Goal: Task Accomplishment & Management: Manage account settings

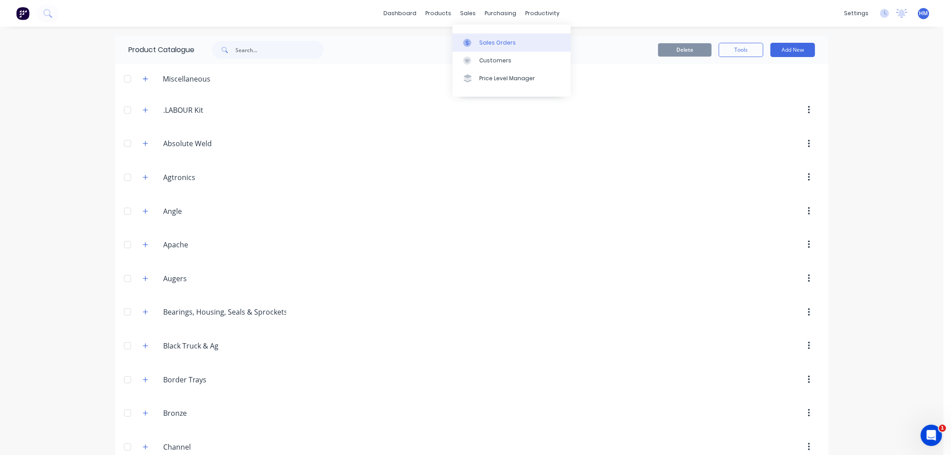
click at [481, 46] on div "Sales Orders" at bounding box center [497, 43] width 37 height 8
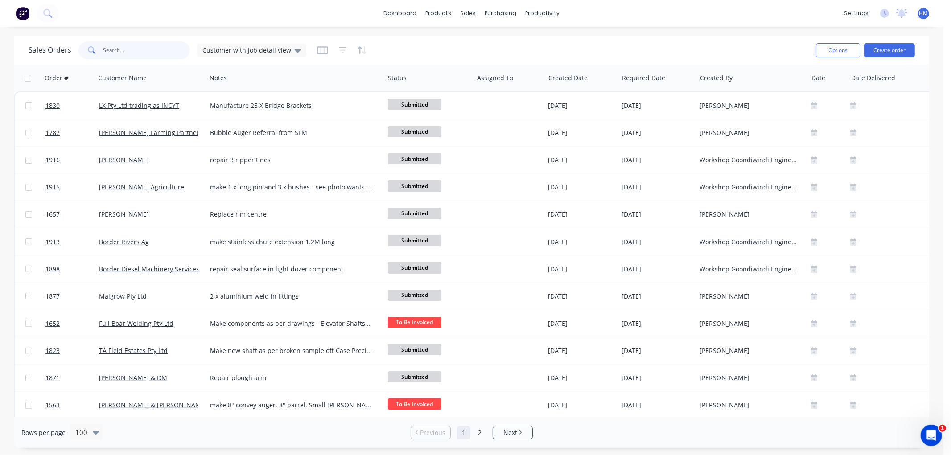
click at [130, 46] on input "text" at bounding box center [146, 50] width 87 height 18
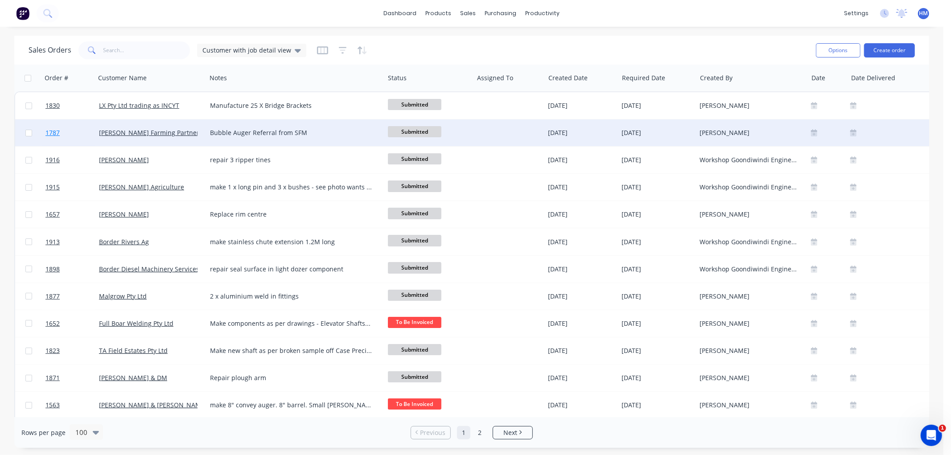
click at [82, 133] on link "1787" at bounding box center [71, 132] width 53 height 27
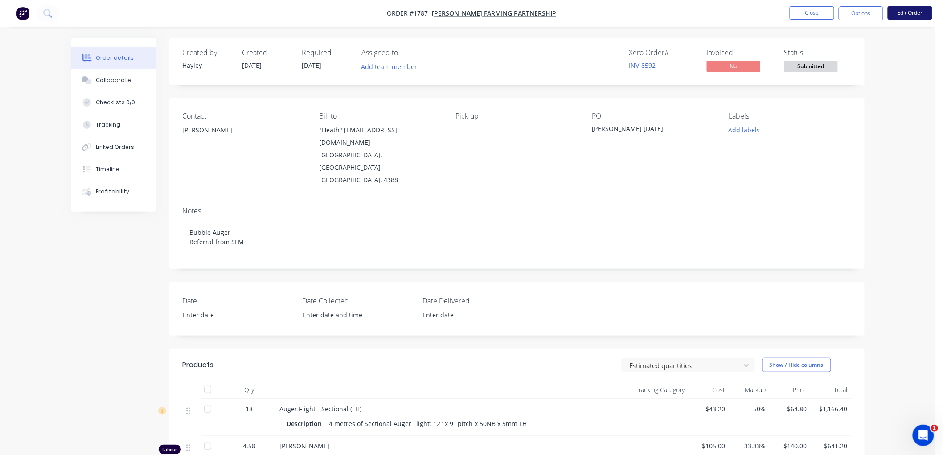
click at [908, 13] on button "Edit Order" at bounding box center [910, 12] width 45 height 13
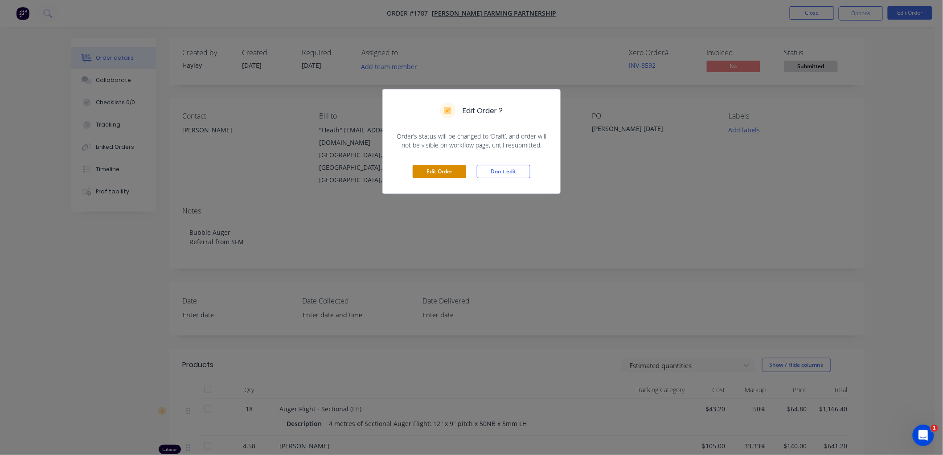
click at [422, 176] on button "Edit Order" at bounding box center [439, 171] width 53 height 13
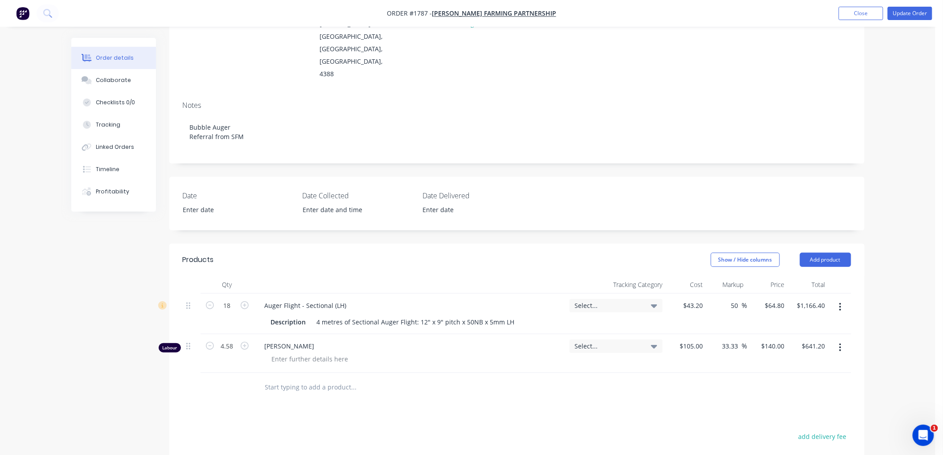
scroll to position [148, 0]
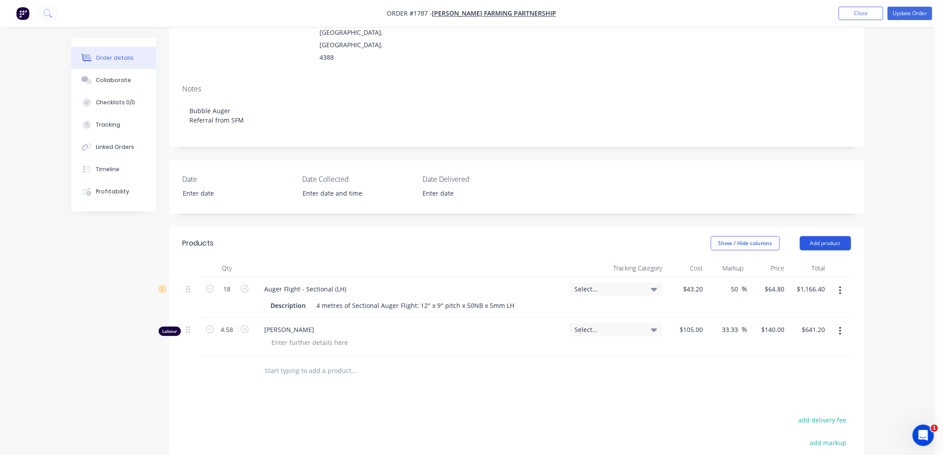
click at [824, 236] on button "Add product" at bounding box center [825, 243] width 51 height 14
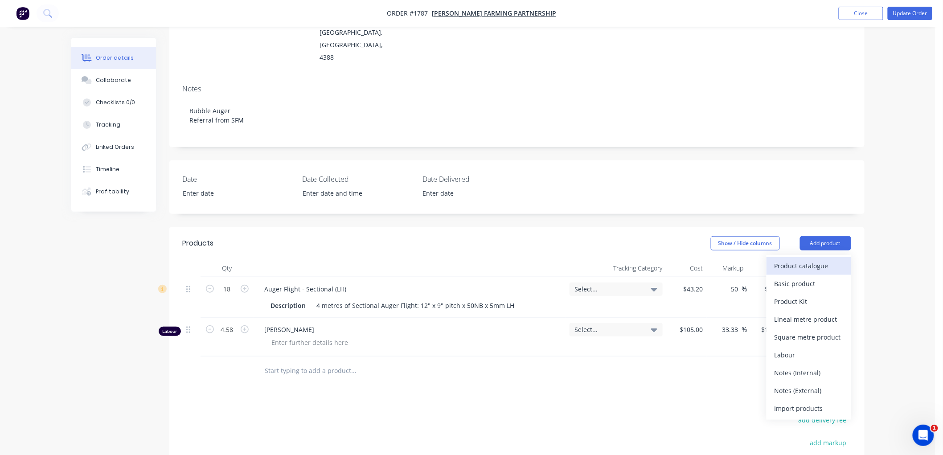
click at [810, 259] on div "Product catalogue" at bounding box center [809, 265] width 69 height 13
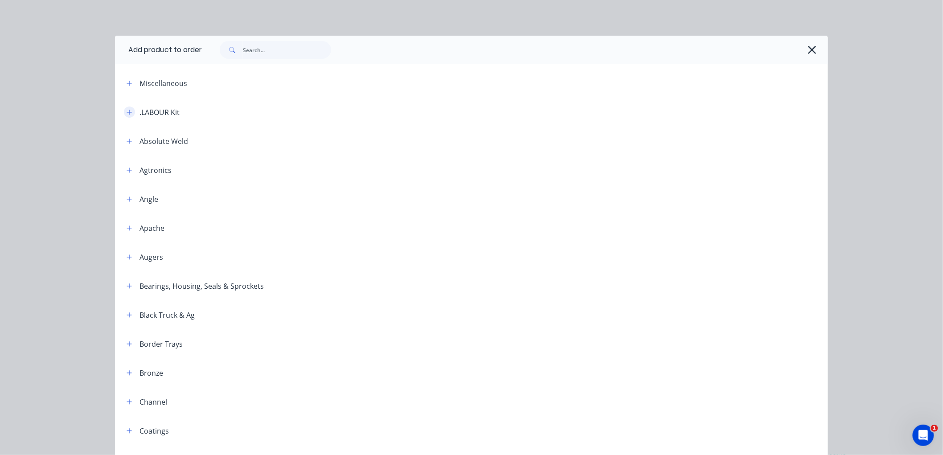
click at [127, 114] on icon "button" at bounding box center [129, 112] width 5 height 6
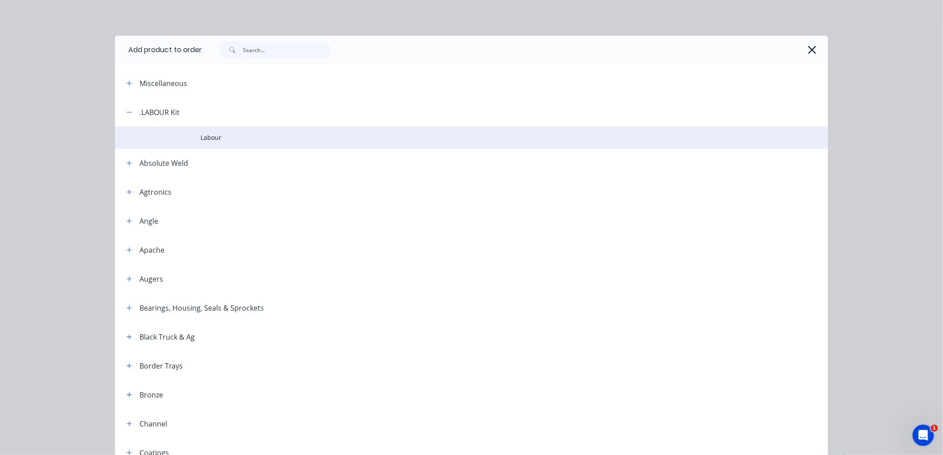
click at [217, 146] on td "Labour" at bounding box center [515, 138] width 628 height 22
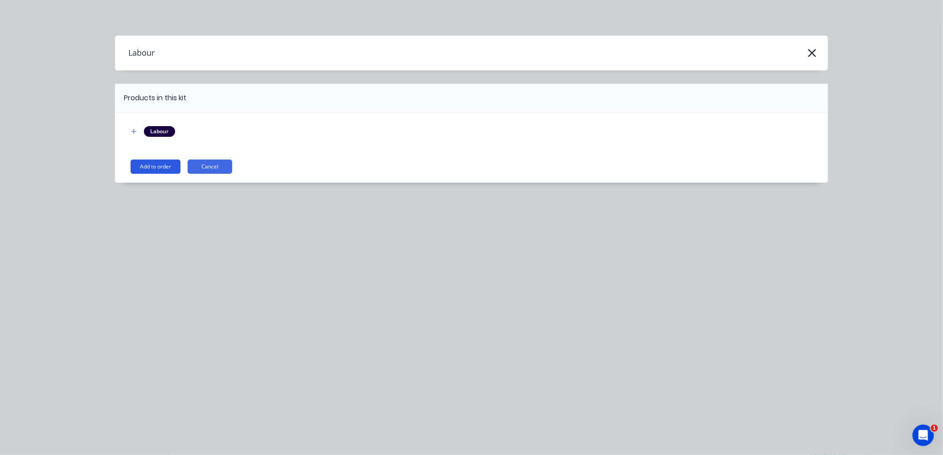
click at [152, 168] on button "Add to order" at bounding box center [156, 167] width 50 height 14
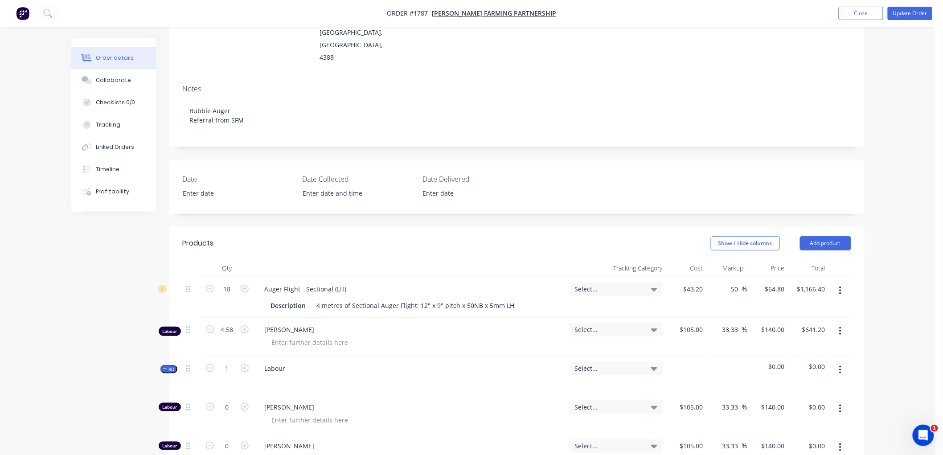
click at [162, 365] on button "Kit" at bounding box center [168, 369] width 17 height 8
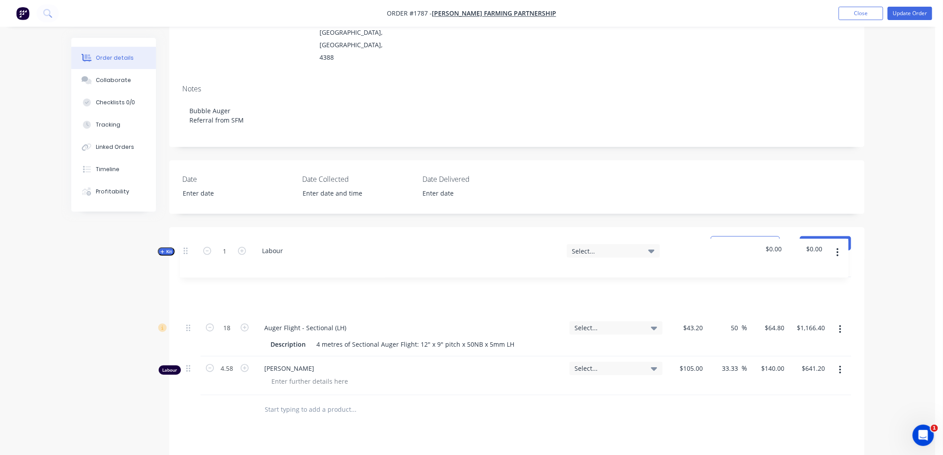
drag, startPoint x: 190, startPoint y: 333, endPoint x: 187, endPoint y: 248, distance: 85.2
click at [187, 277] on div "18 Auger Flight - Sectional (LH) Description 4 metres of Sectional Auger Flight…" at bounding box center [517, 336] width 669 height 118
click at [166, 288] on icon "button" at bounding box center [165, 290] width 4 height 4
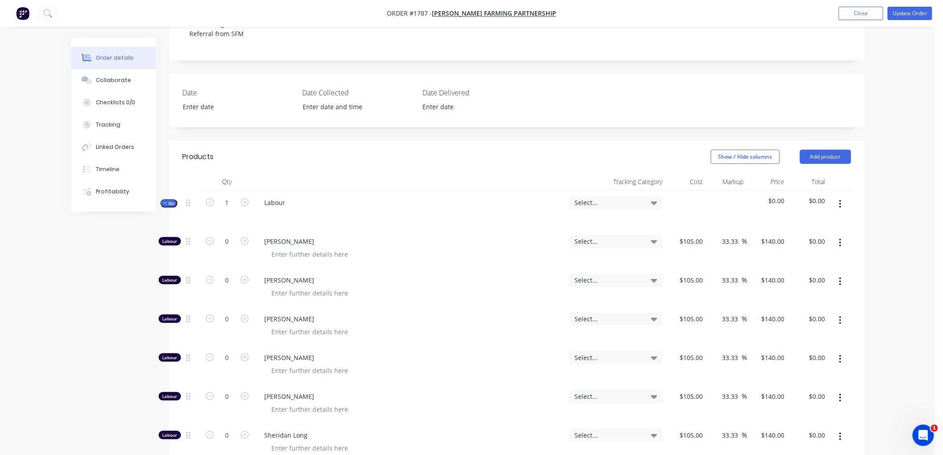
scroll to position [247, 0]
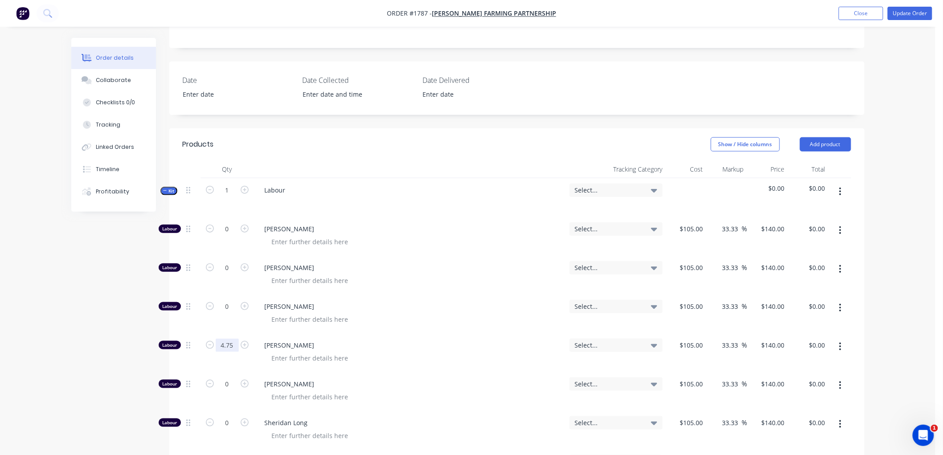
type input "4.75"
type input "$665.00"
click at [80, 283] on div "Created by Hayley Created 29/08/25 Required 05/09/25 Assigned to Add team membe…" at bounding box center [467, 316] width 793 height 1052
click at [167, 189] on icon "button" at bounding box center [165, 191] width 4 height 4
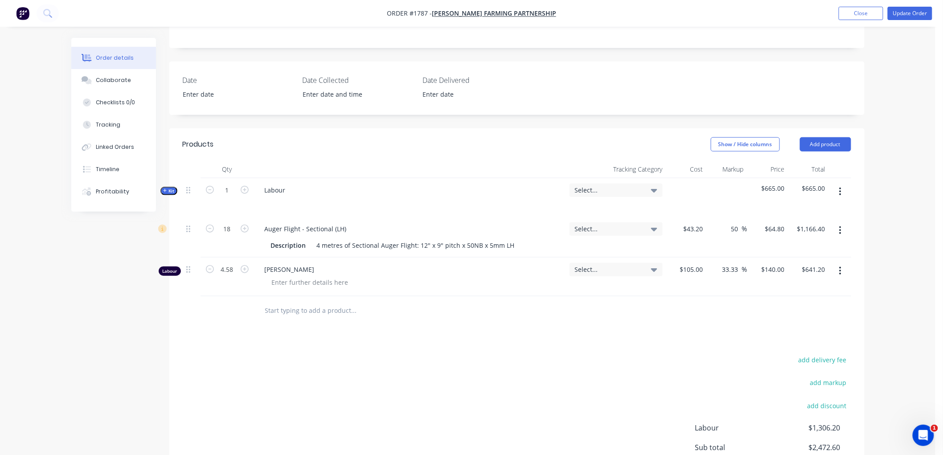
click at [843, 263] on button "button" at bounding box center [840, 271] width 21 height 16
click at [795, 341] on div "Delete" at bounding box center [809, 347] width 69 height 13
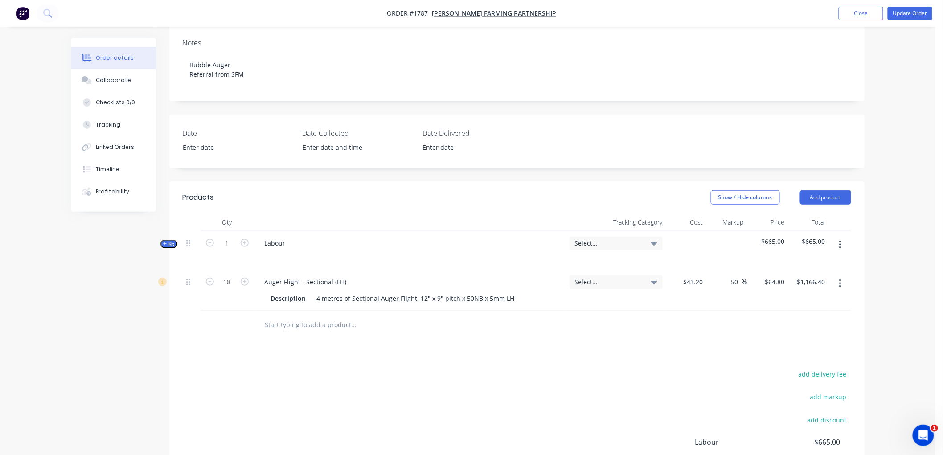
scroll to position [170, 0]
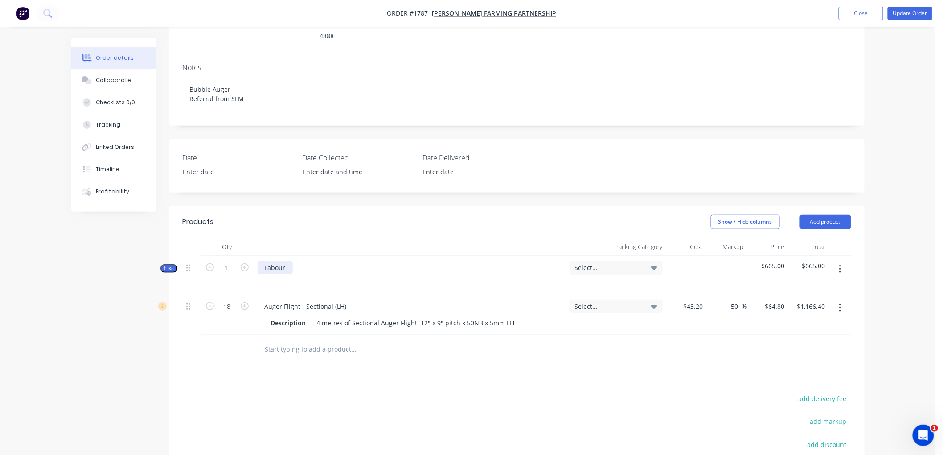
click at [290, 261] on div "Labour" at bounding box center [275, 267] width 35 height 13
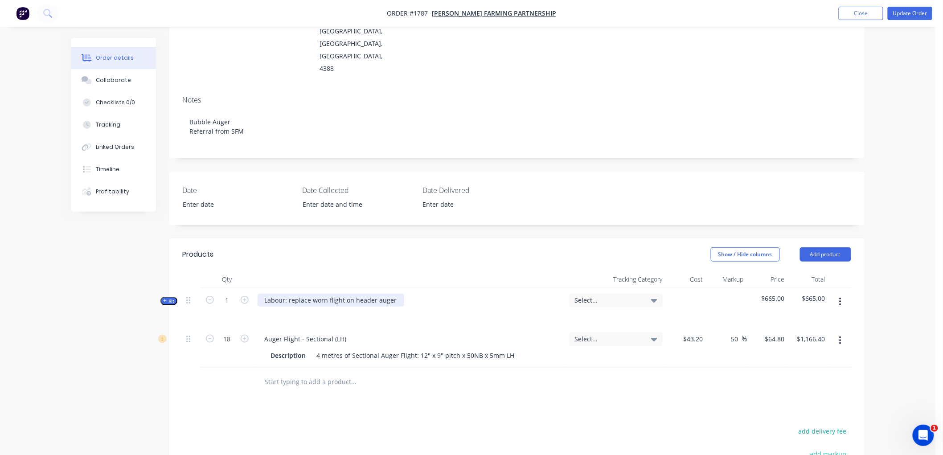
scroll to position [70, 0]
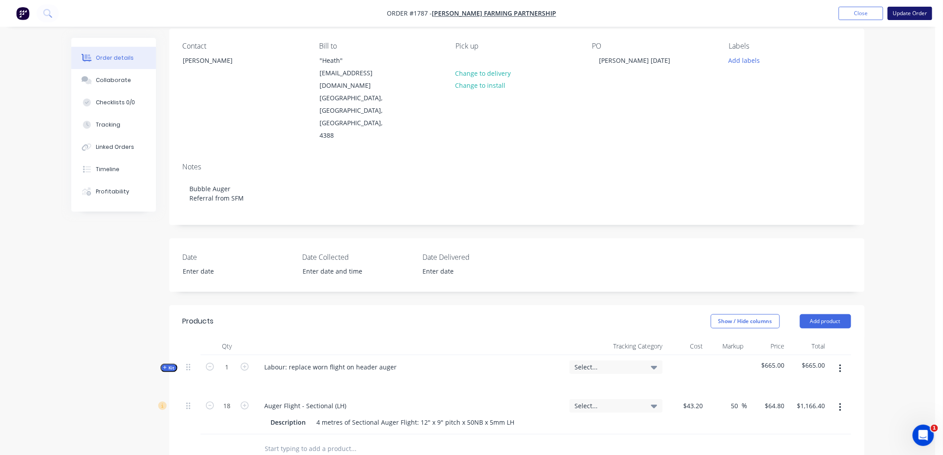
click at [910, 11] on button "Update Order" at bounding box center [910, 13] width 45 height 13
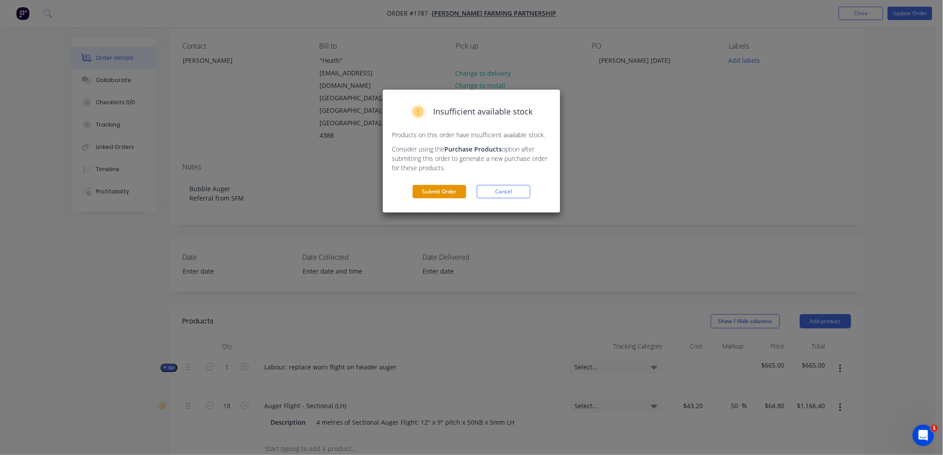
click at [419, 192] on button "Submit Order" at bounding box center [439, 191] width 53 height 13
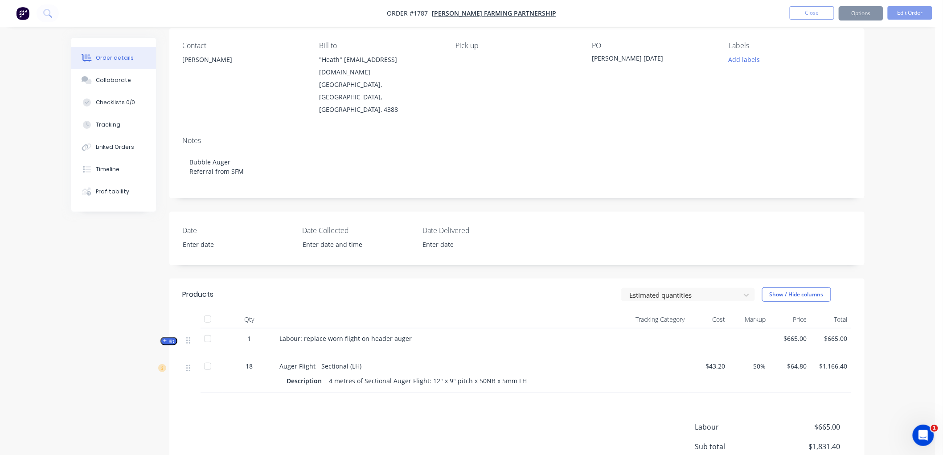
click at [863, 14] on button "Options" at bounding box center [861, 13] width 45 height 14
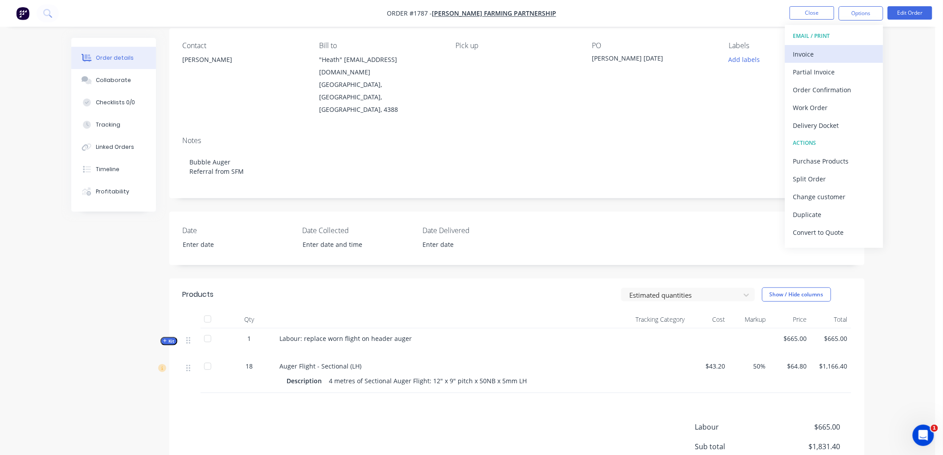
click at [814, 50] on div "Invoice" at bounding box center [834, 54] width 82 height 13
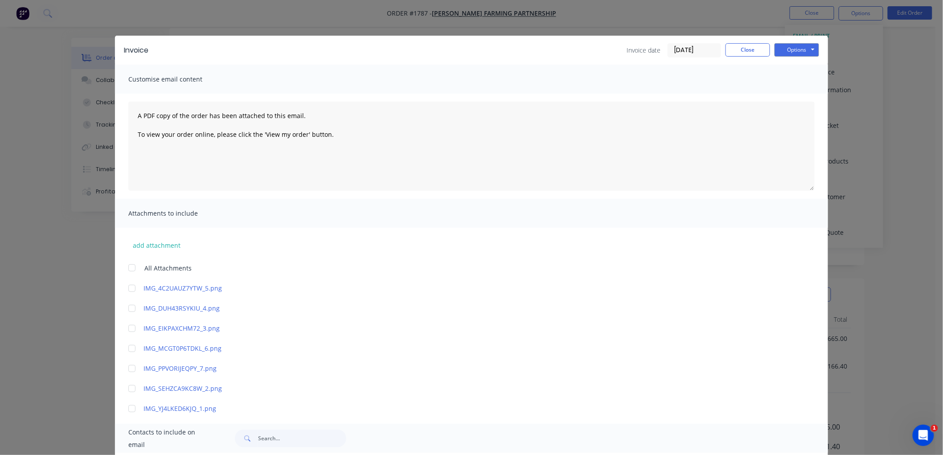
click at [684, 59] on div "Invoice Invoice date 01/10/25 Close Options Preview Print Email" at bounding box center [471, 50] width 713 height 29
click at [690, 54] on input "[DATE]" at bounding box center [694, 50] width 53 height 13
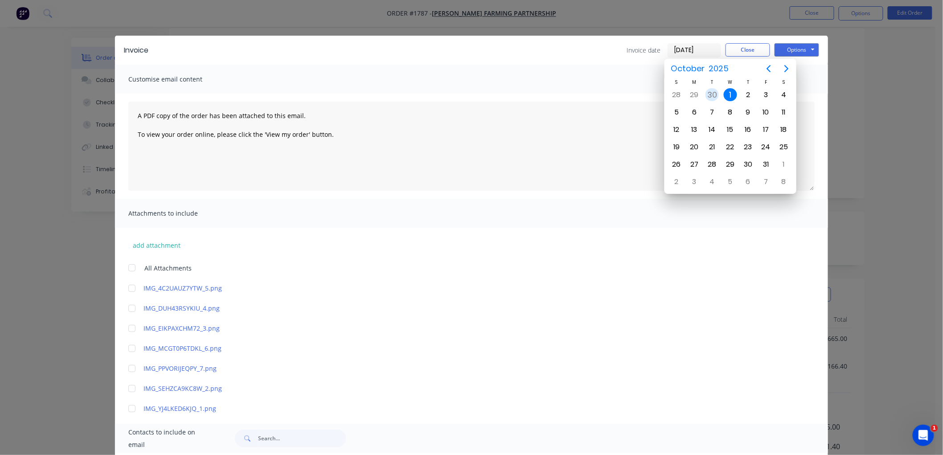
click at [709, 90] on div "30" at bounding box center [712, 94] width 13 height 13
type input "[DATE]"
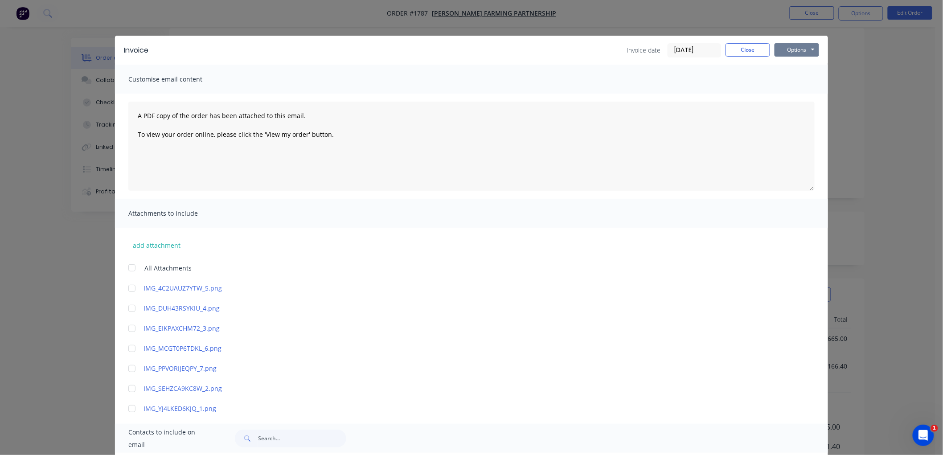
click at [794, 52] on button "Options" at bounding box center [797, 49] width 45 height 13
click at [806, 68] on button "Preview" at bounding box center [803, 65] width 57 height 15
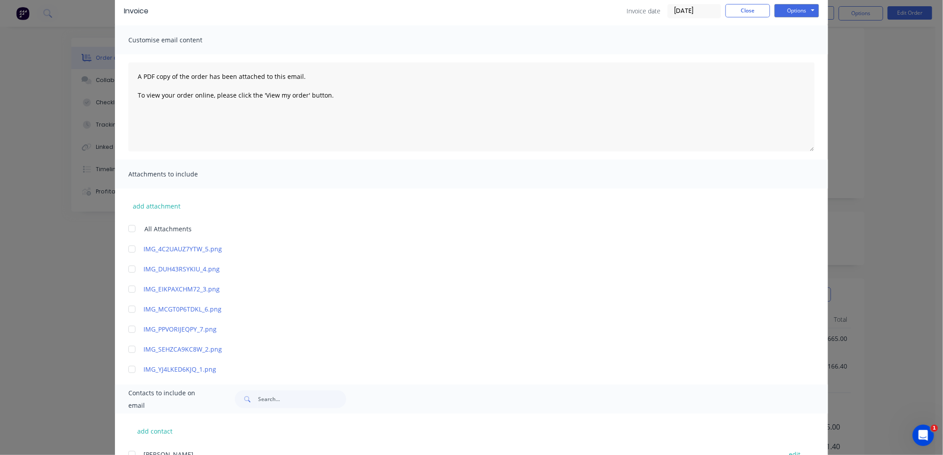
scroll to position [0, 0]
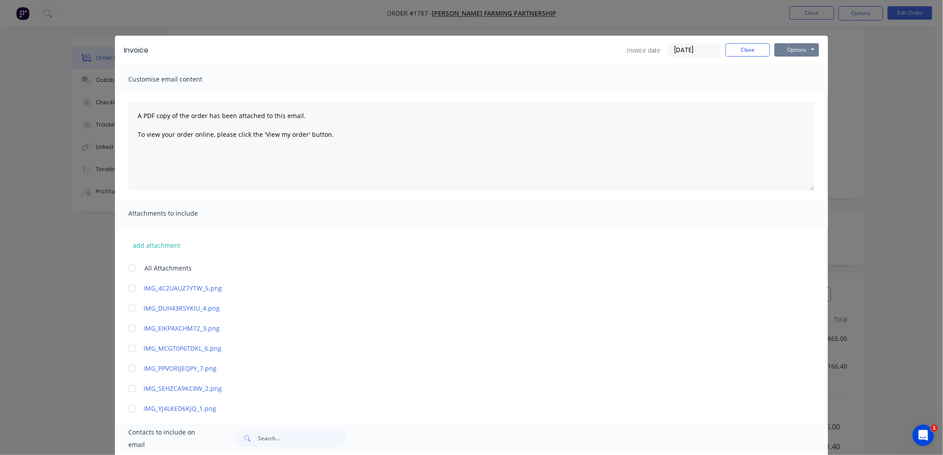
click at [796, 45] on button "Options" at bounding box center [797, 49] width 45 height 13
click at [798, 60] on button "Preview" at bounding box center [803, 65] width 57 height 15
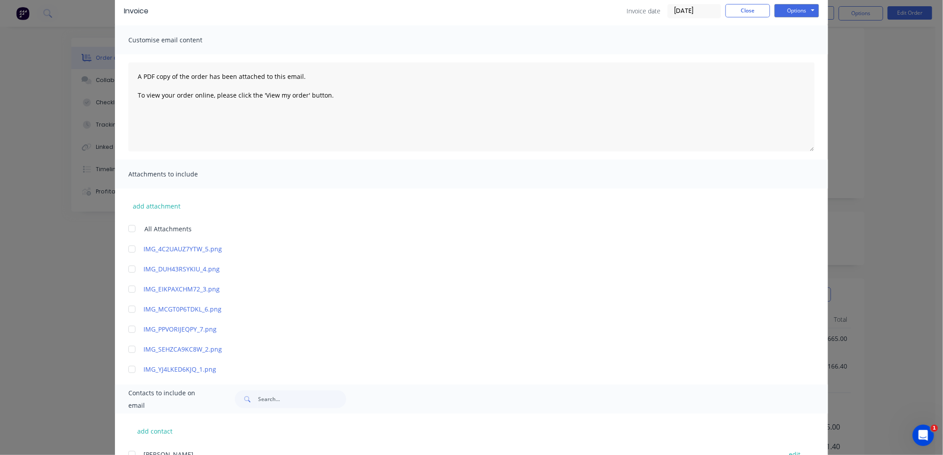
scroll to position [78, 0]
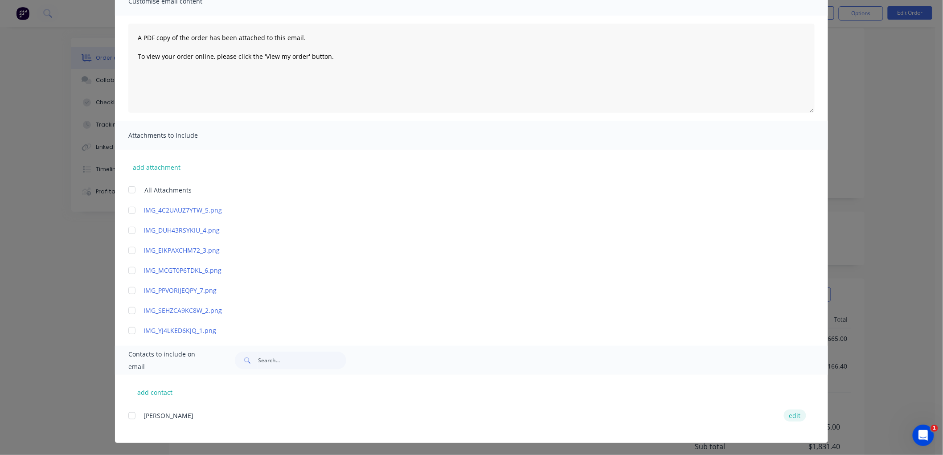
click at [791, 417] on button "edit" at bounding box center [795, 416] width 22 height 12
select select "AU"
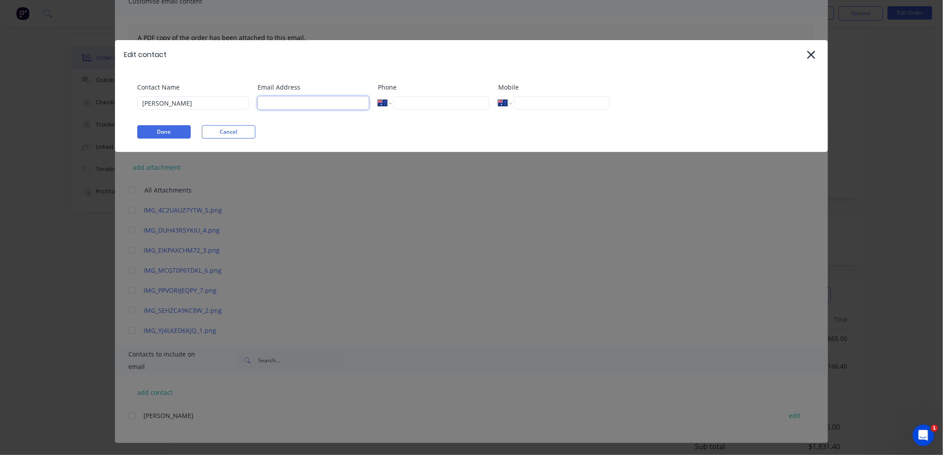
click at [308, 103] on input at bounding box center [313, 102] width 111 height 13
paste input "curriba@gmail.com"
type input "curriba@gmail.com"
click at [157, 132] on button "Done" at bounding box center [163, 131] width 53 height 13
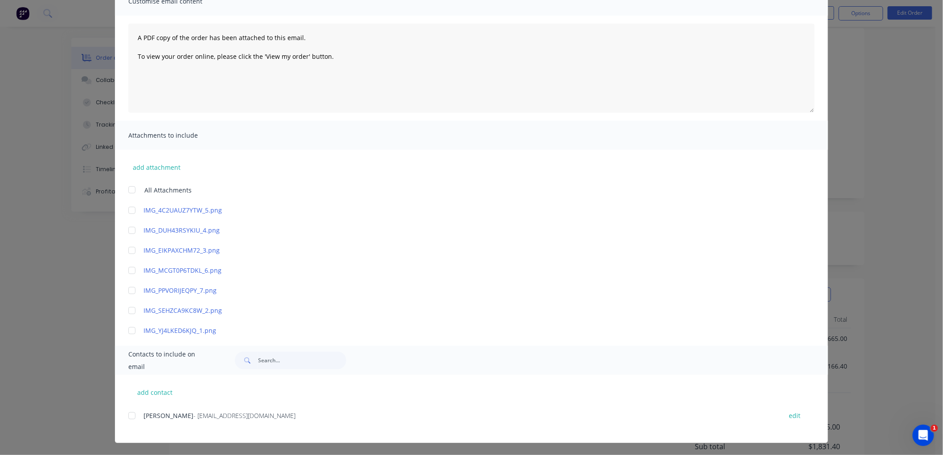
click at [128, 414] on div at bounding box center [132, 416] width 18 height 18
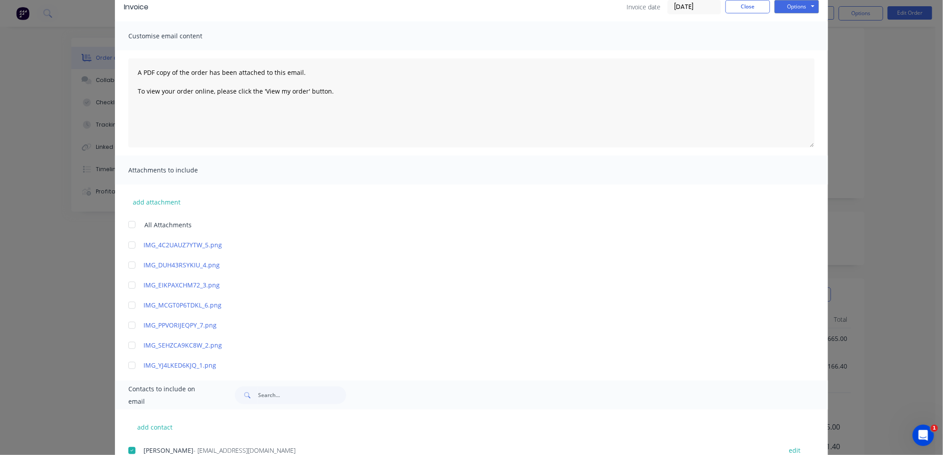
scroll to position [29, 0]
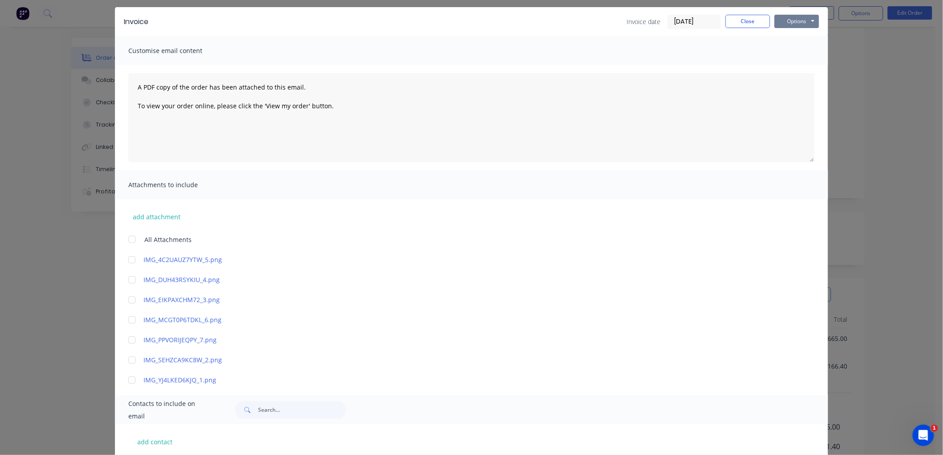
click at [788, 21] on button "Options" at bounding box center [797, 21] width 45 height 13
click at [799, 65] on button "Email" at bounding box center [803, 66] width 57 height 15
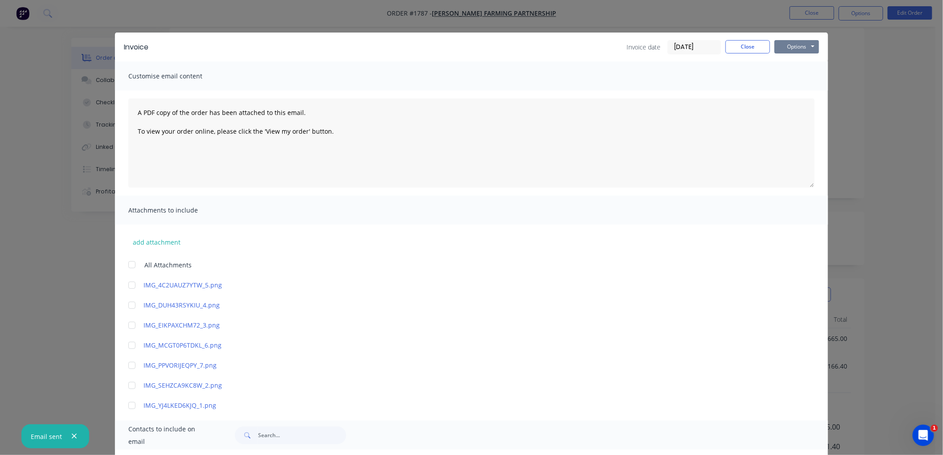
scroll to position [0, 0]
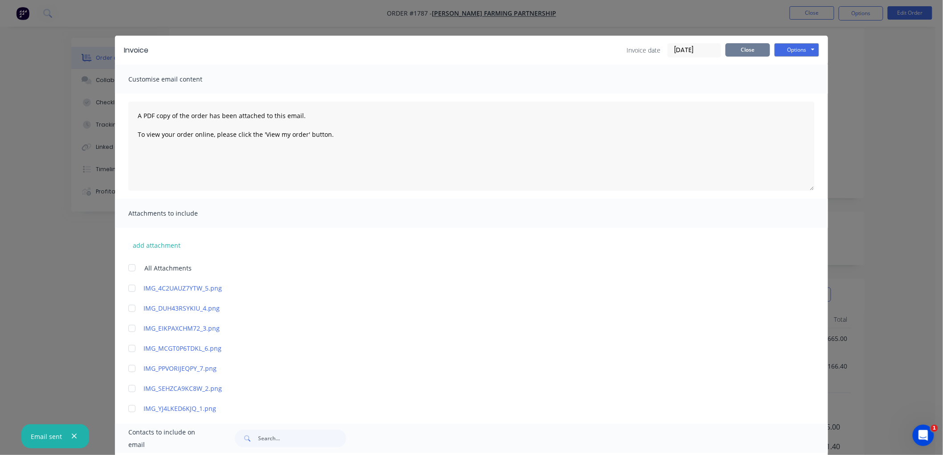
click at [748, 46] on button "Close" at bounding box center [748, 49] width 45 height 13
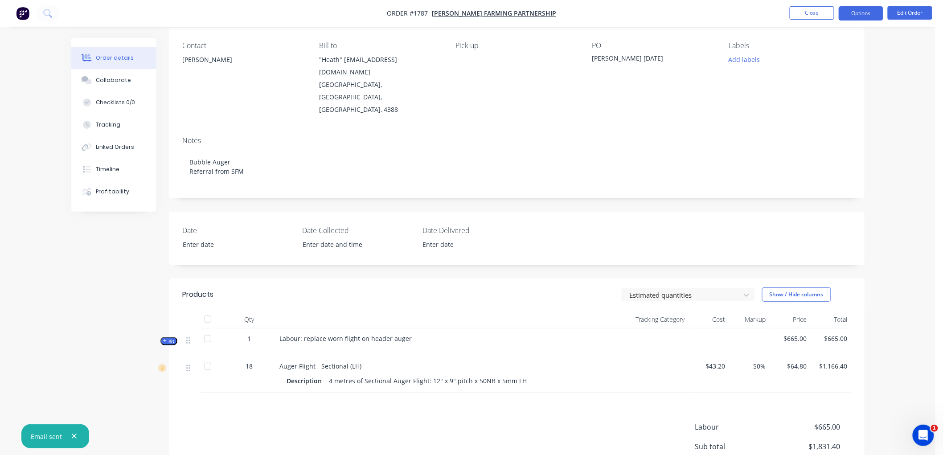
click at [854, 8] on button "Options" at bounding box center [861, 13] width 45 height 14
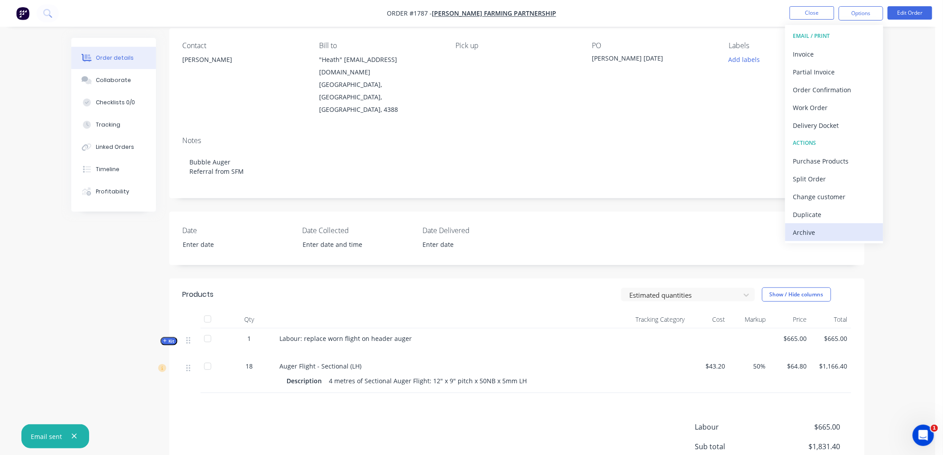
click at [821, 232] on div "Archive" at bounding box center [834, 232] width 82 height 13
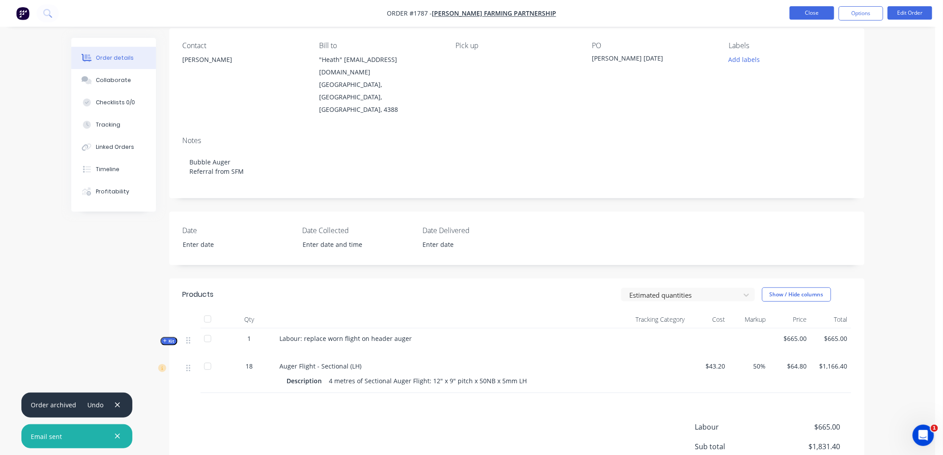
click at [814, 14] on button "Close" at bounding box center [812, 12] width 45 height 13
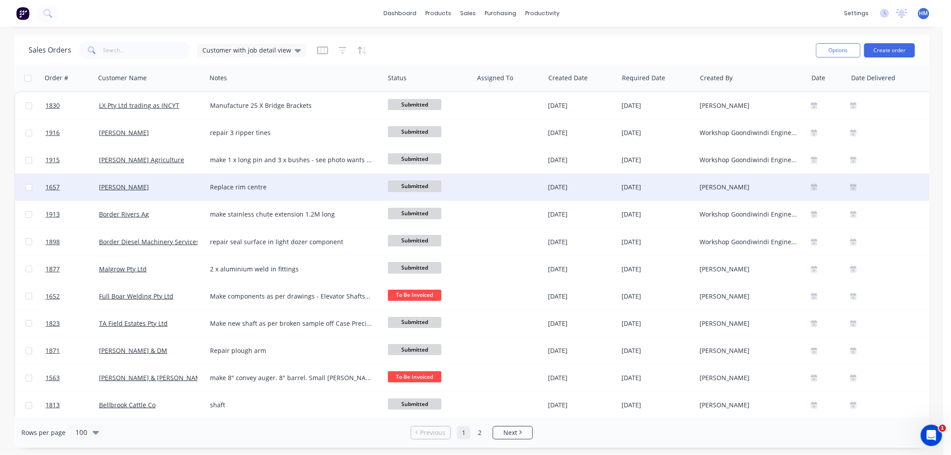
click at [151, 186] on div "[PERSON_NAME]" at bounding box center [148, 187] width 99 height 9
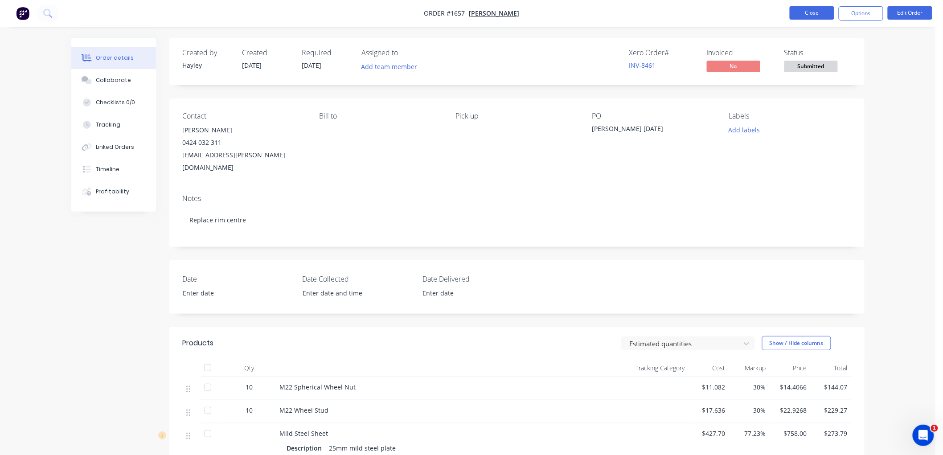
click at [814, 15] on button "Close" at bounding box center [812, 12] width 45 height 13
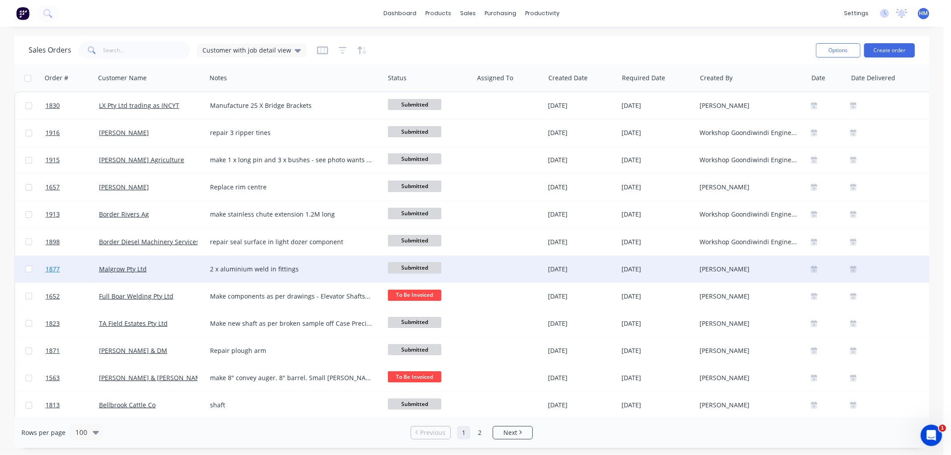
click at [77, 269] on link "1877" at bounding box center [71, 269] width 53 height 27
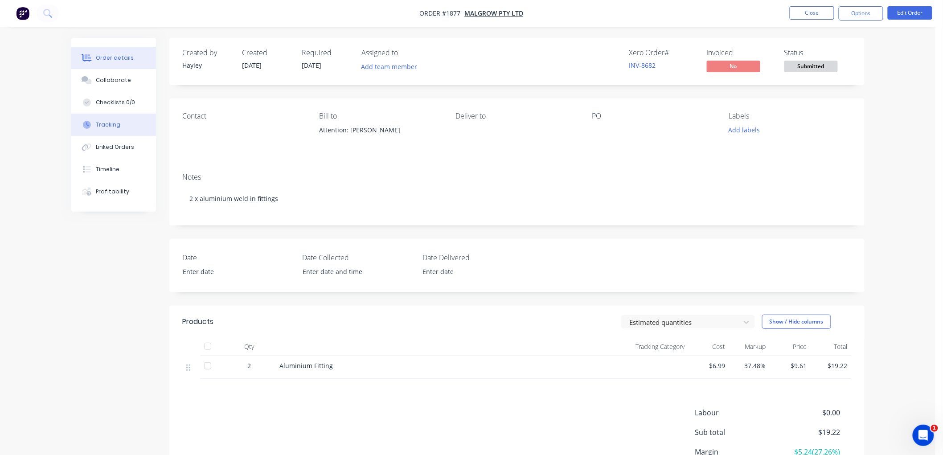
click at [115, 128] on div "Tracking" at bounding box center [108, 125] width 25 height 8
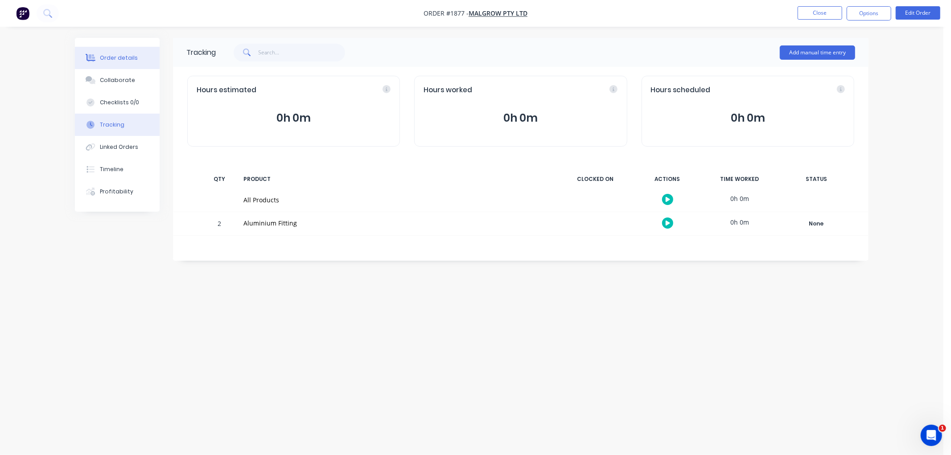
click at [113, 55] on div "Order details" at bounding box center [119, 58] width 38 height 8
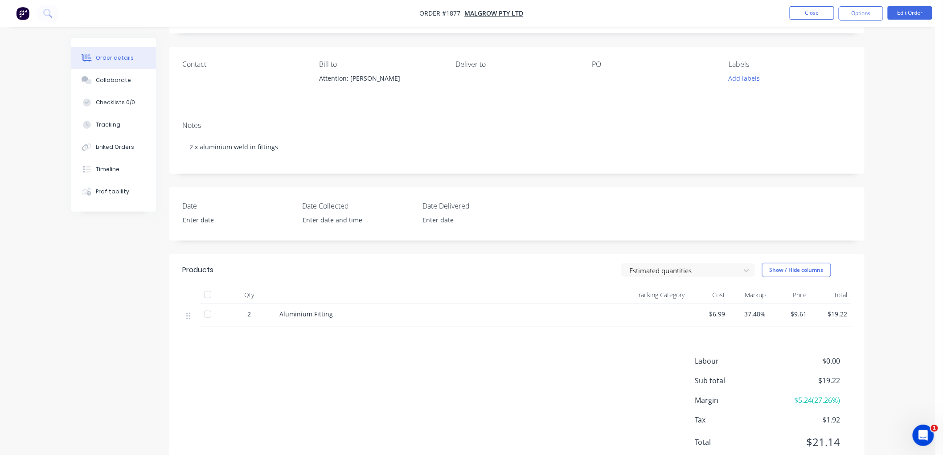
scroll to position [34, 0]
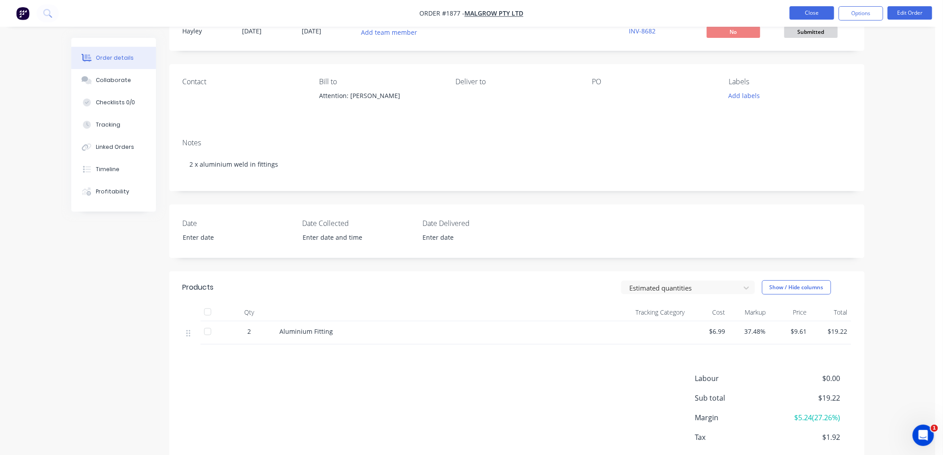
click at [807, 13] on button "Close" at bounding box center [812, 12] width 45 height 13
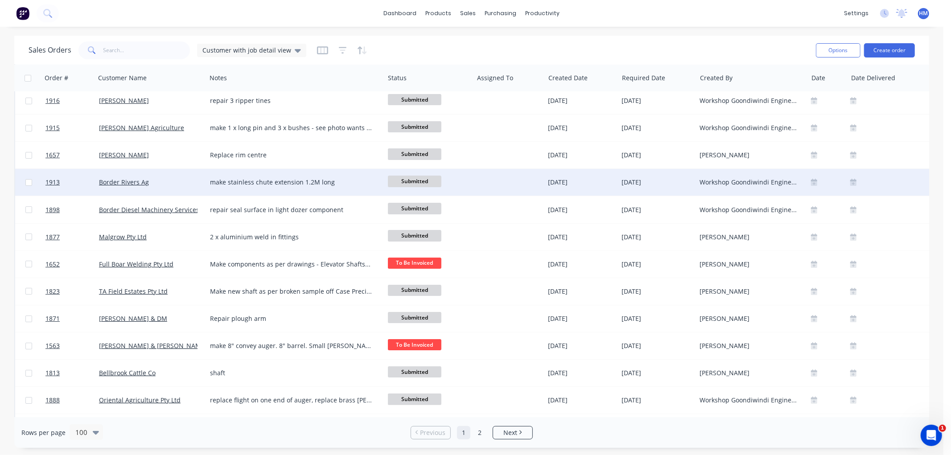
scroll to position [49, 0]
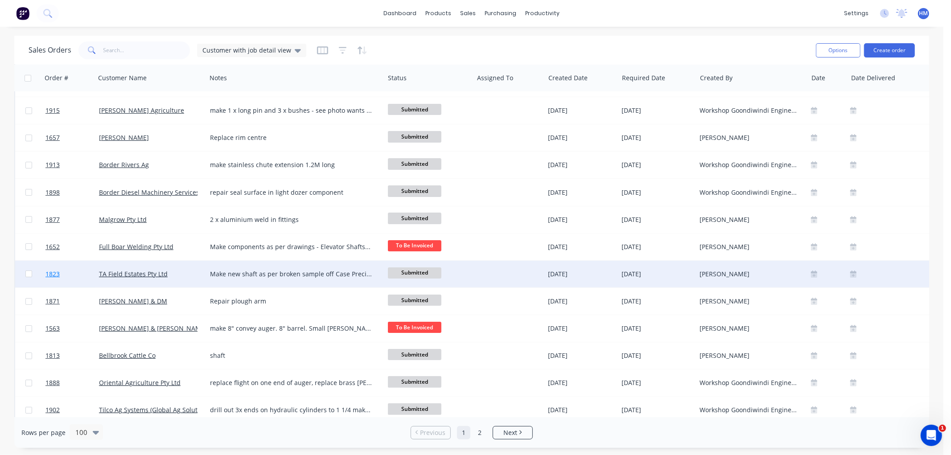
click at [70, 272] on link "1823" at bounding box center [71, 274] width 53 height 27
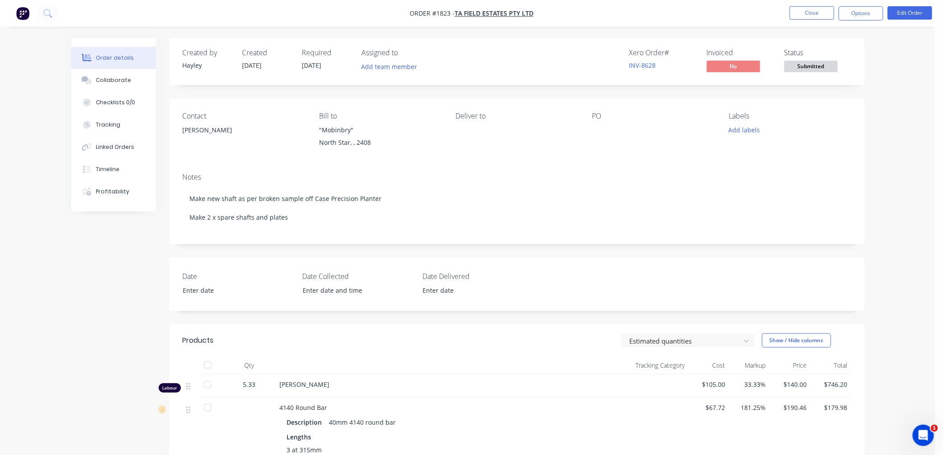
click at [802, 23] on nav "Order #1823 - TA Field Estates Pty Ltd Close Options Edit Order" at bounding box center [471, 13] width 943 height 27
click at [809, 14] on button "Close" at bounding box center [812, 12] width 45 height 13
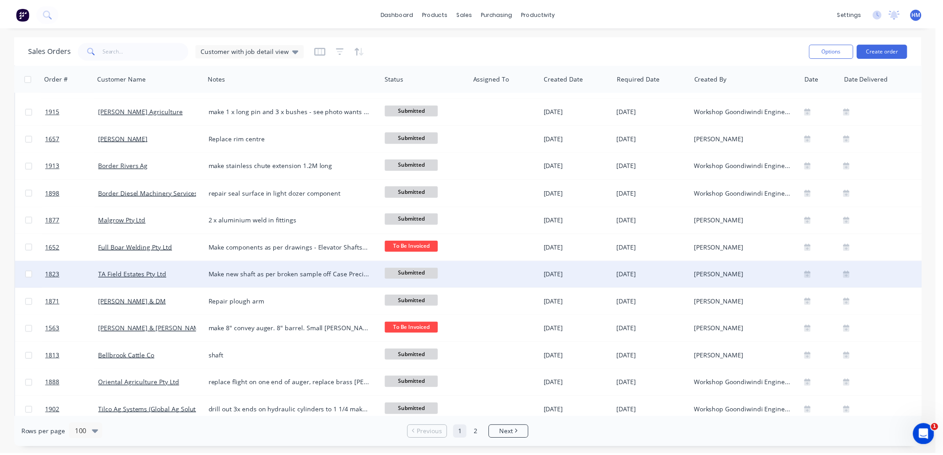
scroll to position [49, 0]
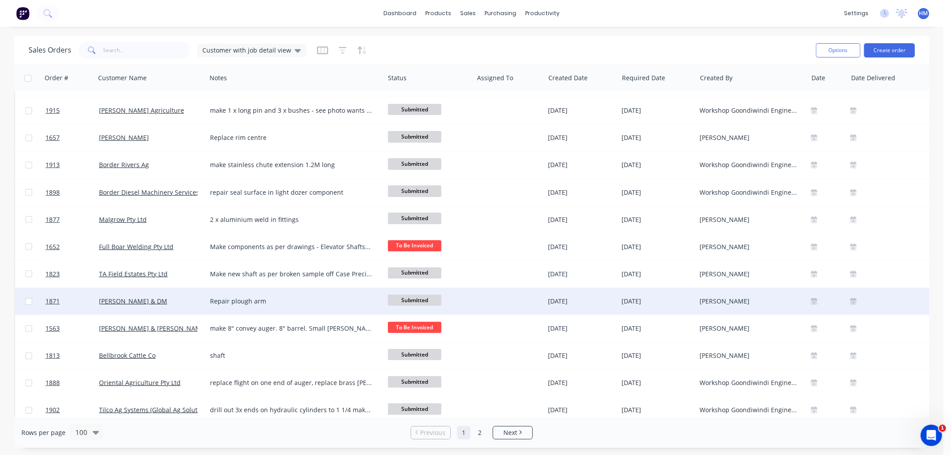
click at [161, 301] on div "Bailey, BC & DM" at bounding box center [148, 301] width 99 height 9
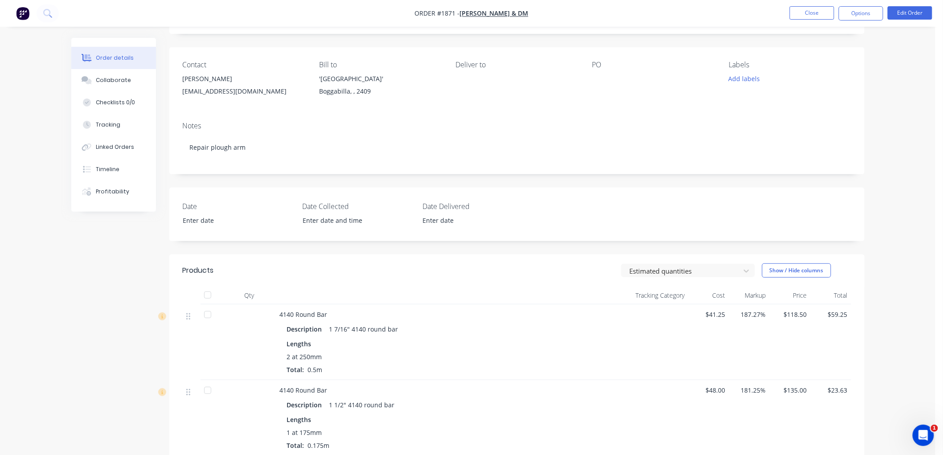
scroll to position [49, 0]
click at [895, 14] on button "Edit Order" at bounding box center [910, 12] width 45 height 13
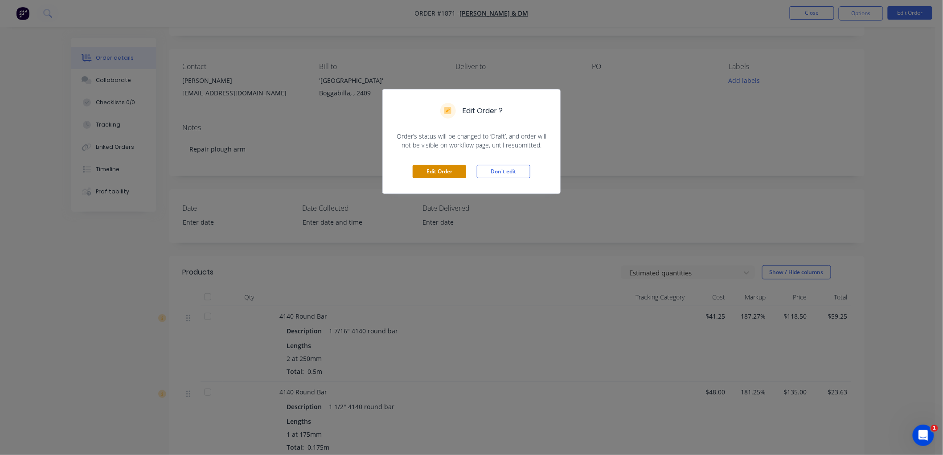
click at [424, 176] on button "Edit Order" at bounding box center [439, 171] width 53 height 13
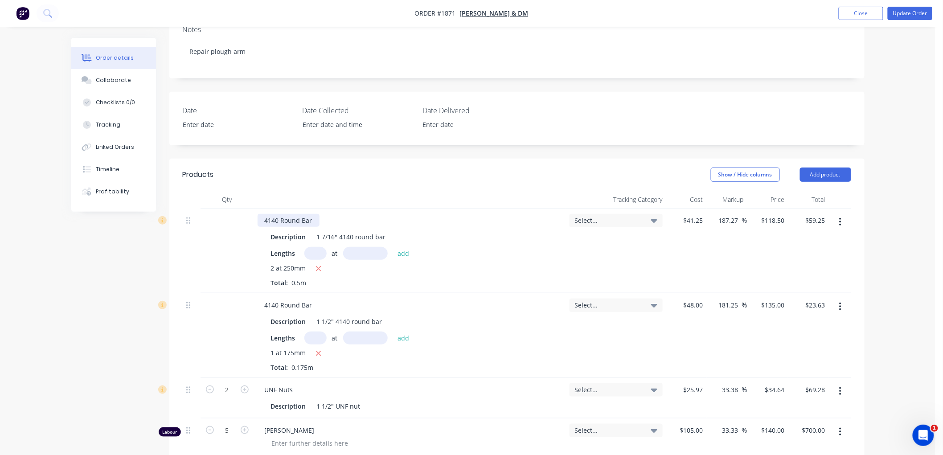
scroll to position [247, 0]
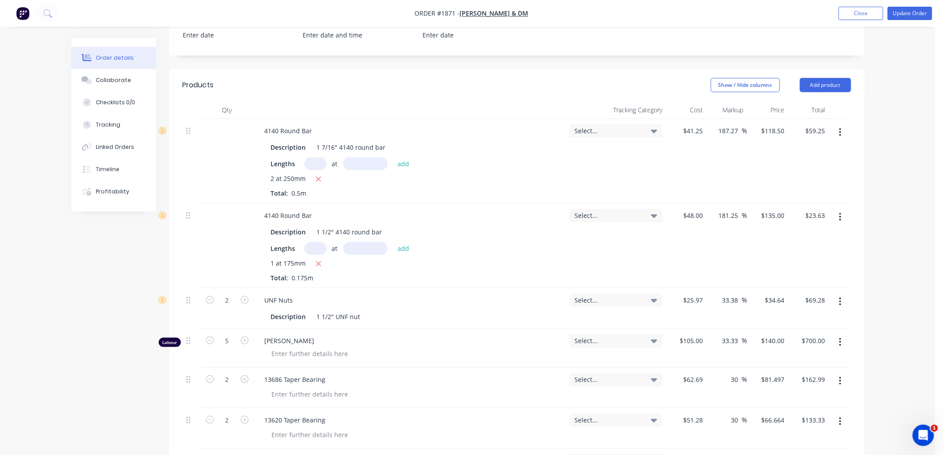
click at [173, 338] on div "Labour" at bounding box center [170, 342] width 22 height 9
drag, startPoint x: 838, startPoint y: 73, endPoint x: 843, endPoint y: 85, distance: 13.0
click at [840, 78] on button "Add product" at bounding box center [825, 85] width 51 height 14
click at [794, 101] on div "Product catalogue" at bounding box center [809, 107] width 69 height 13
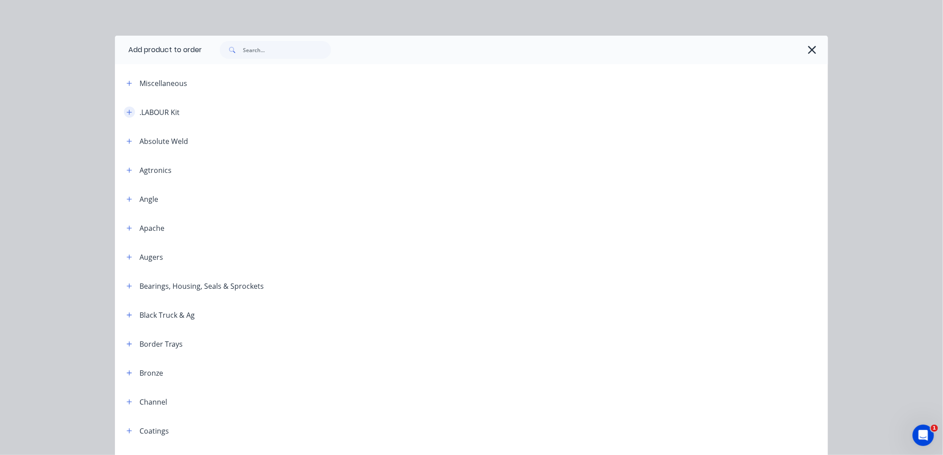
drag, startPoint x: 119, startPoint y: 112, endPoint x: 123, endPoint y: 112, distance: 4.5
click at [121, 112] on div ".LABOUR Kit" at bounding box center [149, 112] width 60 height 11
drag, startPoint x: 123, startPoint y: 112, endPoint x: 150, endPoint y: 112, distance: 26.7
click at [127, 112] on icon "button" at bounding box center [129, 112] width 5 height 5
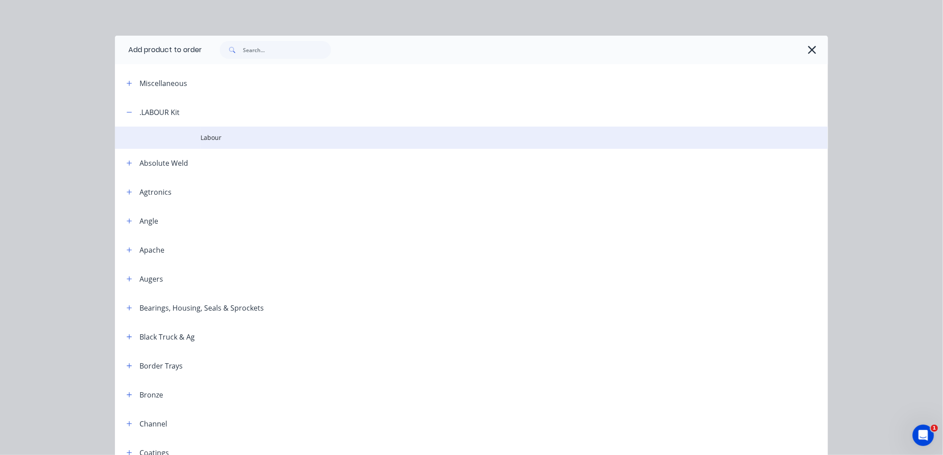
click at [185, 137] on td at bounding box center [158, 138] width 86 height 22
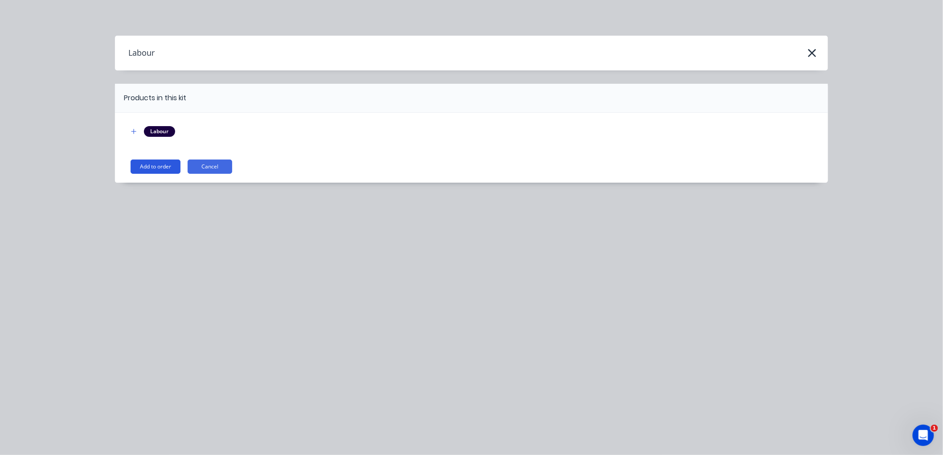
click at [152, 166] on button "Add to order" at bounding box center [156, 167] width 50 height 14
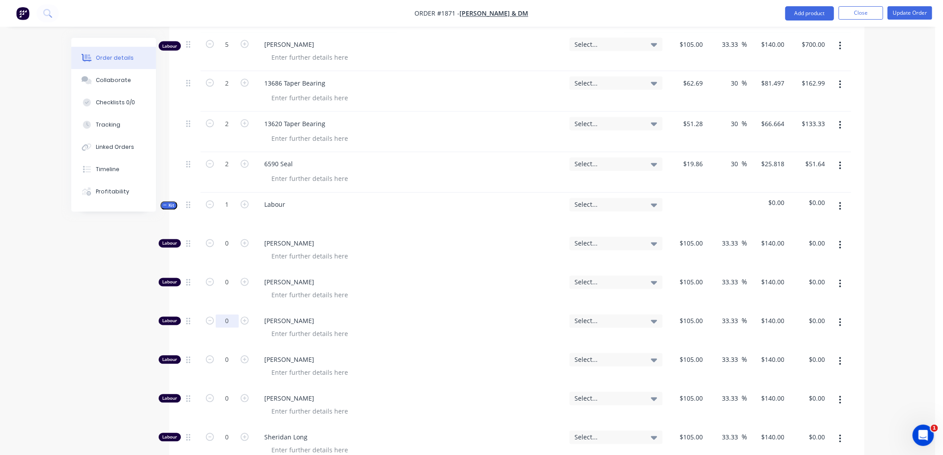
scroll to position [545, 0]
type input "5"
click at [165, 201] on span "Kit" at bounding box center [169, 204] width 12 height 7
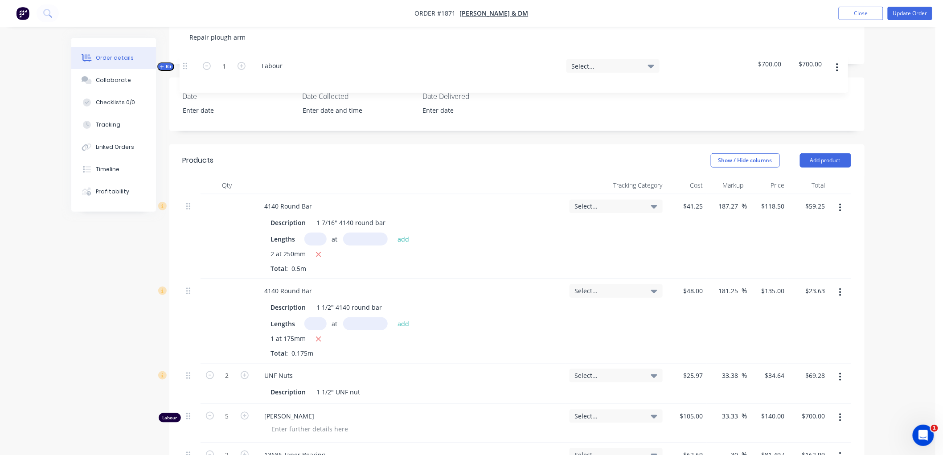
scroll to position [165, 0]
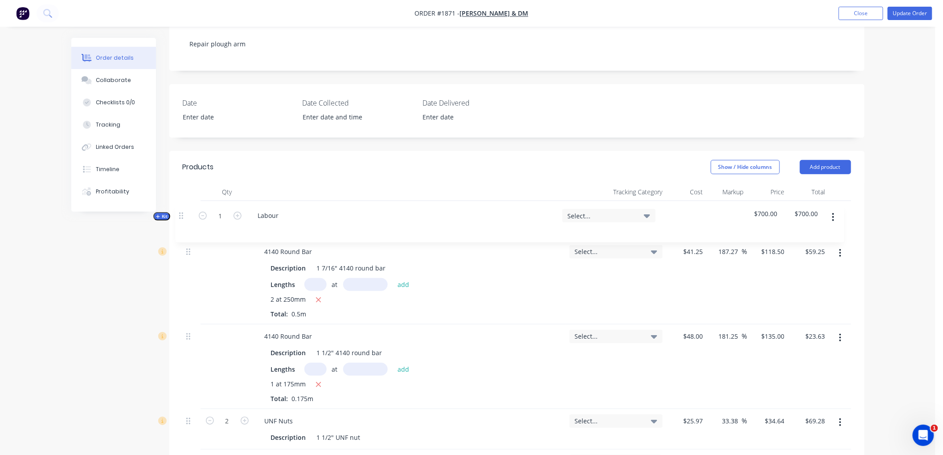
drag, startPoint x: 190, startPoint y: 197, endPoint x: 183, endPoint y: 202, distance: 8.7
click at [183, 202] on div "4140 Round Bar Description 1 7/16" 4140 round bar Lengths at add 2 at 250mm Tot…" at bounding box center [517, 405] width 669 height 409
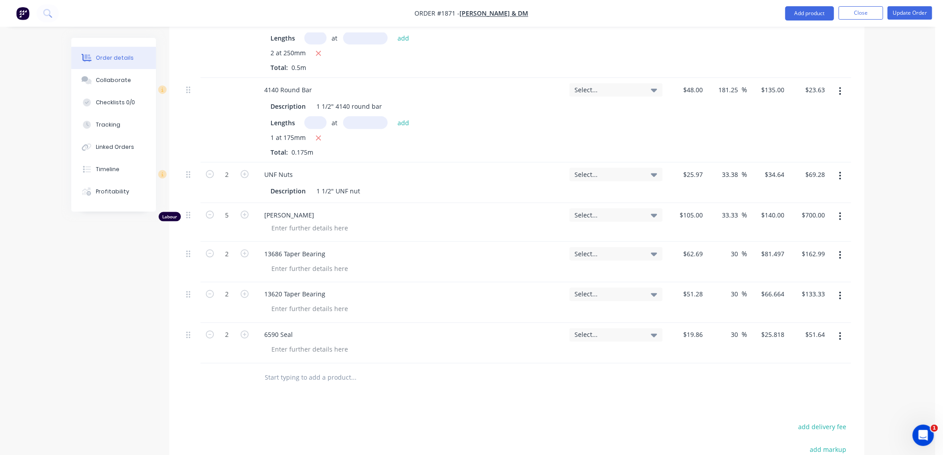
scroll to position [413, 0]
click at [840, 212] on icon "button" at bounding box center [841, 216] width 2 height 8
click at [798, 286] on div "Delete" at bounding box center [809, 292] width 69 height 13
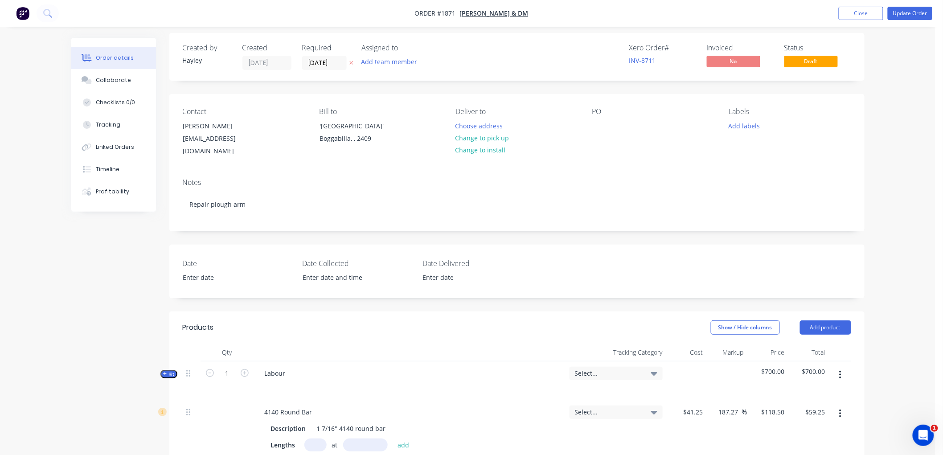
scroll to position [0, 0]
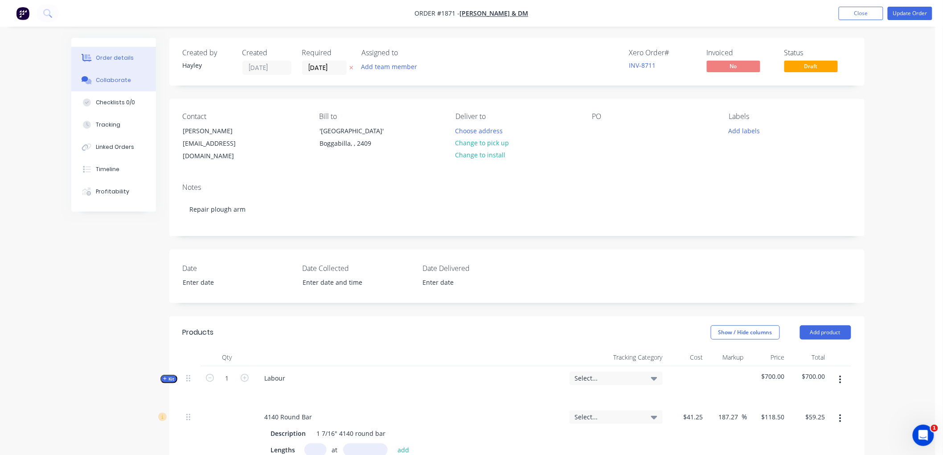
click at [115, 90] on button "Collaborate" at bounding box center [113, 80] width 85 height 22
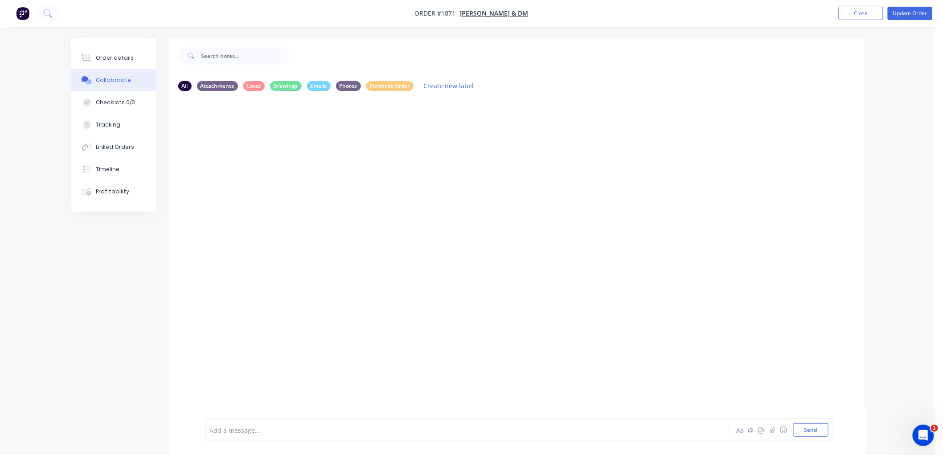
click at [360, 212] on div at bounding box center [516, 258] width 695 height 321
click at [114, 107] on button "Checklists 0/0" at bounding box center [113, 102] width 85 height 22
type textarea "x"
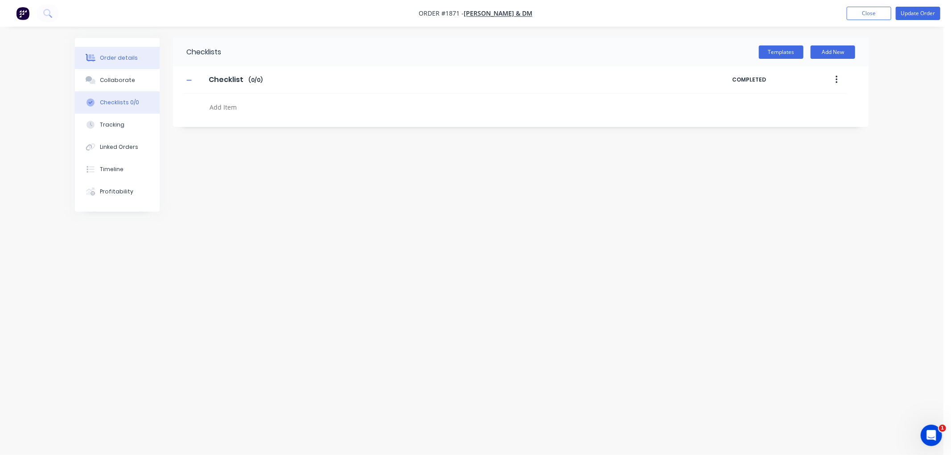
click at [119, 63] on button "Order details" at bounding box center [117, 58] width 85 height 22
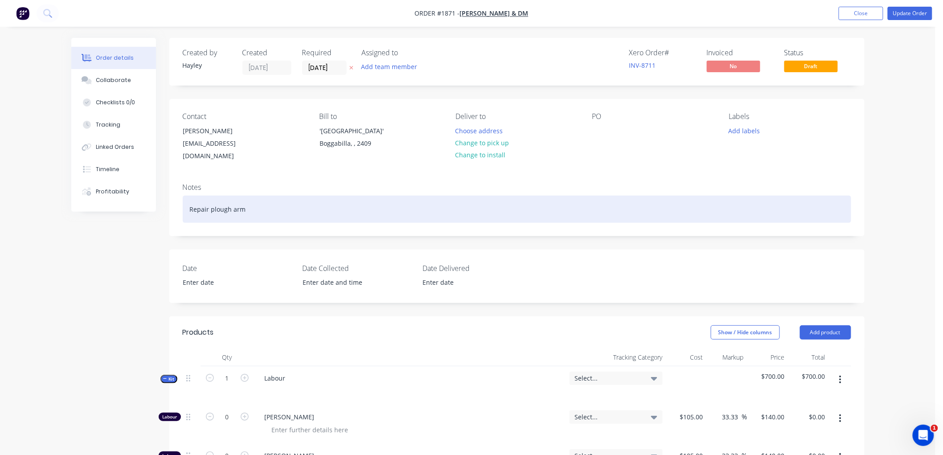
click at [260, 196] on div "Repair plough arm" at bounding box center [517, 209] width 669 height 27
drag, startPoint x: 260, startPoint y: 193, endPoint x: 174, endPoint y: 196, distance: 85.6
click at [174, 196] on div "Notes Repair plough arm" at bounding box center [516, 206] width 695 height 60
copy div "Repair plough arm"
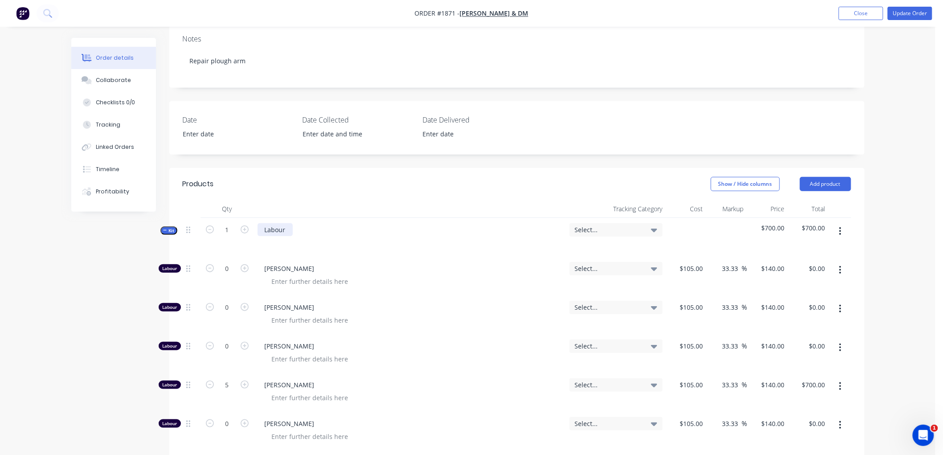
click at [288, 223] on div "Labour" at bounding box center [275, 229] width 35 height 13
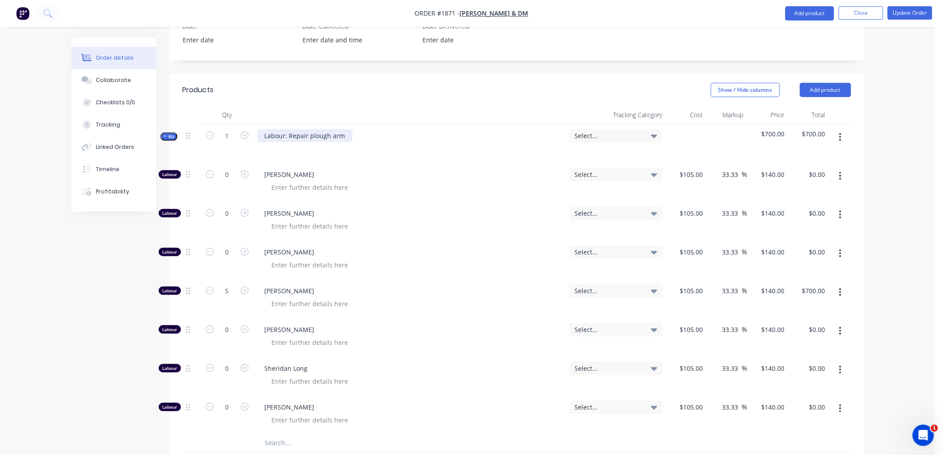
scroll to position [198, 0]
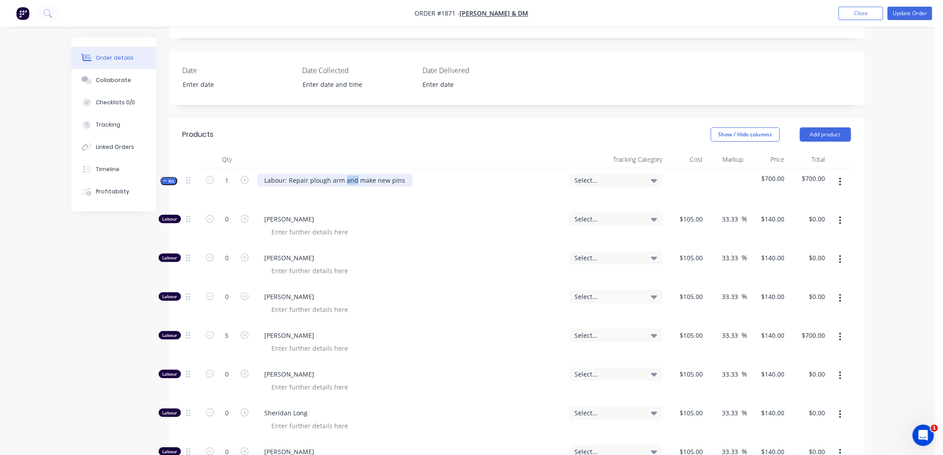
drag, startPoint x: 351, startPoint y: 167, endPoint x: 344, endPoint y: 166, distance: 7.2
click at [344, 174] on div "Labour: Repair plough arm and make new pins" at bounding box center [335, 180] width 155 height 13
click at [394, 174] on div "Labour: Repair plough arm, make new pins" at bounding box center [329, 180] width 143 height 13
click at [914, 12] on button "Update Order" at bounding box center [910, 13] width 45 height 13
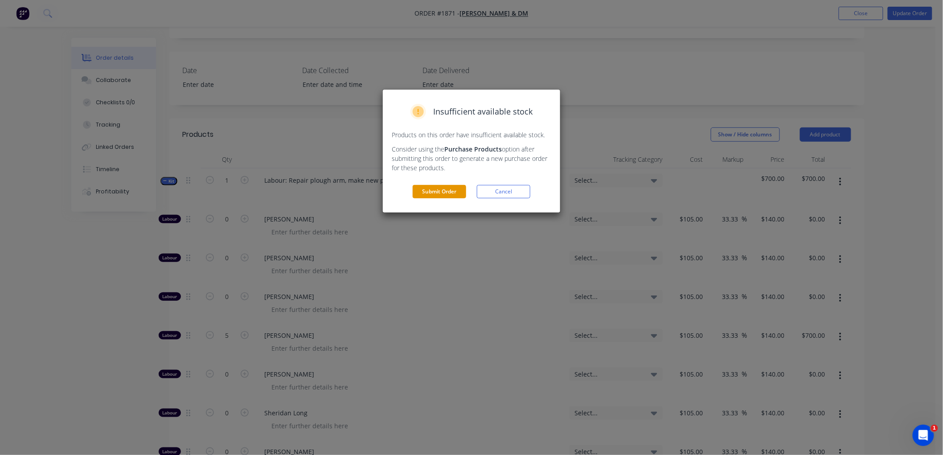
click at [428, 193] on button "Submit Order" at bounding box center [439, 191] width 53 height 13
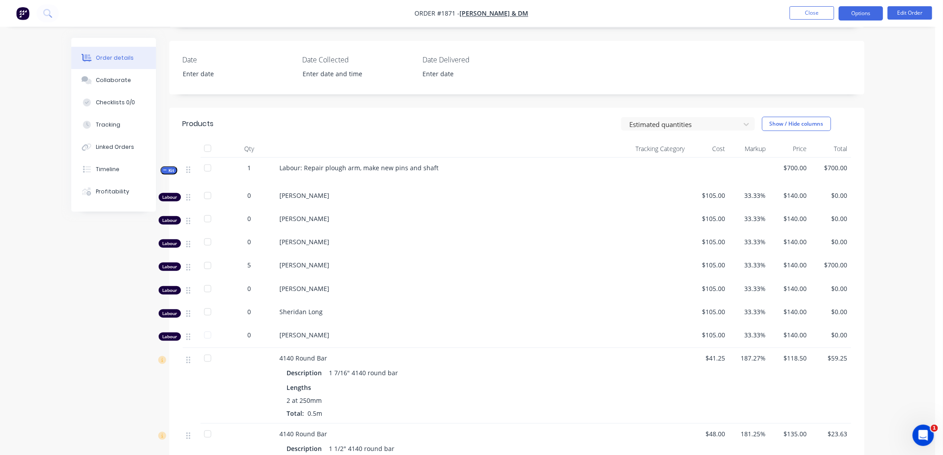
click at [858, 16] on button "Options" at bounding box center [861, 13] width 45 height 14
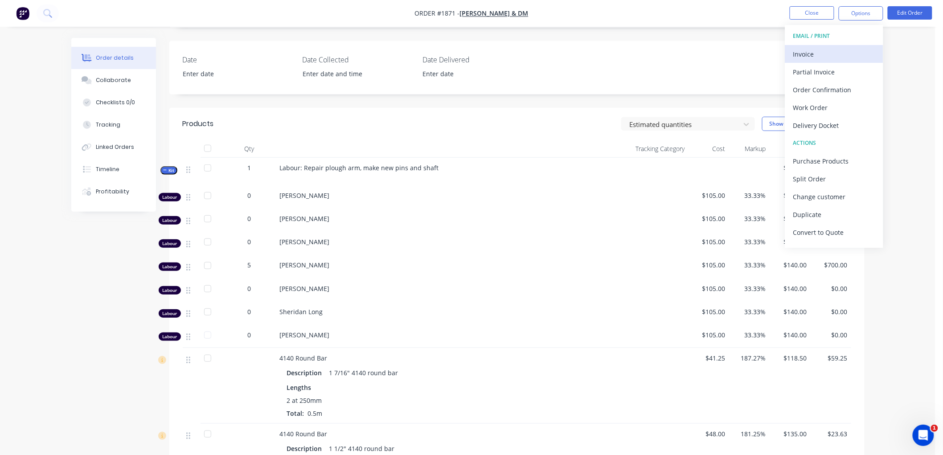
click at [834, 49] on div "Invoice" at bounding box center [834, 54] width 82 height 13
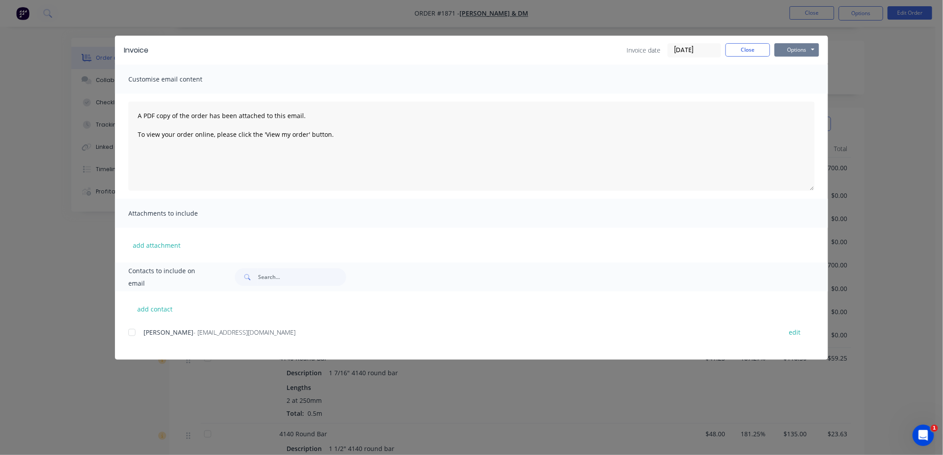
click at [803, 43] on button "Options" at bounding box center [797, 49] width 45 height 13
click at [694, 49] on input "[DATE]" at bounding box center [694, 50] width 53 height 13
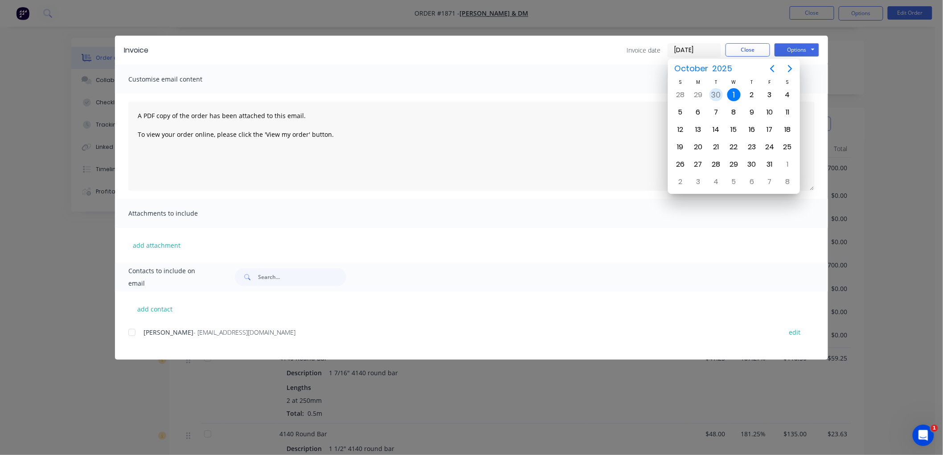
click at [718, 90] on div "30" at bounding box center [716, 94] width 13 height 13
type input "[DATE]"
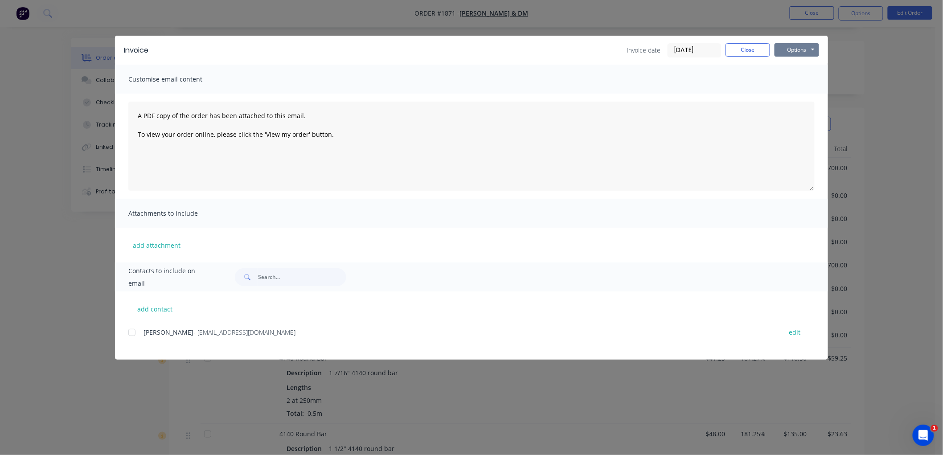
click at [799, 48] on button "Options" at bounding box center [797, 49] width 45 height 13
click at [806, 64] on button "Preview" at bounding box center [803, 65] width 57 height 15
click at [132, 331] on div at bounding box center [132, 333] width 18 height 18
drag, startPoint x: 801, startPoint y: 50, endPoint x: 809, endPoint y: 51, distance: 8.5
click at [801, 50] on button "Options" at bounding box center [797, 49] width 45 height 13
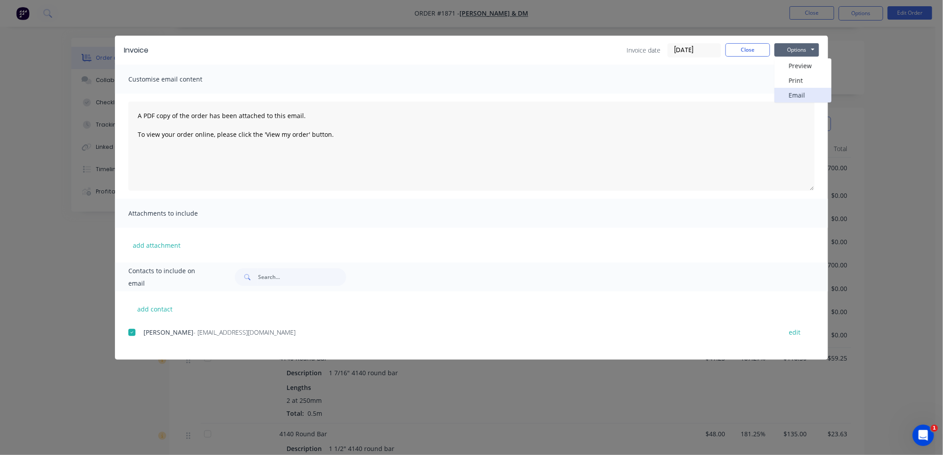
click at [812, 96] on button "Email" at bounding box center [803, 95] width 57 height 15
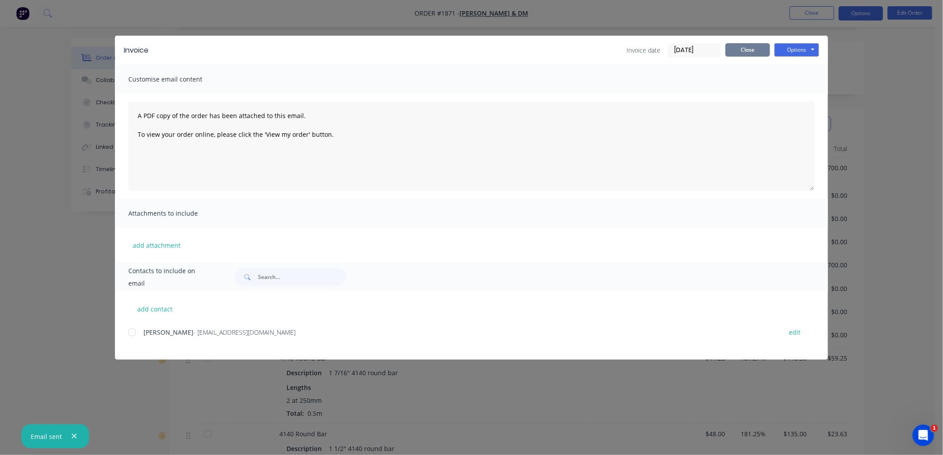
drag, startPoint x: 740, startPoint y: 53, endPoint x: 875, endPoint y: 16, distance: 140.0
click at [747, 53] on button "Close" at bounding box center [748, 49] width 45 height 13
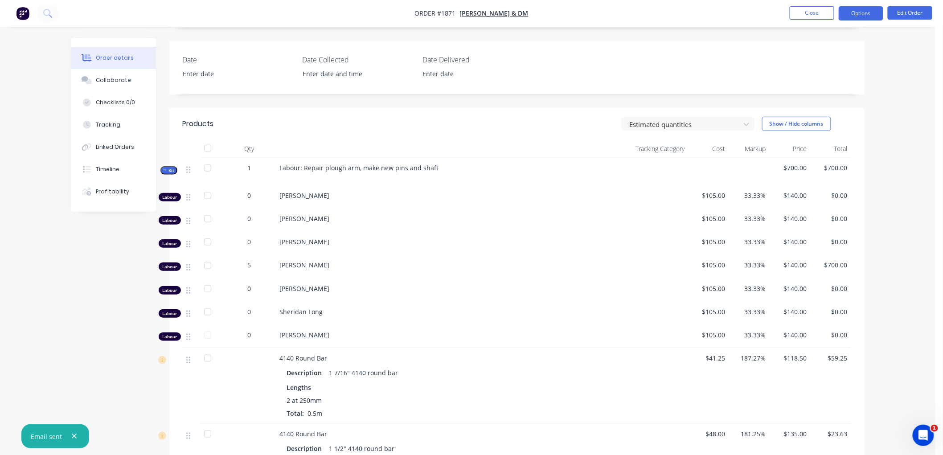
click at [872, 12] on button "Options" at bounding box center [861, 13] width 45 height 14
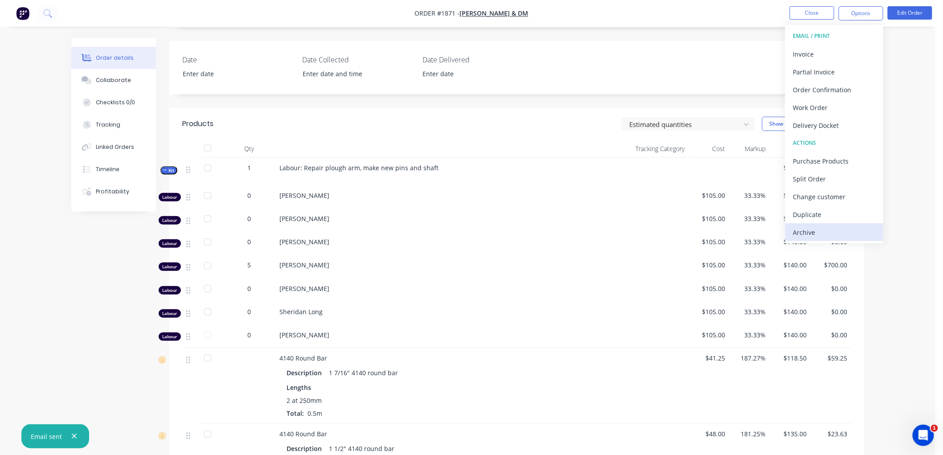
click at [822, 229] on div "Archive" at bounding box center [834, 232] width 82 height 13
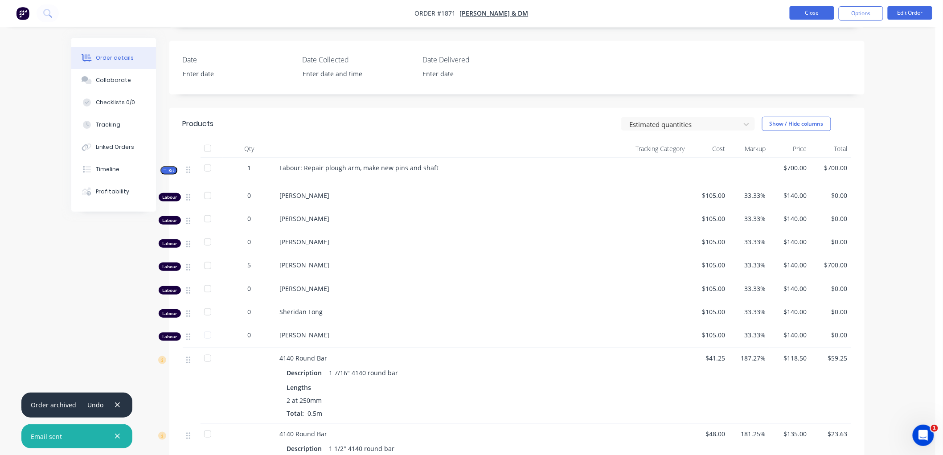
click at [812, 9] on button "Close" at bounding box center [812, 12] width 45 height 13
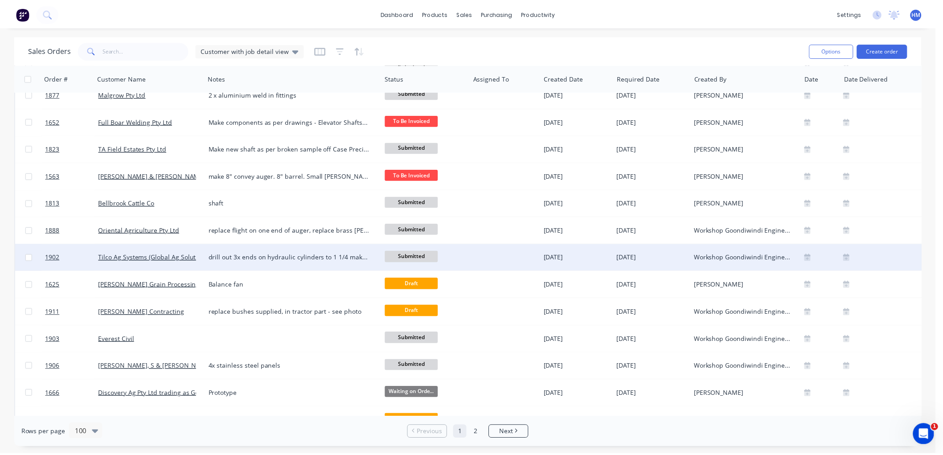
scroll to position [198, 0]
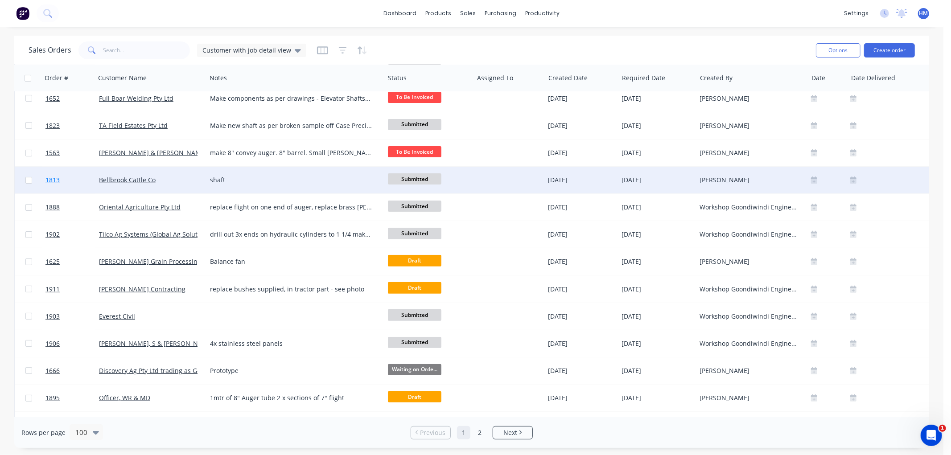
click at [76, 182] on link "1813" at bounding box center [71, 180] width 53 height 27
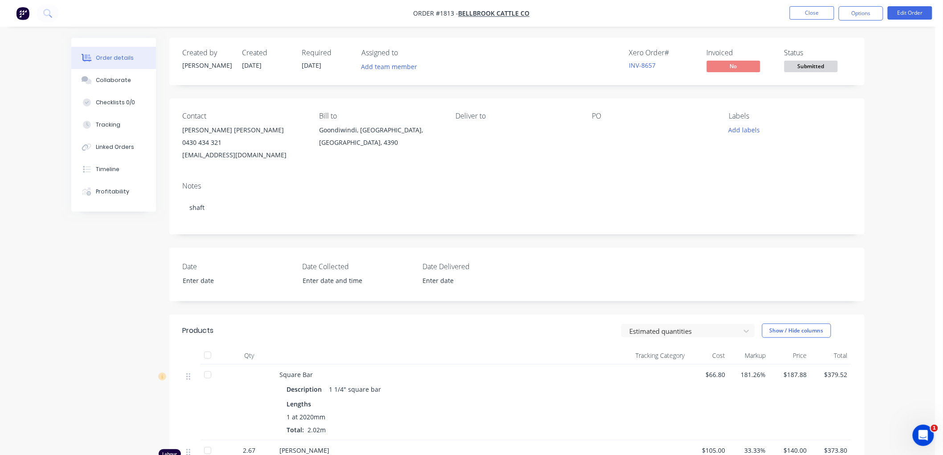
scroll to position [49, 0]
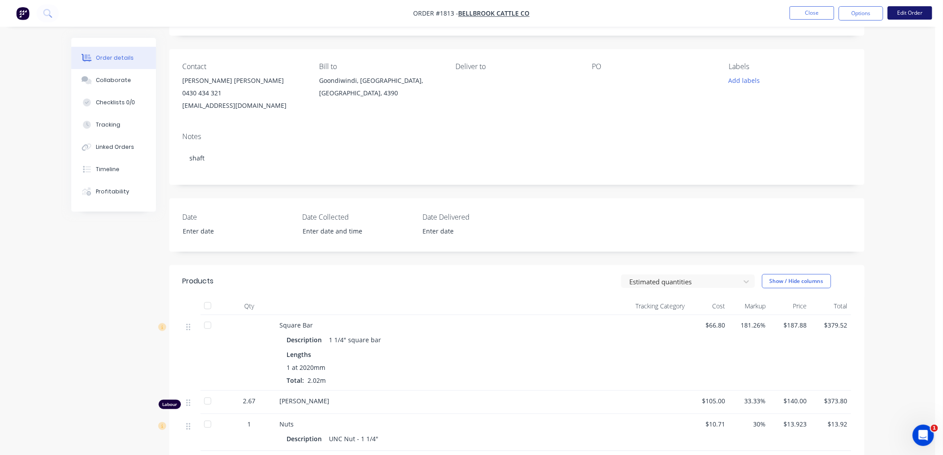
click at [907, 12] on button "Edit Order" at bounding box center [910, 12] width 45 height 13
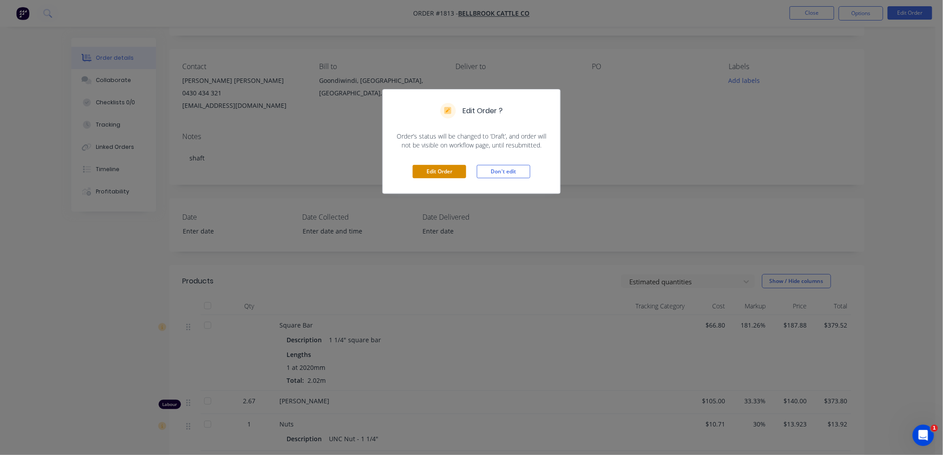
click at [438, 172] on button "Edit Order" at bounding box center [439, 171] width 53 height 13
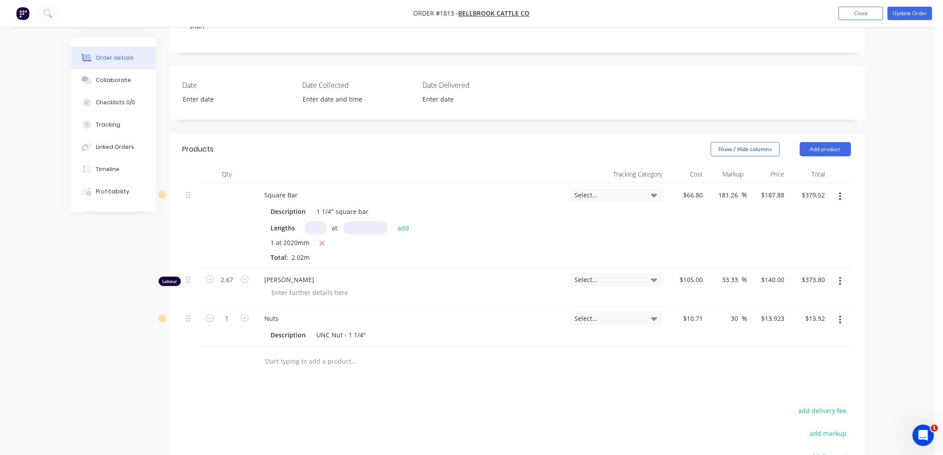
scroll to position [247, 0]
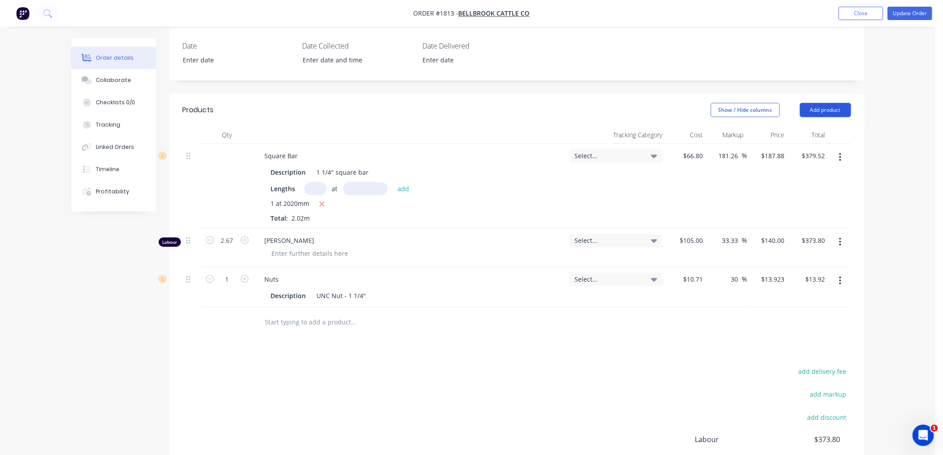
click at [816, 103] on button "Add product" at bounding box center [825, 110] width 51 height 14
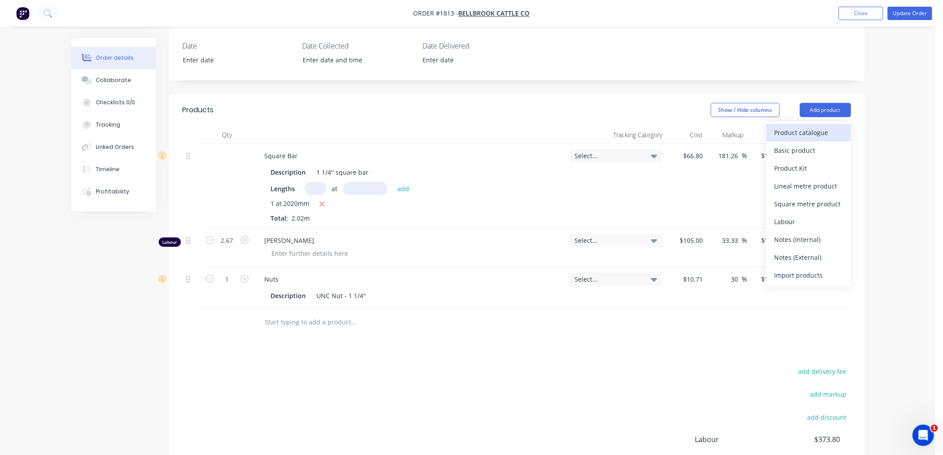
click at [817, 126] on div "Product catalogue" at bounding box center [809, 132] width 69 height 13
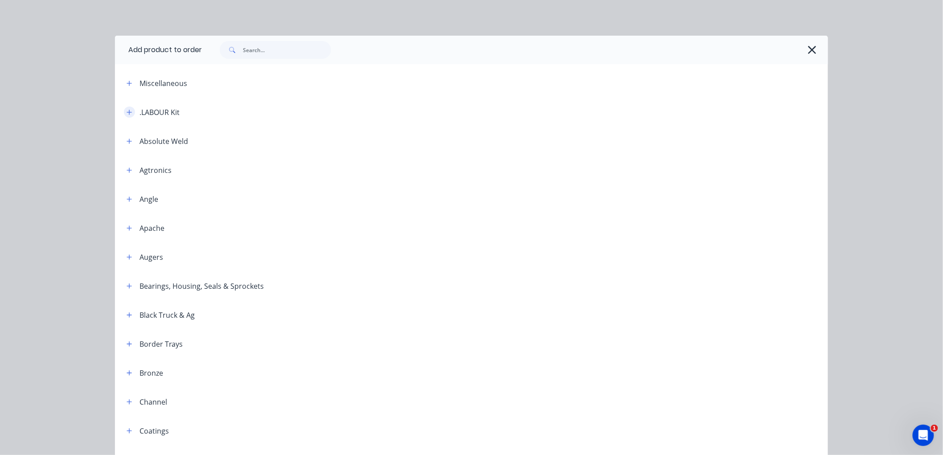
click at [127, 113] on icon "button" at bounding box center [129, 112] width 5 height 6
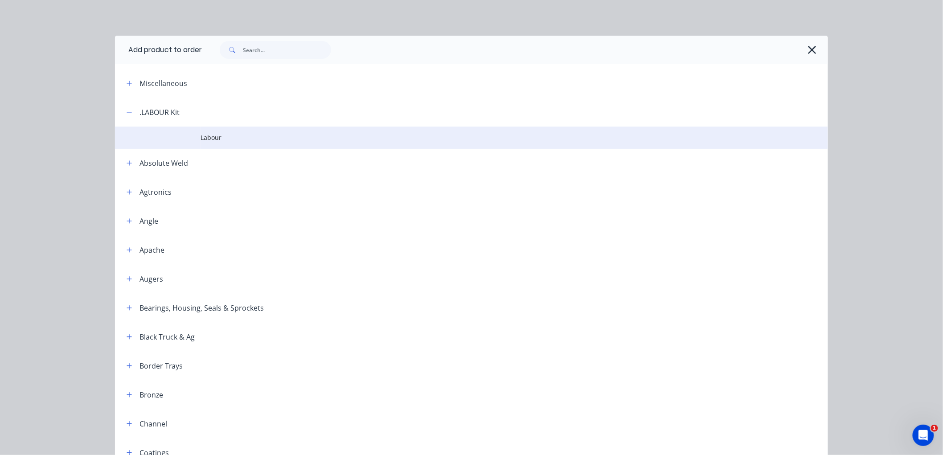
click at [222, 139] on span "Labour" at bounding box center [452, 137] width 502 height 9
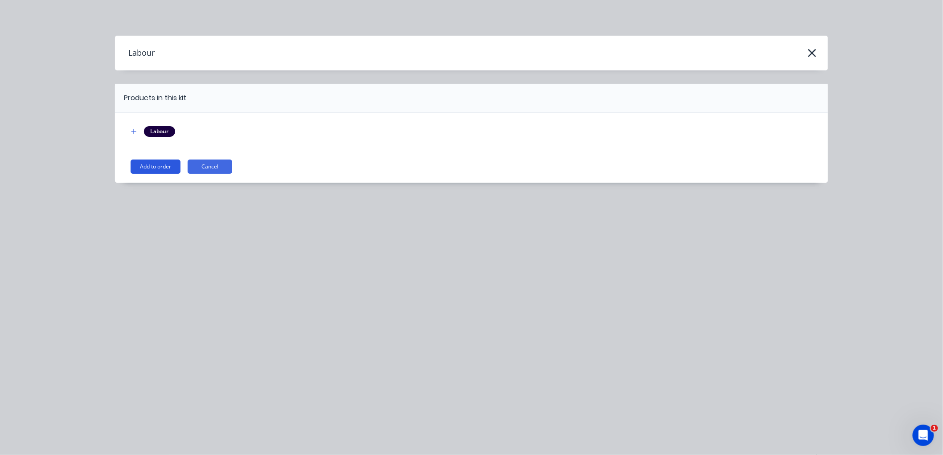
click at [156, 165] on button "Add to order" at bounding box center [156, 167] width 50 height 14
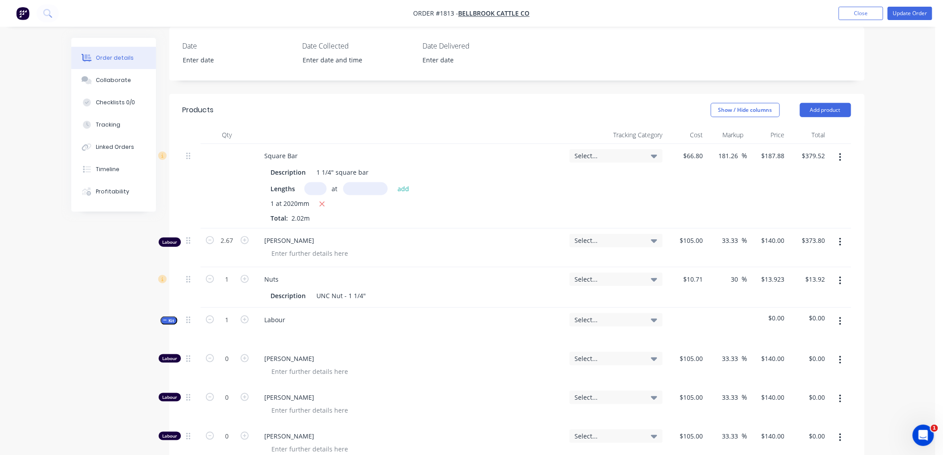
click at [167, 317] on span "Kit" at bounding box center [169, 320] width 12 height 7
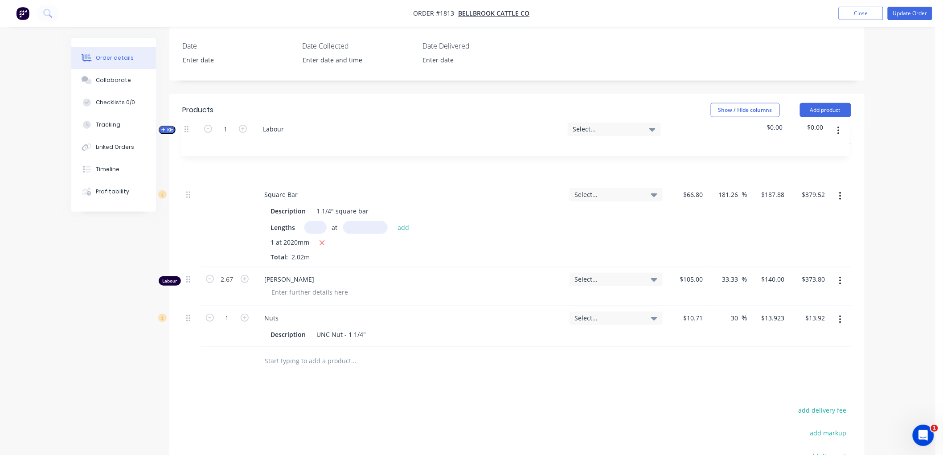
drag, startPoint x: 189, startPoint y: 299, endPoint x: 187, endPoint y: 128, distance: 170.3
click at [187, 144] on div "Square Bar Description 1 1/4" square bar Lengths at add 1 at 2020mm Total: 2.02…" at bounding box center [517, 245] width 669 height 203
click at [229, 149] on input "1" at bounding box center [227, 155] width 23 height 13
click at [841, 277] on icon "button" at bounding box center [841, 281] width 2 height 8
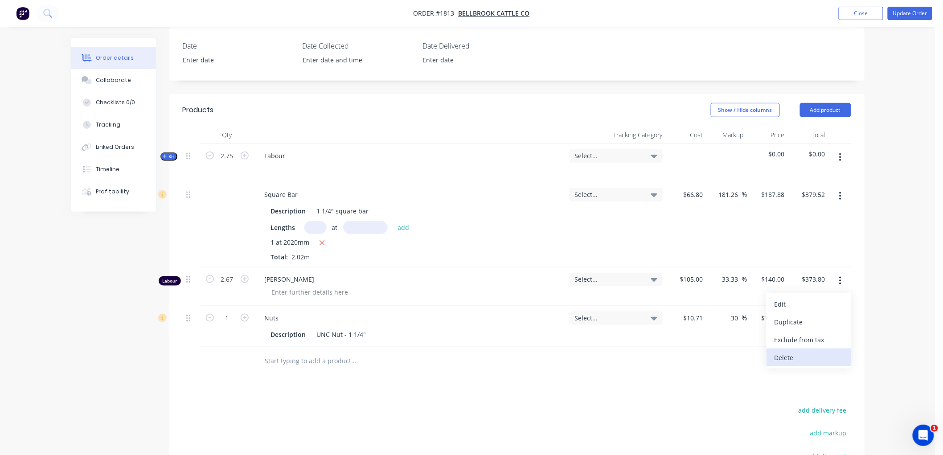
click at [799, 351] on div "Delete" at bounding box center [809, 357] width 69 height 13
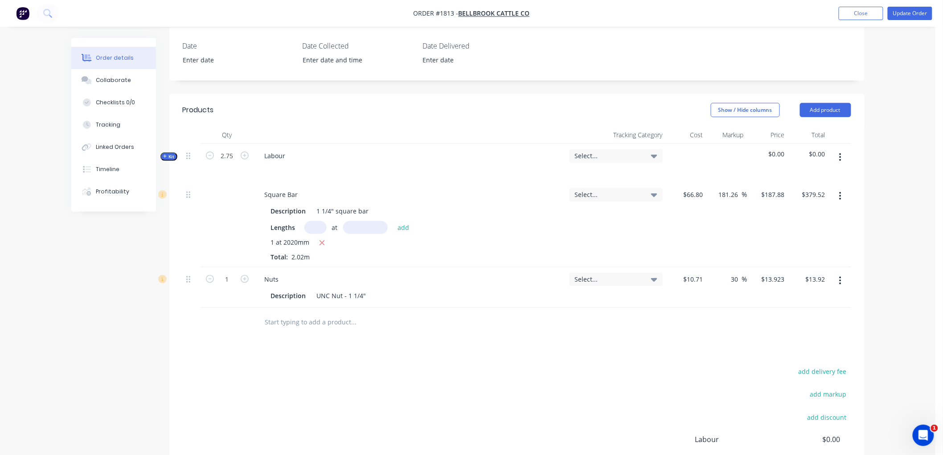
click at [497, 183] on div "Square Bar Description 1 1/4" square bar Lengths at add 1 at 2020mm Total: 2.02m" at bounding box center [410, 225] width 312 height 85
click at [232, 149] on input "2.75" at bounding box center [227, 155] width 23 height 13
type input "1"
click at [163, 155] on icon "button" at bounding box center [165, 157] width 4 height 4
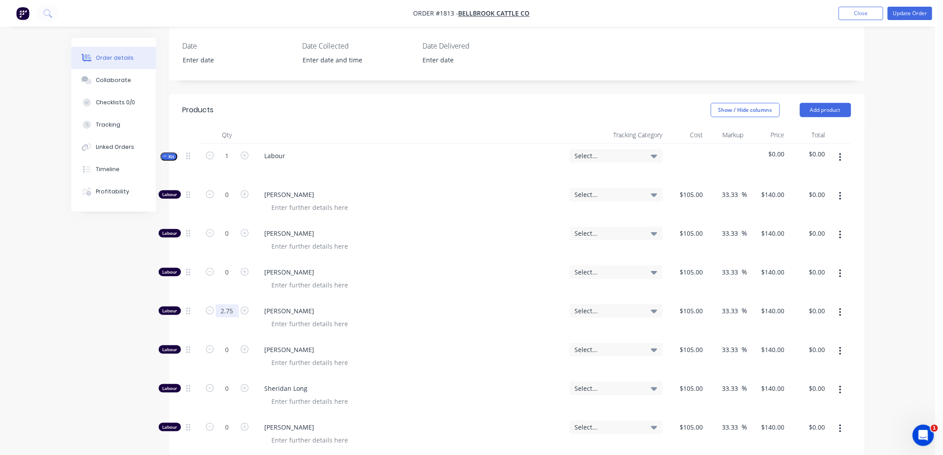
type input "2.75"
click at [162, 152] on button "Kit" at bounding box center [168, 156] width 17 height 8
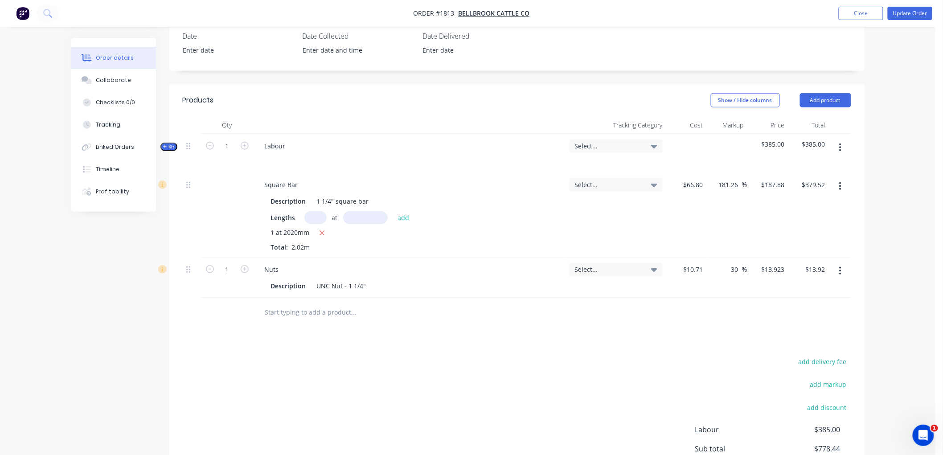
scroll to position [233, 0]
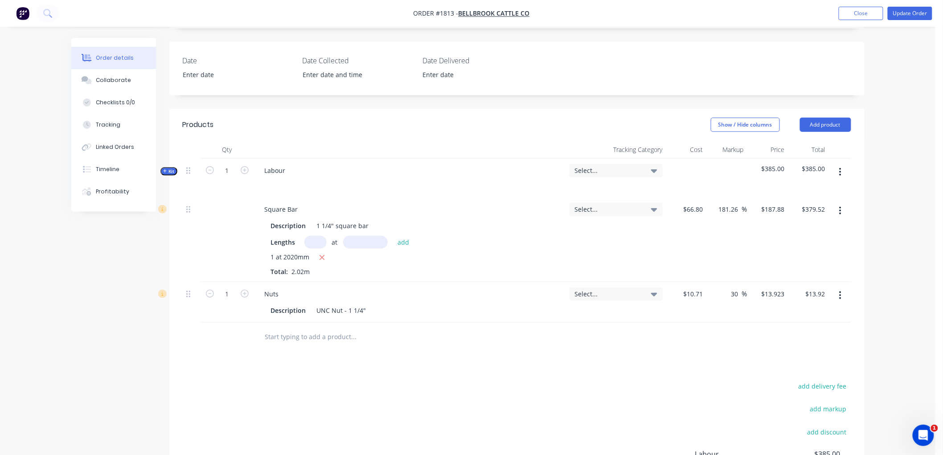
click at [166, 169] on icon "button" at bounding box center [165, 171] width 4 height 4
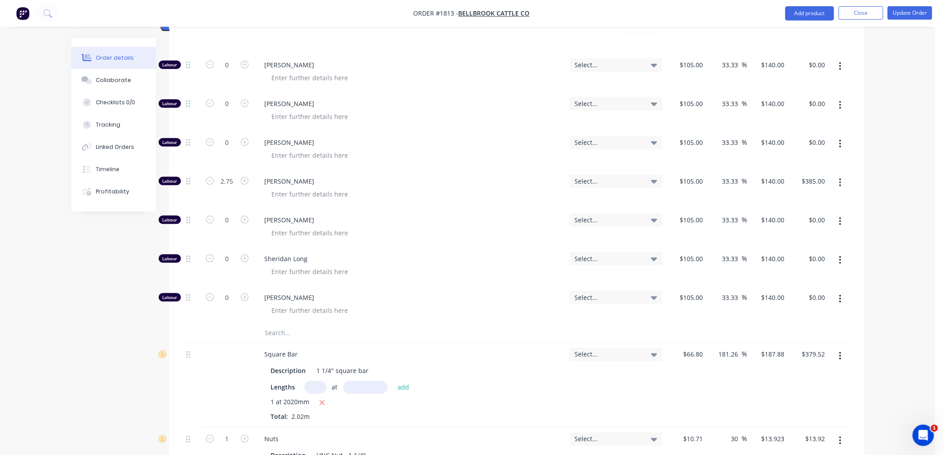
scroll to position [381, 0]
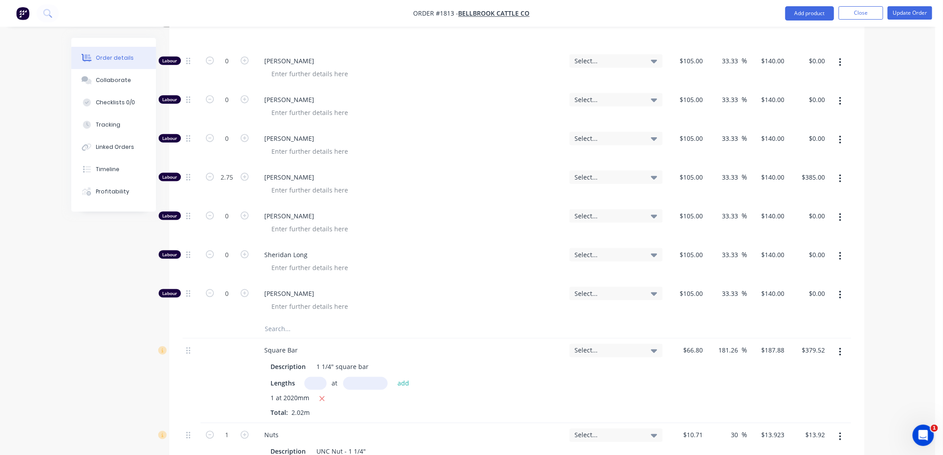
click at [840, 171] on button "button" at bounding box center [840, 179] width 21 height 16
click at [819, 196] on div "Duplicate" at bounding box center [809, 202] width 69 height 13
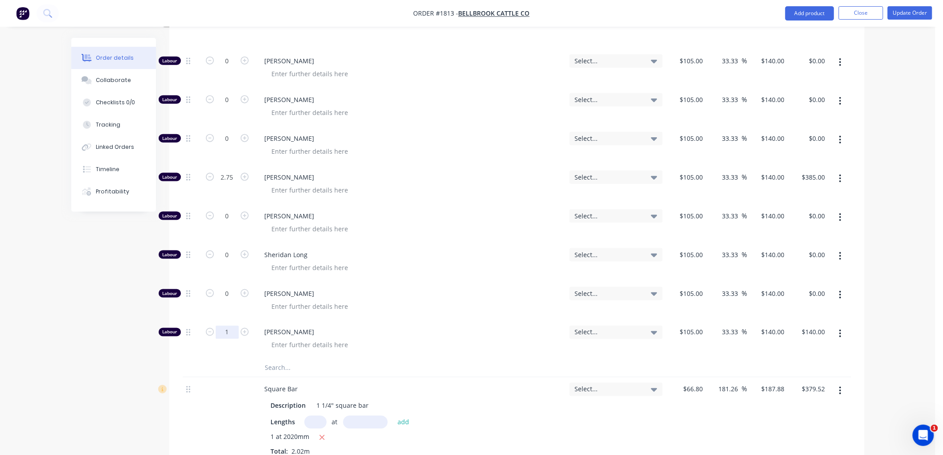
click at [234, 326] on input "1" at bounding box center [227, 332] width 23 height 13
type input "1.25"
type input "$175.00"
click at [761, 321] on div "$140.00 $140.00" at bounding box center [768, 340] width 41 height 39
click at [779, 326] on input "140" at bounding box center [774, 332] width 28 height 13
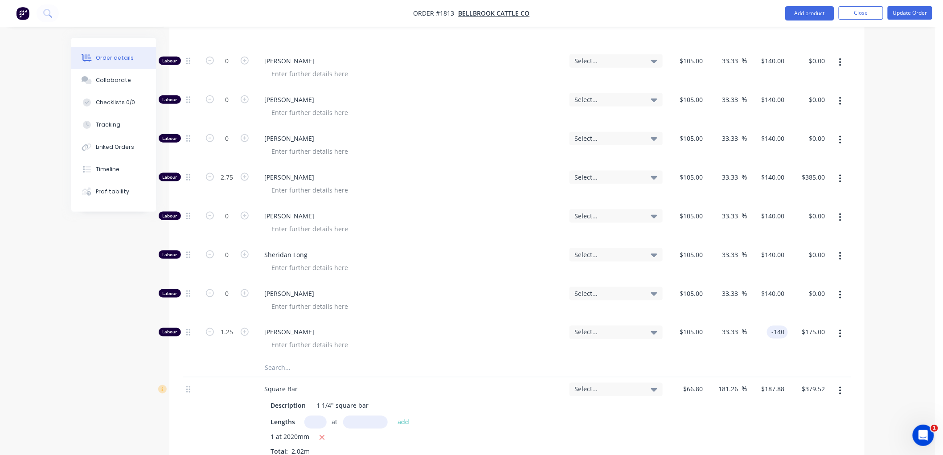
type input "."
type input "-140"
type input "-233.33"
type input "$-140.00"
type input "$-175.00"
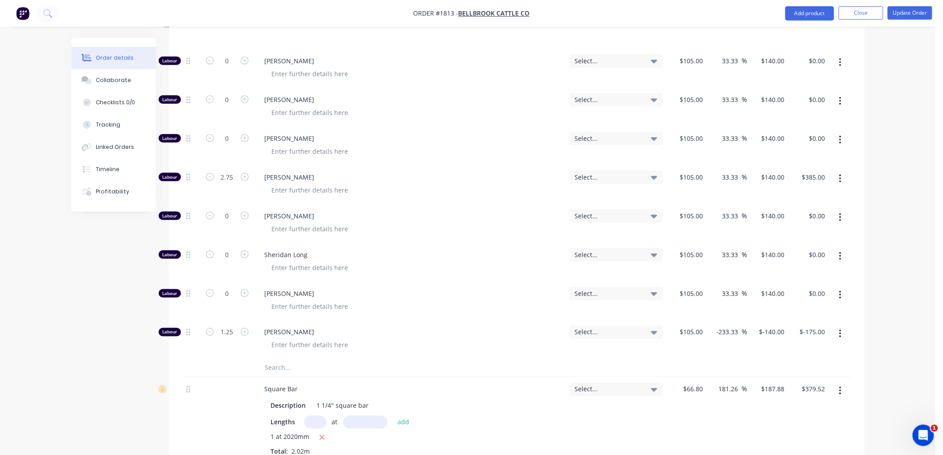
click at [900, 279] on div "Order details Collaborate Checklists 0/0 Tracking Linked Orders Timeline Profit…" at bounding box center [468, 189] width 936 height 1140
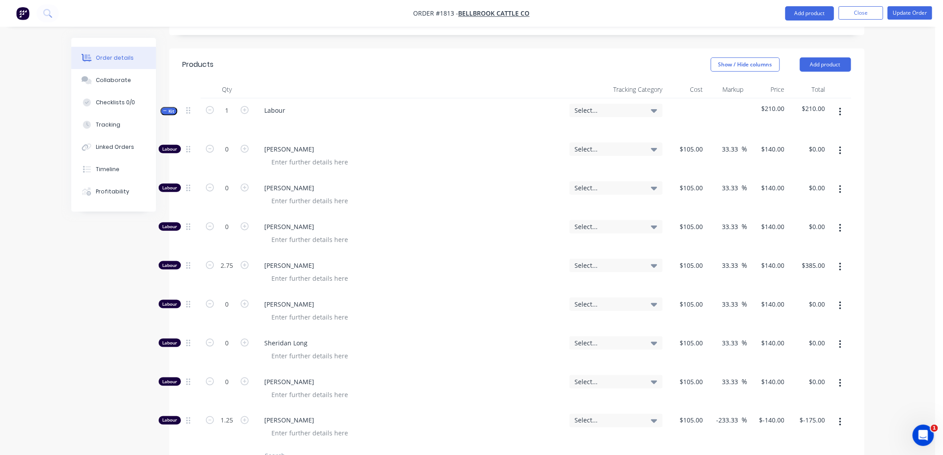
scroll to position [282, 0]
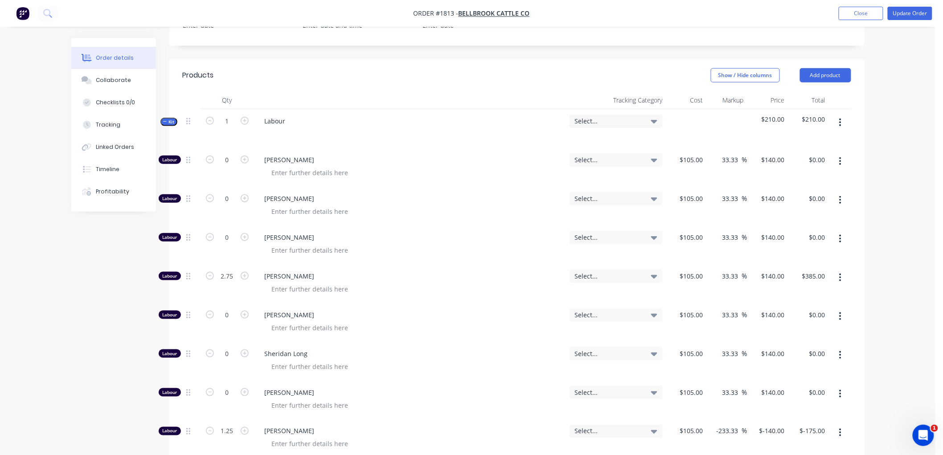
click at [166, 119] on icon "button" at bounding box center [165, 121] width 4 height 4
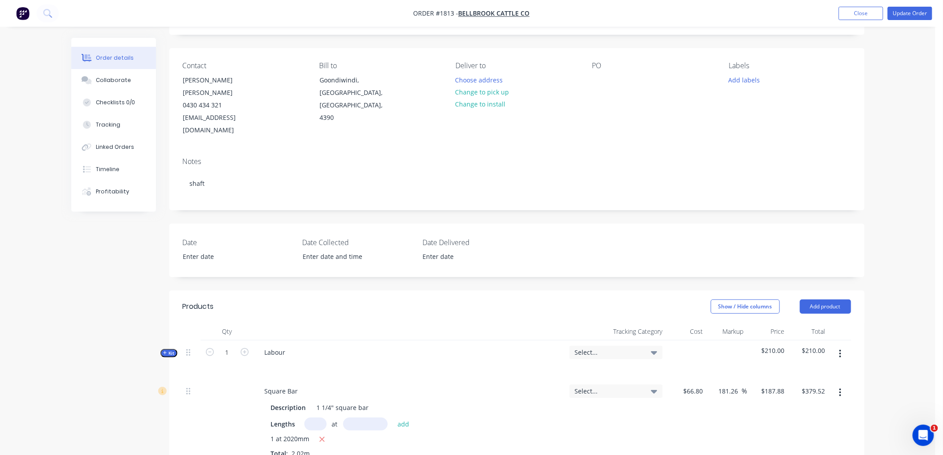
scroll to position [34, 0]
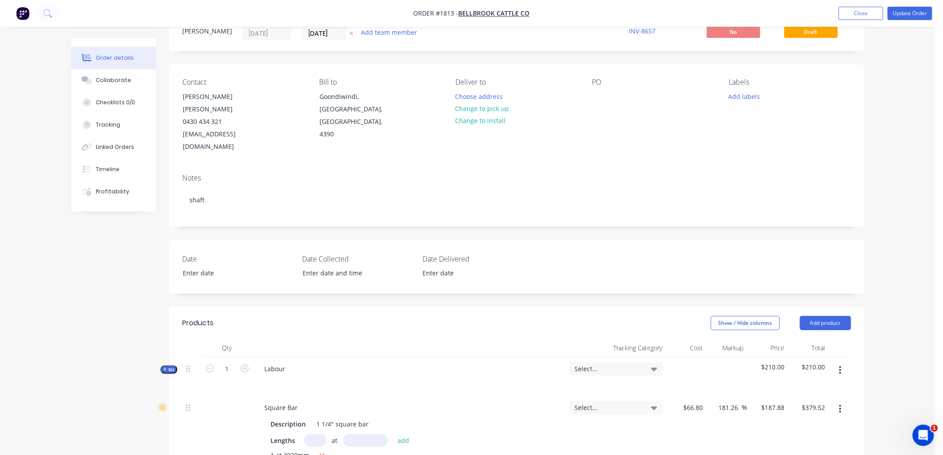
click at [292, 375] on div at bounding box center [410, 381] width 305 height 13
click at [288, 362] on div "Labour" at bounding box center [275, 368] width 35 height 13
click at [925, 11] on button "Update Order" at bounding box center [910, 13] width 45 height 13
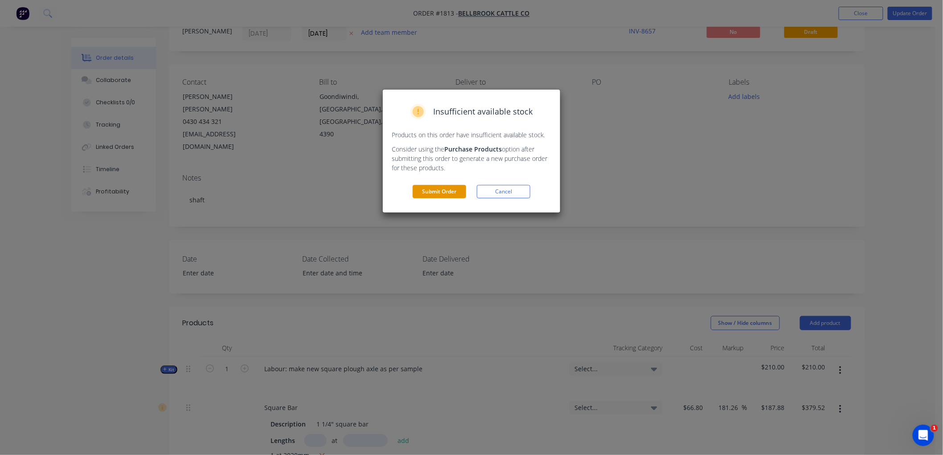
click at [452, 192] on button "Submit Order" at bounding box center [439, 191] width 53 height 13
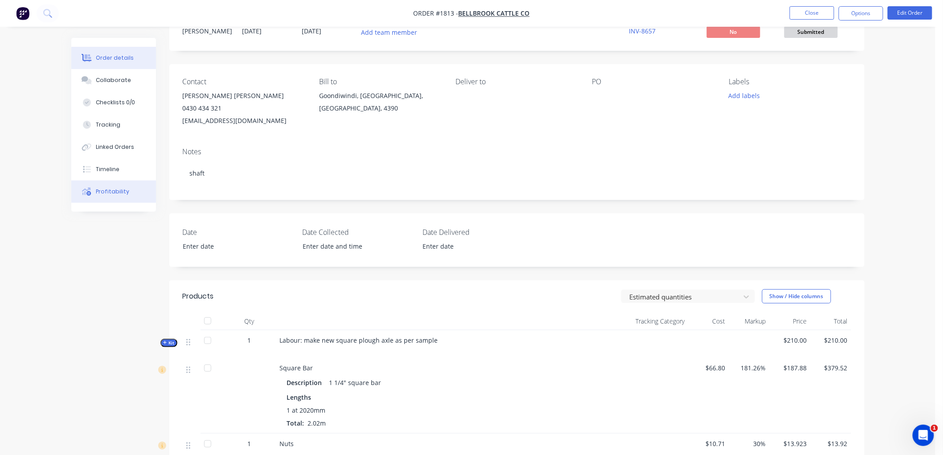
click at [119, 190] on div "Profitability" at bounding box center [112, 192] width 33 height 8
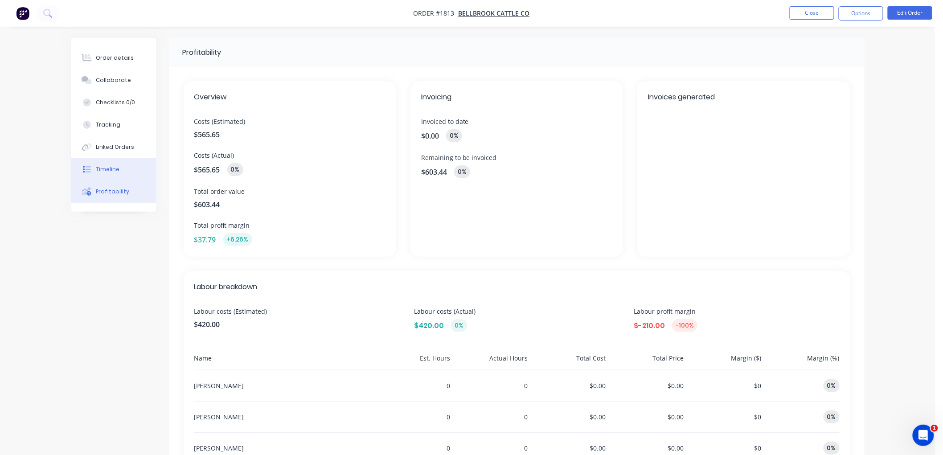
click at [114, 161] on button "Timeline" at bounding box center [113, 169] width 85 height 22
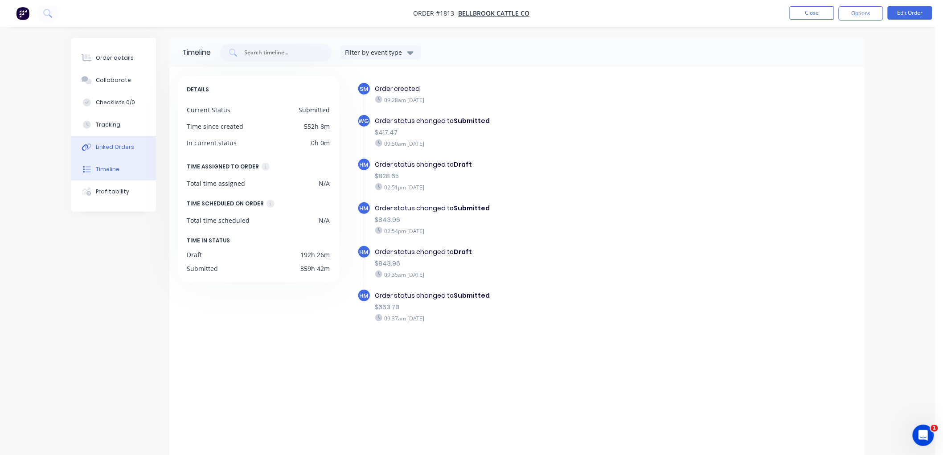
click at [113, 149] on div "Linked Orders" at bounding box center [115, 147] width 38 height 8
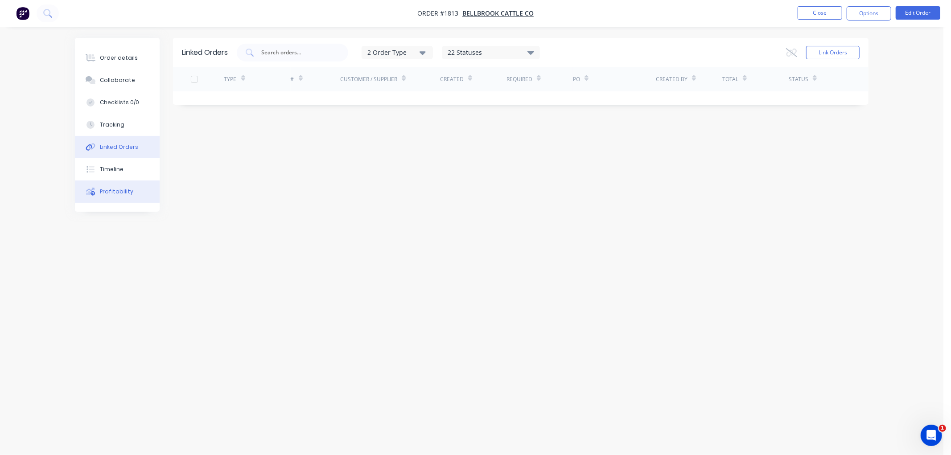
click at [112, 190] on div "Profitability" at bounding box center [116, 192] width 33 height 8
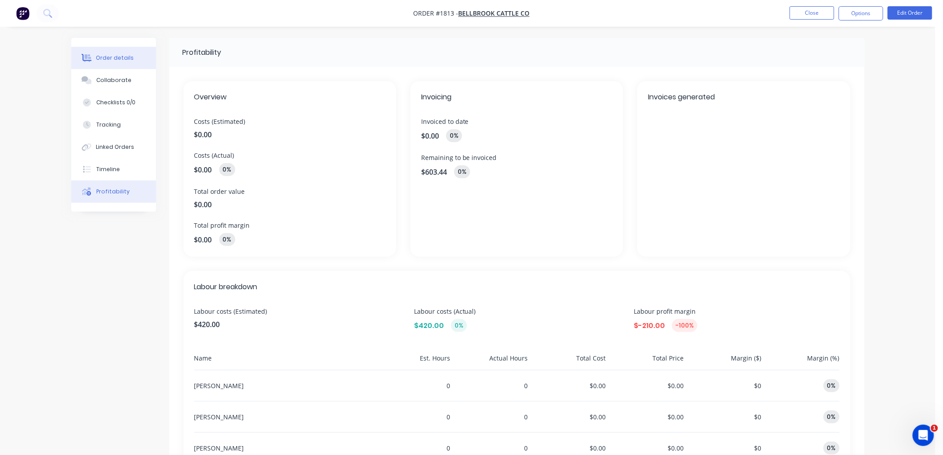
click at [118, 60] on div "Order details" at bounding box center [115, 58] width 38 height 8
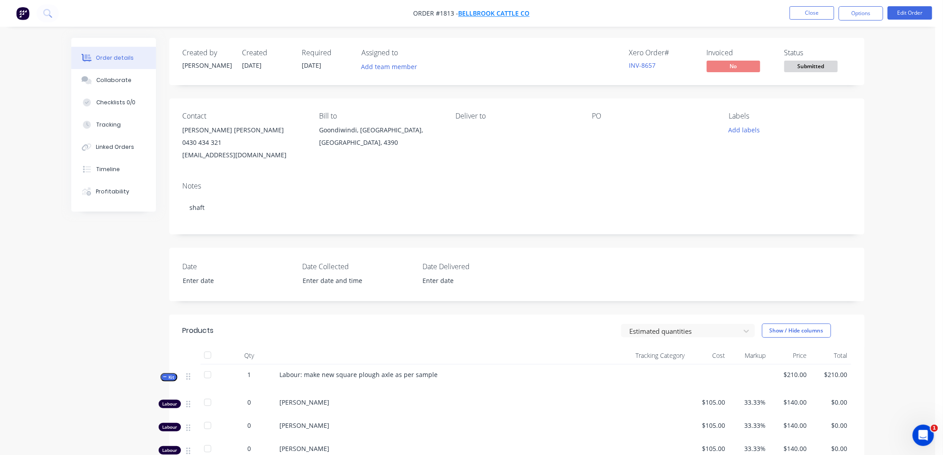
click at [491, 12] on span "Bellbrook Cattle Co" at bounding box center [494, 13] width 71 height 8
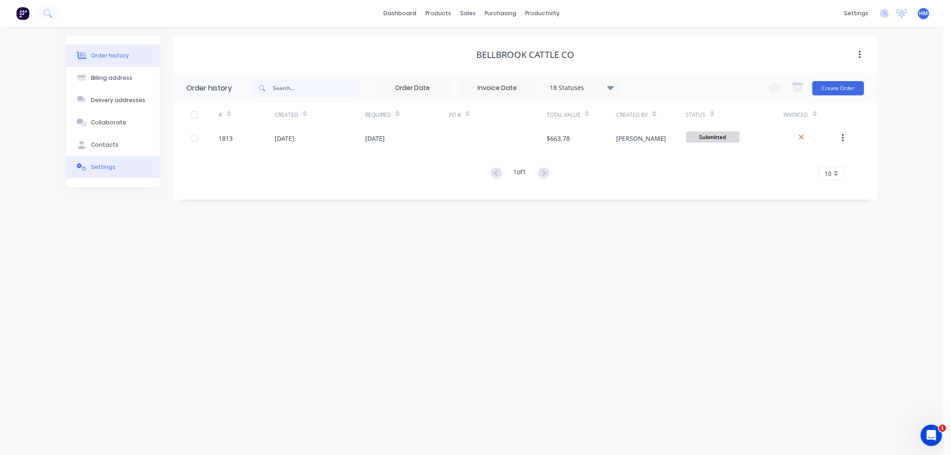
click at [105, 166] on div "Settings" at bounding box center [103, 167] width 25 height 8
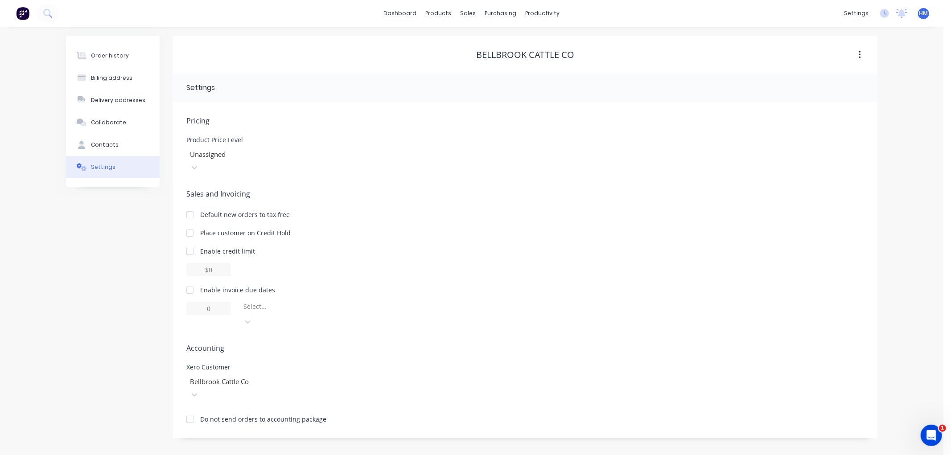
click at [193, 281] on div at bounding box center [190, 290] width 18 height 18
click at [207, 302] on input "1" at bounding box center [208, 308] width 45 height 13
type input "30"
click at [260, 303] on div at bounding box center [306, 308] width 128 height 11
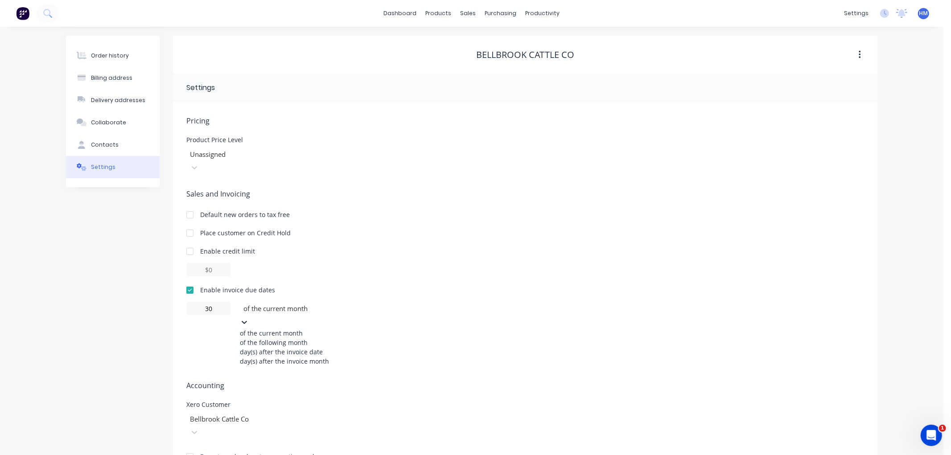
click at [289, 338] on div "of the following month" at bounding box center [307, 342] width 134 height 9
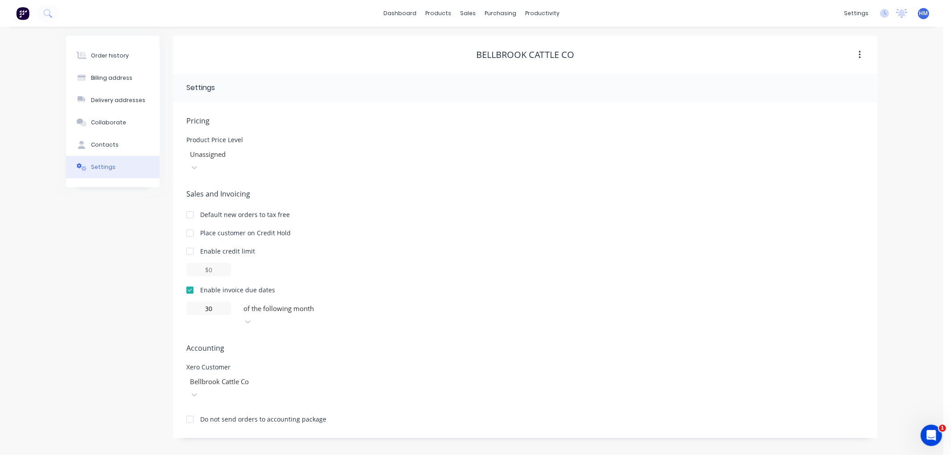
click at [412, 263] on div at bounding box center [525, 269] width 678 height 13
click at [109, 57] on div "Order history" at bounding box center [110, 56] width 38 height 8
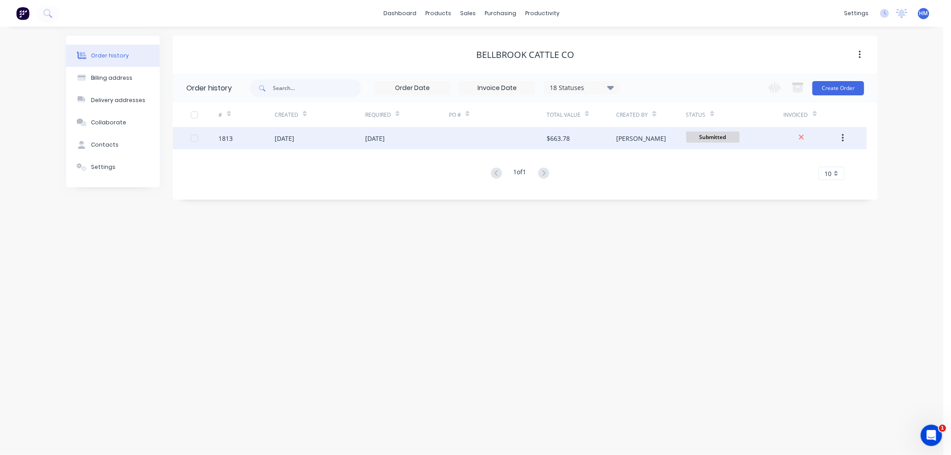
click at [282, 142] on div "[DATE]" at bounding box center [285, 138] width 20 height 9
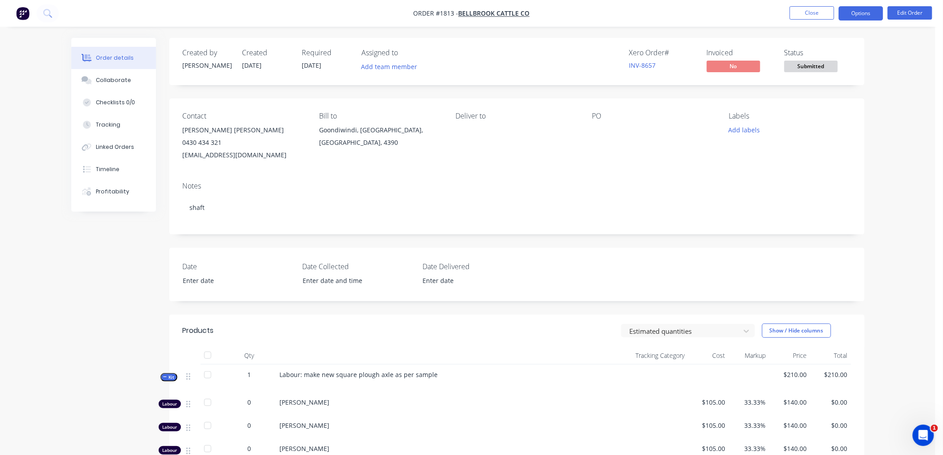
click at [851, 16] on button "Options" at bounding box center [861, 13] width 45 height 14
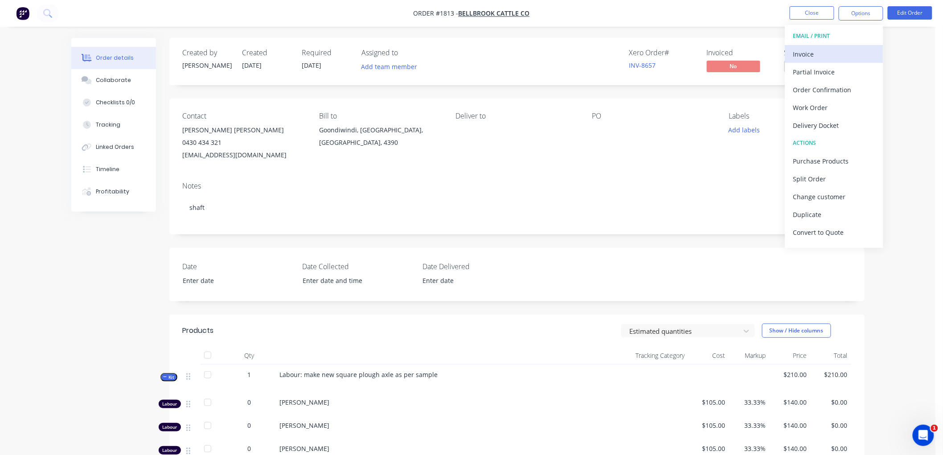
click at [822, 56] on div "Invoice" at bounding box center [834, 54] width 82 height 13
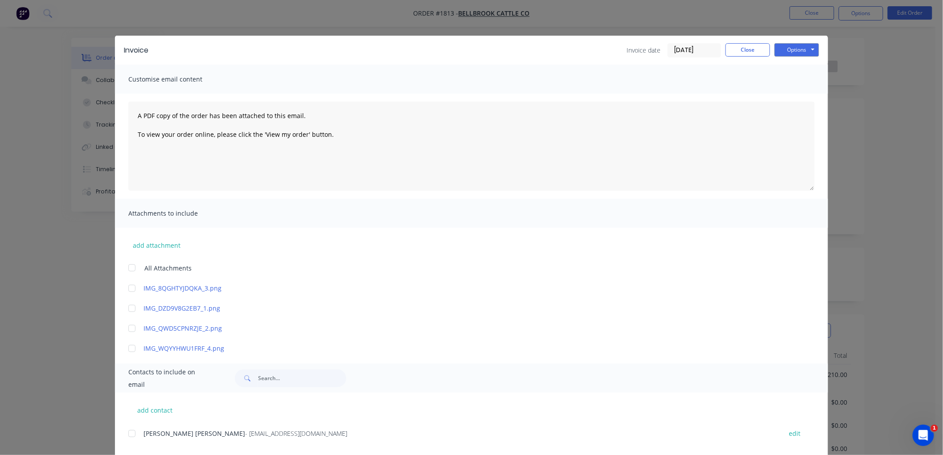
click at [126, 433] on div at bounding box center [132, 434] width 18 height 18
drag, startPoint x: 672, startPoint y: 53, endPoint x: 683, endPoint y: 53, distance: 10.7
click at [674, 53] on input "[DATE]" at bounding box center [694, 50] width 53 height 13
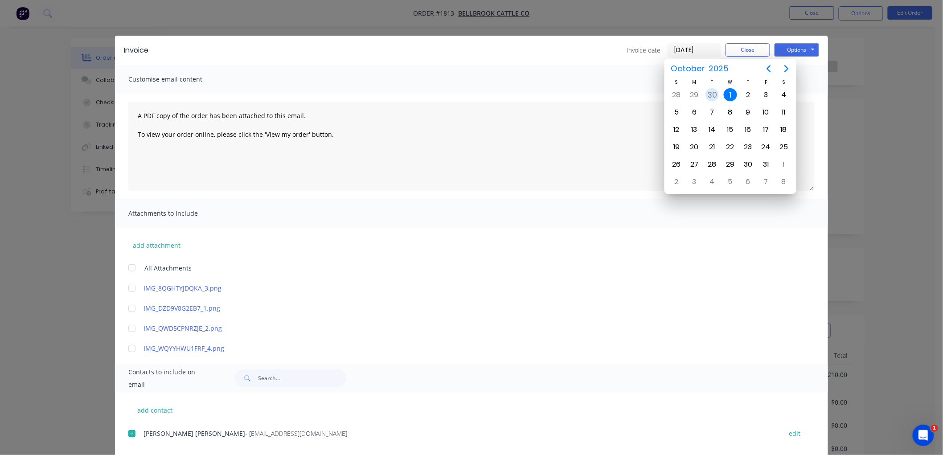
drag, startPoint x: 710, startPoint y: 96, endPoint x: 744, endPoint y: 82, distance: 37.6
click at [711, 96] on div "30" at bounding box center [712, 94] width 13 height 13
type input "[DATE]"
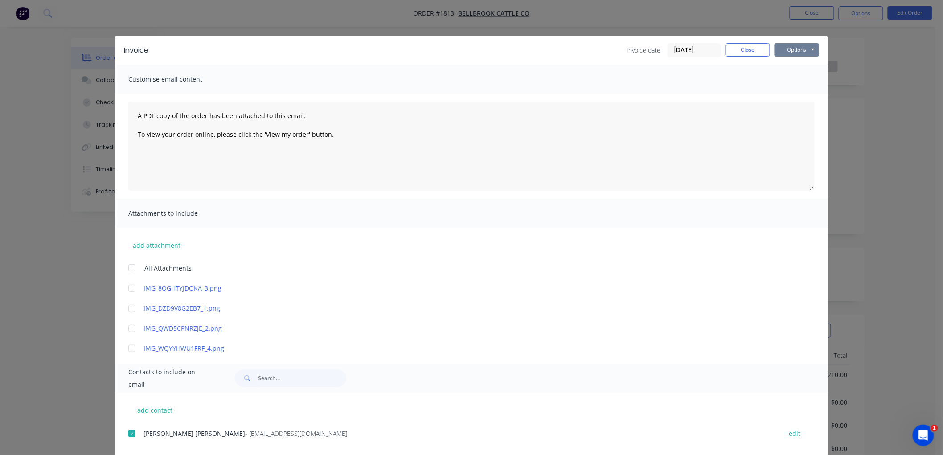
click at [796, 52] on button "Options" at bounding box center [797, 49] width 45 height 13
click at [808, 94] on button "Email" at bounding box center [803, 95] width 57 height 15
drag, startPoint x: 734, startPoint y: 48, endPoint x: 748, endPoint y: 48, distance: 13.4
click at [737, 48] on button "Close" at bounding box center [748, 49] width 45 height 13
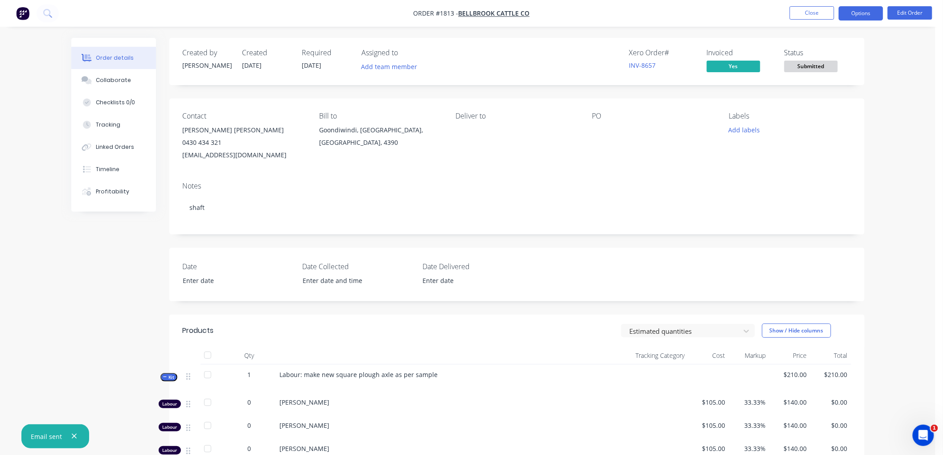
click at [863, 9] on button "Options" at bounding box center [861, 13] width 45 height 14
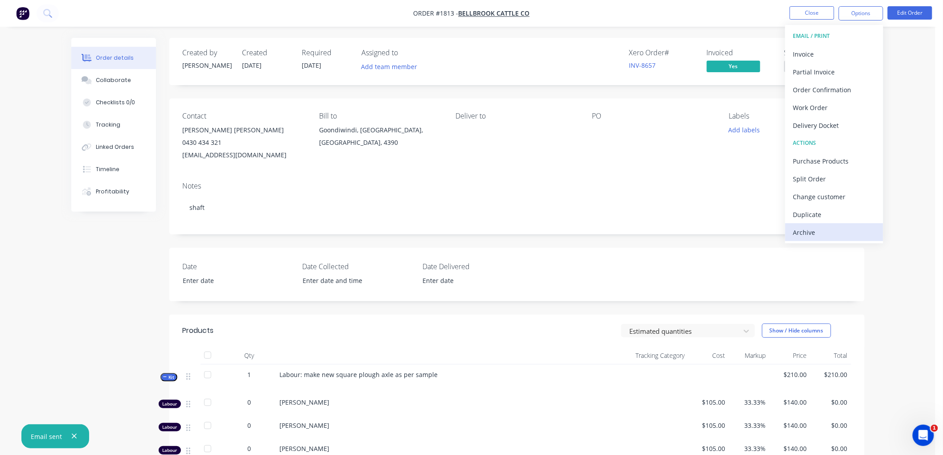
click at [812, 232] on div "Archive" at bounding box center [834, 232] width 82 height 13
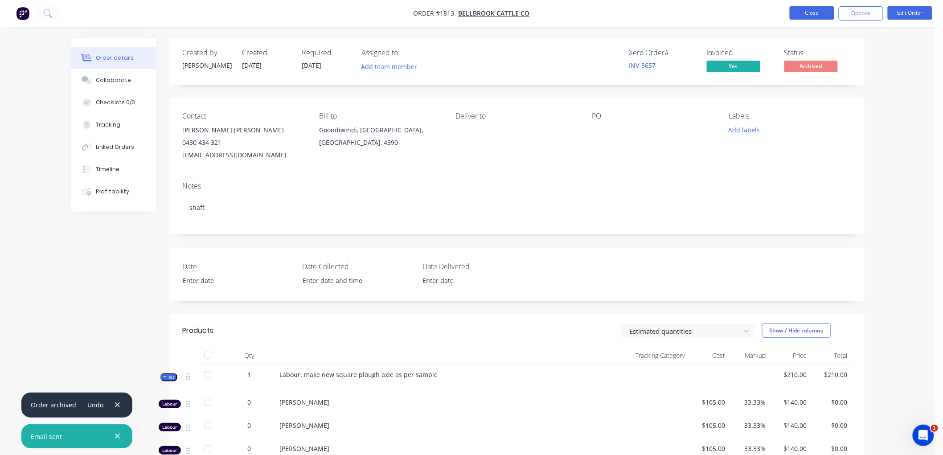
click at [812, 14] on button "Close" at bounding box center [812, 12] width 45 height 13
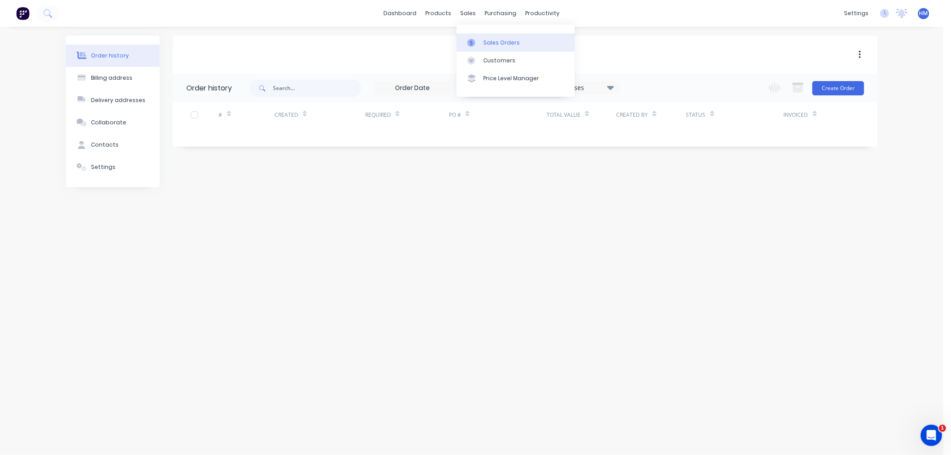
click at [495, 43] on div "Sales Orders" at bounding box center [501, 43] width 37 height 8
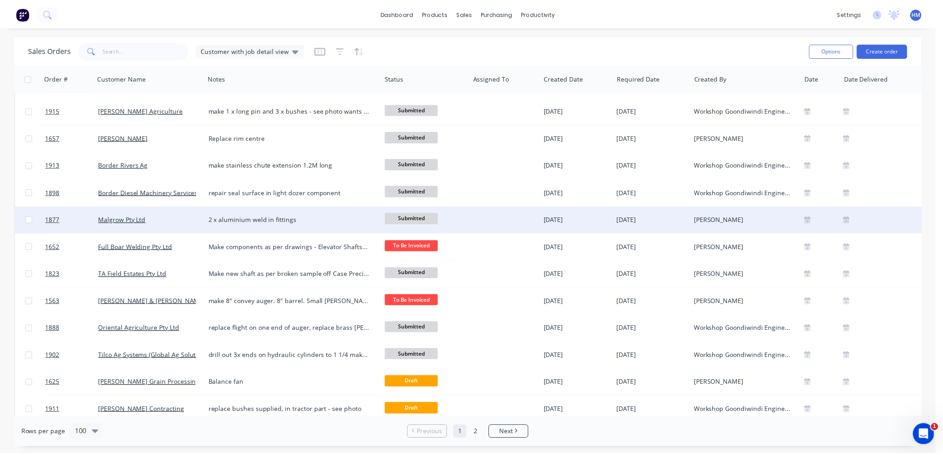
scroll to position [99, 0]
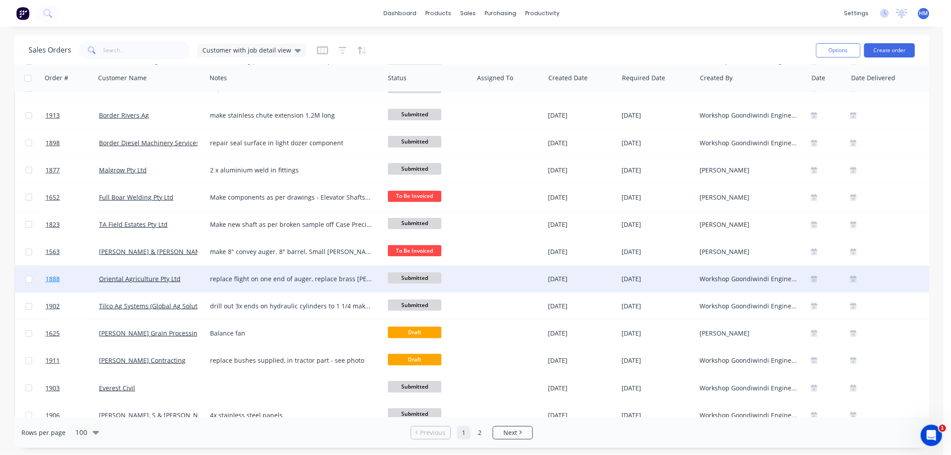
click at [70, 279] on link "1888" at bounding box center [71, 279] width 53 height 27
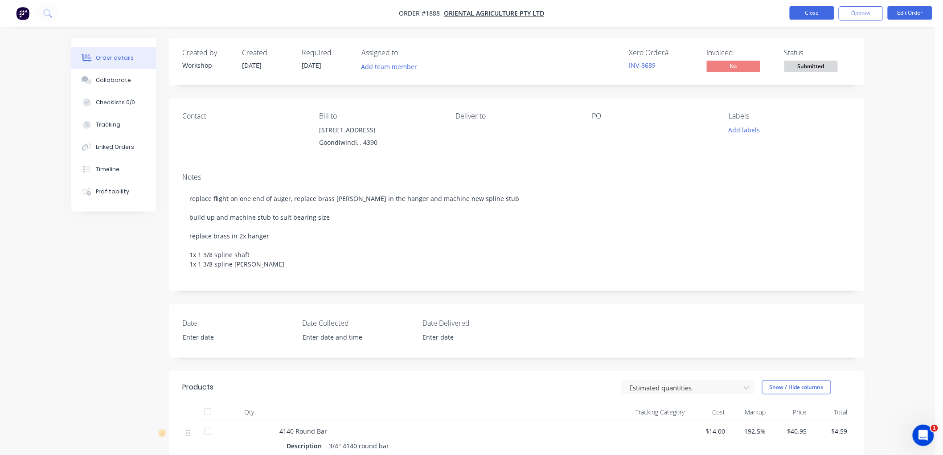
click at [818, 12] on button "Close" at bounding box center [812, 12] width 45 height 13
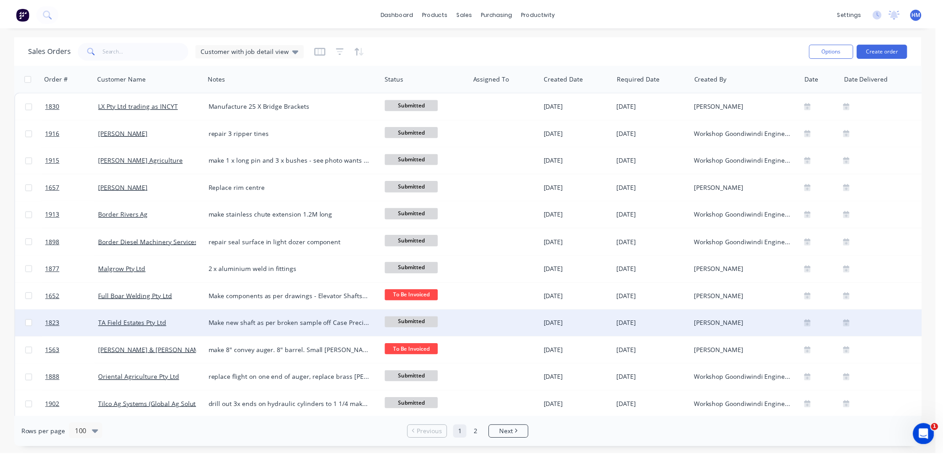
scroll to position [49, 0]
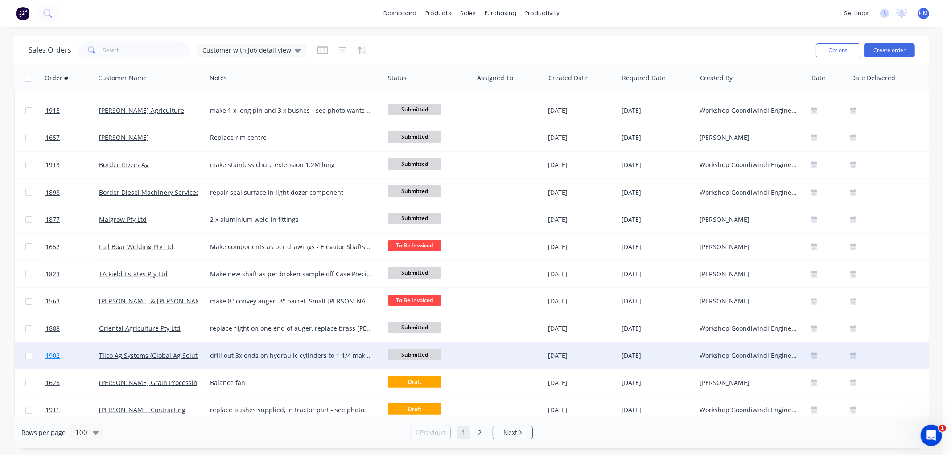
click at [74, 352] on link "1902" at bounding box center [71, 355] width 53 height 27
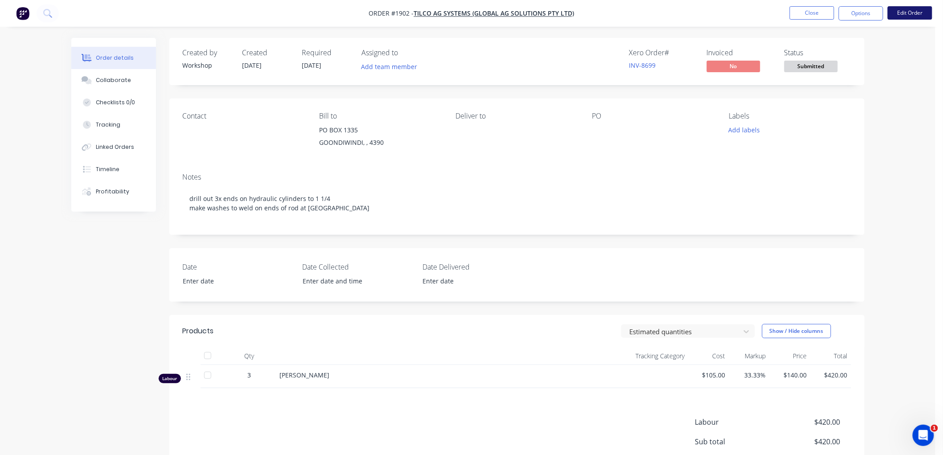
click at [907, 14] on button "Edit Order" at bounding box center [910, 12] width 45 height 13
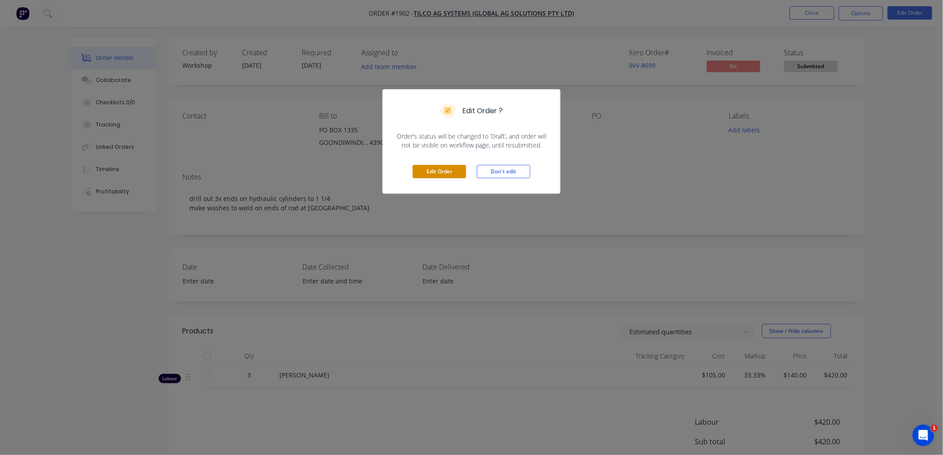
click at [440, 171] on button "Edit Order" at bounding box center [439, 171] width 53 height 13
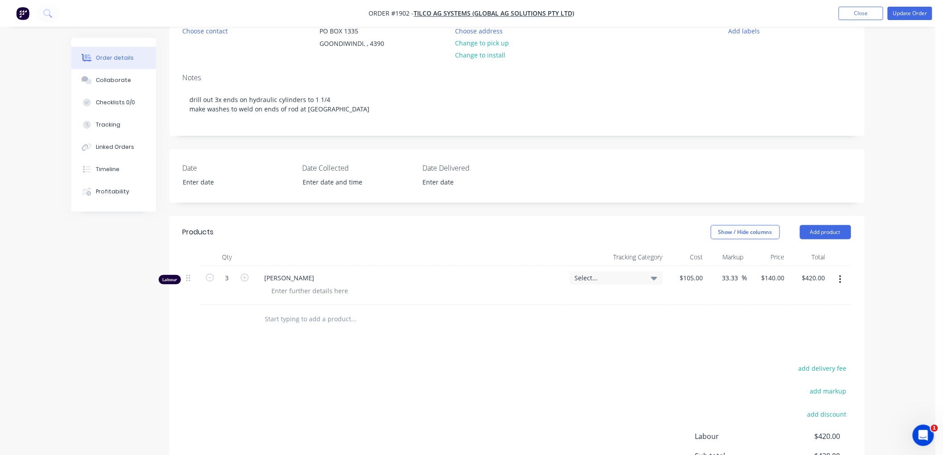
scroll to position [148, 0]
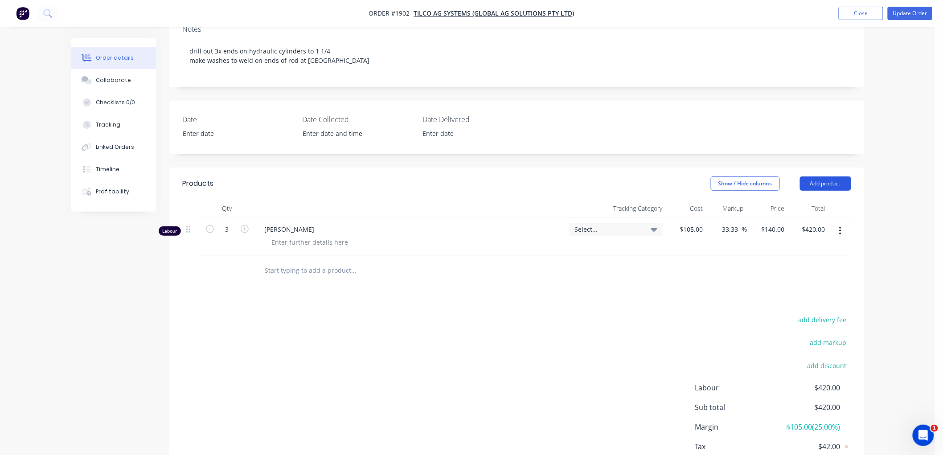
click at [835, 183] on button "Add product" at bounding box center [825, 184] width 51 height 14
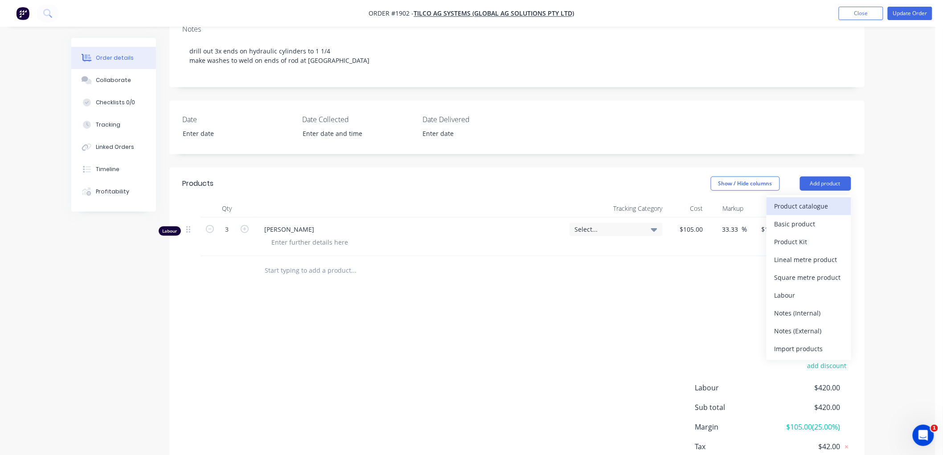
click at [814, 204] on div "Product catalogue" at bounding box center [809, 206] width 69 height 13
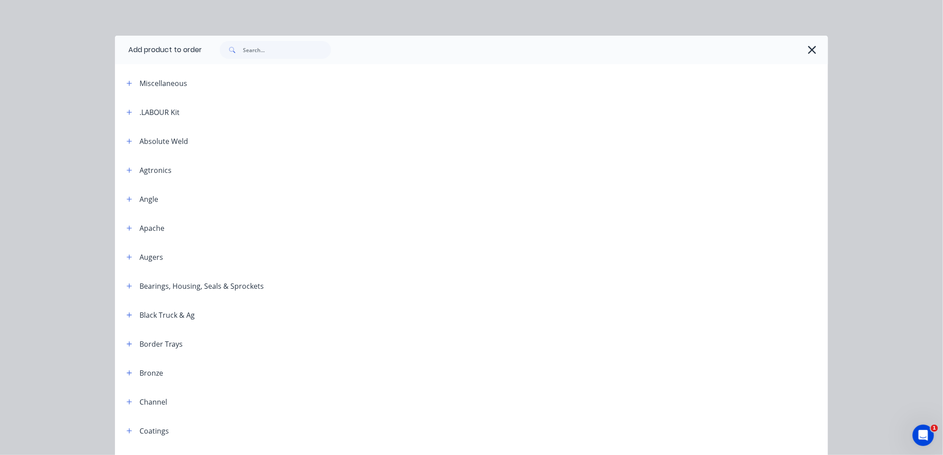
drag, startPoint x: 123, startPoint y: 112, endPoint x: 135, endPoint y: 113, distance: 12.0
click at [127, 112] on icon "button" at bounding box center [129, 112] width 5 height 6
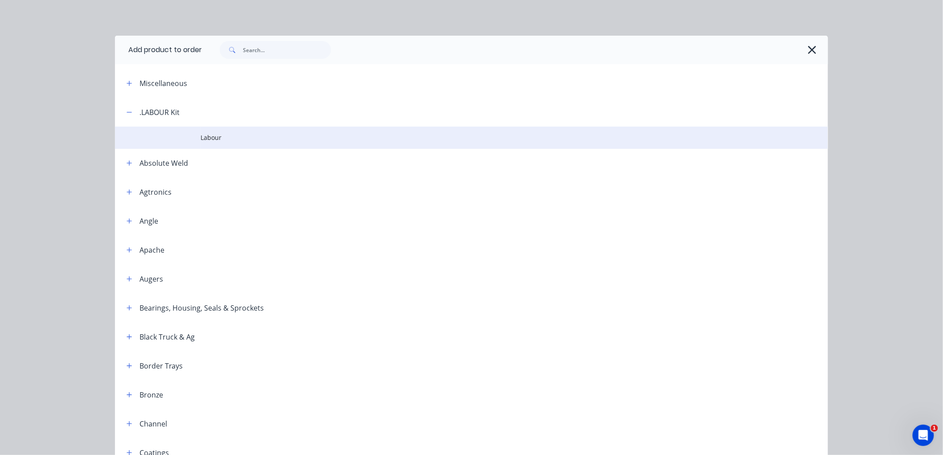
click at [205, 139] on span "Labour" at bounding box center [452, 137] width 502 height 9
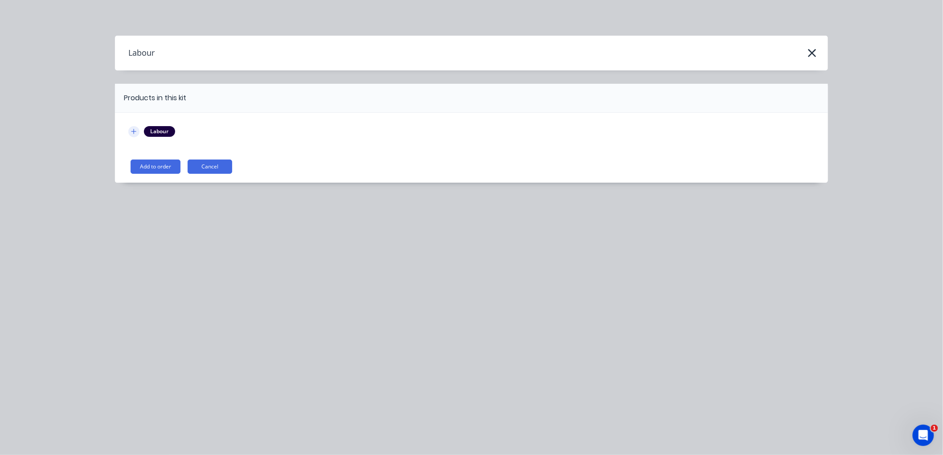
click at [133, 131] on icon "button" at bounding box center [133, 131] width 5 height 5
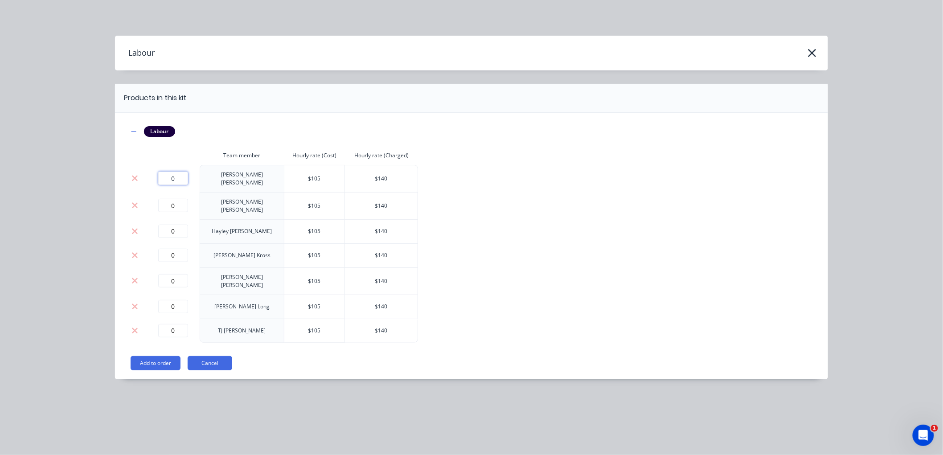
click at [164, 172] on input "0" at bounding box center [173, 178] width 30 height 13
type input "3"
click at [156, 356] on button "Add to order" at bounding box center [156, 363] width 50 height 14
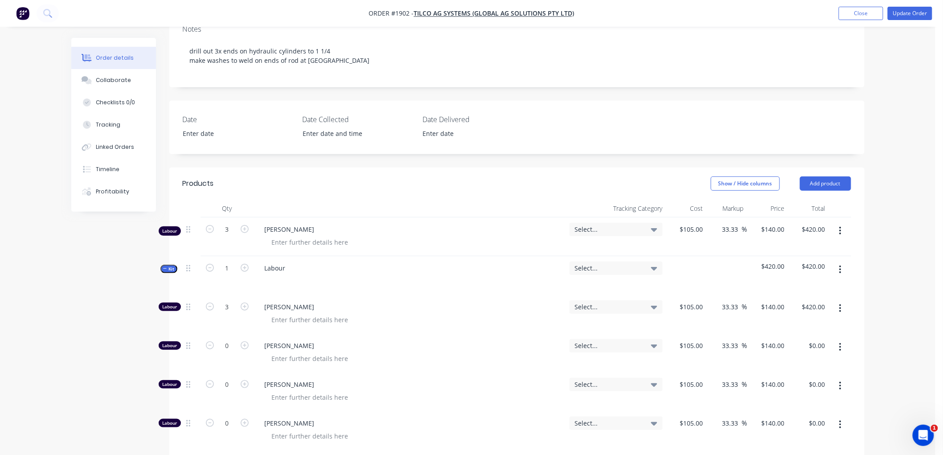
click at [164, 272] on span "Kit" at bounding box center [169, 269] width 12 height 7
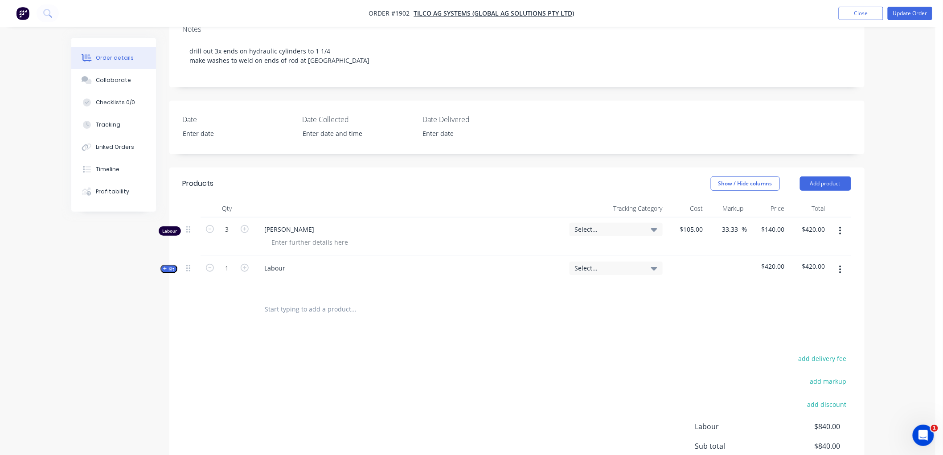
click at [839, 227] on button "button" at bounding box center [840, 231] width 21 height 16
click at [800, 305] on div "Delete" at bounding box center [809, 307] width 69 height 13
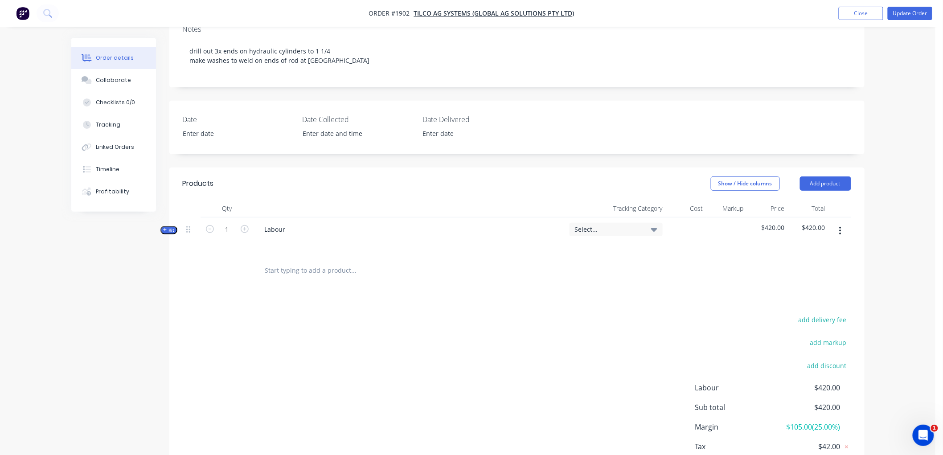
click at [320, 229] on div "Labour" at bounding box center [410, 237] width 312 height 39
click at [287, 230] on div "Labour" at bounding box center [275, 229] width 35 height 13
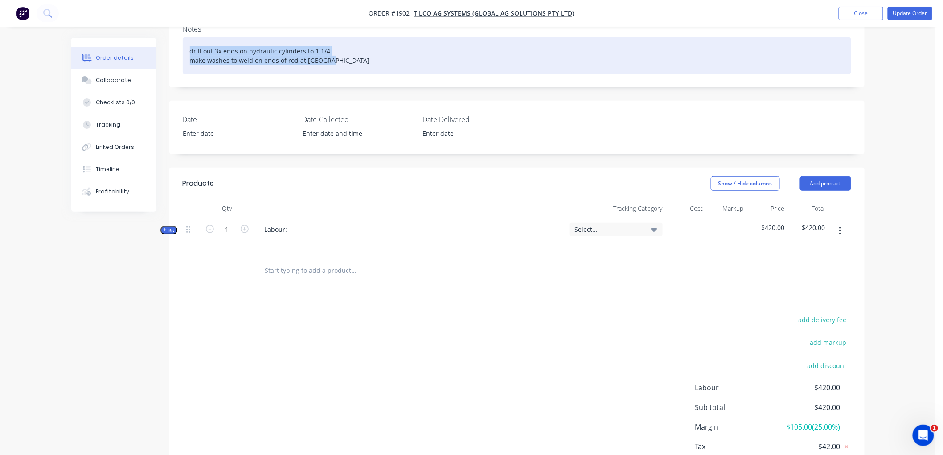
drag, startPoint x: 341, startPoint y: 62, endPoint x: 206, endPoint y: 83, distance: 135.7
click at [177, 51] on div "Notes drill out 3x ends on hydraulic cylinders to 1 1/4 make washes to weld on …" at bounding box center [516, 52] width 695 height 69
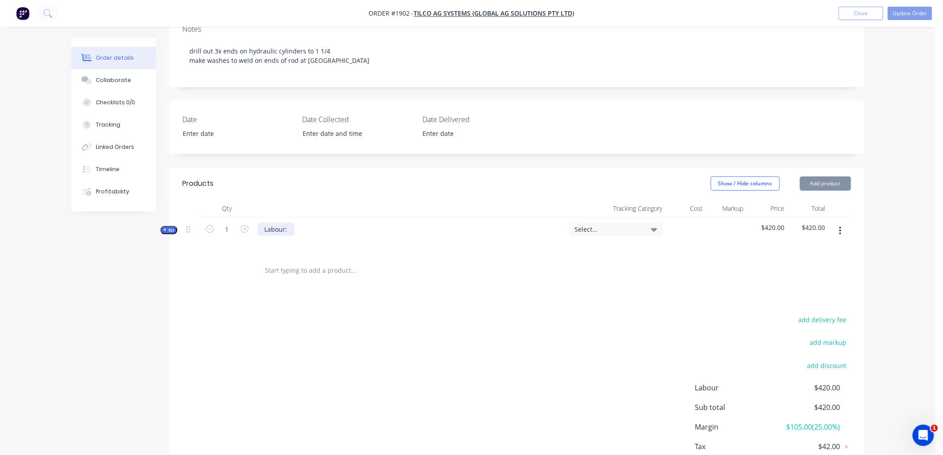
drag, startPoint x: 301, startPoint y: 226, endPoint x: 293, endPoint y: 228, distance: 8.2
click at [301, 226] on div "Labour:" at bounding box center [410, 237] width 312 height 39
click at [293, 228] on div "Labour:" at bounding box center [276, 229] width 37 height 13
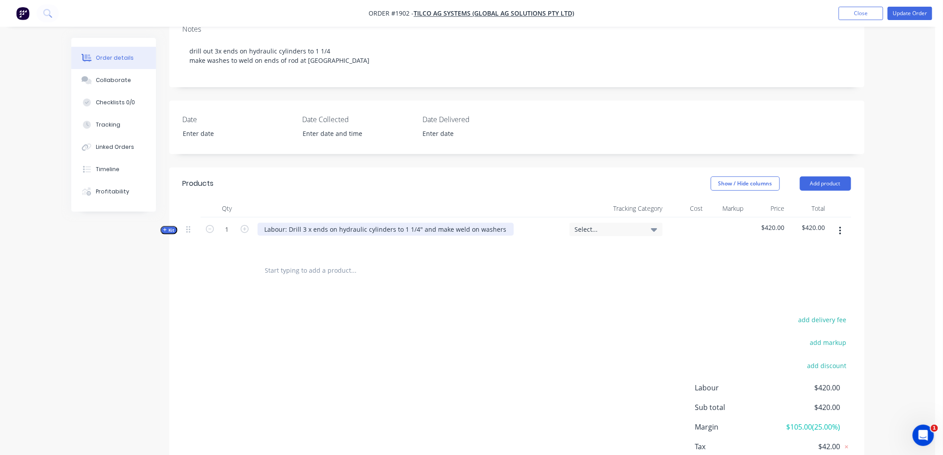
scroll to position [206, 0]
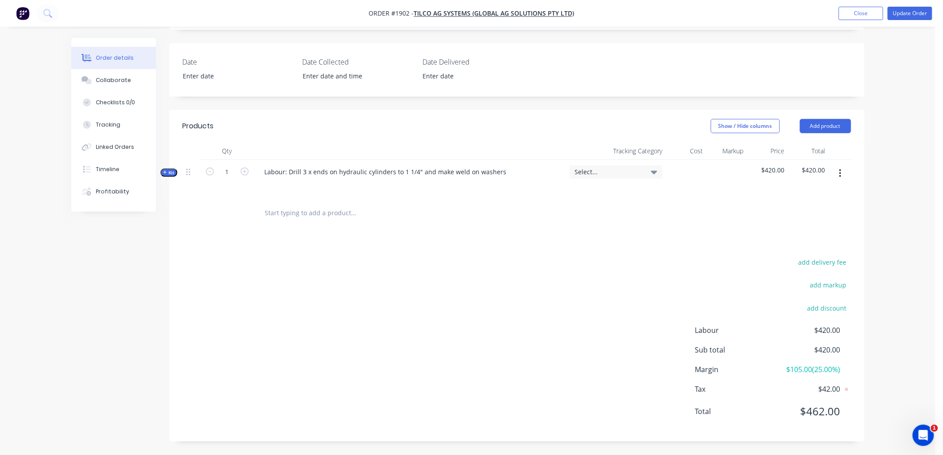
click at [533, 320] on div "add delivery fee add markup add discount Labour $420.00 Sub total $420.00 Margi…" at bounding box center [517, 342] width 669 height 172
click at [165, 172] on icon "button" at bounding box center [165, 173] width 4 height 4
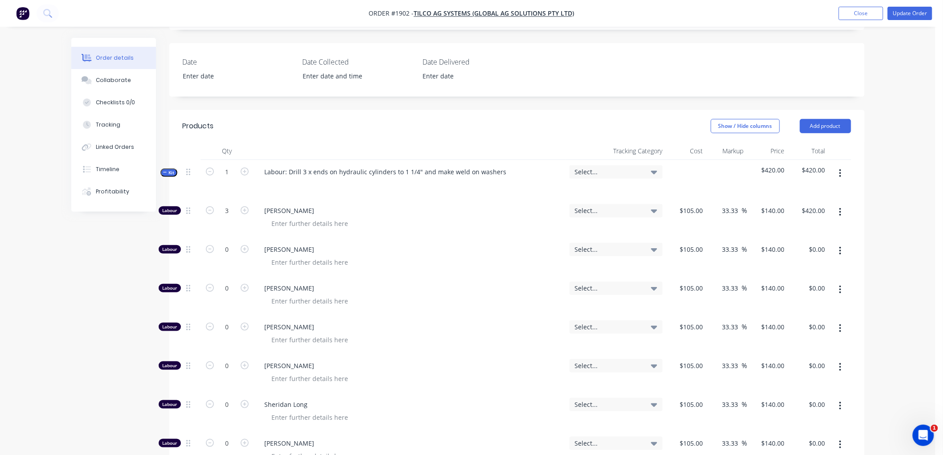
scroll to position [255, 0]
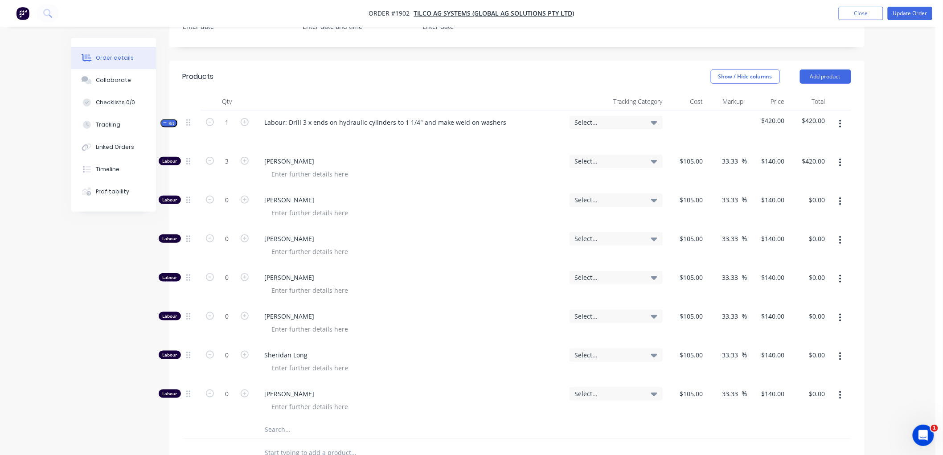
click at [836, 162] on button "button" at bounding box center [840, 163] width 21 height 16
click at [817, 185] on div "Duplicate" at bounding box center [809, 186] width 69 height 13
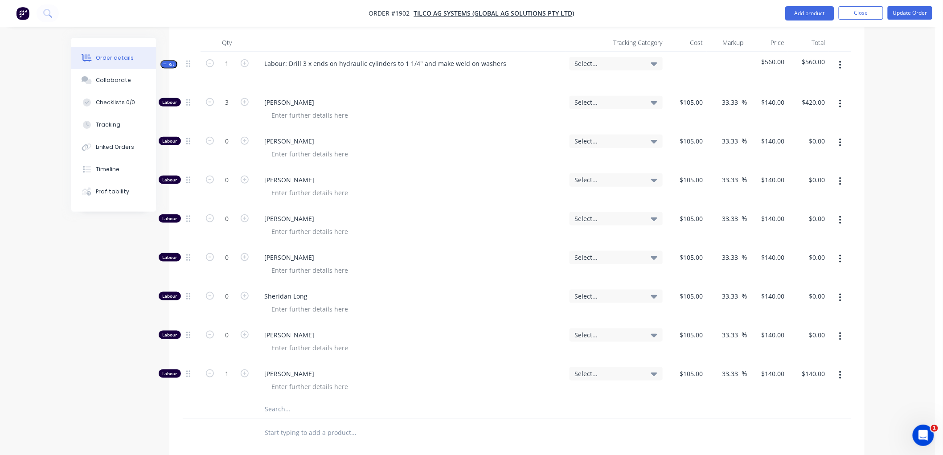
scroll to position [404, 0]
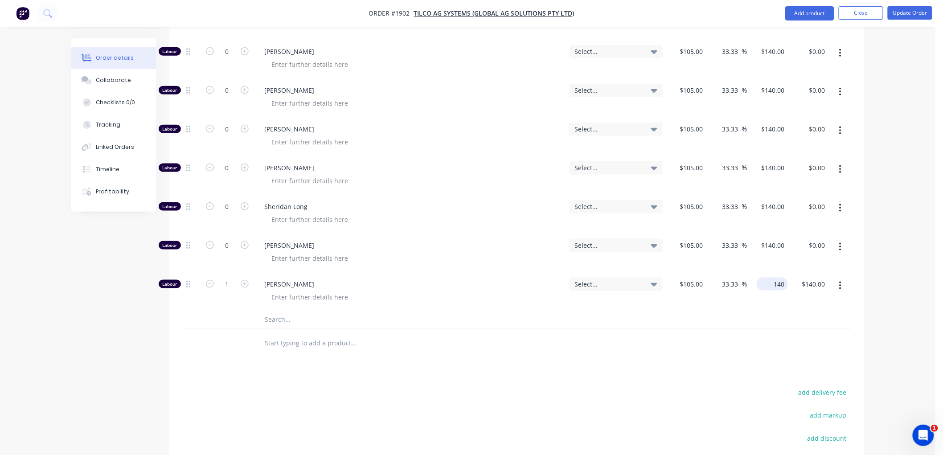
click at [768, 284] on div "140 $140.00" at bounding box center [768, 291] width 41 height 39
type input "-140"
type input "-233.33"
type input "$-140.00"
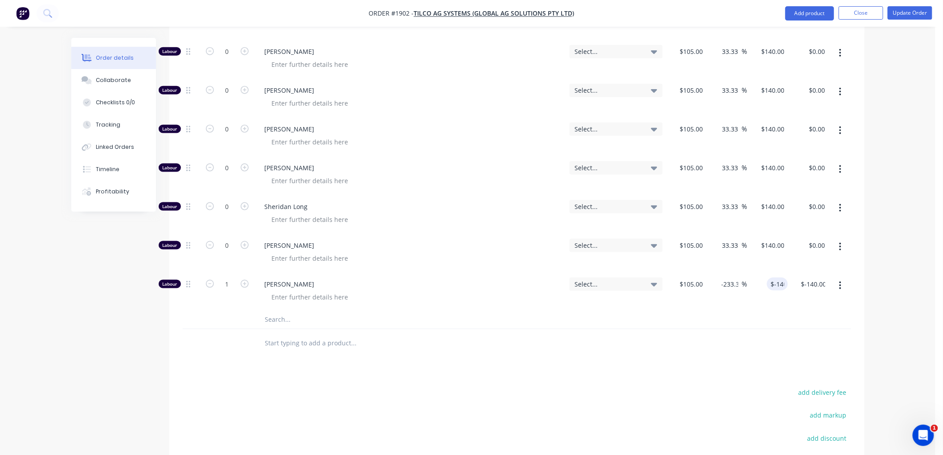
click at [791, 361] on div "Products Show / Hide columns Add product Qty Tracking Category Cost Markup Pric…" at bounding box center [516, 242] width 695 height 660
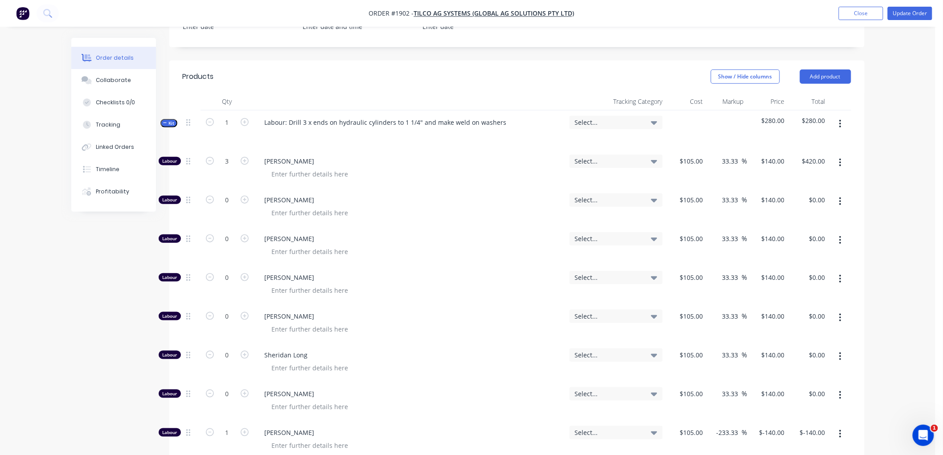
click at [167, 122] on span "Kit" at bounding box center [169, 123] width 12 height 7
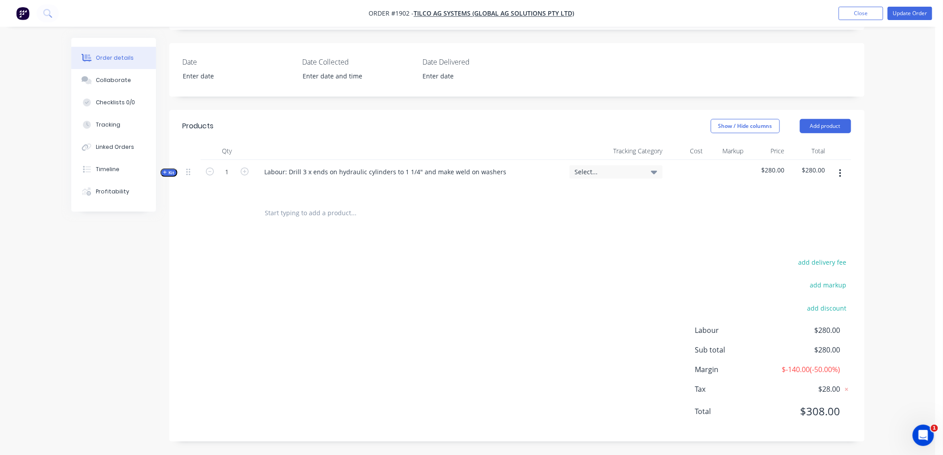
click at [382, 255] on div "Products Show / Hide columns Add product Qty Tracking Category Cost Markup Pric…" at bounding box center [516, 276] width 695 height 332
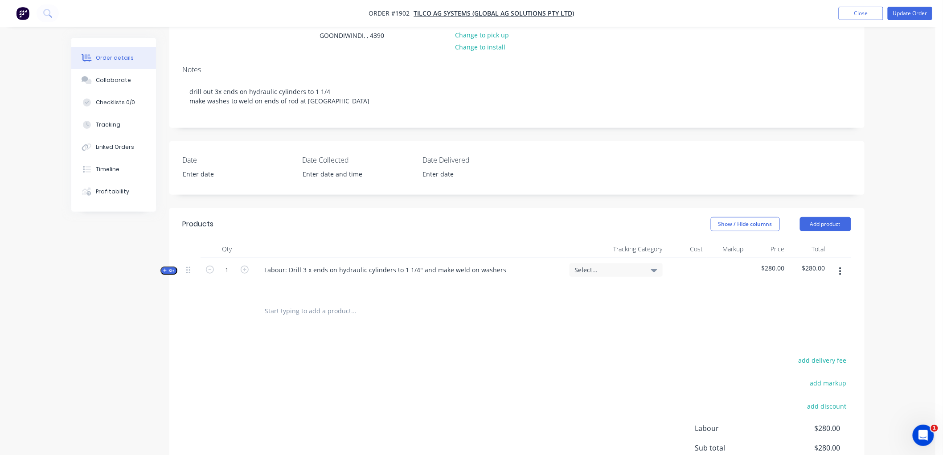
scroll to position [107, 0]
click at [916, 12] on button "Update Order" at bounding box center [910, 13] width 45 height 13
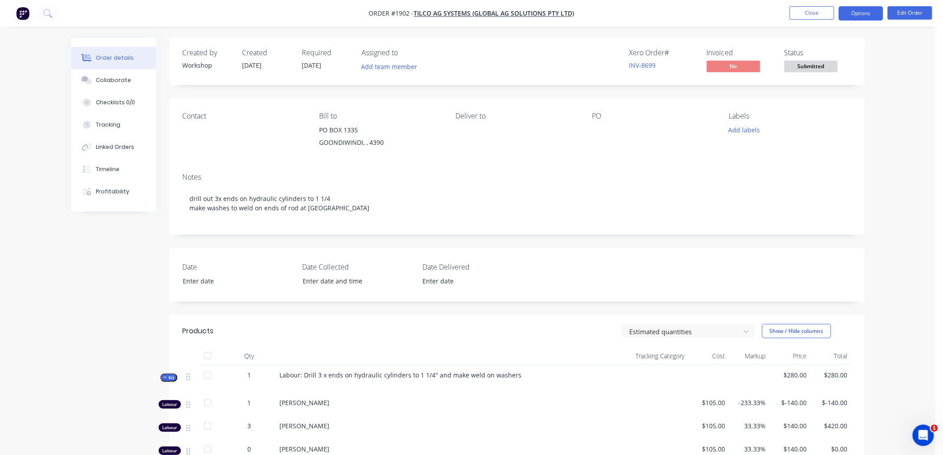
click at [855, 15] on button "Options" at bounding box center [861, 13] width 45 height 14
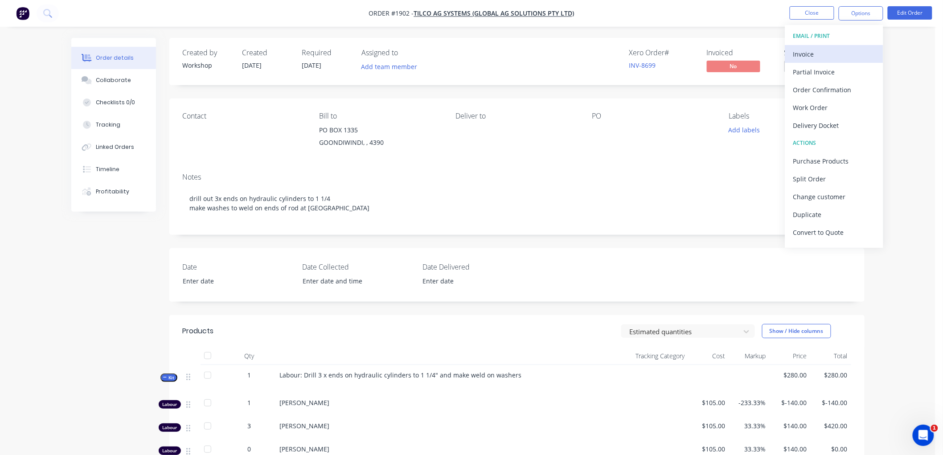
click at [834, 55] on div "Invoice" at bounding box center [834, 54] width 82 height 13
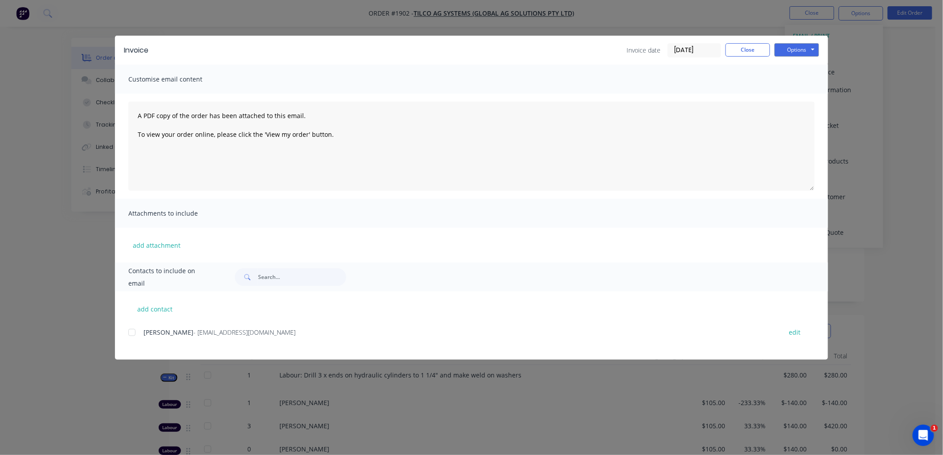
click at [694, 49] on input "[DATE]" at bounding box center [694, 50] width 53 height 13
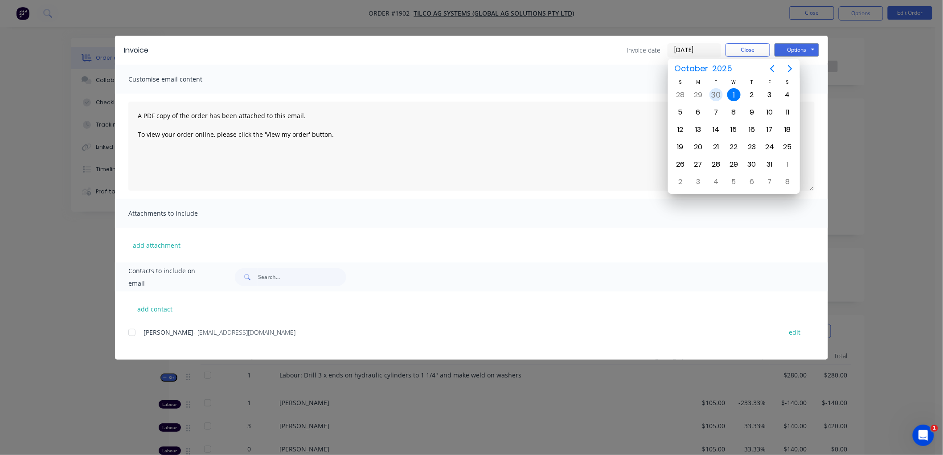
click at [712, 96] on div "30" at bounding box center [716, 94] width 13 height 13
type input "[DATE]"
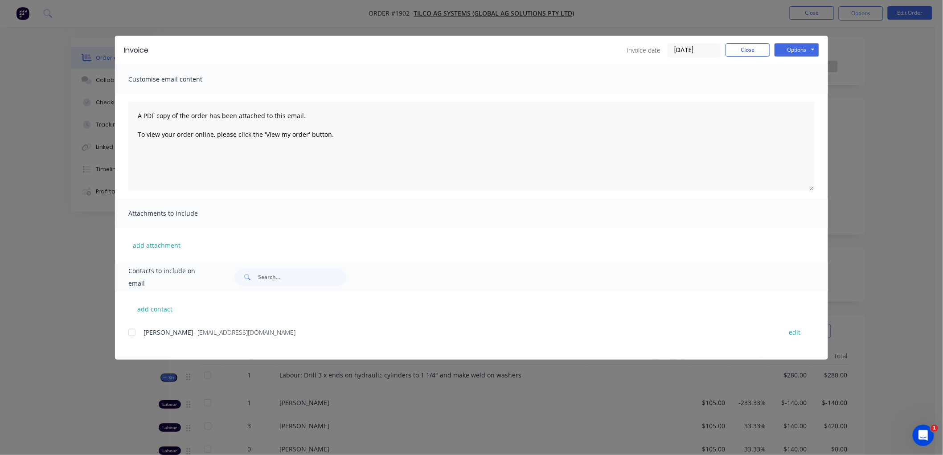
click at [127, 333] on div "add contact Andrew O'Connor - accounts@tilco.com.au edit" at bounding box center [471, 326] width 713 height 68
click at [135, 333] on div at bounding box center [132, 333] width 18 height 18
click at [801, 53] on button "Options" at bounding box center [797, 49] width 45 height 13
click at [804, 63] on button "Preview" at bounding box center [803, 65] width 57 height 15
click at [129, 333] on div at bounding box center [132, 333] width 18 height 18
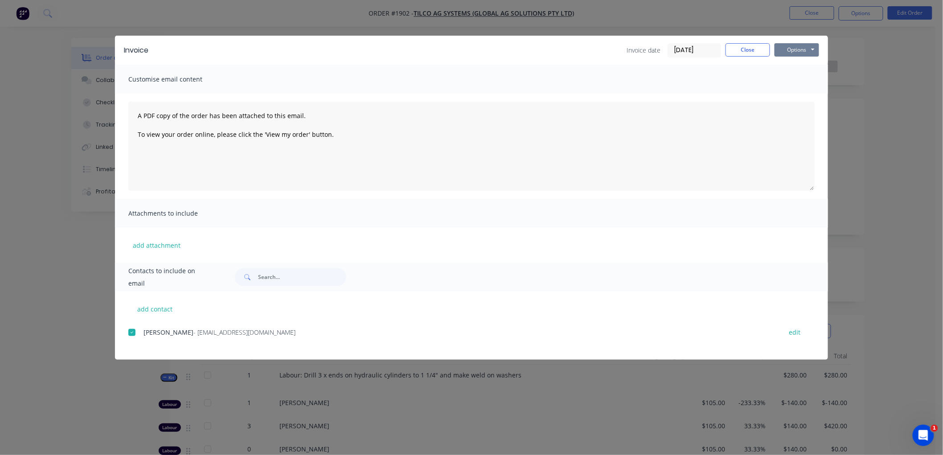
drag, startPoint x: 805, startPoint y: 51, endPoint x: 814, endPoint y: 51, distance: 8.9
click at [808, 51] on button "Options" at bounding box center [797, 49] width 45 height 13
click at [805, 99] on button "Email" at bounding box center [803, 95] width 57 height 15
drag, startPoint x: 736, startPoint y: 53, endPoint x: 743, endPoint y: 53, distance: 6.7
click at [736, 53] on button "Close" at bounding box center [748, 49] width 45 height 13
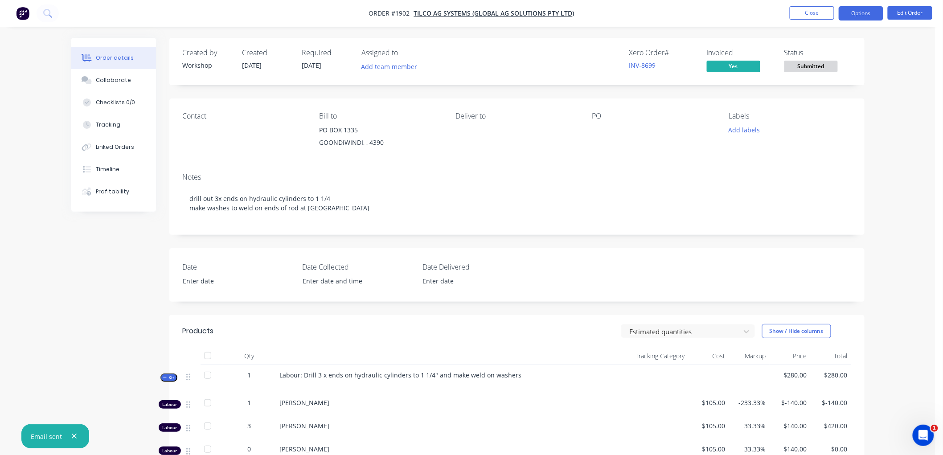
click at [855, 11] on button "Options" at bounding box center [861, 13] width 45 height 14
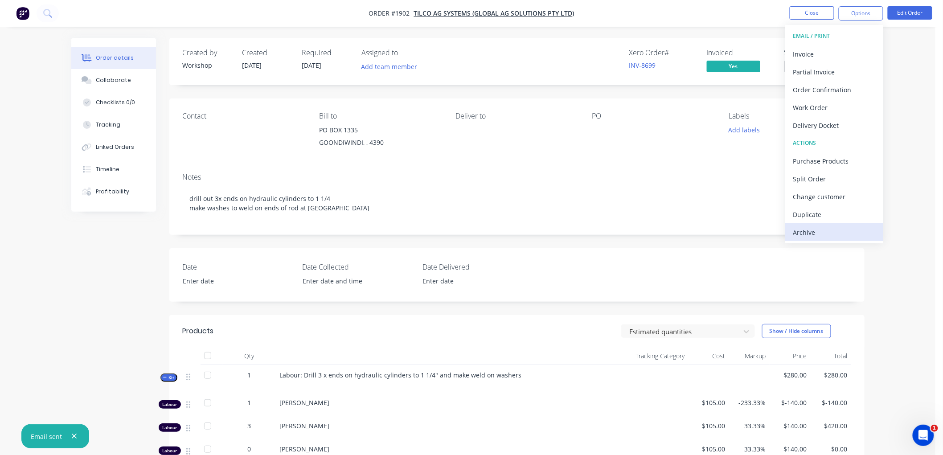
click at [844, 235] on div "Archive" at bounding box center [834, 232] width 82 height 13
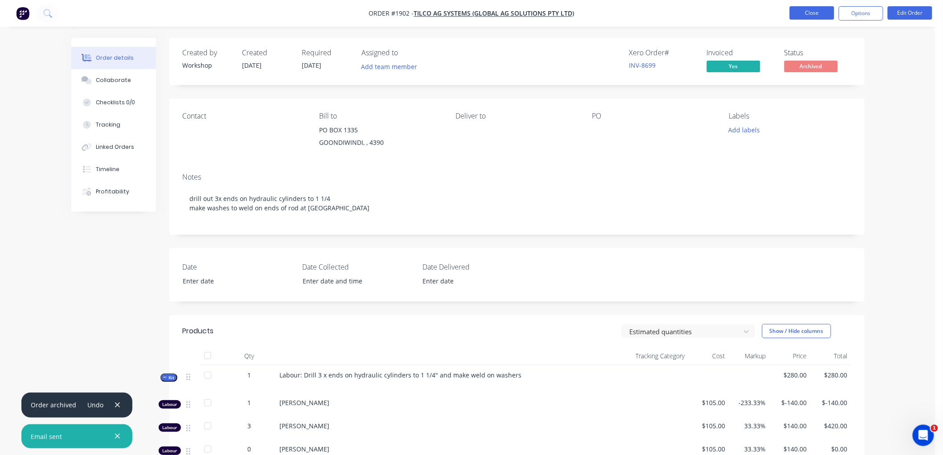
click at [814, 12] on button "Close" at bounding box center [812, 12] width 45 height 13
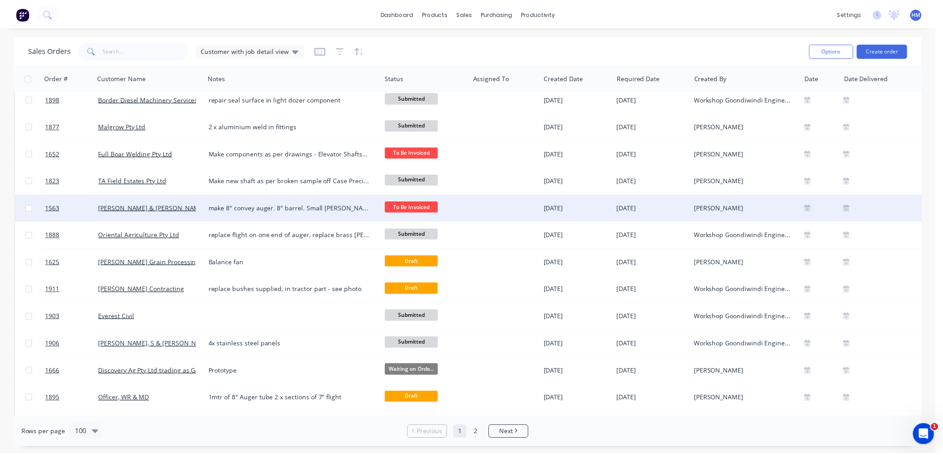
scroll to position [148, 0]
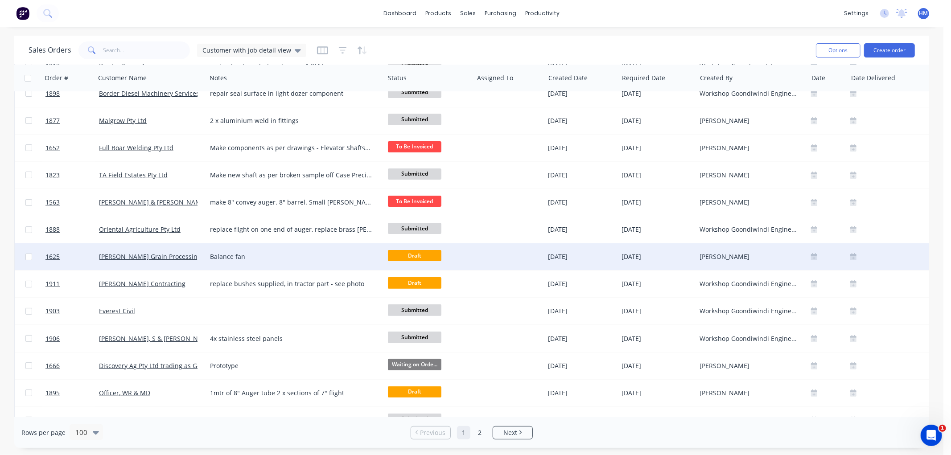
click at [181, 254] on div "Woods Grain Processing" at bounding box center [148, 256] width 99 height 9
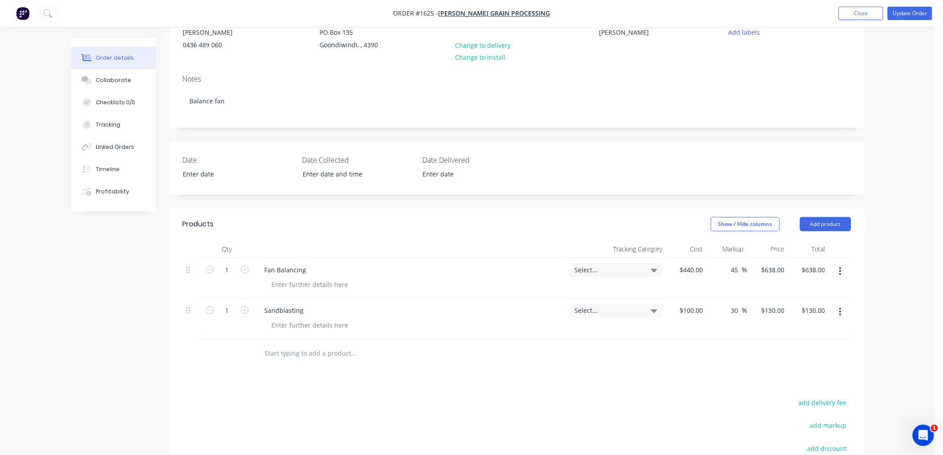
scroll to position [99, 0]
click at [293, 353] on input "text" at bounding box center [354, 353] width 178 height 18
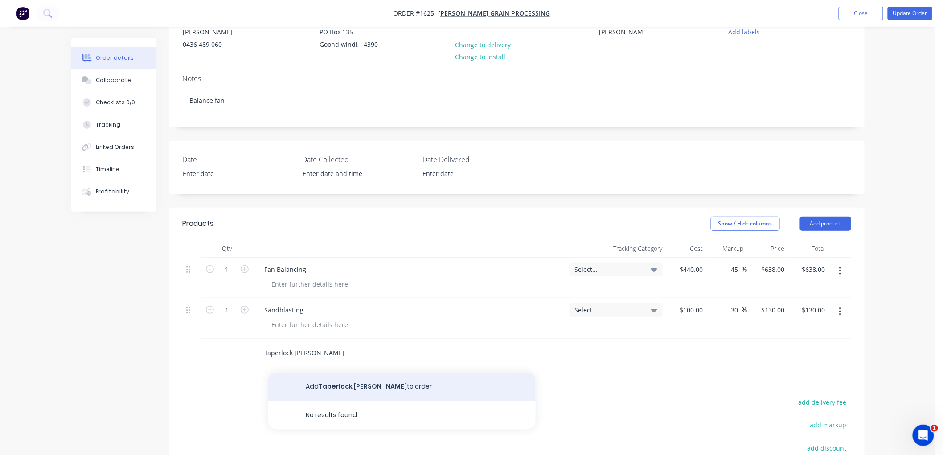
type input "Taperlock Bush"
click at [333, 389] on button "Add Taperlock Bush to order" at bounding box center [401, 387] width 267 height 29
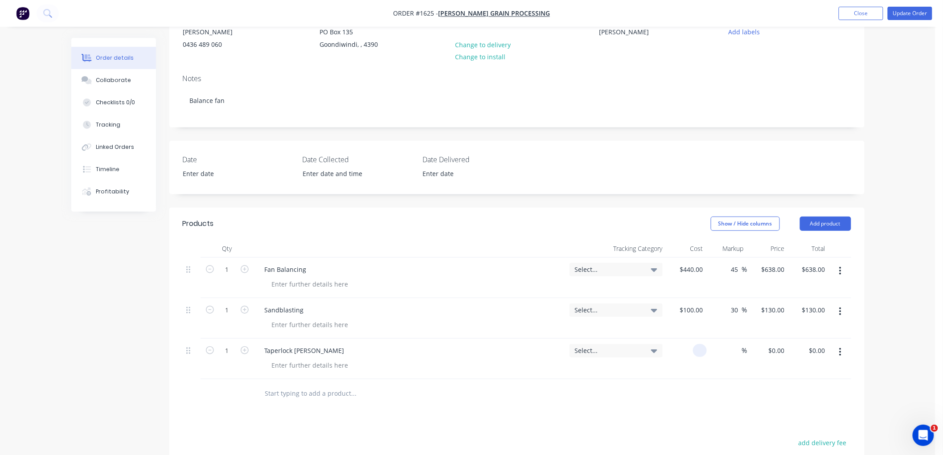
click at [692, 347] on div at bounding box center [686, 359] width 41 height 41
type input "$68.69"
type input "30"
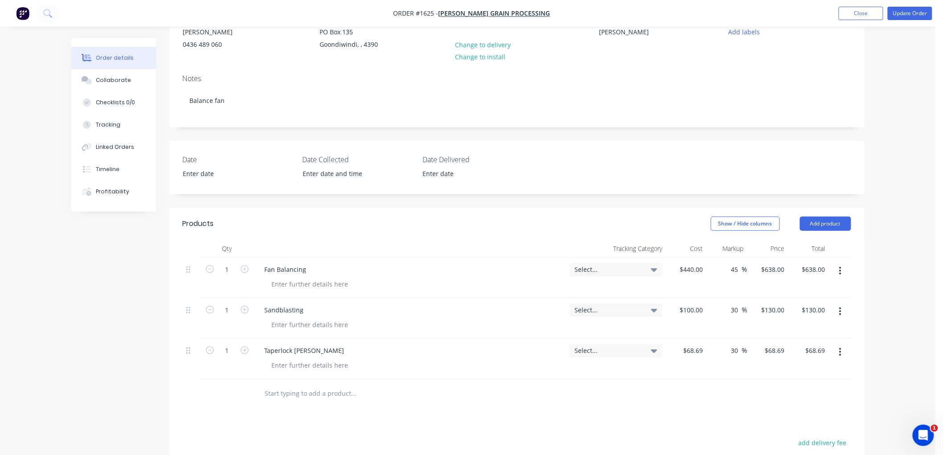
type input "89.297"
type input "$89.30"
type input "$89.297"
click at [531, 402] on div at bounding box center [415, 394] width 314 height 18
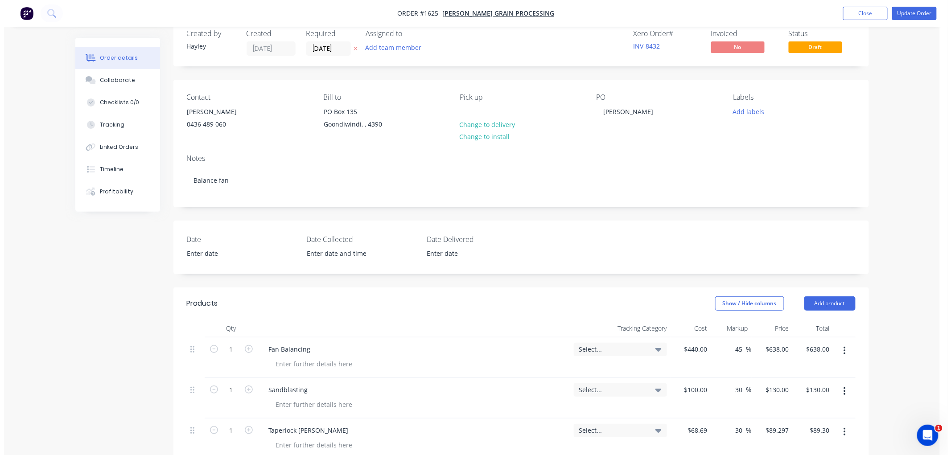
scroll to position [0, 0]
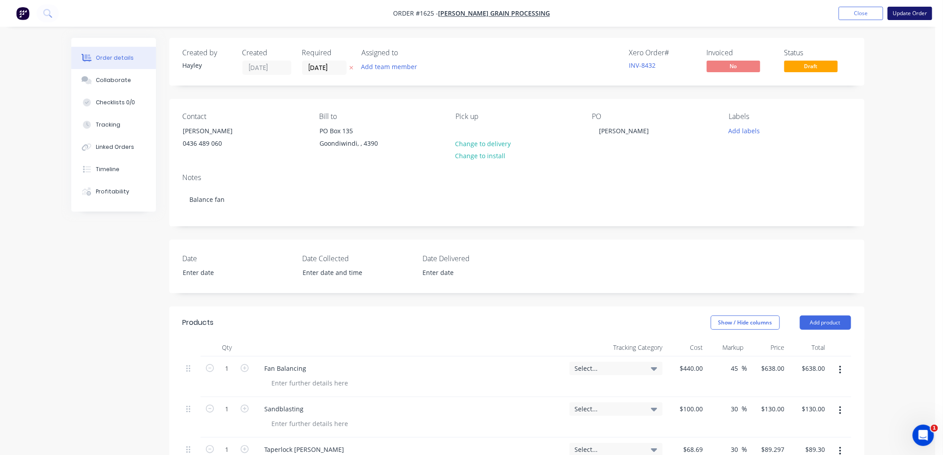
click at [912, 8] on button "Update Order" at bounding box center [910, 13] width 45 height 13
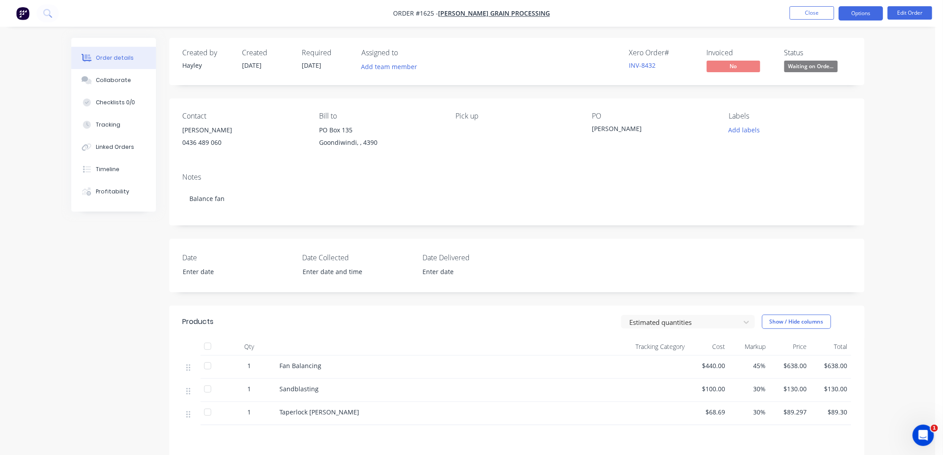
click at [863, 15] on button "Options" at bounding box center [861, 13] width 45 height 14
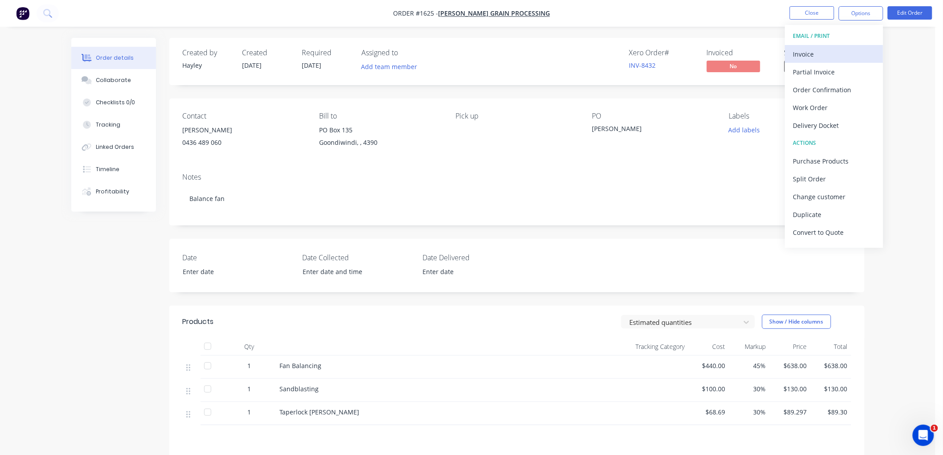
click at [830, 49] on div "Invoice" at bounding box center [834, 54] width 82 height 13
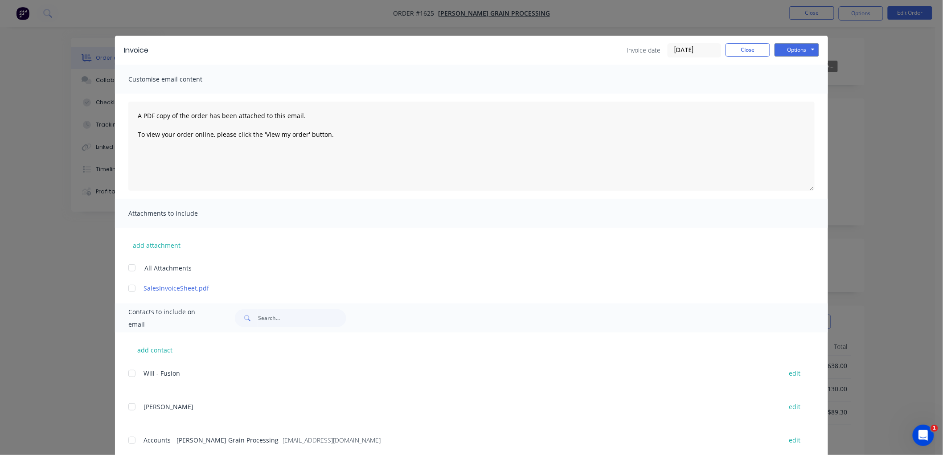
click at [705, 52] on input "[DATE]" at bounding box center [694, 50] width 53 height 13
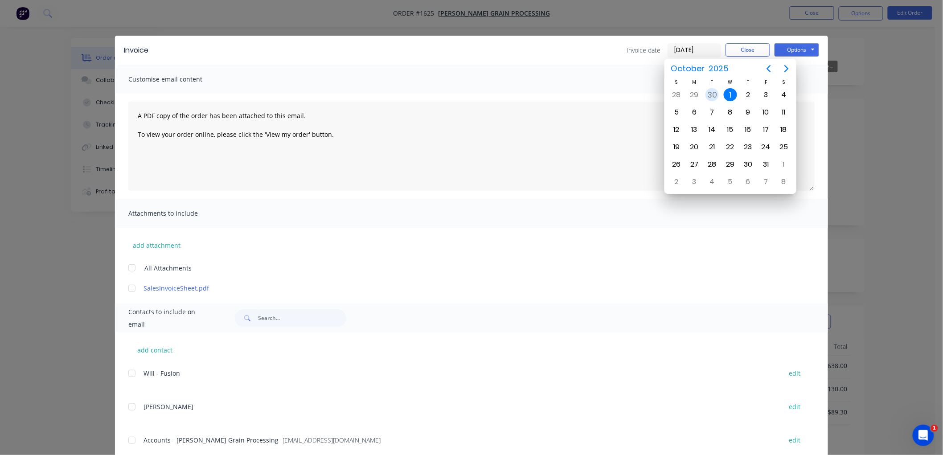
click at [707, 95] on div "30" at bounding box center [712, 94] width 13 height 13
type input "[DATE]"
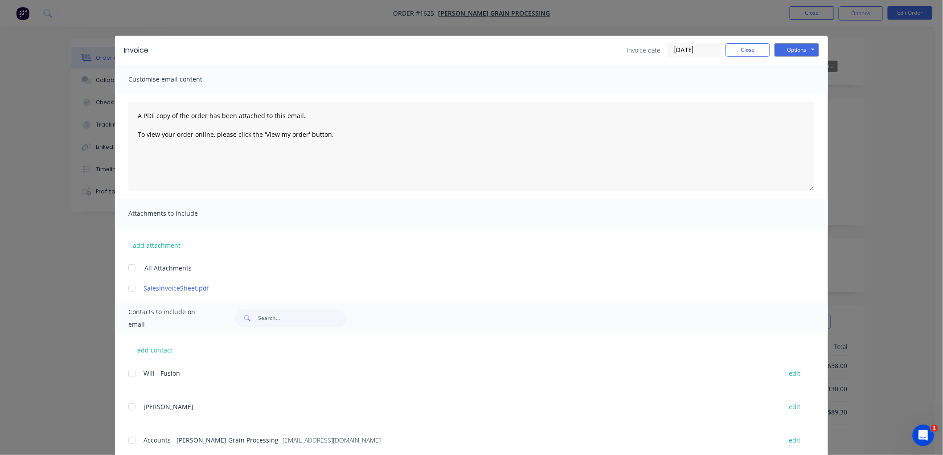
click at [127, 440] on div at bounding box center [132, 440] width 18 height 18
drag, startPoint x: 792, startPoint y: 53, endPoint x: 803, endPoint y: 56, distance: 10.9
click at [797, 53] on button "Options" at bounding box center [797, 49] width 45 height 13
click at [804, 89] on button "Email" at bounding box center [803, 95] width 57 height 15
drag, startPoint x: 747, startPoint y: 52, endPoint x: 793, endPoint y: 49, distance: 46.0
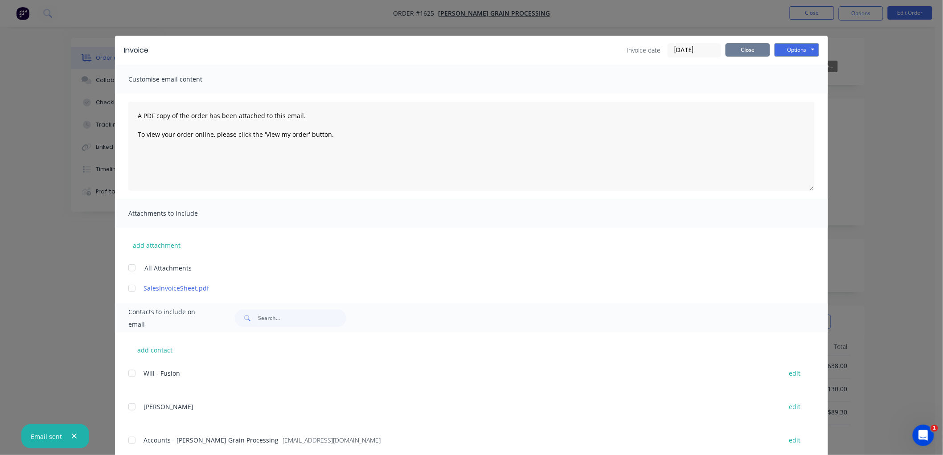
click at [747, 52] on button "Close" at bounding box center [748, 49] width 45 height 13
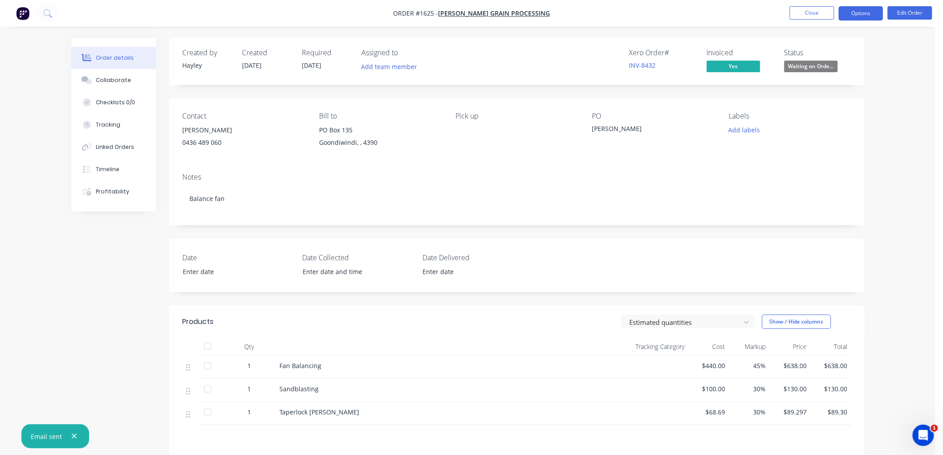
click at [872, 8] on button "Options" at bounding box center [861, 13] width 45 height 14
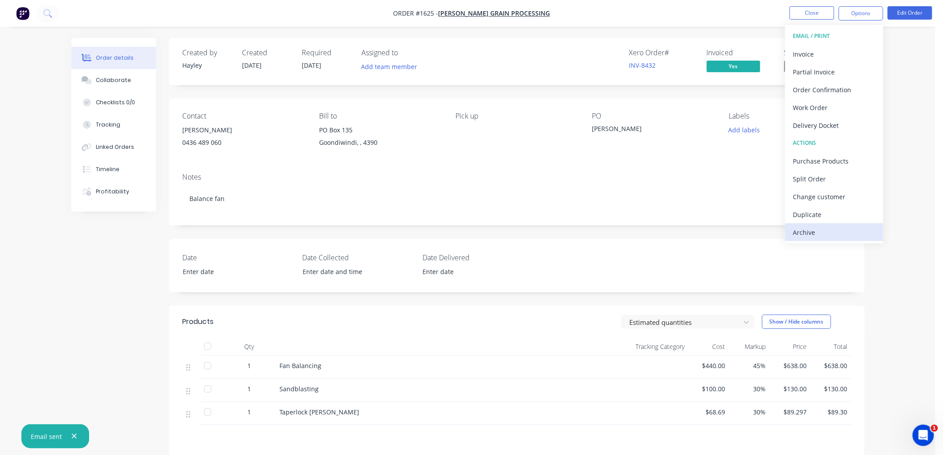
click at [822, 234] on div "Archive" at bounding box center [834, 232] width 82 height 13
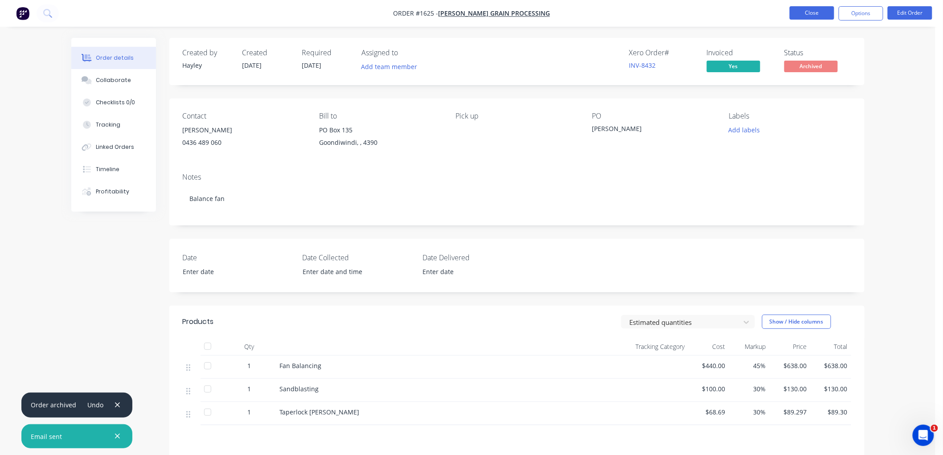
click at [816, 16] on button "Close" at bounding box center [812, 12] width 45 height 13
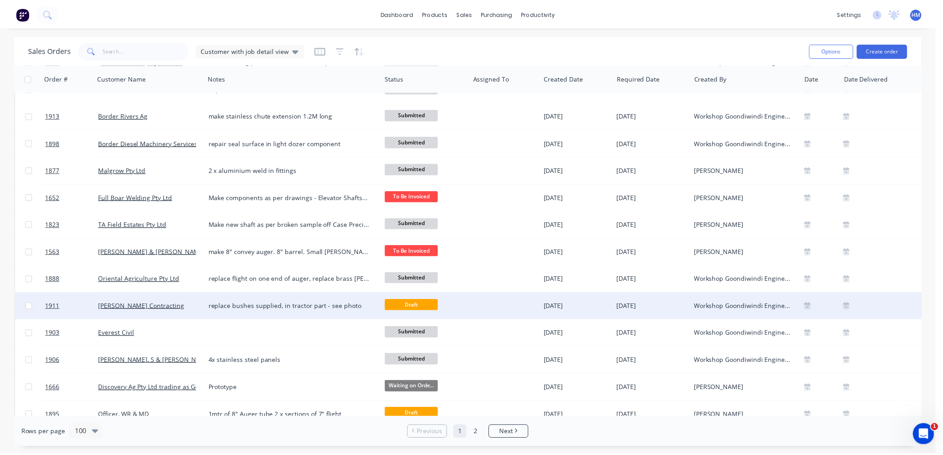
scroll to position [148, 0]
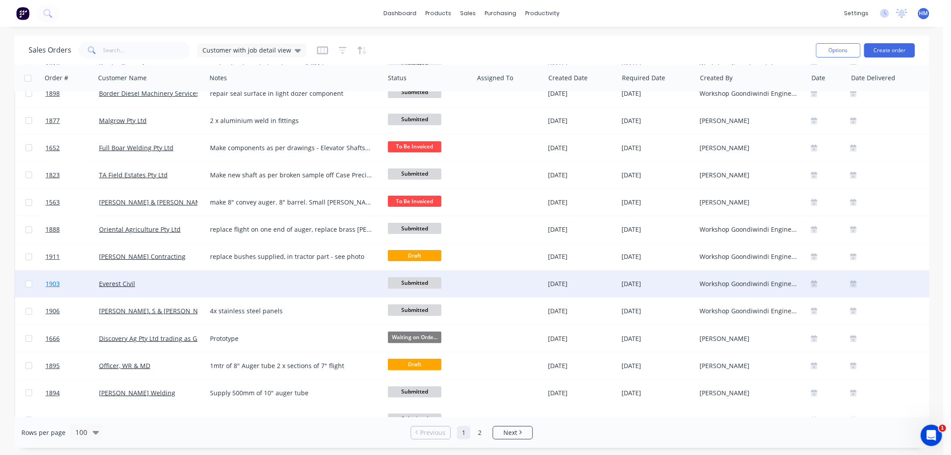
click at [82, 284] on link "1903" at bounding box center [71, 284] width 53 height 27
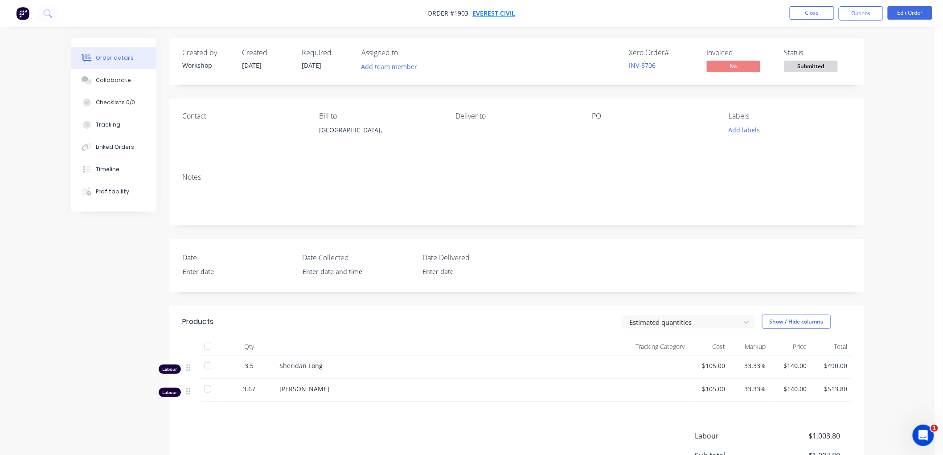
click at [491, 15] on span "Everest Civil" at bounding box center [494, 13] width 43 height 8
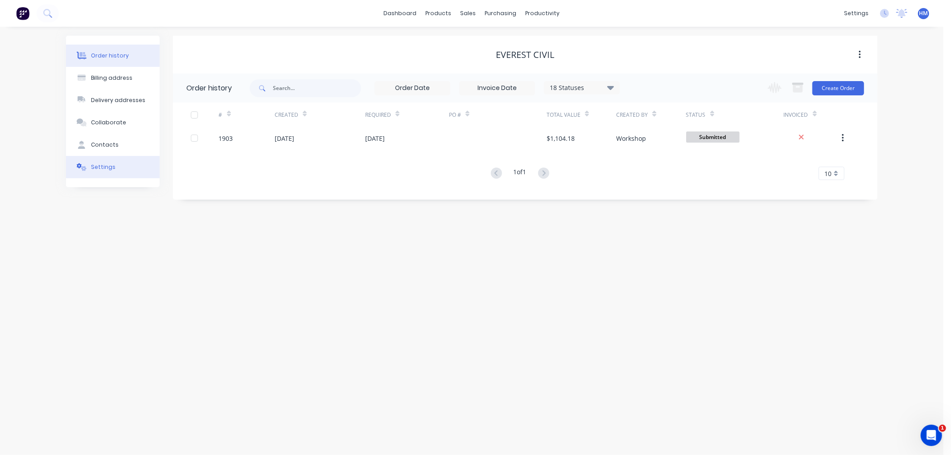
click at [106, 164] on div "Settings" at bounding box center [103, 167] width 25 height 8
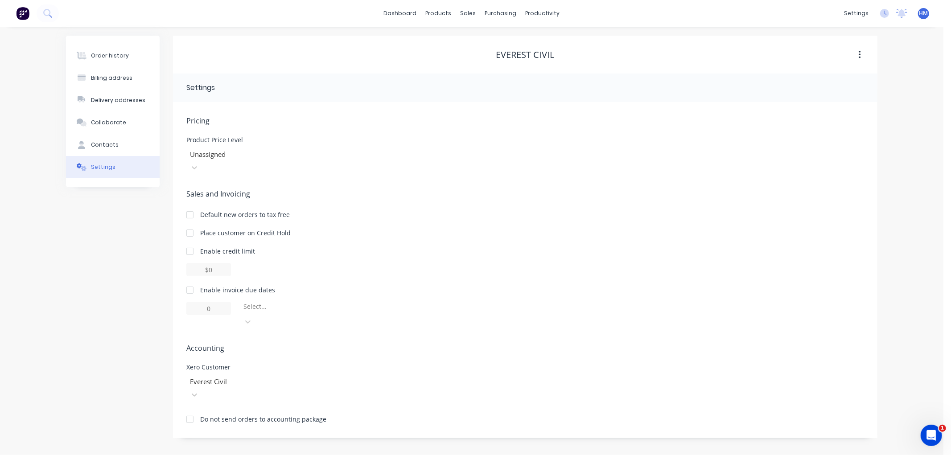
click at [191, 281] on div at bounding box center [190, 290] width 18 height 18
type input "1"
click at [211, 302] on input "1" at bounding box center [208, 308] width 45 height 13
type input "7"
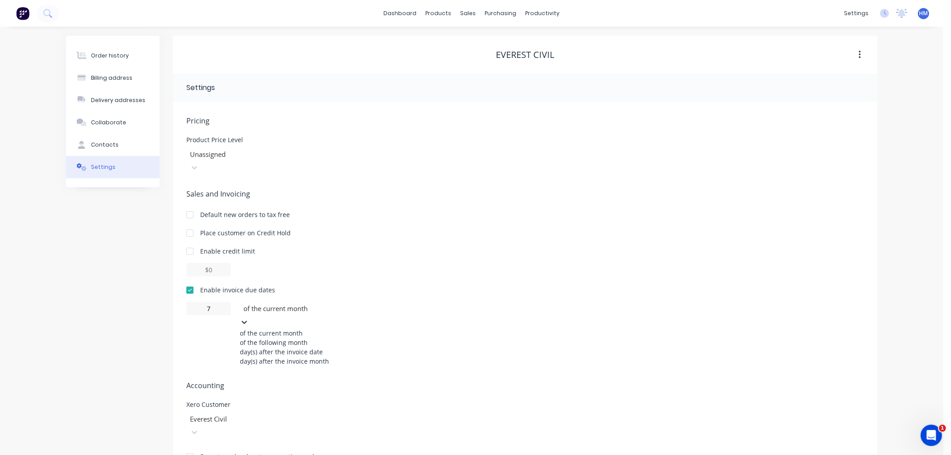
click at [278, 303] on div at bounding box center [306, 308] width 128 height 11
click at [312, 348] on div "day(s) after the invoice date" at bounding box center [307, 351] width 134 height 9
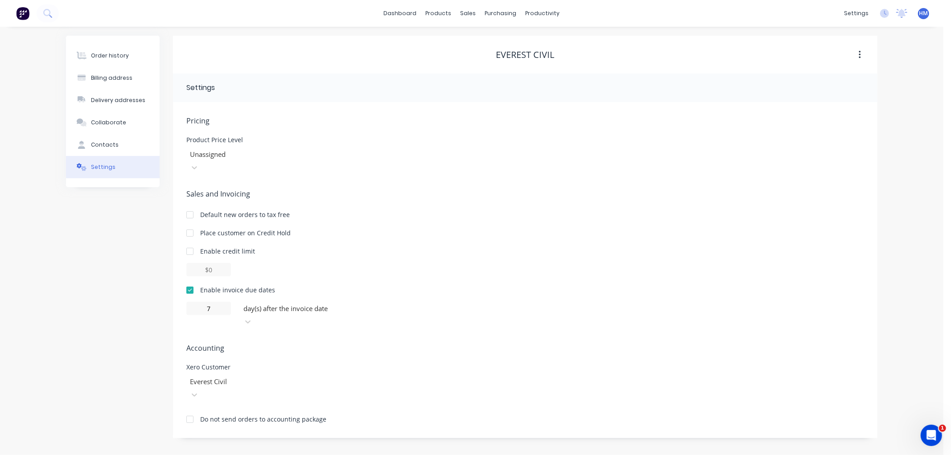
click at [383, 263] on div at bounding box center [525, 269] width 678 height 13
click at [133, 59] on button "Order history" at bounding box center [113, 56] width 94 height 22
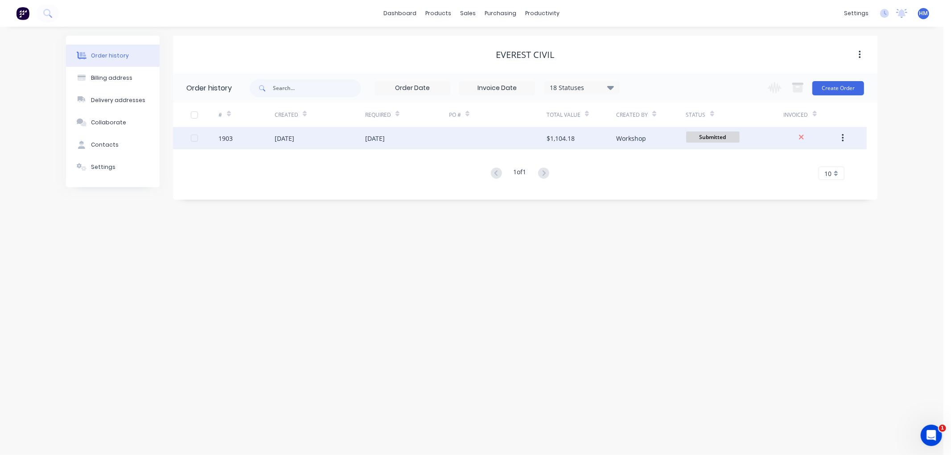
click at [318, 139] on div "[DATE]" at bounding box center [320, 138] width 90 height 22
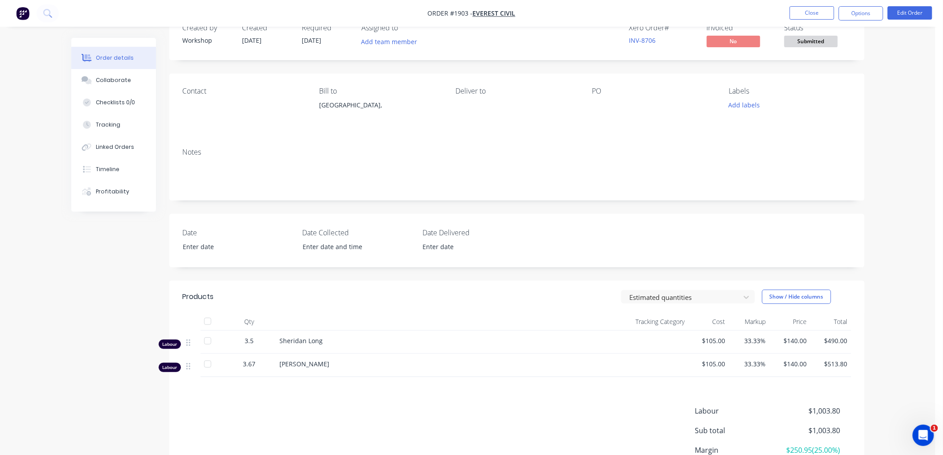
scroll to position [49, 0]
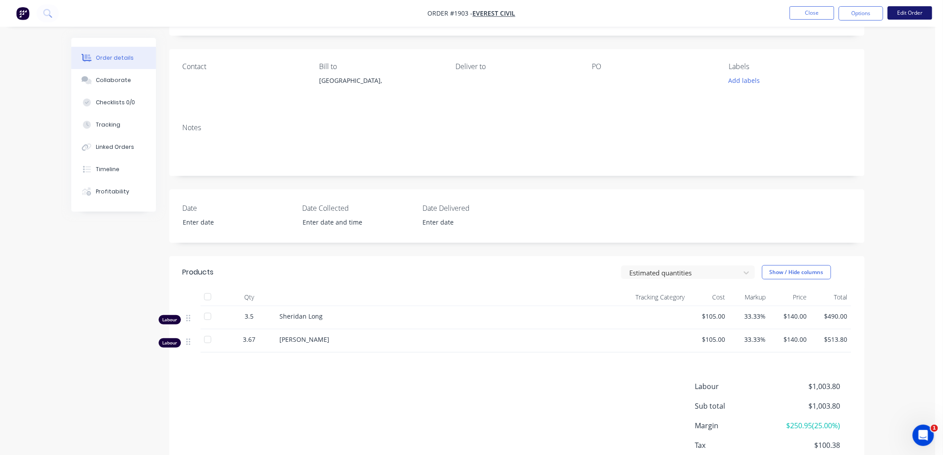
click at [912, 12] on button "Edit Order" at bounding box center [910, 12] width 45 height 13
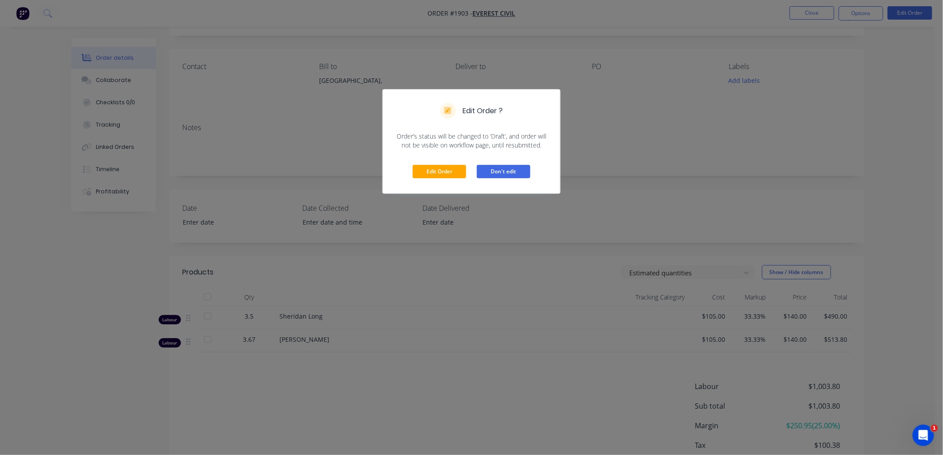
click at [492, 168] on button "Don't edit" at bounding box center [503, 171] width 53 height 13
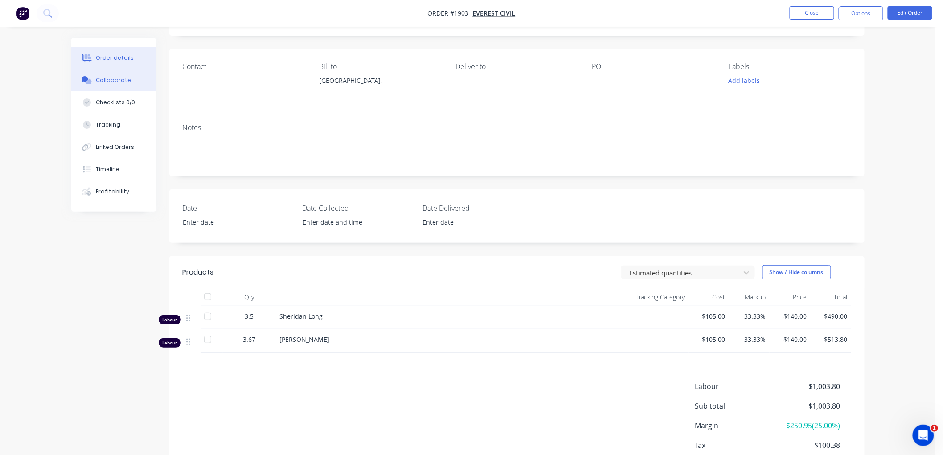
click at [111, 82] on div "Collaborate" at bounding box center [113, 80] width 35 height 8
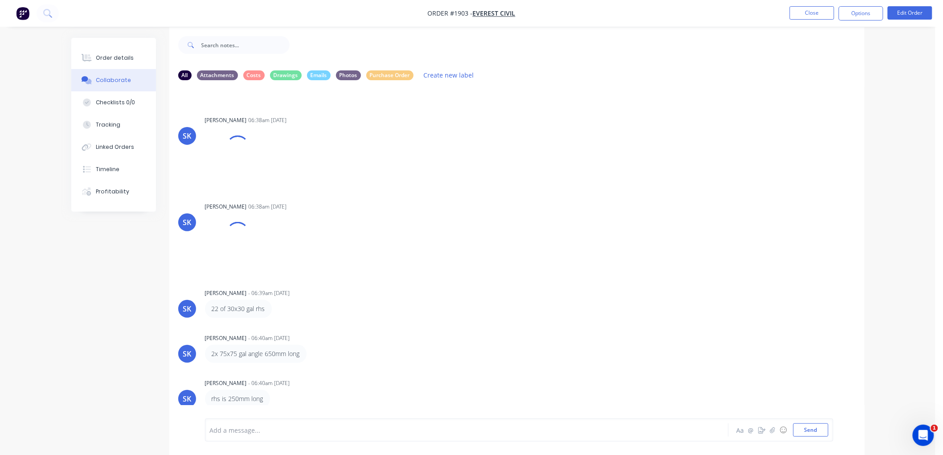
scroll to position [14, 0]
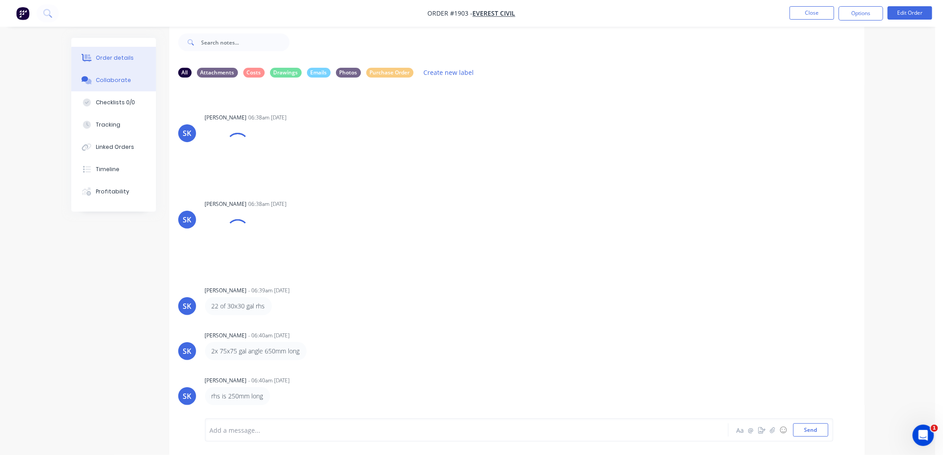
click at [126, 51] on button "Order details" at bounding box center [113, 58] width 85 height 22
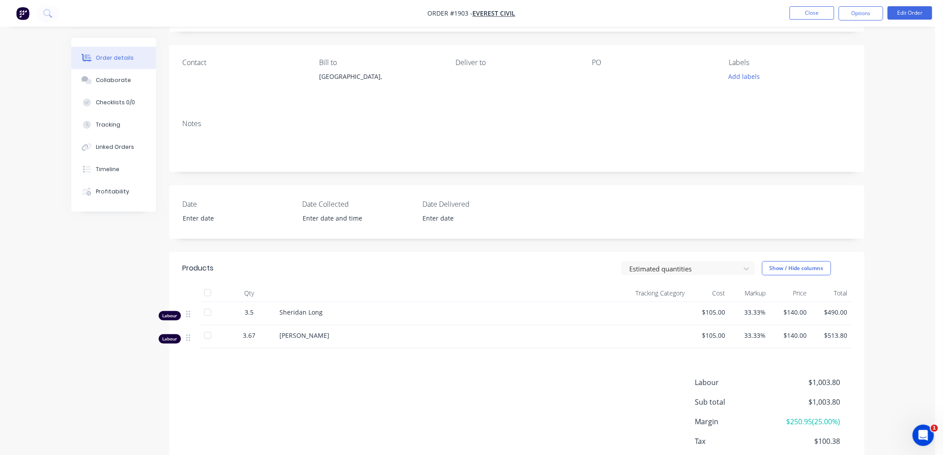
scroll to position [63, 0]
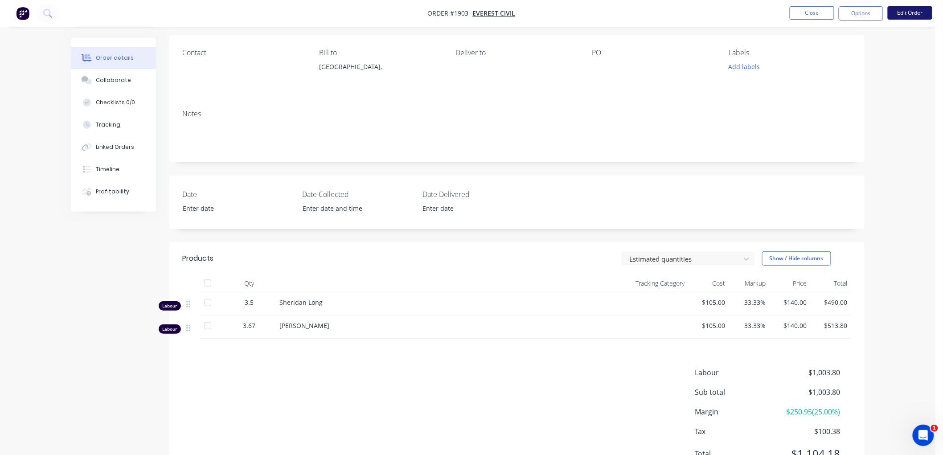
click at [908, 13] on button "Edit Order" at bounding box center [910, 12] width 45 height 13
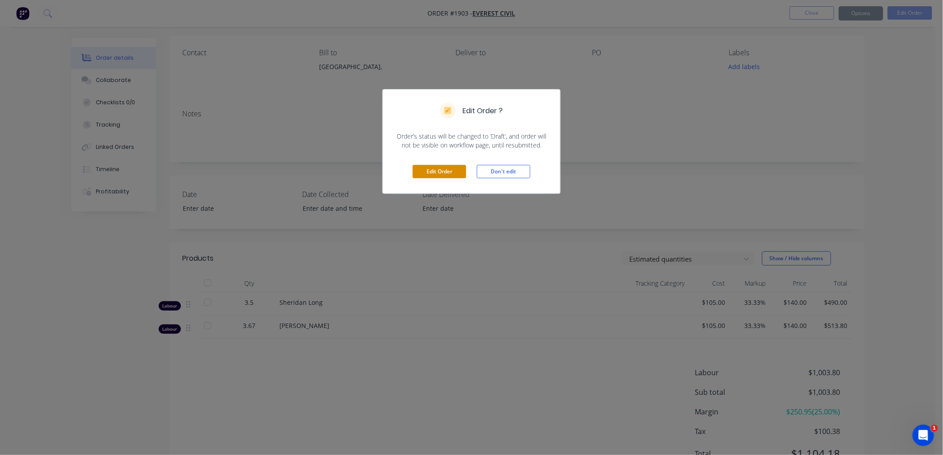
click at [445, 172] on button "Edit Order" at bounding box center [439, 171] width 53 height 13
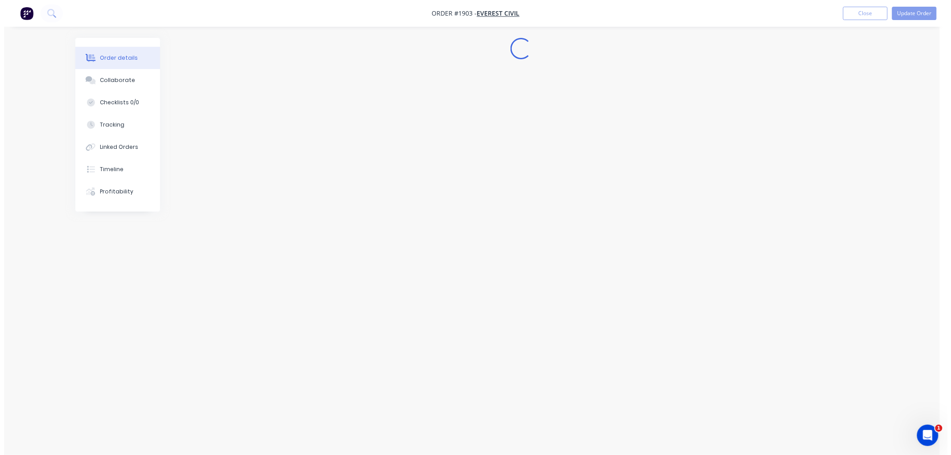
scroll to position [0, 0]
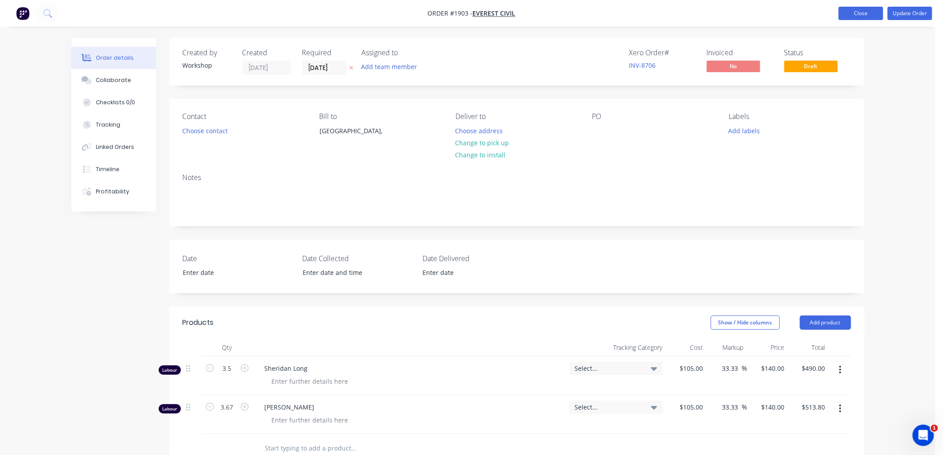
click at [870, 12] on button "Close" at bounding box center [861, 13] width 45 height 13
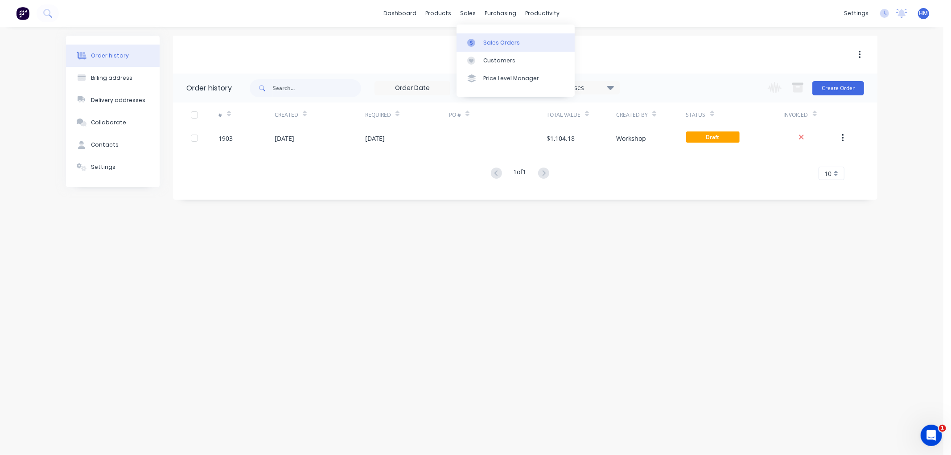
click at [504, 41] on div "Sales Orders" at bounding box center [501, 43] width 37 height 8
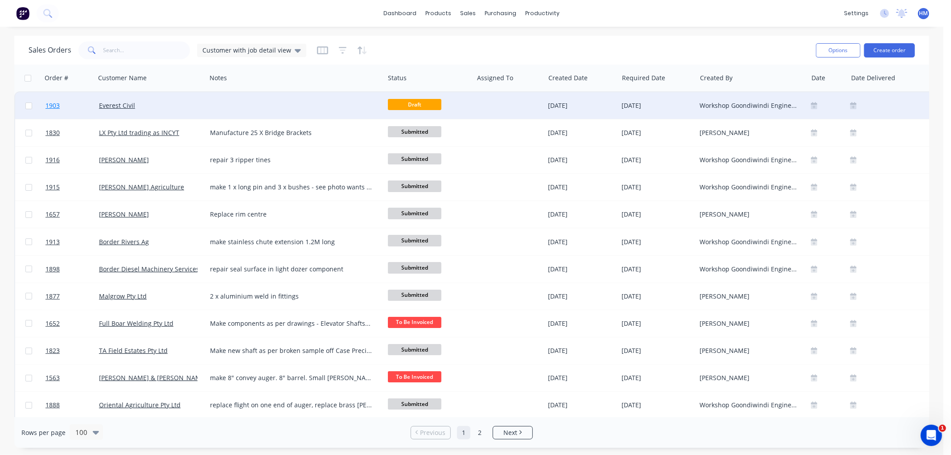
click at [78, 116] on link "1903" at bounding box center [71, 105] width 53 height 27
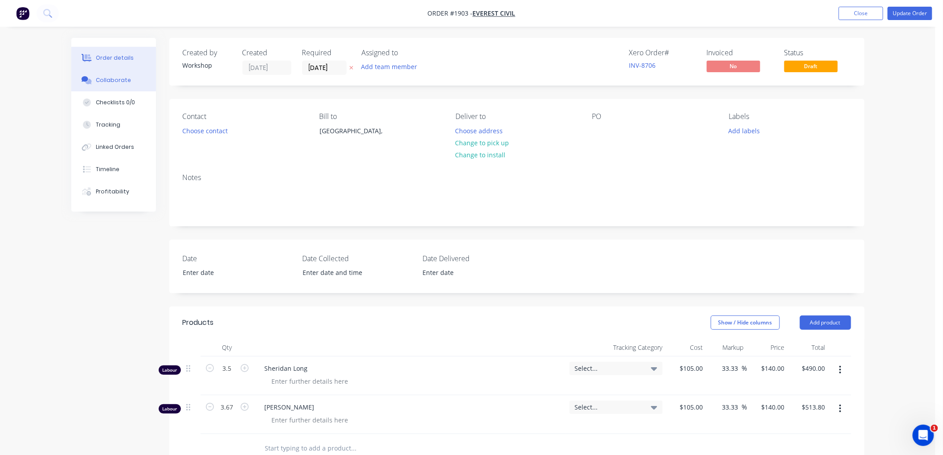
click at [123, 82] on div "Collaborate" at bounding box center [113, 80] width 35 height 8
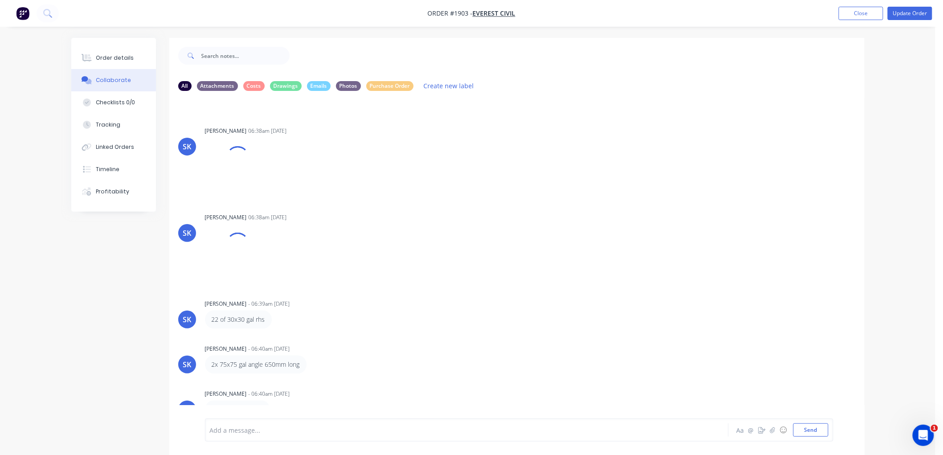
scroll to position [14, 0]
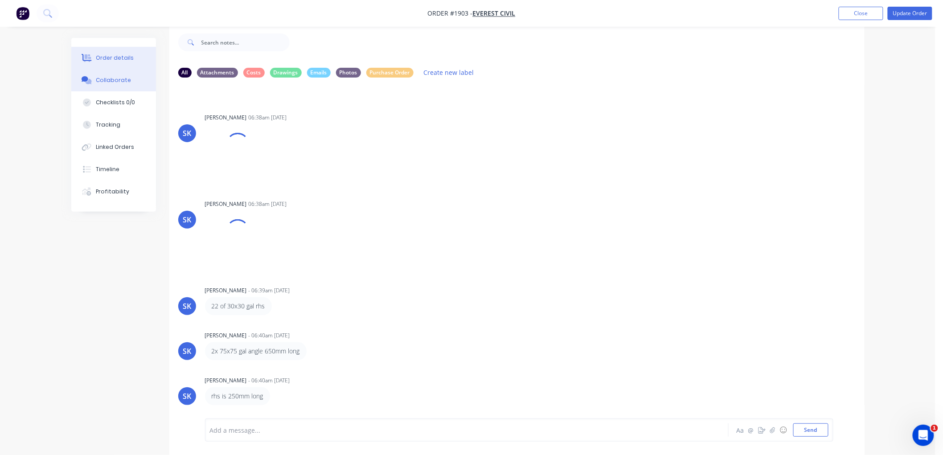
click at [141, 53] on button "Order details" at bounding box center [113, 58] width 85 height 22
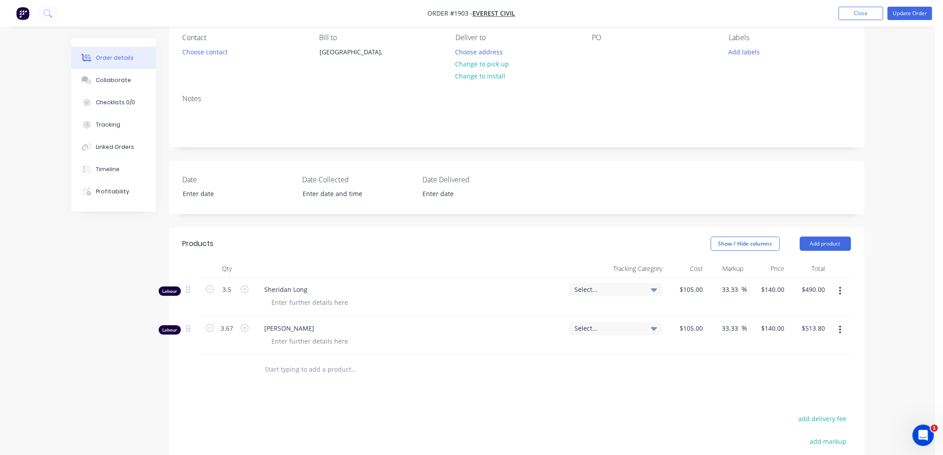
scroll to position [162, 0]
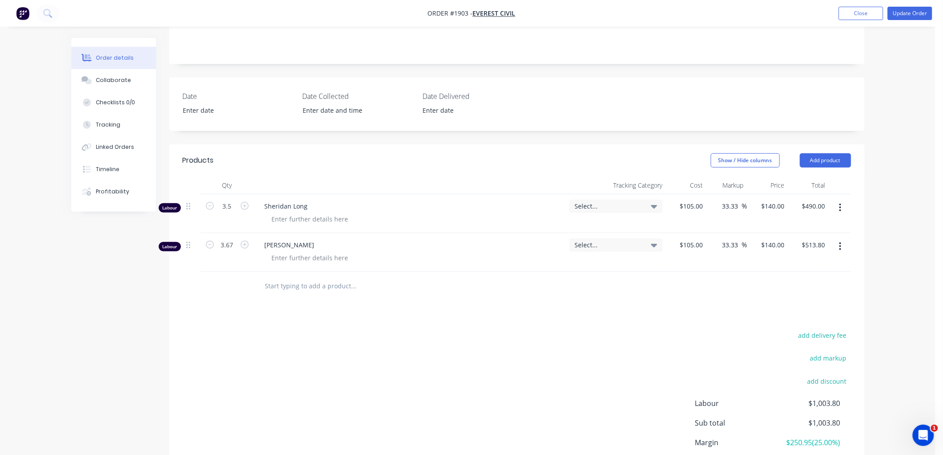
click at [311, 280] on input "text" at bounding box center [354, 286] width 178 height 18
drag, startPoint x: 301, startPoint y: 288, endPoint x: 236, endPoint y: 286, distance: 64.7
click at [236, 286] on div "3" Add 3" to order No results found" at bounding box center [517, 286] width 669 height 29
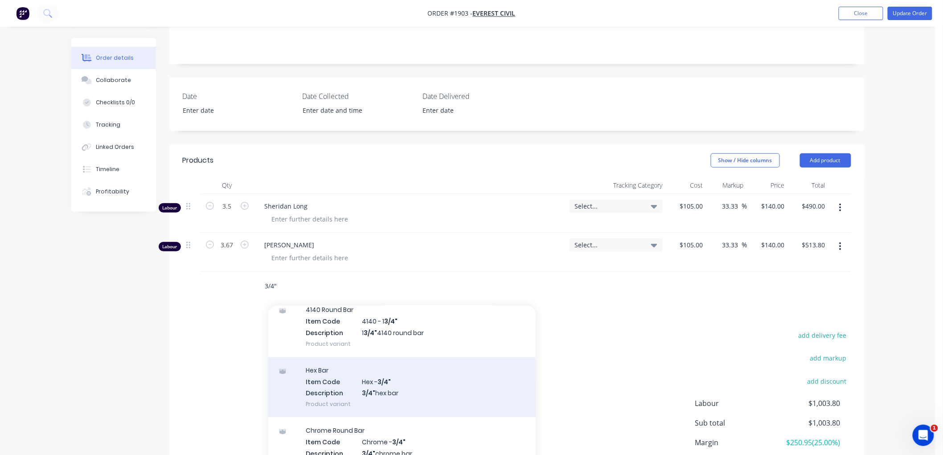
scroll to position [1040, 0]
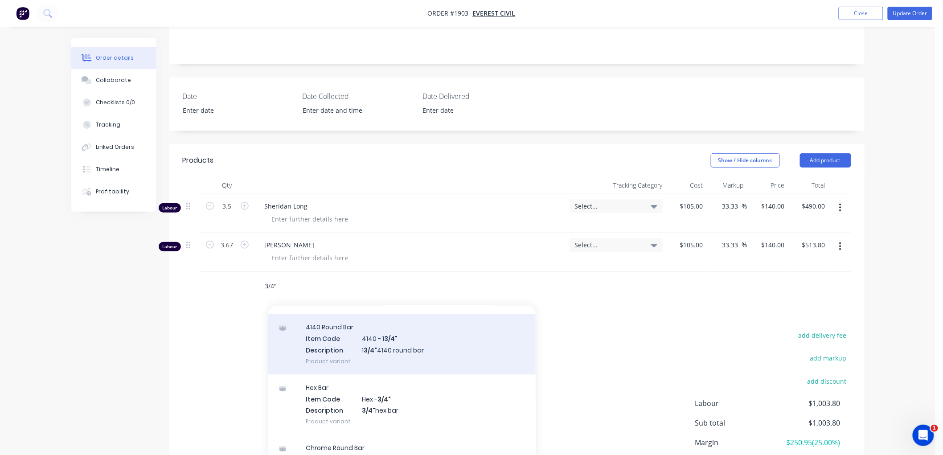
type input "3/4""
click at [433, 351] on div "4140 Round Bar Item Code 4140 - 1 3/4" Description 1 3/4" 4140 round bar Produc…" at bounding box center [401, 344] width 267 height 60
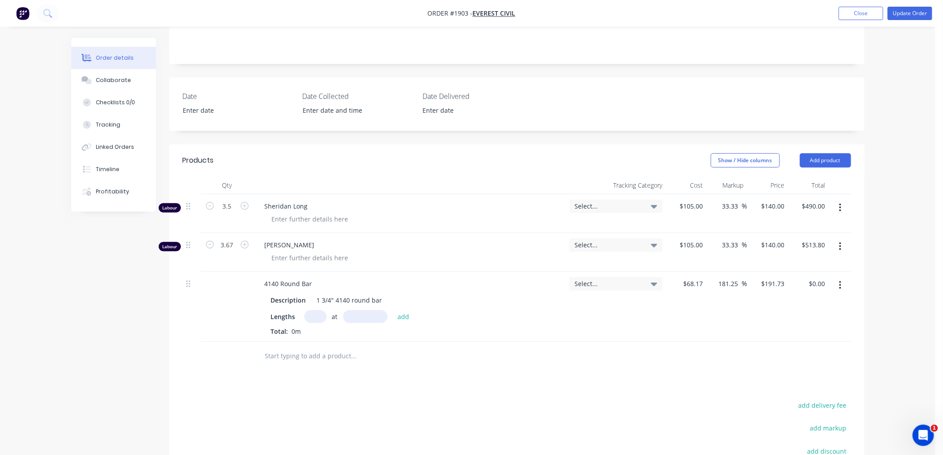
click at [837, 284] on button "button" at bounding box center [840, 285] width 21 height 16
drag, startPoint x: 805, startPoint y: 361, endPoint x: 793, endPoint y: 360, distance: 12.5
click at [805, 360] on div "Delete" at bounding box center [809, 362] width 69 height 13
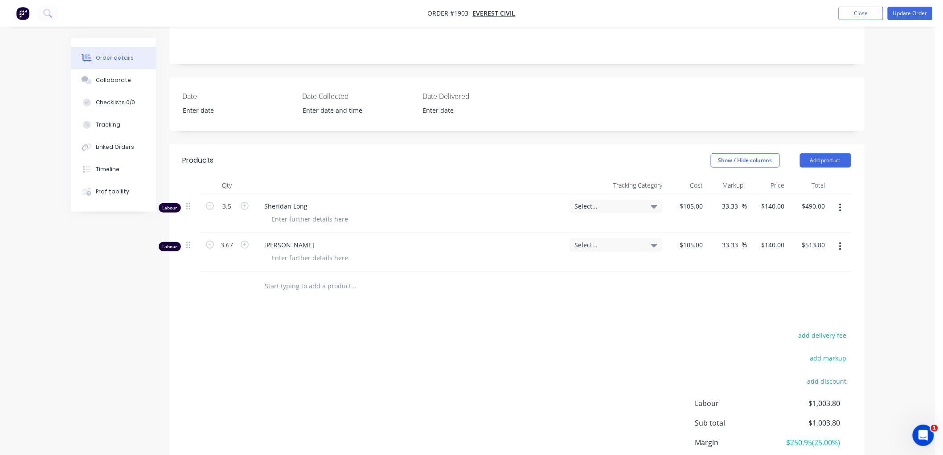
click at [293, 287] on input "text" at bounding box center [354, 286] width 178 height 18
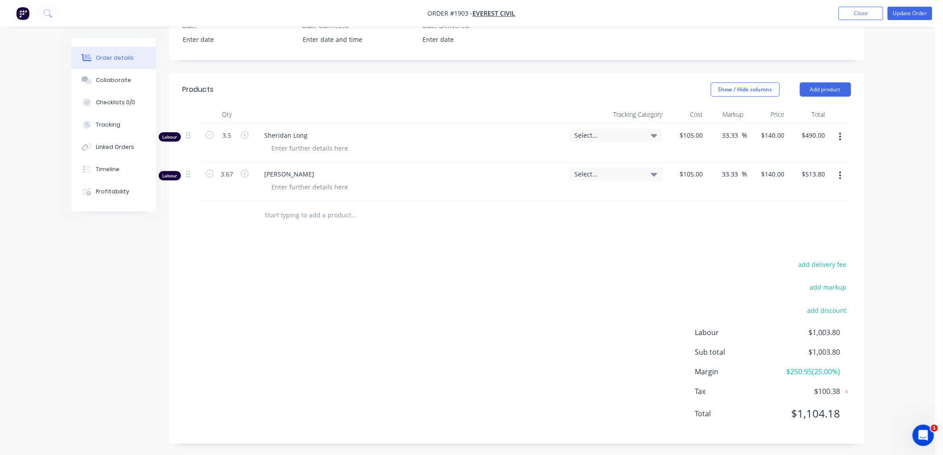
scroll to position [235, 0]
type input "/"
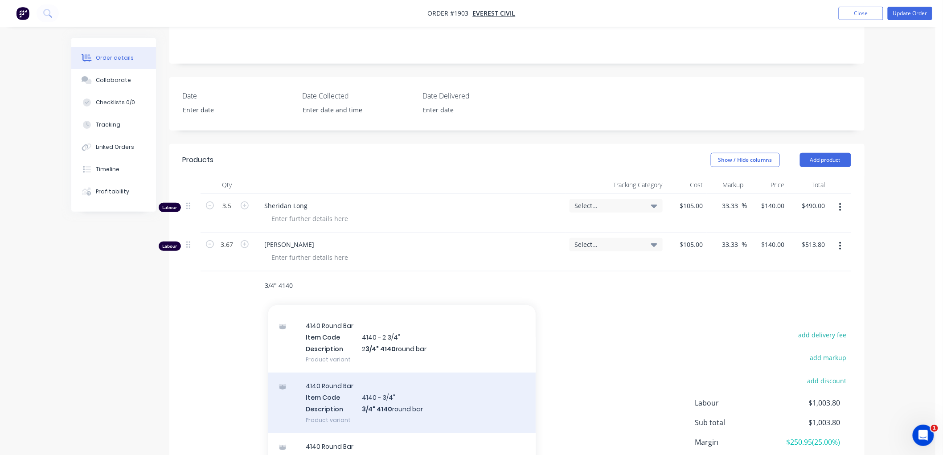
scroll to position [186, 0]
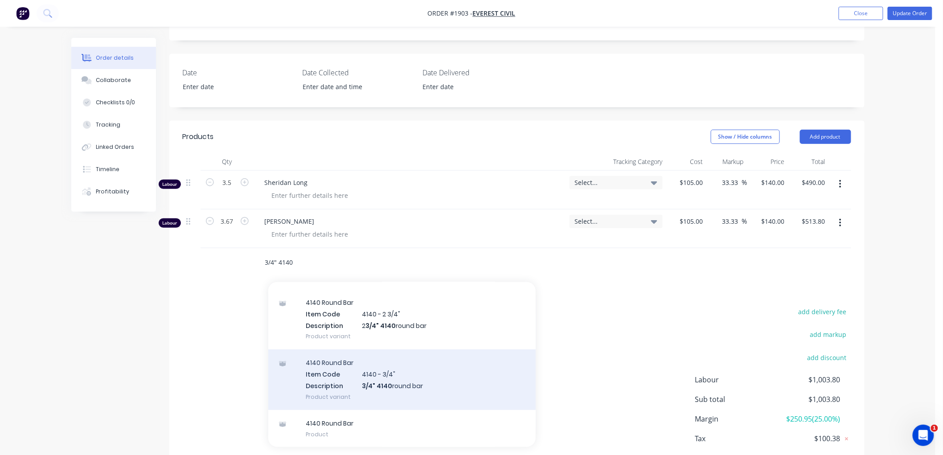
type input "3/4" 4140"
click at [380, 375] on div "4140 Round Bar Item Code 4140 - 3/4" Description 3/4" 4140 round bar Product va…" at bounding box center [401, 379] width 267 height 60
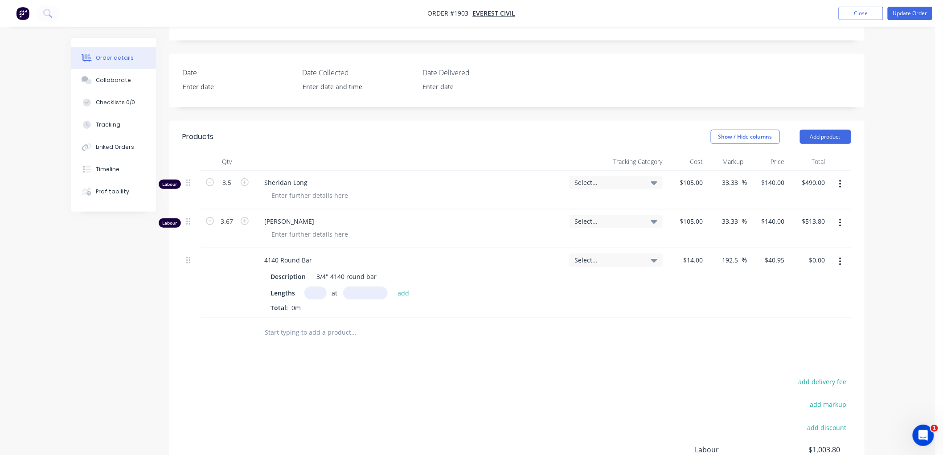
click at [314, 293] on input "text" at bounding box center [315, 293] width 22 height 13
type input "1"
type input "250mm"
click at [314, 293] on input "1" at bounding box center [315, 293] width 22 height 13
type input "41"
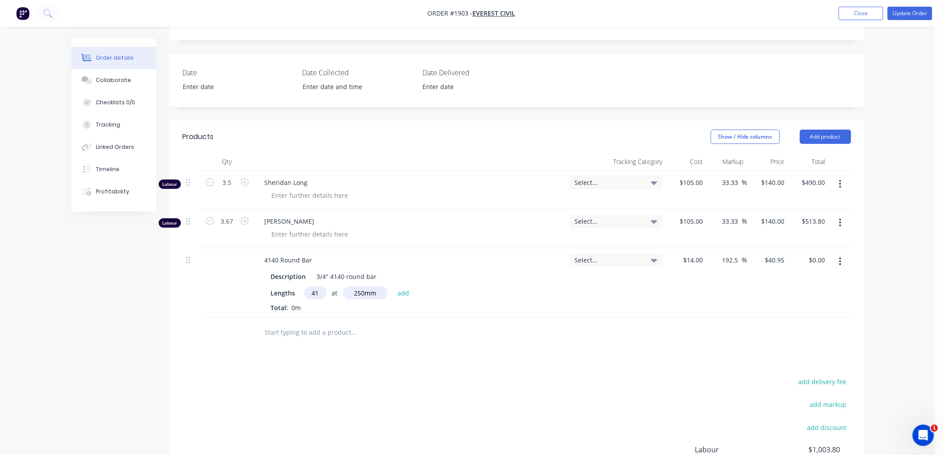
click at [393, 287] on button "add" at bounding box center [403, 293] width 21 height 12
type input "$419.74"
click at [333, 354] on input "text" at bounding box center [354, 347] width 178 height 18
click at [913, 13] on button "Update Order" at bounding box center [910, 13] width 45 height 13
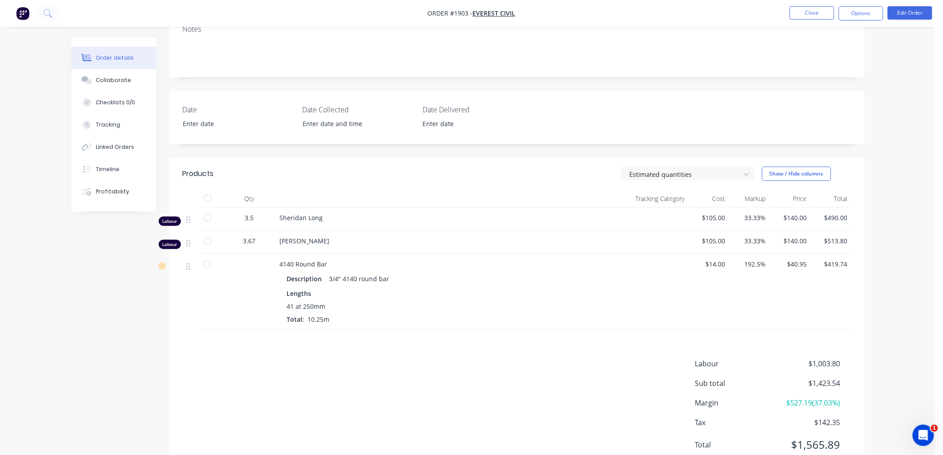
scroll to position [148, 0]
click at [913, 12] on button "Edit Order" at bounding box center [910, 12] width 45 height 13
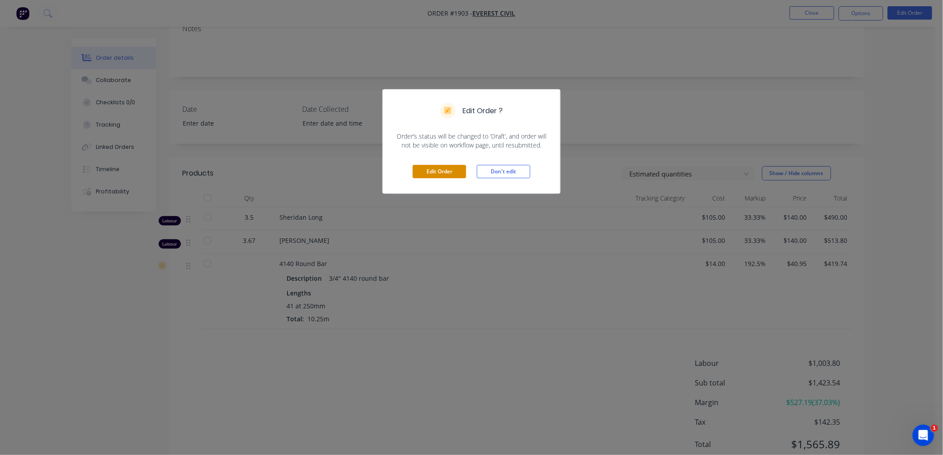
click at [437, 174] on button "Edit Order" at bounding box center [439, 171] width 53 height 13
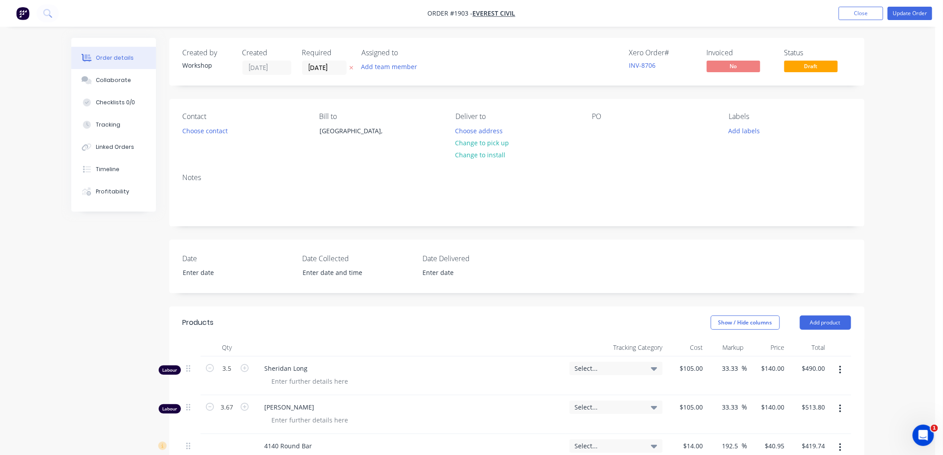
scroll to position [297, 0]
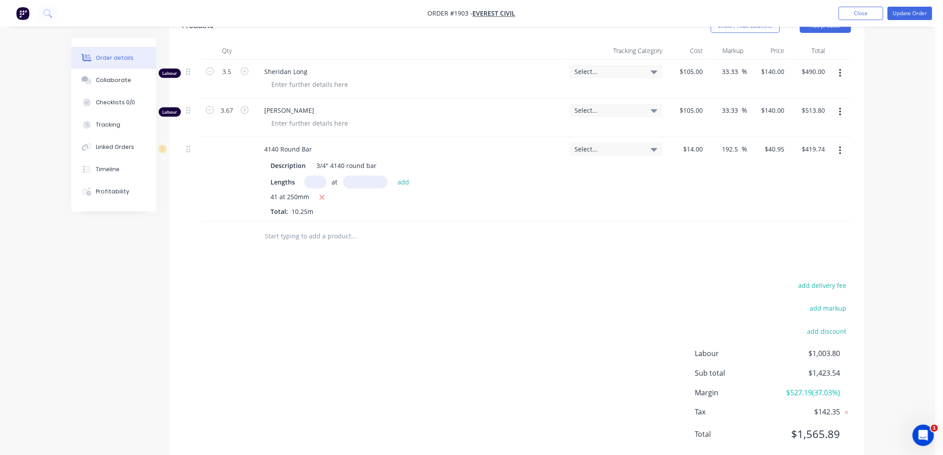
click at [304, 245] on div at bounding box center [414, 236] width 321 height 29
click at [304, 232] on input "text" at bounding box center [354, 236] width 178 height 18
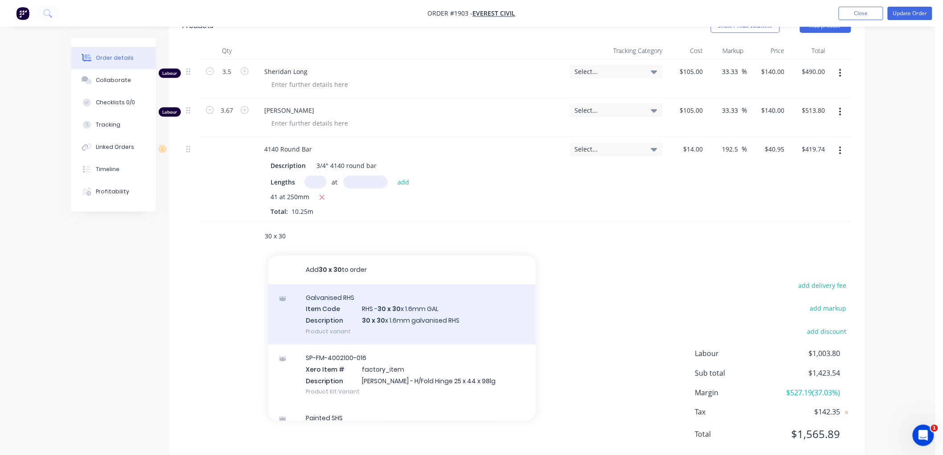
type input "30 x 30"
click at [449, 308] on div "Galvanised RHS Item Code RHS - 30 x 30 x 1.6mm GAL Description 30 x 30 x 1.6mm …" at bounding box center [401, 314] width 267 height 60
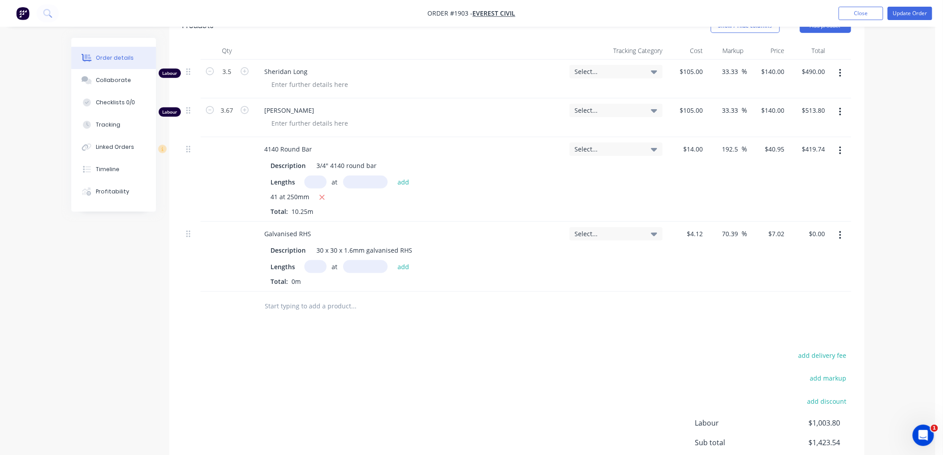
click at [314, 268] on input "text" at bounding box center [315, 266] width 22 height 13
type input "22"
type input "250"
click at [393, 260] on button "add" at bounding box center [403, 266] width 21 height 12
type input "$38.61"
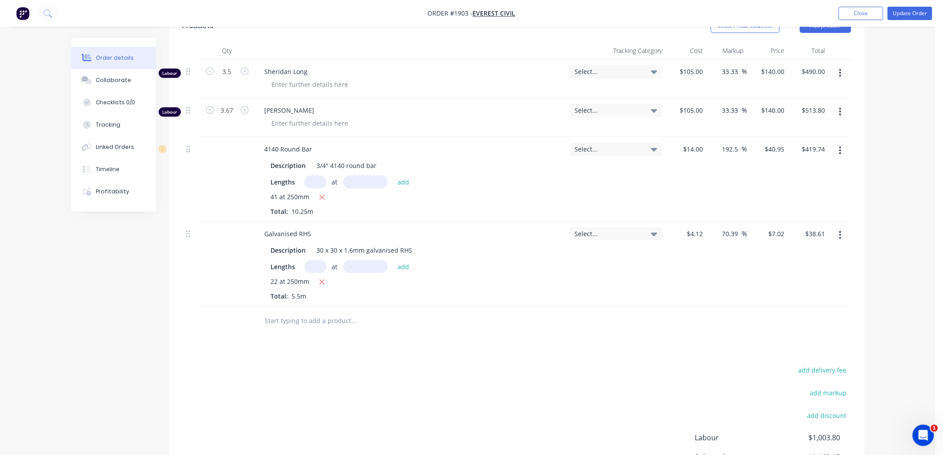
click at [326, 315] on input "text" at bounding box center [354, 321] width 178 height 18
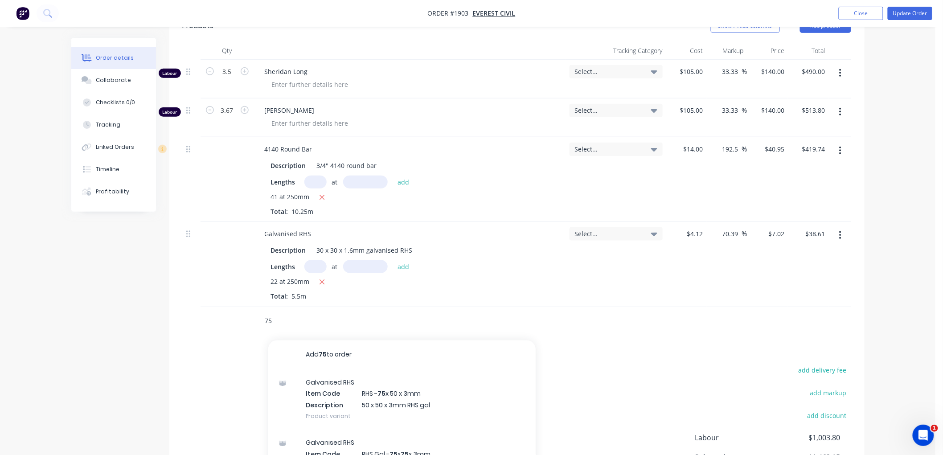
type input "7"
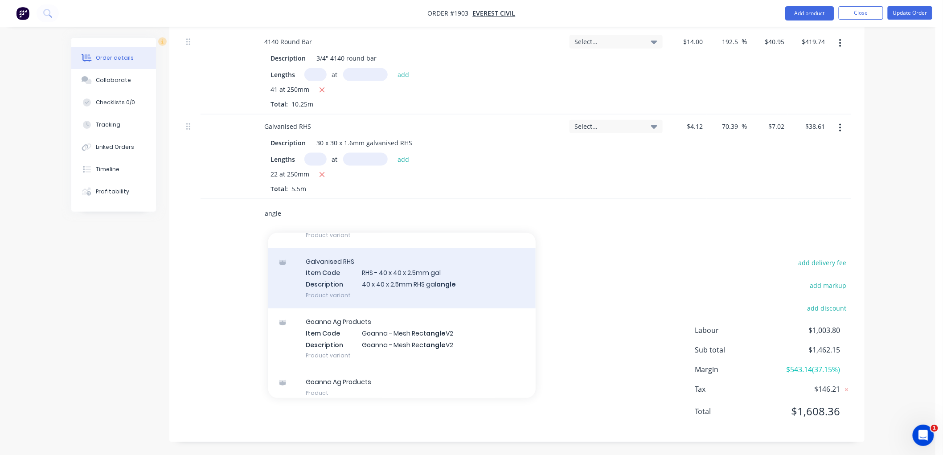
scroll to position [156, 0]
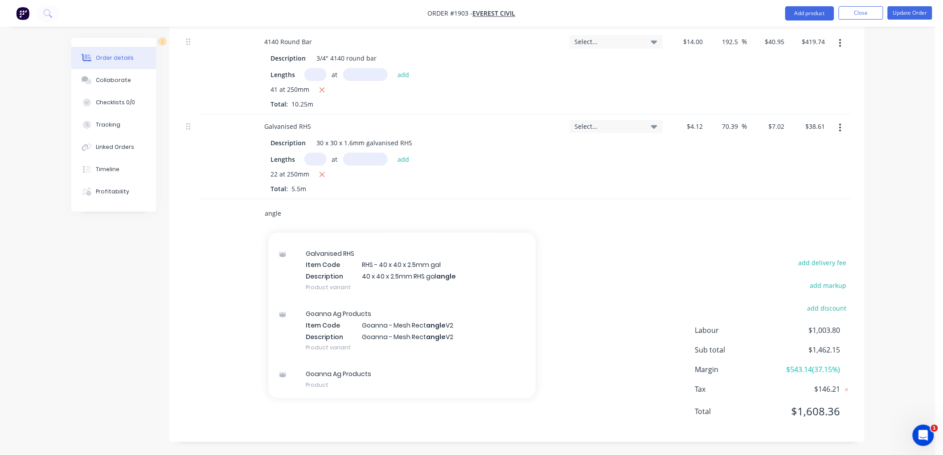
drag, startPoint x: 277, startPoint y: 208, endPoint x: 281, endPoint y: 210, distance: 4.6
click at [280, 208] on input "angle" at bounding box center [354, 214] width 178 height 18
type input "a"
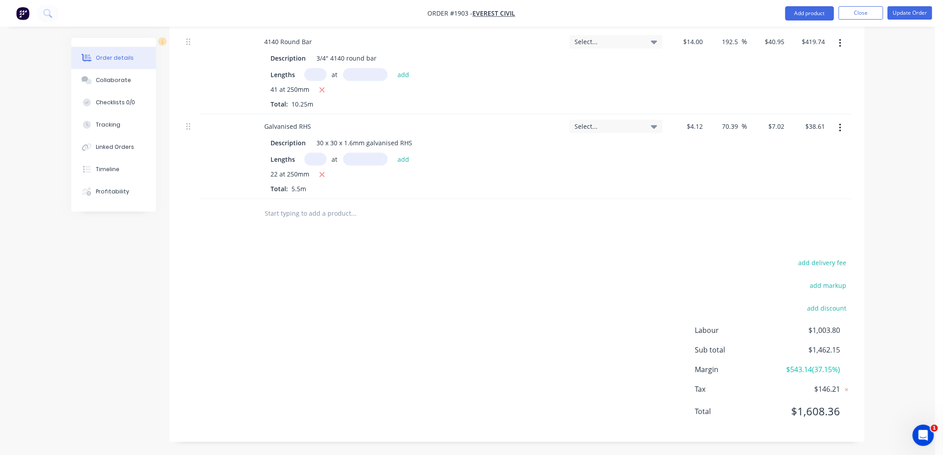
click at [310, 211] on input "text" at bounding box center [354, 214] width 178 height 18
type input "a"
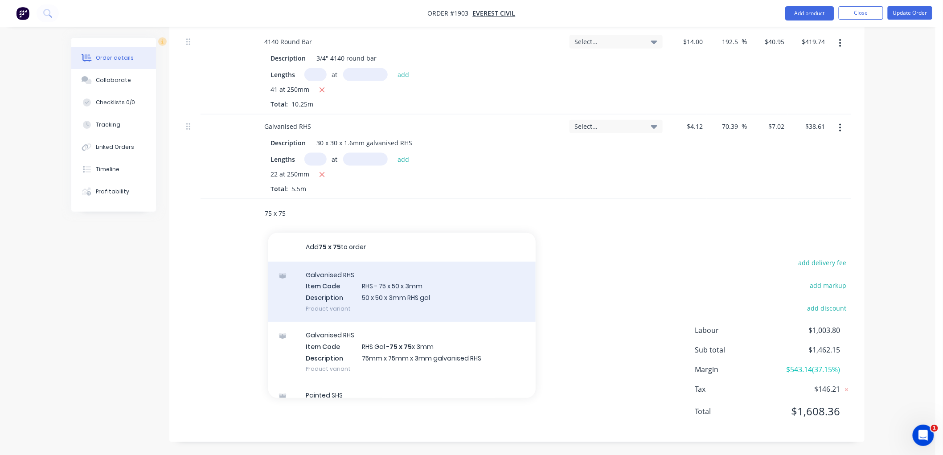
type input "75 x 75"
click at [402, 296] on div "Galvanised RHS Item Code RHS - 75 x 50 x 3mm Description 50 x 50 x 3mm RHS gal …" at bounding box center [401, 292] width 267 height 60
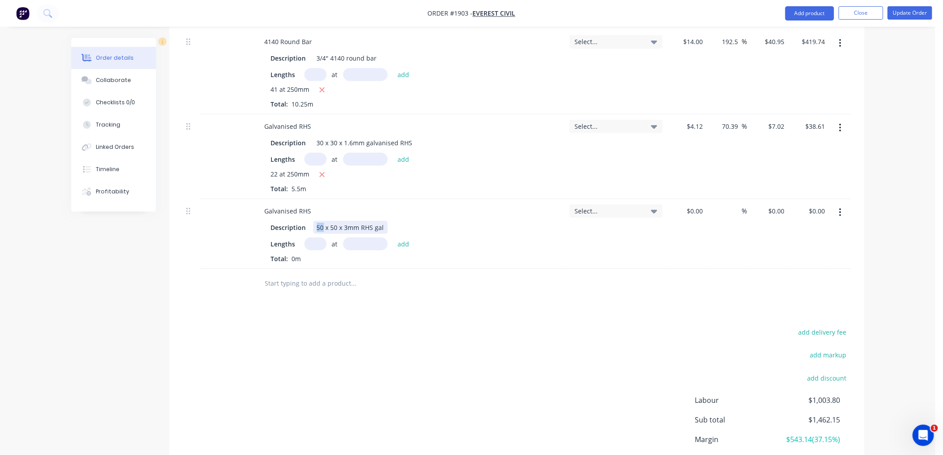
drag, startPoint x: 324, startPoint y: 226, endPoint x: 312, endPoint y: 224, distance: 11.7
click at [312, 224] on div "Description 50 x 50 x 3mm RHS gal" at bounding box center [408, 227] width 282 height 13
click at [308, 206] on div "Galvanised RHS" at bounding box center [288, 211] width 61 height 13
drag, startPoint x: 314, startPoint y: 207, endPoint x: 299, endPoint y: 207, distance: 15.2
click at [299, 207] on div "Galvanised RHS" at bounding box center [288, 211] width 61 height 13
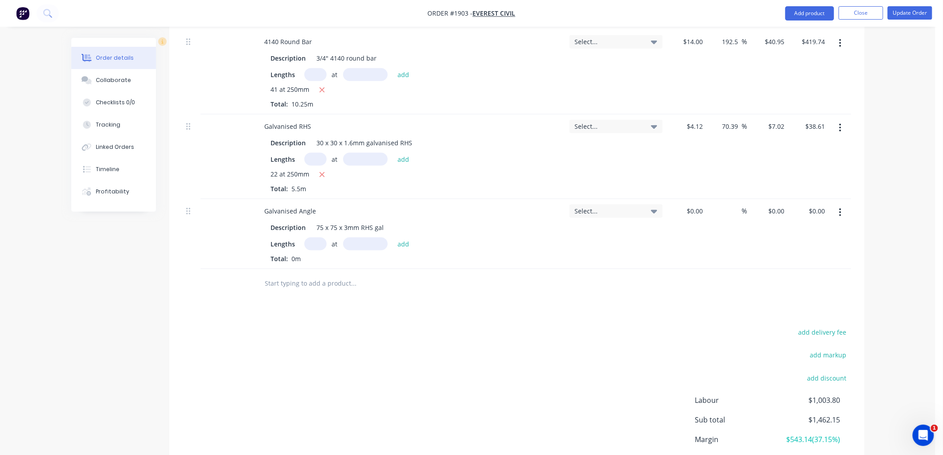
drag, startPoint x: 342, startPoint y: 225, endPoint x: 385, endPoint y: 218, distance: 43.4
click at [385, 218] on div "Galvanised Angle Description 75 x 75 x 3mm RHS gal Lengths at add Total: 0m" at bounding box center [410, 234] width 312 height 70
drag, startPoint x: 344, startPoint y: 226, endPoint x: 385, endPoint y: 226, distance: 41.5
click at [385, 226] on div "75 x 75 x 3mm RHS gal" at bounding box center [350, 227] width 74 height 13
click at [316, 242] on input "text" at bounding box center [315, 244] width 22 height 13
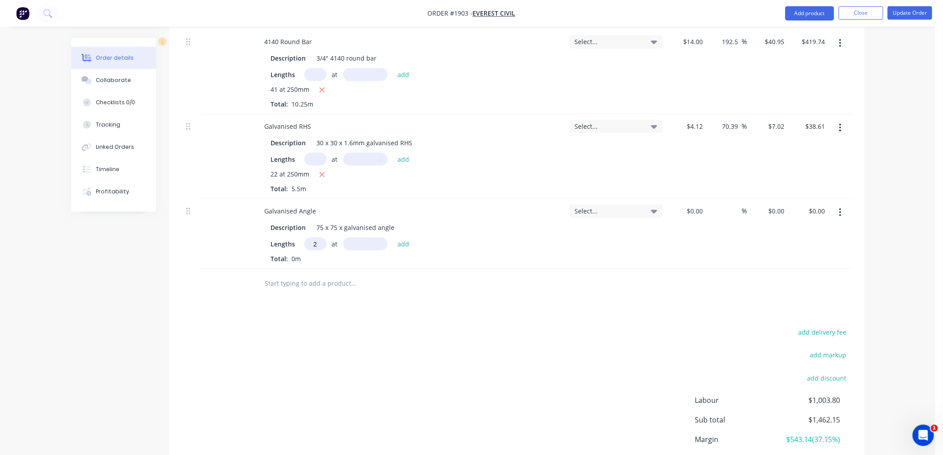
type input "2"
type input "650"
click at [393, 238] on button "add" at bounding box center [403, 244] width 21 height 12
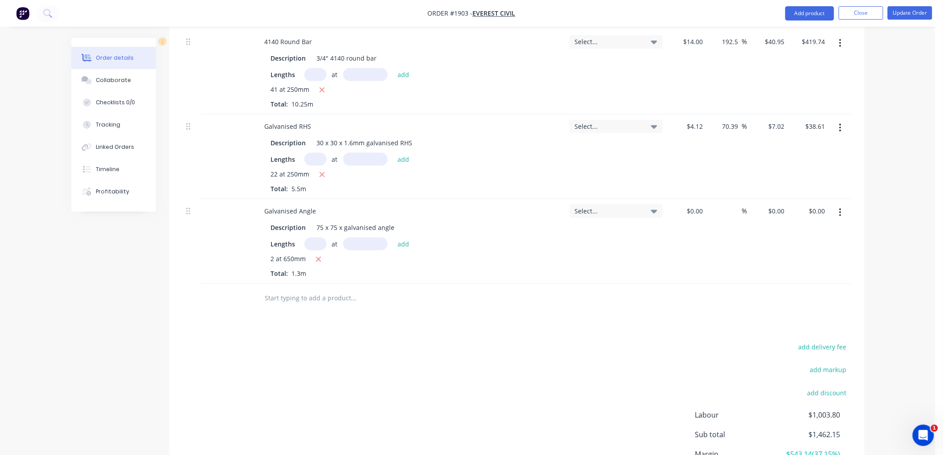
click at [351, 302] on input "text" at bounding box center [354, 298] width 178 height 18
click at [699, 210] on input at bounding box center [696, 211] width 21 height 13
type input "$5.09"
type input "$6.62"
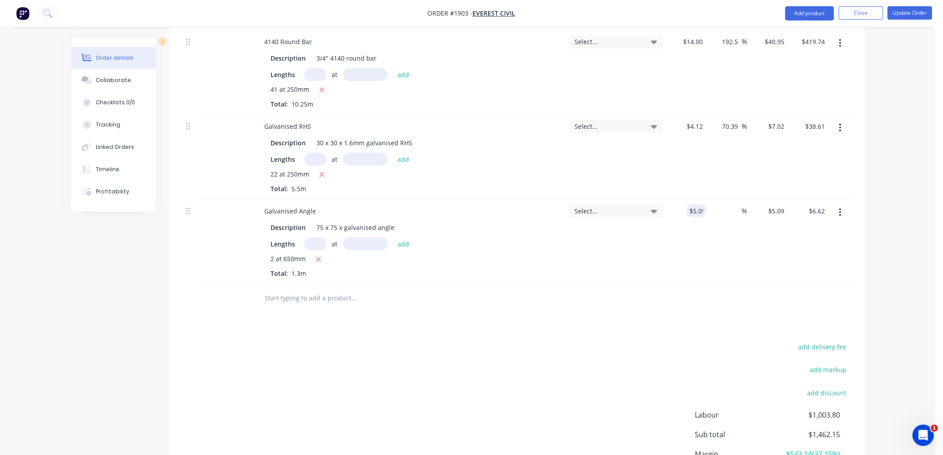
click at [662, 336] on div "Products Show / Hide columns Add product Qty Tracking Category Cost Markup Pric…" at bounding box center [516, 214] width 695 height 625
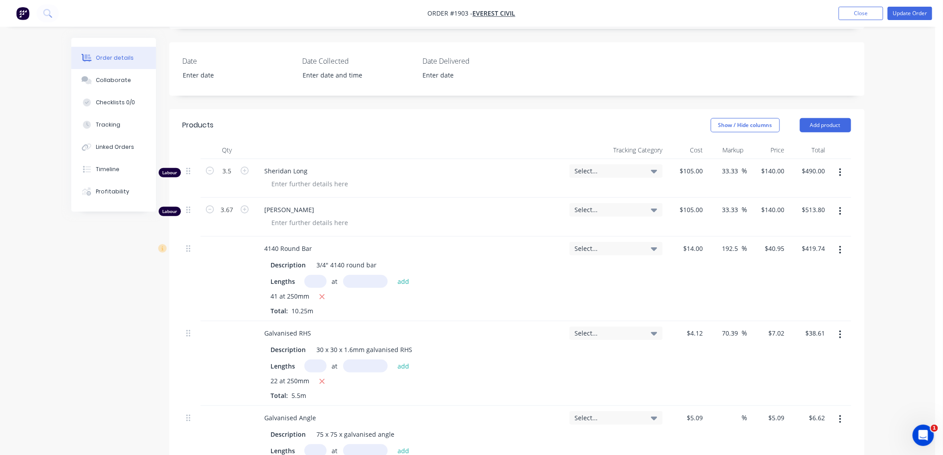
scroll to position [192, 0]
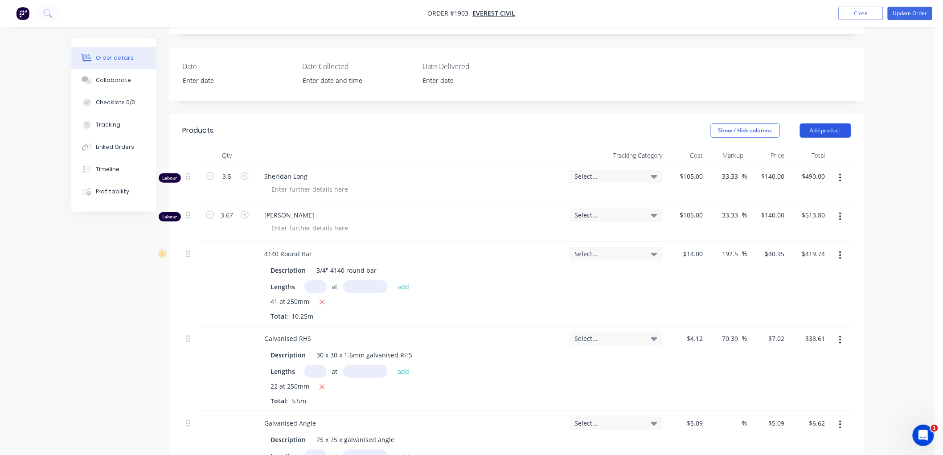
click at [840, 131] on button "Add product" at bounding box center [825, 130] width 51 height 14
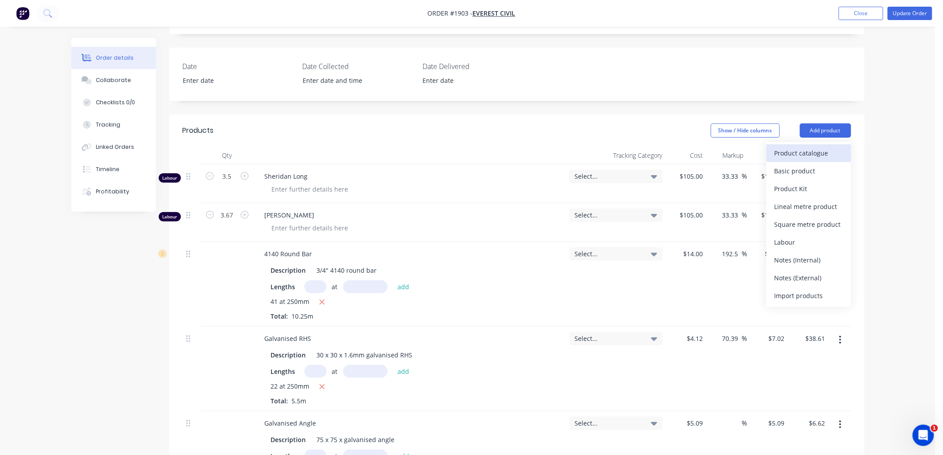
click at [817, 153] on div "Product catalogue" at bounding box center [809, 153] width 69 height 13
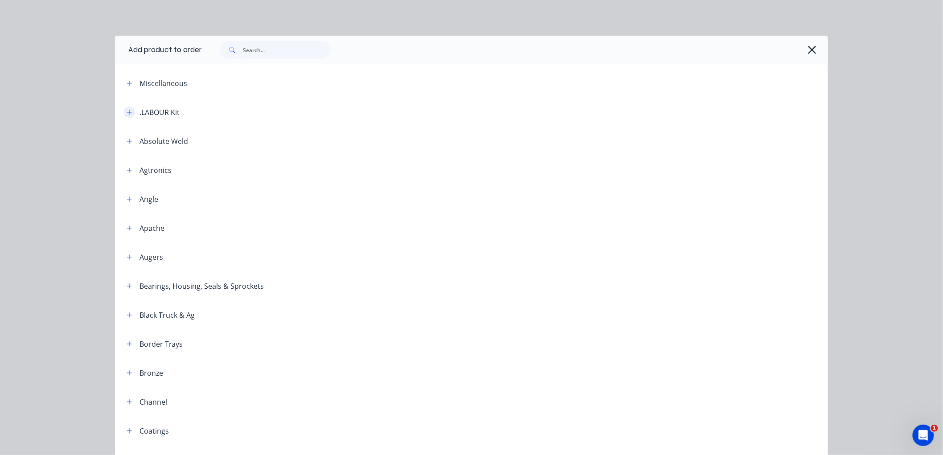
click at [128, 111] on button "button" at bounding box center [129, 112] width 11 height 11
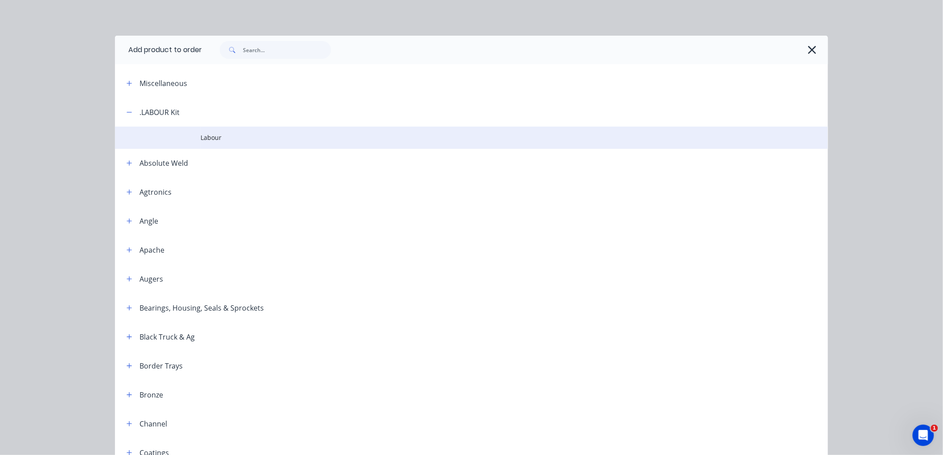
click at [222, 139] on span "Labour" at bounding box center [452, 137] width 502 height 9
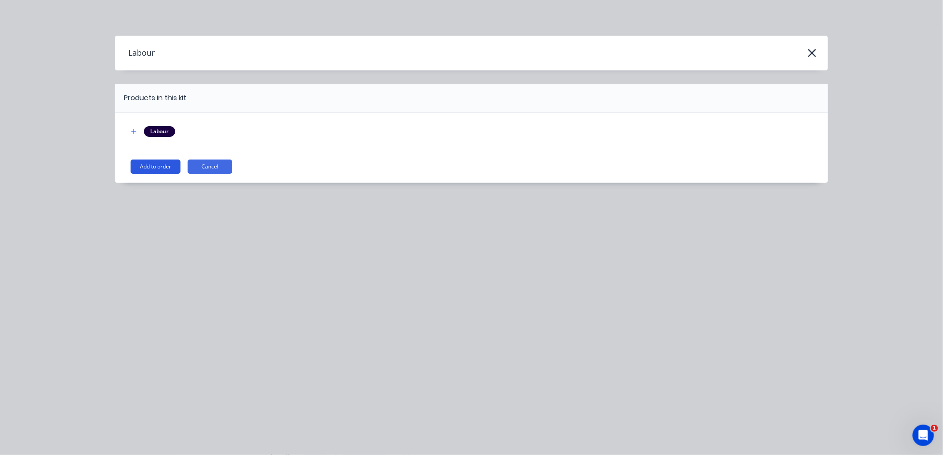
click at [152, 165] on button "Add to order" at bounding box center [156, 167] width 50 height 14
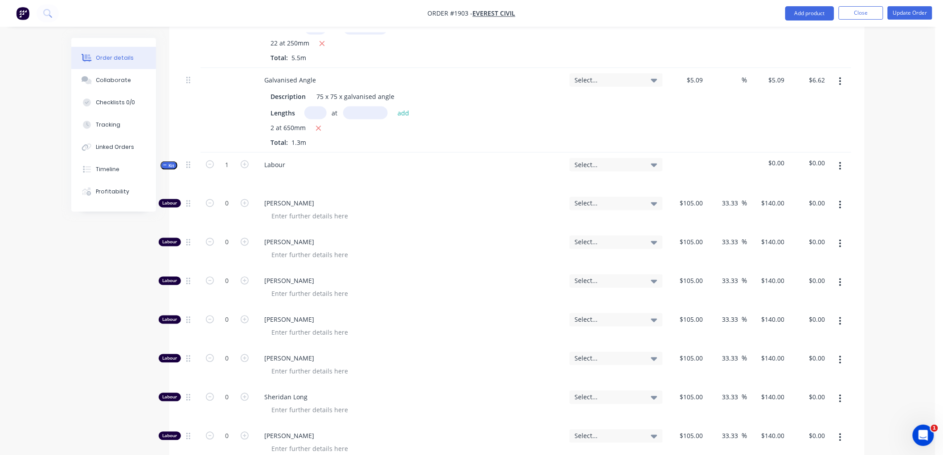
scroll to position [588, 0]
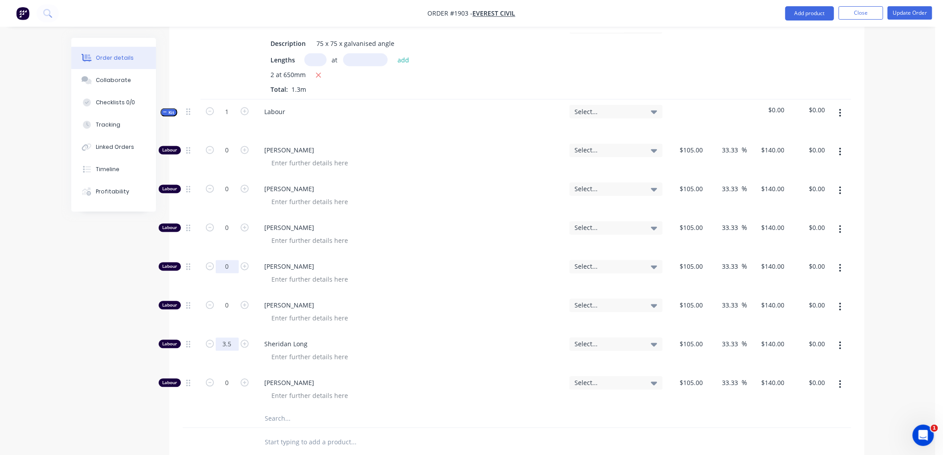
type input "3.5"
type input "$490.00"
click at [234, 262] on input "0" at bounding box center [227, 266] width 23 height 13
type input "3.75"
type input "$525.00"
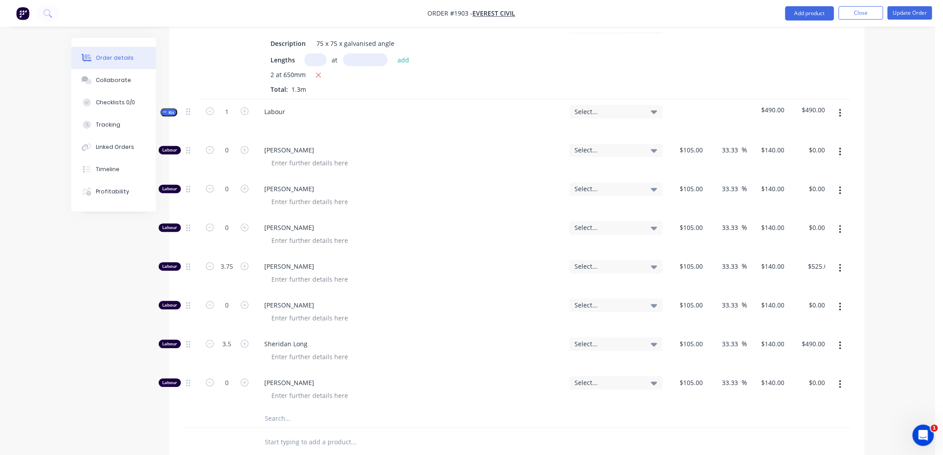
click at [164, 113] on icon "button" at bounding box center [165, 112] width 4 height 4
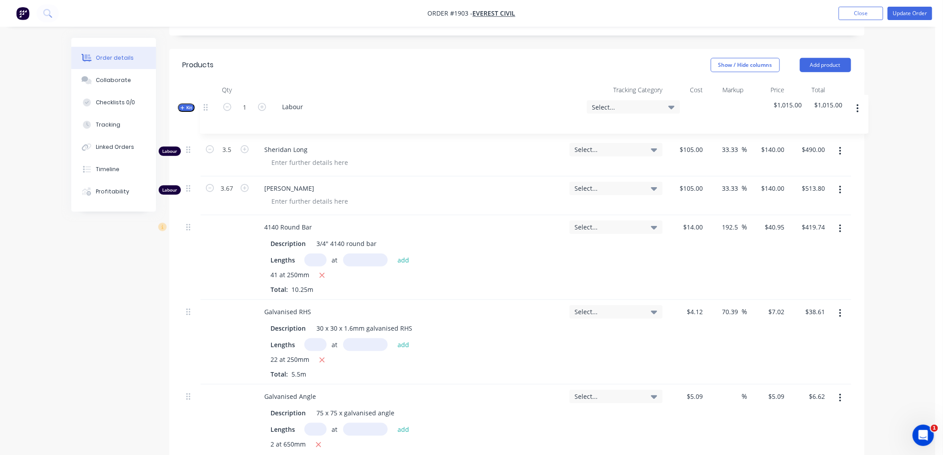
scroll to position [255, 0]
drag, startPoint x: 189, startPoint y: 420, endPoint x: 206, endPoint y: 108, distance: 312.5
click at [206, 108] on div "Labour 3.5 Sheridan Long Select... $105.00 $105.00 33.33 33.33 % $140.00 $140.0…" at bounding box center [517, 286] width 669 height 370
click at [840, 152] on icon "button" at bounding box center [840, 153] width 2 height 10
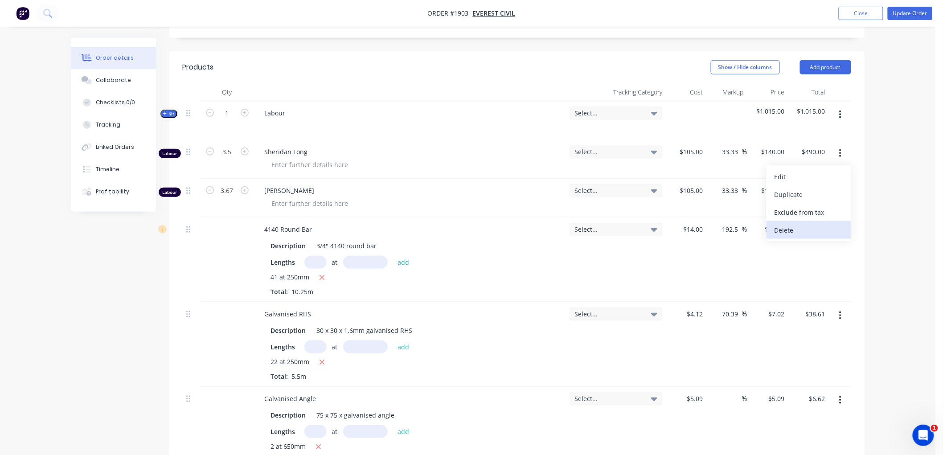
click at [802, 228] on div "Delete" at bounding box center [809, 230] width 69 height 13
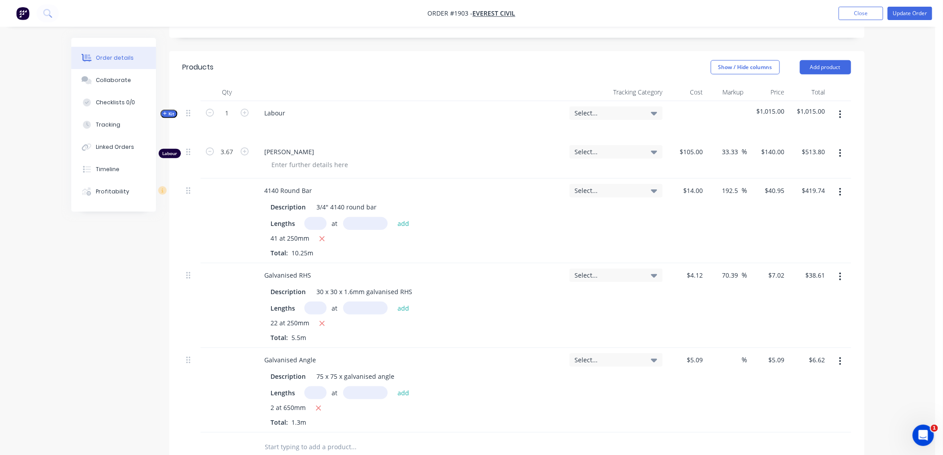
click at [837, 149] on button "button" at bounding box center [840, 153] width 21 height 16
click at [805, 228] on div "Delete" at bounding box center [809, 230] width 69 height 13
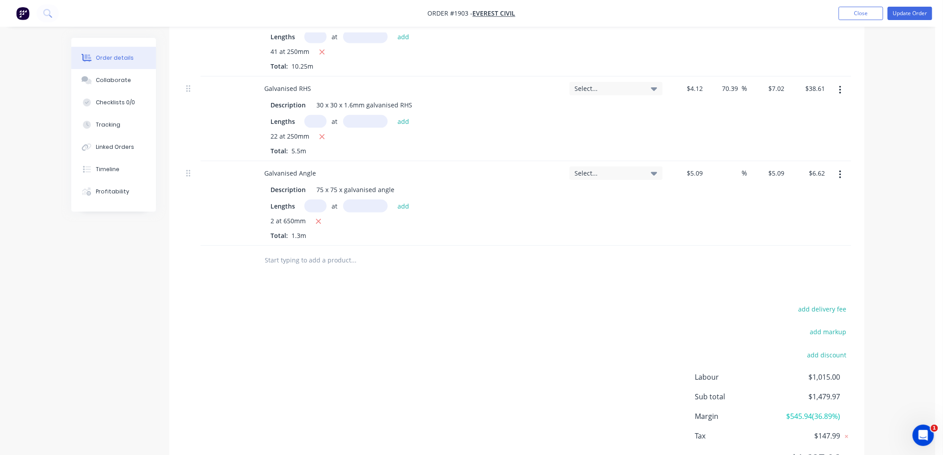
scroll to position [404, 0]
click at [292, 259] on input "text" at bounding box center [354, 260] width 178 height 18
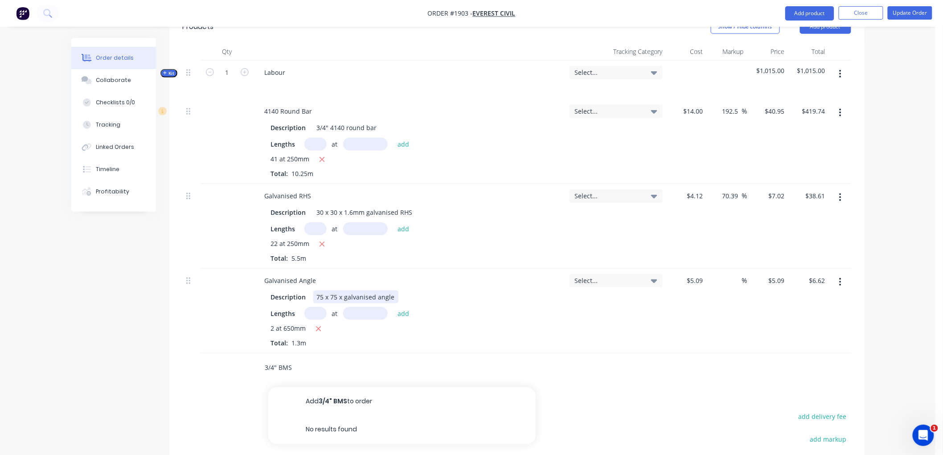
scroll to position [354, 0]
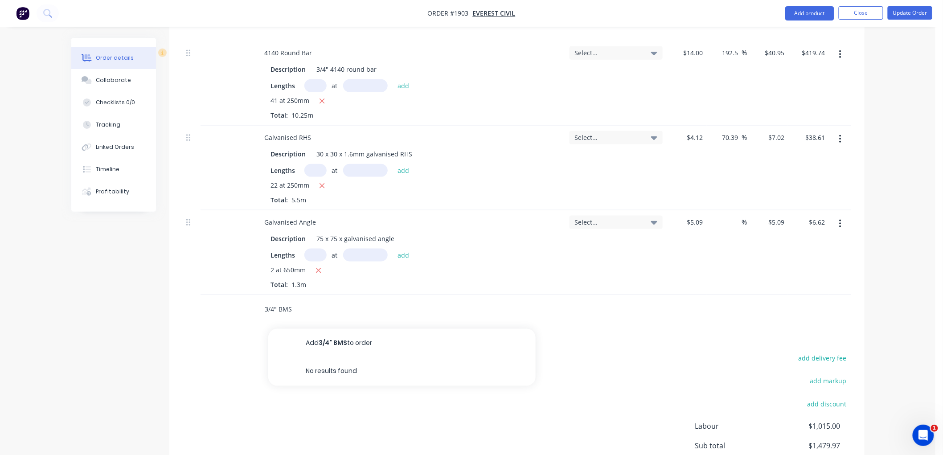
drag, startPoint x: 274, startPoint y: 311, endPoint x: 211, endPoint y: 311, distance: 63.3
click at [211, 311] on div "3/4" BMS Add 3/4" BMS to order No results found" at bounding box center [517, 309] width 669 height 29
type input "BMS - 3/4"
drag, startPoint x: 303, startPoint y: 311, endPoint x: 198, endPoint y: 311, distance: 105.2
click at [198, 311] on div "BMS - 3/4 Add BMS - 3/4 to order Bright Mild Steel Product" at bounding box center [517, 309] width 669 height 29
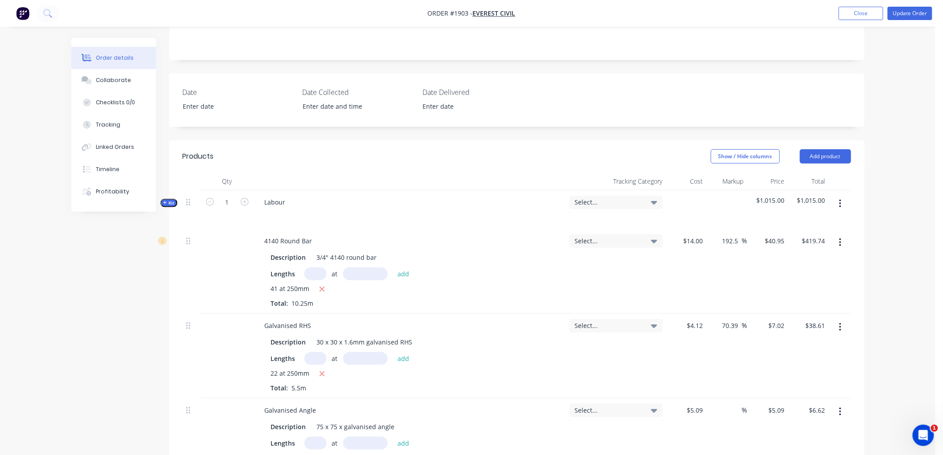
scroll to position [107, 0]
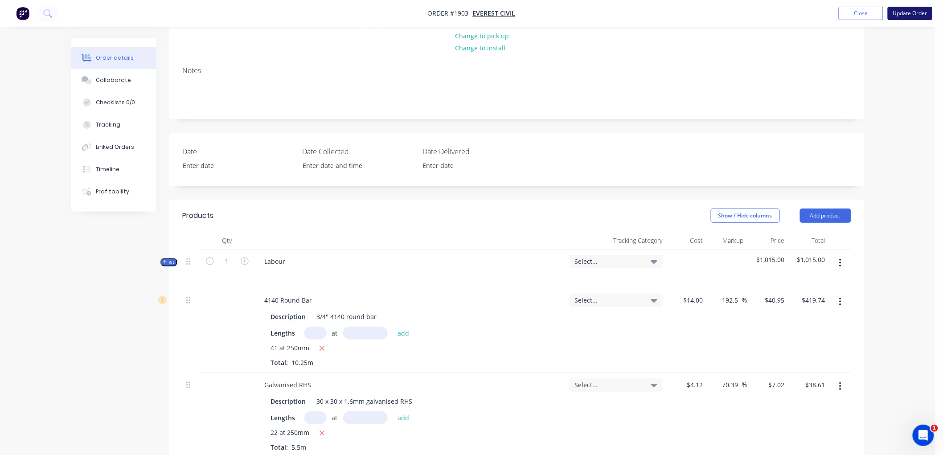
click at [903, 16] on button "Update Order" at bounding box center [910, 13] width 45 height 13
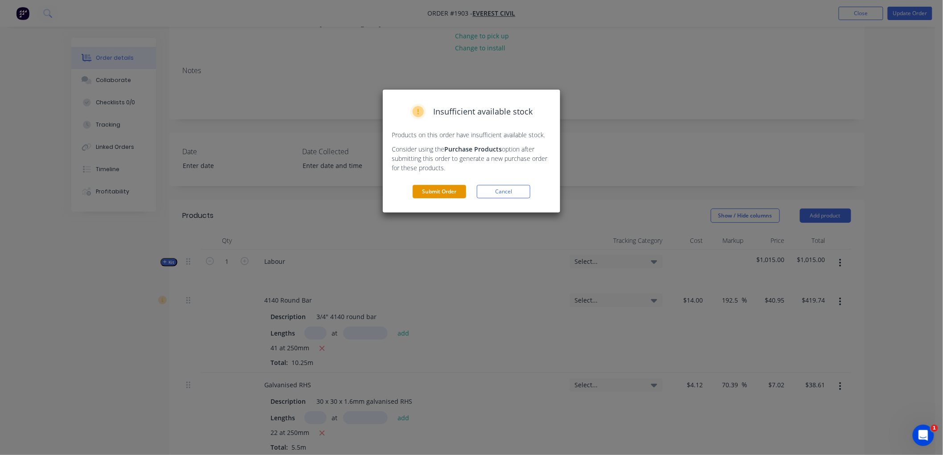
click at [435, 191] on button "Submit Order" at bounding box center [439, 191] width 53 height 13
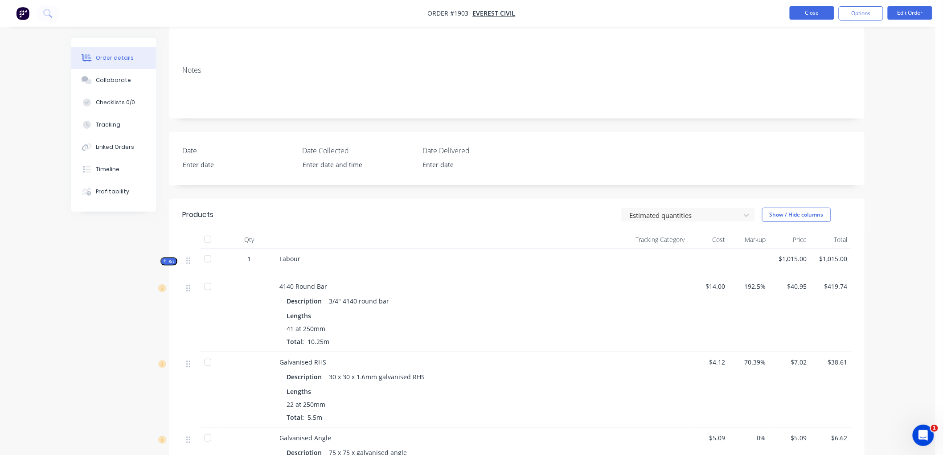
click at [792, 11] on button "Close" at bounding box center [812, 12] width 45 height 13
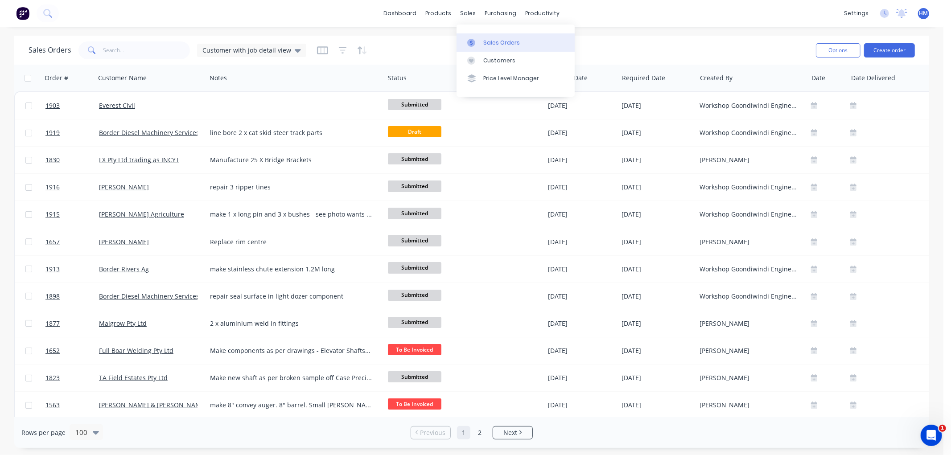
click at [487, 39] on div "Sales Orders" at bounding box center [501, 43] width 37 height 8
click at [894, 51] on button "Create order" at bounding box center [889, 50] width 51 height 14
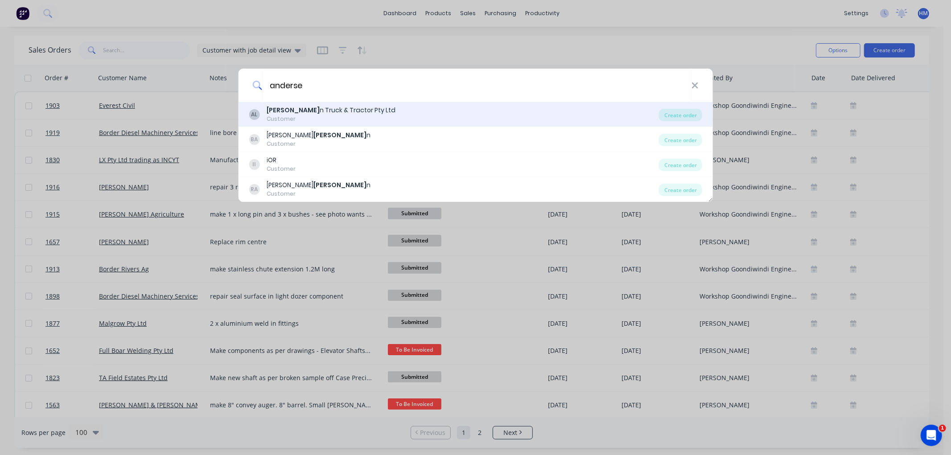
type input "anderse"
click at [291, 111] on b "Anderse" at bounding box center [293, 110] width 53 height 9
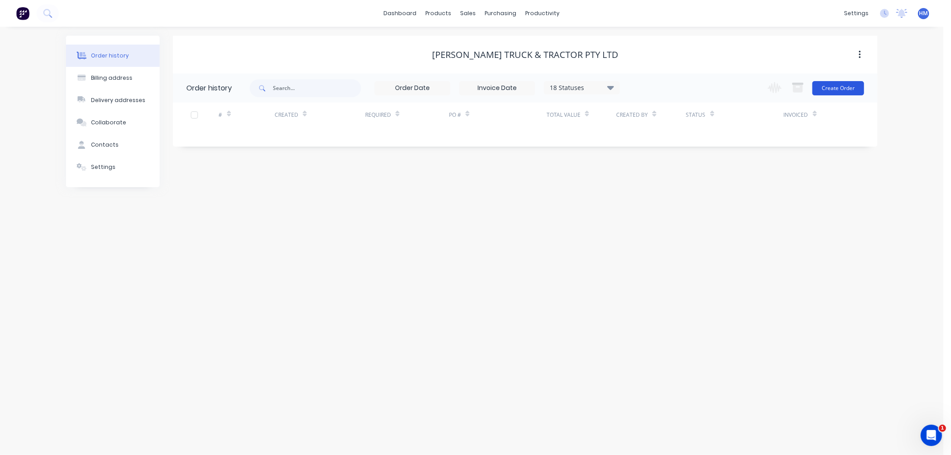
click at [835, 87] on button "Create Order" at bounding box center [838, 88] width 52 height 14
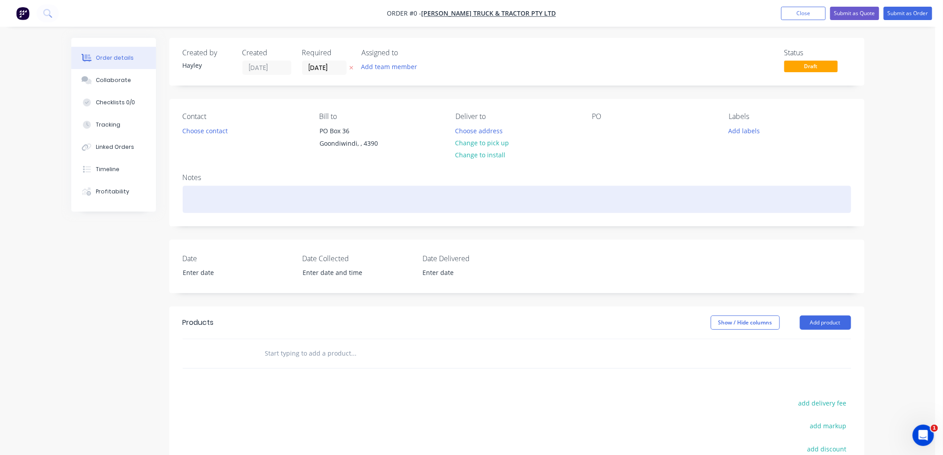
click at [221, 203] on div at bounding box center [517, 199] width 669 height 27
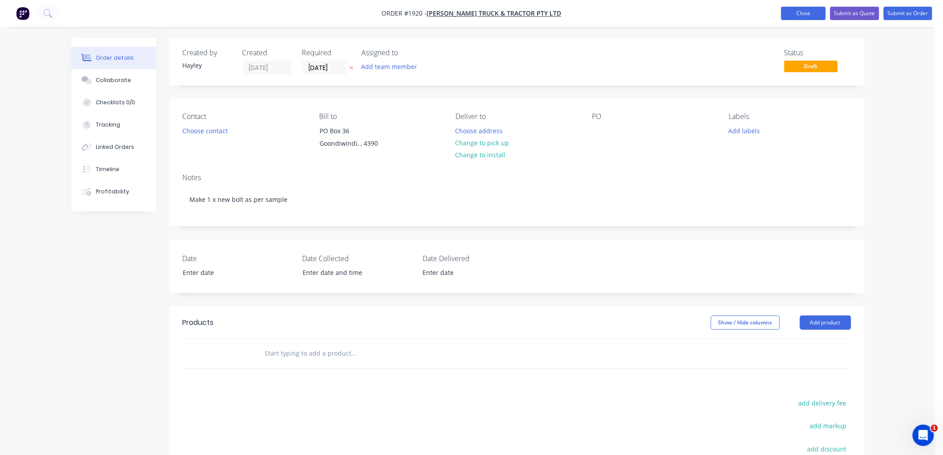
click at [812, 11] on button "Close" at bounding box center [803, 13] width 45 height 13
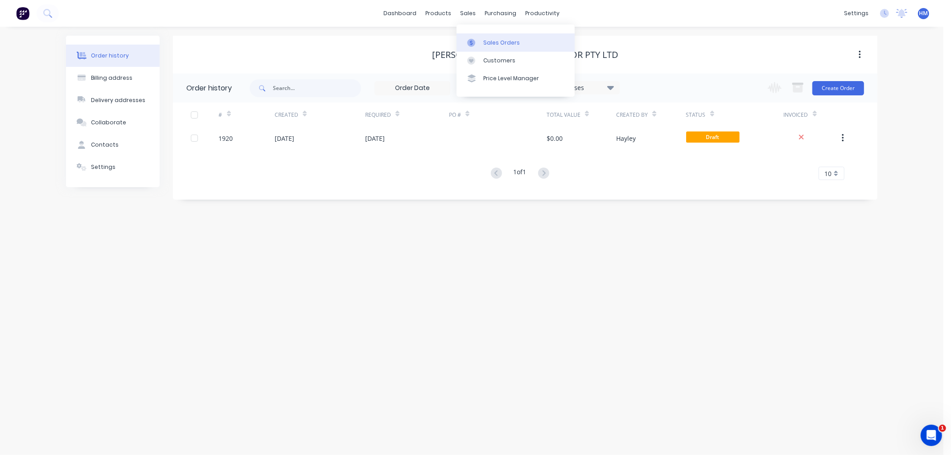
click at [500, 41] on div "Sales Orders" at bounding box center [501, 43] width 37 height 8
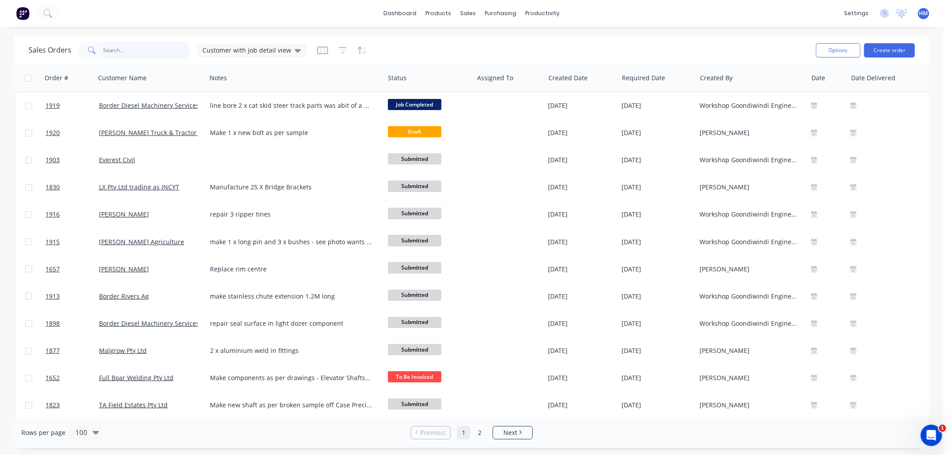
click at [114, 54] on input "text" at bounding box center [146, 50] width 87 height 18
click at [884, 48] on button "Create order" at bounding box center [889, 50] width 51 height 14
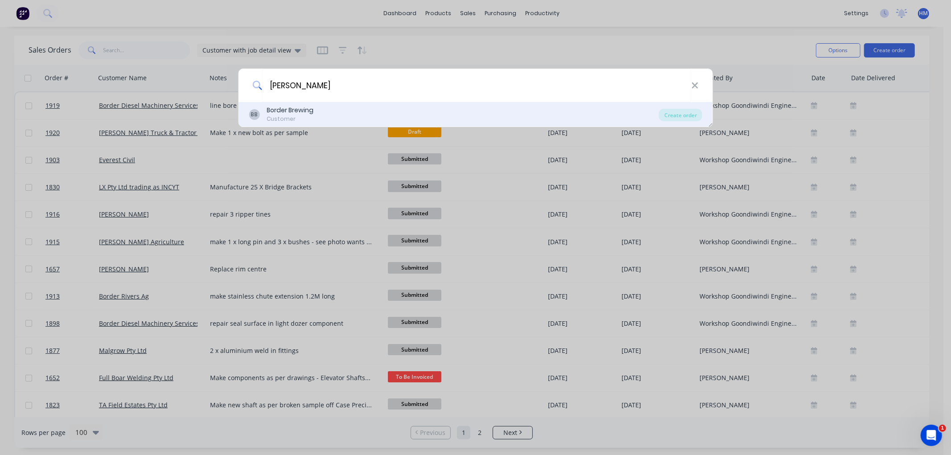
type input "dodie"
click at [284, 113] on div "Border Brewing" at bounding box center [290, 110] width 47 height 9
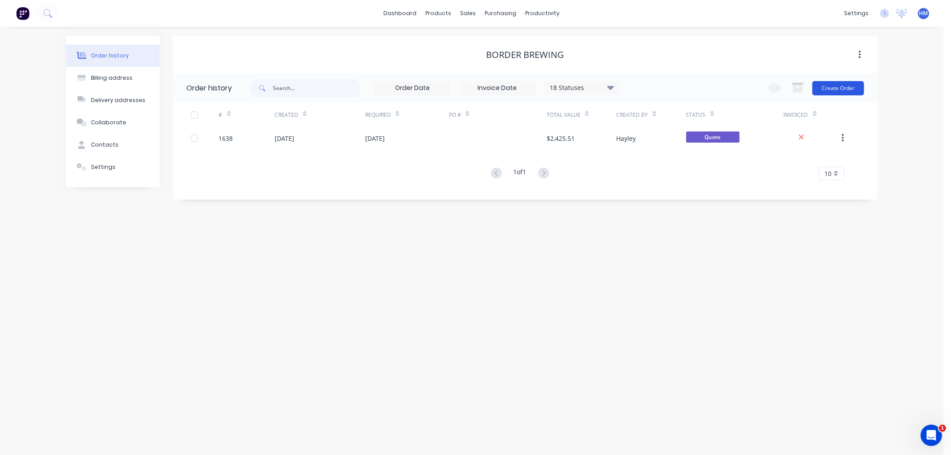
click at [840, 88] on button "Create Order" at bounding box center [838, 88] width 52 height 14
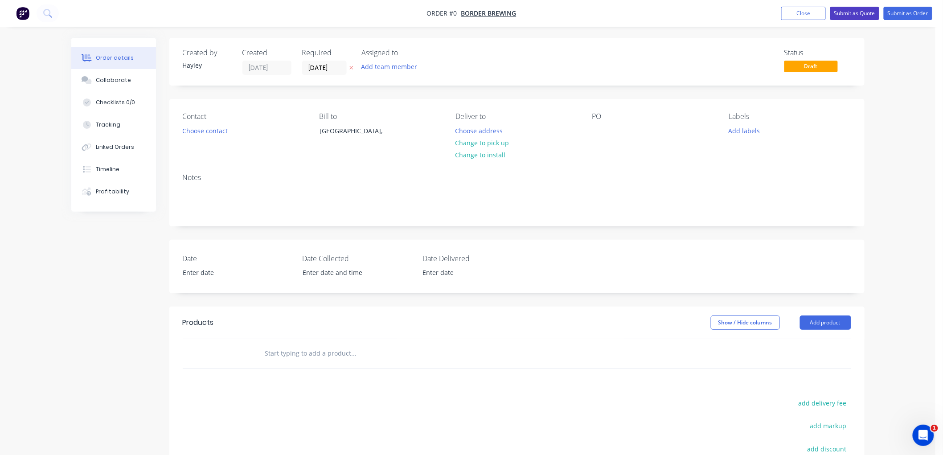
click at [852, 13] on button "Submit as Quote" at bounding box center [854, 13] width 49 height 13
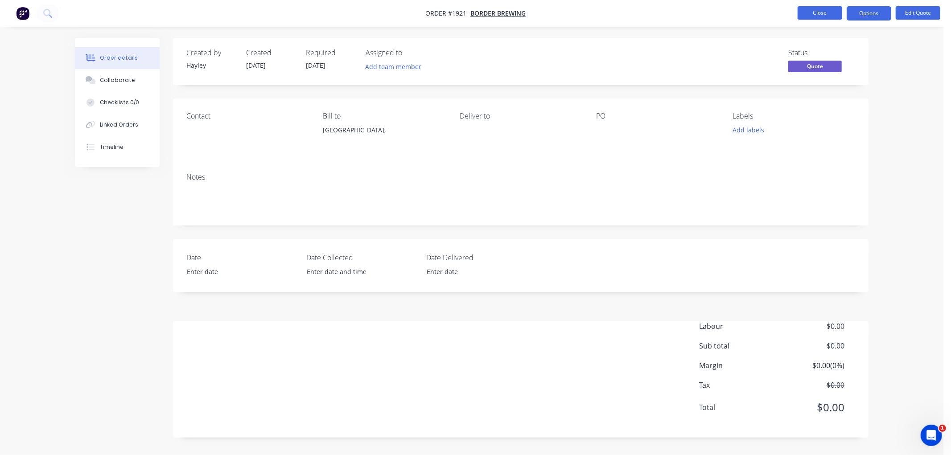
click at [812, 15] on button "Close" at bounding box center [819, 12] width 45 height 13
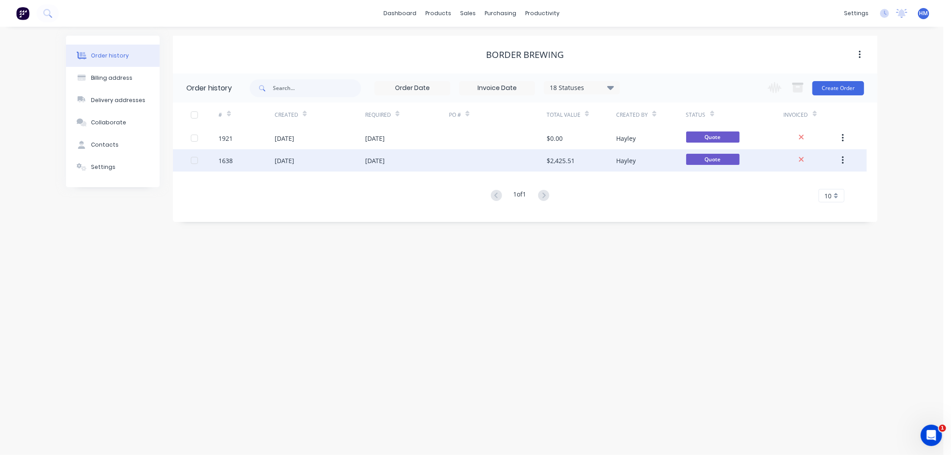
click at [257, 161] on div "1638" at bounding box center [247, 160] width 56 height 22
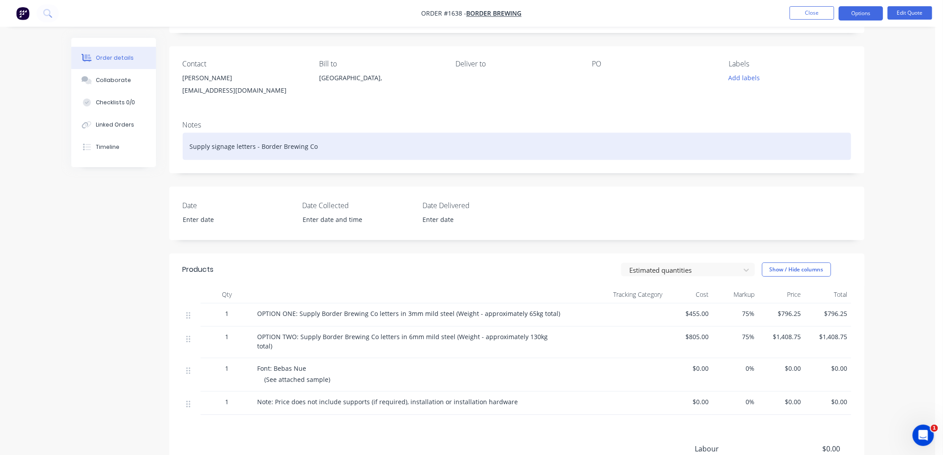
scroll to position [16, 0]
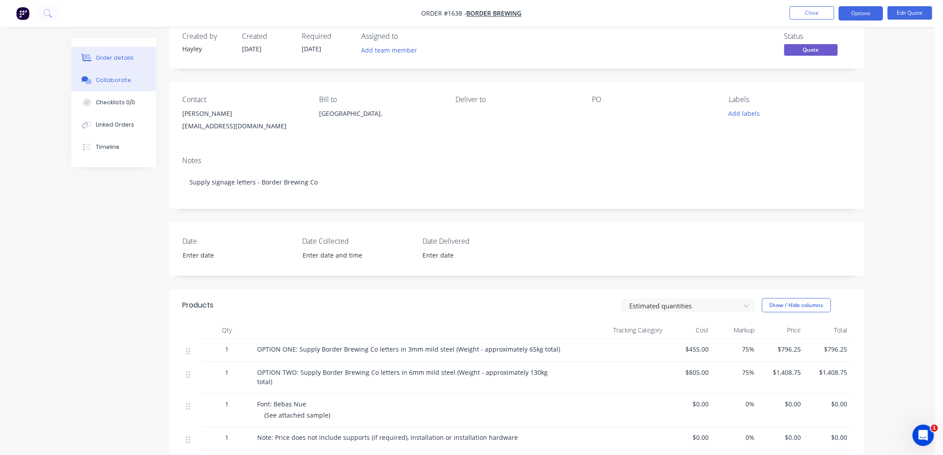
click at [119, 82] on div "Collaborate" at bounding box center [113, 80] width 35 height 8
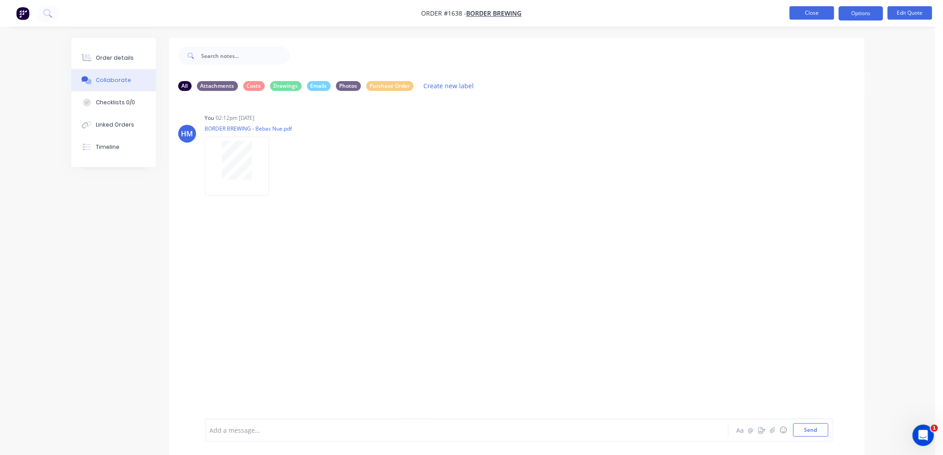
click at [816, 10] on button "Close" at bounding box center [812, 12] width 45 height 13
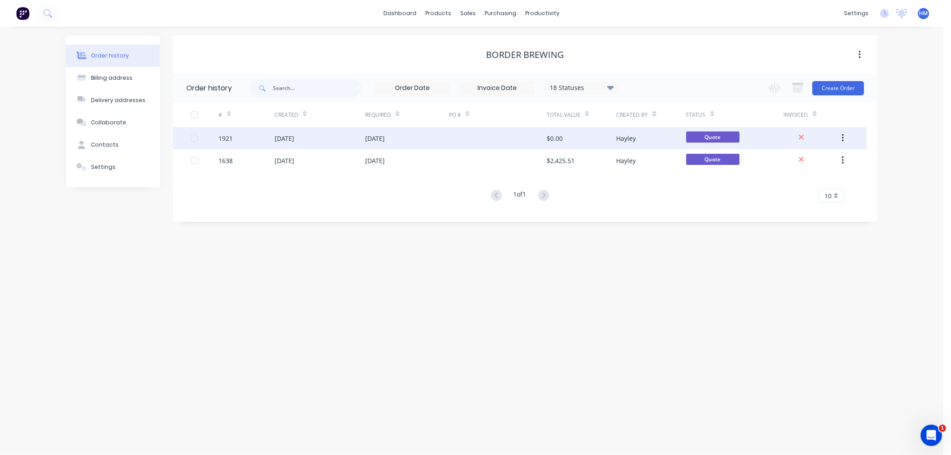
click at [843, 134] on icon "button" at bounding box center [843, 138] width 2 height 10
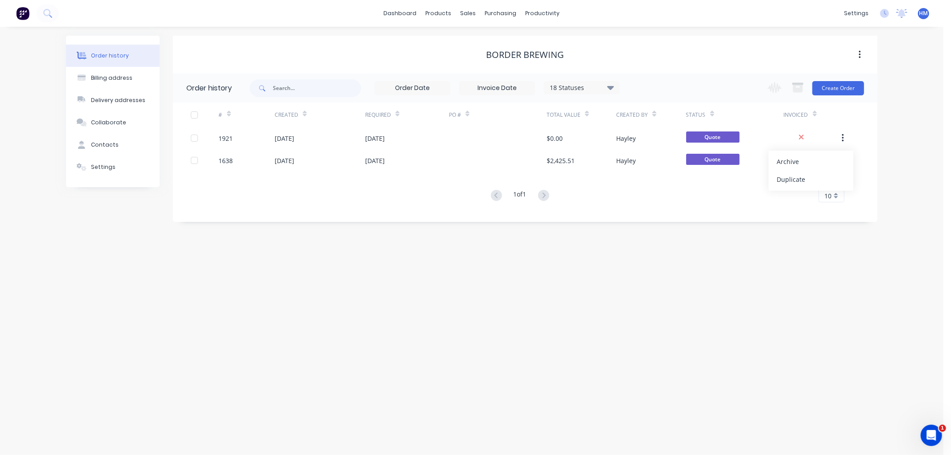
click at [805, 158] on div "Archive" at bounding box center [811, 161] width 69 height 13
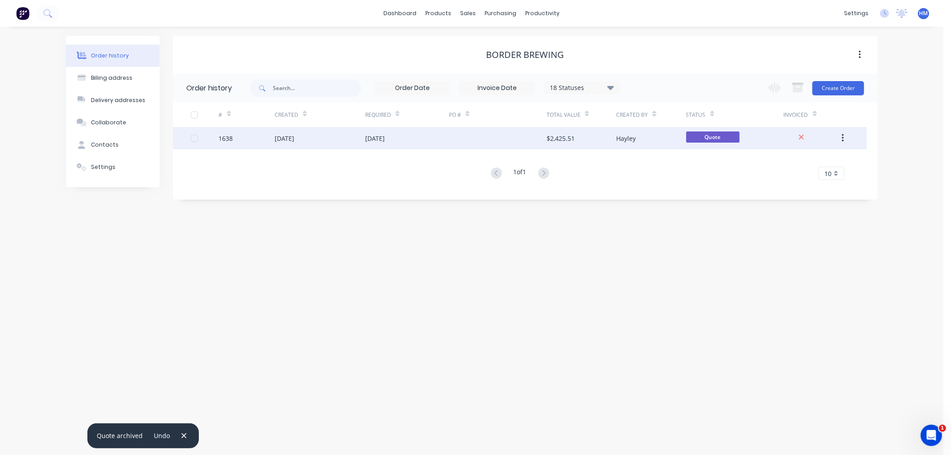
click at [332, 135] on div "11 Aug 2025" at bounding box center [320, 138] width 90 height 22
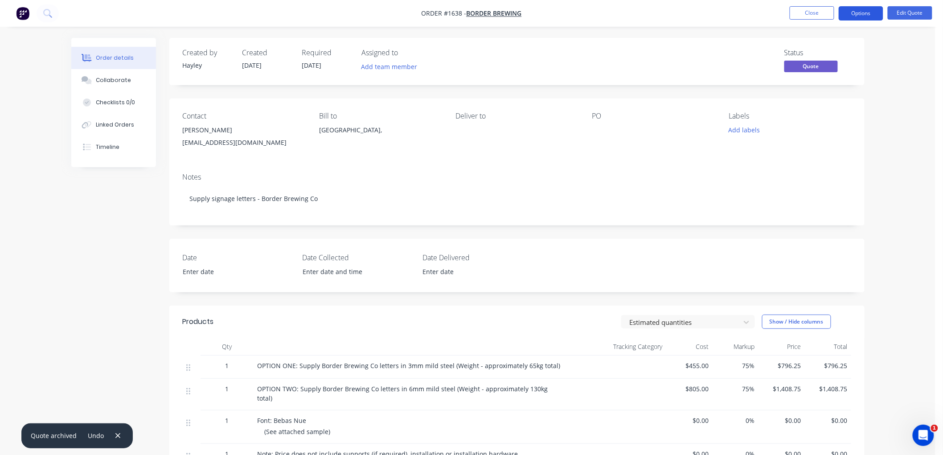
click at [857, 13] on button "Options" at bounding box center [861, 13] width 45 height 14
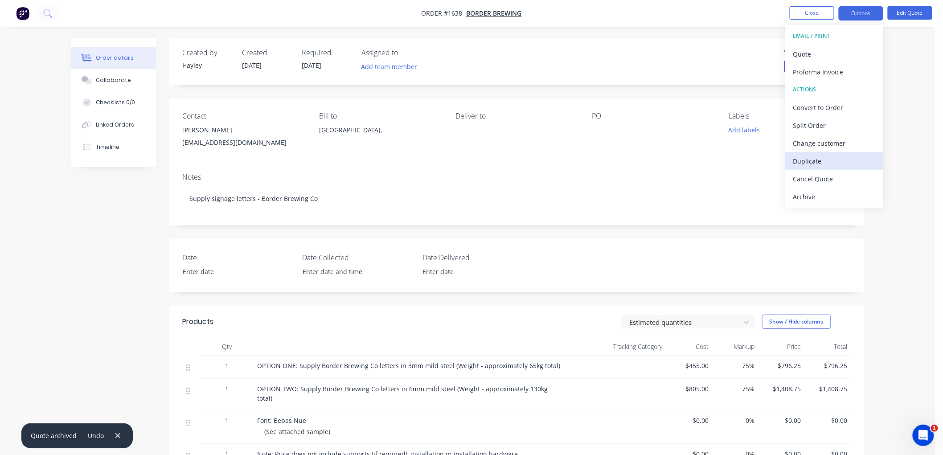
click at [837, 156] on div "Duplicate" at bounding box center [834, 161] width 82 height 13
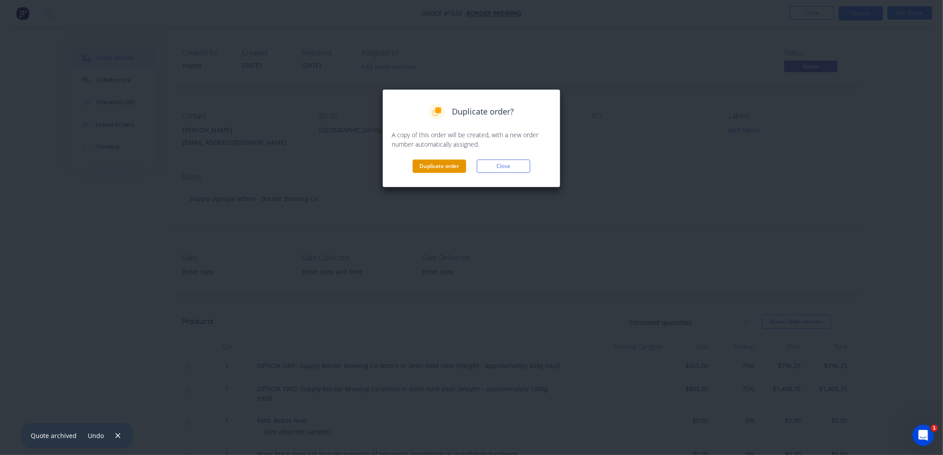
click at [436, 164] on button "Duplicate order" at bounding box center [439, 166] width 53 height 13
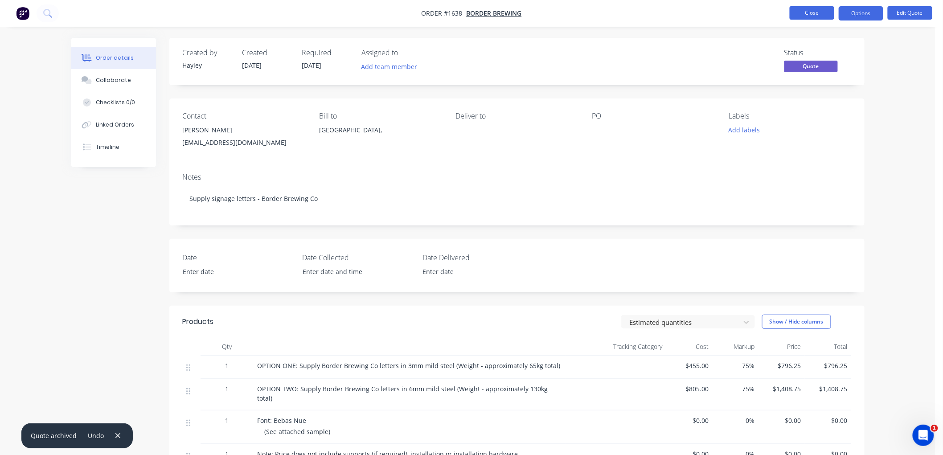
click at [821, 13] on button "Close" at bounding box center [812, 12] width 45 height 13
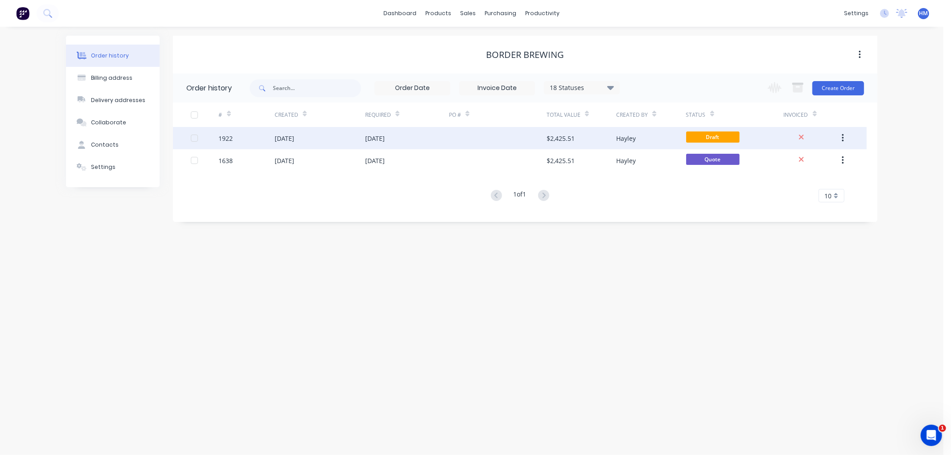
click at [328, 136] on div "[DATE]" at bounding box center [320, 138] width 90 height 22
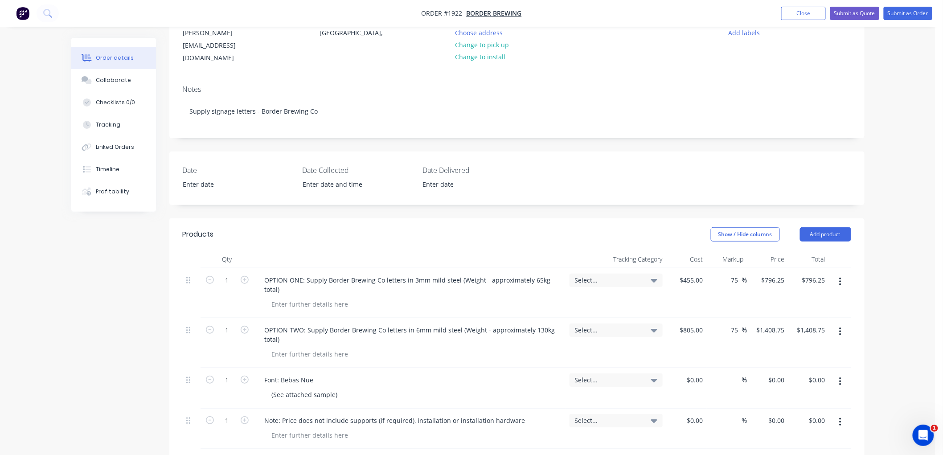
scroll to position [99, 0]
click at [842, 323] on button "button" at bounding box center [840, 331] width 21 height 16
click at [791, 401] on div "Delete" at bounding box center [809, 407] width 69 height 13
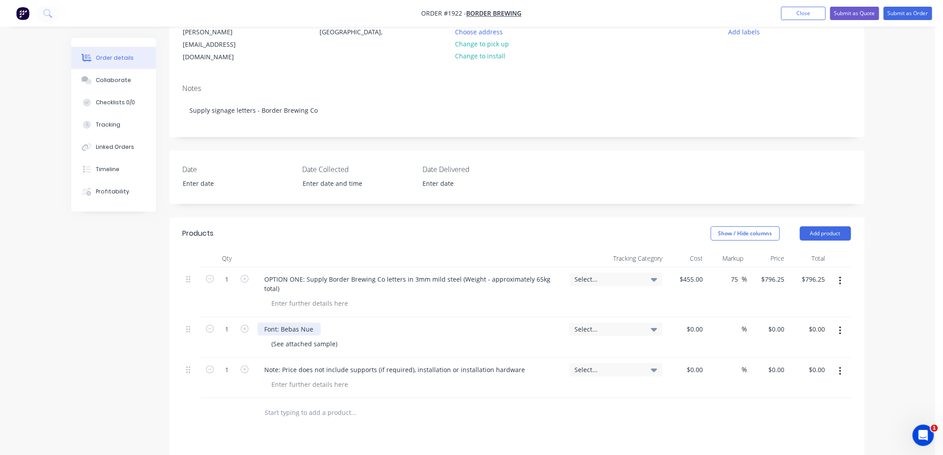
click at [318, 323] on div "Font: Bebas Nue" at bounding box center [289, 329] width 63 height 13
drag, startPoint x: 319, startPoint y: 318, endPoint x: 282, endPoint y: 317, distance: 37.0
click at [282, 323] on div "Font: Bebas Nue" at bounding box center [289, 329] width 63 height 13
drag, startPoint x: 304, startPoint y: 269, endPoint x: 219, endPoint y: 268, distance: 85.1
click at [219, 268] on div "1 OPTION ONE: Supply Border Brewing Co letters in 3mm mild steel (Weight - appr…" at bounding box center [517, 292] width 669 height 50
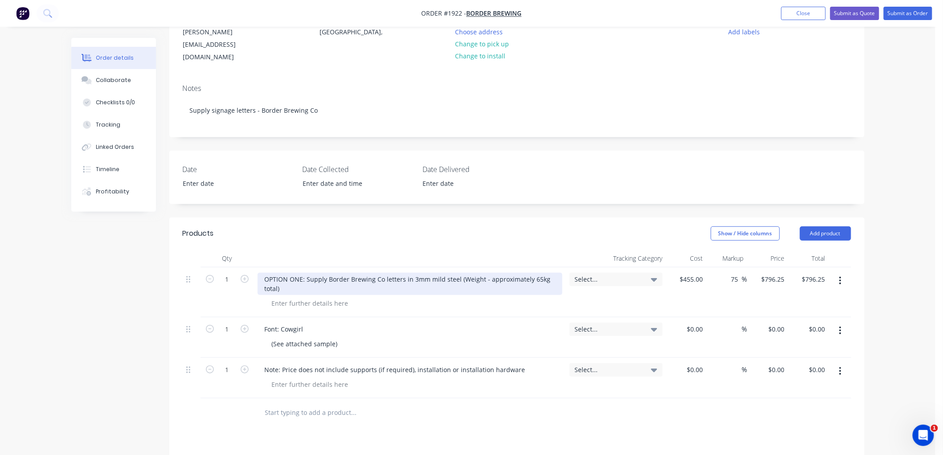
drag, startPoint x: 341, startPoint y: 284, endPoint x: 301, endPoint y: 273, distance: 41.5
click at [340, 283] on div "OPTION ONE: Supply Border Brewing Co letters in 3mm mild steel (Weight - approx…" at bounding box center [410, 284] width 305 height 22
drag, startPoint x: 306, startPoint y: 267, endPoint x: 255, endPoint y: 267, distance: 51.3
click at [255, 267] on div "OPTION ONE: Supply Border Brewing Co letters in 3mm mild steel (Weight - approx…" at bounding box center [410, 292] width 312 height 50
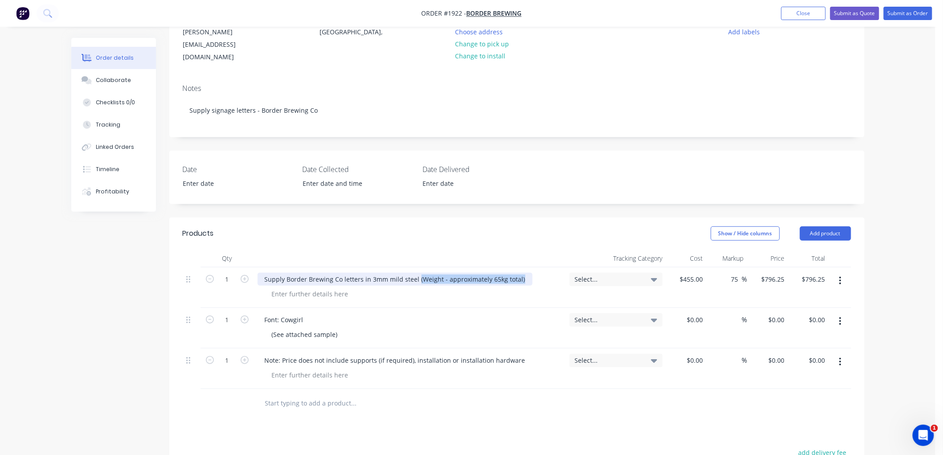
drag, startPoint x: 415, startPoint y: 269, endPoint x: 522, endPoint y: 269, distance: 107.0
click at [522, 273] on div "Supply Border Brewing Co letters in 3mm mild steel (Weight - approximately 65kg…" at bounding box center [395, 279] width 275 height 13
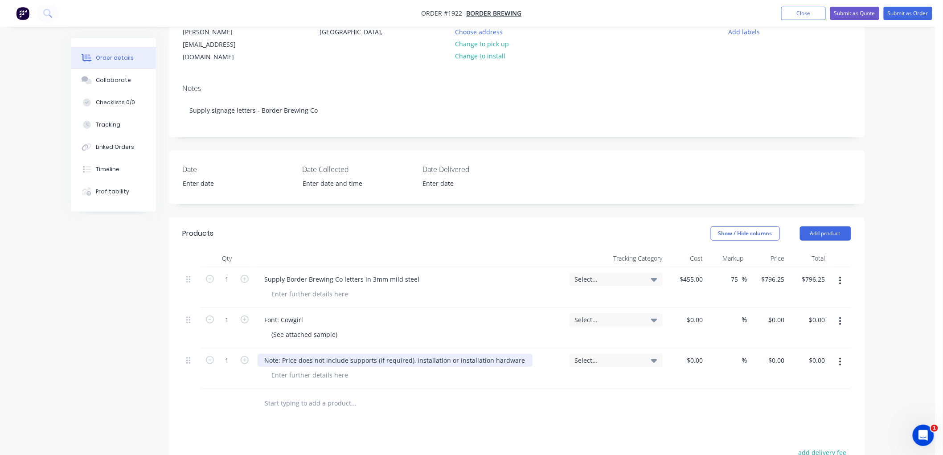
click at [440, 354] on div "Note: Price does not include supports (if required), installation or installati…" at bounding box center [395, 360] width 275 height 13
click at [703, 273] on input "455" at bounding box center [693, 279] width 28 height 13
type input "$350.00"
type input "$612.50"
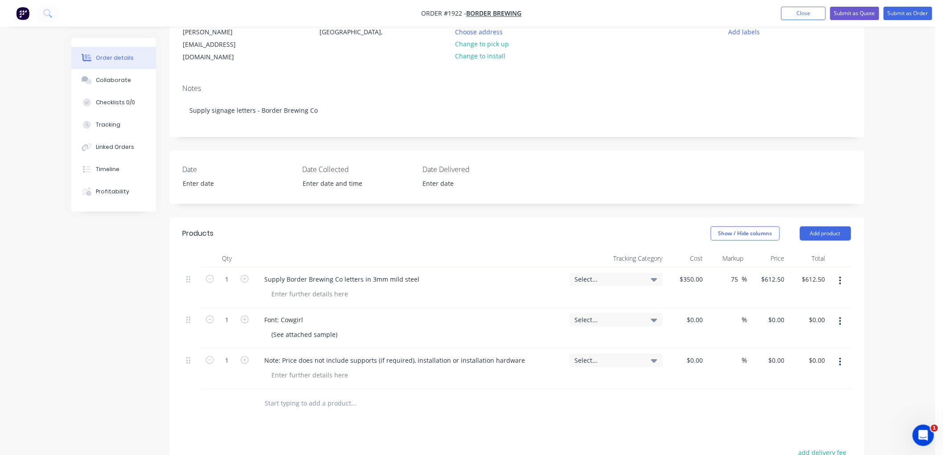
click at [880, 224] on div "Order details Collaborate Checklists 0/0 Tracking Linked Orders Timeline Profit…" at bounding box center [468, 273] width 936 height 744
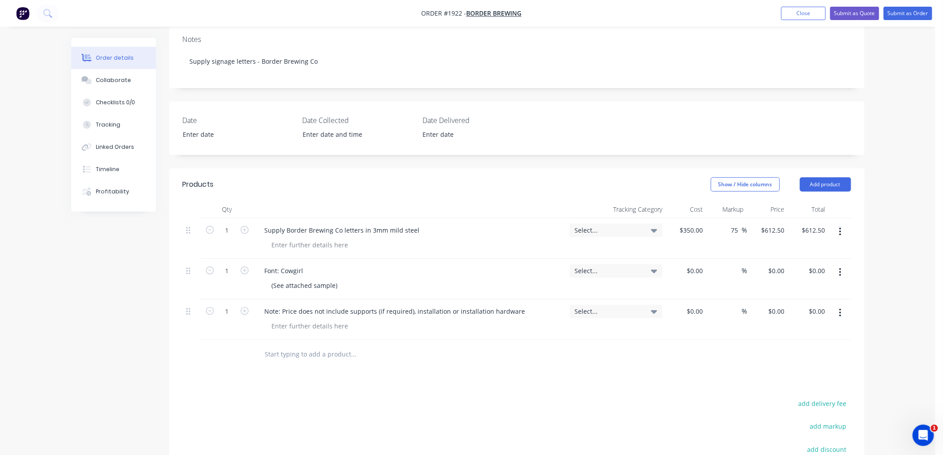
scroll to position [148, 0]
click at [130, 82] on button "Collaborate" at bounding box center [113, 80] width 85 height 22
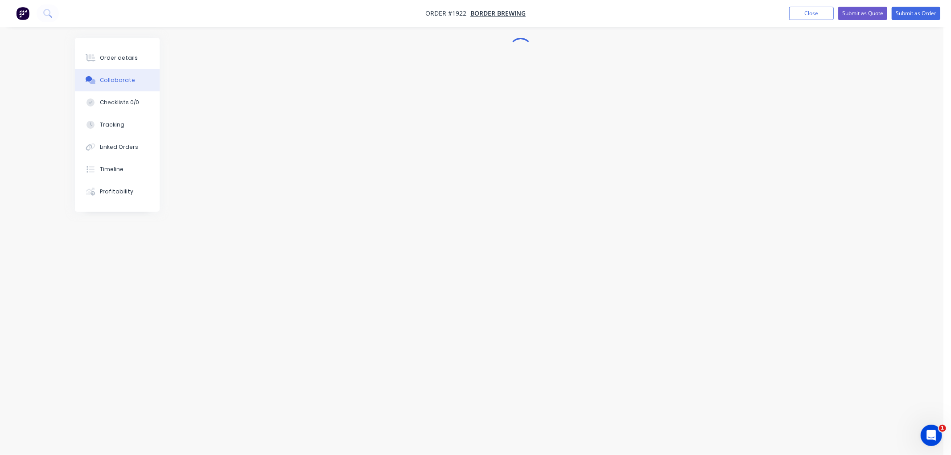
click at [127, 78] on div "Collaborate" at bounding box center [117, 80] width 35 height 8
click at [124, 57] on div "Order details" at bounding box center [119, 58] width 38 height 8
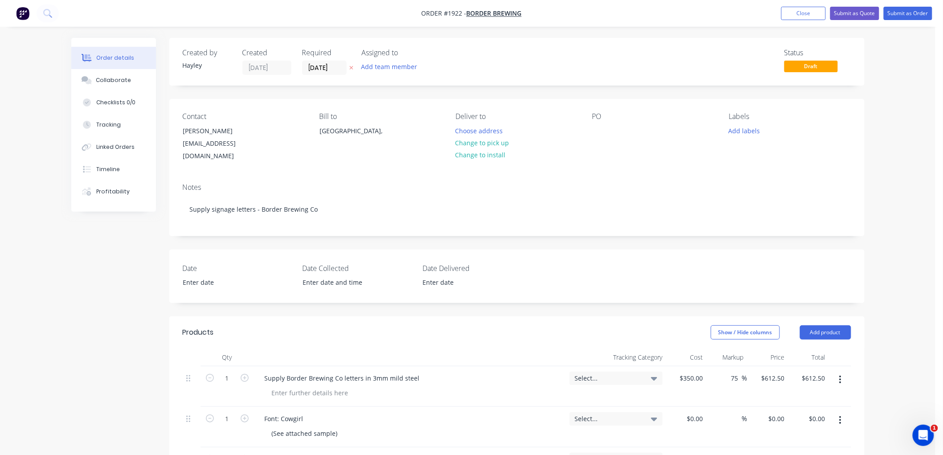
click at [848, 6] on nav "Order #1922 - Border Brewing Add product Close Submit as Quote Submit as Order" at bounding box center [471, 13] width 943 height 27
click at [852, 15] on button "Submit as Quote" at bounding box center [854, 13] width 49 height 13
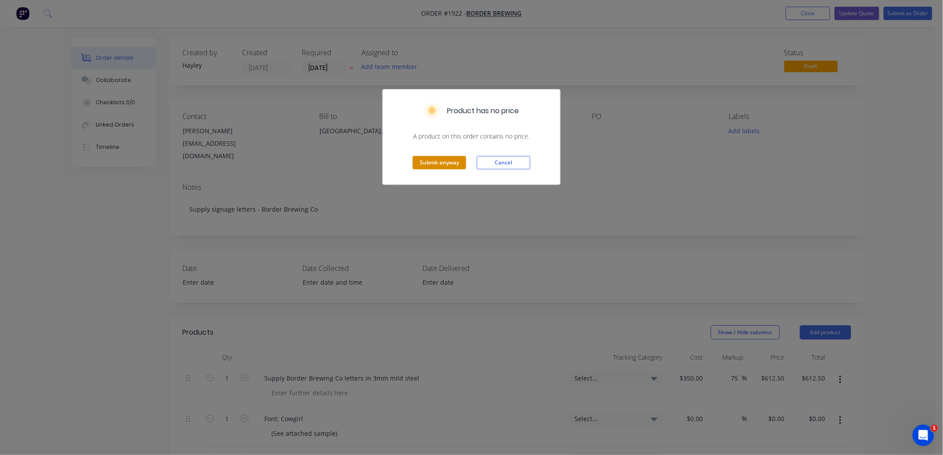
click at [445, 158] on button "Submit anyway" at bounding box center [439, 162] width 53 height 13
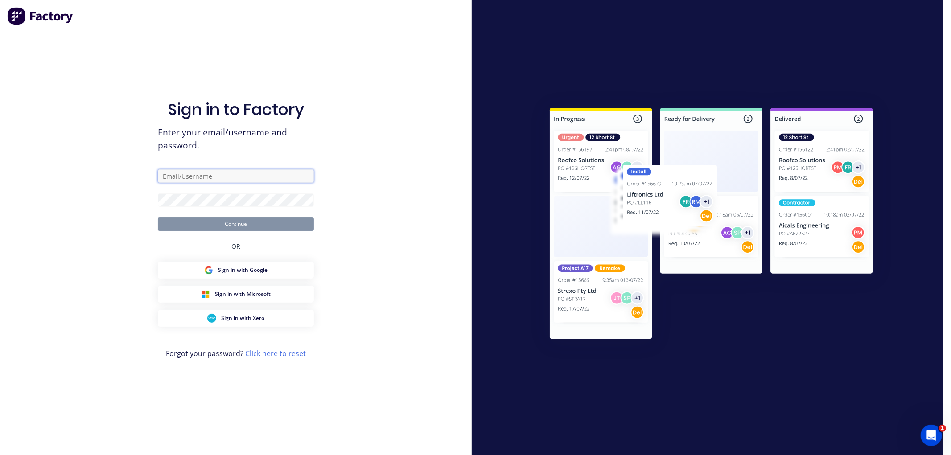
type input "hayley@gdiengineering.com.au"
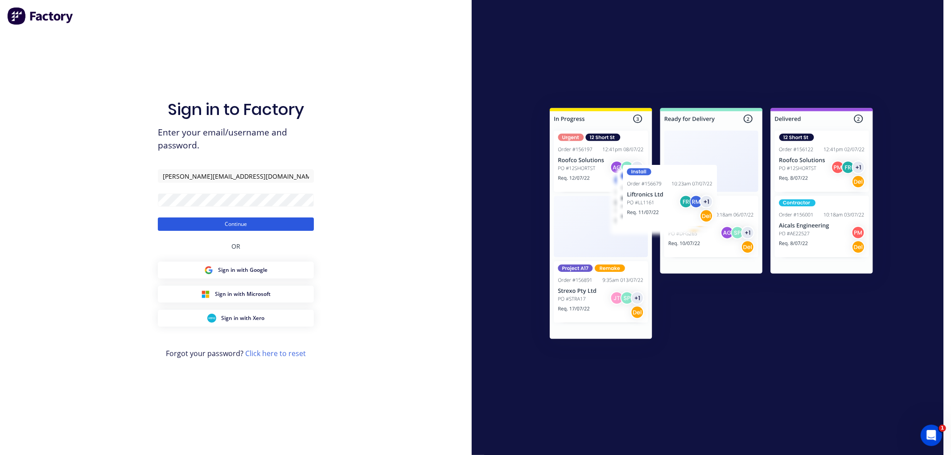
click at [247, 226] on button "Continue" at bounding box center [236, 224] width 156 height 13
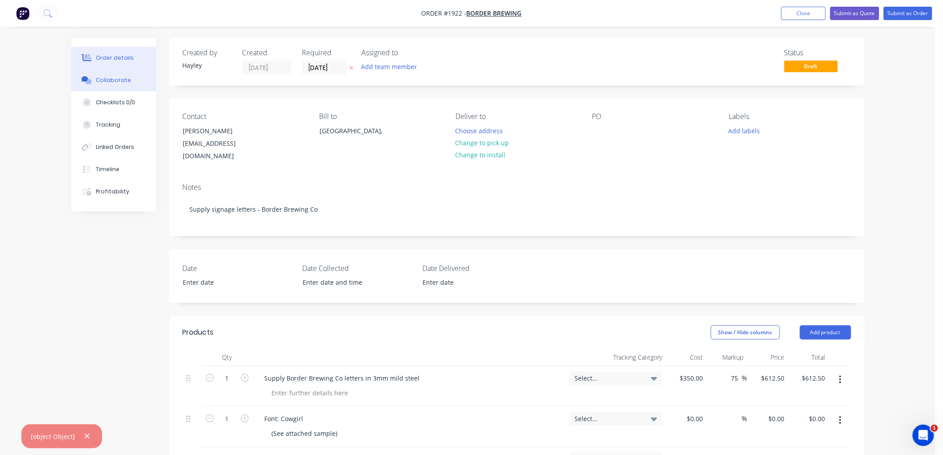
click at [124, 77] on div "Collaborate" at bounding box center [113, 80] width 35 height 8
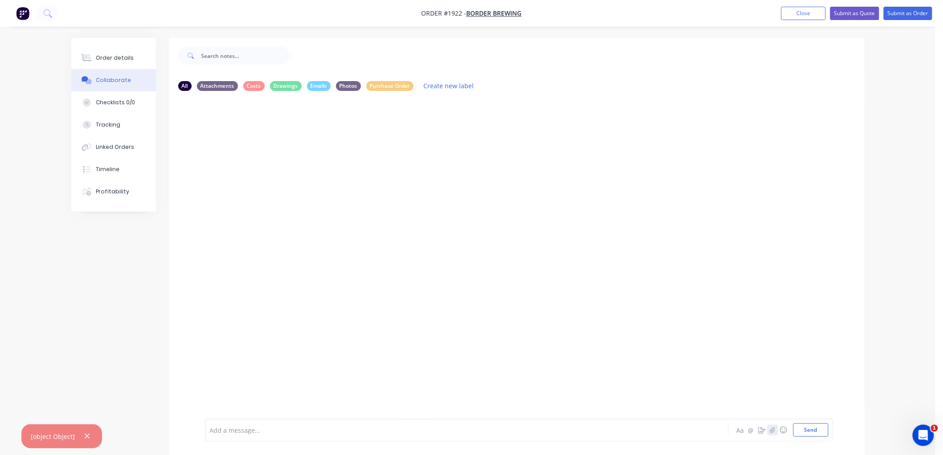
click at [773, 431] on icon "button" at bounding box center [772, 430] width 5 height 6
click at [808, 433] on button "Send" at bounding box center [810, 429] width 35 height 13
click at [111, 56] on div "Order details" at bounding box center [115, 58] width 38 height 8
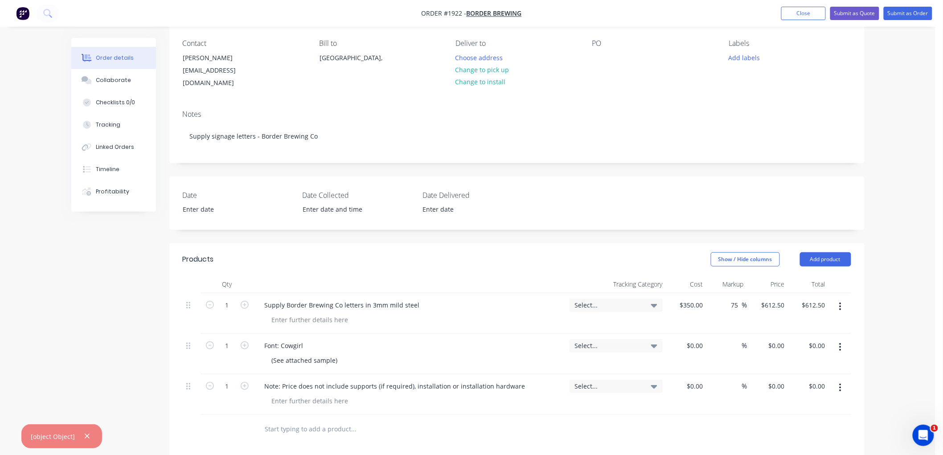
scroll to position [32, 0]
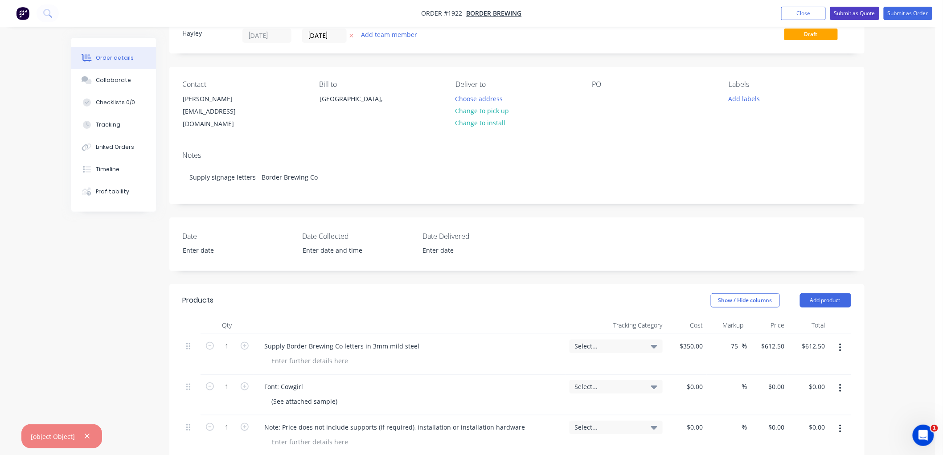
click at [839, 12] on button "Submit as Quote" at bounding box center [854, 13] width 49 height 13
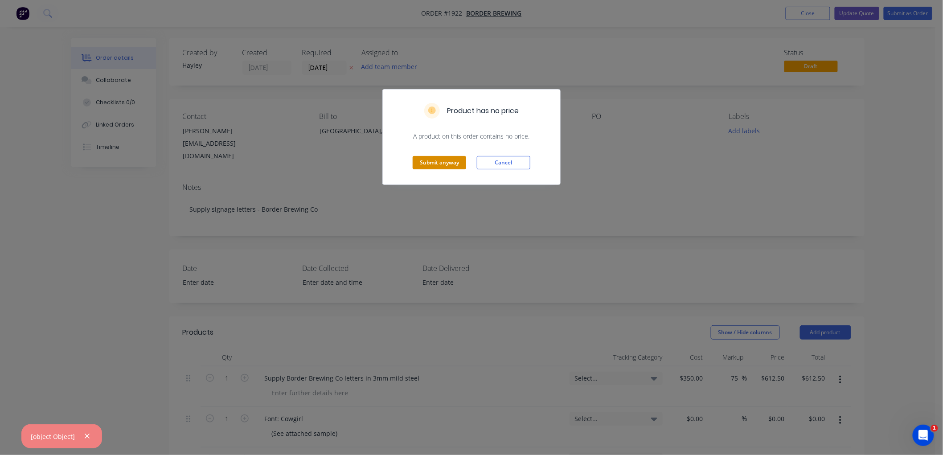
click at [435, 165] on button "Submit anyway" at bounding box center [439, 162] width 53 height 13
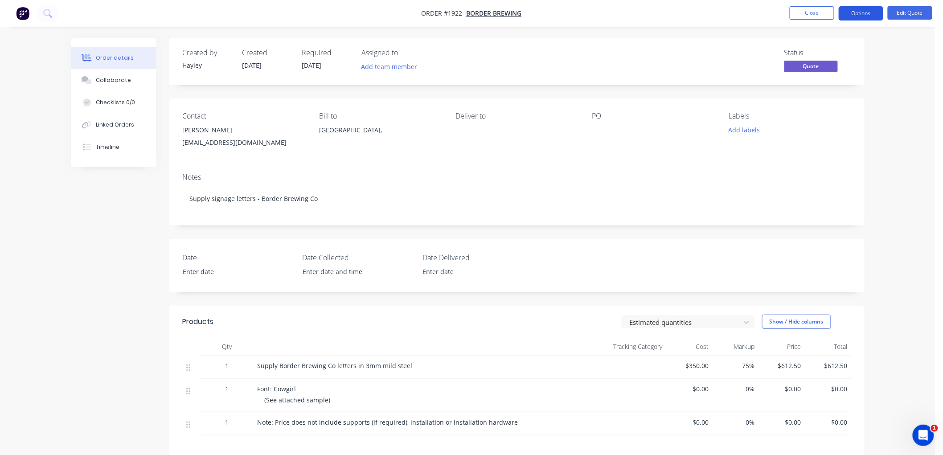
click at [866, 15] on button "Options" at bounding box center [861, 13] width 45 height 14
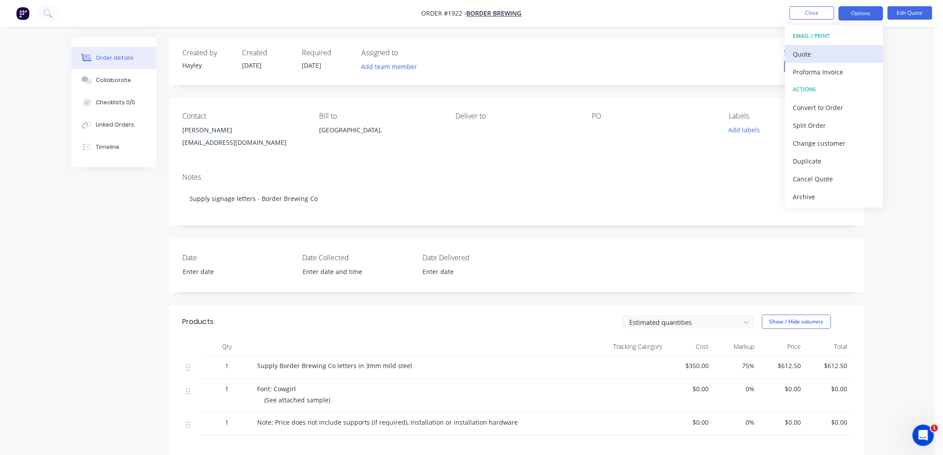
click at [821, 51] on div "Quote" at bounding box center [834, 54] width 82 height 13
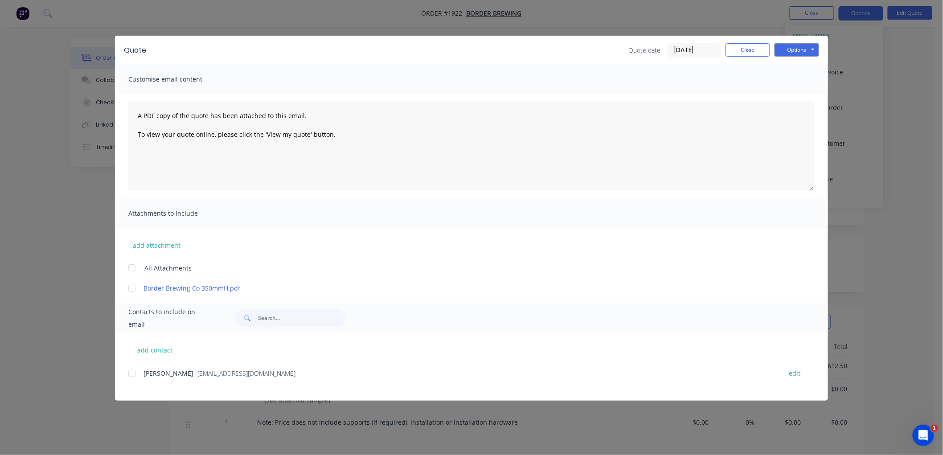
click at [134, 371] on div at bounding box center [132, 374] width 18 height 18
click at [131, 288] on div at bounding box center [132, 288] width 18 height 18
click at [792, 50] on button "Options" at bounding box center [797, 49] width 45 height 13
click at [817, 93] on button "Email" at bounding box center [803, 95] width 57 height 15
click at [750, 51] on button "Close" at bounding box center [748, 49] width 45 height 13
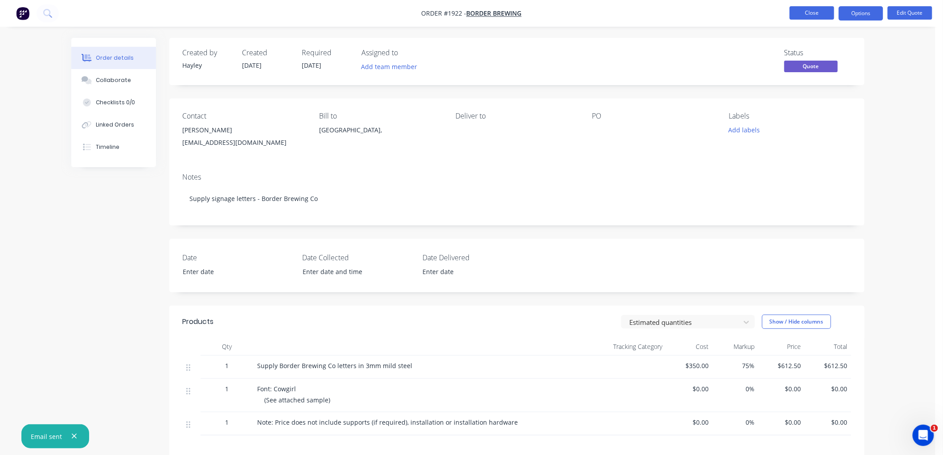
click at [816, 13] on button "Close" at bounding box center [812, 12] width 45 height 13
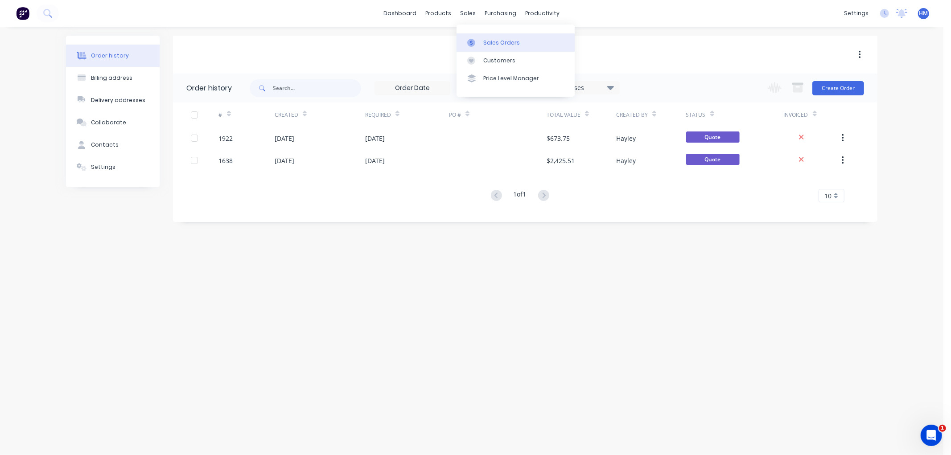
click at [508, 39] on div "Sales Orders" at bounding box center [501, 43] width 37 height 8
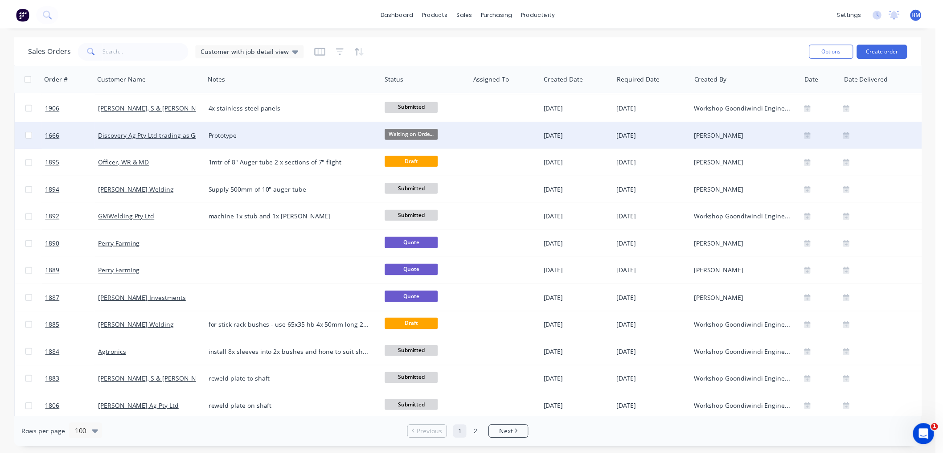
scroll to position [446, 0]
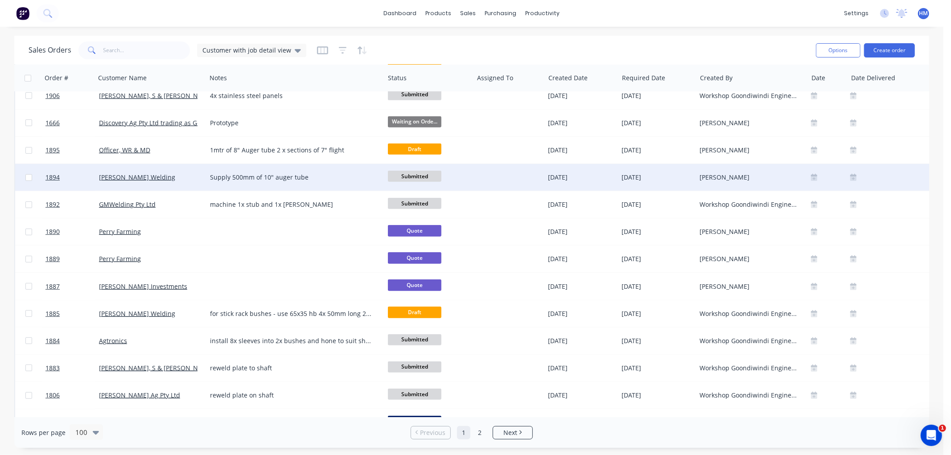
click at [185, 177] on div "[PERSON_NAME] Welding" at bounding box center [148, 177] width 99 height 9
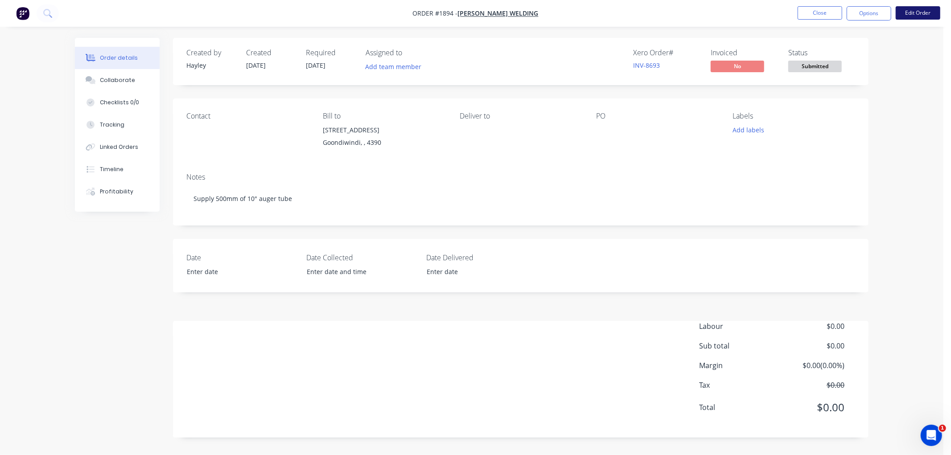
click at [910, 10] on button "Edit Order" at bounding box center [918, 12] width 45 height 13
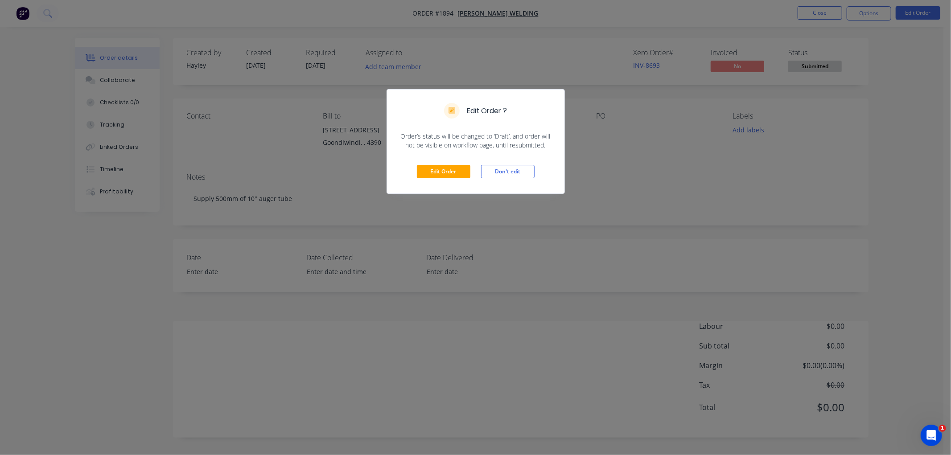
click at [439, 164] on div "Edit Order Don't edit" at bounding box center [475, 172] width 177 height 44
click at [435, 174] on button "Edit Order" at bounding box center [443, 171] width 53 height 13
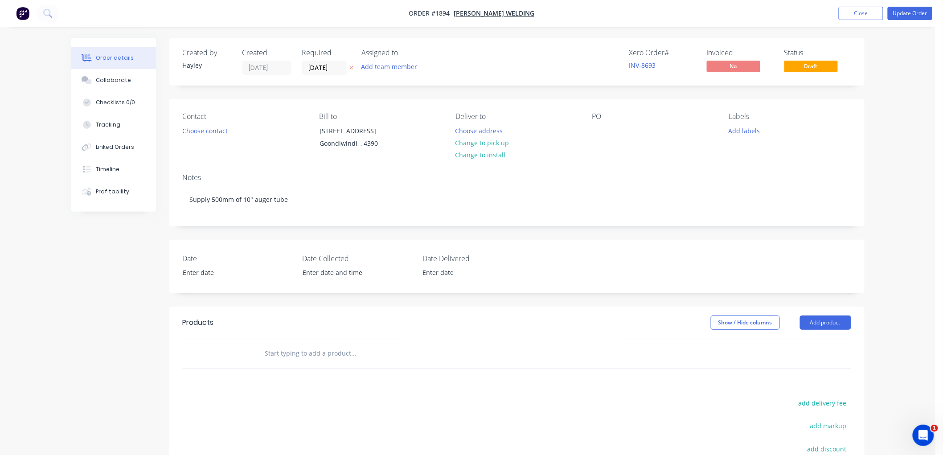
click at [364, 348] on input "text" at bounding box center [354, 354] width 178 height 18
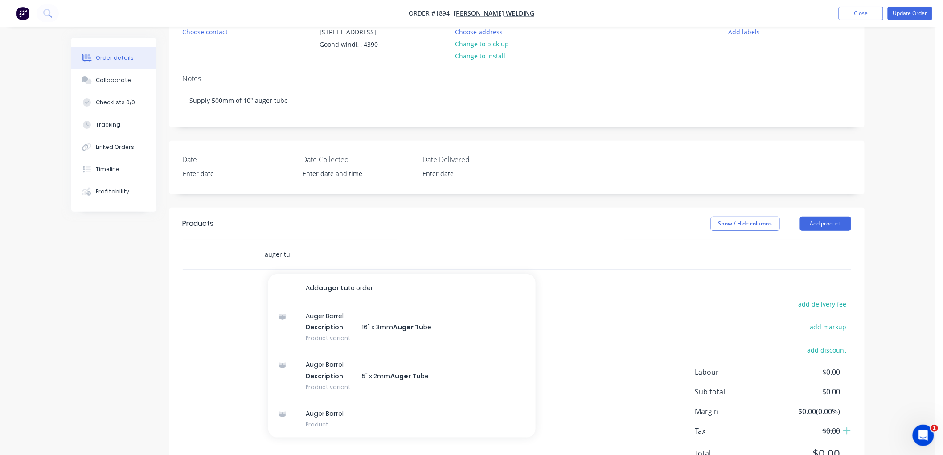
scroll to position [141, 0]
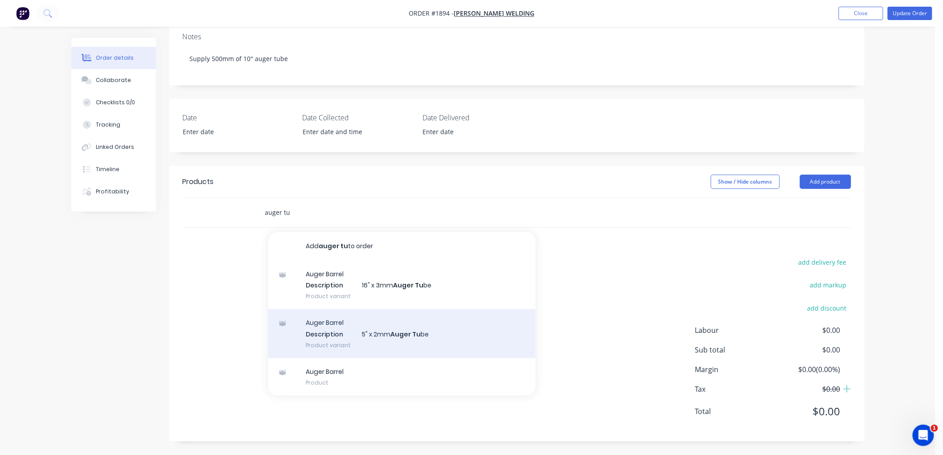
type input "auger tu"
click at [360, 331] on div "Auger Barrel Description 5" x 2mm Auger Tu be Product variant" at bounding box center [401, 333] width 267 height 49
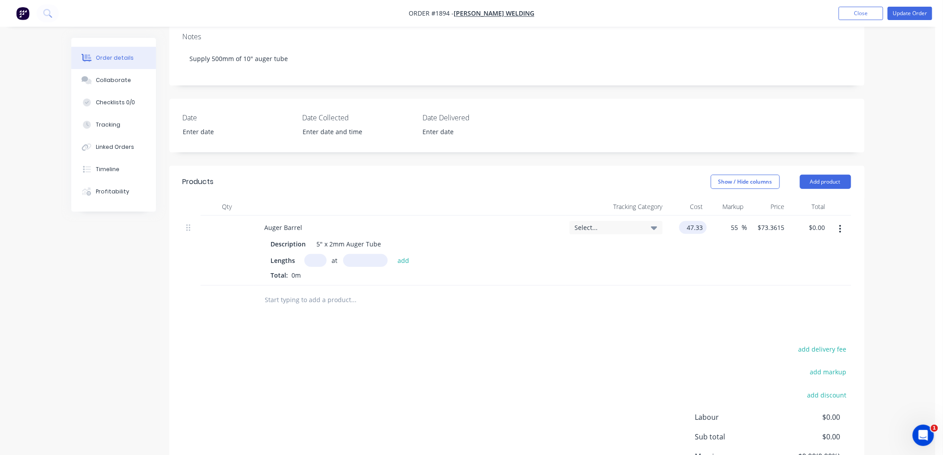
click at [695, 226] on input "47.33" at bounding box center [695, 227] width 24 height 13
type input "$94.66"
type input "$146.723"
click at [720, 262] on div "55 55 %" at bounding box center [727, 251] width 41 height 70
click at [310, 256] on input "text" at bounding box center [315, 260] width 22 height 13
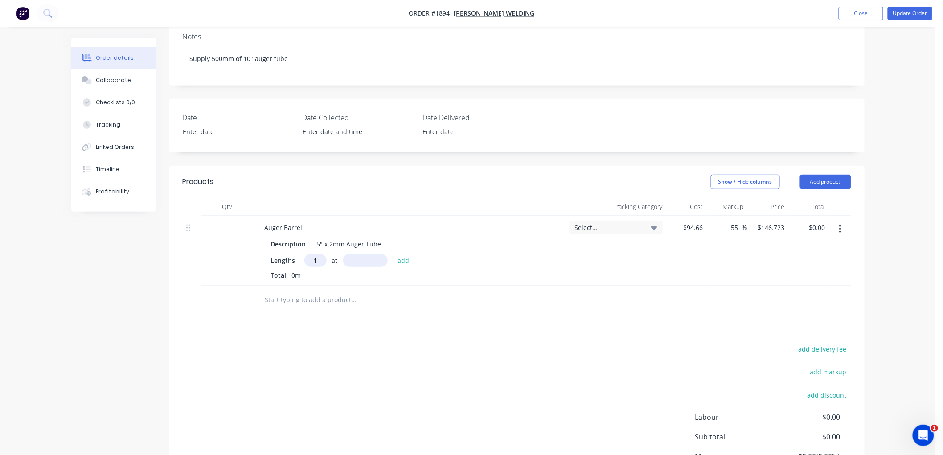
type input "1"
type input "500mm"
click at [842, 226] on button "button" at bounding box center [840, 229] width 21 height 16
click at [808, 301] on div "Delete" at bounding box center [809, 306] width 69 height 13
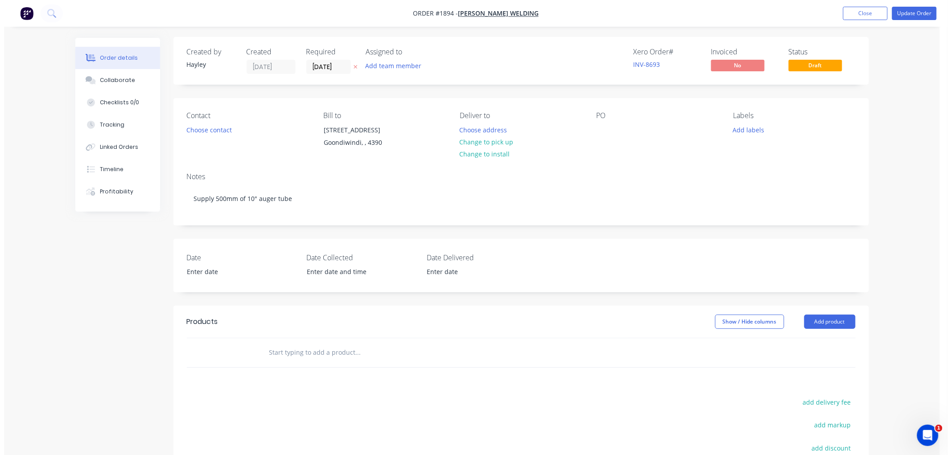
scroll to position [0, 0]
click at [867, 10] on button "Close" at bounding box center [861, 13] width 45 height 13
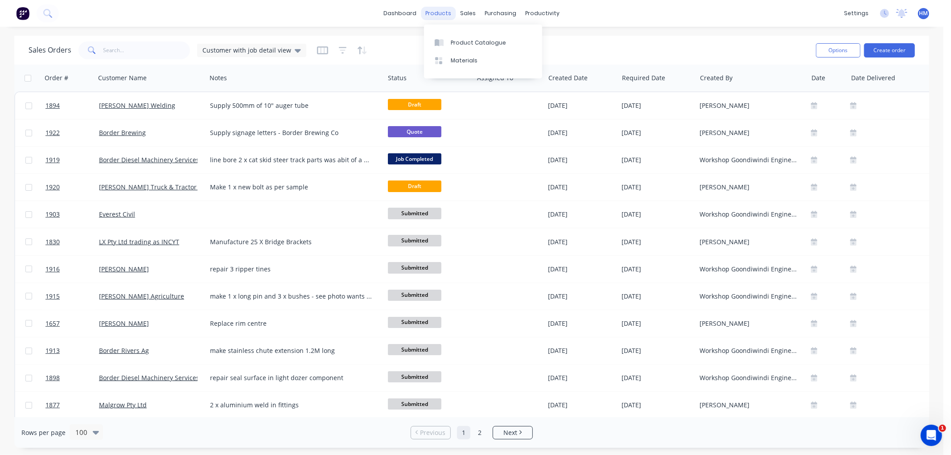
click at [444, 15] on div "products" at bounding box center [438, 13] width 35 height 13
click at [482, 41] on div "Product Catalogue" at bounding box center [478, 43] width 55 height 8
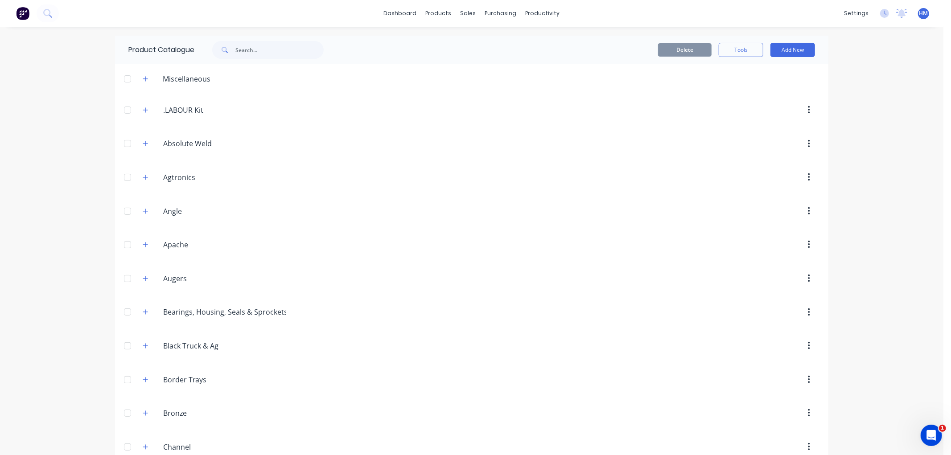
drag, startPoint x: 144, startPoint y: 276, endPoint x: 136, endPoint y: 272, distance: 8.4
click at [143, 276] on icon "button" at bounding box center [145, 278] width 5 height 6
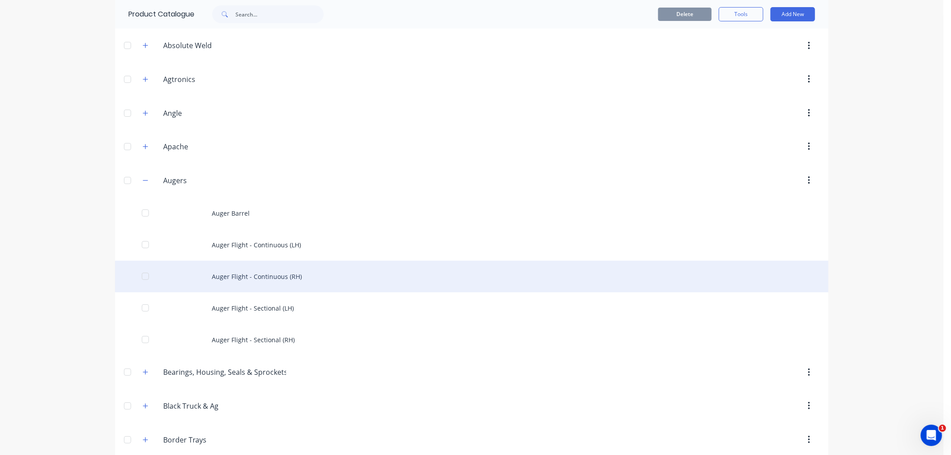
scroll to position [99, 0]
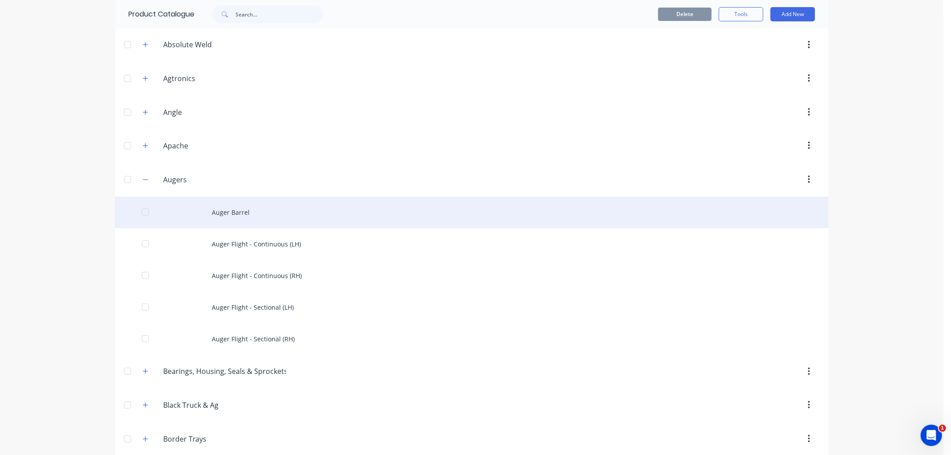
click at [246, 216] on div "Auger Barrel" at bounding box center [471, 213] width 713 height 32
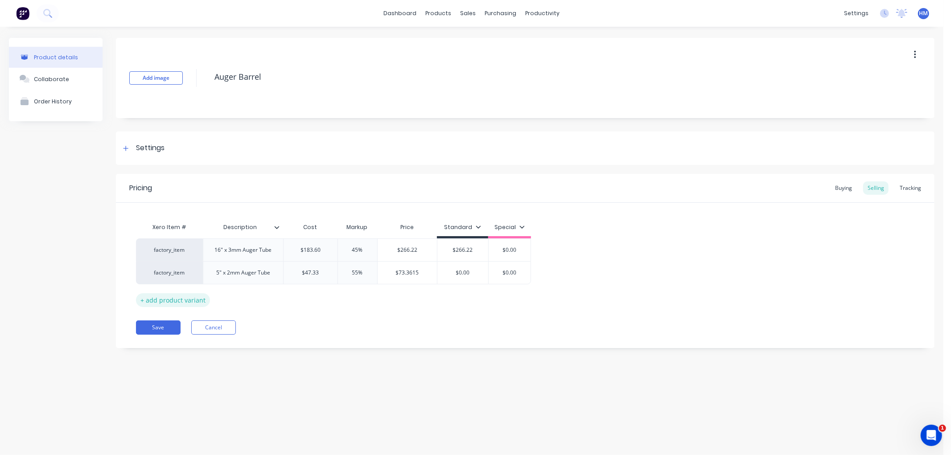
click at [179, 296] on div "+ add product variant" at bounding box center [173, 300] width 74 height 14
type textarea "x"
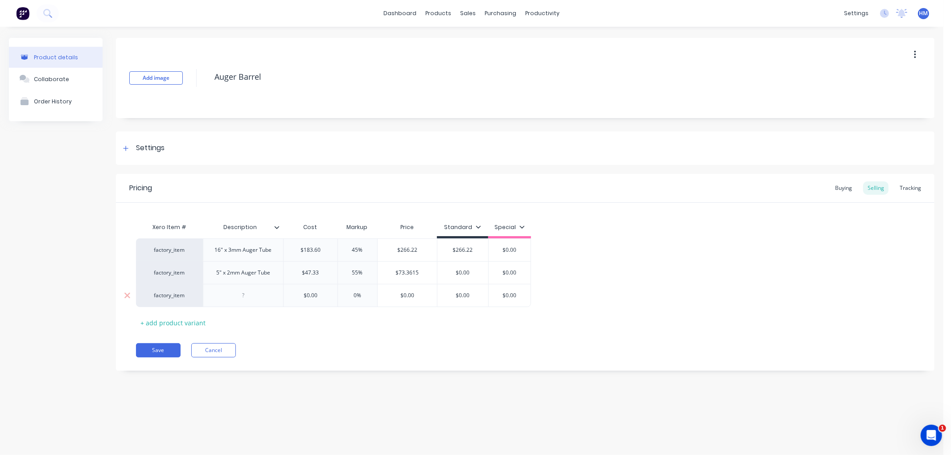
click at [233, 293] on div at bounding box center [243, 296] width 45 height 12
click at [181, 322] on div "+ add product variant" at bounding box center [173, 323] width 74 height 14
drag, startPoint x: 270, startPoint y: 297, endPoint x: 211, endPoint y: 296, distance: 59.3
click at [211, 296] on div "4" x 2mm Auger Tube" at bounding box center [243, 296] width 68 height 12
copy div "4" x 2mm Auger Tube"
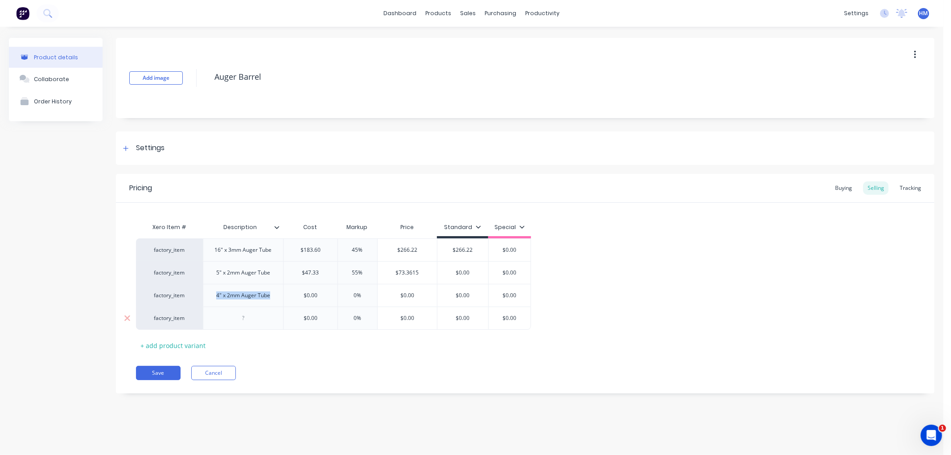
type textarea "x"
click at [243, 318] on div at bounding box center [243, 318] width 45 height 12
paste div
click at [221, 320] on div "4" x 2mm Auger Tube" at bounding box center [243, 318] width 68 height 12
click at [179, 349] on div "+ add product variant" at bounding box center [173, 346] width 74 height 14
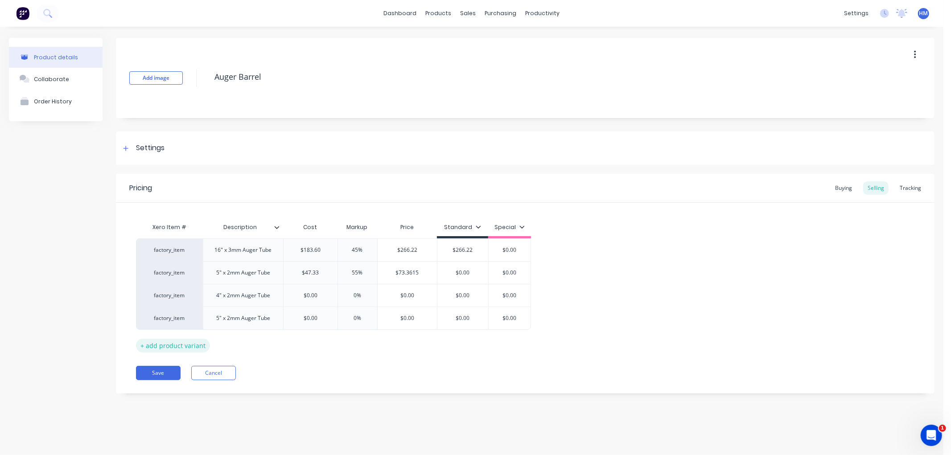
type textarea "x"
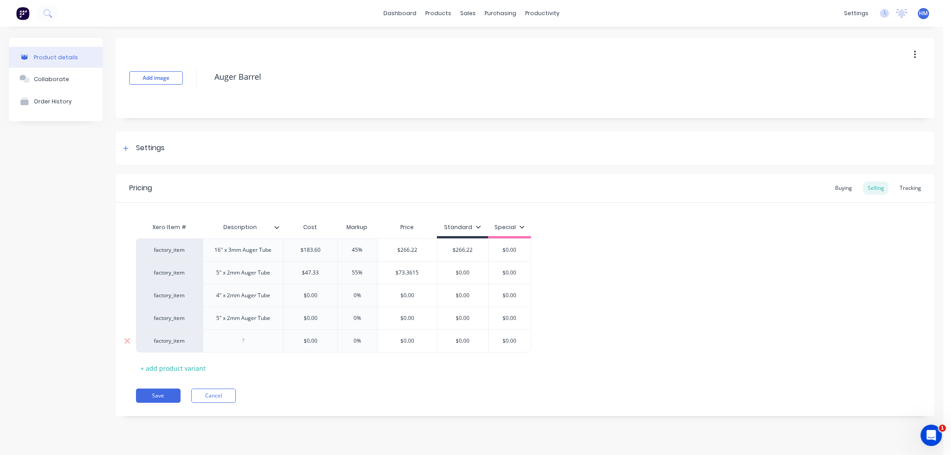
click at [237, 341] on div at bounding box center [243, 341] width 45 height 12
paste div
click at [220, 341] on div "4" x 2mm Auger Tube" at bounding box center [243, 341] width 68 height 12
click at [193, 366] on div "+ add product variant" at bounding box center [173, 369] width 74 height 14
type textarea "x"
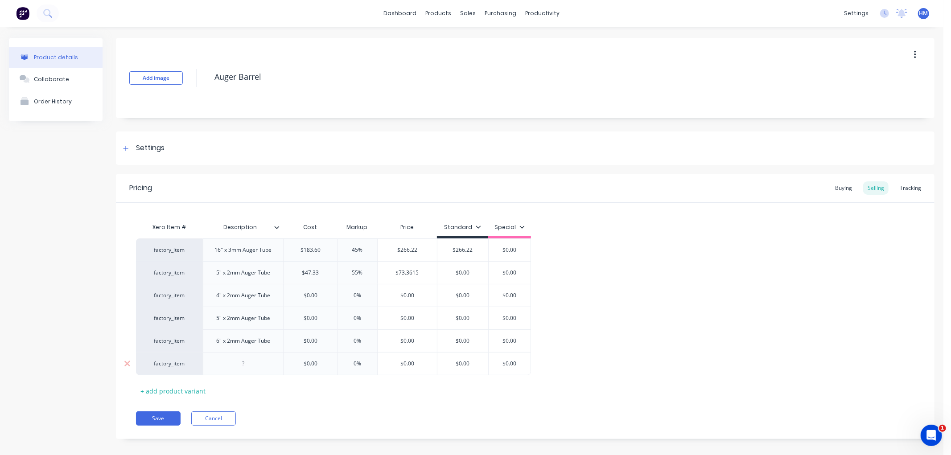
click at [244, 360] on div at bounding box center [243, 364] width 45 height 12
paste div
click at [219, 366] on div "4" x 2mm Auger Tube" at bounding box center [243, 364] width 68 height 12
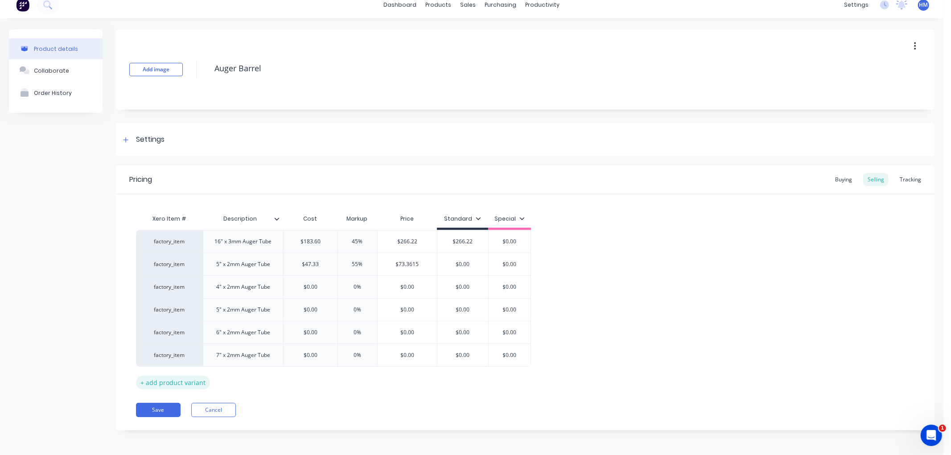
click at [199, 381] on div "+ add product variant" at bounding box center [173, 383] width 74 height 14
type textarea "x"
click at [238, 377] on div at bounding box center [243, 378] width 45 height 12
paste div
click at [218, 379] on div "4" x 2mm Auger Tube" at bounding box center [243, 378] width 68 height 12
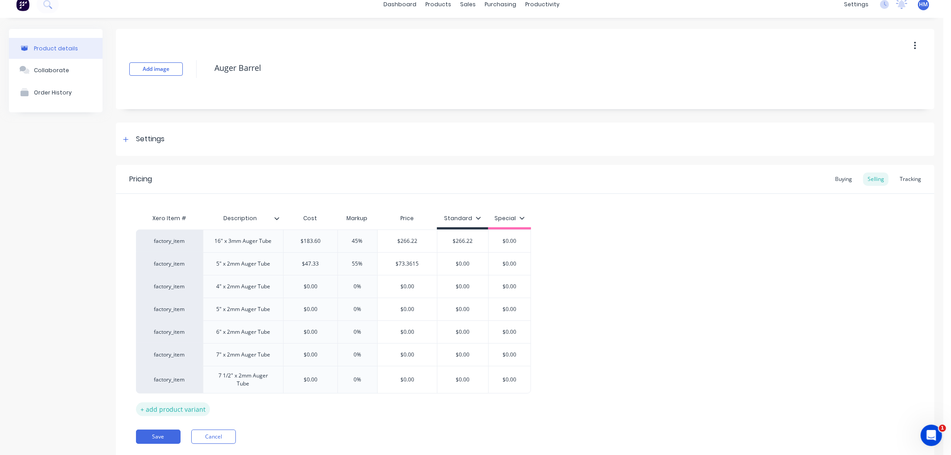
click at [165, 407] on div "+ add product variant" at bounding box center [173, 410] width 74 height 14
type textarea "x"
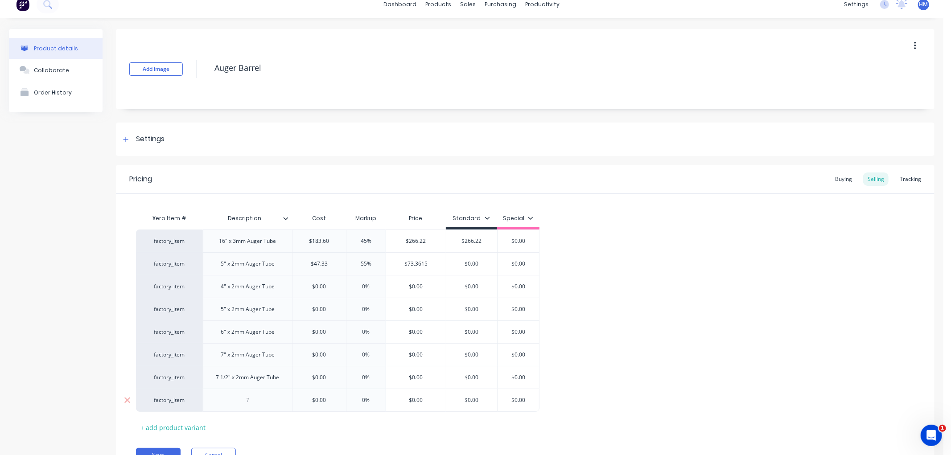
click at [240, 399] on div at bounding box center [247, 400] width 45 height 12
paste div
click at [219, 402] on div "4" x 2mm Auger Tube" at bounding box center [248, 400] width 68 height 12
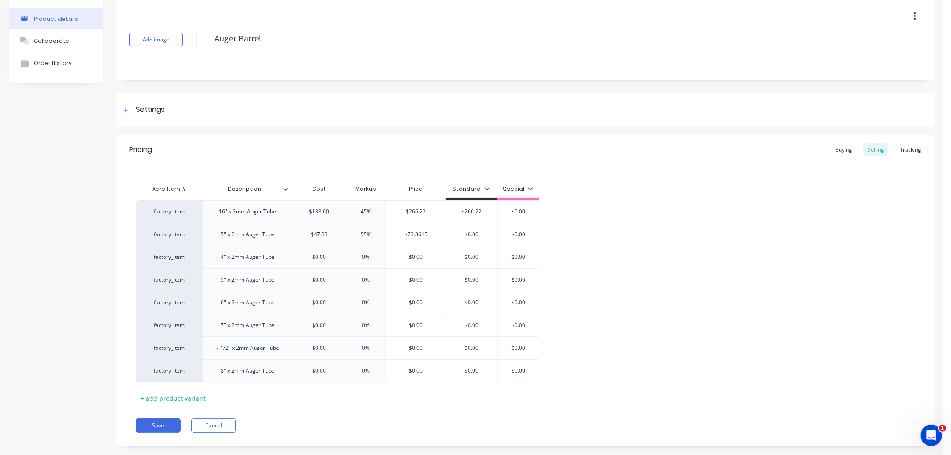
scroll to position [54, 0]
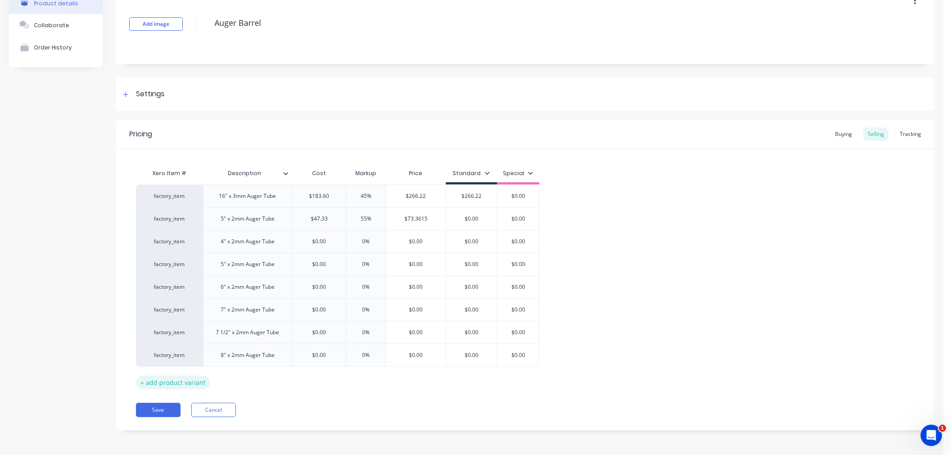
click at [188, 382] on div "+ add product variant" at bounding box center [173, 383] width 74 height 14
type textarea "x"
click at [259, 381] on div at bounding box center [247, 378] width 45 height 12
paste div
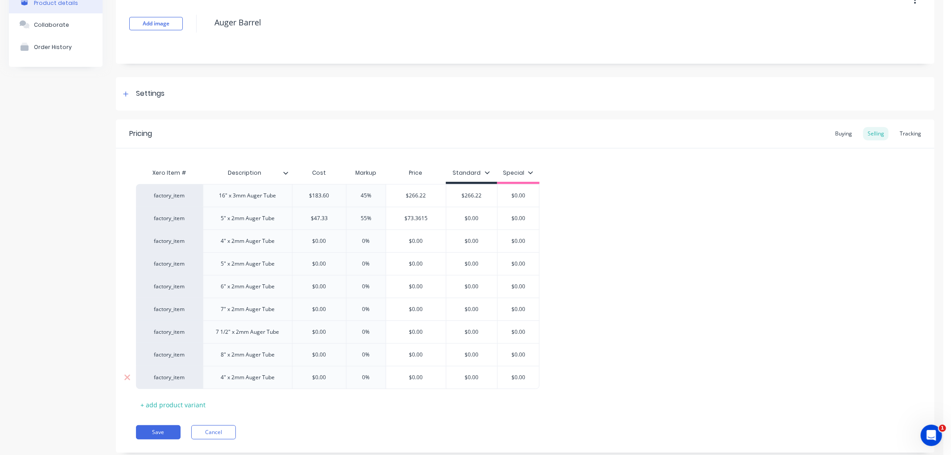
click at [224, 380] on div "4" x 2mm Auger Tube" at bounding box center [248, 378] width 68 height 12
click at [172, 406] on div "+ add product variant" at bounding box center [173, 405] width 74 height 14
type textarea "x"
click at [259, 405] on div at bounding box center [247, 400] width 45 height 12
paste div
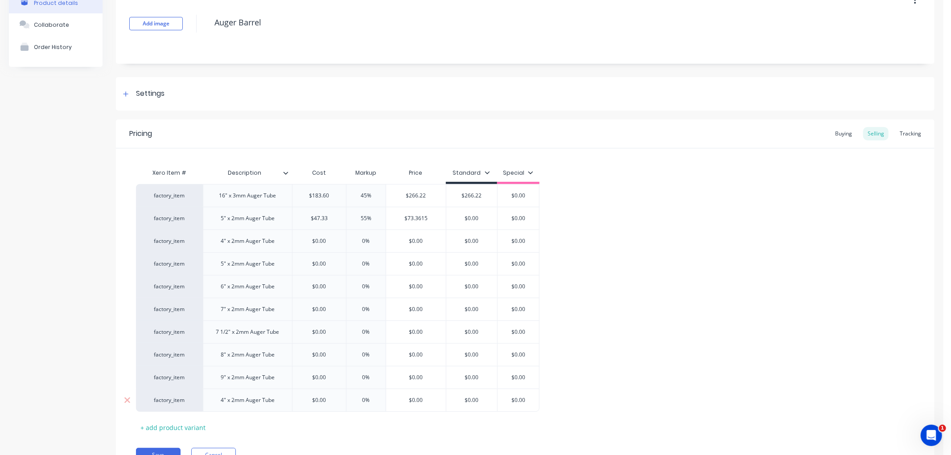
drag, startPoint x: 217, startPoint y: 404, endPoint x: 238, endPoint y: 403, distance: 21.4
click at [218, 404] on div "4" x 2mm Auger Tube" at bounding box center [248, 400] width 68 height 12
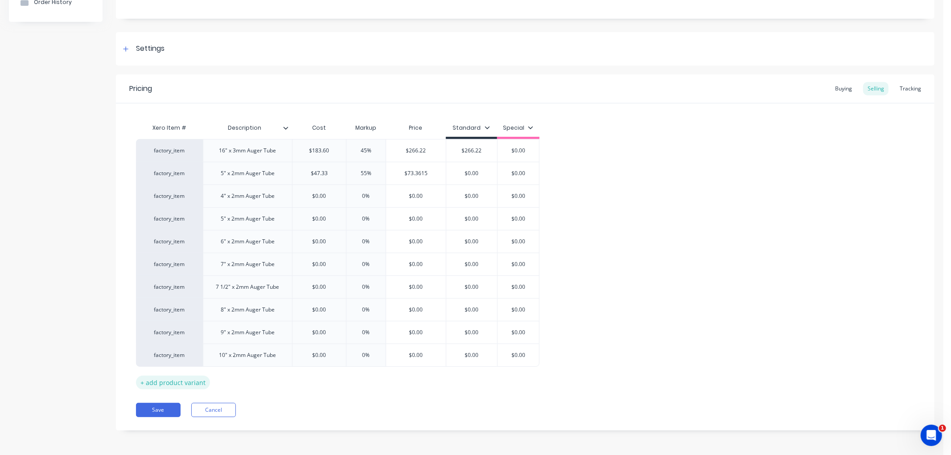
click at [189, 384] on div "+ add product variant" at bounding box center [173, 383] width 74 height 14
type textarea "x"
click at [247, 373] on div at bounding box center [247, 378] width 45 height 12
paste div
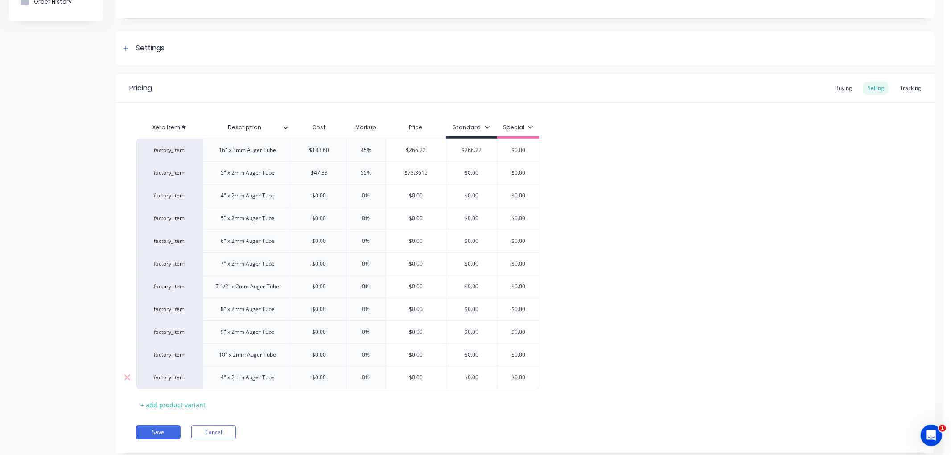
drag, startPoint x: 232, startPoint y: 380, endPoint x: 238, endPoint y: 380, distance: 6.2
click at [234, 380] on div "4" x 2mm Auger Tube" at bounding box center [248, 378] width 68 height 12
click at [220, 380] on div "4" x 3mm Auger Tube" at bounding box center [248, 378] width 68 height 12
click at [126, 216] on icon at bounding box center [127, 218] width 6 height 6
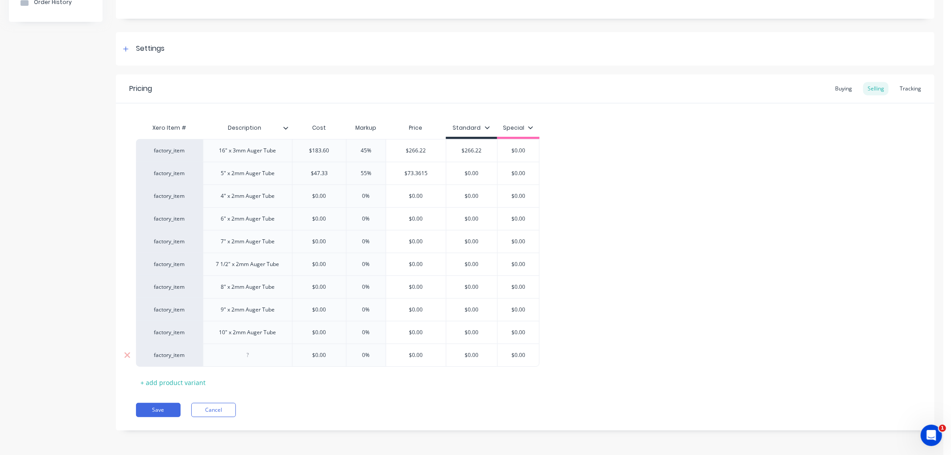
click at [250, 353] on div at bounding box center [247, 355] width 45 height 12
click at [221, 357] on div "4" x 2mm Auger Tube" at bounding box center [248, 355] width 68 height 12
click at [176, 380] on div "+ add product variant" at bounding box center [173, 383] width 74 height 14
click at [247, 359] on div "8" x 3mm Auger Tube" at bounding box center [248, 355] width 68 height 12
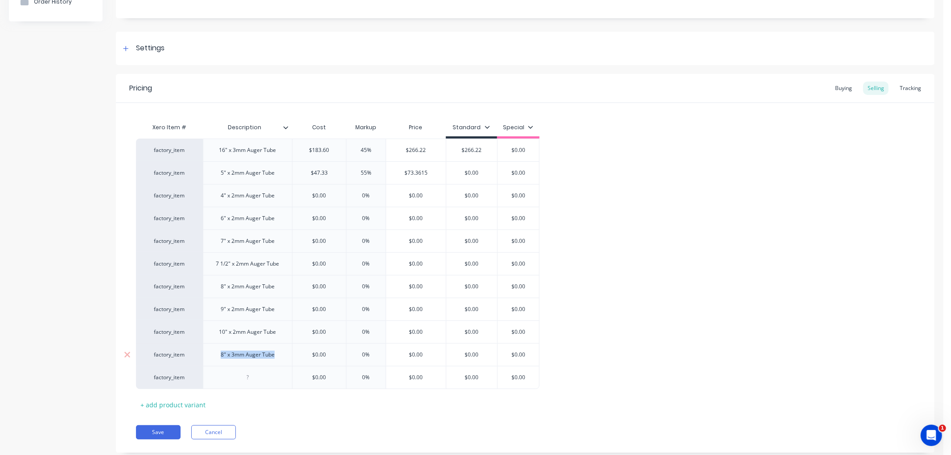
drag, startPoint x: 217, startPoint y: 359, endPoint x: 288, endPoint y: 360, distance: 71.3
click at [288, 360] on div "8" x 3mm Auger Tube" at bounding box center [247, 354] width 89 height 23
copy div "8" x 3mm Auger Tube"
type textarea "x"
drag, startPoint x: 229, startPoint y: 375, endPoint x: 246, endPoint y: 375, distance: 16.9
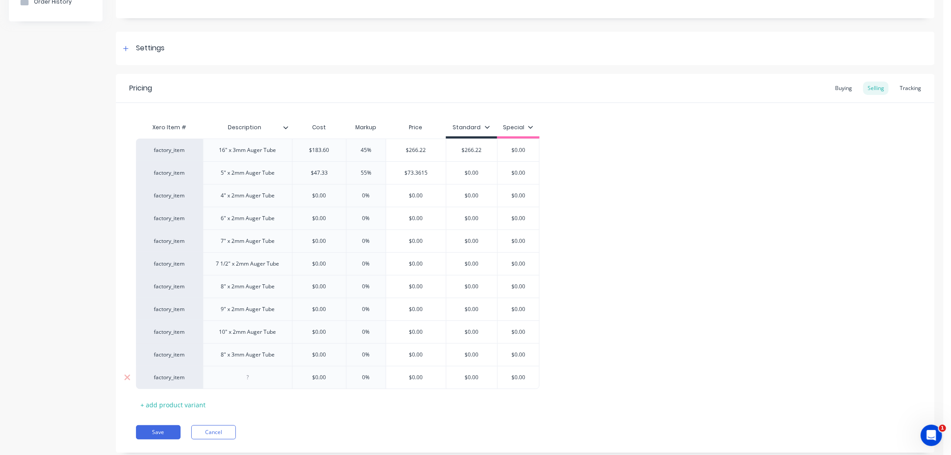
click at [229, 374] on div at bounding box center [247, 378] width 45 height 12
paste div
drag, startPoint x: 220, startPoint y: 379, endPoint x: 303, endPoint y: 369, distance: 84.0
click at [221, 379] on div "8" x 3mm Auger Tube" at bounding box center [248, 378] width 68 height 12
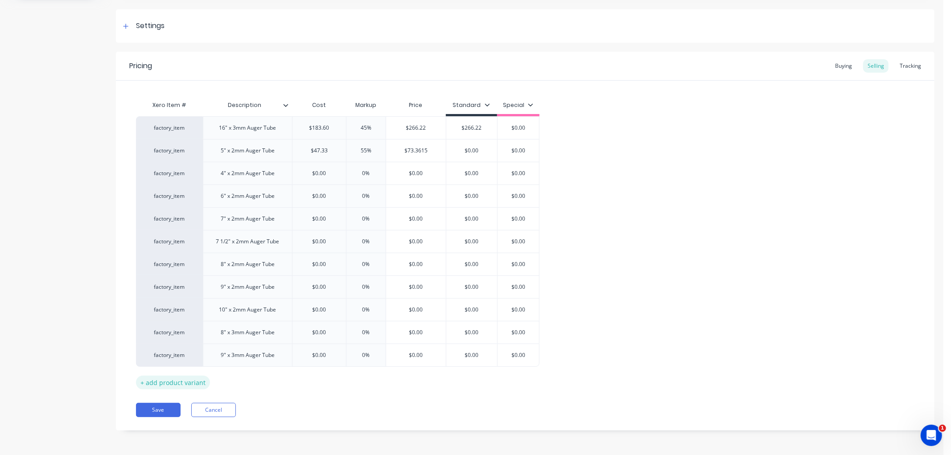
click at [171, 381] on div "+ add product variant" at bounding box center [173, 383] width 74 height 14
type textarea "x"
click at [221, 382] on div at bounding box center [247, 377] width 89 height 23
click at [243, 382] on div at bounding box center [247, 378] width 45 height 12
paste div
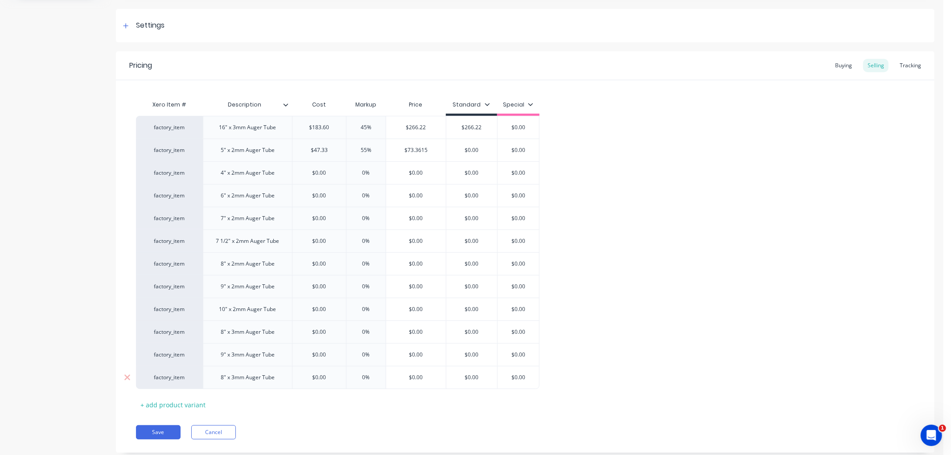
click at [218, 378] on div "8" x 3mm Auger Tube" at bounding box center [248, 378] width 68 height 12
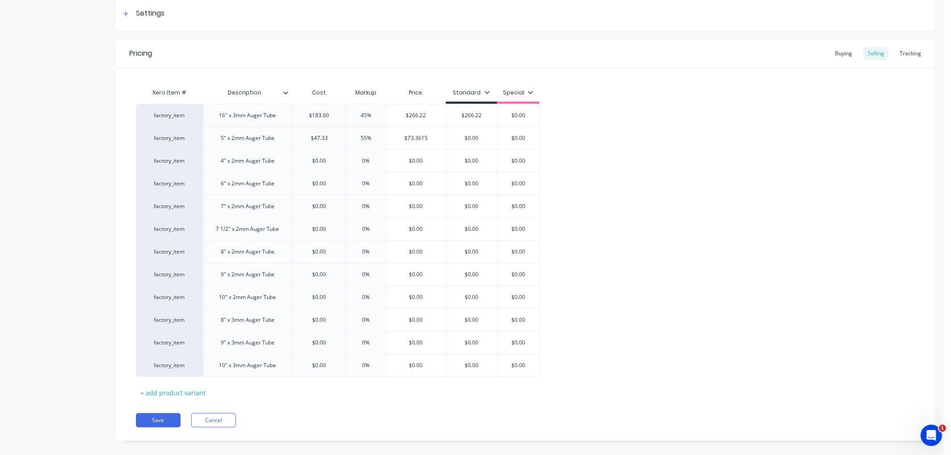
scroll to position [145, 0]
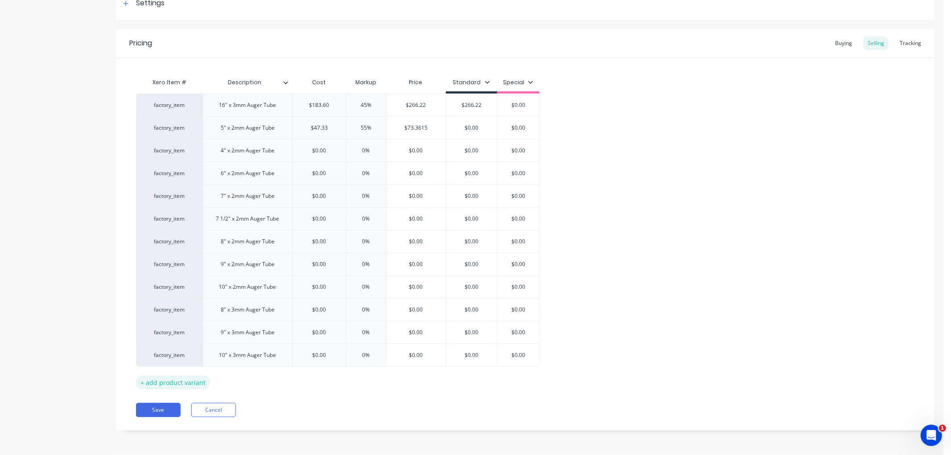
click at [173, 384] on div "+ add product variant" at bounding box center [173, 383] width 74 height 14
type textarea "x"
click at [254, 377] on div at bounding box center [247, 378] width 45 height 12
paste div
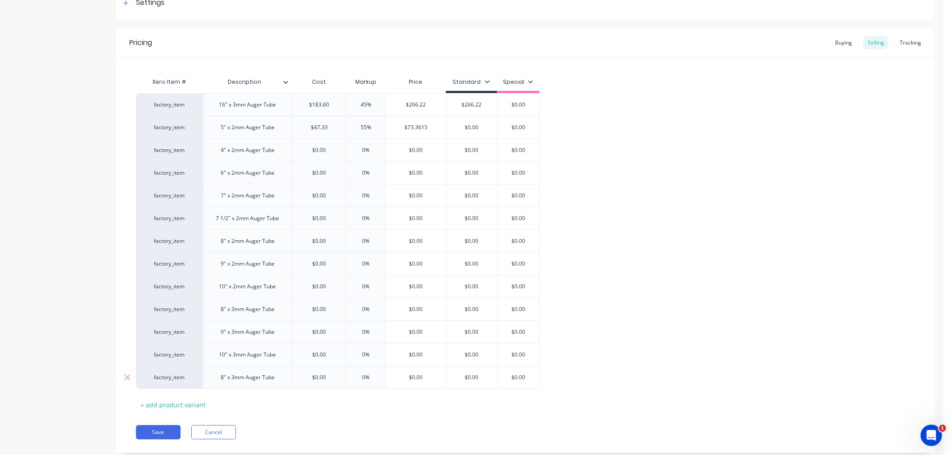
click at [220, 379] on div "8" x 3mm Auger Tube" at bounding box center [248, 378] width 68 height 12
click at [180, 400] on div "+ add product variant" at bounding box center [173, 405] width 74 height 14
type textarea "x"
click at [238, 400] on div at bounding box center [247, 400] width 45 height 12
click at [219, 400] on div "8" x 3mm Auger Tube" at bounding box center [248, 400] width 68 height 12
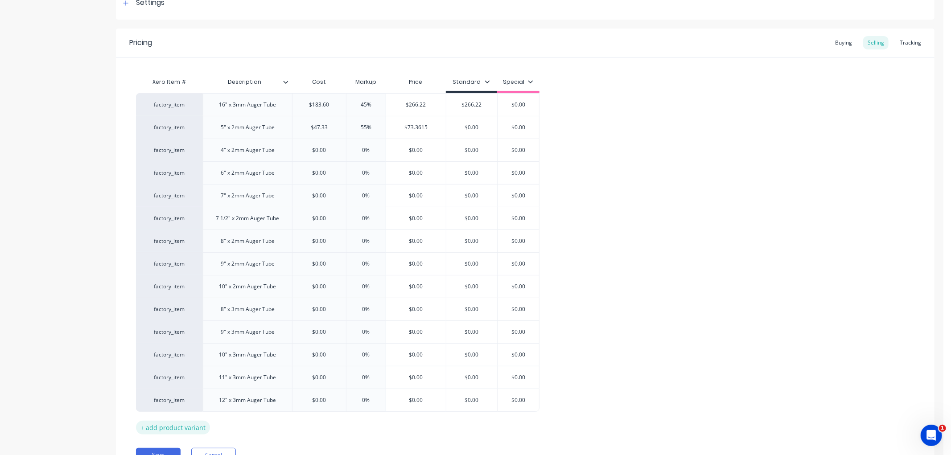
click at [183, 430] on div "+ add product variant" at bounding box center [173, 428] width 74 height 14
type textarea "x"
click at [239, 424] on div at bounding box center [247, 423] width 45 height 12
paste div
click at [220, 423] on div "8" x 3mm Auger Tube" at bounding box center [248, 423] width 68 height 12
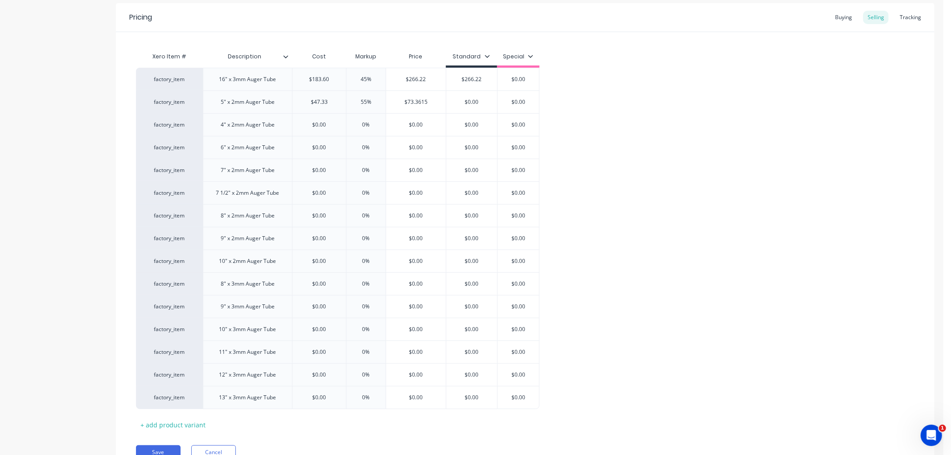
scroll to position [195, 0]
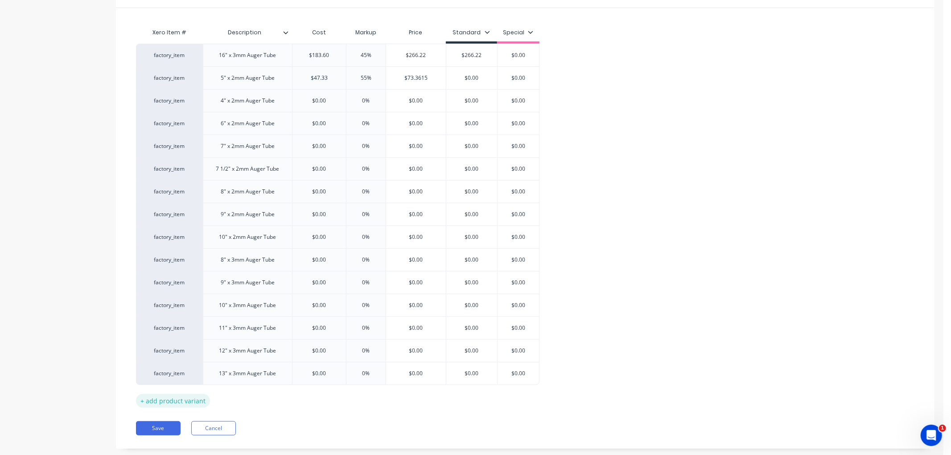
click at [180, 403] on div "+ add product variant" at bounding box center [173, 401] width 74 height 14
type textarea "x"
click at [251, 399] on div at bounding box center [247, 396] width 45 height 12
paste div
click at [219, 399] on div "8" x 3mm Auger Tube" at bounding box center [248, 396] width 68 height 12
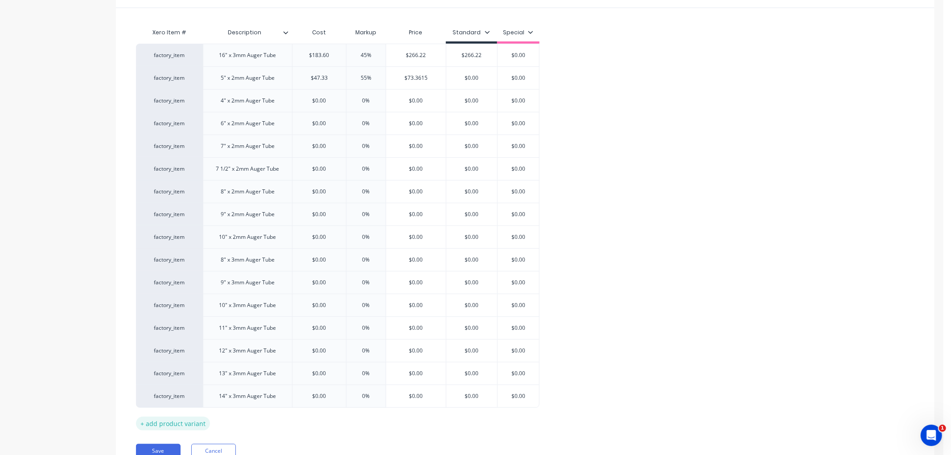
click at [181, 424] on div "+ add product variant" at bounding box center [173, 424] width 74 height 14
type textarea "x"
click at [242, 418] on div at bounding box center [247, 419] width 45 height 12
paste div
drag, startPoint x: 216, startPoint y: 424, endPoint x: 221, endPoint y: 425, distance: 5.0
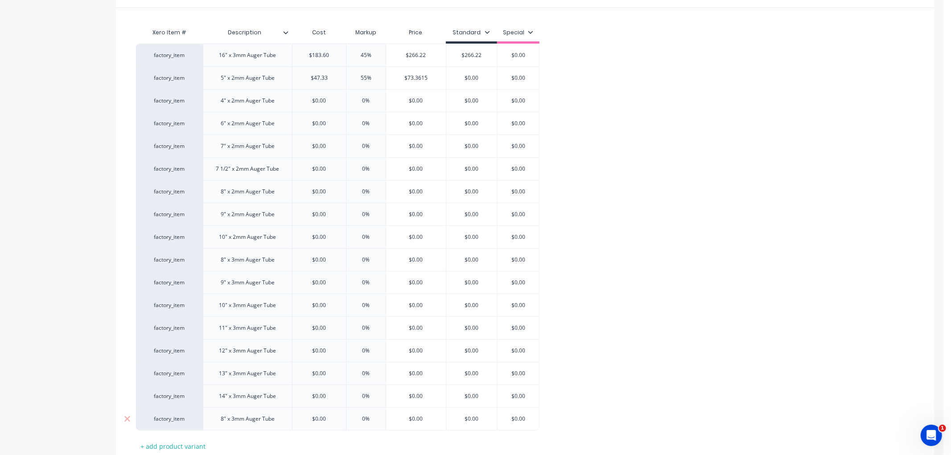
click at [216, 425] on div "8" x 3mm Auger Tube" at bounding box center [248, 419] width 68 height 12
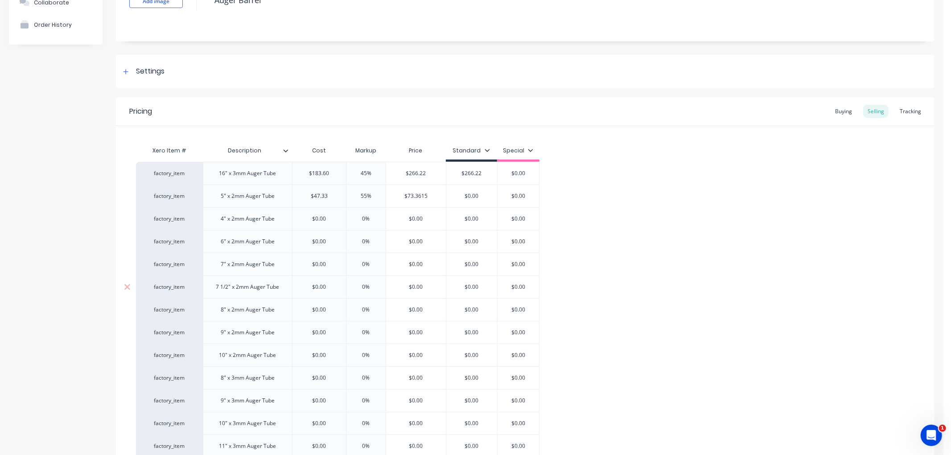
scroll to position [61, 0]
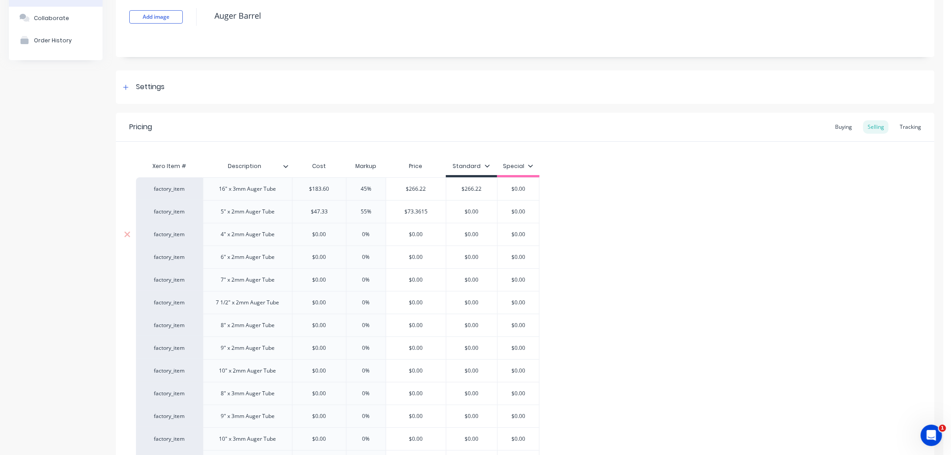
type textarea "x"
type input "$0.00"
click at [331, 238] on input "$0.00" at bounding box center [319, 234] width 54 height 8
drag, startPoint x: 332, startPoint y: 235, endPoint x: 303, endPoint y: 235, distance: 28.5
click at [303, 235] on input "$0.00" at bounding box center [319, 234] width 54 height 8
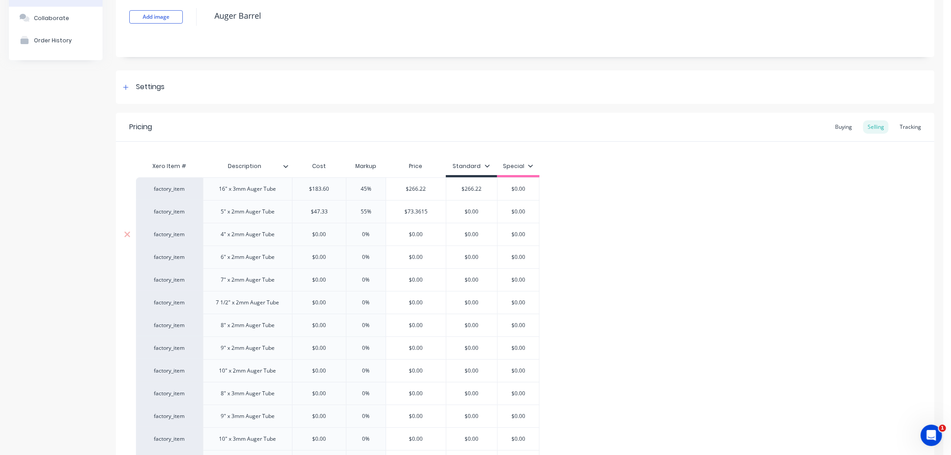
click at [398, 233] on div "factory_item 4" x 2mm Auger Tube $0.00 $0.00 0% 0% $0.00 $0.00 $0.00" at bounding box center [337, 234] width 403 height 23
type input "5"
type textarea "x"
type input "55"
type input "$0.00"
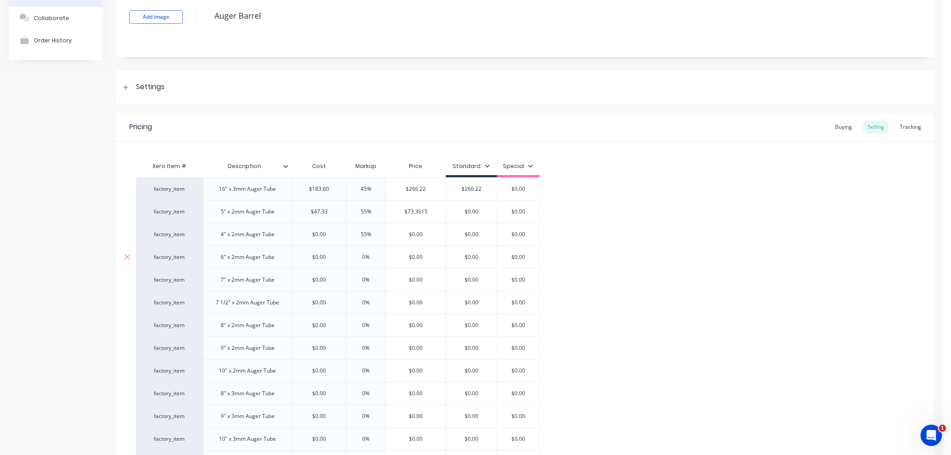
drag, startPoint x: 361, startPoint y: 253, endPoint x: 389, endPoint y: 260, distance: 29.1
click at [389, 260] on div "factory_item 6" x 2mm Auger Tube $0.00 0% 0% $0.00 $0.00 $0.00" at bounding box center [337, 257] width 403 height 23
type input "58"
type textarea "x"
type input "585"
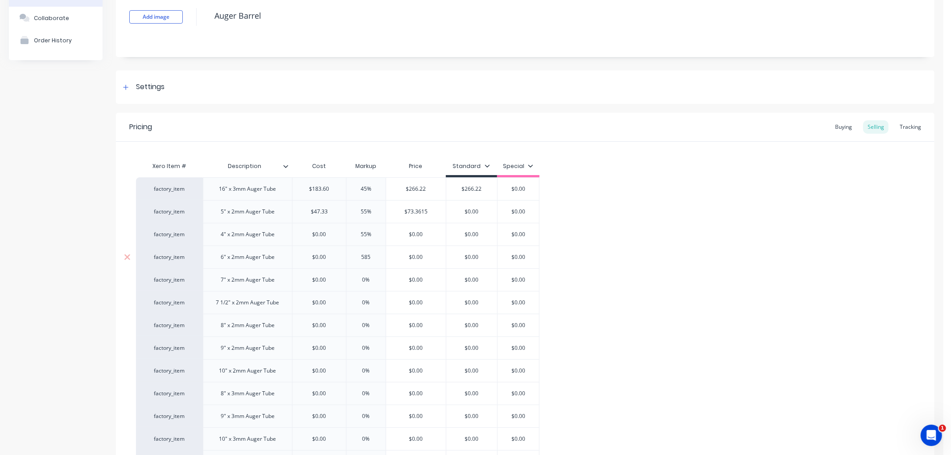
type textarea "x"
type input "58"
type textarea "x"
type input "5"
type textarea "x"
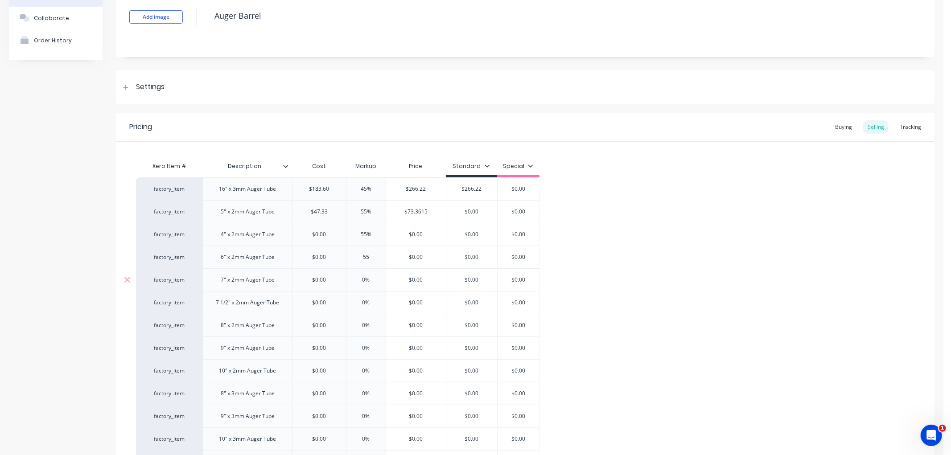
type input "55"
type input "0%"
click at [376, 278] on input "0%" at bounding box center [366, 280] width 45 height 8
type textarea "x"
type input "5"
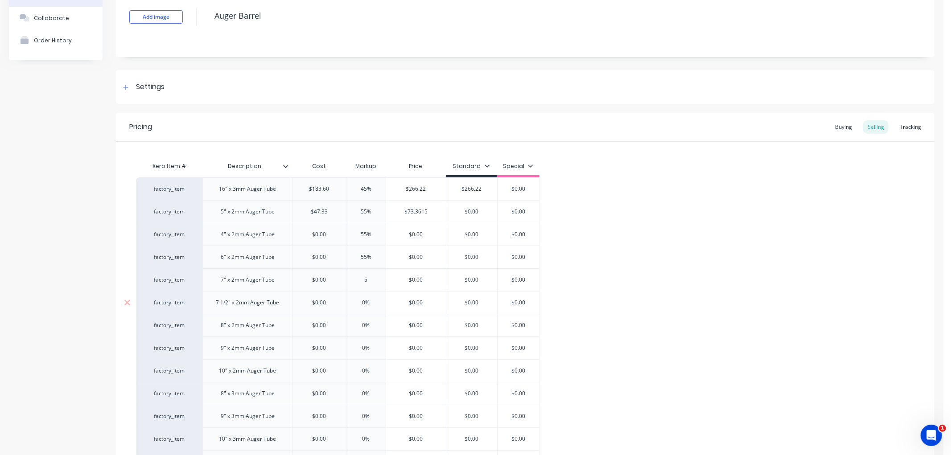
type textarea "x"
type input "55"
type input "0%"
drag, startPoint x: 358, startPoint y: 301, endPoint x: 371, endPoint y: 304, distance: 12.8
click at [371, 304] on input "0%" at bounding box center [366, 303] width 45 height 8
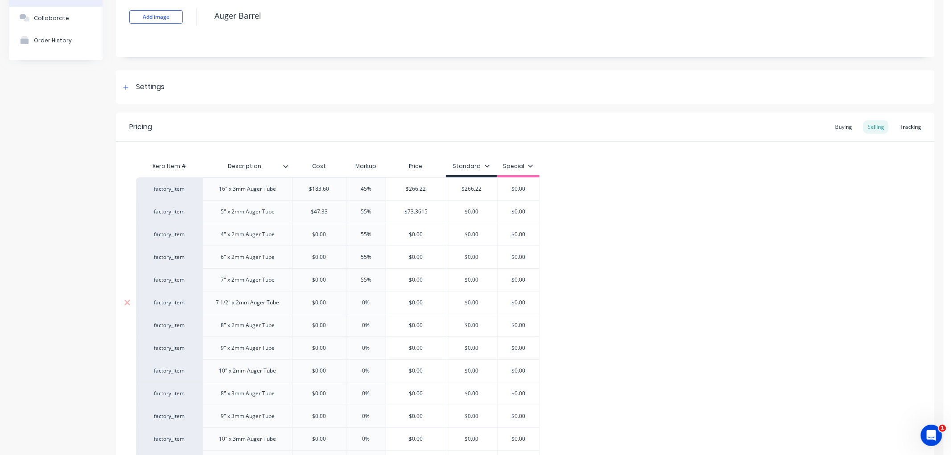
type textarea "x"
type input "5"
type textarea "x"
type input "55"
type input "0%"
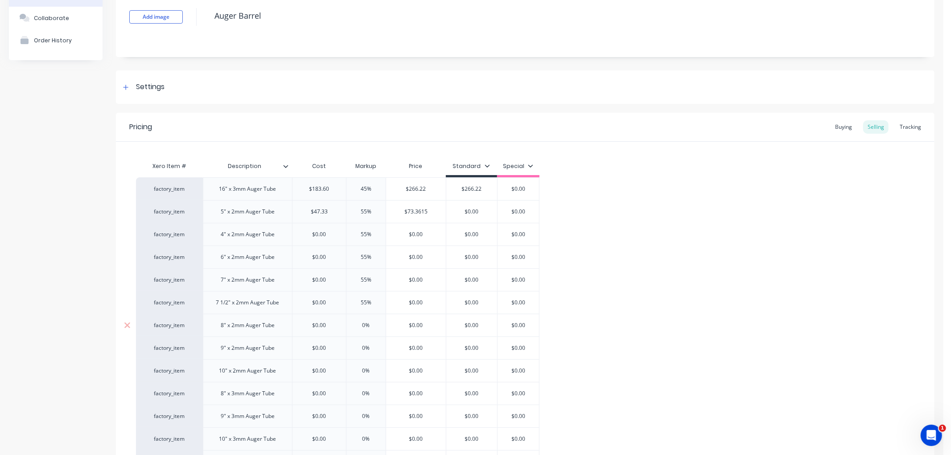
drag, startPoint x: 360, startPoint y: 321, endPoint x: 370, endPoint y: 324, distance: 10.5
click at [370, 324] on input "0%" at bounding box center [366, 325] width 45 height 8
type textarea "x"
type input "5"
type textarea "x"
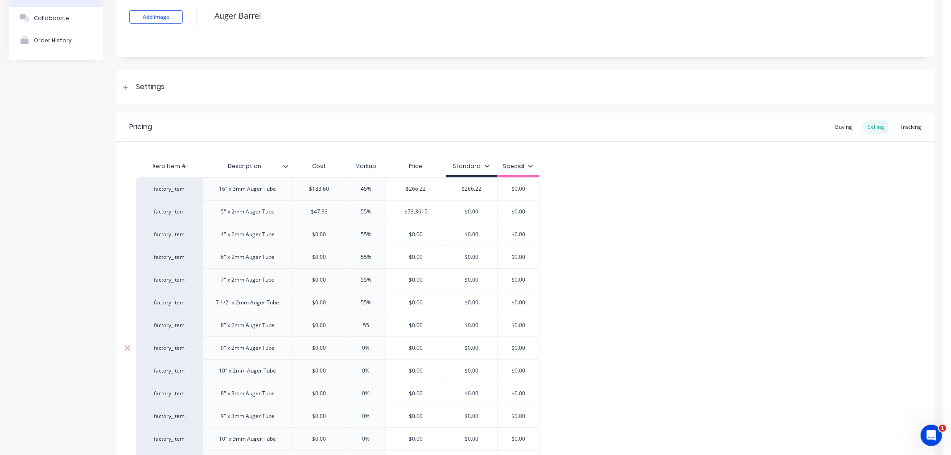
type input "55"
type input "0%"
drag, startPoint x: 358, startPoint y: 350, endPoint x: 369, endPoint y: 356, distance: 12.6
click at [373, 350] on input "0%" at bounding box center [366, 348] width 45 height 8
type textarea "x"
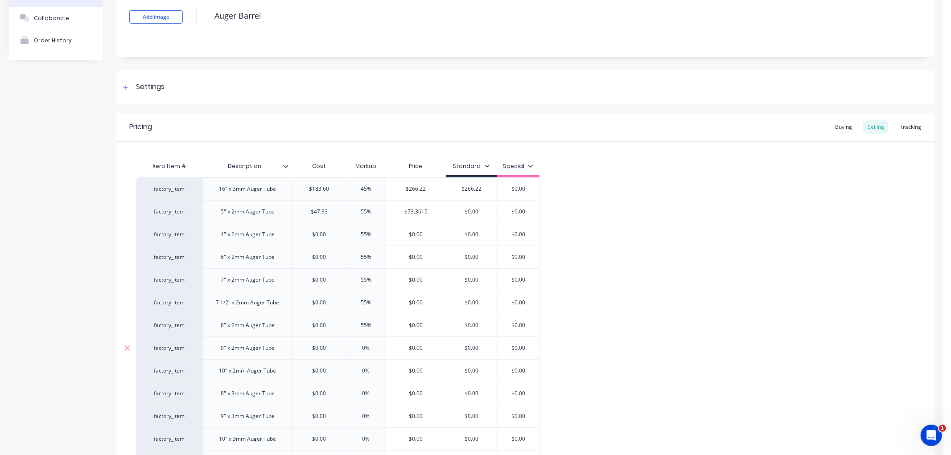
type input "5"
type textarea "x"
type input "55"
type input "0%"
drag, startPoint x: 355, startPoint y: 367, endPoint x: 377, endPoint y: 372, distance: 21.9
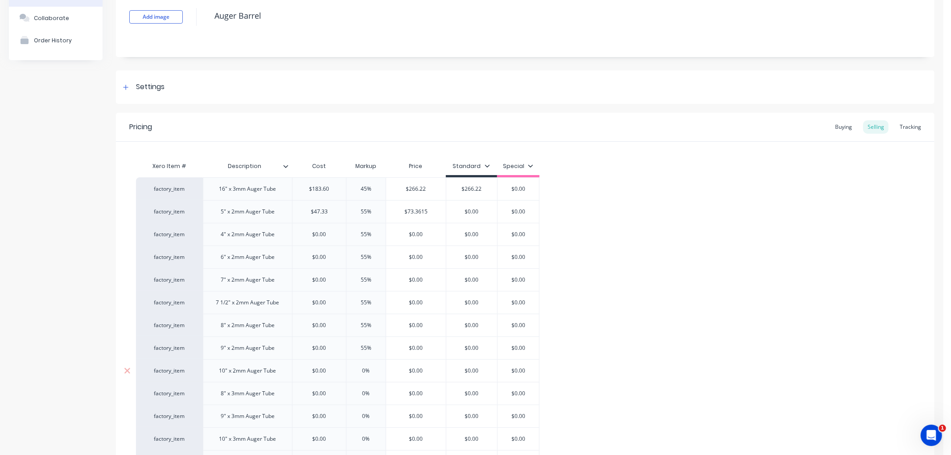
click at [377, 372] on input "0%" at bounding box center [366, 371] width 45 height 8
type textarea "x"
type input "5"
type textarea "x"
type input "55"
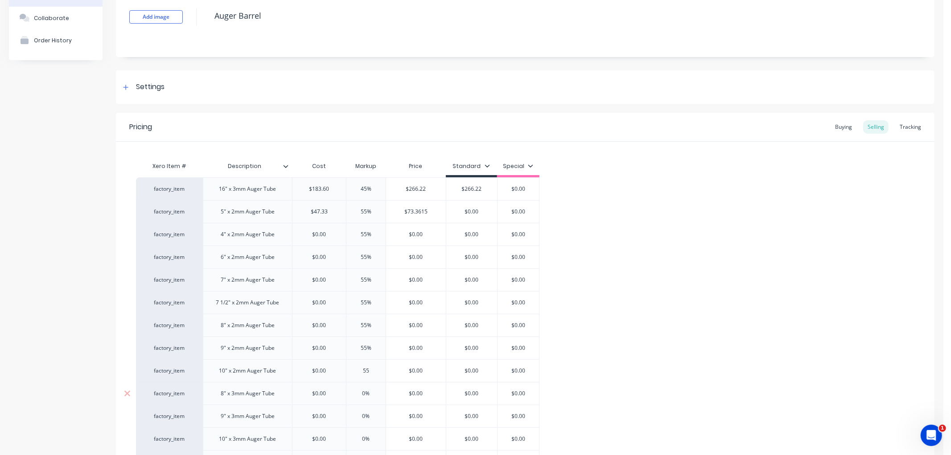
type input "0%"
drag, startPoint x: 358, startPoint y: 395, endPoint x: 381, endPoint y: 398, distance: 22.9
click at [381, 398] on div "0% 0%" at bounding box center [366, 393] width 45 height 22
type textarea "x"
type input "50%"
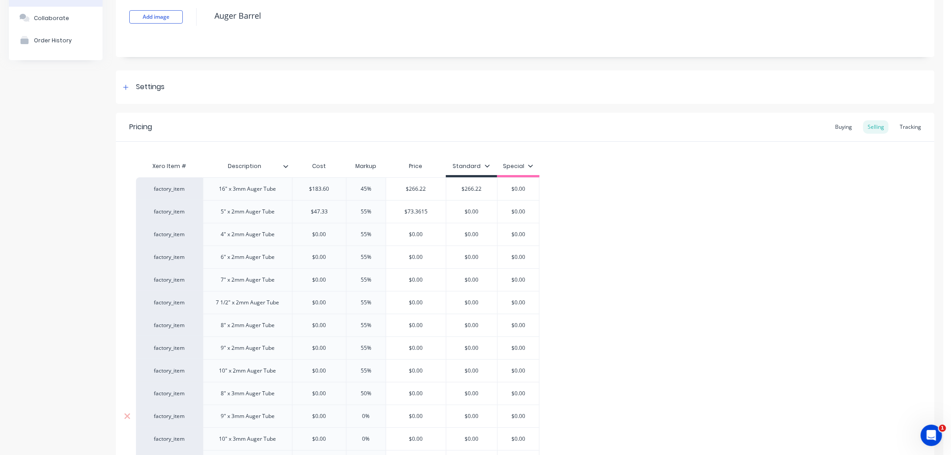
type textarea "x"
type input "550%"
type textarea "x"
drag, startPoint x: 354, startPoint y: 406, endPoint x: 390, endPoint y: 415, distance: 36.7
click at [390, 415] on div "factory_item 16" x 3mm Auger Tube $183.60 45% $266.22 $266.22 $0.00 factory_ite…" at bounding box center [525, 370] width 778 height 386
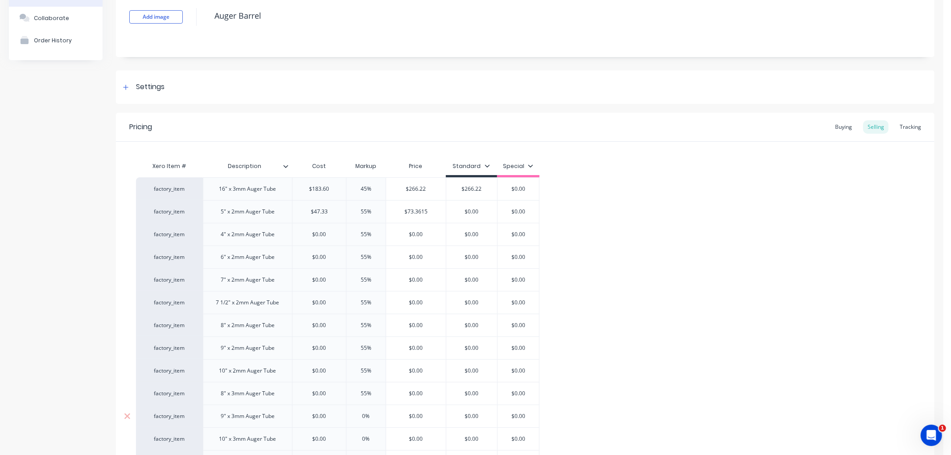
type input "55%"
type input "0%"
click at [359, 416] on input "0%" at bounding box center [366, 416] width 45 height 8
drag, startPoint x: 359, startPoint y: 416, endPoint x: 390, endPoint y: 417, distance: 30.8
click at [390, 417] on div "factory_item 9" x 3mm Auger Tube $0.00 0% 0% $0.00 $0.00 $0.00" at bounding box center [337, 416] width 403 height 23
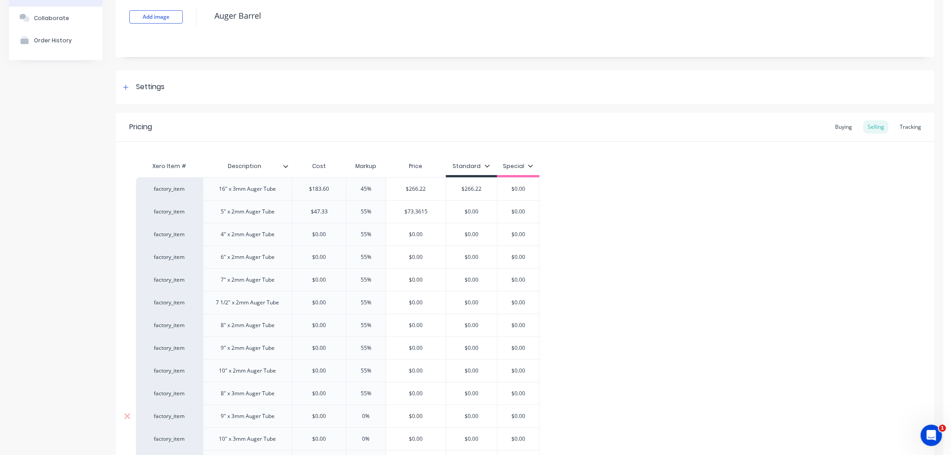
type textarea "x"
type input "5"
type textarea "x"
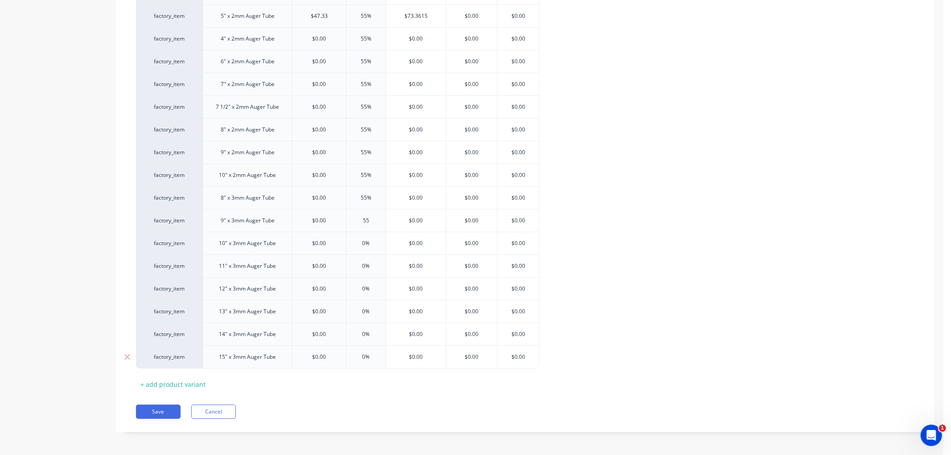
scroll to position [259, 0]
type input "55"
type input "0%"
drag, startPoint x: 359, startPoint y: 244, endPoint x: 374, endPoint y: 256, distance: 18.7
click at [378, 243] on input "0%" at bounding box center [366, 242] width 45 height 8
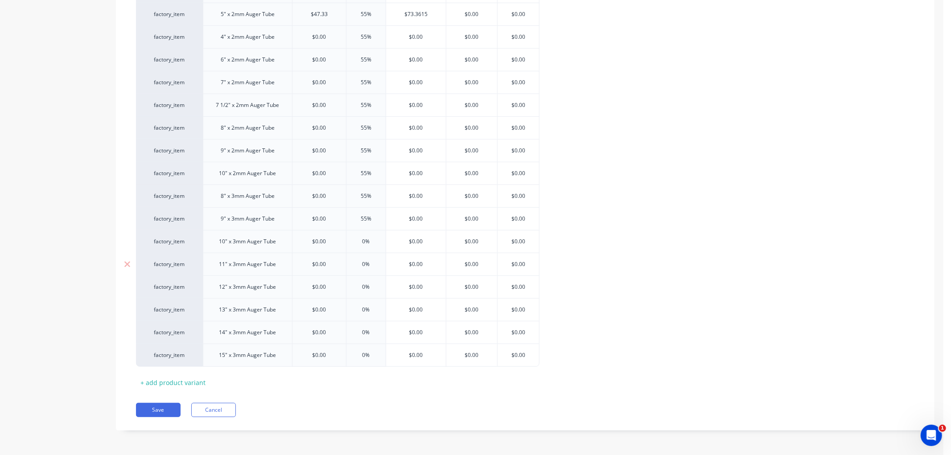
type textarea "x"
type input "5"
type textarea "x"
type input "55"
type input "0%"
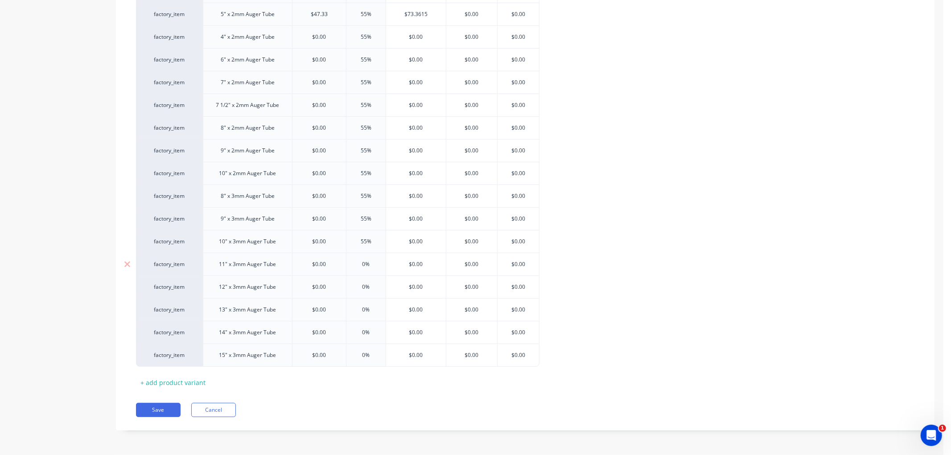
drag, startPoint x: 356, startPoint y: 266, endPoint x: 381, endPoint y: 263, distance: 25.5
click at [381, 263] on input "0%" at bounding box center [366, 264] width 45 height 8
type textarea "x"
type input "5"
type textarea "x"
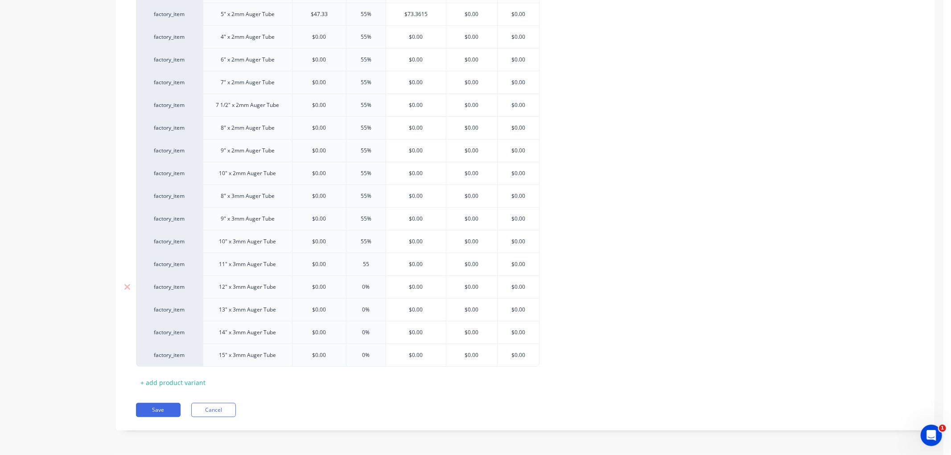
type input "55"
type input "0%"
drag, startPoint x: 359, startPoint y: 287, endPoint x: 378, endPoint y: 287, distance: 18.7
click at [378, 287] on input "0%" at bounding box center [366, 287] width 45 height 8
type textarea "x"
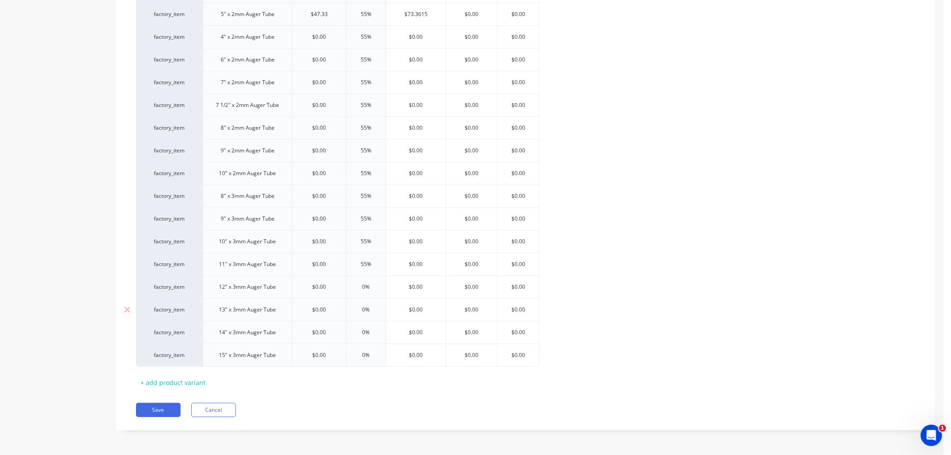
type input "5"
type textarea "x"
type input "55"
type input "0%"
drag, startPoint x: 359, startPoint y: 310, endPoint x: 381, endPoint y: 310, distance: 21.4
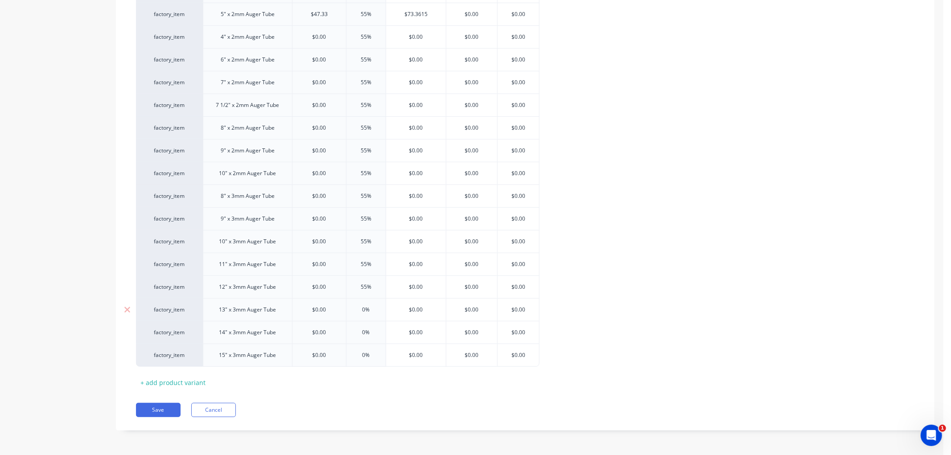
click at [381, 310] on input "0%" at bounding box center [366, 310] width 45 height 8
type textarea "x"
type input "5"
type textarea "x"
type input "55"
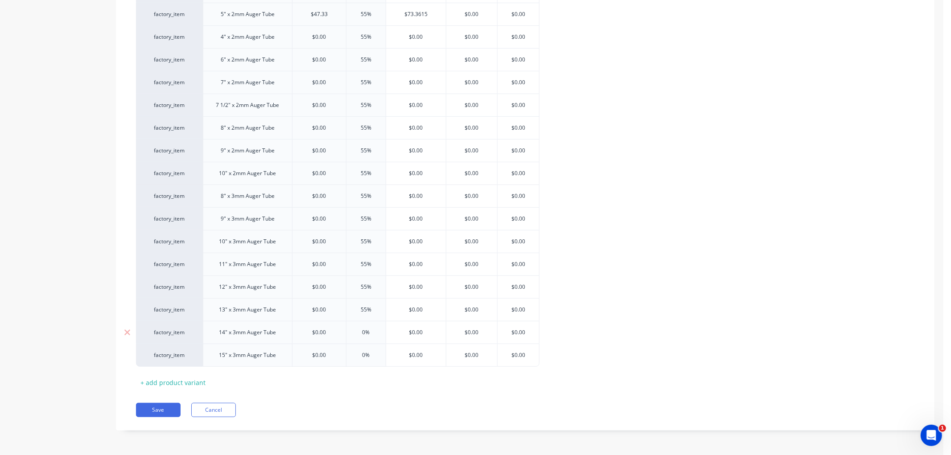
drag, startPoint x: 361, startPoint y: 332, endPoint x: 378, endPoint y: 332, distance: 16.5
click at [378, 332] on input "0%" at bounding box center [366, 333] width 45 height 8
drag, startPoint x: 358, startPoint y: 357, endPoint x: 373, endPoint y: 356, distance: 14.8
click at [373, 356] on input "0%" at bounding box center [366, 355] width 45 height 8
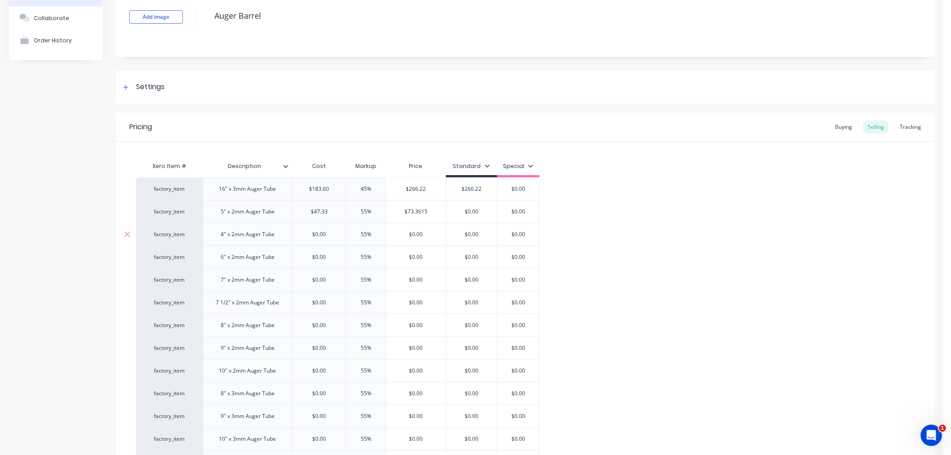
drag, startPoint x: 320, startPoint y: 235, endPoint x: 329, endPoint y: 235, distance: 8.5
click at [322, 235] on input "$0.00" at bounding box center [319, 234] width 54 height 8
drag, startPoint x: 331, startPoint y: 234, endPoint x: 299, endPoint y: 232, distance: 31.7
click at [299, 232] on input "$0.00" at bounding box center [319, 234] width 54 height 8
click at [323, 256] on input "$0.00" at bounding box center [319, 257] width 54 height 8
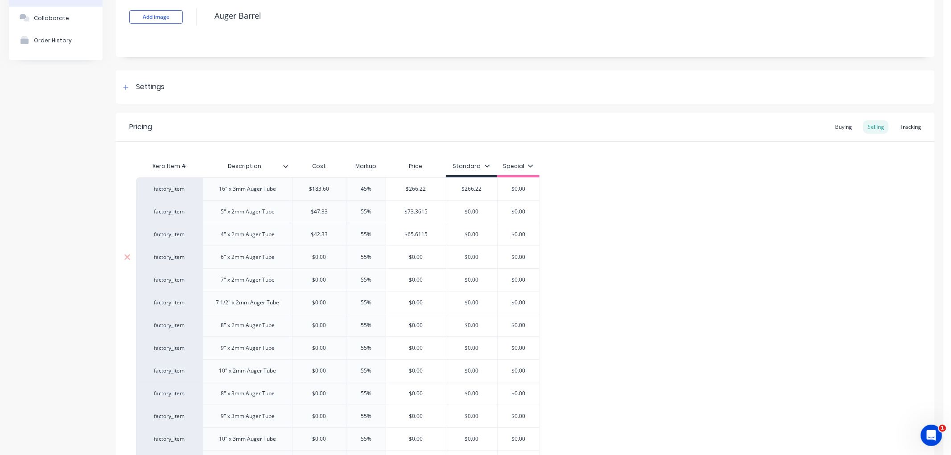
drag, startPoint x: 330, startPoint y: 255, endPoint x: 292, endPoint y: 255, distance: 38.8
click at [292, 255] on div "$0.00 $0.00" at bounding box center [319, 257] width 54 height 23
drag, startPoint x: 334, startPoint y: 278, endPoint x: 304, endPoint y: 281, distance: 30.9
click at [304, 281] on input "$0.00" at bounding box center [319, 280] width 54 height 8
drag, startPoint x: 319, startPoint y: 304, endPoint x: 297, endPoint y: 303, distance: 21.4
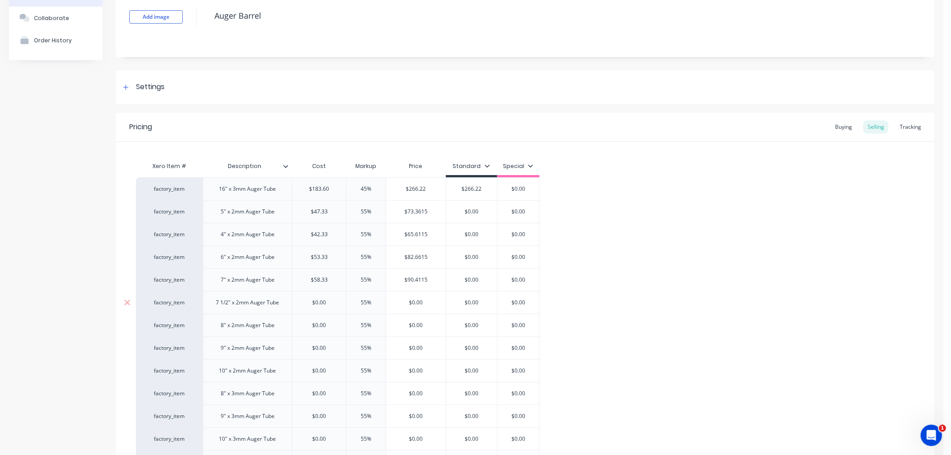
click at [297, 303] on input "$0.00" at bounding box center [319, 303] width 54 height 8
drag, startPoint x: 335, startPoint y: 325, endPoint x: 307, endPoint y: 326, distance: 28.1
click at [307, 326] on input "$0.00" at bounding box center [319, 325] width 54 height 8
drag, startPoint x: 332, startPoint y: 349, endPoint x: 304, endPoint y: 349, distance: 28.5
click at [304, 349] on input "$0.00" at bounding box center [319, 348] width 54 height 8
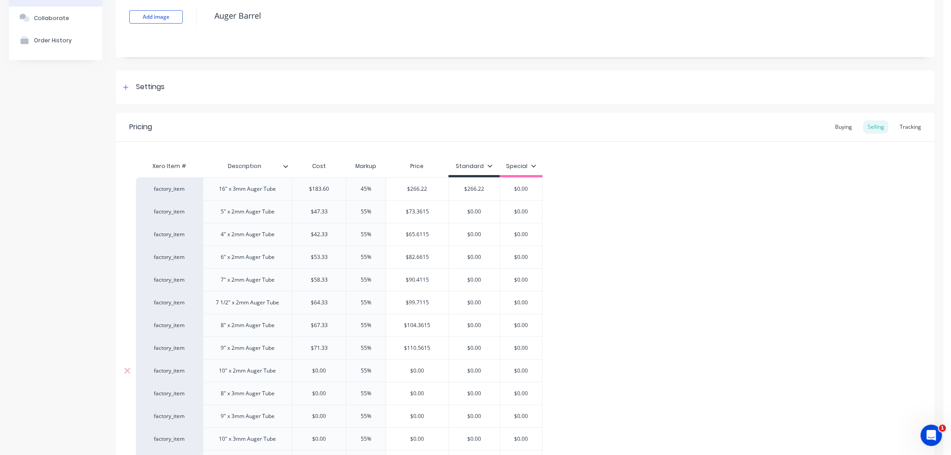
drag, startPoint x: 325, startPoint y: 370, endPoint x: 299, endPoint y: 371, distance: 26.7
click at [299, 371] on input "$0.00" at bounding box center [319, 371] width 54 height 8
drag, startPoint x: 326, startPoint y: 394, endPoint x: 300, endPoint y: 390, distance: 26.6
click at [289, 390] on div "factory_item 8" x 3mm Auger Tube $0.00 $0.00 55% 55% $0.00 $0.00 $0.00" at bounding box center [339, 393] width 407 height 23
drag, startPoint x: 326, startPoint y: 413, endPoint x: 295, endPoint y: 415, distance: 31.3
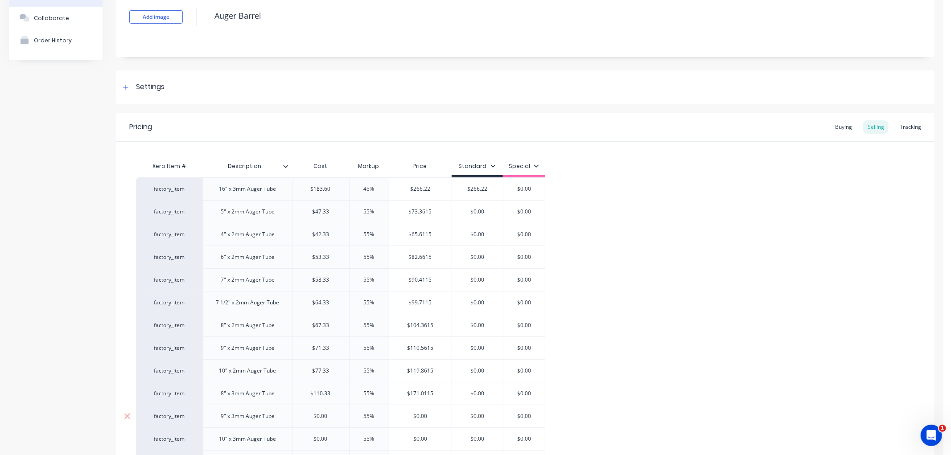
click at [295, 415] on input "$0.00" at bounding box center [320, 416] width 57 height 8
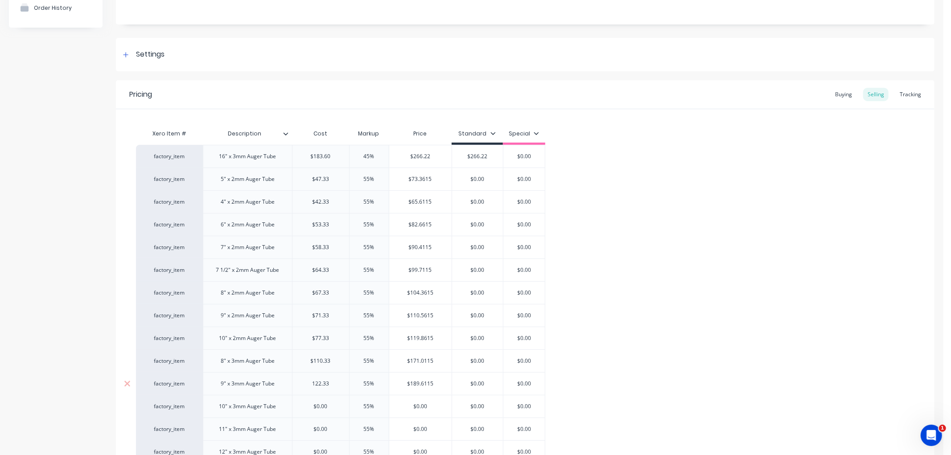
scroll to position [111, 0]
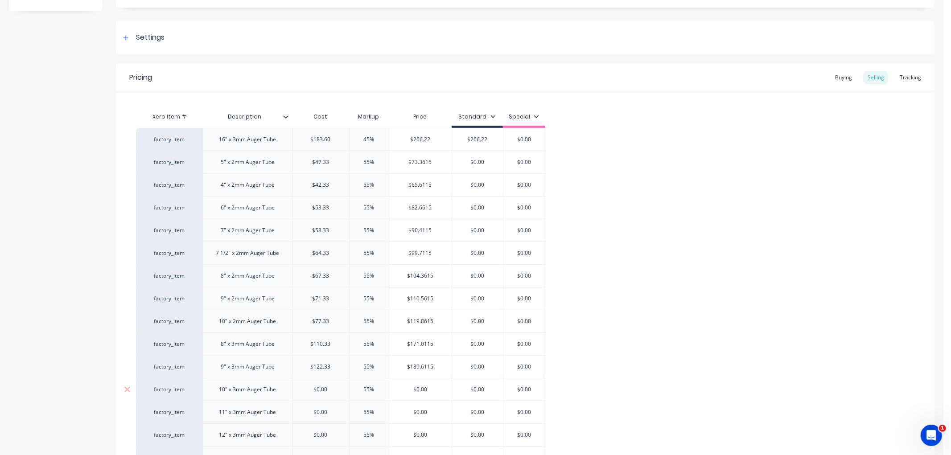
drag, startPoint x: 328, startPoint y: 391, endPoint x: 305, endPoint y: 391, distance: 22.7
click at [305, 391] on input "$0.00" at bounding box center [320, 390] width 57 height 8
drag, startPoint x: 331, startPoint y: 411, endPoint x: 299, endPoint y: 411, distance: 32.1
click at [299, 411] on input "$0.00" at bounding box center [320, 412] width 57 height 8
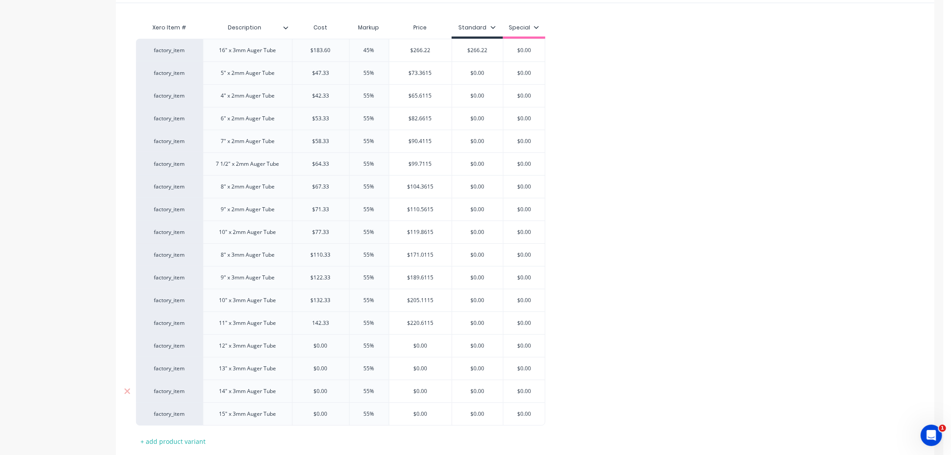
scroll to position [210, 0]
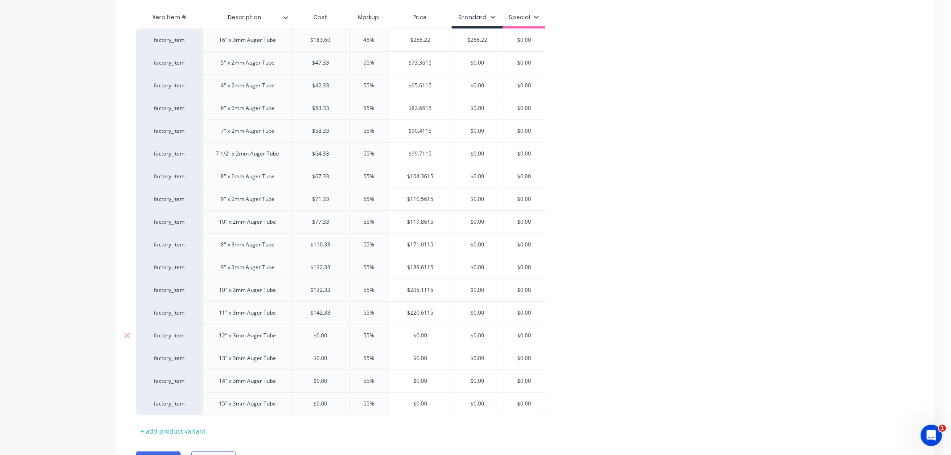
drag, startPoint x: 331, startPoint y: 333, endPoint x: 309, endPoint y: 333, distance: 21.4
click at [309, 333] on input "$0.00" at bounding box center [320, 336] width 57 height 8
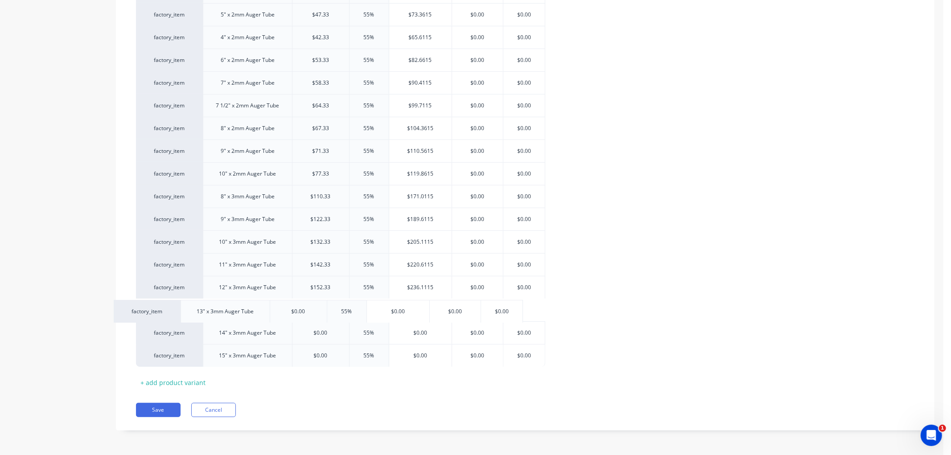
drag, startPoint x: 333, startPoint y: 304, endPoint x: 308, endPoint y: 306, distance: 26.0
click at [308, 306] on div "factory_item 16" x 3mm Auger Tube $183.60 45% $266.22 $266.22 $0.00 factory_ite…" at bounding box center [525, 173] width 778 height 386
click at [332, 309] on input "$0.00" at bounding box center [320, 310] width 57 height 8
drag, startPoint x: 326, startPoint y: 308, endPoint x: 312, endPoint y: 308, distance: 13.4
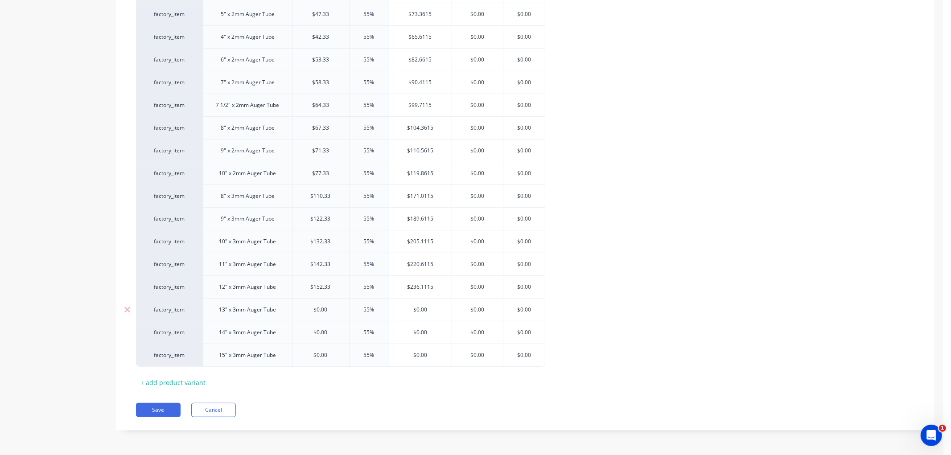
click at [312, 308] on input "$0.00" at bounding box center [320, 310] width 57 height 8
click at [337, 336] on input "$0.00" at bounding box center [320, 333] width 57 height 8
drag, startPoint x: 337, startPoint y: 333, endPoint x: 312, endPoint y: 333, distance: 24.1
click at [312, 333] on input "$0.00" at bounding box center [320, 333] width 57 height 8
click at [336, 349] on div "$0.00" at bounding box center [320, 355] width 57 height 22
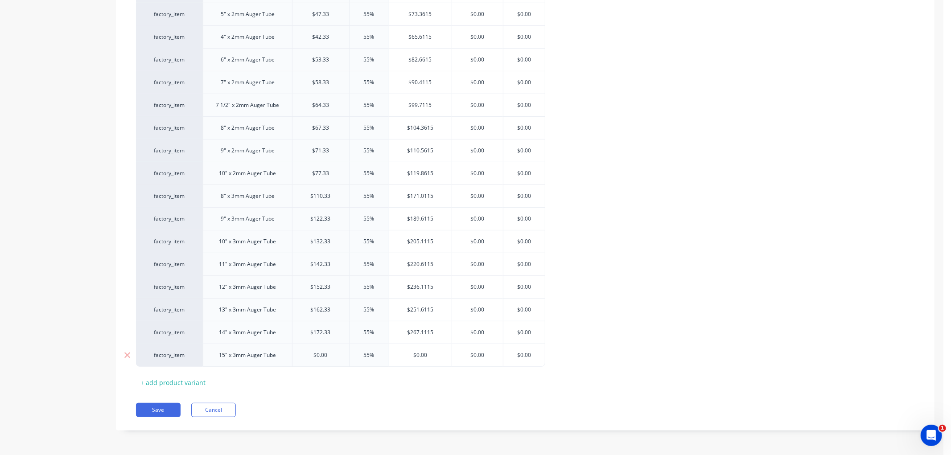
drag, startPoint x: 339, startPoint y: 354, endPoint x: 284, endPoint y: 353, distance: 55.3
click at [284, 353] on div "factory_item 15" x 3mm Auger Tube $0.00 $0.00 55% 55 $0.00 $0.00 $0.00" at bounding box center [340, 355] width 409 height 23
click at [340, 386] on div "Xero Item # Description Cost Markup Price Standard Special factory_item 16" x 3…" at bounding box center [525, 175] width 778 height 430
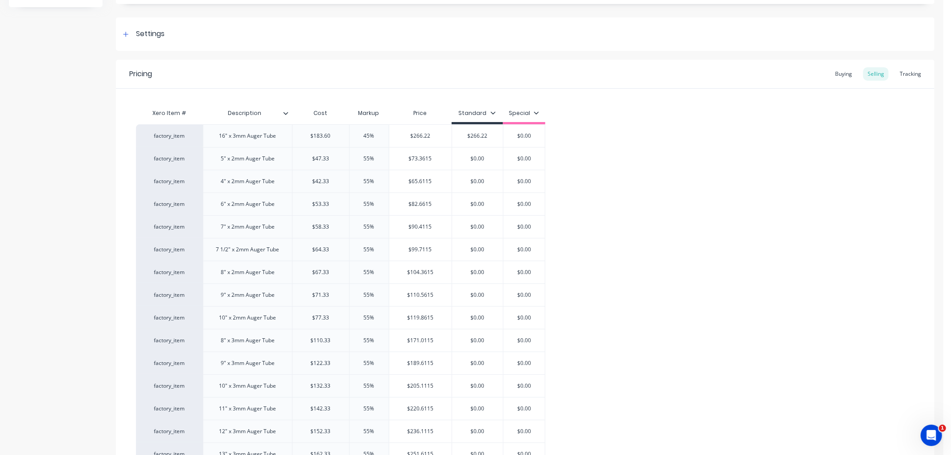
scroll to position [111, 0]
drag, startPoint x: 336, startPoint y: 141, endPoint x: 275, endPoint y: 140, distance: 60.2
click at [275, 140] on div "factory_item 16" x 3mm Auger Tube $183.60 $183.60 45% $266.22 $266.22 $0.00" at bounding box center [340, 139] width 409 height 23
click at [750, 234] on div "factory_item 16" x 3mm Auger Tube $216.00 216.00 45% $313.20 $266.22 $0.00 fact…" at bounding box center [525, 321] width 778 height 387
drag, startPoint x: 489, startPoint y: 137, endPoint x: 506, endPoint y: 135, distance: 17.1
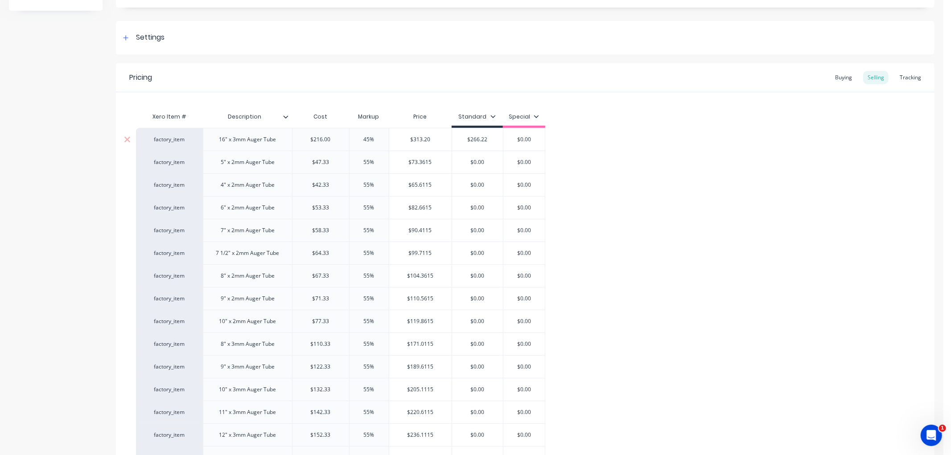
click at [463, 136] on input "$266.22" at bounding box center [477, 140] width 51 height 8
click at [493, 158] on input "$0.00" at bounding box center [476, 162] width 48 height 8
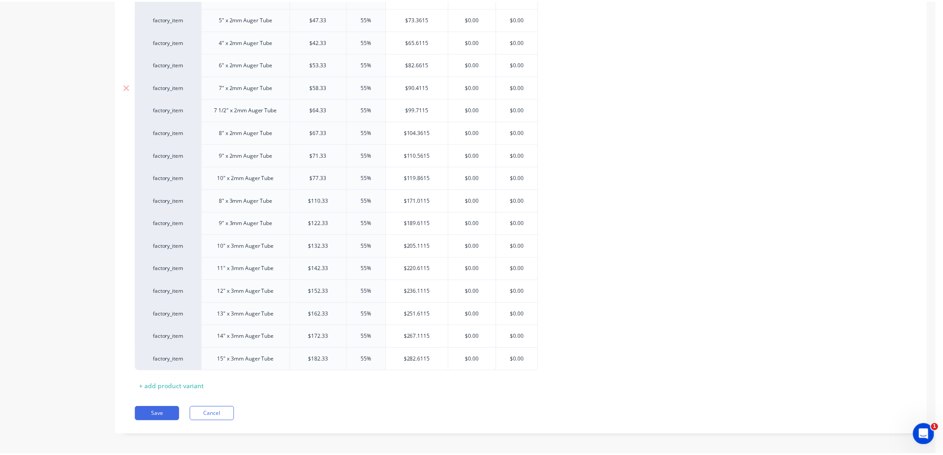
scroll to position [259, 0]
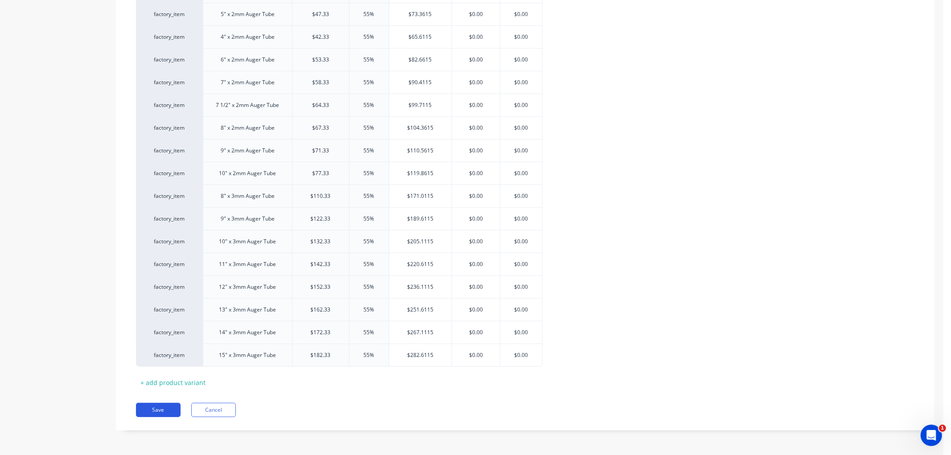
click at [160, 411] on button "Save" at bounding box center [158, 410] width 45 height 14
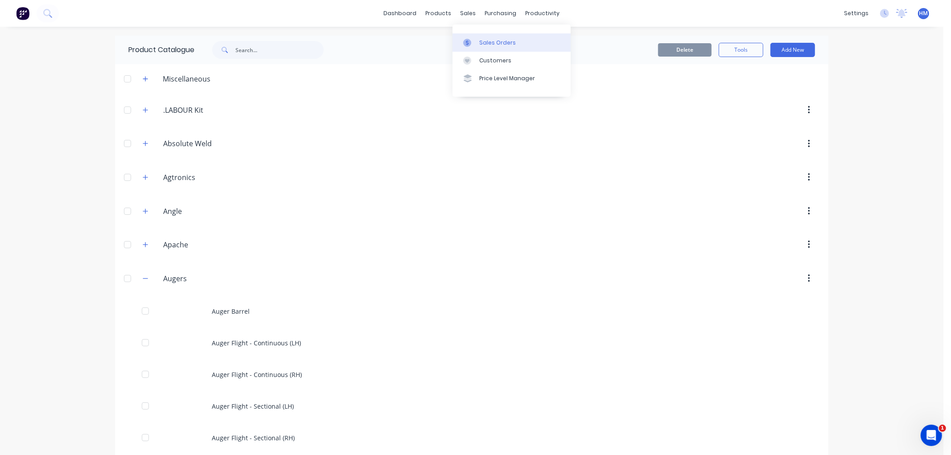
click at [495, 42] on div "Sales Orders" at bounding box center [497, 43] width 37 height 8
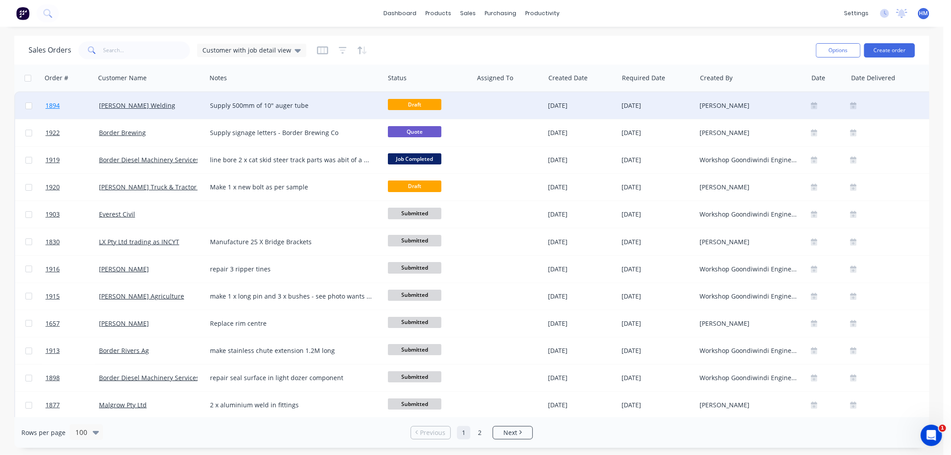
click at [86, 107] on link "1894" at bounding box center [71, 105] width 53 height 27
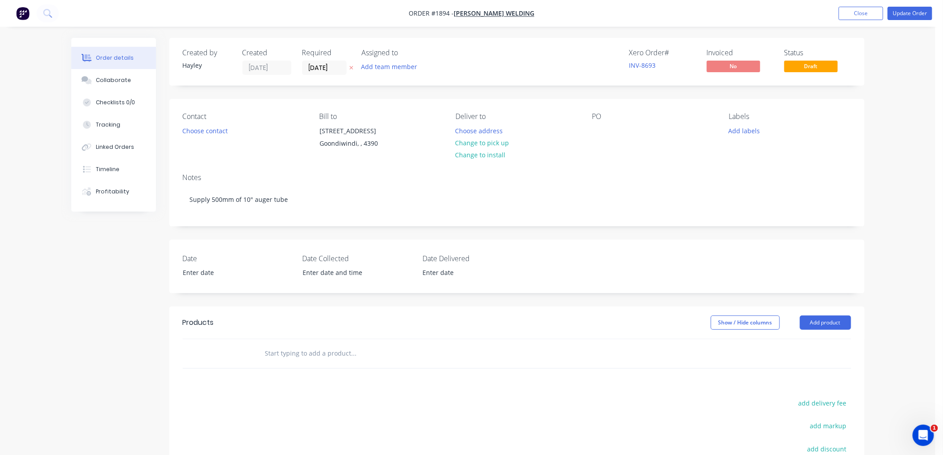
click at [314, 354] on input "text" at bounding box center [354, 354] width 178 height 18
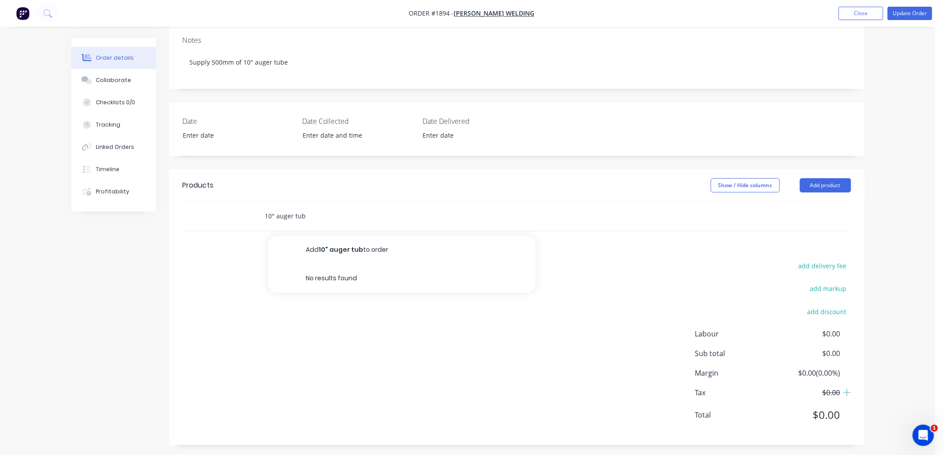
scroll to position [141, 0]
drag, startPoint x: 335, startPoint y: 212, endPoint x: 239, endPoint y: 208, distance: 95.9
click at [239, 208] on div "10" auger tub Add 10" auger tub to order No results found" at bounding box center [517, 212] width 669 height 29
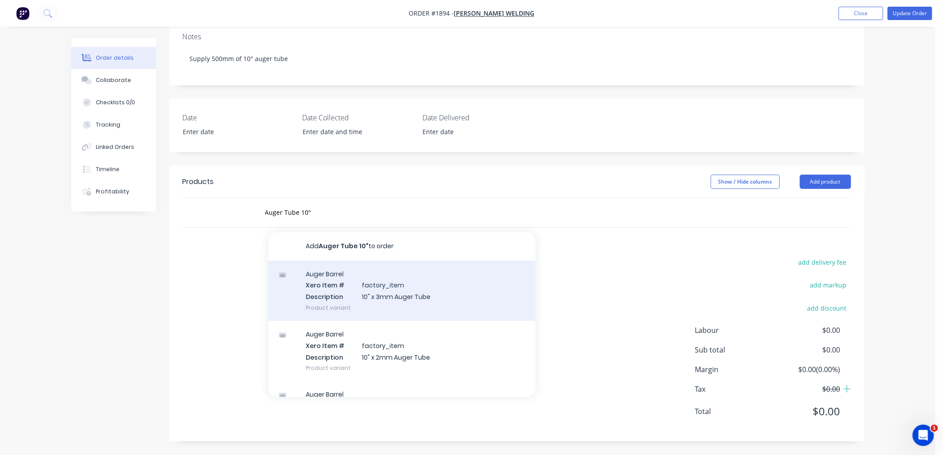
click at [406, 290] on div "Auger Barrel Xero Item # factory_item Description 10" x 3mm Auger Tube Product …" at bounding box center [401, 291] width 267 height 60
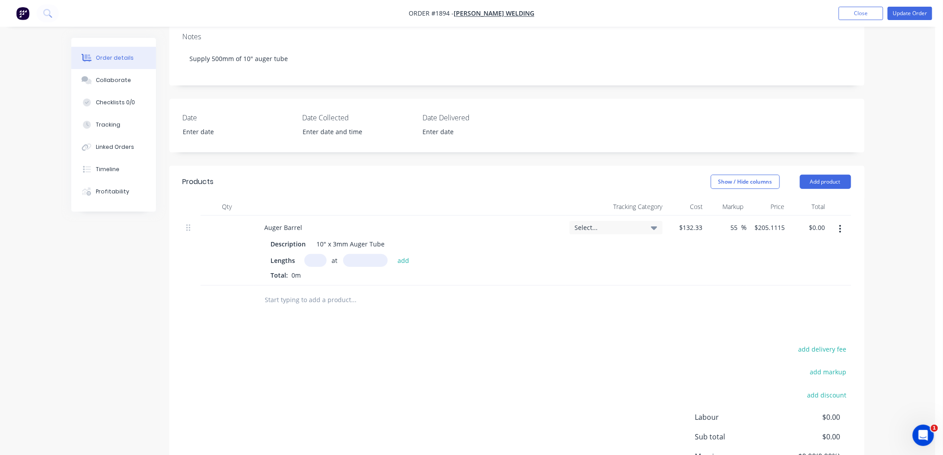
click at [311, 257] on input "text" at bounding box center [315, 260] width 22 height 13
click at [393, 254] on button "add" at bounding box center [403, 260] width 21 height 12
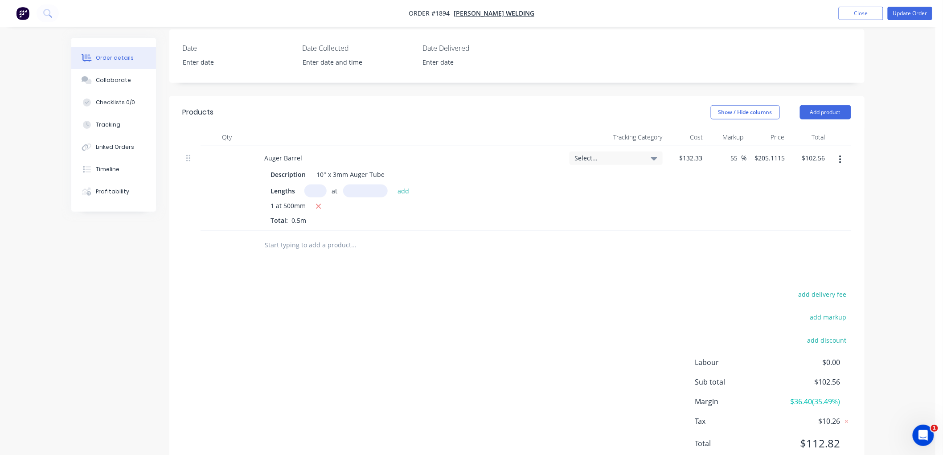
scroll to position [193, 0]
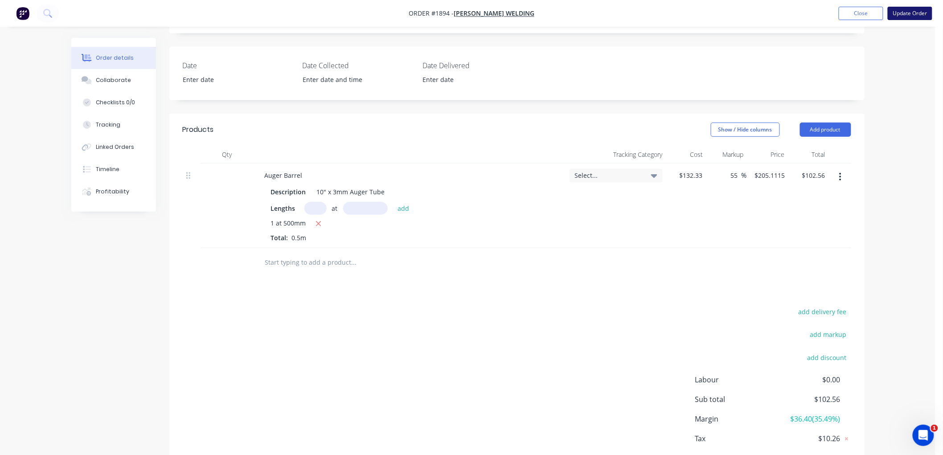
click at [906, 11] on button "Update Order" at bounding box center [910, 13] width 45 height 13
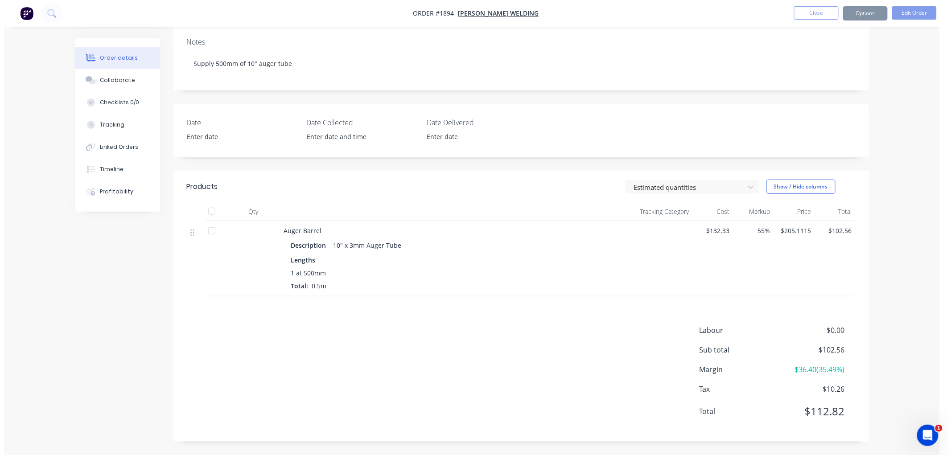
scroll to position [0, 0]
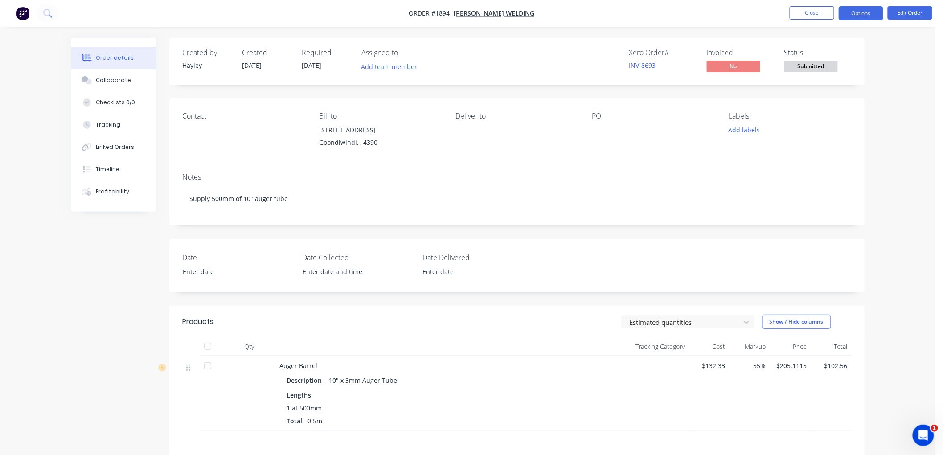
click at [865, 14] on button "Options" at bounding box center [861, 13] width 45 height 14
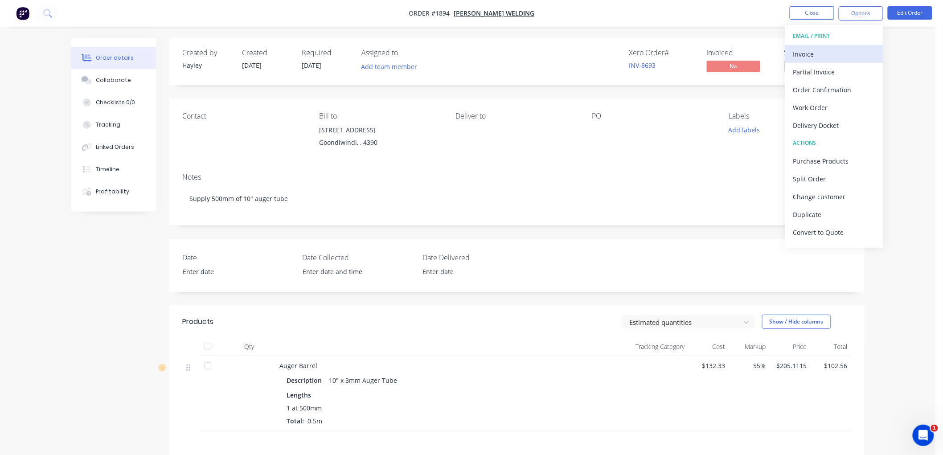
click at [814, 48] on div "Invoice" at bounding box center [834, 54] width 82 height 13
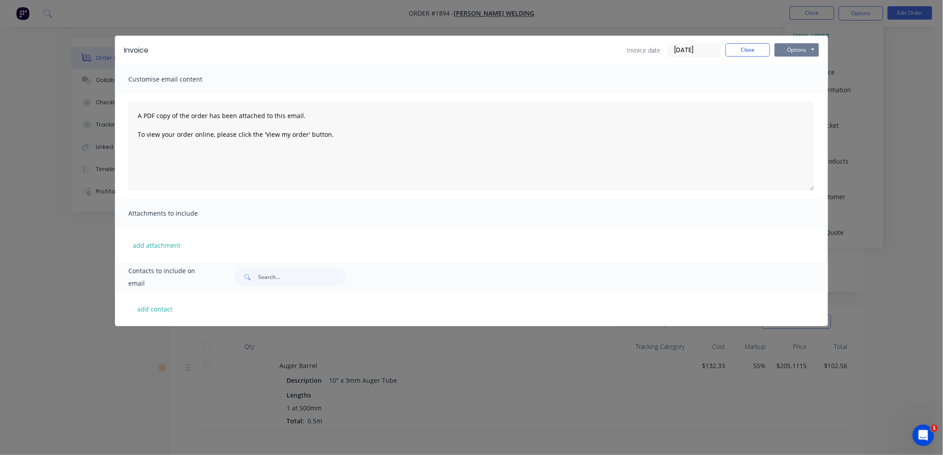
click at [799, 47] on button "Options" at bounding box center [797, 49] width 45 height 13
click at [814, 78] on button "Print" at bounding box center [803, 80] width 57 height 15
drag, startPoint x: 683, startPoint y: 48, endPoint x: 703, endPoint y: 56, distance: 22.2
click at [685, 48] on input "[DATE]" at bounding box center [694, 50] width 53 height 13
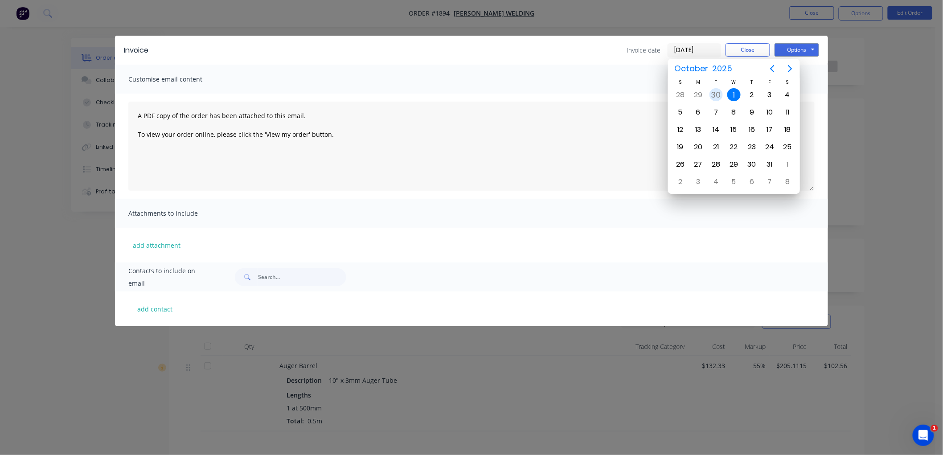
click at [712, 95] on div "30" at bounding box center [716, 94] width 13 height 13
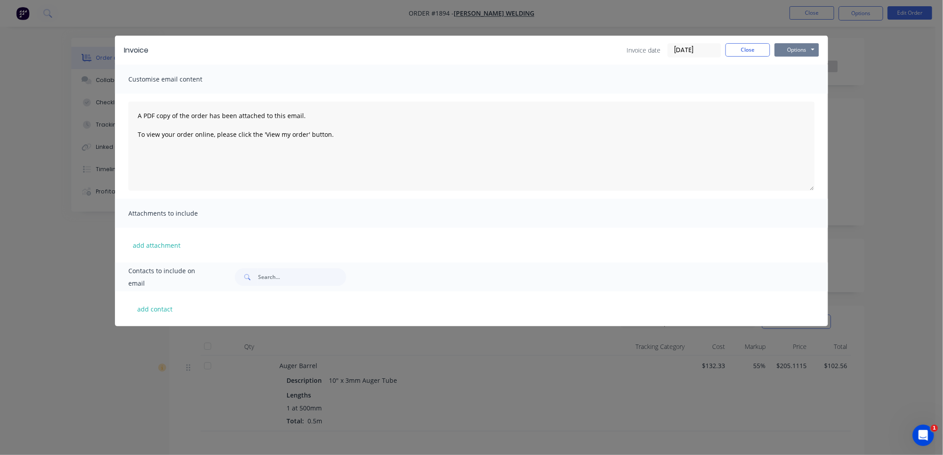
drag, startPoint x: 809, startPoint y: 49, endPoint x: 821, endPoint y: 53, distance: 13.3
click at [811, 49] on button "Options" at bounding box center [797, 49] width 45 height 13
click at [799, 78] on button "Print" at bounding box center [803, 80] width 57 height 15
click at [745, 47] on button "Close" at bounding box center [748, 49] width 45 height 13
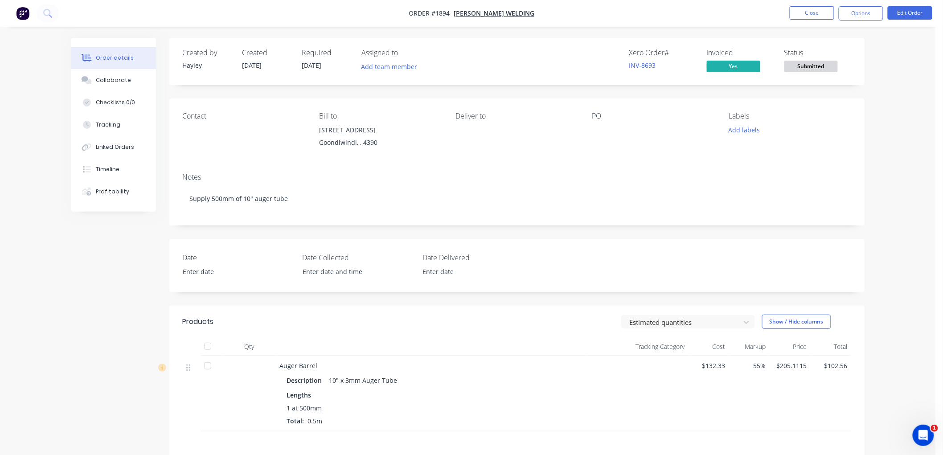
click at [846, 21] on nav "Order #1894 - Vincent Wright Welding Close Options Edit Order" at bounding box center [471, 13] width 943 height 27
click at [849, 15] on button "Options" at bounding box center [861, 13] width 45 height 14
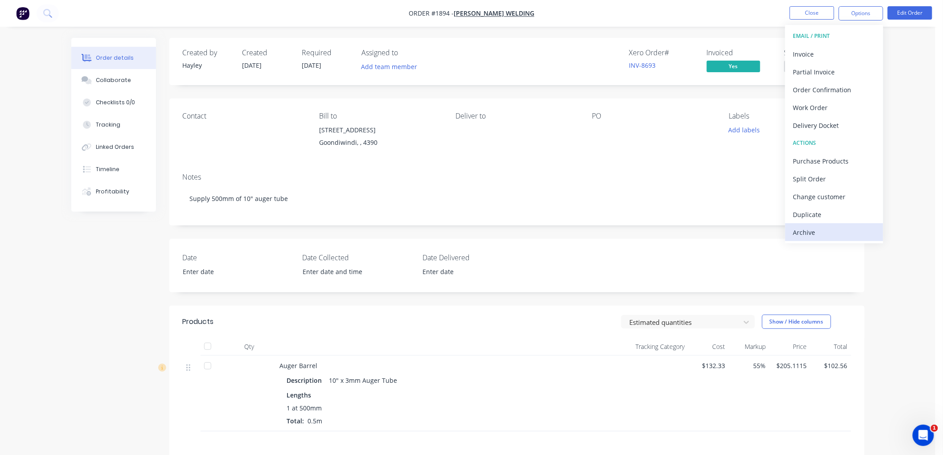
click at [822, 230] on div "Archive" at bounding box center [834, 232] width 82 height 13
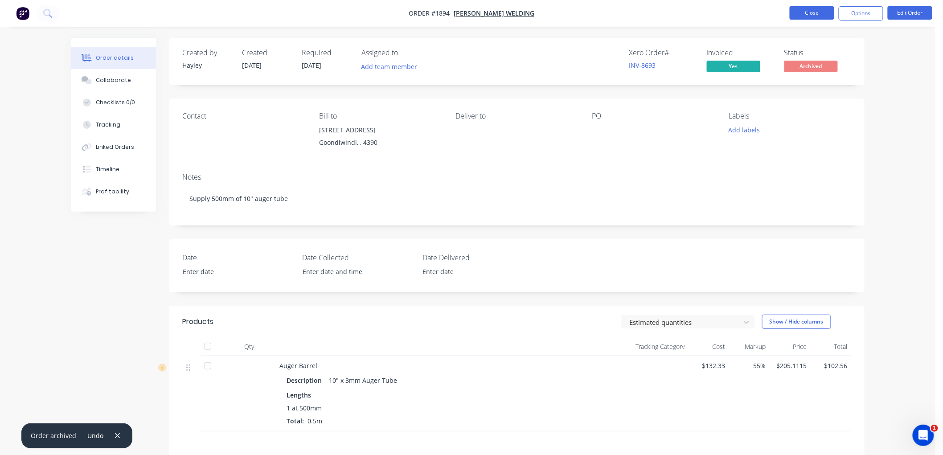
click at [806, 14] on button "Close" at bounding box center [812, 12] width 45 height 13
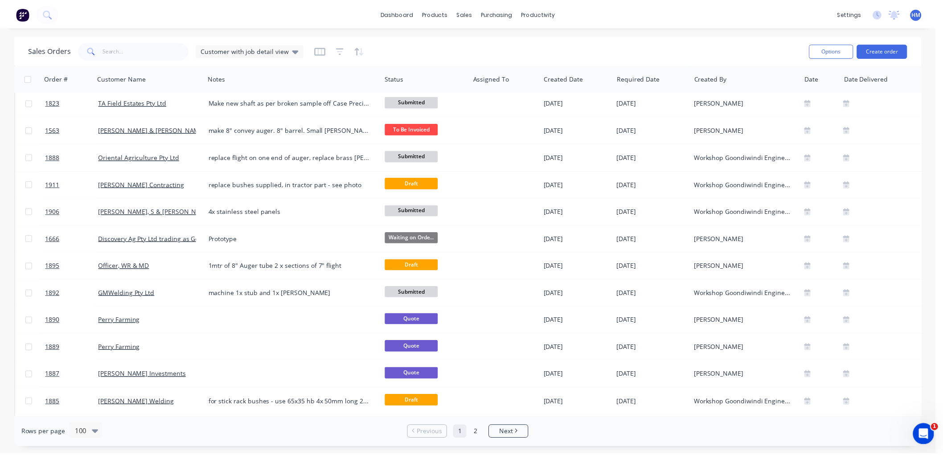
scroll to position [346, 0]
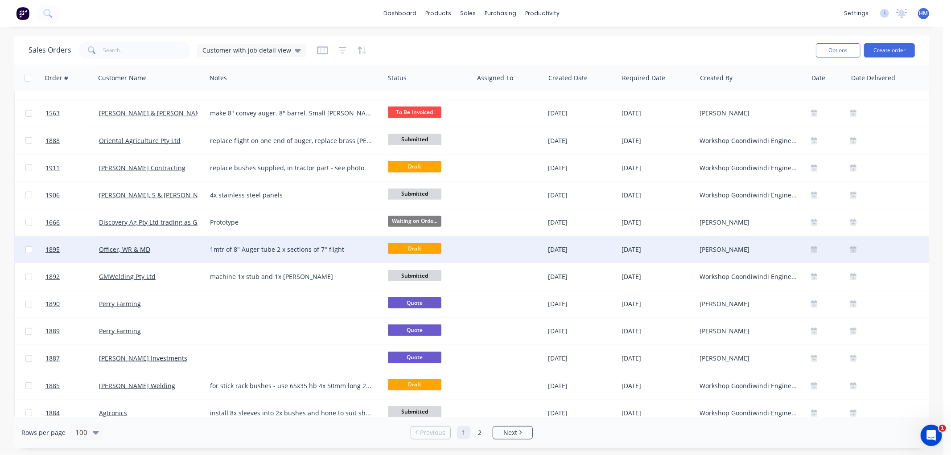
click at [185, 250] on div "Officer, WR & MD" at bounding box center [148, 249] width 99 height 9
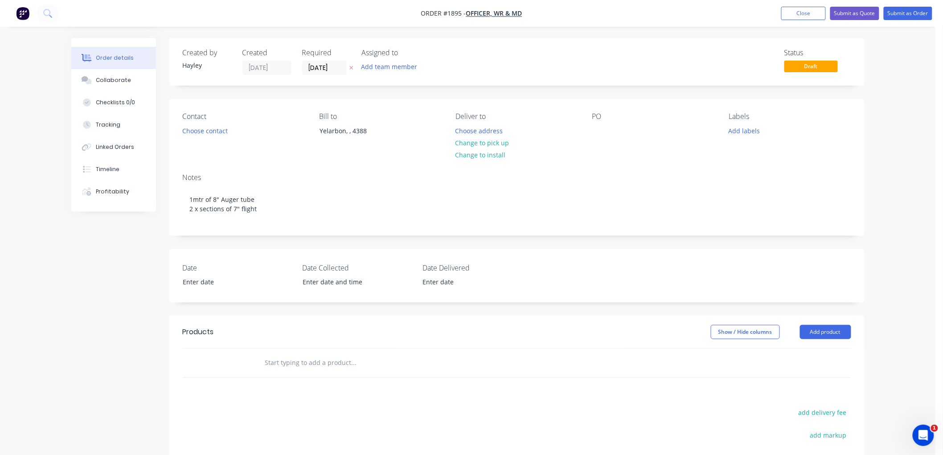
click at [332, 362] on input "text" at bounding box center [354, 363] width 178 height 18
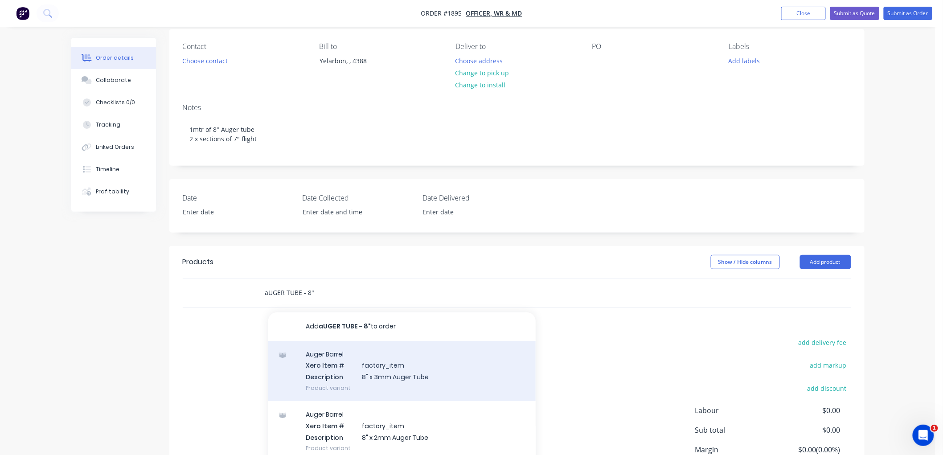
scroll to position [99, 0]
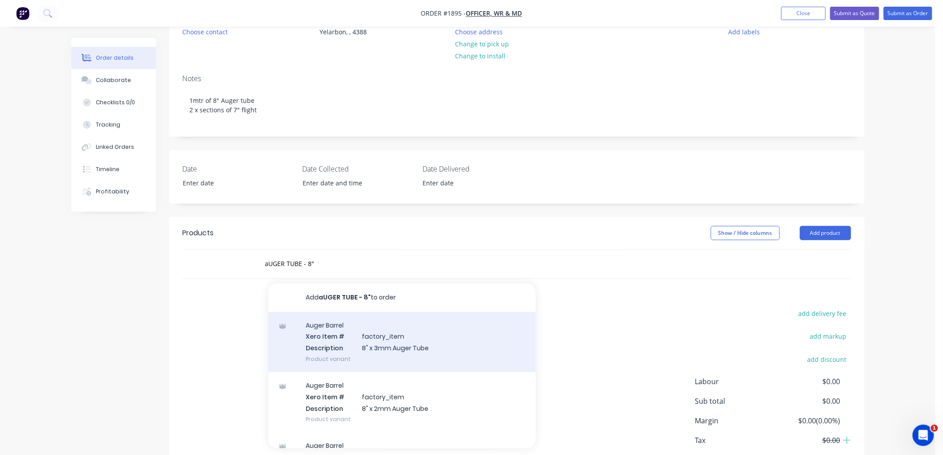
click at [409, 349] on div "Auger Barrel Xero Item # factory_item Description 8" x 3mm Auger Tube Product v…" at bounding box center [401, 342] width 267 height 60
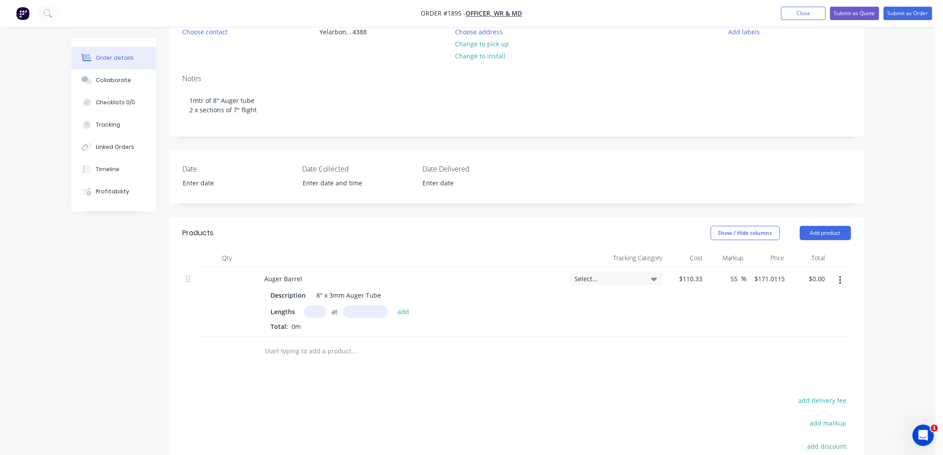
click at [309, 307] on input "text" at bounding box center [315, 311] width 22 height 13
click at [393, 305] on button "add" at bounding box center [403, 311] width 21 height 12
click at [305, 369] on input "text" at bounding box center [354, 366] width 178 height 18
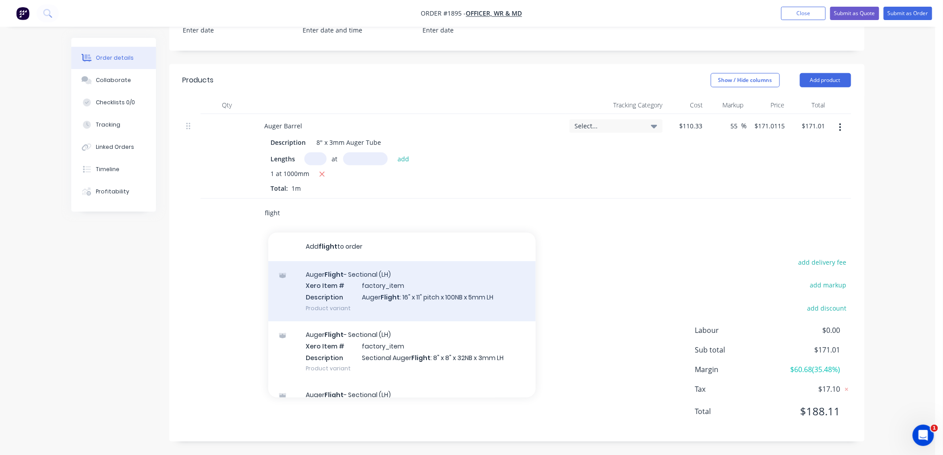
scroll to position [49, 0]
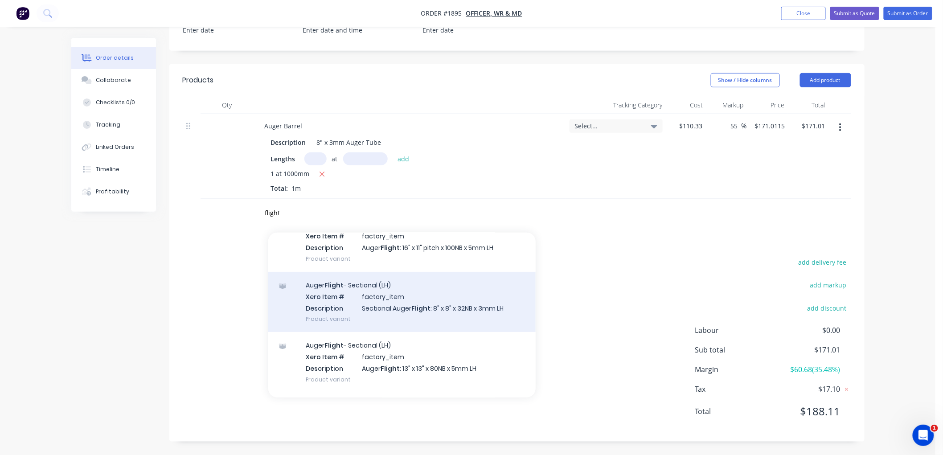
click at [407, 303] on div "Auger Flight - Sectional (LH) Xero Item # factory_item Description Sectional Au…" at bounding box center [401, 302] width 267 height 60
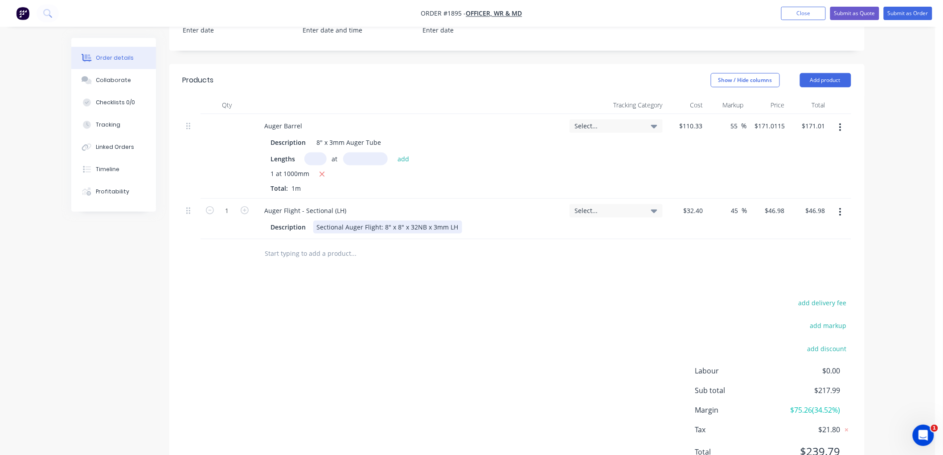
drag, startPoint x: 448, startPoint y: 227, endPoint x: 393, endPoint y: 230, distance: 54.4
click at [447, 227] on div "Sectional Auger Flight: 8" x 8" x 32NB x 3mm LH" at bounding box center [387, 227] width 149 height 13
drag, startPoint x: 389, startPoint y: 226, endPoint x: 485, endPoint y: 226, distance: 95.4
click at [484, 226] on div "Description Sectional Auger Flight: 8" x 8" x 32NB x 3mm LH" at bounding box center [408, 227] width 282 height 13
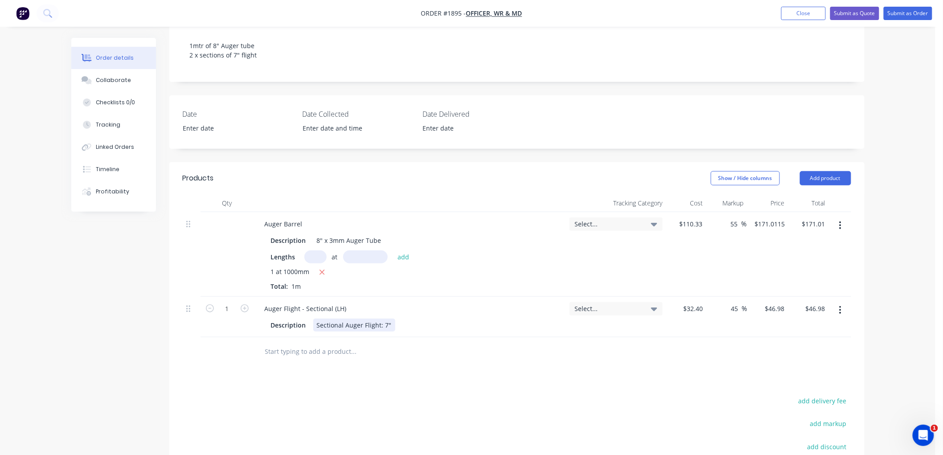
scroll to position [153, 0]
click at [230, 308] on input "1" at bounding box center [227, 309] width 23 height 13
click at [370, 353] on input "text" at bounding box center [354, 353] width 178 height 18
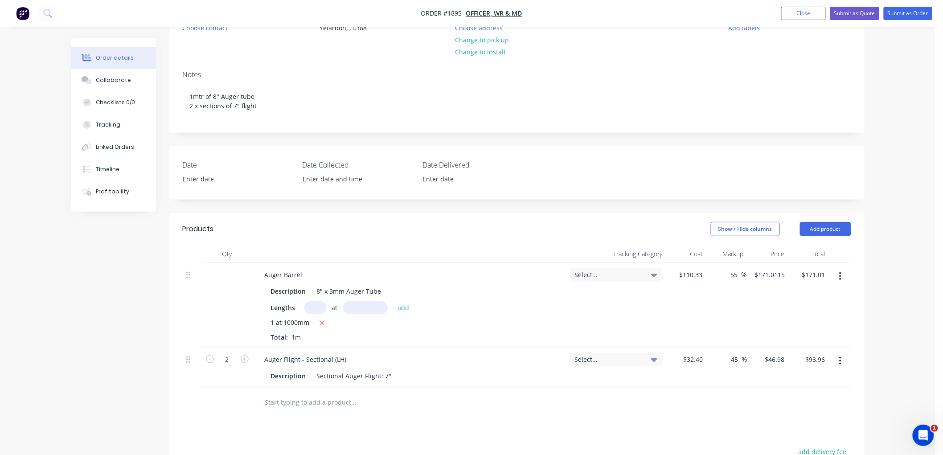
scroll to position [95, 0]
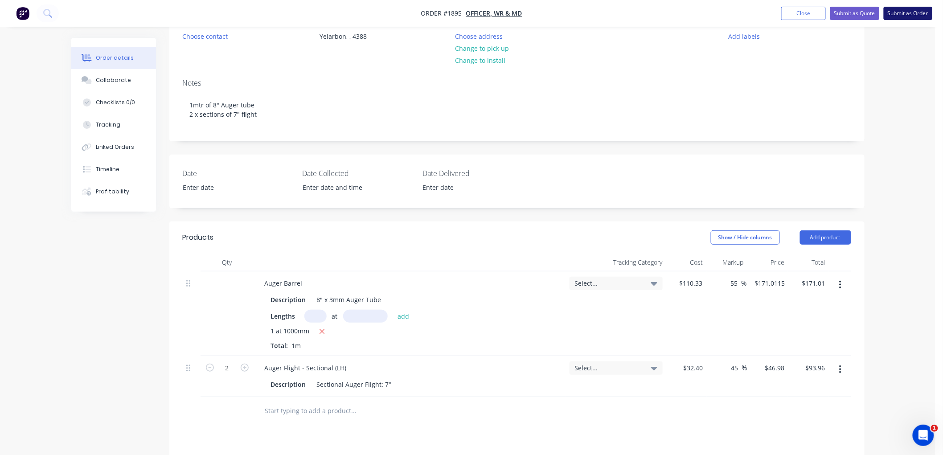
click at [900, 14] on button "Submit as Order" at bounding box center [908, 13] width 49 height 13
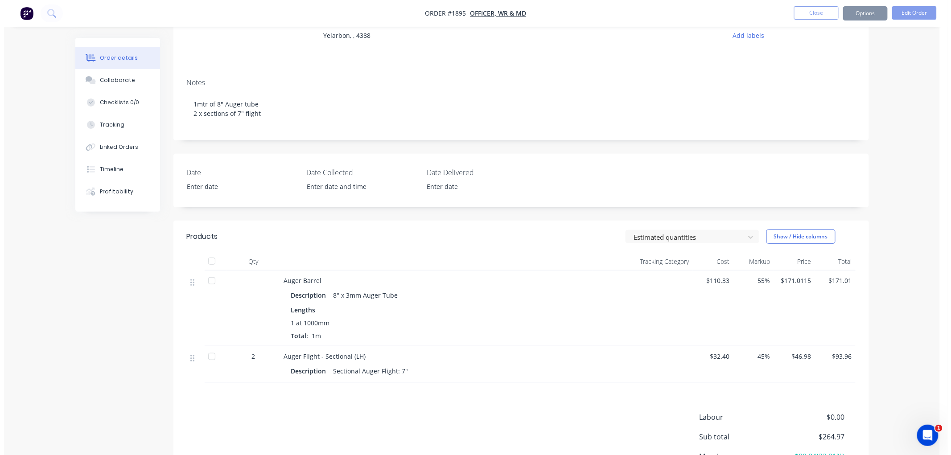
scroll to position [0, 0]
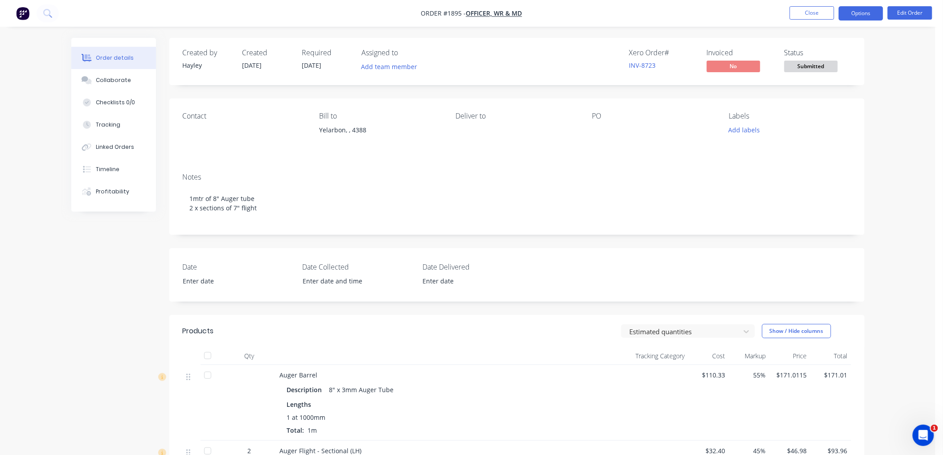
click at [861, 11] on button "Options" at bounding box center [861, 13] width 45 height 14
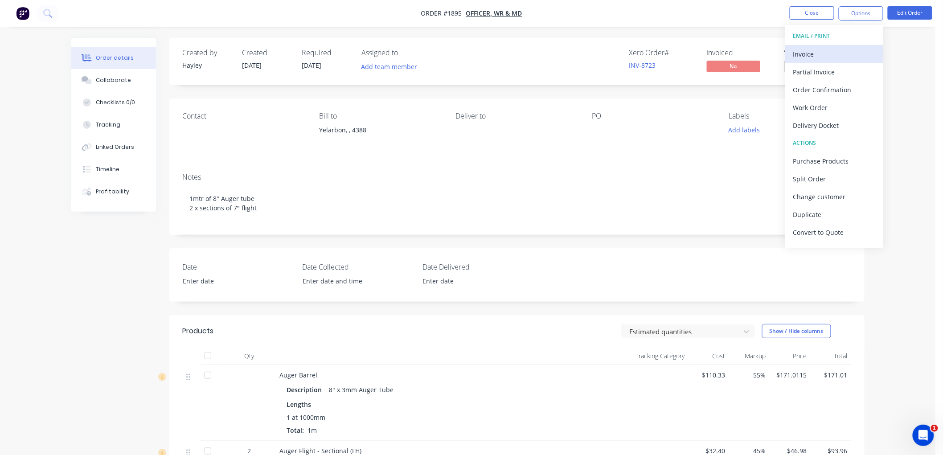
click at [839, 49] on div "Invoice" at bounding box center [834, 54] width 82 height 13
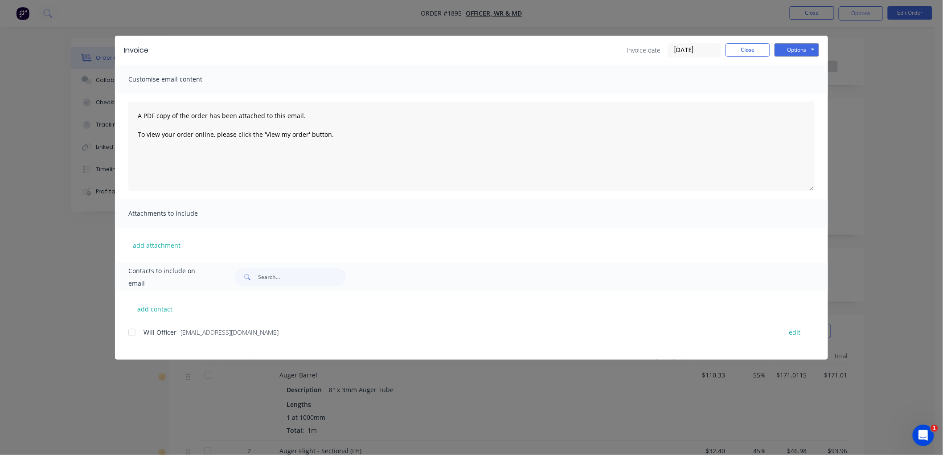
click at [132, 329] on div at bounding box center [132, 333] width 18 height 18
click at [690, 51] on input "[DATE]" at bounding box center [694, 50] width 53 height 13
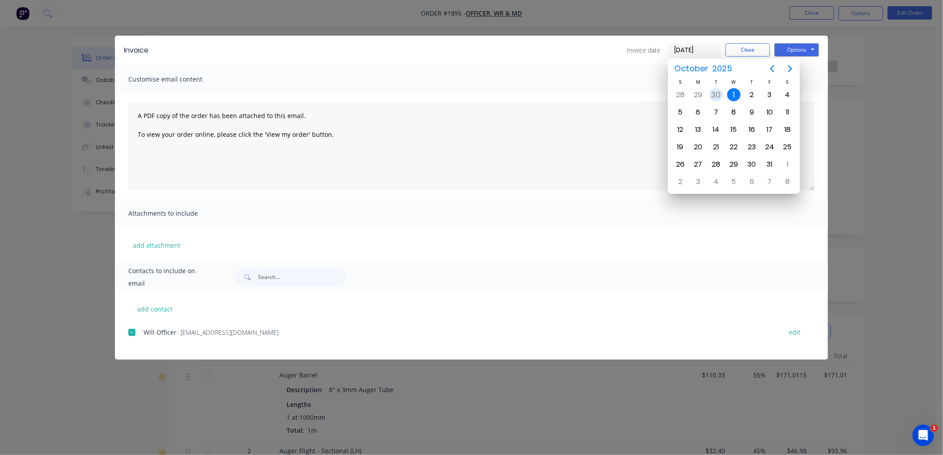
click at [710, 96] on div "30" at bounding box center [716, 94] width 13 height 13
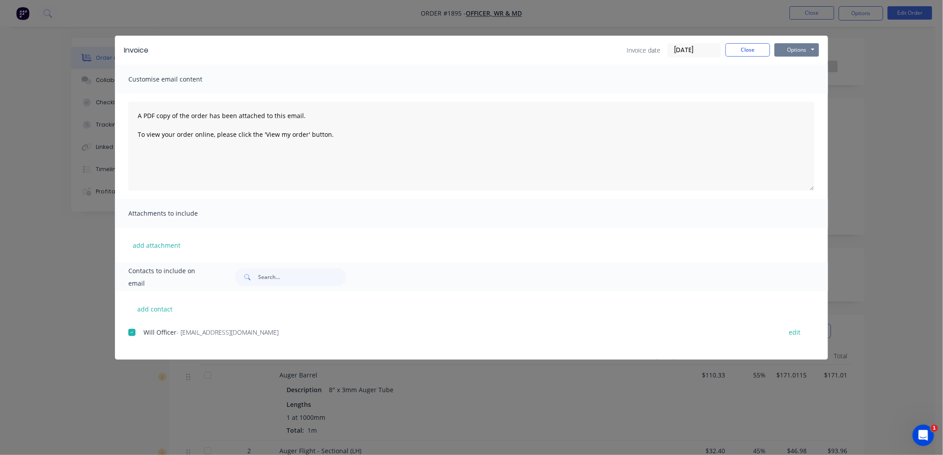
click at [790, 53] on button "Options" at bounding box center [797, 49] width 45 height 13
click at [798, 94] on button "Email" at bounding box center [803, 95] width 57 height 15
drag, startPoint x: 739, startPoint y: 50, endPoint x: 798, endPoint y: 41, distance: 59.9
click at [743, 49] on button "Close" at bounding box center [748, 49] width 45 height 13
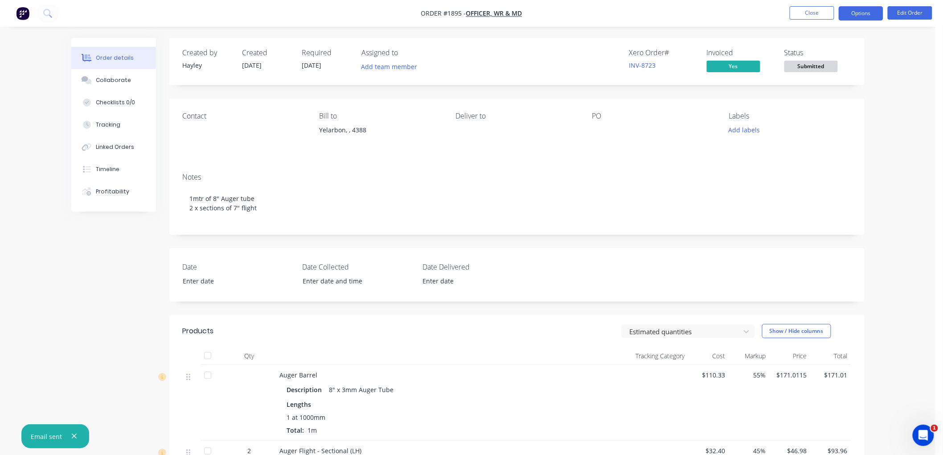
drag, startPoint x: 872, startPoint y: 8, endPoint x: 868, endPoint y: 20, distance: 12.7
click at [871, 9] on button "Options" at bounding box center [861, 13] width 45 height 14
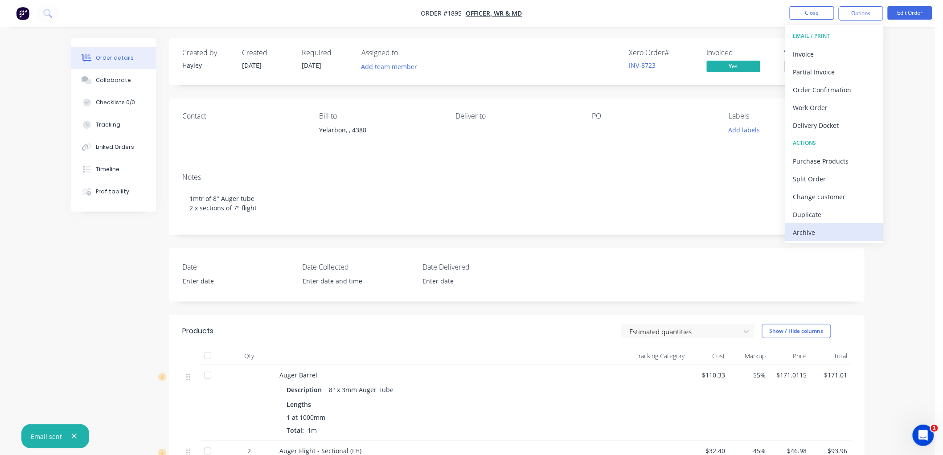
click at [808, 226] on div "Archive" at bounding box center [834, 232] width 82 height 13
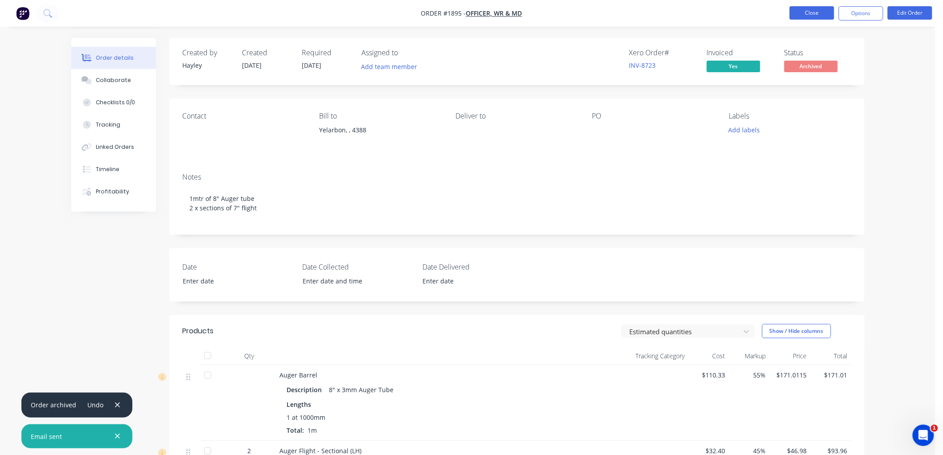
click at [818, 15] on button "Close" at bounding box center [812, 12] width 45 height 13
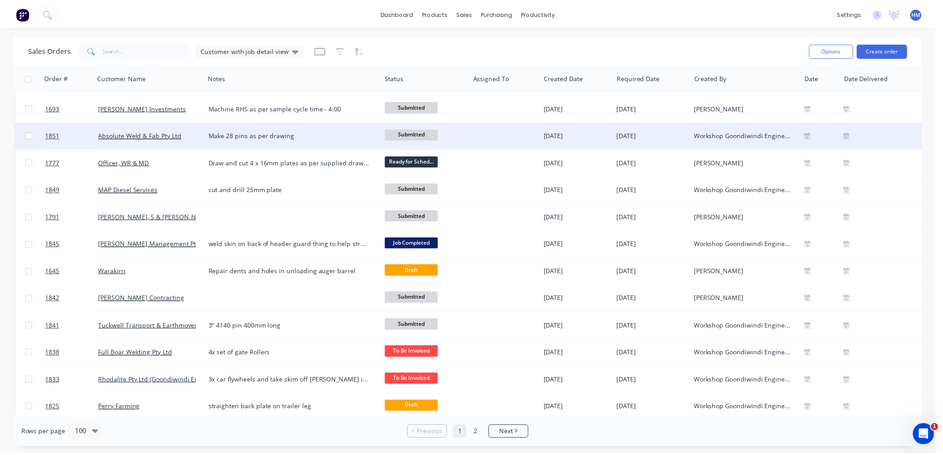
scroll to position [1436, 0]
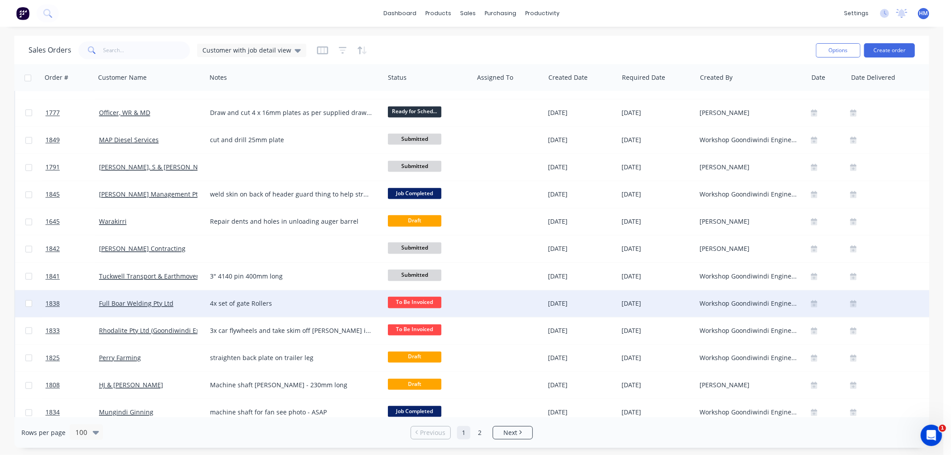
click at [179, 305] on div "Full Boar Welding Pty Ltd" at bounding box center [148, 304] width 99 height 9
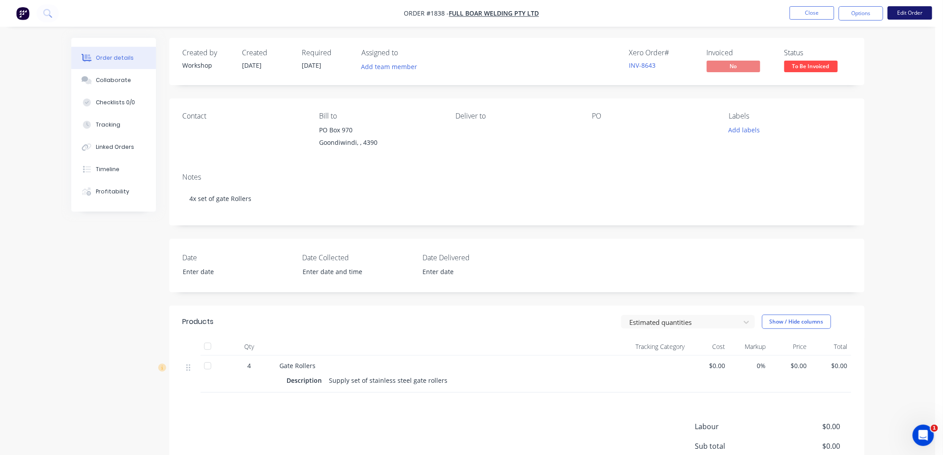
click at [906, 12] on button "Edit Order" at bounding box center [910, 12] width 45 height 13
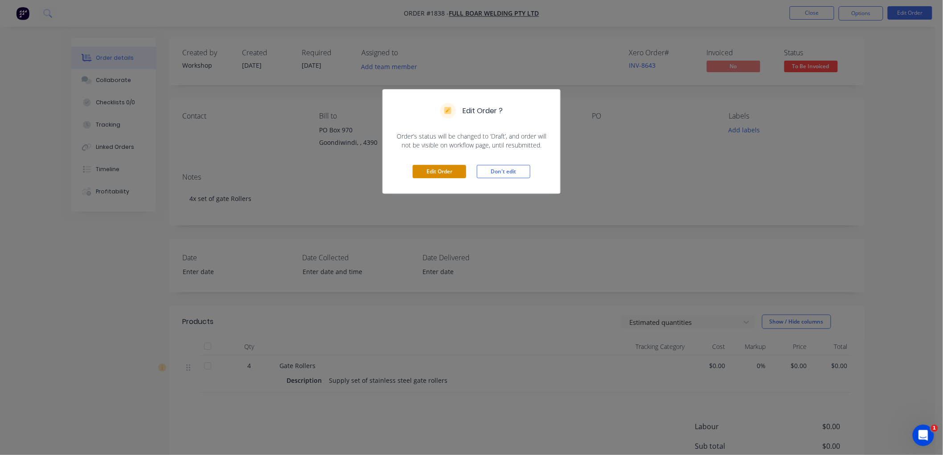
click at [437, 173] on button "Edit Order" at bounding box center [439, 171] width 53 height 13
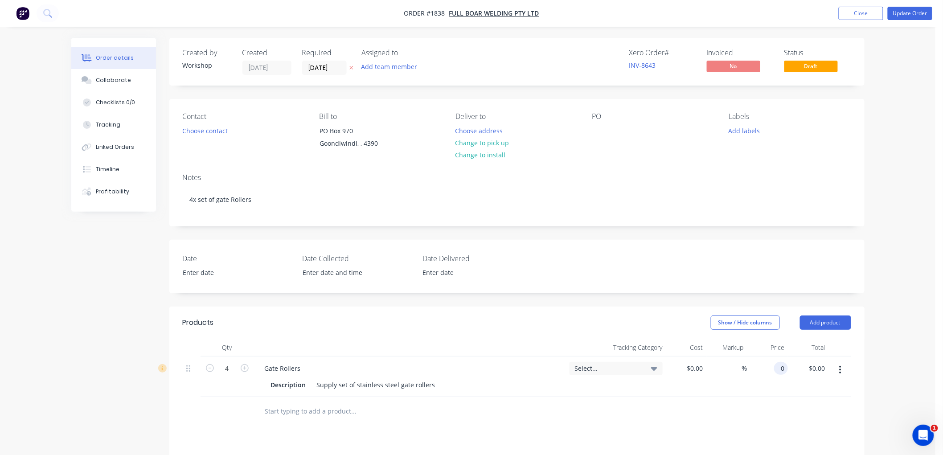
click at [777, 367] on div "0 0" at bounding box center [781, 368] width 14 height 13
click at [596, 134] on div at bounding box center [599, 130] width 14 height 13
click at [905, 12] on button "Update Order" at bounding box center [910, 13] width 45 height 13
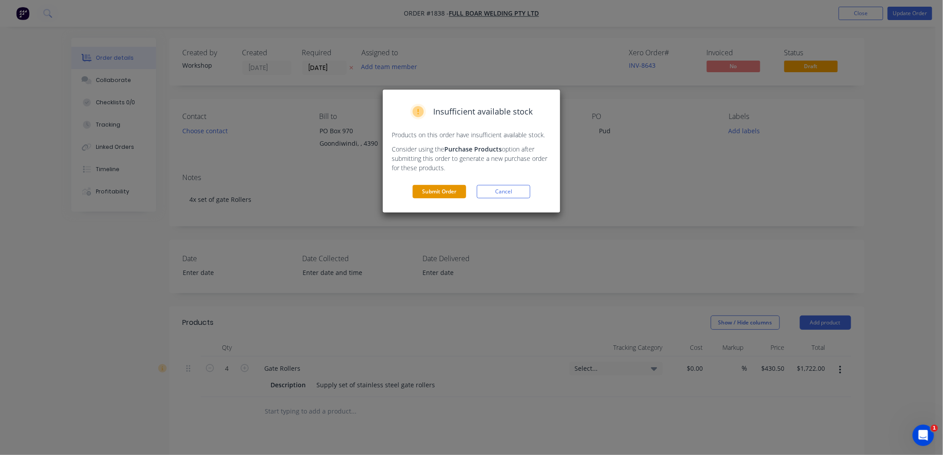
click at [420, 195] on button "Submit Order" at bounding box center [439, 191] width 53 height 13
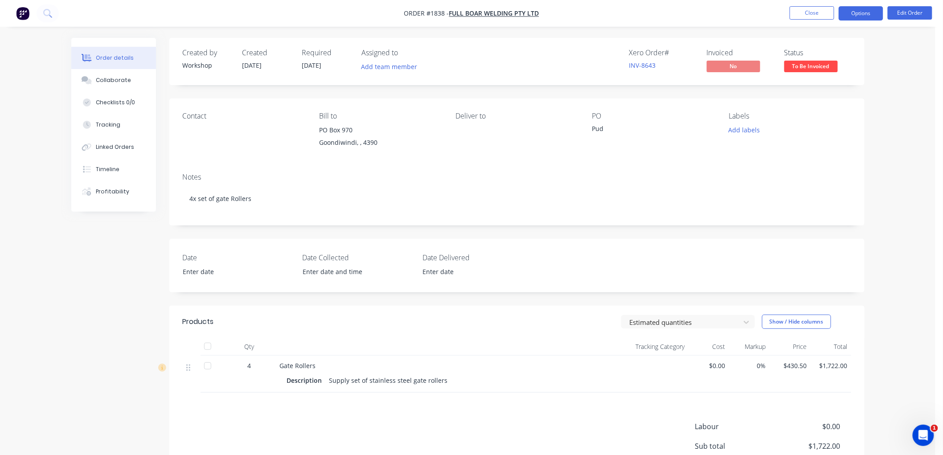
click at [850, 13] on button "Options" at bounding box center [861, 13] width 45 height 14
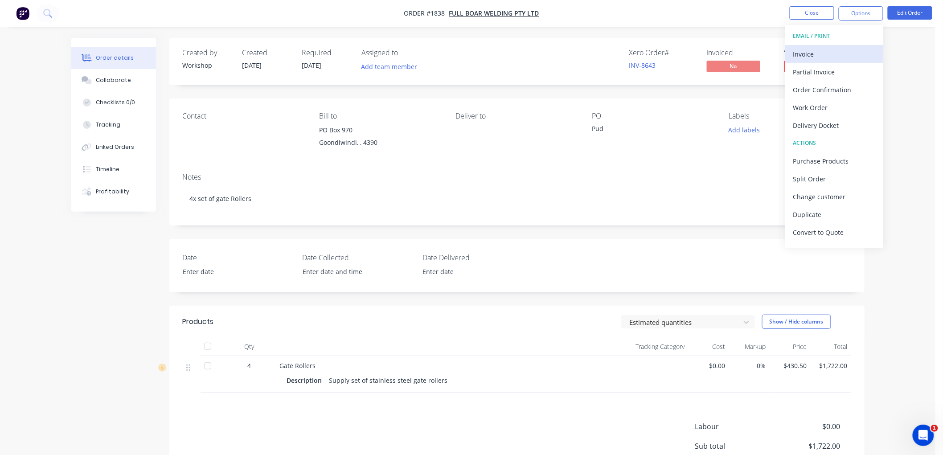
click at [832, 54] on div "Invoice" at bounding box center [834, 54] width 82 height 13
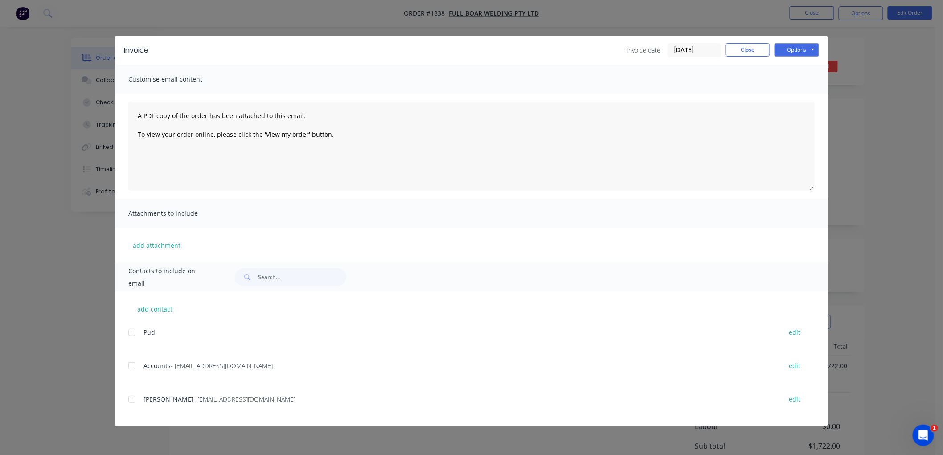
click at [681, 48] on input "[DATE]" at bounding box center [694, 50] width 53 height 13
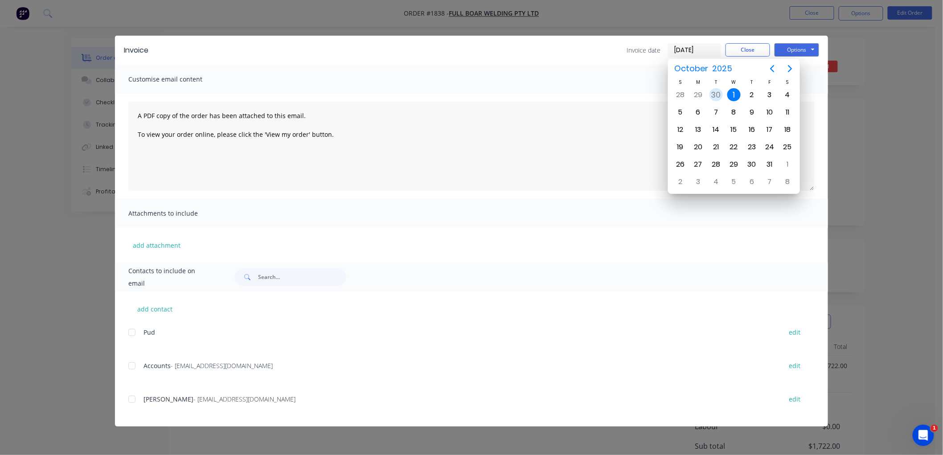
click at [713, 94] on div "30" at bounding box center [716, 94] width 13 height 13
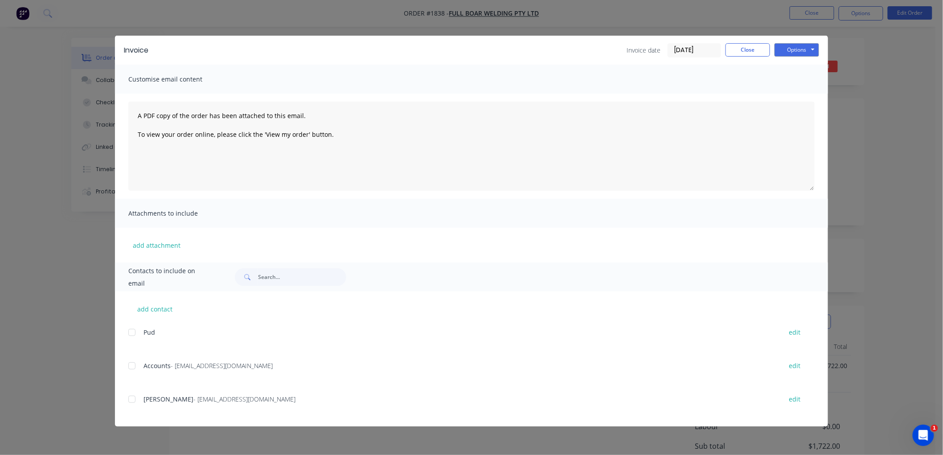
click at [132, 365] on div at bounding box center [132, 366] width 18 height 18
drag, startPoint x: 808, startPoint y: 51, endPoint x: 817, endPoint y: 56, distance: 10.4
click at [813, 51] on button "Options" at bounding box center [797, 49] width 45 height 13
click at [809, 91] on button "Email" at bounding box center [803, 95] width 57 height 15
click at [750, 48] on button "Close" at bounding box center [748, 49] width 45 height 13
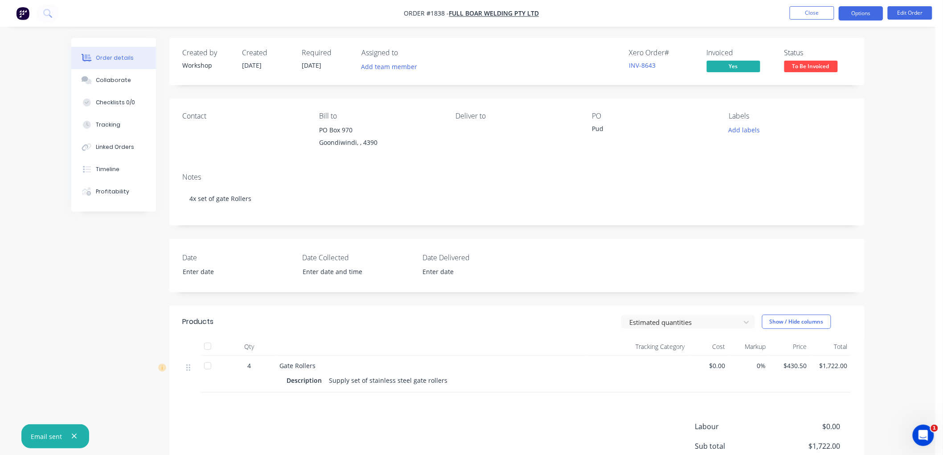
click at [842, 9] on button "Options" at bounding box center [861, 13] width 45 height 14
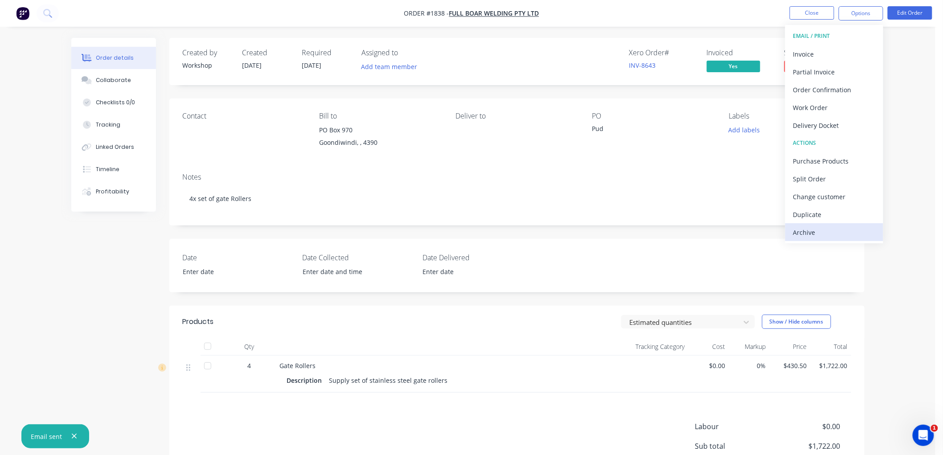
click at [823, 233] on div "Archive" at bounding box center [834, 232] width 82 height 13
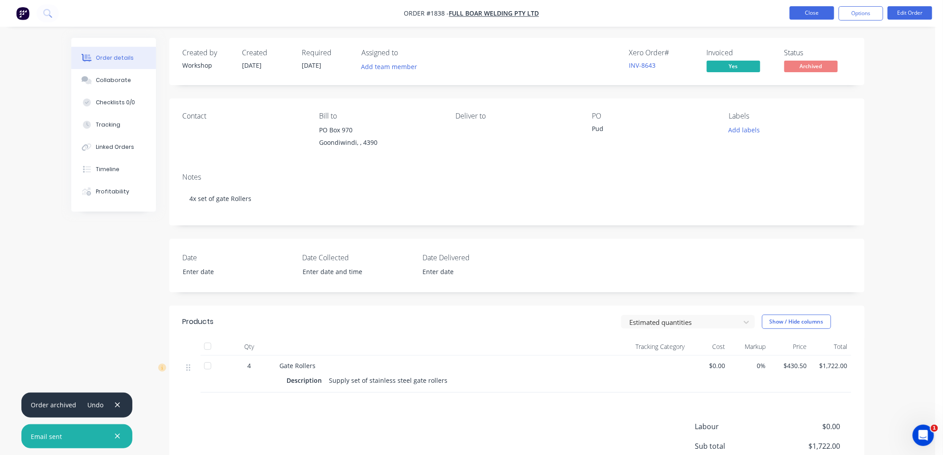
click at [810, 8] on button "Close" at bounding box center [812, 12] width 45 height 13
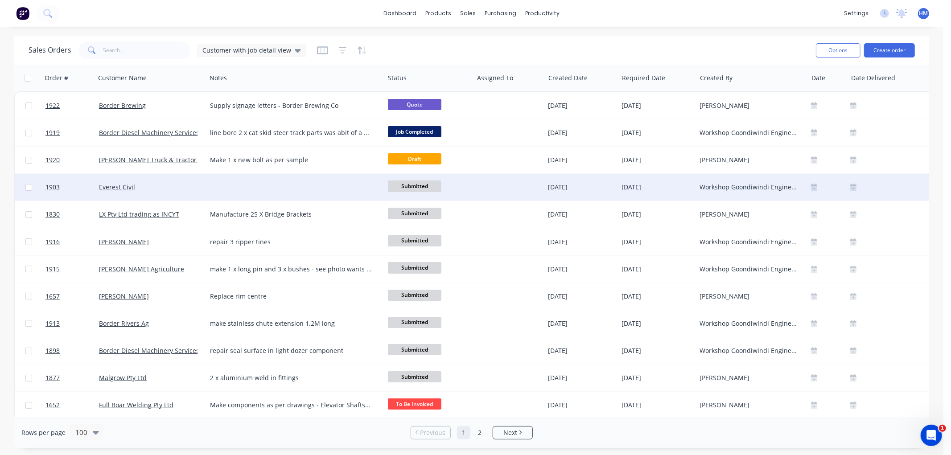
click at [161, 193] on div "Everest Civil" at bounding box center [150, 187] width 111 height 27
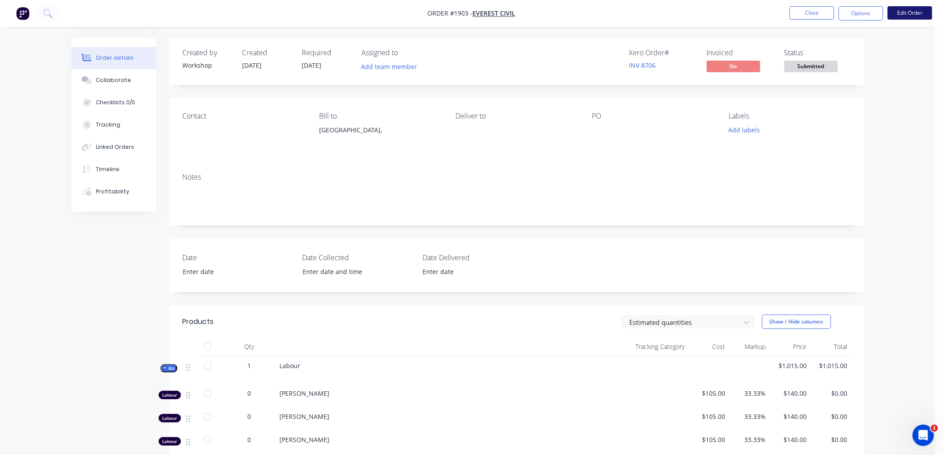
click at [920, 10] on button "Edit Order" at bounding box center [910, 12] width 45 height 13
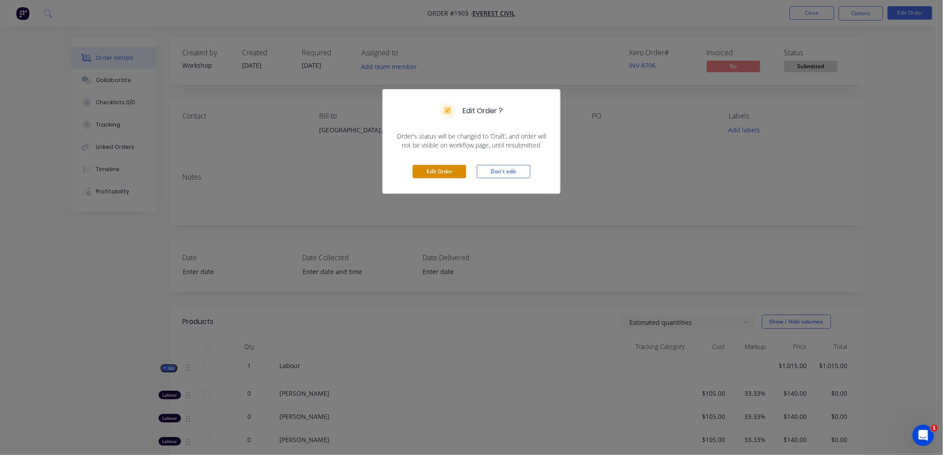
click at [442, 172] on button "Edit Order" at bounding box center [439, 171] width 53 height 13
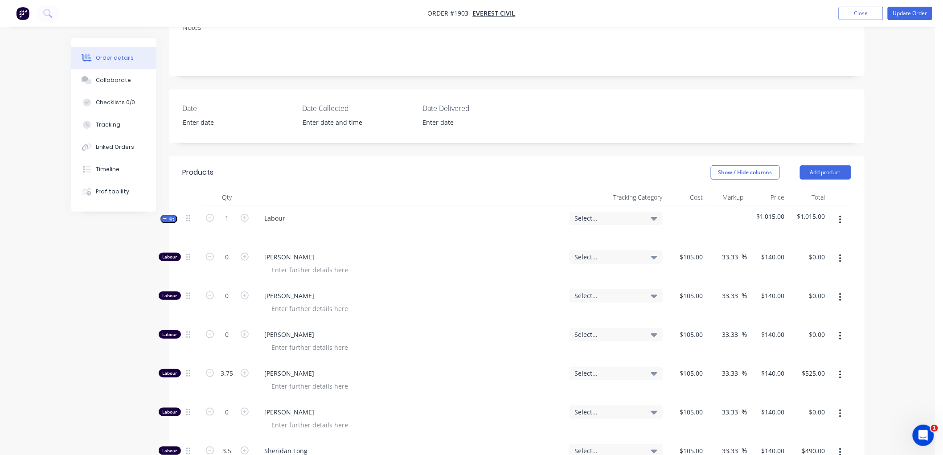
scroll to position [198, 0]
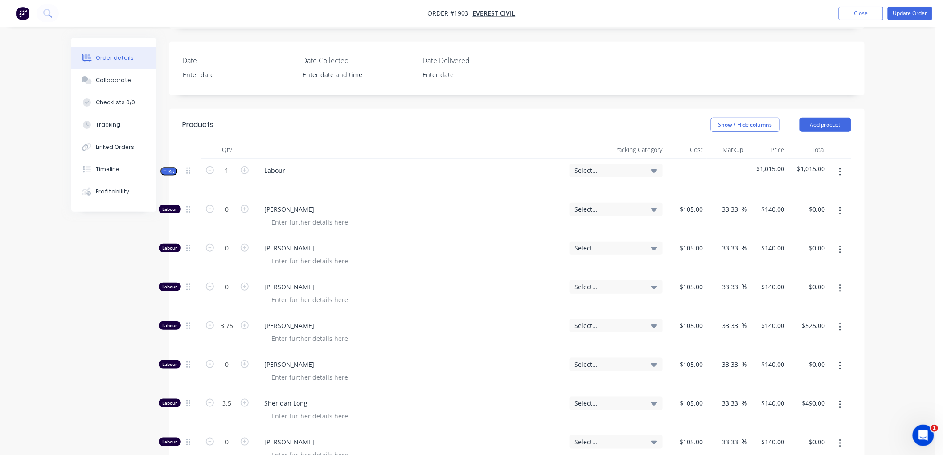
click at [161, 170] on button "Kit" at bounding box center [168, 171] width 17 height 8
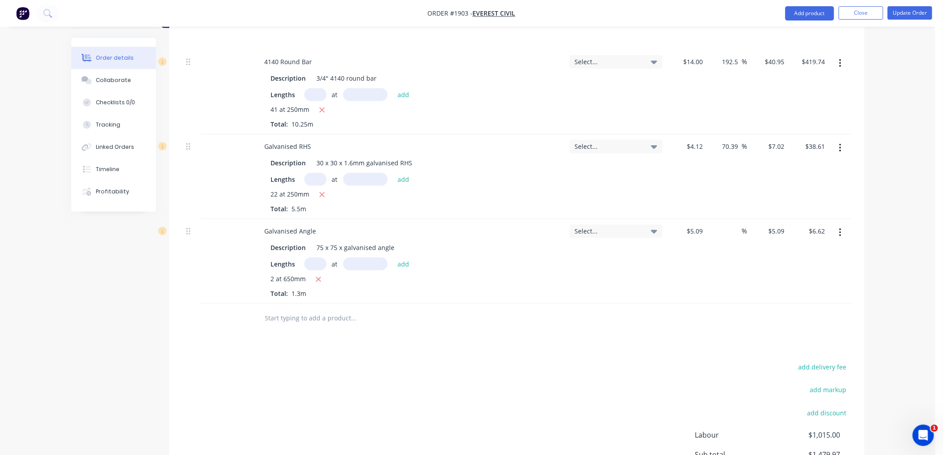
scroll to position [346, 0]
click at [274, 318] on input "text" at bounding box center [354, 317] width 178 height 18
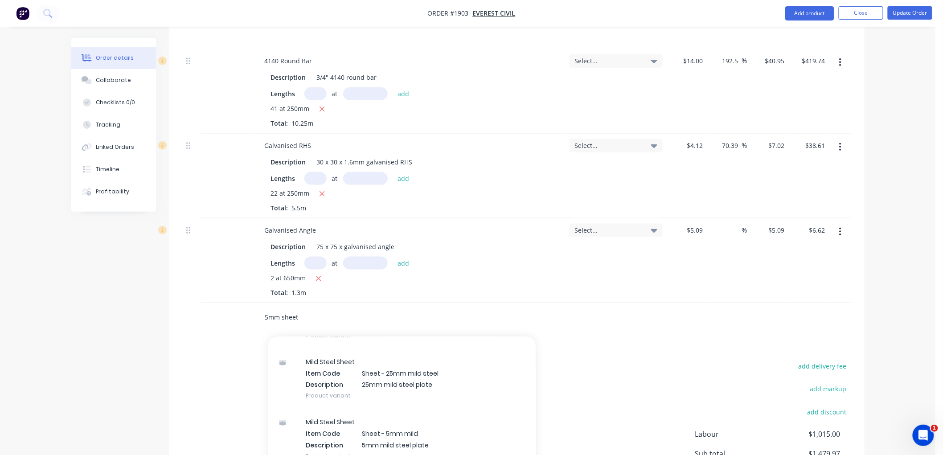
scroll to position [239, 0]
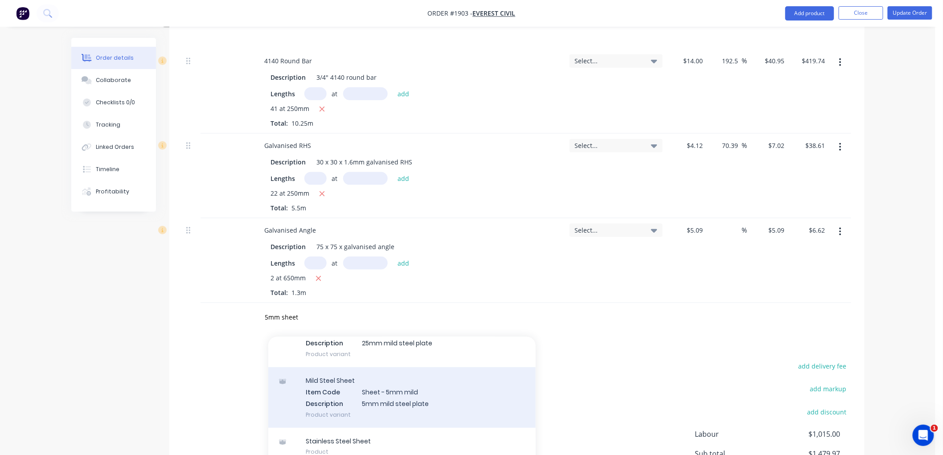
click at [412, 391] on div "Mild Steel Sheet Item Code Sheet - 5mm mild Description 5mm mild steel plate Pr…" at bounding box center [401, 397] width 267 height 60
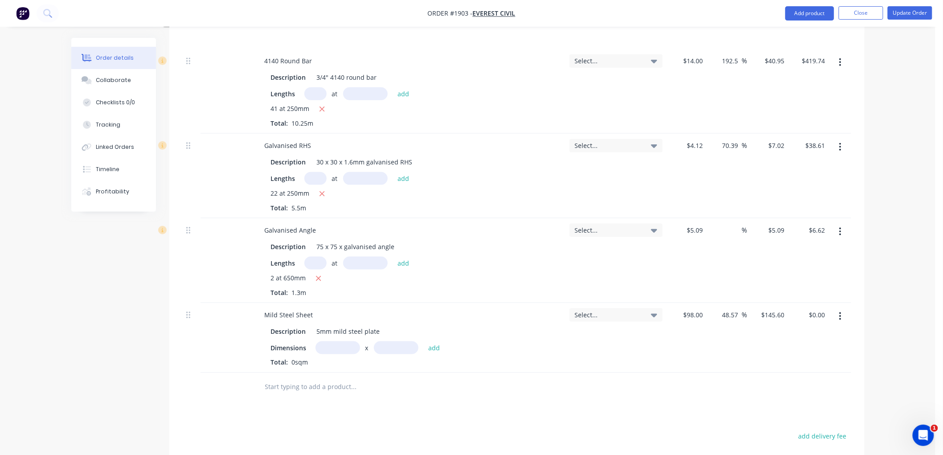
click at [328, 348] on input "text" at bounding box center [338, 347] width 45 height 13
drag, startPoint x: 350, startPoint y: 345, endPoint x: 277, endPoint y: 345, distance: 73.1
click at [277, 345] on div "Dimensions 1500m x add" at bounding box center [410, 347] width 278 height 13
click at [424, 341] on button "add" at bounding box center [434, 347] width 21 height 12
click at [649, 350] on div "Select..." at bounding box center [616, 345] width 100 height 85
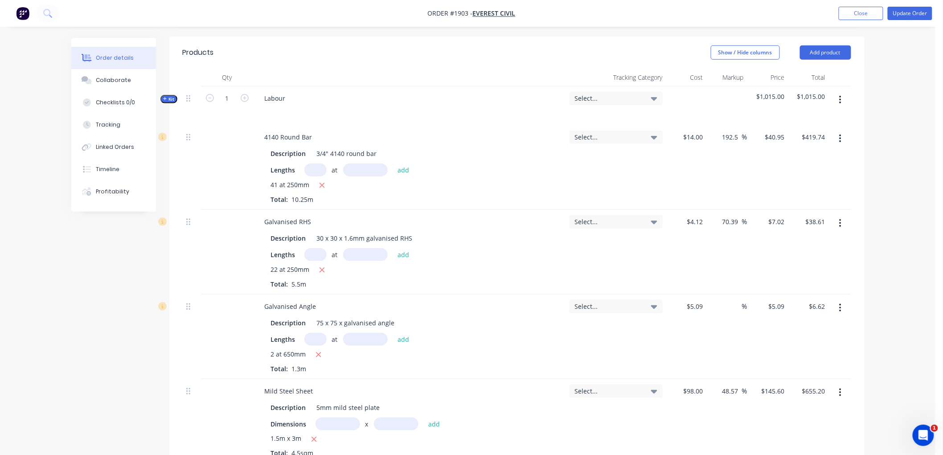
scroll to position [198, 0]
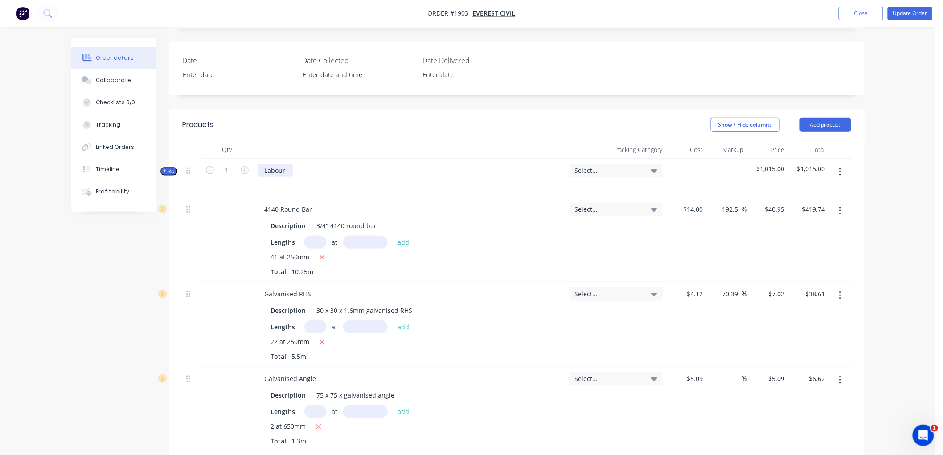
click at [286, 169] on div "Labour" at bounding box center [275, 170] width 35 height 13
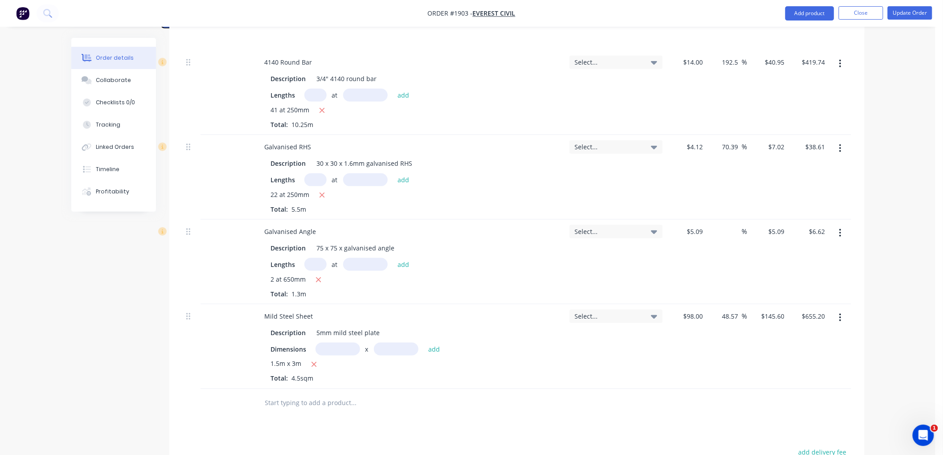
scroll to position [346, 0]
click at [291, 399] on input "text" at bounding box center [354, 402] width 178 height 18
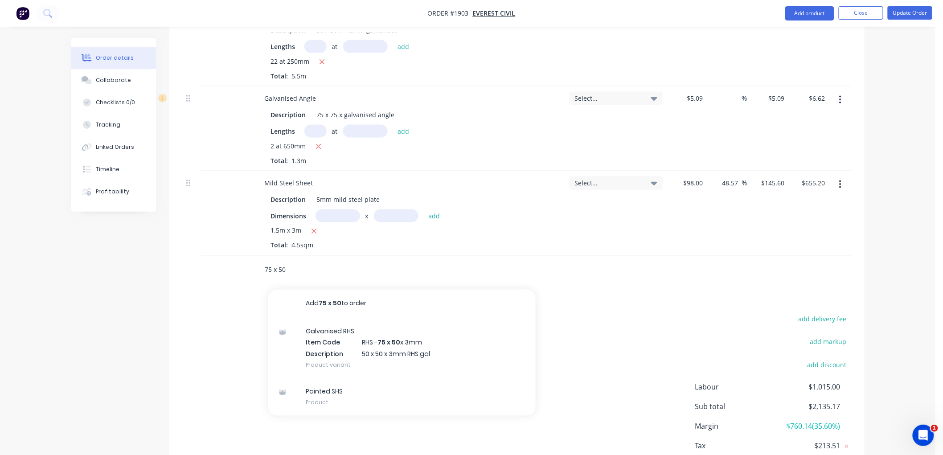
scroll to position [495, 0]
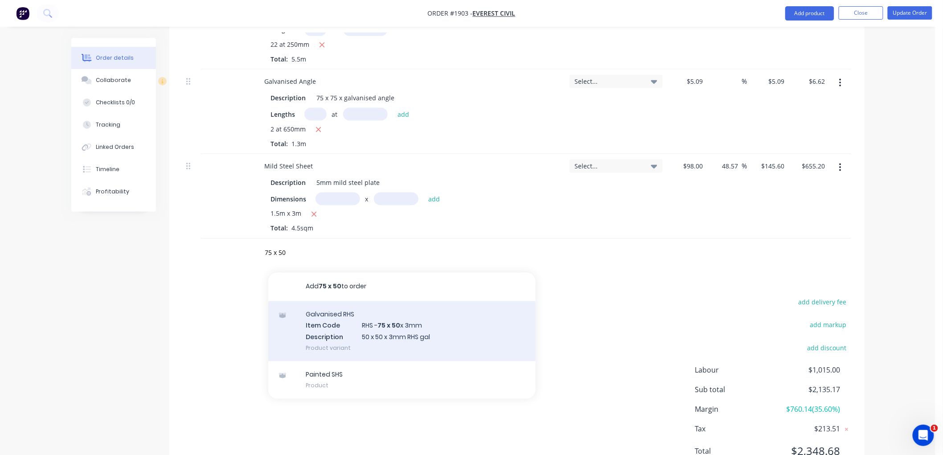
click at [428, 336] on div "Galvanised RHS Item Code RHS - 75 x 50 x 3mm Description 50 x 50 x 3mm RHS gal …" at bounding box center [401, 331] width 267 height 60
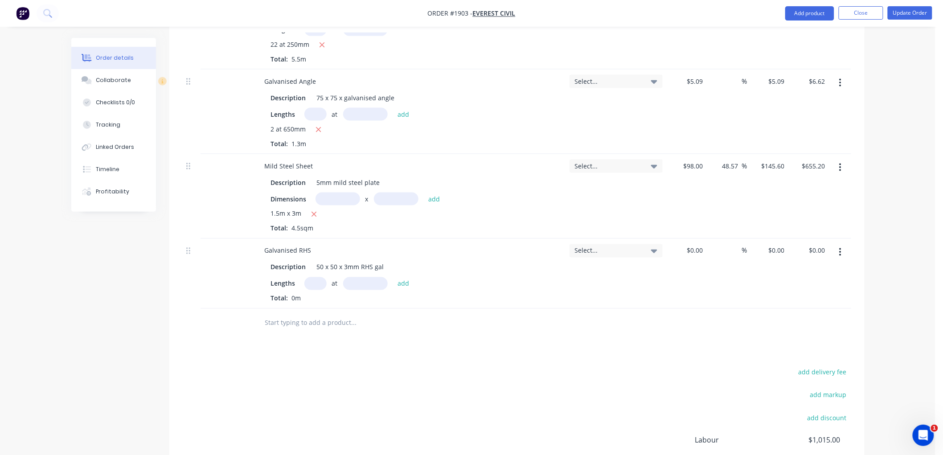
click at [301, 278] on div "Lengths at add" at bounding box center [410, 283] width 278 height 13
click at [315, 282] on input "text" at bounding box center [315, 283] width 22 height 13
click at [313, 287] on input "text" at bounding box center [315, 283] width 22 height 13
click at [393, 277] on button "add" at bounding box center [403, 283] width 21 height 12
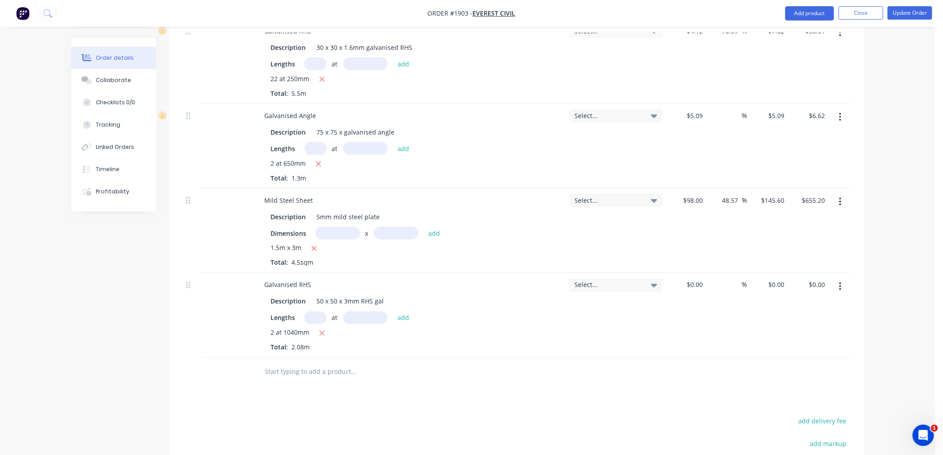
scroll to position [446, 0]
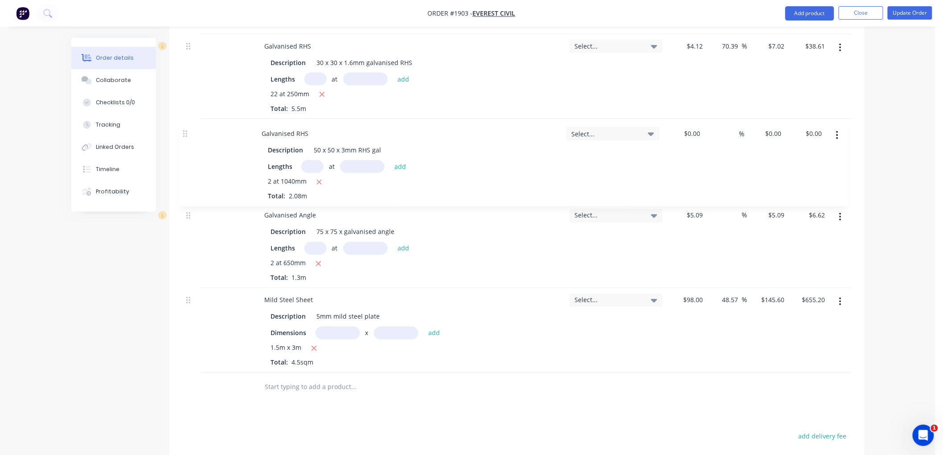
drag, startPoint x: 186, startPoint y: 300, endPoint x: 185, endPoint y: 125, distance: 175.2
click at [185, 125] on div "Kit 1 Labour: Make bolt in trailer frame to house cutting edges, sign frames an…" at bounding box center [517, 142] width 669 height 462
click at [300, 389] on input "text" at bounding box center [354, 387] width 178 height 18
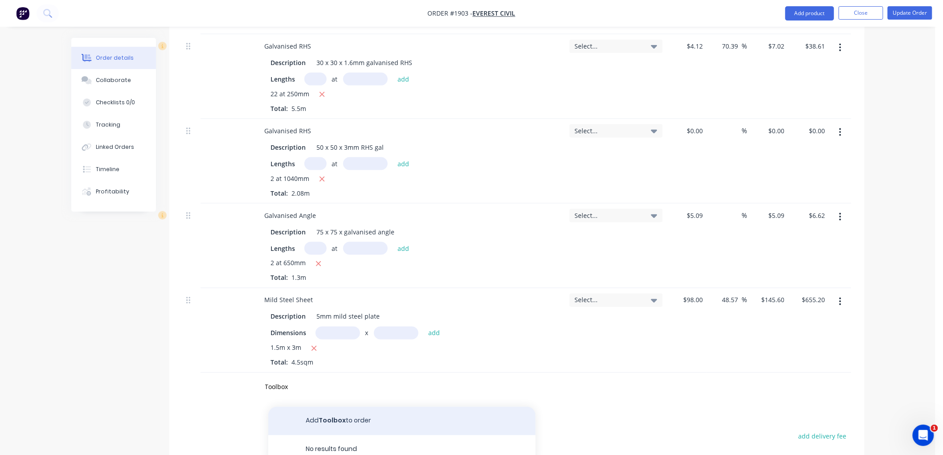
click at [345, 420] on button "Add Toolbox to order" at bounding box center [401, 421] width 267 height 29
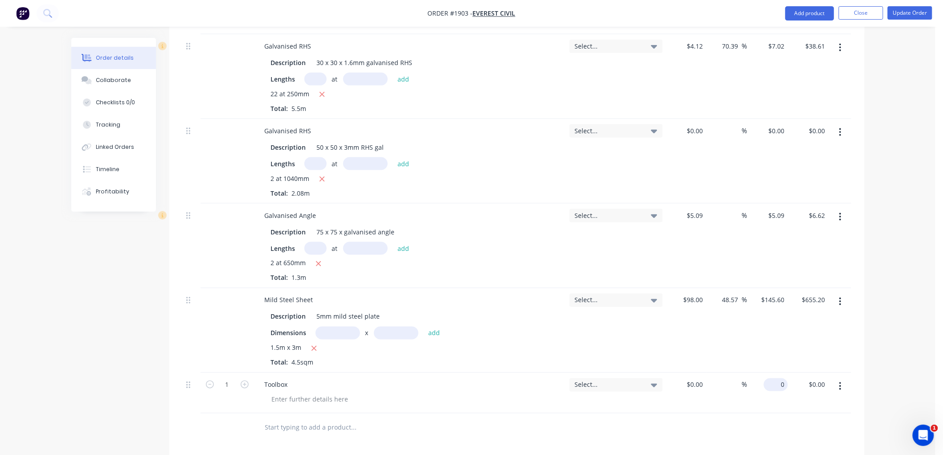
click at [776, 385] on div "0 $0.00" at bounding box center [776, 384] width 24 height 13
drag, startPoint x: 690, startPoint y: 378, endPoint x: 700, endPoint y: 388, distance: 13.9
click at [694, 381] on div at bounding box center [700, 384] width 14 height 13
click at [729, 422] on div at bounding box center [517, 428] width 669 height 29
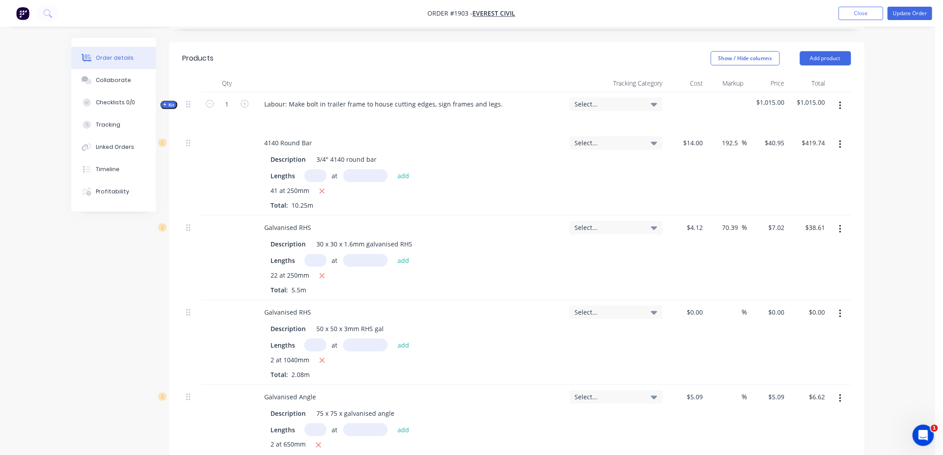
scroll to position [215, 0]
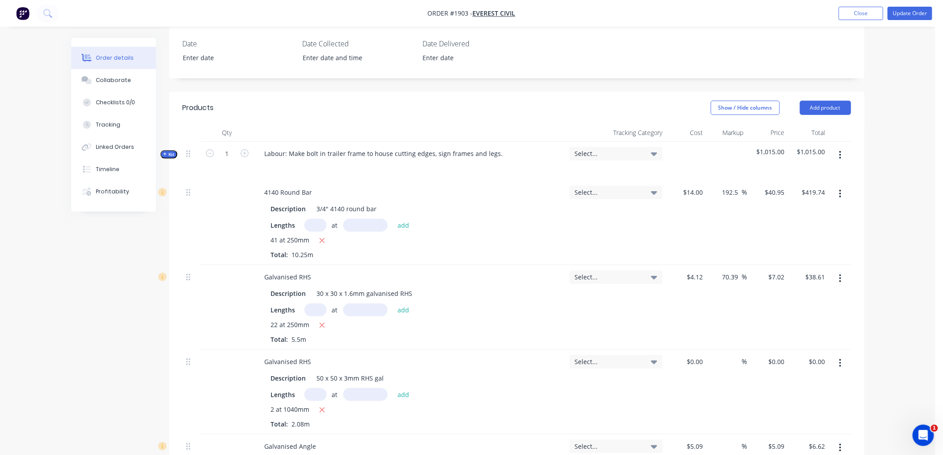
click at [165, 155] on icon "button" at bounding box center [165, 154] width 4 height 4
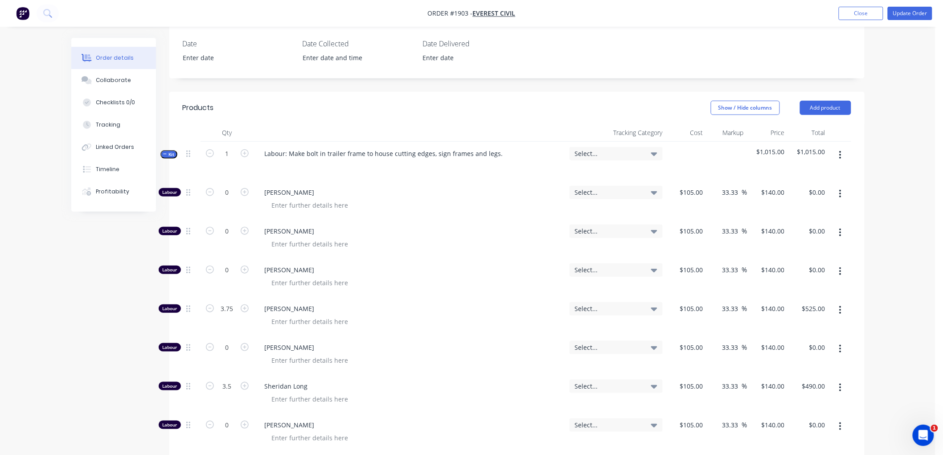
click at [165, 154] on icon "button" at bounding box center [165, 154] width 4 height 0
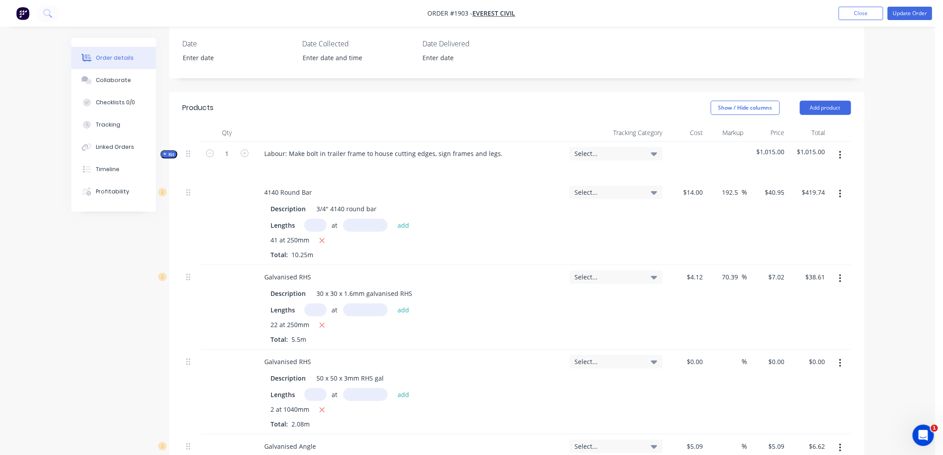
click at [165, 154] on icon "button" at bounding box center [165, 154] width 4 height 4
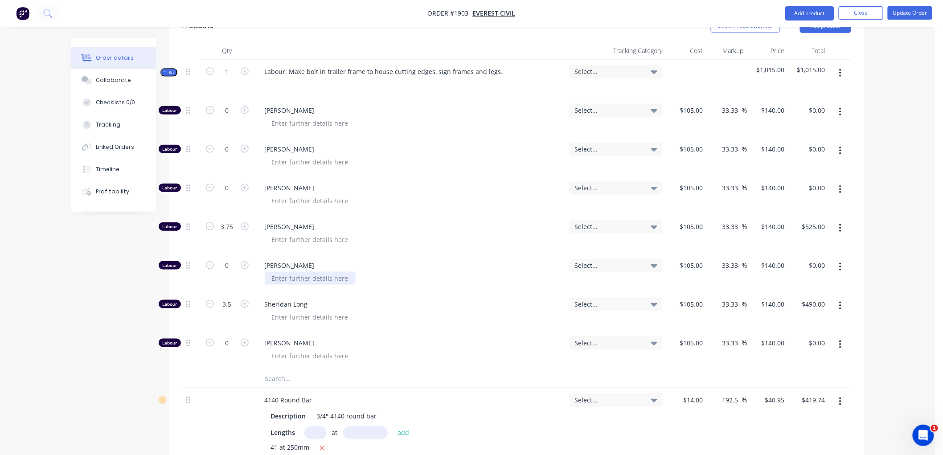
scroll to position [314, 0]
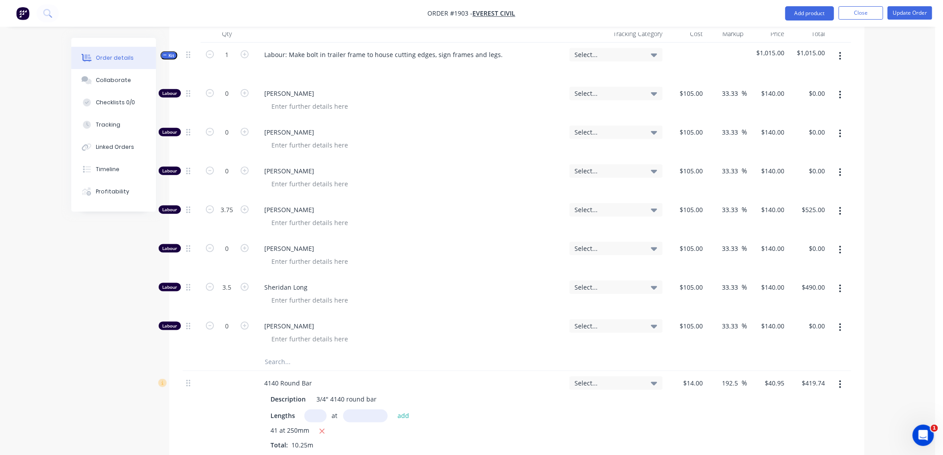
click at [838, 292] on button "button" at bounding box center [840, 289] width 21 height 16
click at [793, 316] on div "Duplicate" at bounding box center [809, 312] width 69 height 13
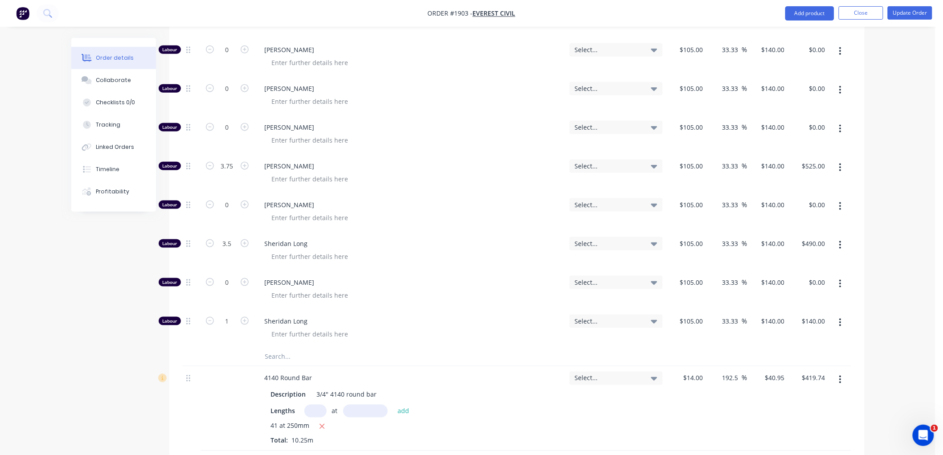
scroll to position [363, 0]
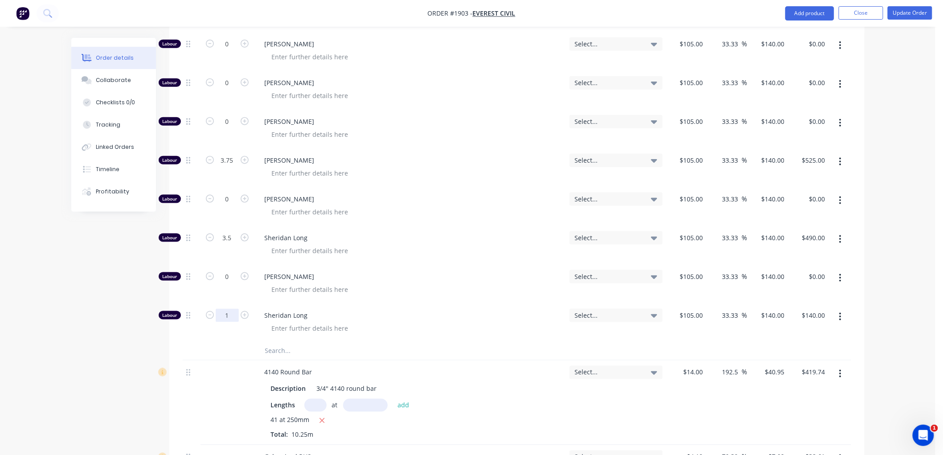
click at [229, 315] on input "1" at bounding box center [227, 315] width 23 height 13
click at [777, 316] on input "140" at bounding box center [774, 315] width 28 height 13
click at [905, 323] on div "Order details Collaborate Checklists 0/0 Tracking Linked Orders Timeline Profit…" at bounding box center [468, 359] width 936 height 1444
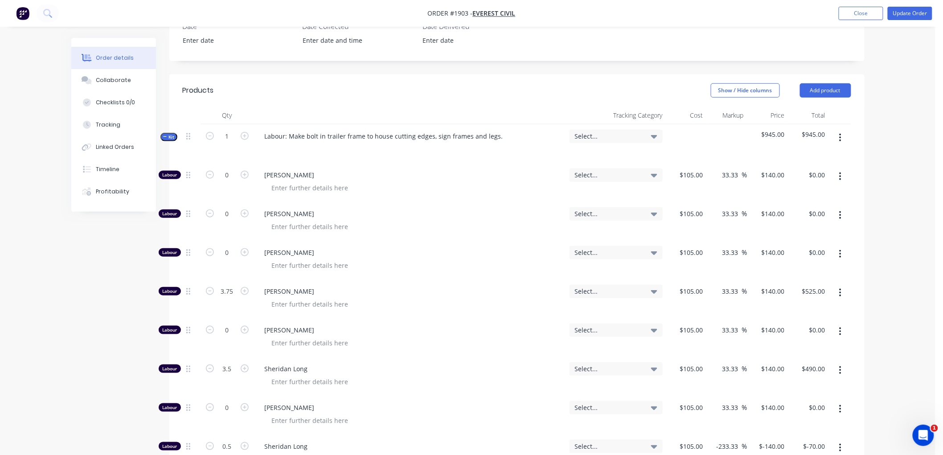
scroll to position [215, 0]
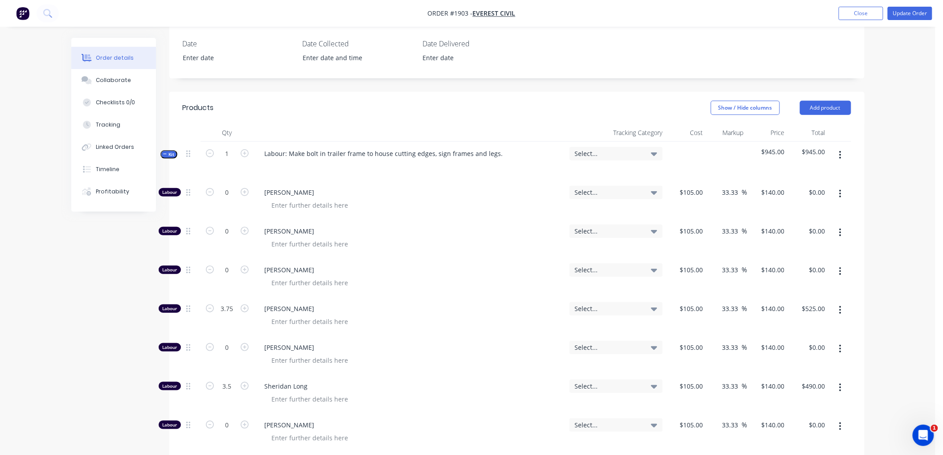
click at [161, 157] on div "Order details Collaborate Checklists 0/0 Tracking Linked Orders Timeline Profit…" at bounding box center [120, 125] width 98 height 174
click at [162, 154] on button "Kit" at bounding box center [168, 154] width 17 height 8
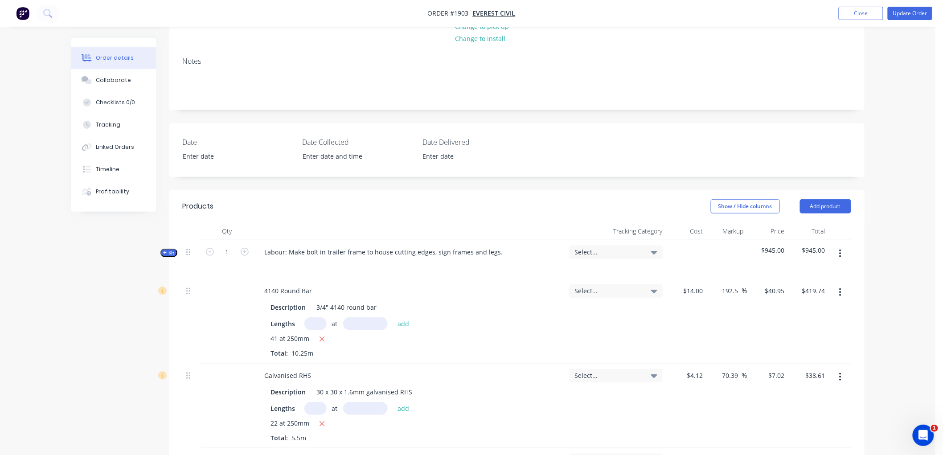
scroll to position [116, 0]
click at [907, 11] on button "Update Order" at bounding box center [910, 13] width 45 height 13
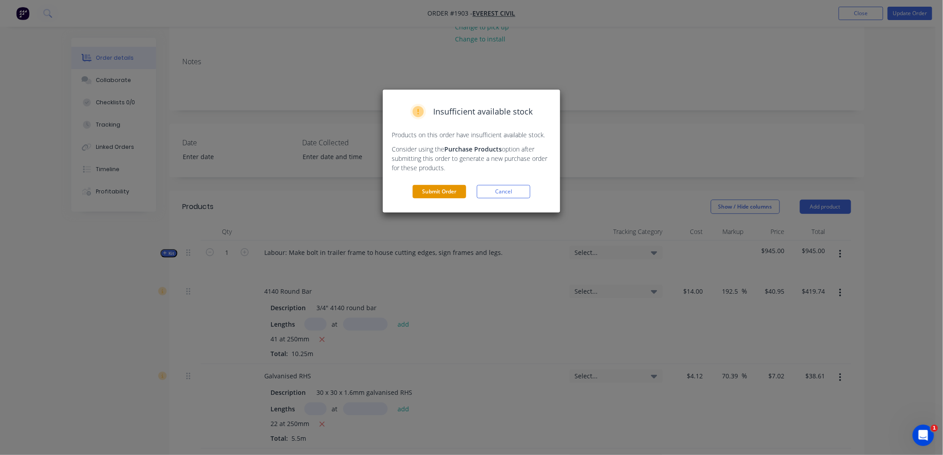
click at [447, 186] on button "Submit Order" at bounding box center [439, 191] width 53 height 13
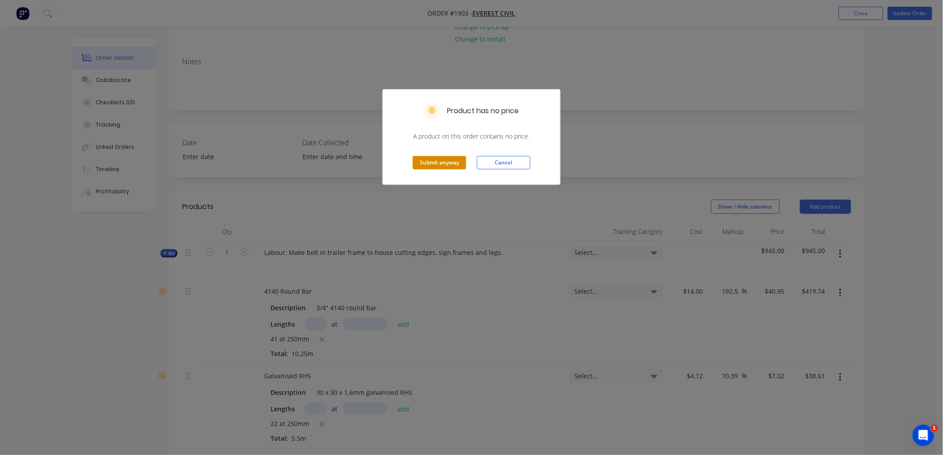
click at [447, 156] on button "Submit anyway" at bounding box center [439, 162] width 53 height 13
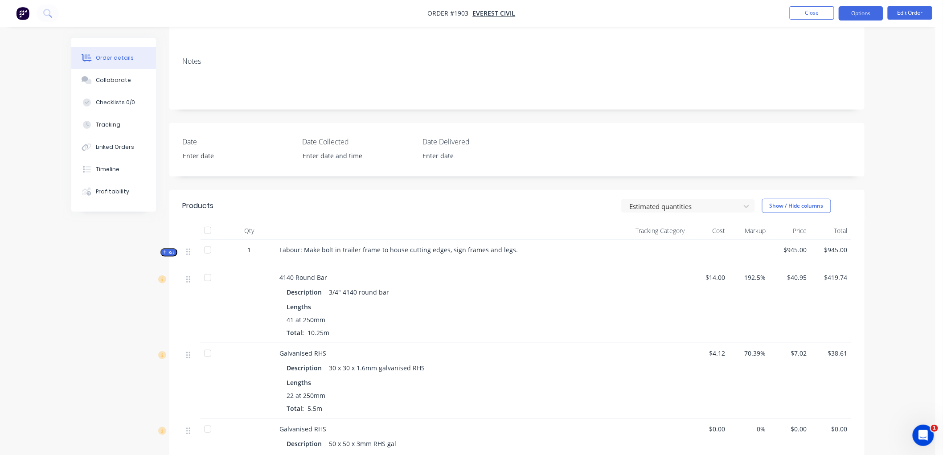
click at [848, 10] on button "Options" at bounding box center [861, 13] width 45 height 14
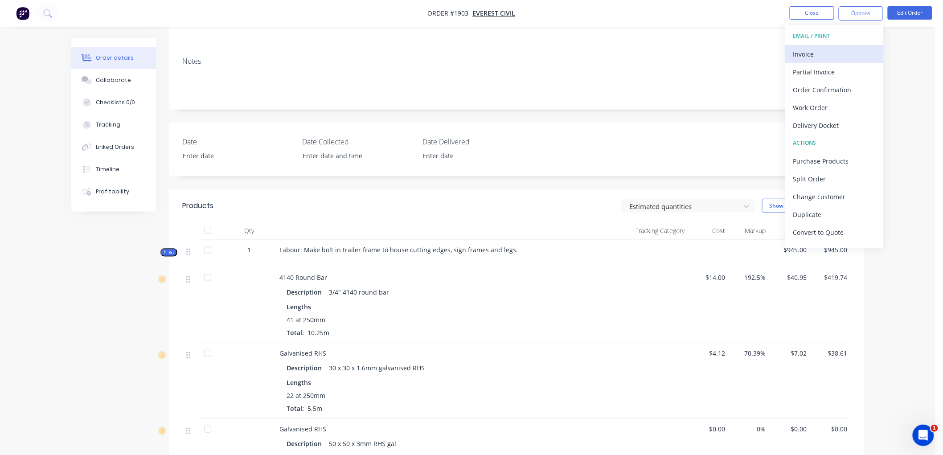
click at [816, 48] on div "Invoice" at bounding box center [834, 54] width 82 height 13
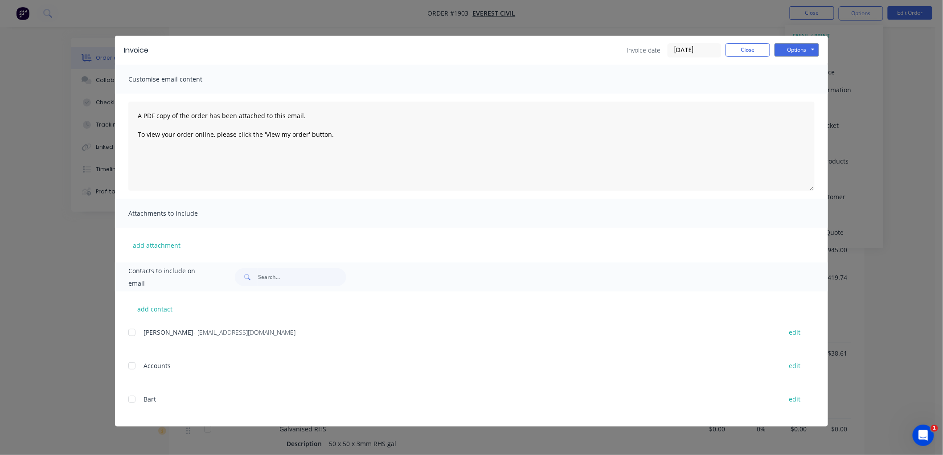
click at [691, 50] on input "[DATE]" at bounding box center [694, 50] width 53 height 13
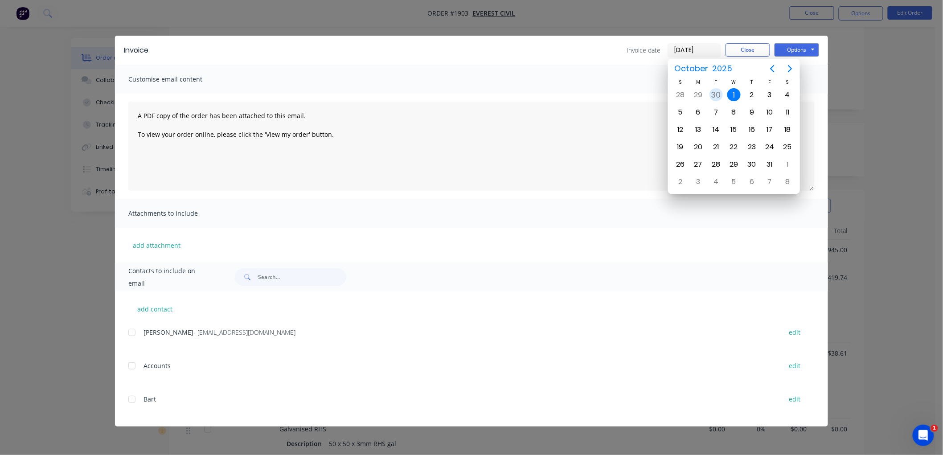
click at [716, 91] on div "30" at bounding box center [716, 94] width 13 height 13
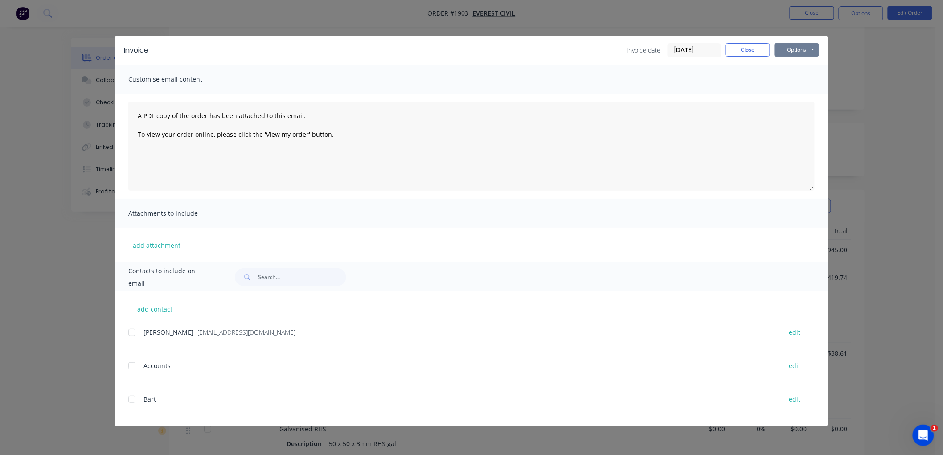
click at [810, 47] on button "Options" at bounding box center [797, 49] width 45 height 13
click at [806, 68] on button "Preview" at bounding box center [803, 65] width 57 height 15
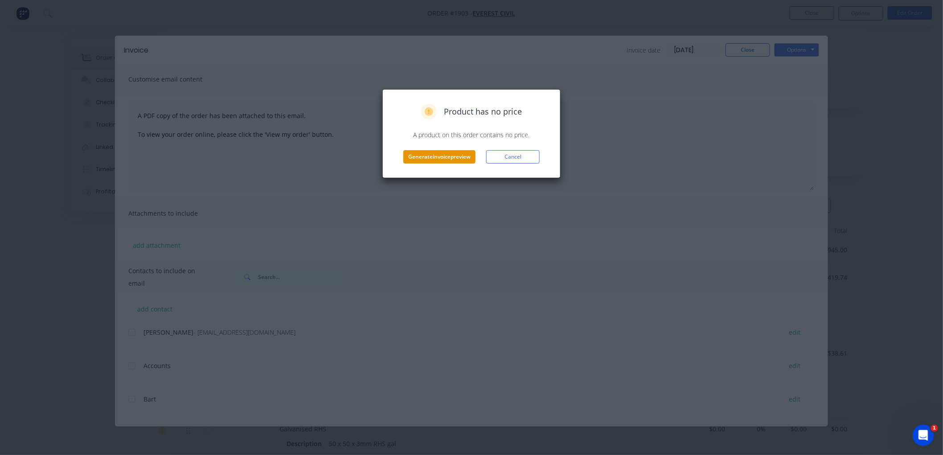
click at [431, 158] on button "Generate invoice preview" at bounding box center [439, 156] width 72 height 13
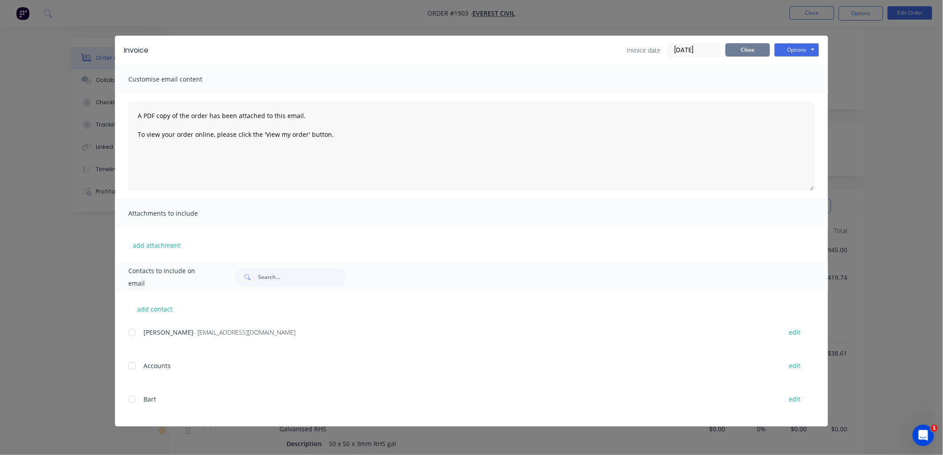
click at [746, 51] on button "Close" at bounding box center [748, 49] width 45 height 13
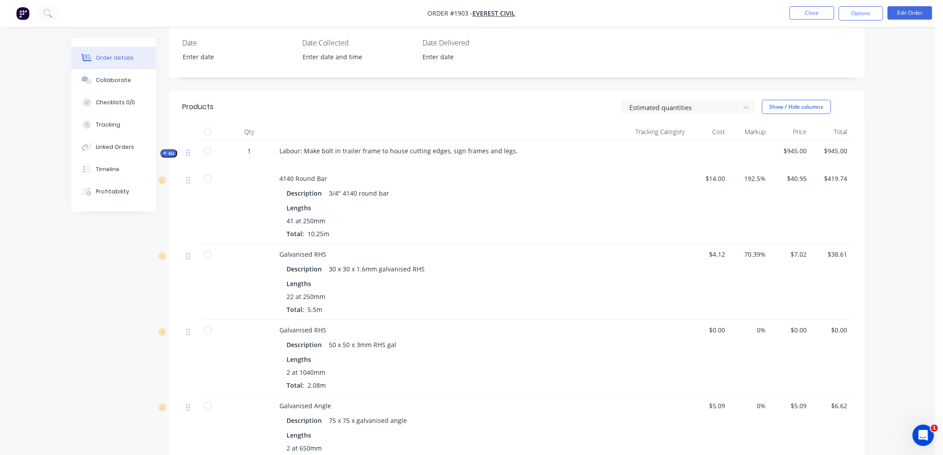
scroll to position [264, 0]
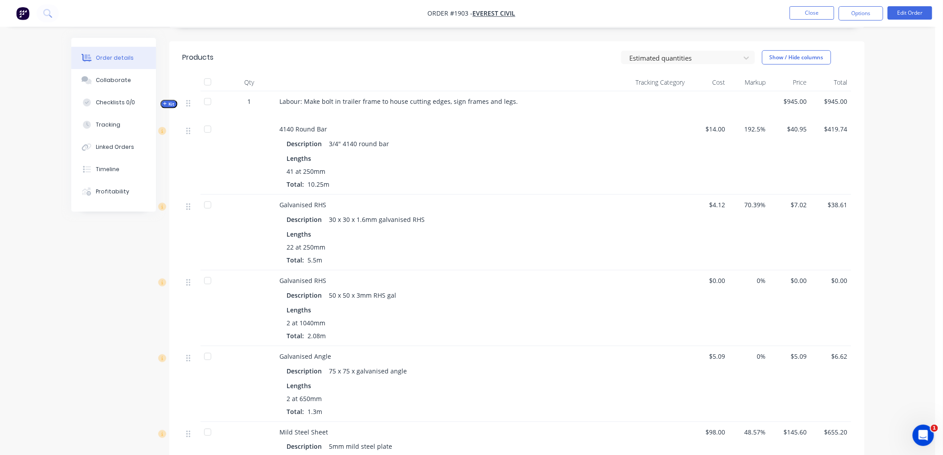
click at [718, 282] on span "$0.00" at bounding box center [708, 280] width 33 height 9
click at [915, 15] on button "Edit Order" at bounding box center [910, 12] width 45 height 13
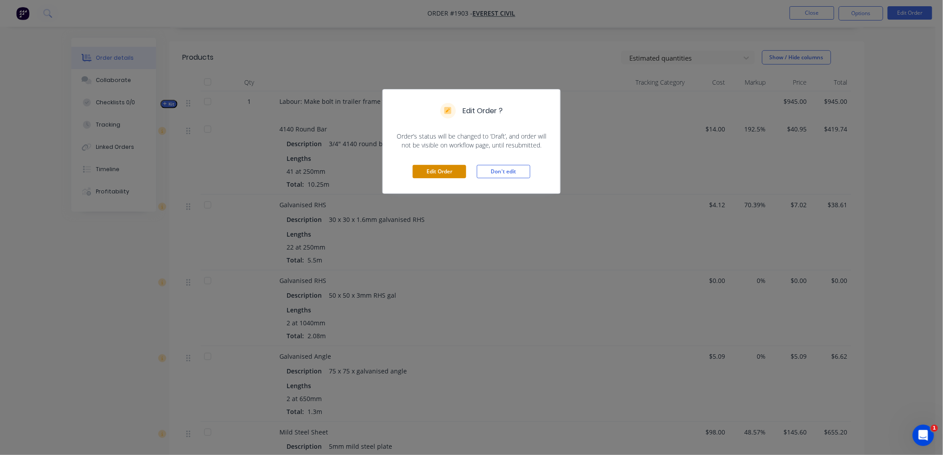
click at [442, 172] on button "Edit Order" at bounding box center [439, 171] width 53 height 13
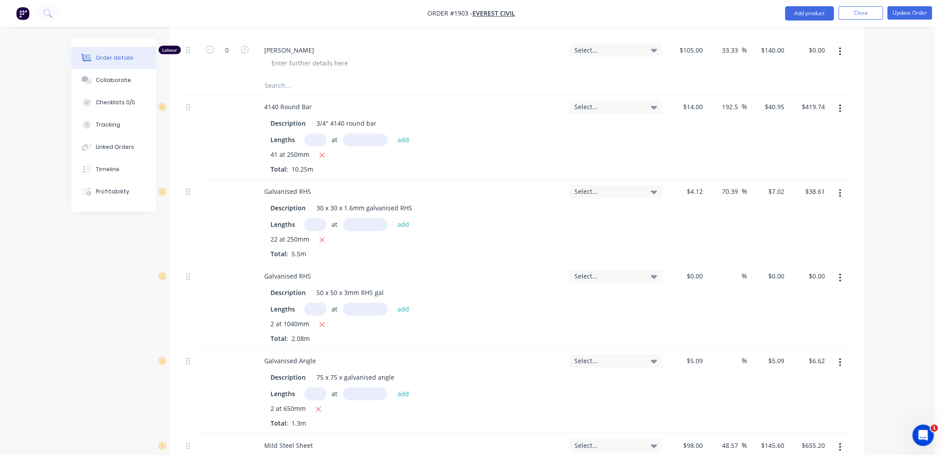
scroll to position [644, 0]
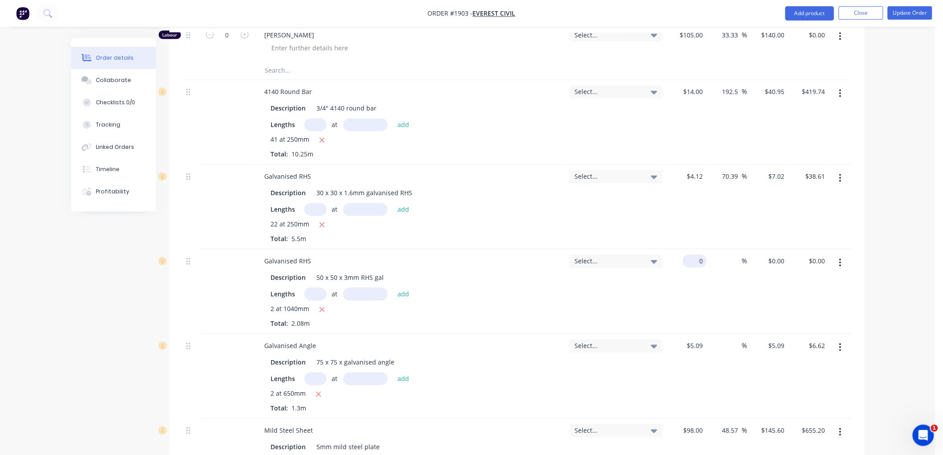
click at [696, 262] on input "0" at bounding box center [696, 261] width 21 height 13
click at [759, 309] on div "$8.05 $8.05" at bounding box center [768, 292] width 41 height 85
click at [896, 18] on button "Update Order" at bounding box center [910, 12] width 45 height 13
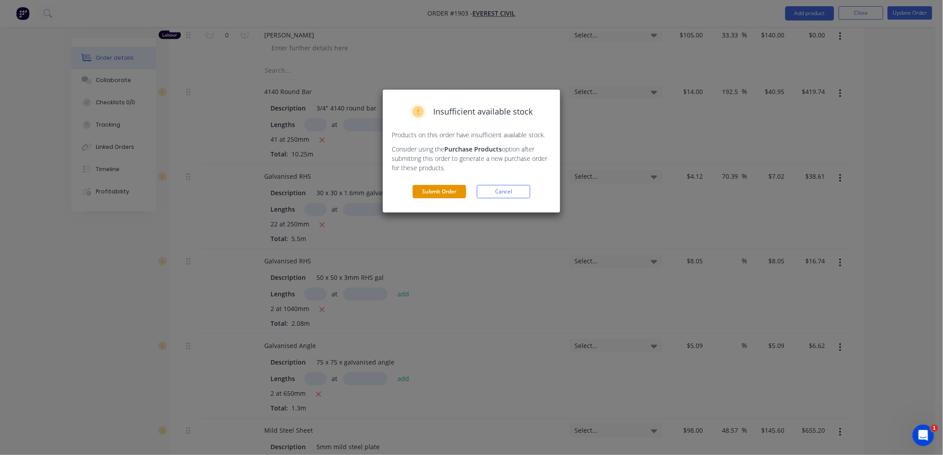
click at [427, 194] on button "Submit Order" at bounding box center [439, 191] width 53 height 13
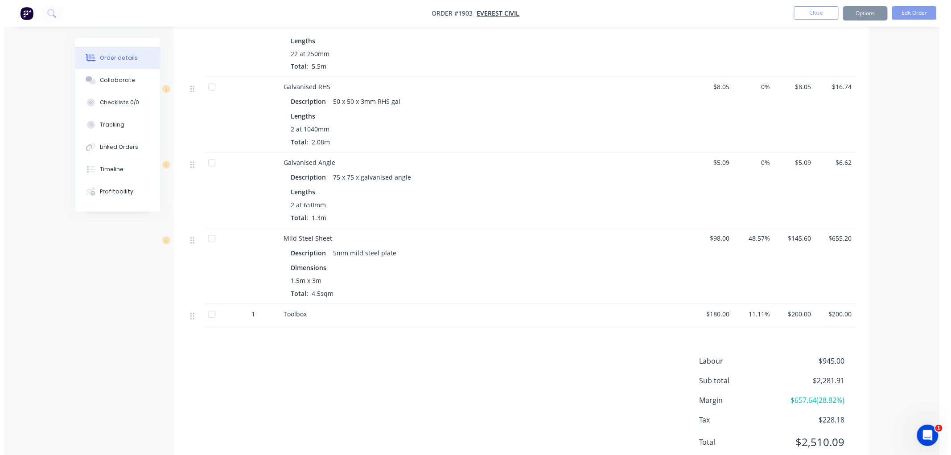
scroll to position [0, 0]
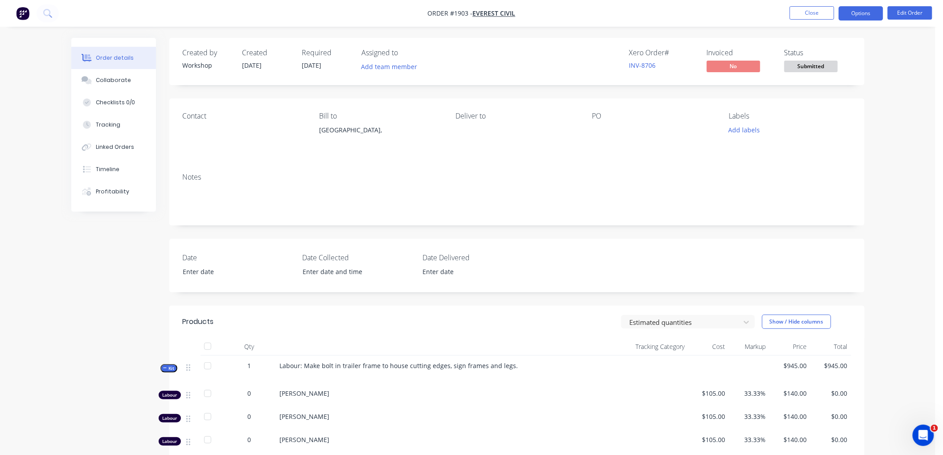
click at [859, 16] on button "Options" at bounding box center [861, 13] width 45 height 14
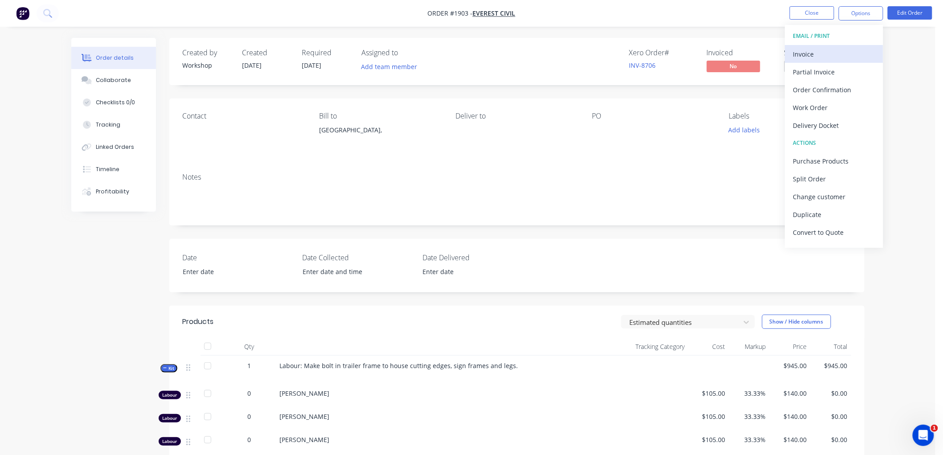
click at [837, 48] on div "Invoice" at bounding box center [834, 54] width 82 height 13
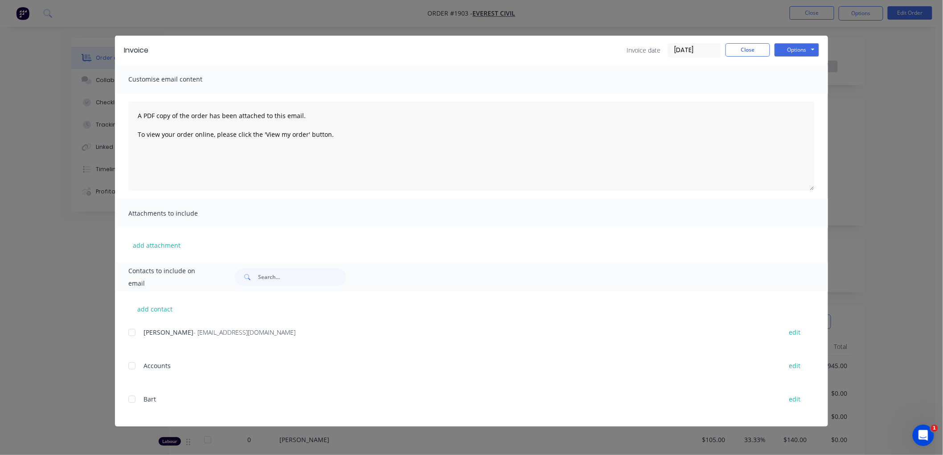
click at [675, 43] on label "[DATE]" at bounding box center [694, 50] width 53 height 14
click at [675, 44] on input "[DATE]" at bounding box center [694, 50] width 53 height 13
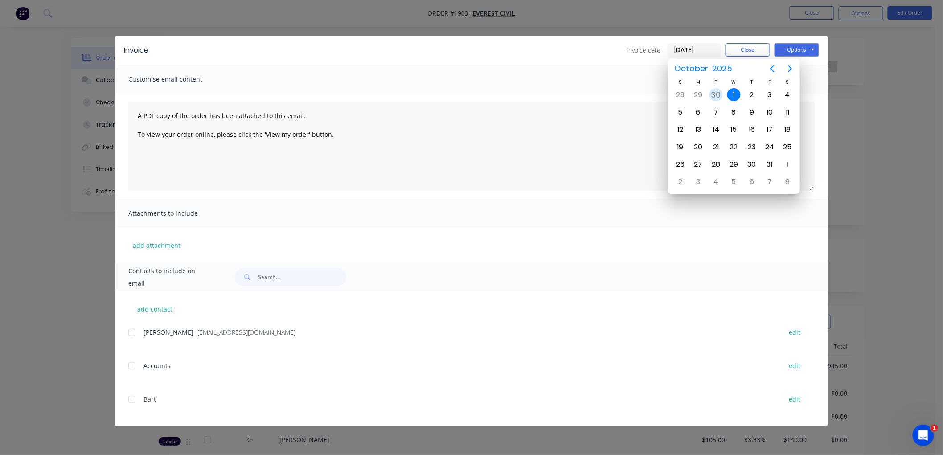
drag, startPoint x: 717, startPoint y: 92, endPoint x: 760, endPoint y: 77, distance: 46.1
click at [718, 91] on div "30" at bounding box center [716, 94] width 13 height 13
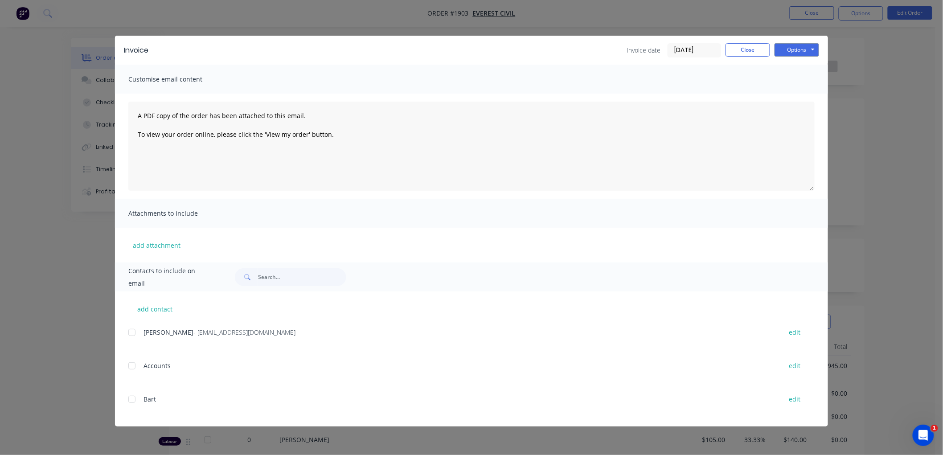
drag, startPoint x: 786, startPoint y: 59, endPoint x: 794, endPoint y: 43, distance: 17.9
click at [789, 51] on div "Invoice Invoice date 30/09/25 Close Options Preview Print Email" at bounding box center [471, 50] width 713 height 29
click at [794, 43] on button "Options" at bounding box center [797, 49] width 45 height 13
click at [795, 58] on button "Preview" at bounding box center [803, 65] width 57 height 15
click at [131, 332] on div at bounding box center [132, 333] width 18 height 18
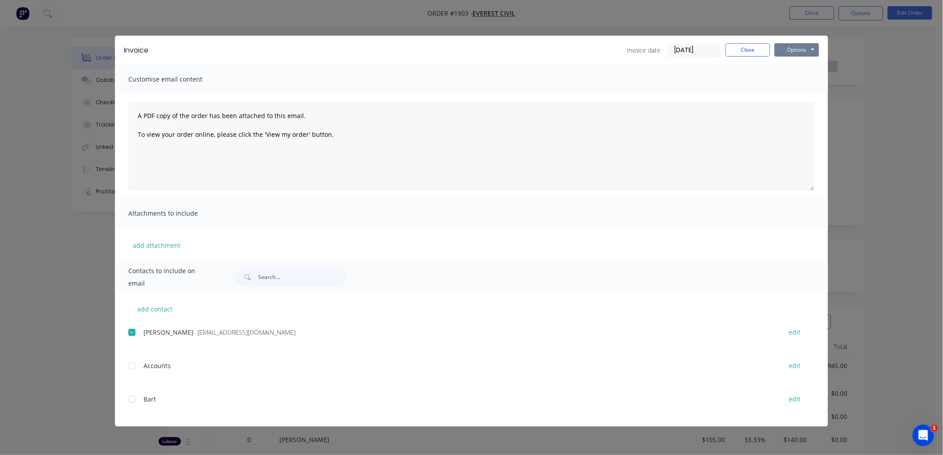
click at [785, 53] on button "Options" at bounding box center [797, 49] width 45 height 13
click at [806, 91] on button "Email" at bounding box center [803, 95] width 57 height 15
click at [744, 43] on button "Close" at bounding box center [748, 49] width 45 height 13
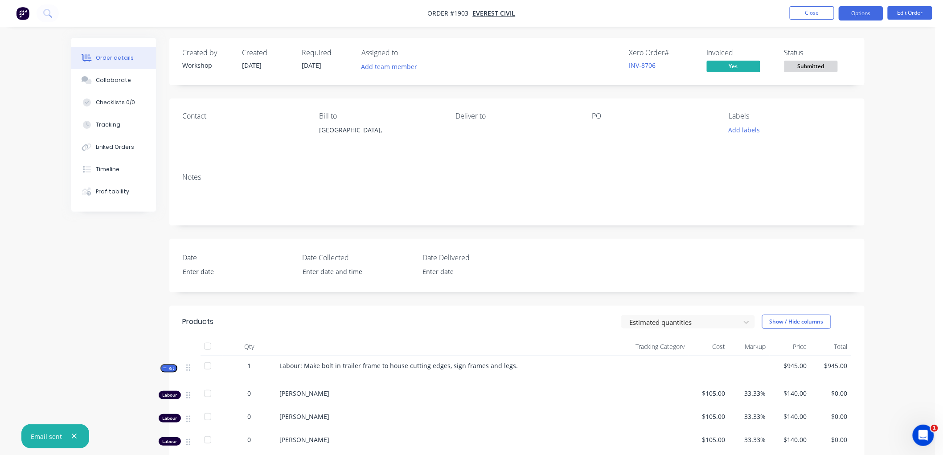
click at [862, 14] on button "Options" at bounding box center [861, 13] width 45 height 14
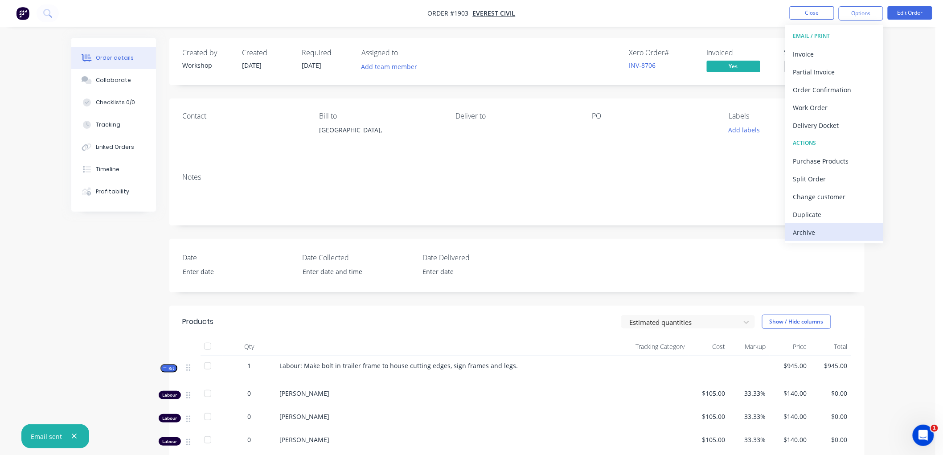
click at [816, 230] on div "Archive" at bounding box center [834, 232] width 82 height 13
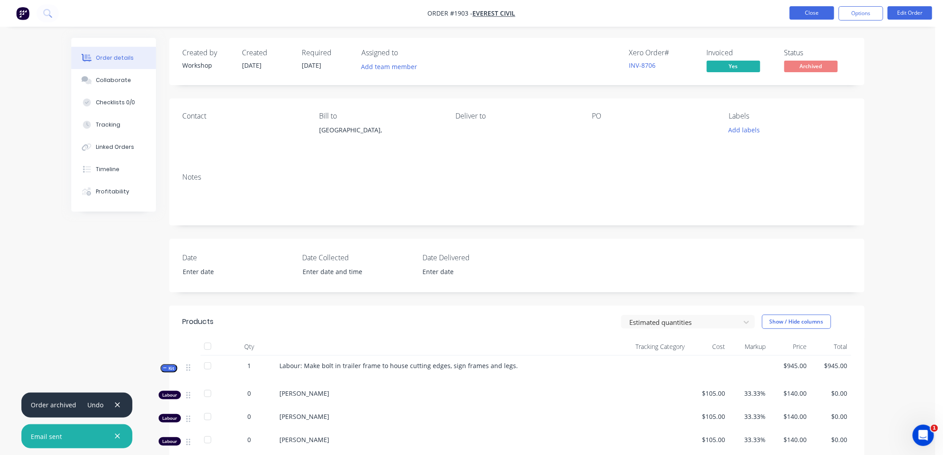
click at [818, 12] on button "Close" at bounding box center [812, 12] width 45 height 13
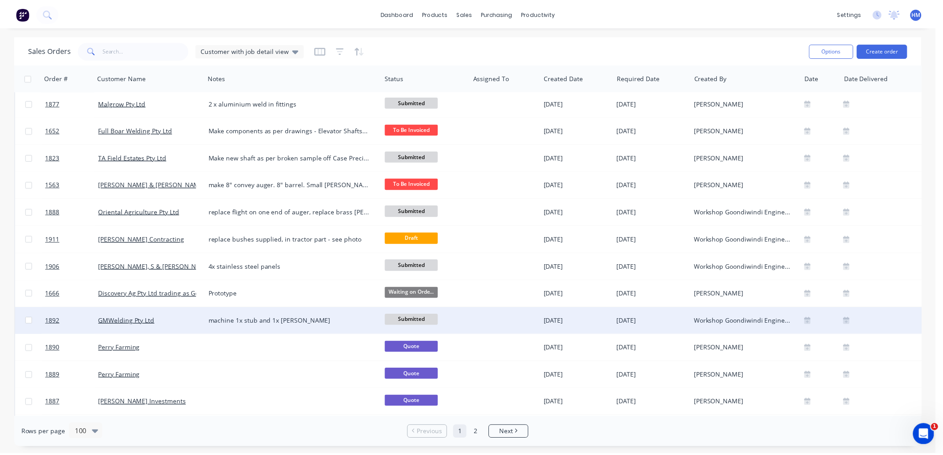
scroll to position [297, 0]
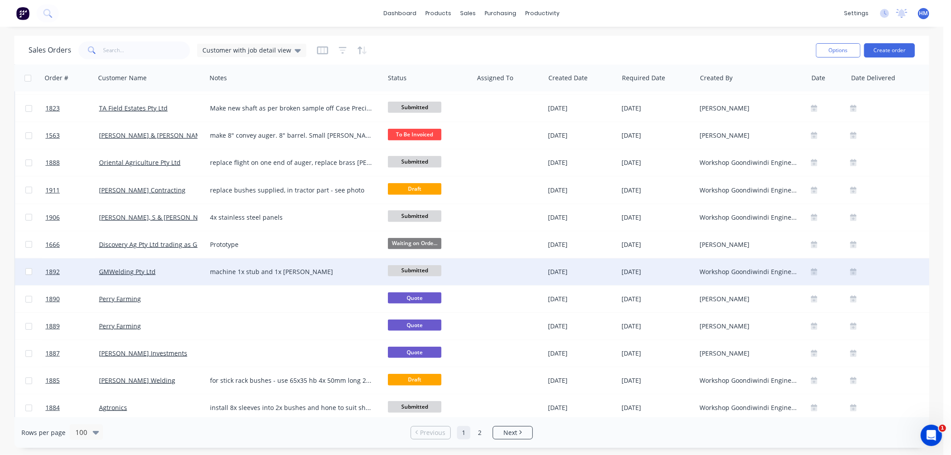
click at [171, 272] on div "GMWelding Pty Ltd" at bounding box center [148, 271] width 99 height 9
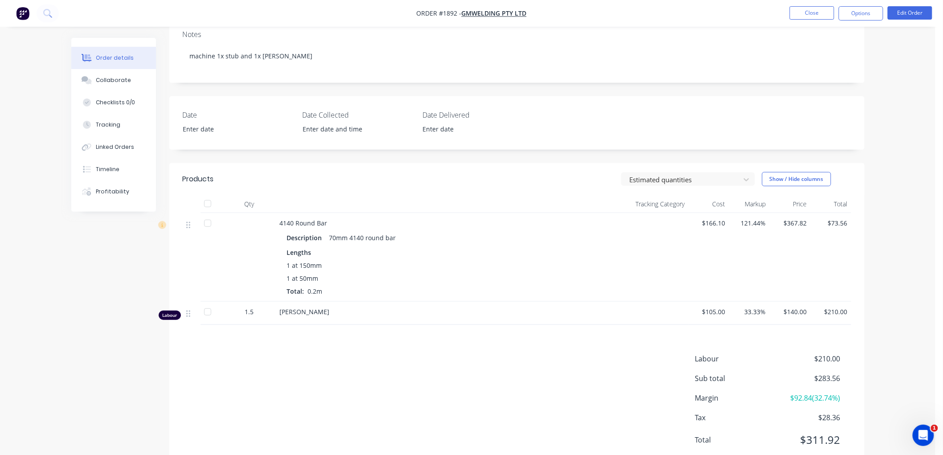
scroll to position [148, 0]
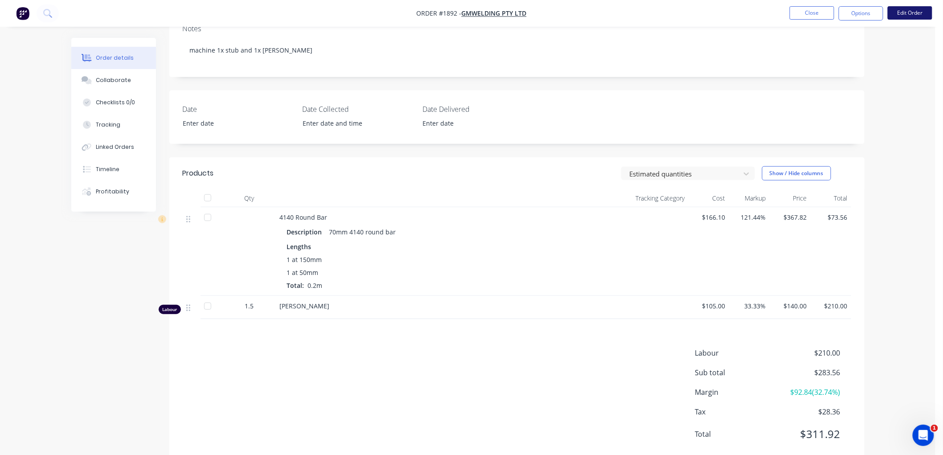
click at [902, 15] on button "Edit Order" at bounding box center [910, 12] width 45 height 13
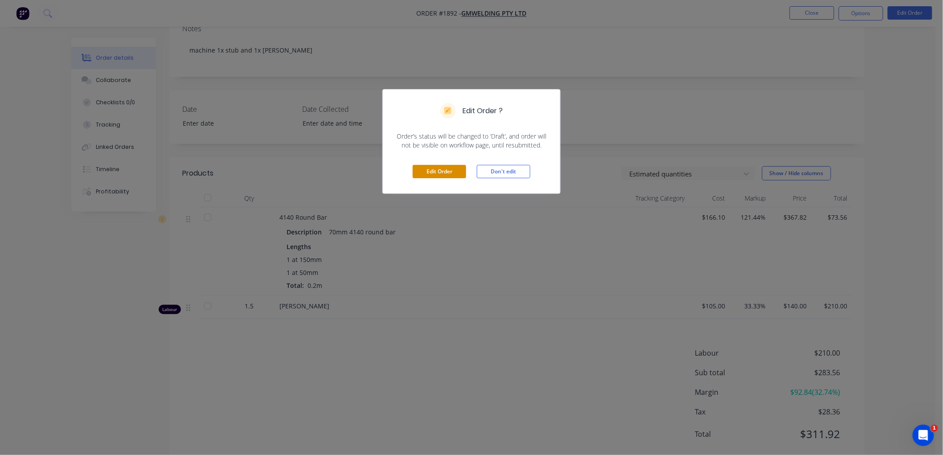
click at [434, 168] on button "Edit Order" at bounding box center [439, 171] width 53 height 13
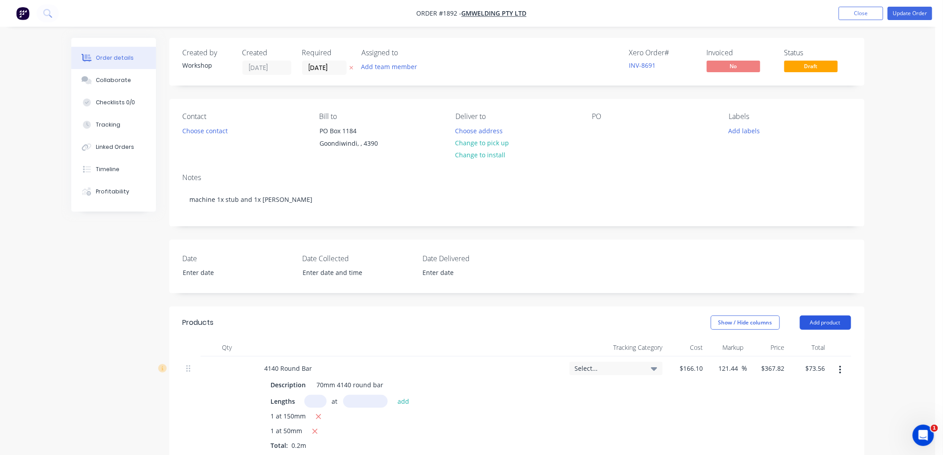
click at [828, 324] on button "Add product" at bounding box center [825, 323] width 51 height 14
click at [805, 342] on div "Product catalogue" at bounding box center [809, 345] width 69 height 13
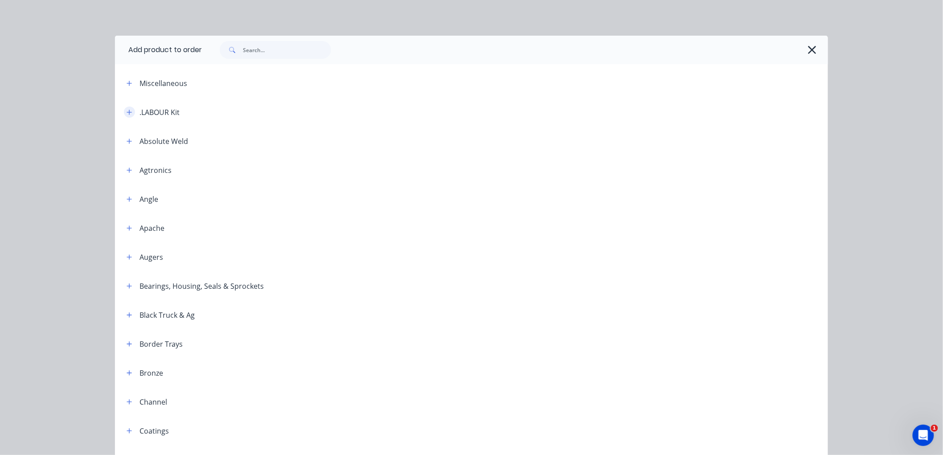
click at [127, 112] on icon "button" at bounding box center [129, 112] width 5 height 5
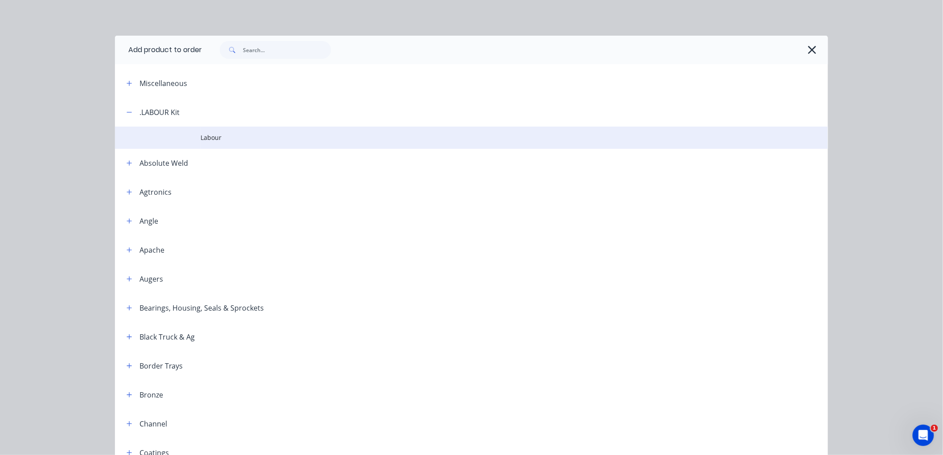
click at [203, 147] on td "Labour" at bounding box center [515, 138] width 628 height 22
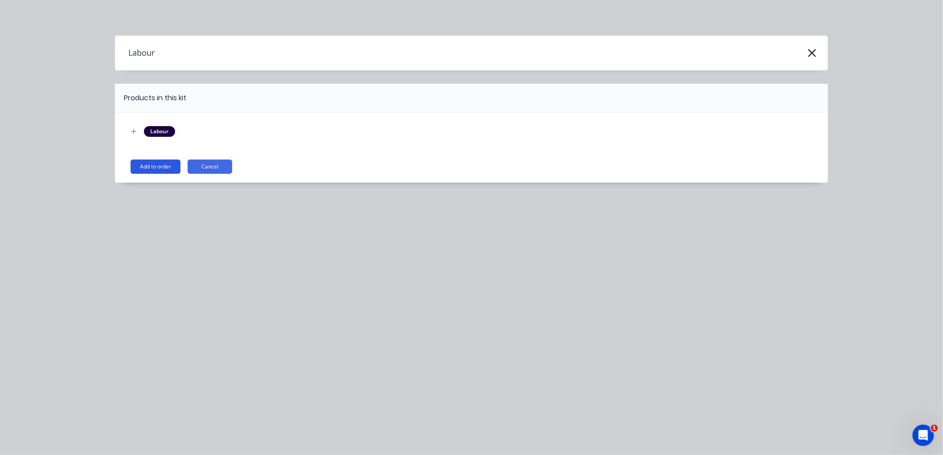
click at [152, 162] on button "Add to order" at bounding box center [156, 167] width 50 height 14
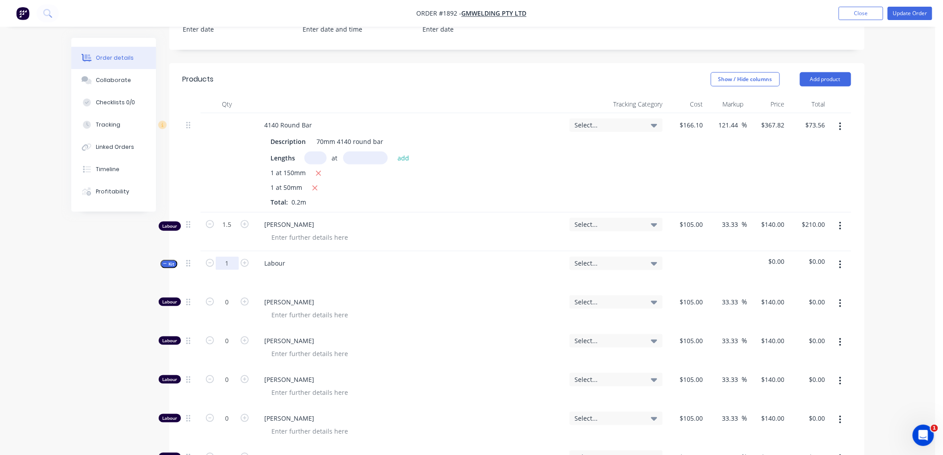
scroll to position [247, 0]
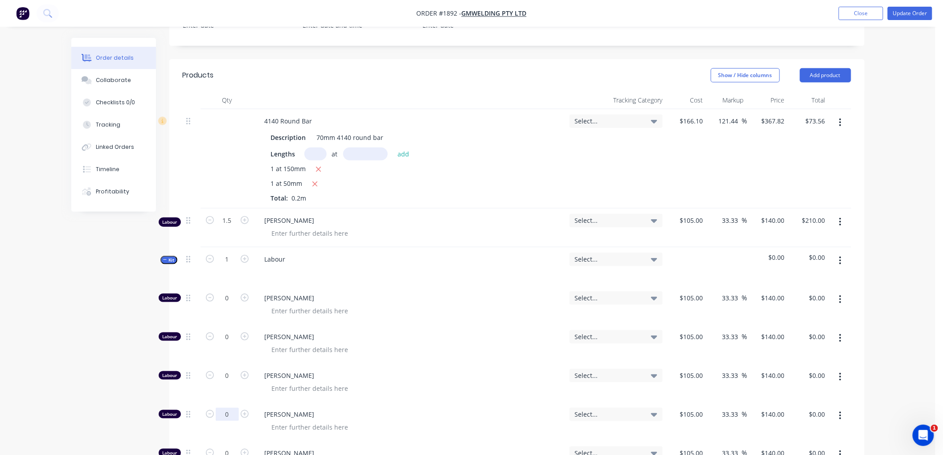
click at [233, 415] on input "0" at bounding box center [227, 414] width 23 height 13
drag, startPoint x: 109, startPoint y: 338, endPoint x: 109, endPoint y: 323, distance: 14.7
click at [109, 331] on div "Created by Workshop Created 26/09/25 Required 26/09/25 Assigned to Add team mem…" at bounding box center [467, 311] width 793 height 1042
click at [165, 258] on icon "button" at bounding box center [165, 260] width 4 height 4
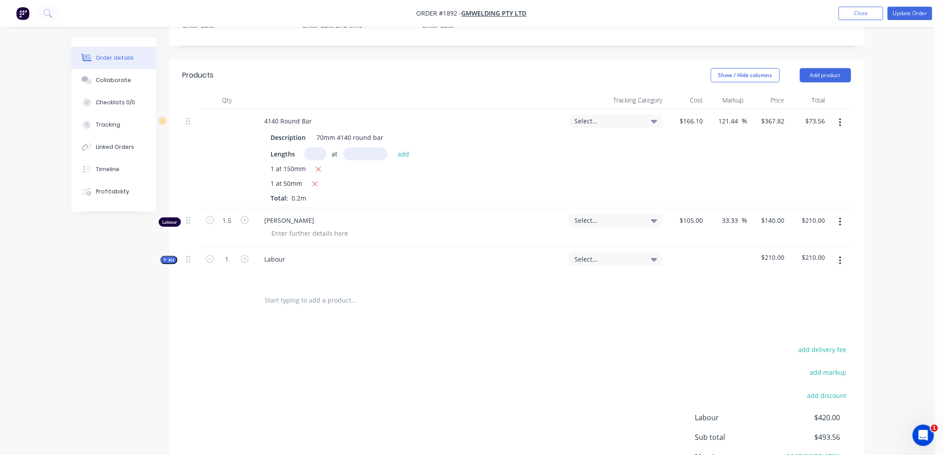
click at [836, 221] on button "button" at bounding box center [840, 222] width 21 height 16
click at [808, 295] on div "Delete" at bounding box center [809, 298] width 69 height 13
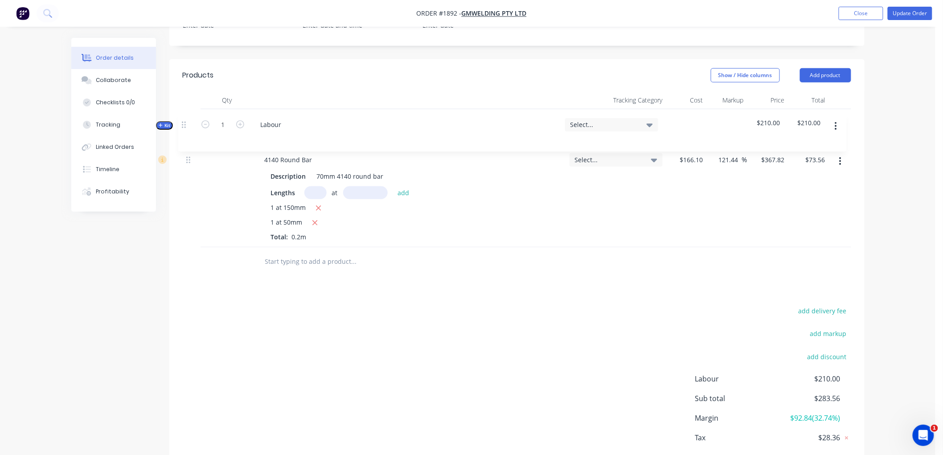
drag, startPoint x: 188, startPoint y: 220, endPoint x: 183, endPoint y: 122, distance: 98.6
click at [183, 122] on div "4140 Round Bar Description 70mm 4140 round bar Lengths at add 1 at 150mm 1 at 5…" at bounding box center [517, 178] width 669 height 138
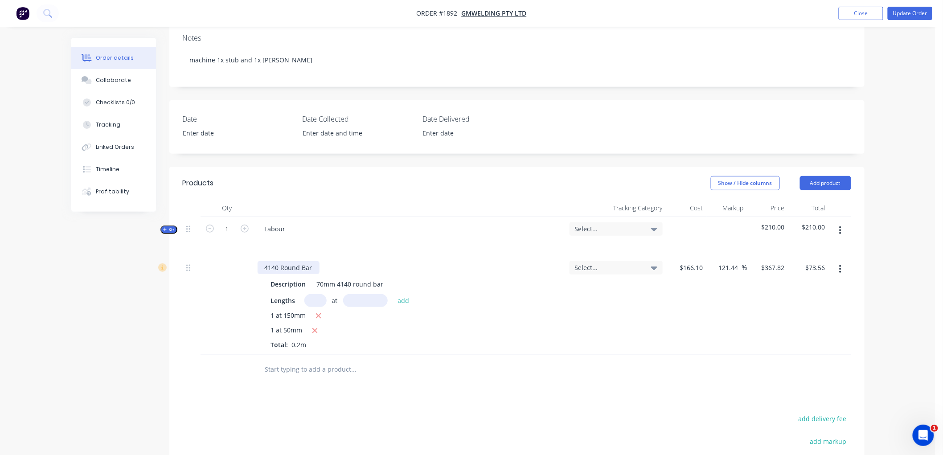
scroll to position [148, 0]
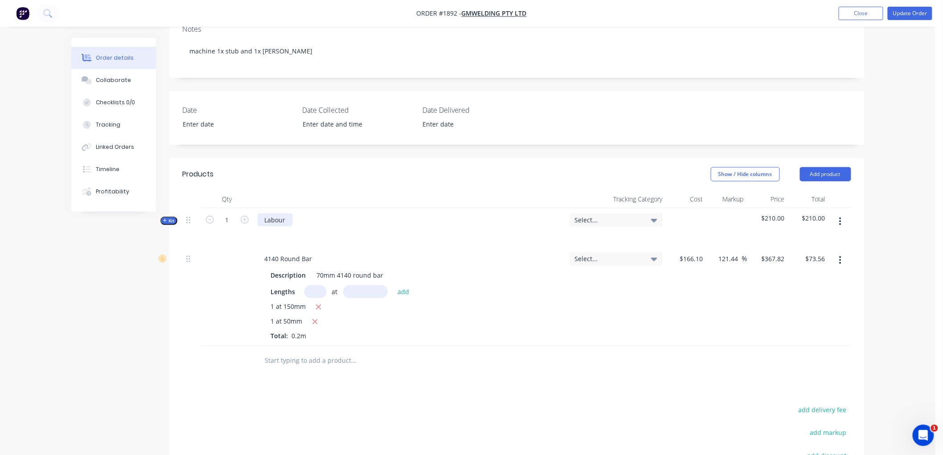
drag, startPoint x: 286, startPoint y: 222, endPoint x: 292, endPoint y: 217, distance: 7.7
click at [286, 221] on div "Labour" at bounding box center [275, 220] width 35 height 13
click at [358, 221] on div "Labour: Make stub and bush for auger extension" at bounding box center [372, 220] width 228 height 13
click at [359, 221] on div "Labour: Make stub and bush for auger extension" at bounding box center [372, 220] width 228 height 13
click at [785, 327] on div "$367.82 $367.82" at bounding box center [768, 296] width 41 height 99
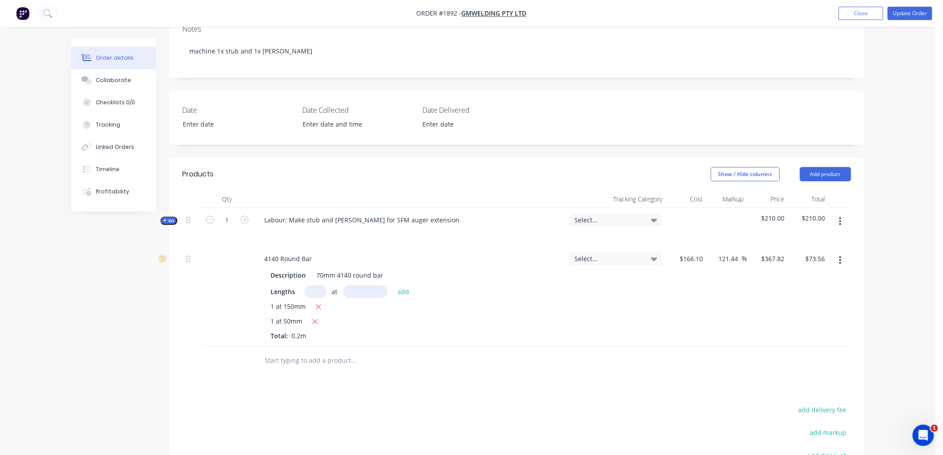
click at [168, 220] on span "Kit" at bounding box center [169, 221] width 12 height 7
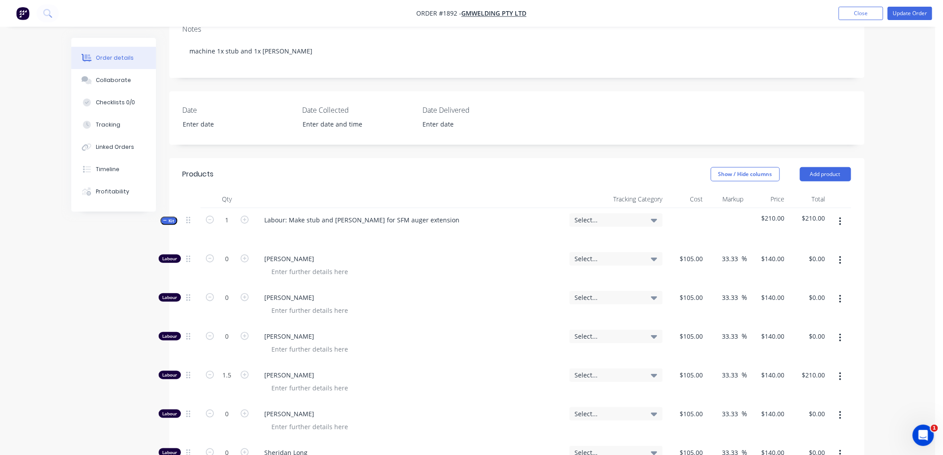
click at [168, 220] on span "Kit" at bounding box center [169, 221] width 12 height 7
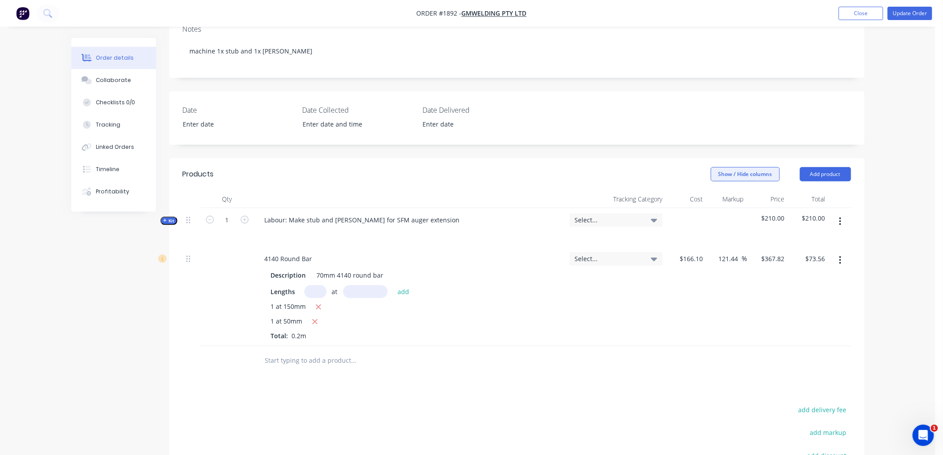
click at [743, 176] on button "Show / Hide columns" at bounding box center [745, 174] width 69 height 14
click at [720, 226] on span at bounding box center [719, 228] width 8 height 8
click at [715, 224] on input "Discount" at bounding box center [715, 224] width 0 height 0
click at [729, 259] on input at bounding box center [732, 258] width 12 height 13
click at [711, 317] on div "20 20 %" at bounding box center [725, 296] width 41 height 99
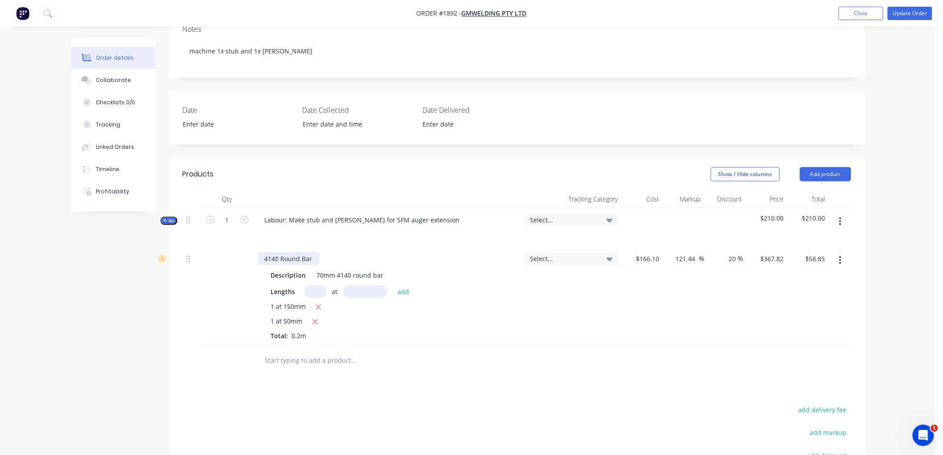
drag, startPoint x: 310, startPoint y: 261, endPoint x: 366, endPoint y: 244, distance: 58.5
click at [310, 261] on div "4140 Round Bar" at bounding box center [289, 258] width 62 height 13
click at [503, 360] on div at bounding box center [391, 361] width 267 height 18
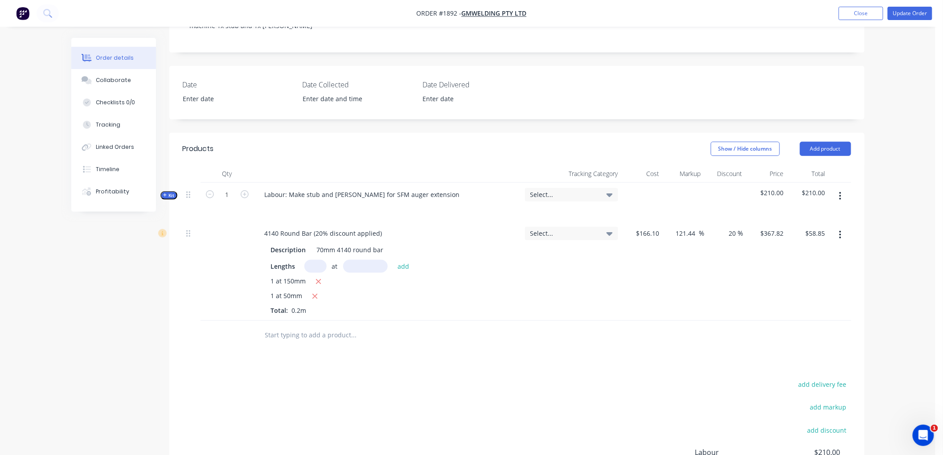
scroll to position [198, 0]
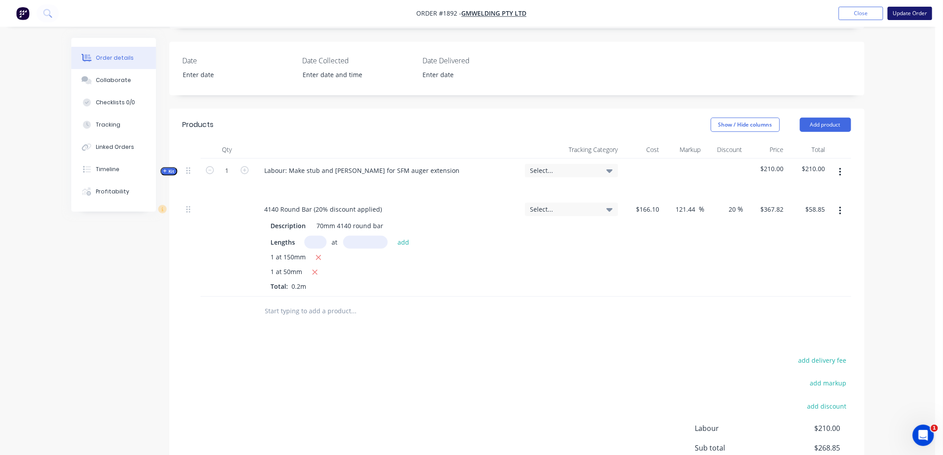
click at [908, 14] on button "Update Order" at bounding box center [910, 13] width 45 height 13
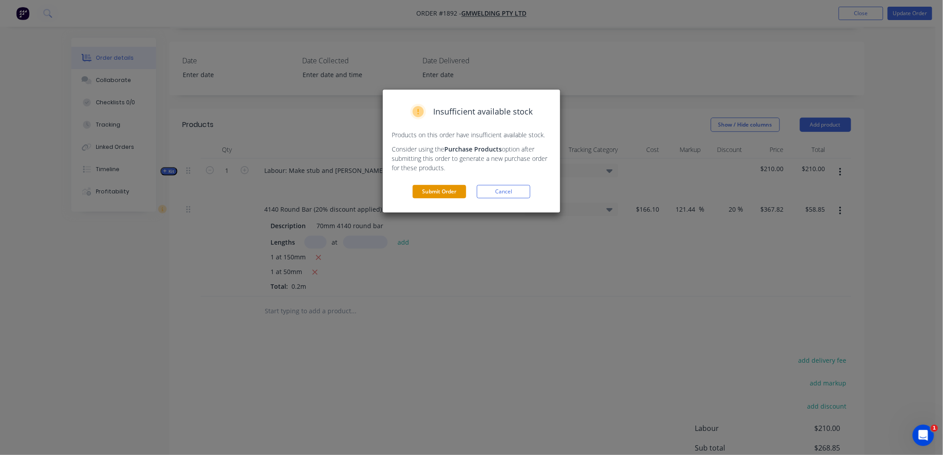
click at [443, 194] on button "Submit Order" at bounding box center [439, 191] width 53 height 13
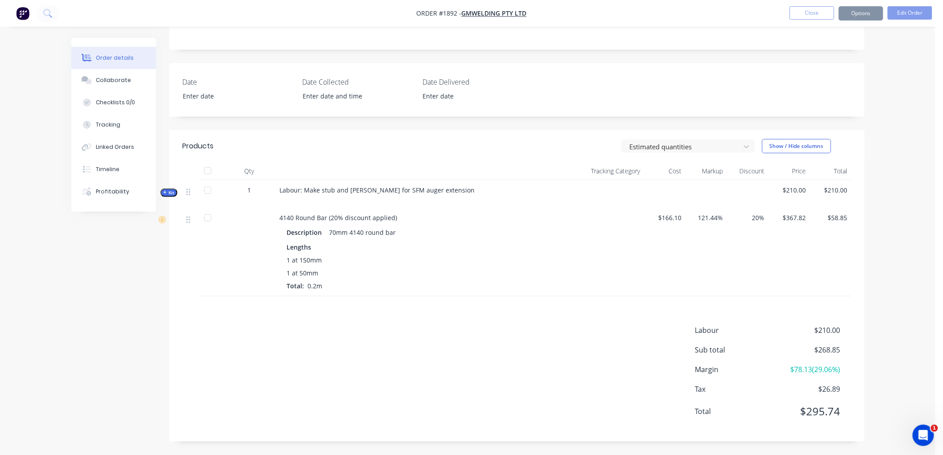
scroll to position [176, 0]
click at [863, 10] on button "Options" at bounding box center [861, 13] width 45 height 14
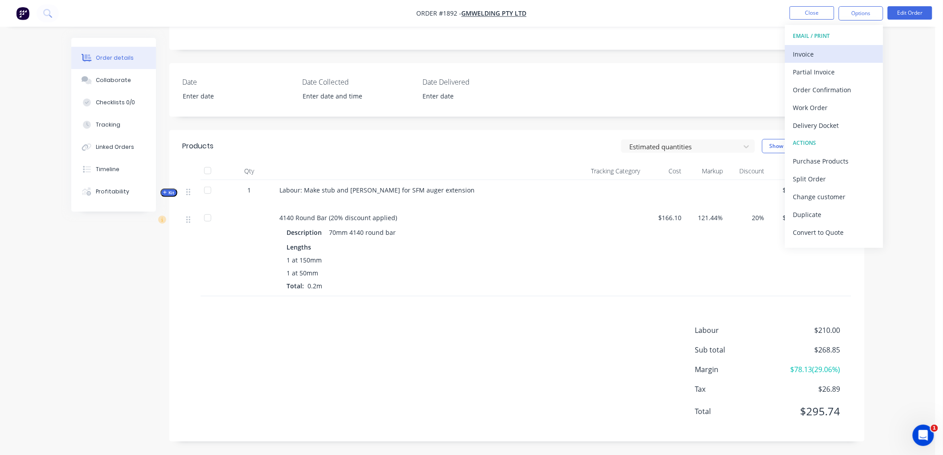
click at [822, 55] on div "Invoice" at bounding box center [834, 54] width 82 height 13
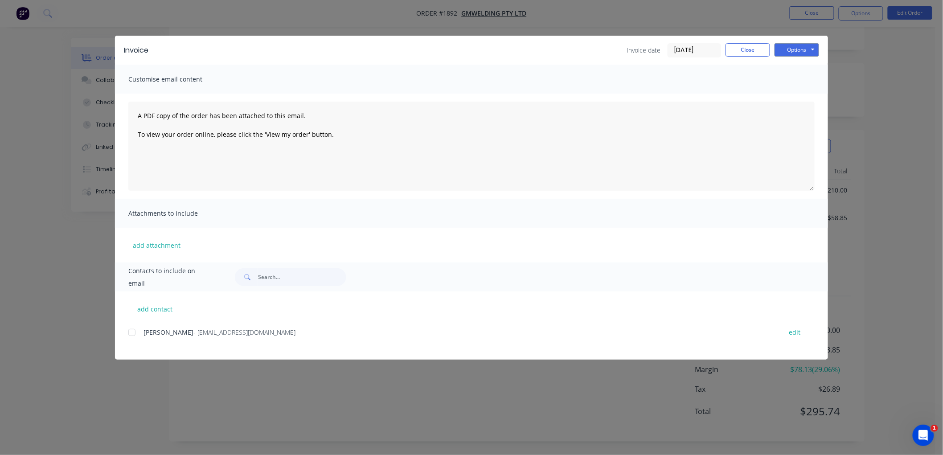
click at [132, 332] on div at bounding box center [132, 333] width 18 height 18
drag, startPoint x: 680, startPoint y: 51, endPoint x: 704, endPoint y: 61, distance: 26.2
click at [680, 51] on input "[DATE]" at bounding box center [694, 50] width 53 height 13
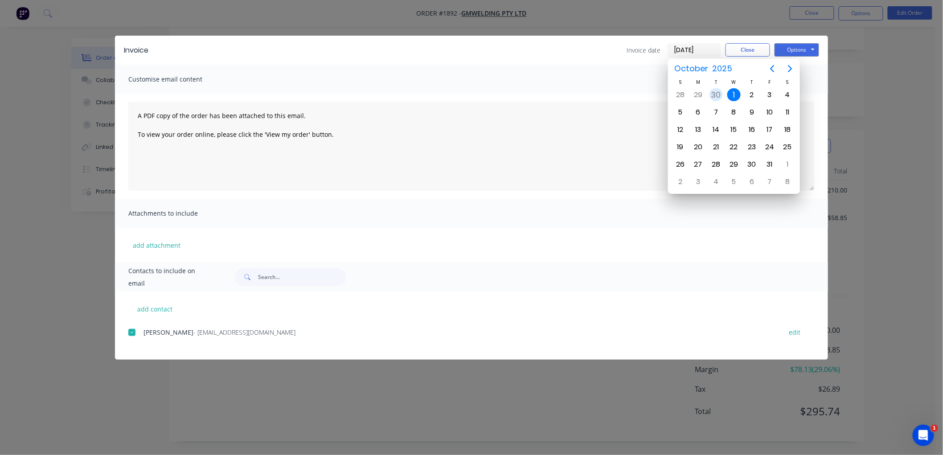
drag, startPoint x: 718, startPoint y: 93, endPoint x: 779, endPoint y: 65, distance: 67.4
click at [719, 93] on div "30" at bounding box center [716, 94] width 13 height 13
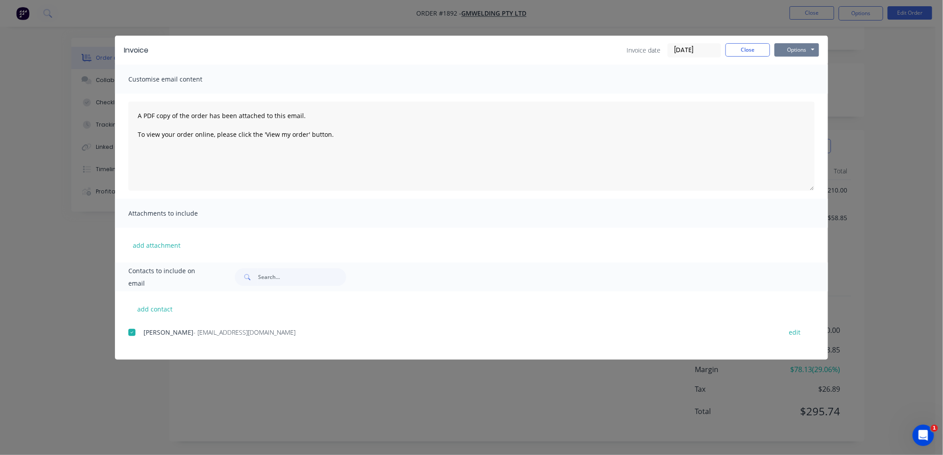
click at [795, 45] on button "Options" at bounding box center [797, 49] width 45 height 13
click at [817, 69] on button "Preview" at bounding box center [803, 65] width 57 height 15
drag, startPoint x: 133, startPoint y: 330, endPoint x: 576, endPoint y: 187, distance: 465.6
click at [134, 331] on div at bounding box center [132, 333] width 18 height 18
drag, startPoint x: 794, startPoint y: 50, endPoint x: 803, endPoint y: 54, distance: 10.2
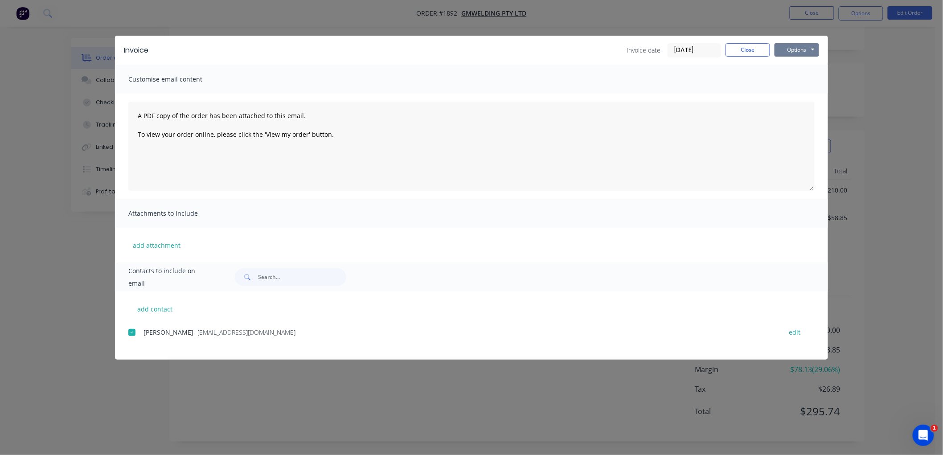
click at [794, 50] on button "Options" at bounding box center [797, 49] width 45 height 13
click at [811, 99] on button "Email" at bounding box center [803, 95] width 57 height 15
click at [760, 50] on button "Close" at bounding box center [748, 49] width 45 height 13
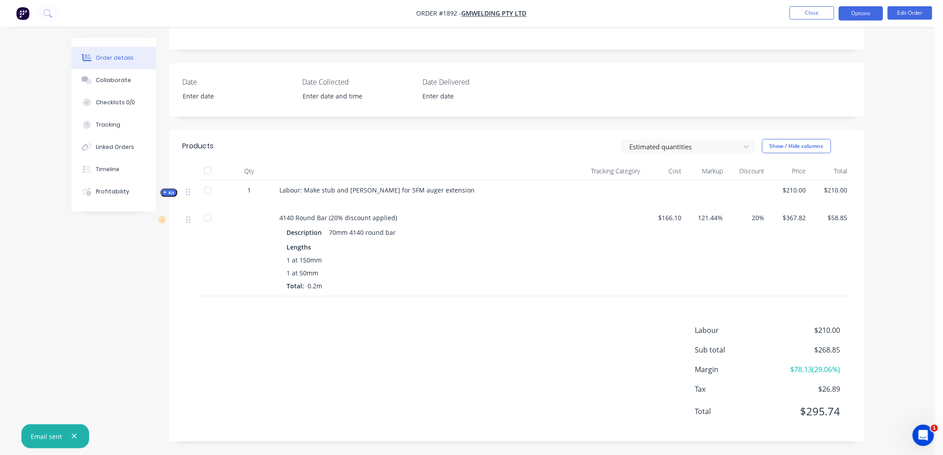
click at [849, 16] on button "Options" at bounding box center [861, 13] width 45 height 14
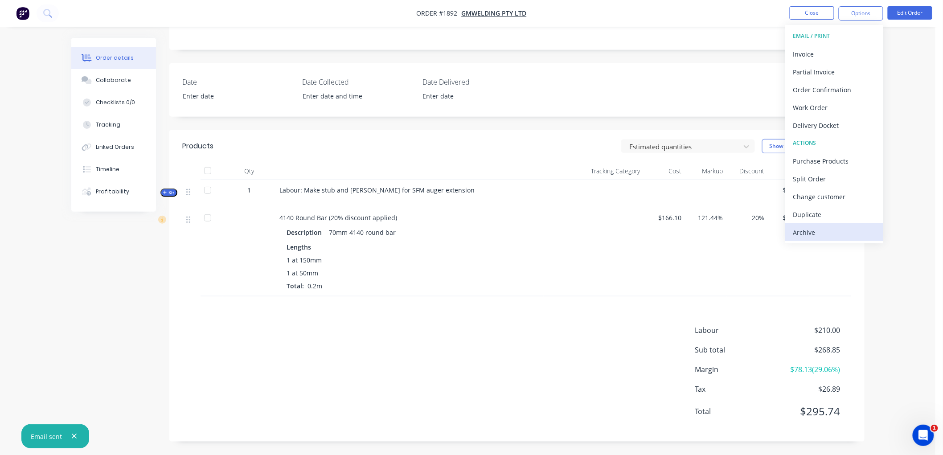
click at [848, 238] on div "Archive" at bounding box center [834, 232] width 82 height 13
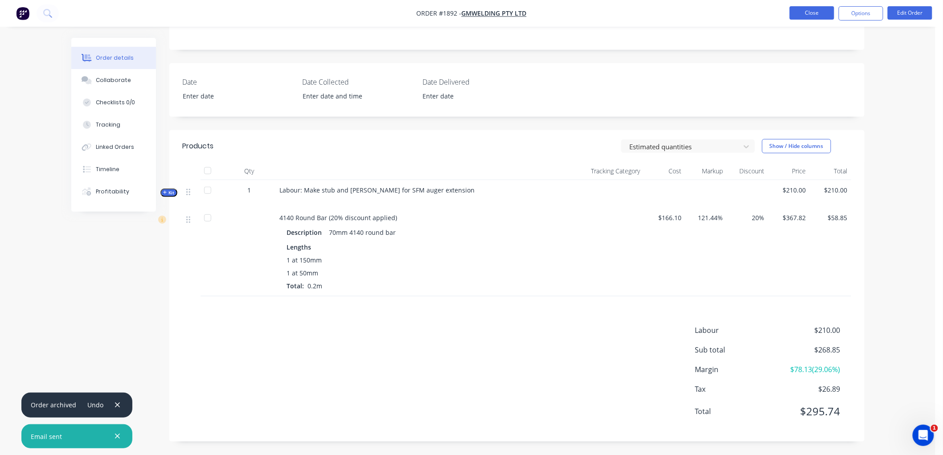
click at [815, 14] on button "Close" at bounding box center [812, 12] width 45 height 13
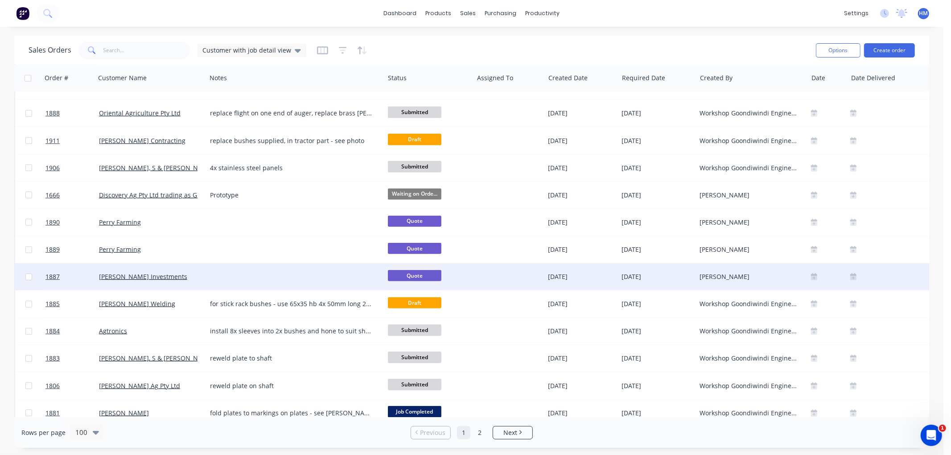
scroll to position [396, 0]
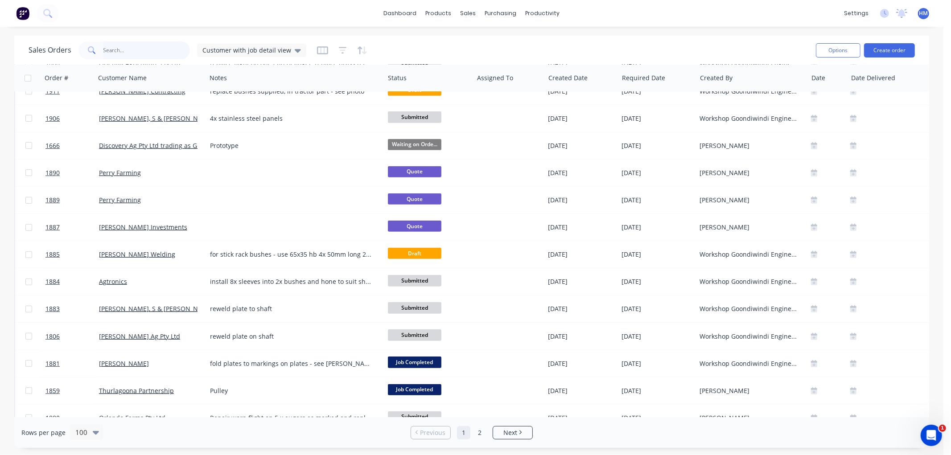
click at [128, 51] on input "text" at bounding box center [146, 50] width 87 height 18
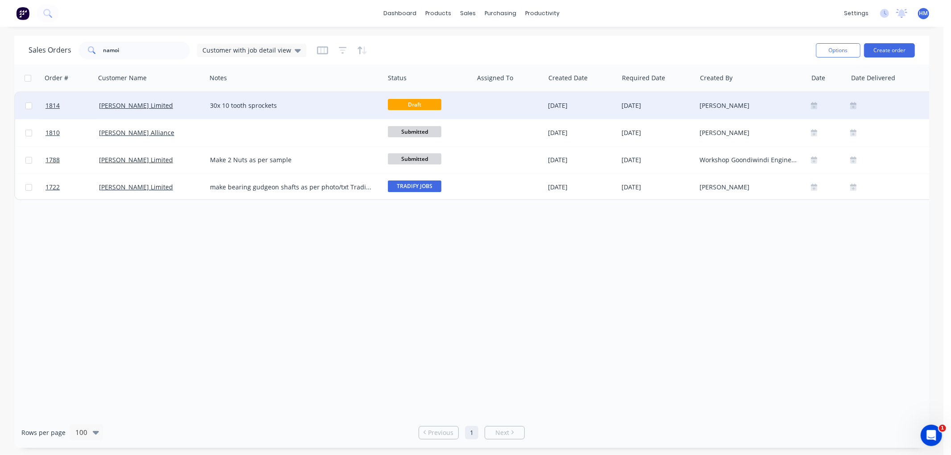
click at [188, 105] on div "[PERSON_NAME] Limited" at bounding box center [148, 105] width 99 height 9
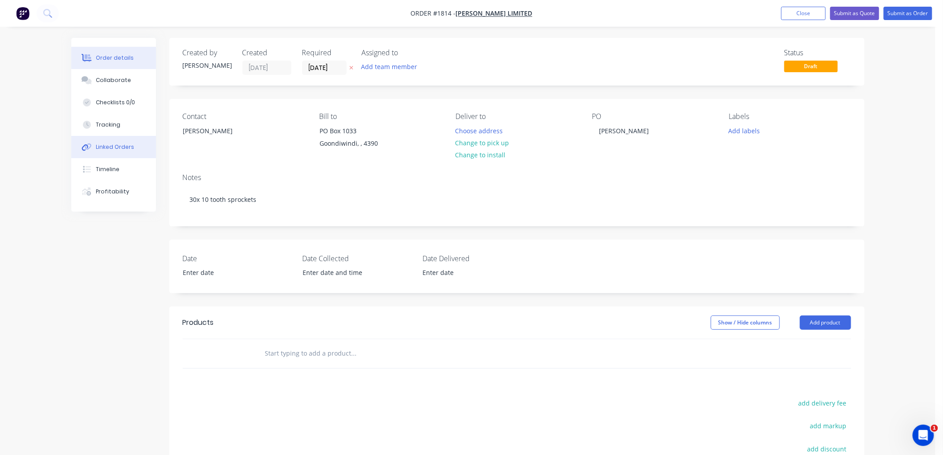
click at [114, 144] on div "Linked Orders" at bounding box center [115, 147] width 38 height 8
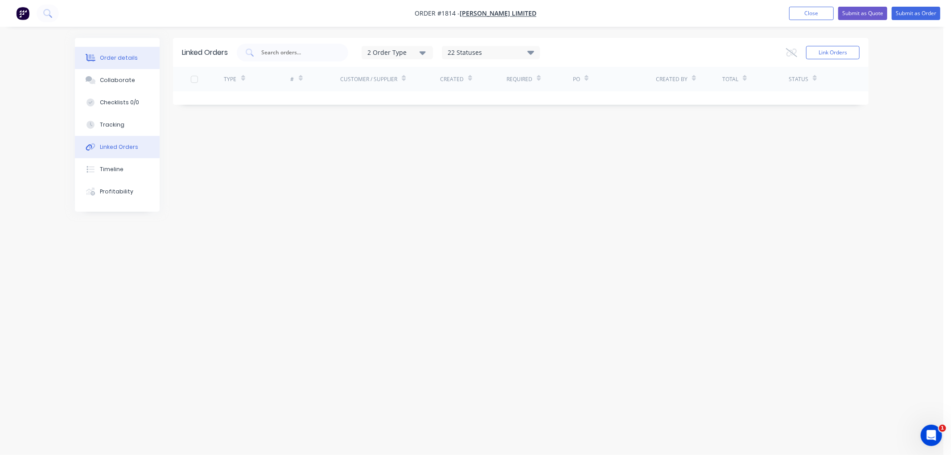
click at [125, 58] on div "Order details" at bounding box center [119, 58] width 38 height 8
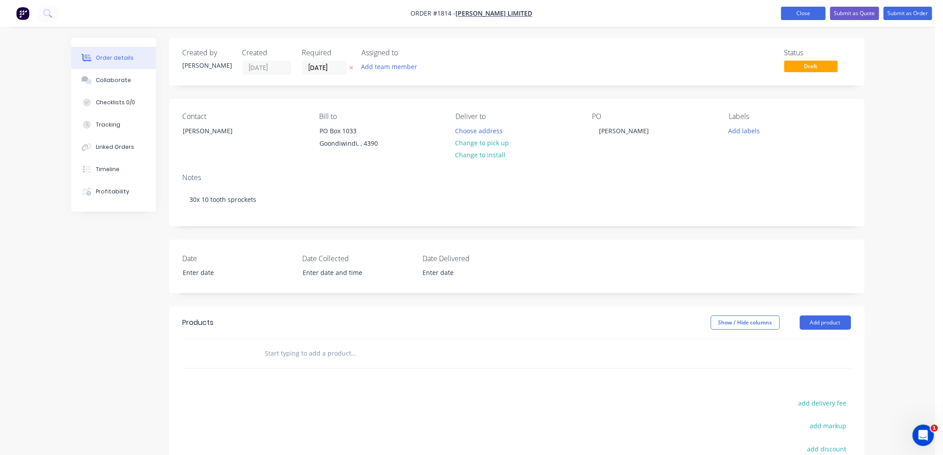
click at [809, 16] on button "Close" at bounding box center [803, 13] width 45 height 13
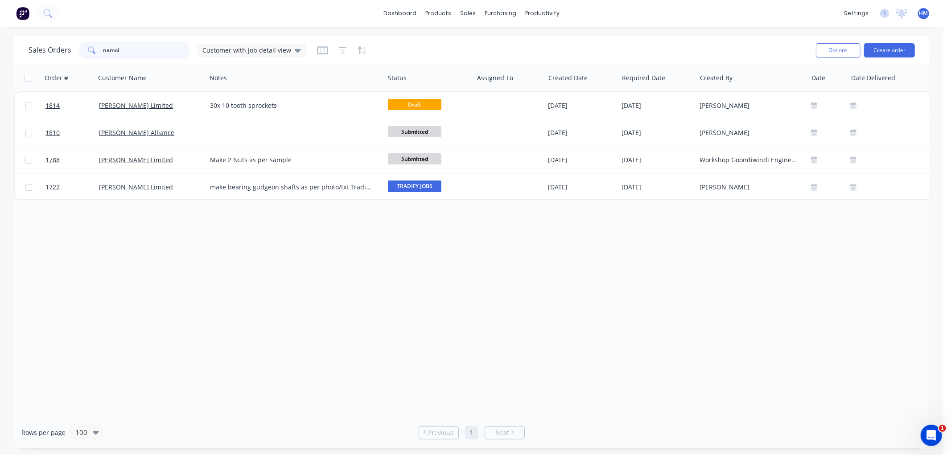
drag, startPoint x: 148, startPoint y: 51, endPoint x: 50, endPoint y: 52, distance: 97.6
click at [50, 51] on div "Sales Orders namoi Customer with job detail view" at bounding box center [168, 50] width 278 height 18
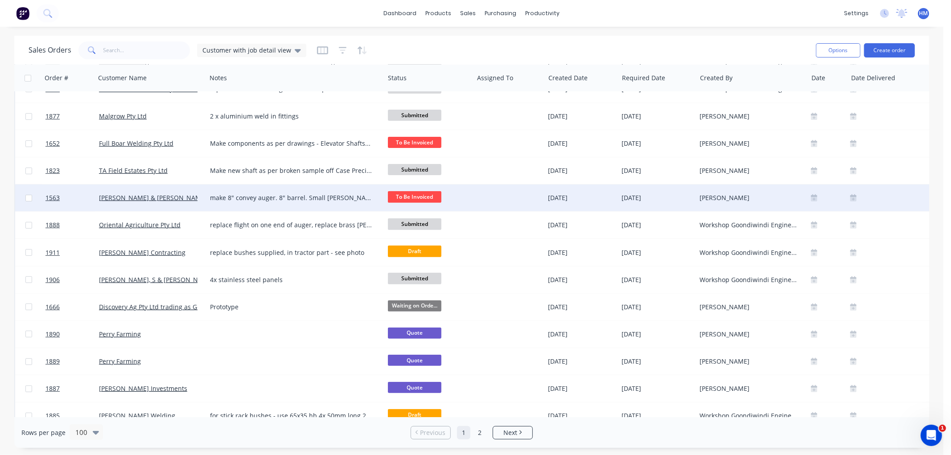
scroll to position [247, 0]
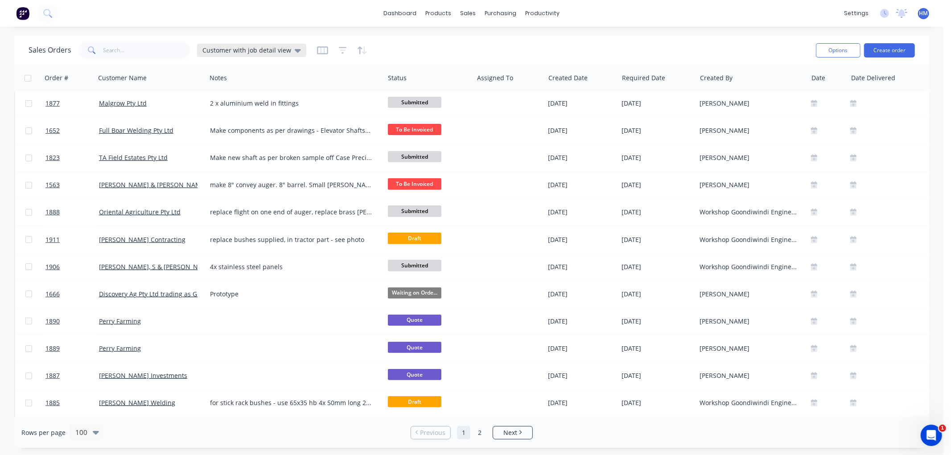
click at [295, 46] on icon at bounding box center [298, 50] width 6 height 10
click at [219, 156] on button "Invoice" at bounding box center [251, 161] width 102 height 10
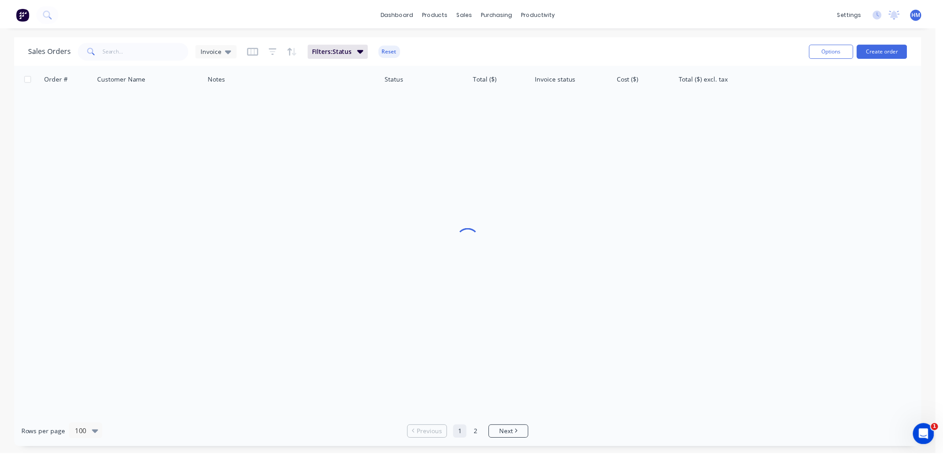
scroll to position [0, 0]
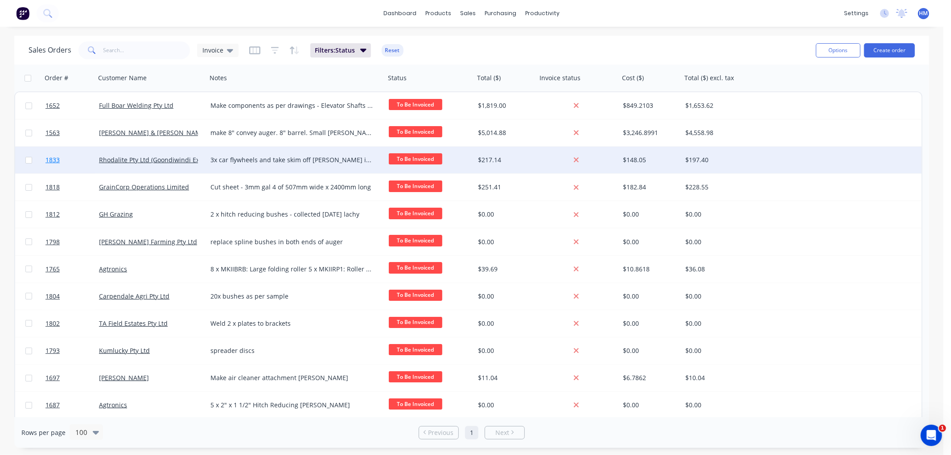
click at [88, 158] on link "1833" at bounding box center [71, 160] width 53 height 27
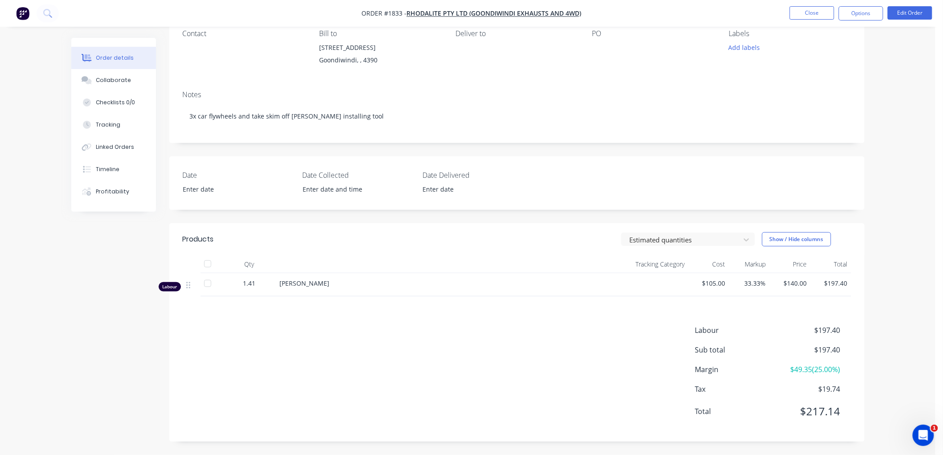
scroll to position [84, 0]
click at [167, 287] on div "Labour" at bounding box center [170, 286] width 22 height 9
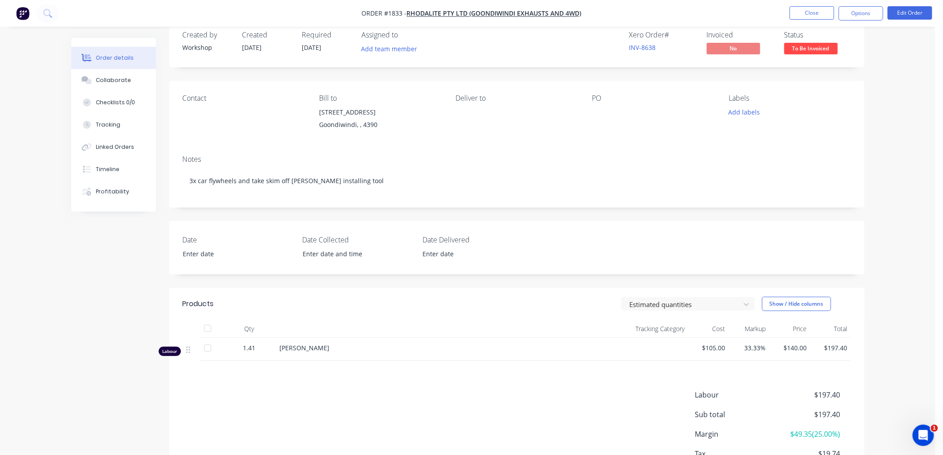
scroll to position [0, 0]
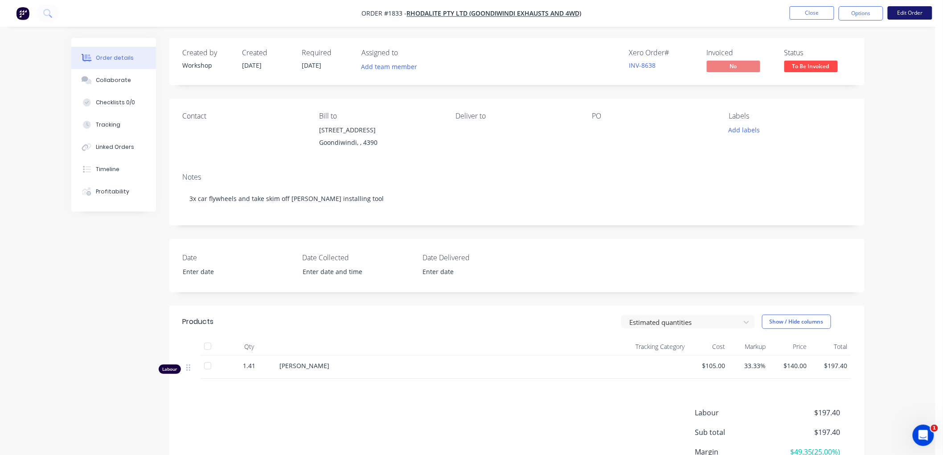
click at [917, 11] on button "Edit Order" at bounding box center [910, 12] width 45 height 13
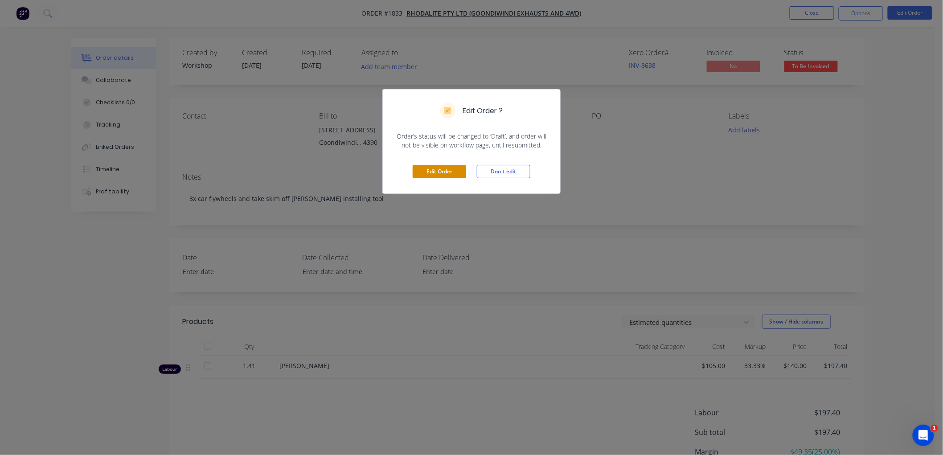
click at [440, 167] on button "Edit Order" at bounding box center [439, 171] width 53 height 13
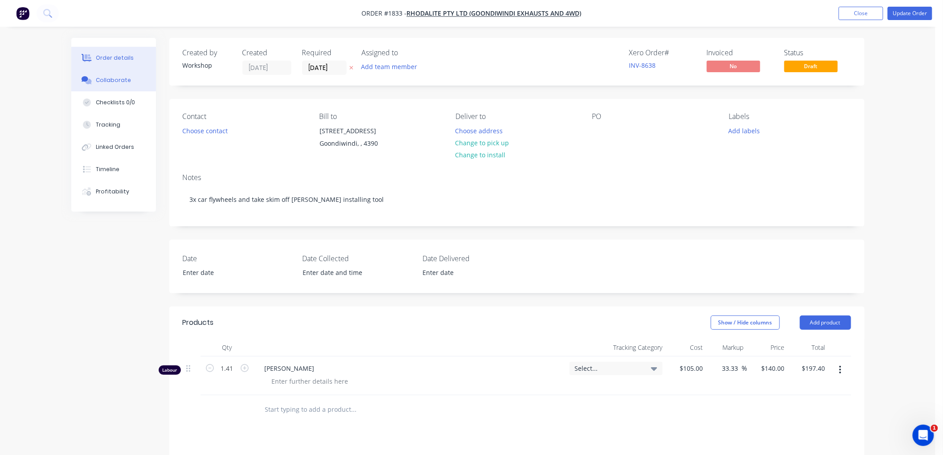
click at [112, 78] on div "Collaborate" at bounding box center [113, 80] width 35 height 8
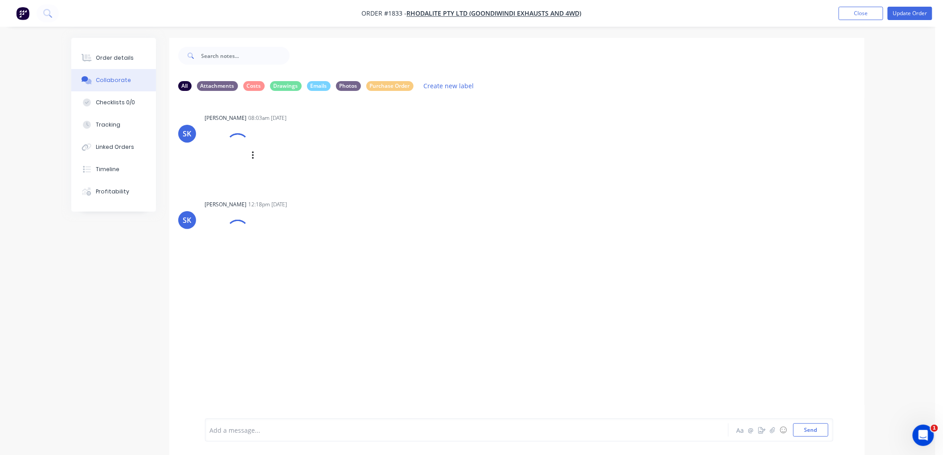
click at [256, 153] on div "Labels Download Delete" at bounding box center [299, 155] width 100 height 13
click at [252, 155] on icon "button" at bounding box center [253, 156] width 2 height 8
click at [294, 180] on button "Download" at bounding box center [311, 179] width 100 height 20
click at [97, 54] on div "Order details" at bounding box center [115, 58] width 38 height 8
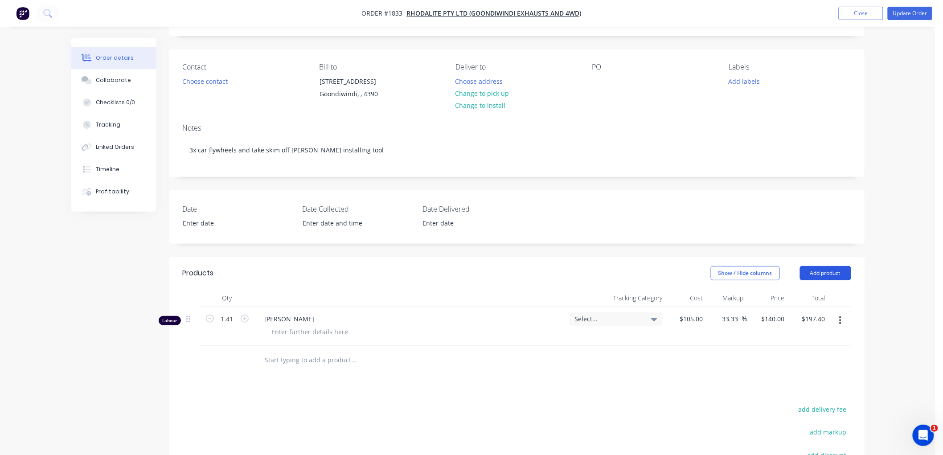
scroll to position [99, 0]
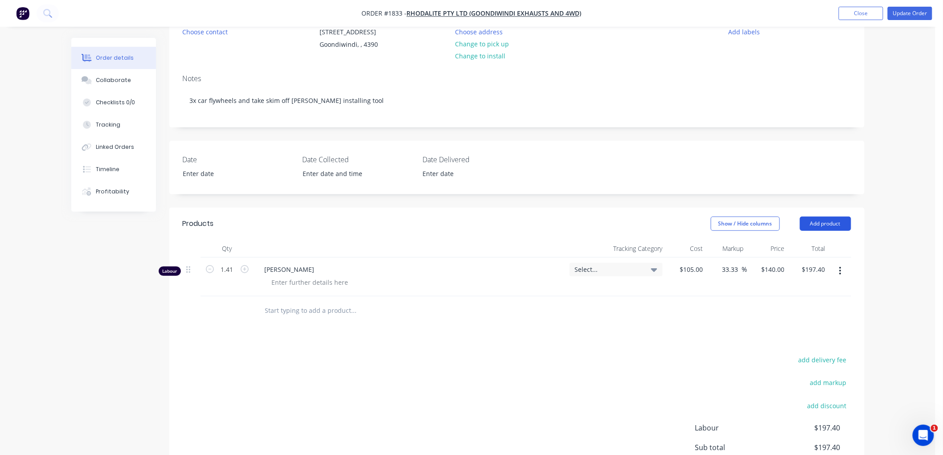
click at [817, 223] on button "Add product" at bounding box center [825, 224] width 51 height 14
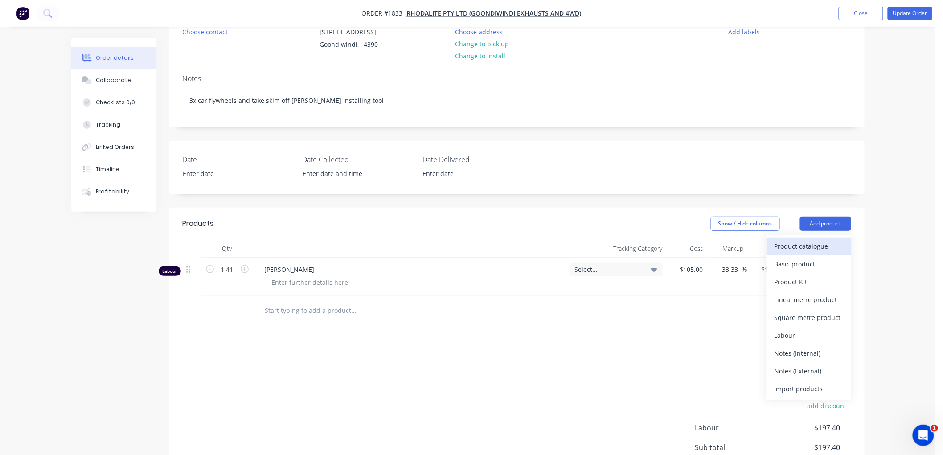
click at [812, 247] on div "Product catalogue" at bounding box center [809, 246] width 69 height 13
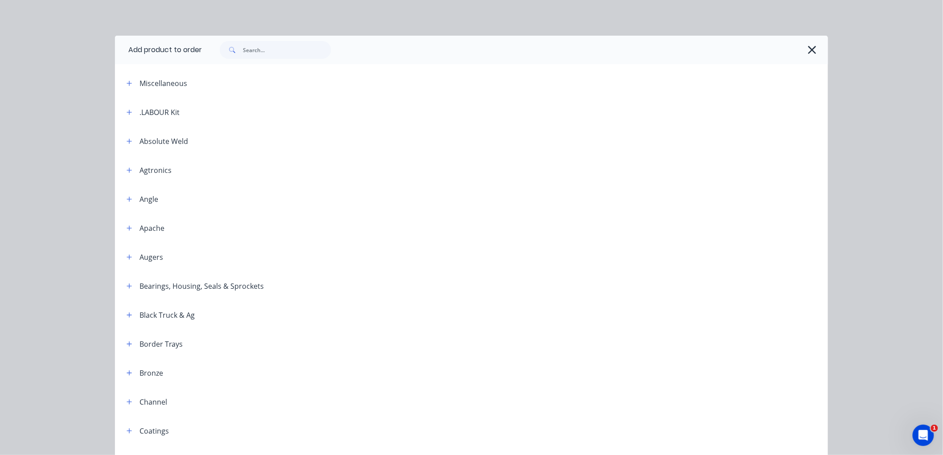
click at [808, 45] on icon "button" at bounding box center [812, 50] width 9 height 12
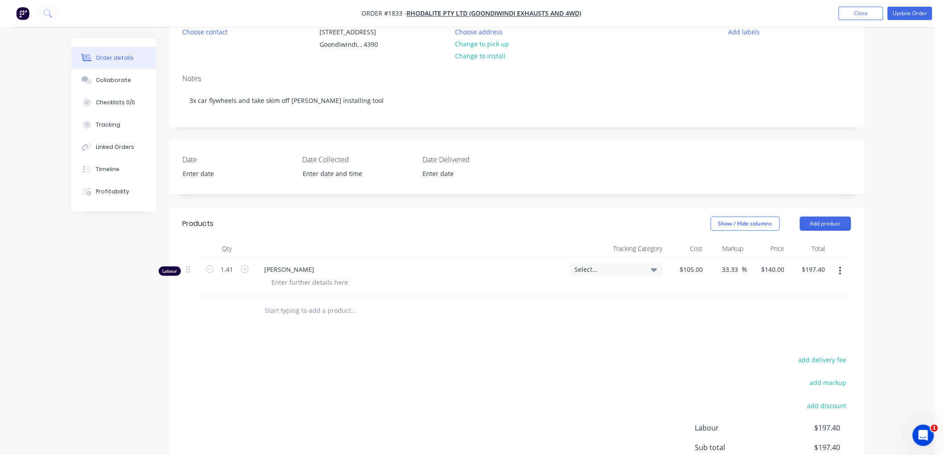
click at [330, 317] on input "text" at bounding box center [354, 311] width 178 height 18
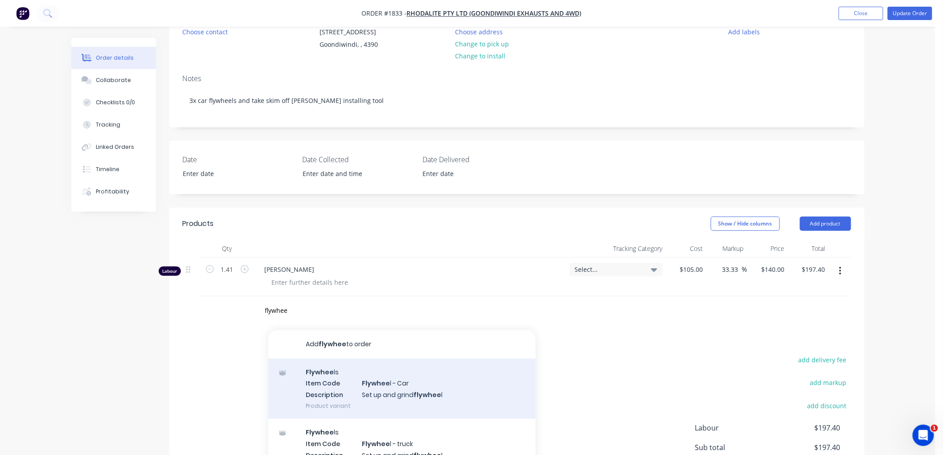
click at [427, 394] on div "Flywhee ls Item Code Flywhee l - Car Description Set up and grind flywhee l Pro…" at bounding box center [401, 389] width 267 height 60
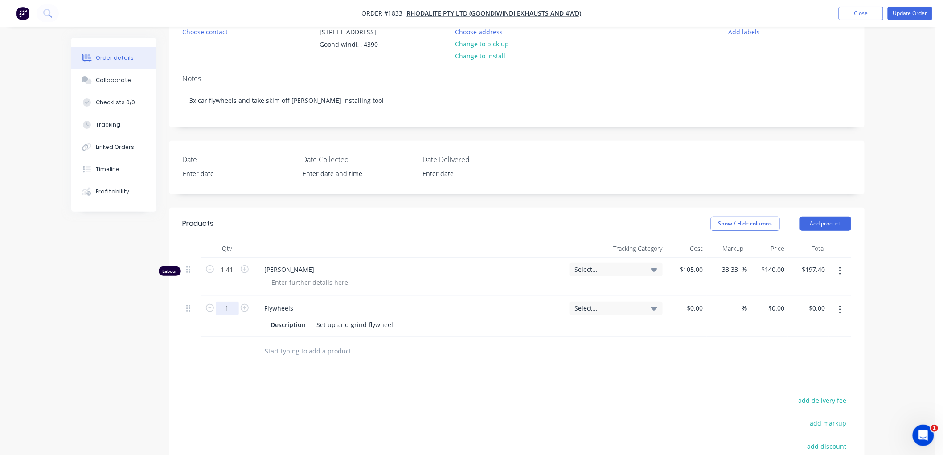
click at [233, 309] on input "1" at bounding box center [227, 308] width 23 height 13
click at [493, 385] on div "Products Show / Hide columns Add product Qty Tracking Category Cost Markup Pric…" at bounding box center [516, 394] width 695 height 372
click at [840, 268] on icon "button" at bounding box center [841, 271] width 2 height 8
click at [800, 344] on div "Delete" at bounding box center [809, 347] width 69 height 13
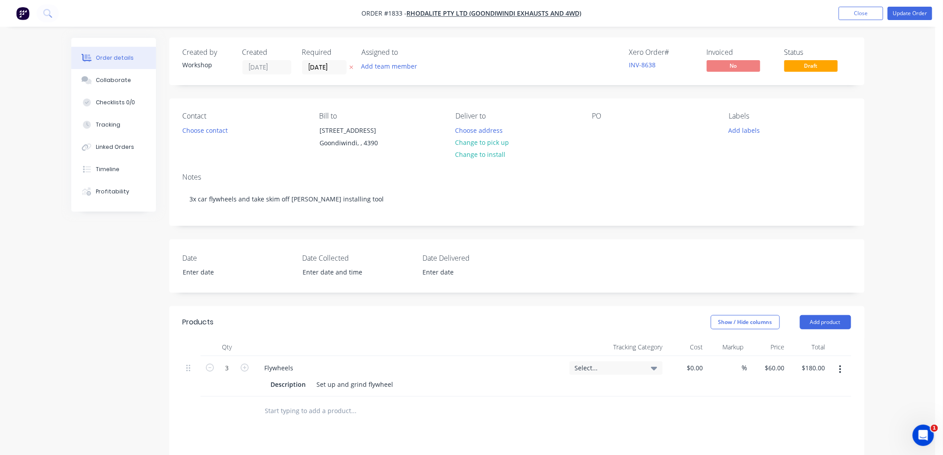
scroll to position [0, 0]
click at [915, 15] on button "Update Order" at bounding box center [910, 13] width 45 height 13
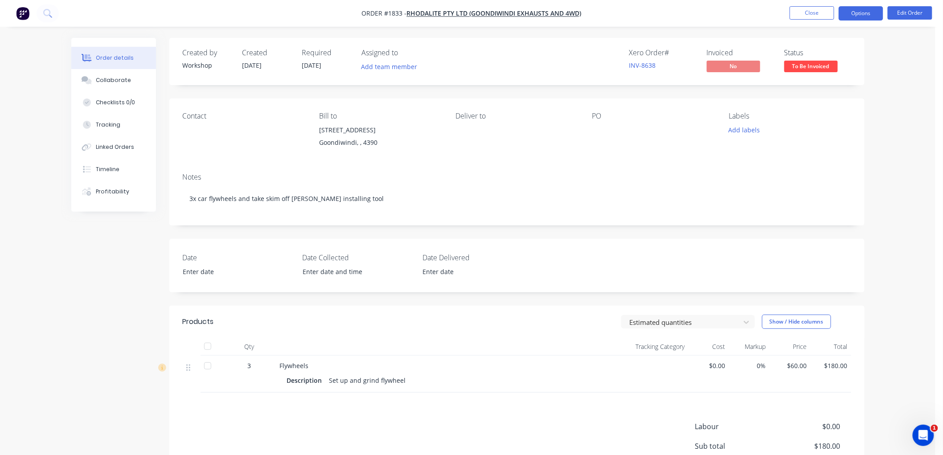
click at [865, 12] on button "Options" at bounding box center [861, 13] width 45 height 14
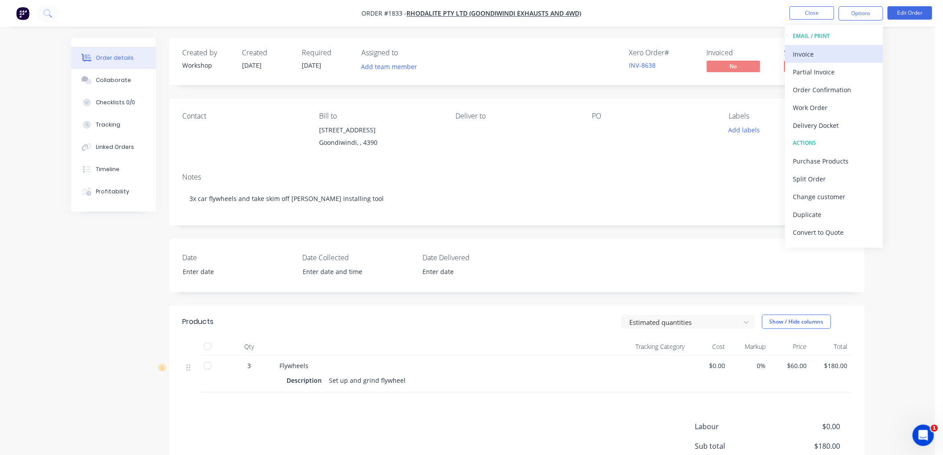
click at [828, 48] on div "Invoice" at bounding box center [834, 54] width 82 height 13
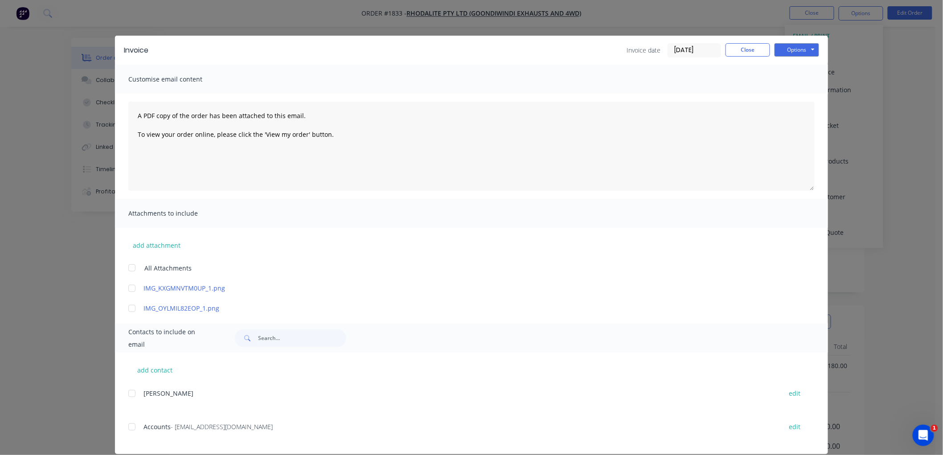
click at [705, 45] on input "[DATE]" at bounding box center [694, 50] width 53 height 13
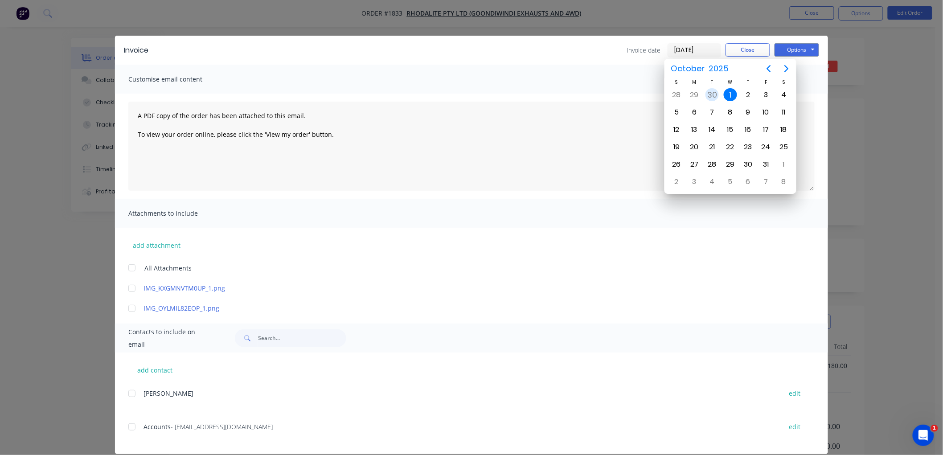
click at [712, 95] on div "30" at bounding box center [712, 94] width 13 height 13
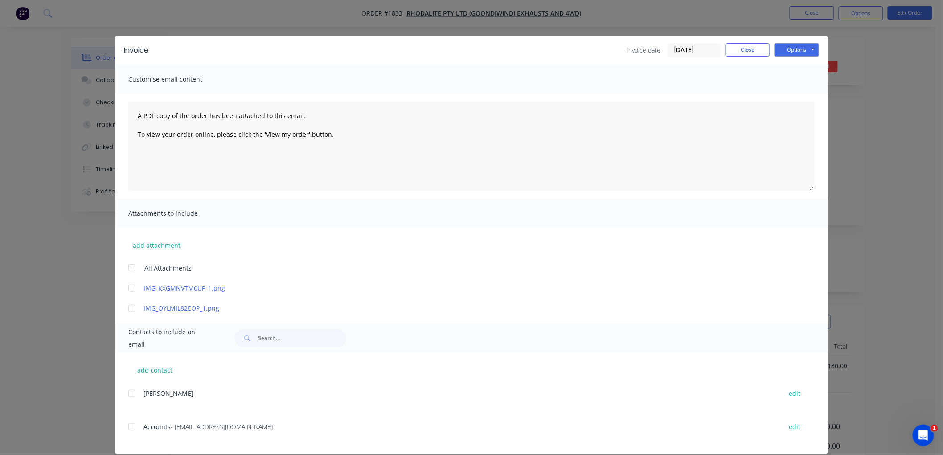
click at [782, 57] on div "Options Preview Print Email" at bounding box center [797, 50] width 45 height 14
click at [789, 45] on button "Options" at bounding box center [797, 49] width 45 height 13
click at [803, 64] on button "Preview" at bounding box center [803, 65] width 57 height 15
click at [124, 426] on div "add contact Mitch Jackson edit Accounts - admin@gundyexhausts.com.au edit" at bounding box center [471, 404] width 713 height 102
drag, startPoint x: 127, startPoint y: 426, endPoint x: 334, endPoint y: 381, distance: 212.1
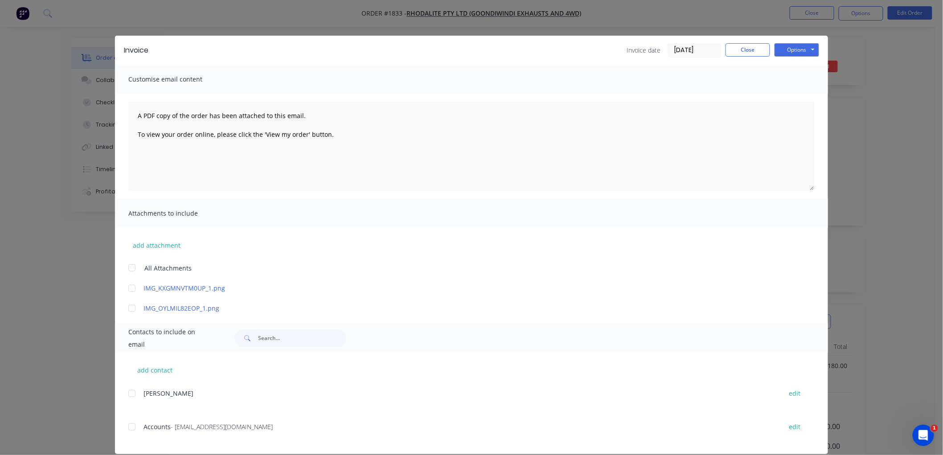
click at [127, 426] on div at bounding box center [132, 427] width 18 height 18
click at [788, 46] on button "Options" at bounding box center [797, 49] width 45 height 13
click at [796, 101] on button "Email" at bounding box center [803, 95] width 57 height 15
click at [739, 46] on button "Close" at bounding box center [748, 49] width 45 height 13
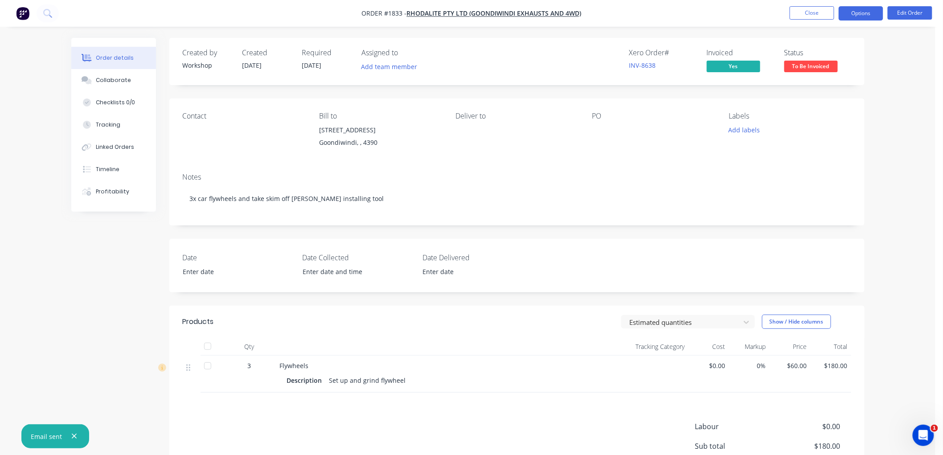
click at [858, 8] on button "Options" at bounding box center [861, 13] width 45 height 14
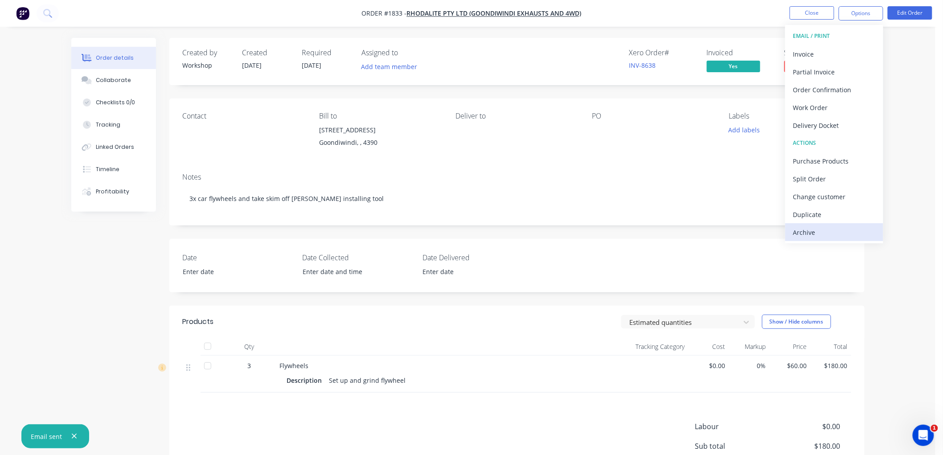
click at [823, 234] on div "Archive" at bounding box center [834, 232] width 82 height 13
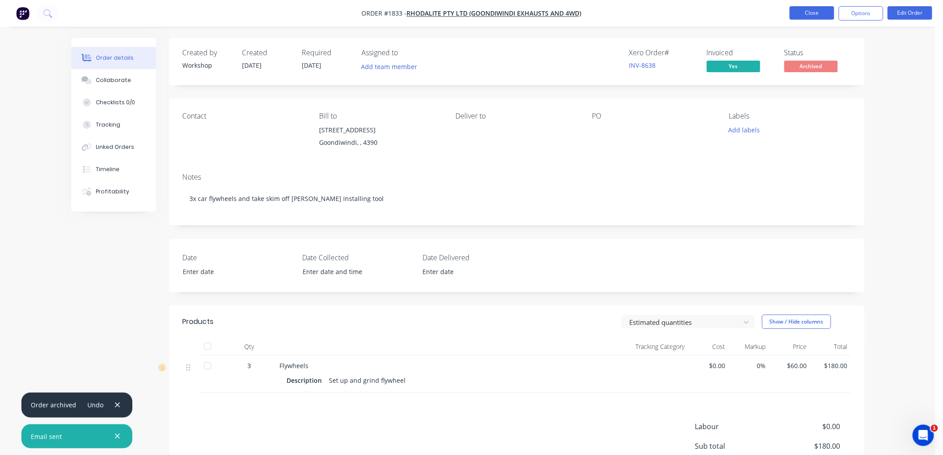
click at [810, 10] on button "Close" at bounding box center [812, 12] width 45 height 13
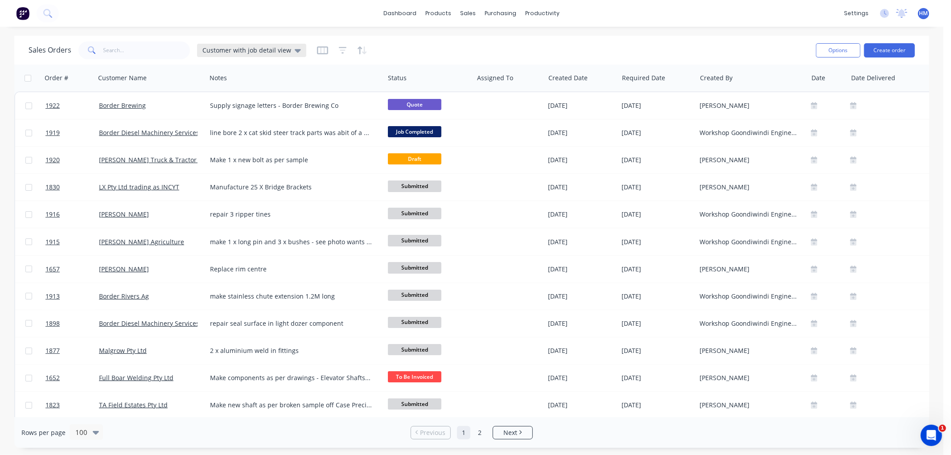
click at [259, 51] on span "Customer with job detail view" at bounding box center [246, 49] width 89 height 9
drag, startPoint x: 238, startPoint y: 171, endPoint x: 234, endPoint y: 160, distance: 11.7
click at [235, 163] on div "Save new view None edit Customer with job detail view (Default) edit Invoice ed…" at bounding box center [260, 123] width 134 height 110
click at [234, 160] on button "Invoice" at bounding box center [251, 161] width 102 height 10
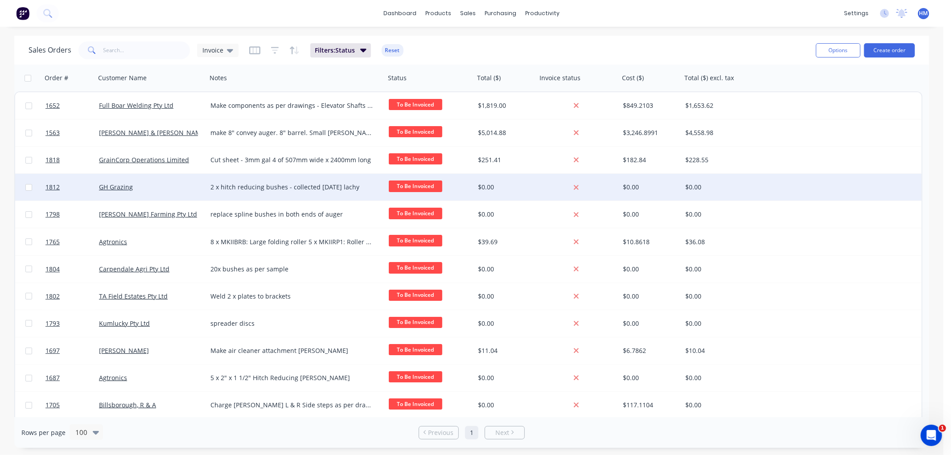
click at [156, 183] on div "GH Grazing" at bounding box center [148, 187] width 99 height 9
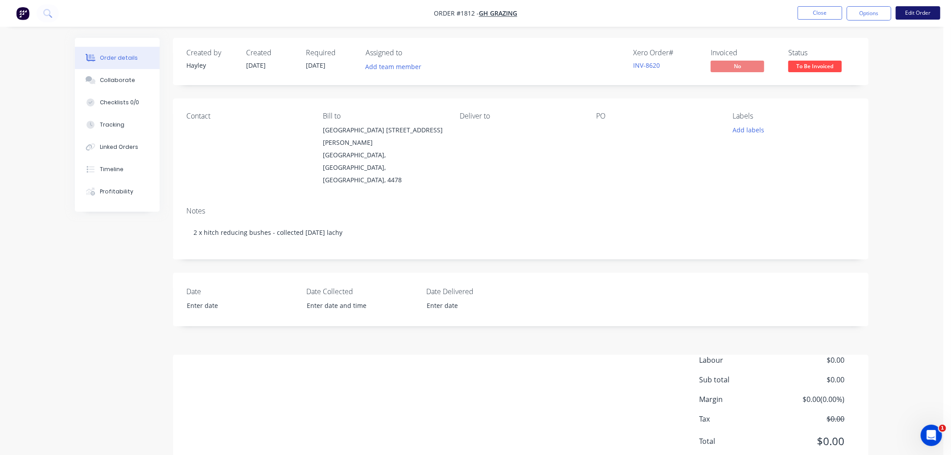
click at [911, 12] on button "Edit Order" at bounding box center [918, 12] width 45 height 13
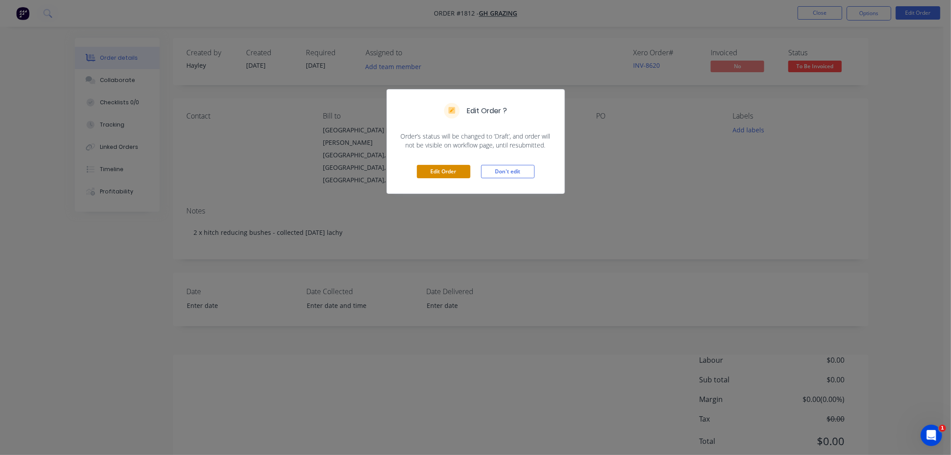
click at [424, 172] on button "Edit Order" at bounding box center [443, 171] width 53 height 13
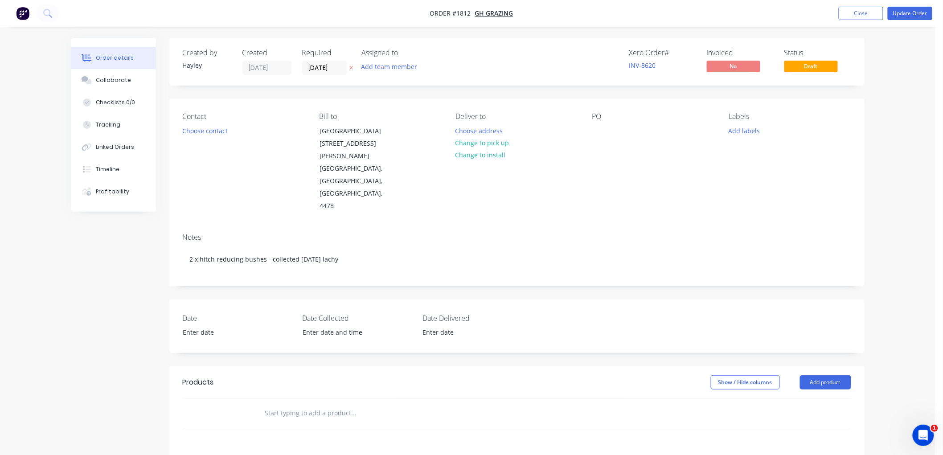
click at [311, 404] on input "text" at bounding box center [354, 413] width 178 height 18
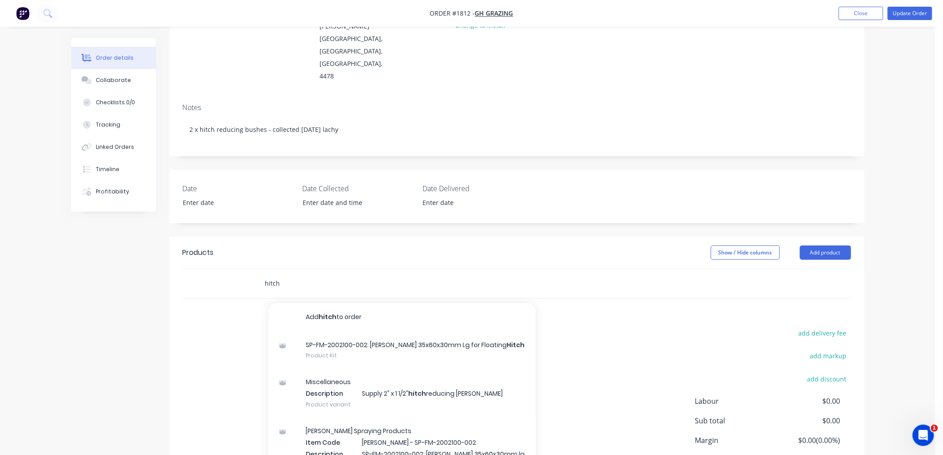
scroll to position [148, 0]
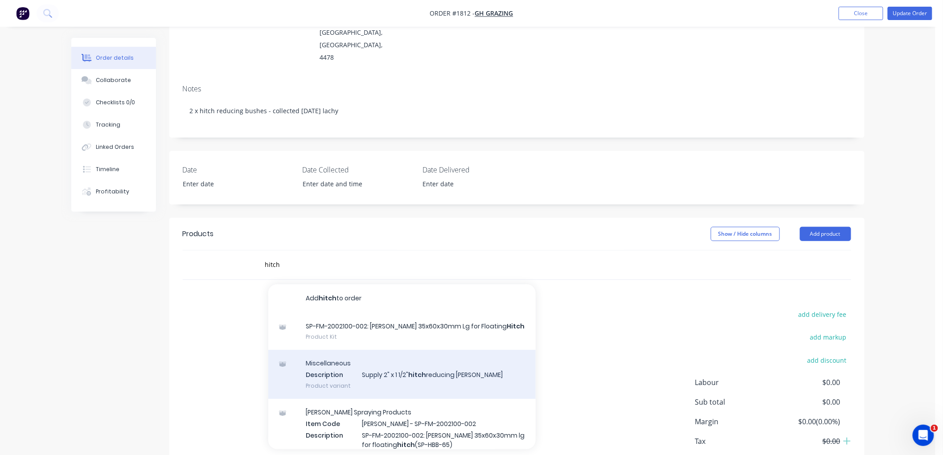
click at [405, 350] on div "Miscellaneous Description Supply 2" x 1 1/2" hitch reducing bush Product variant" at bounding box center [401, 374] width 267 height 49
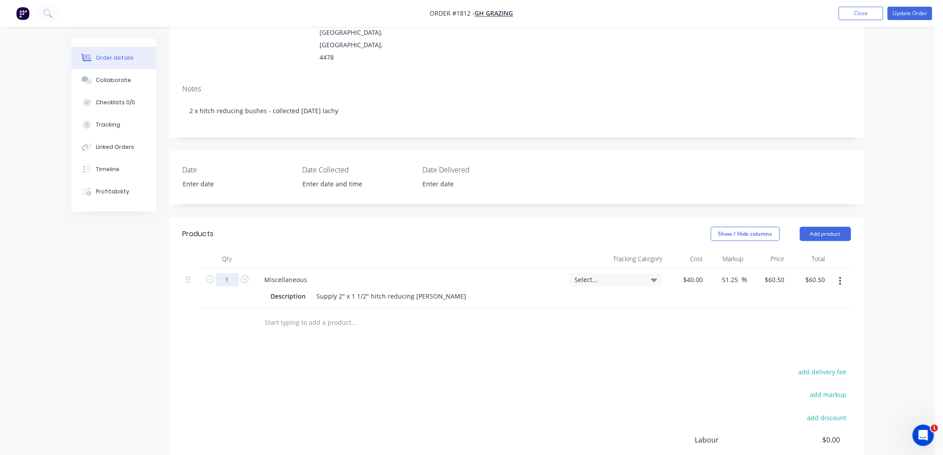
click at [232, 273] on input "1" at bounding box center [227, 279] width 23 height 13
click at [311, 323] on div "Products Show / Hide columns Add product Qty Tracking Category Cost Markup Pric…" at bounding box center [516, 384] width 695 height 333
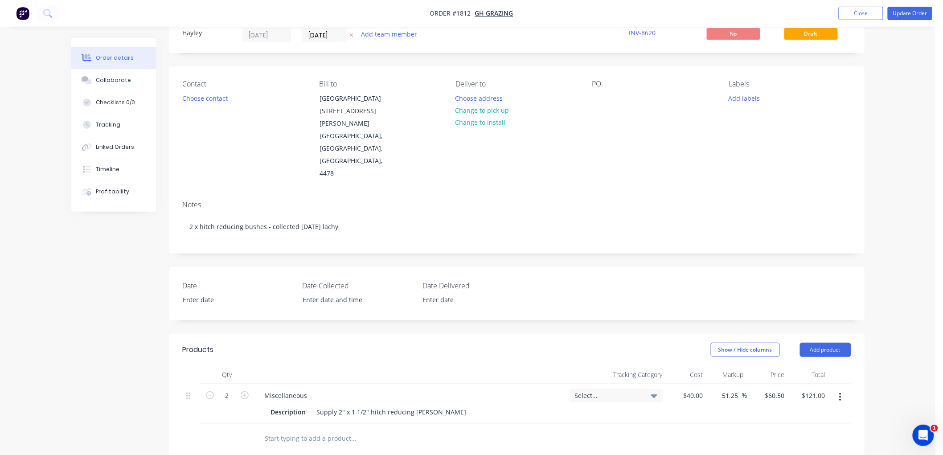
scroll to position [0, 0]
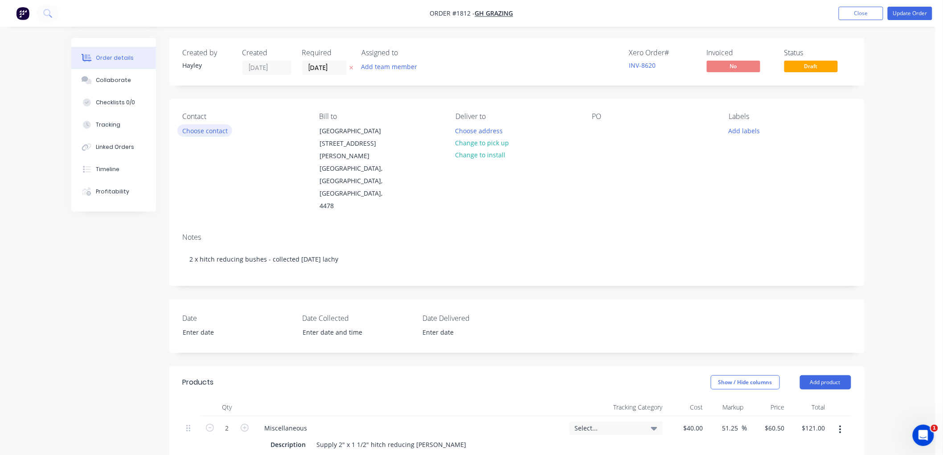
click at [213, 127] on button "Choose contact" at bounding box center [204, 130] width 55 height 12
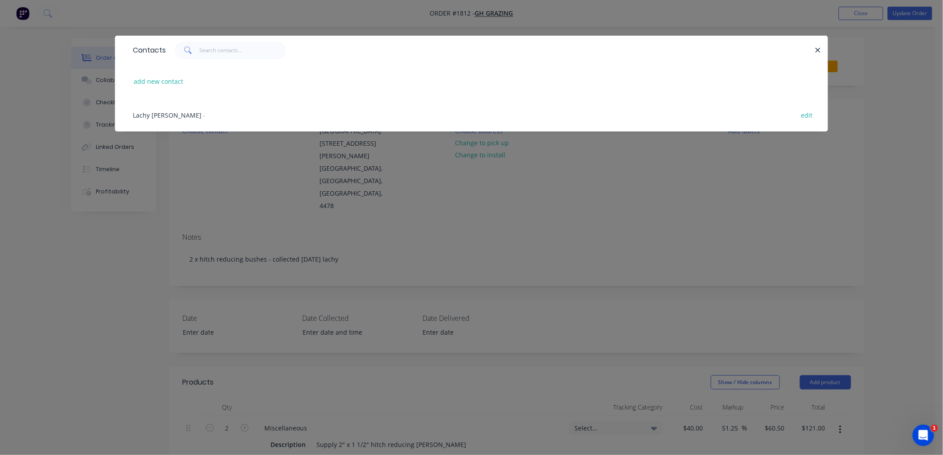
click at [163, 115] on span "Lachy Pavy" at bounding box center [167, 115] width 69 height 8
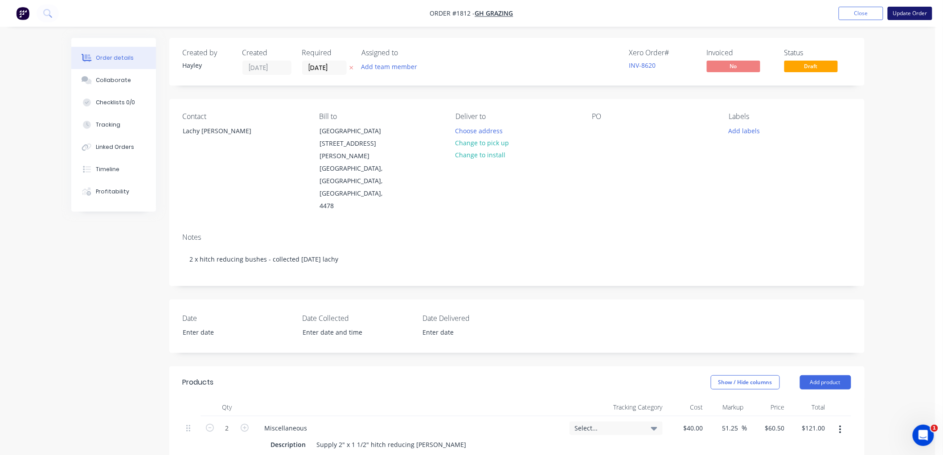
click at [910, 9] on button "Update Order" at bounding box center [910, 13] width 45 height 13
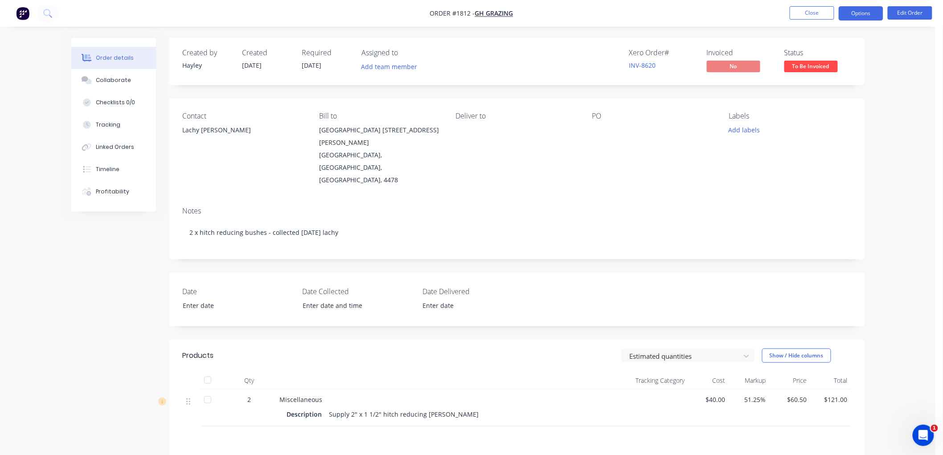
click at [866, 6] on button "Options" at bounding box center [861, 13] width 45 height 14
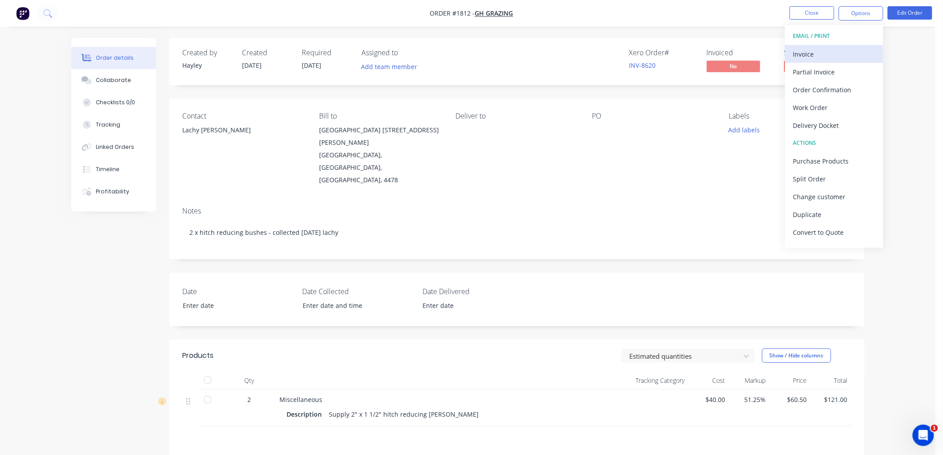
click at [830, 46] on button "Invoice" at bounding box center [834, 54] width 98 height 18
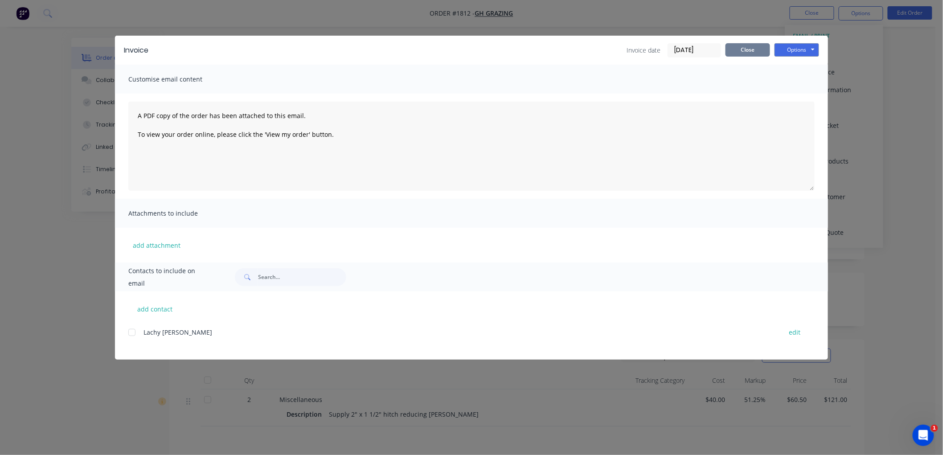
click at [756, 47] on button "Close" at bounding box center [748, 49] width 45 height 13
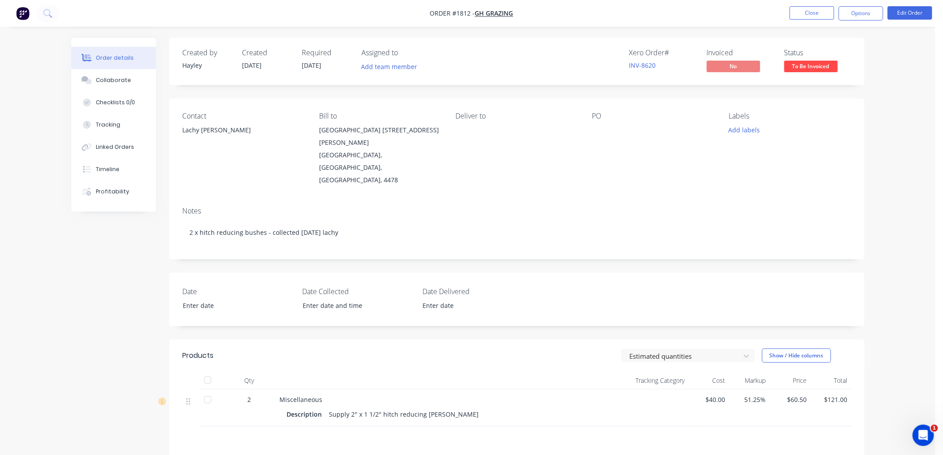
click at [206, 128] on div "Lachy Pavy" at bounding box center [244, 130] width 122 height 12
click at [396, 136] on div "Green Hills 11030 Alpa Tambo Road" at bounding box center [380, 136] width 122 height 25
click at [207, 130] on div "Lachy Pavy" at bounding box center [244, 130] width 122 height 12
click at [906, 12] on button "Edit Order" at bounding box center [910, 12] width 45 height 13
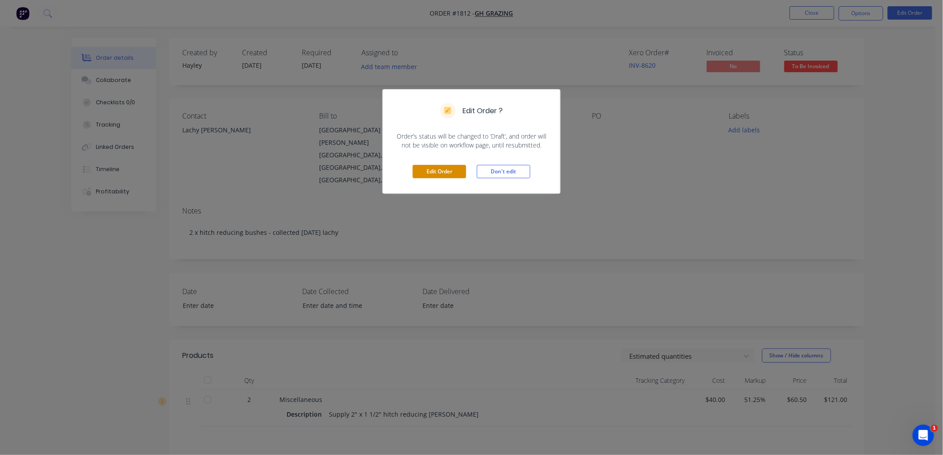
click at [446, 171] on button "Edit Order" at bounding box center [439, 171] width 53 height 13
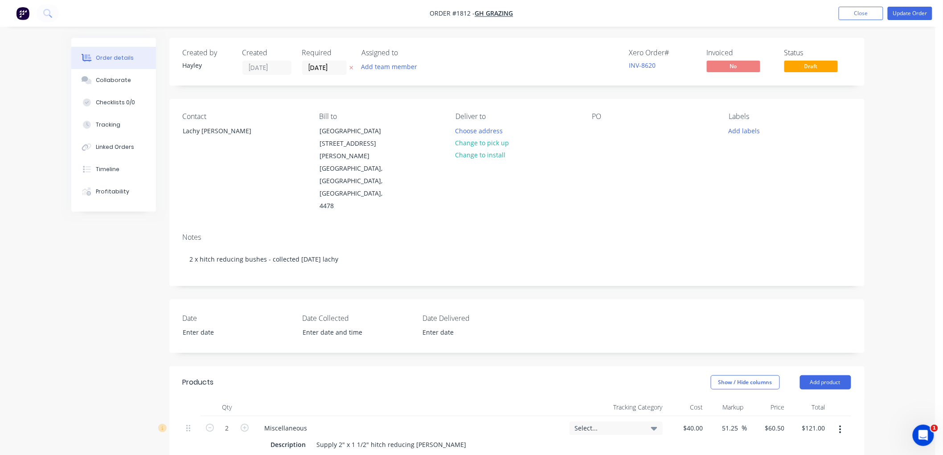
click at [173, 126] on div "Contact Lachy Pavy Bill to Green Hills 11030 Alpa Tambo Road Tambo, Queensland,…" at bounding box center [516, 162] width 695 height 127
click at [197, 131] on div "Lachy Pavy" at bounding box center [220, 131] width 74 height 12
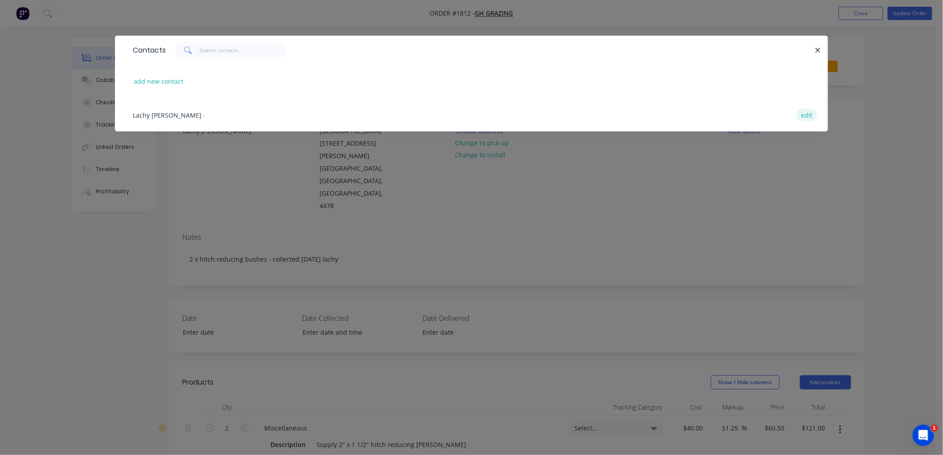
click at [809, 112] on button "edit" at bounding box center [807, 115] width 21 height 12
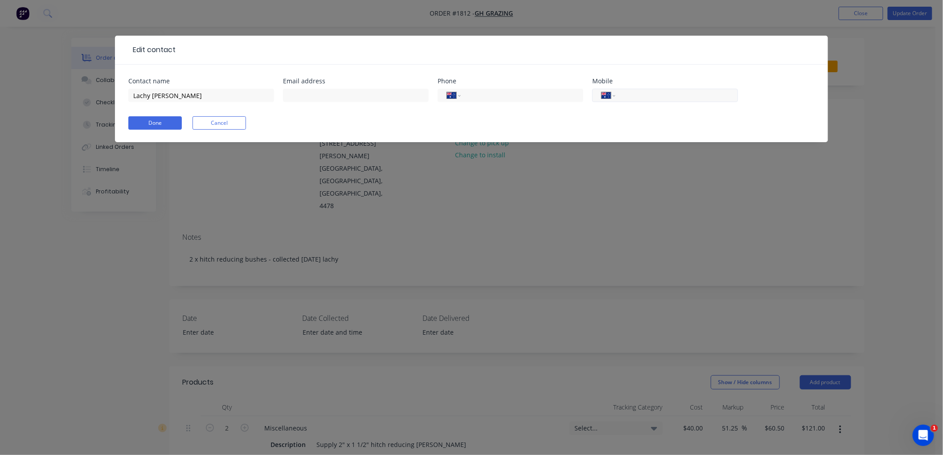
click at [663, 94] on input "tel" at bounding box center [675, 95] width 107 height 10
click at [354, 91] on input "text" at bounding box center [356, 95] width 146 height 13
paste input "lachypavy@gmail.com"
click at [165, 117] on button "Done" at bounding box center [154, 122] width 53 height 13
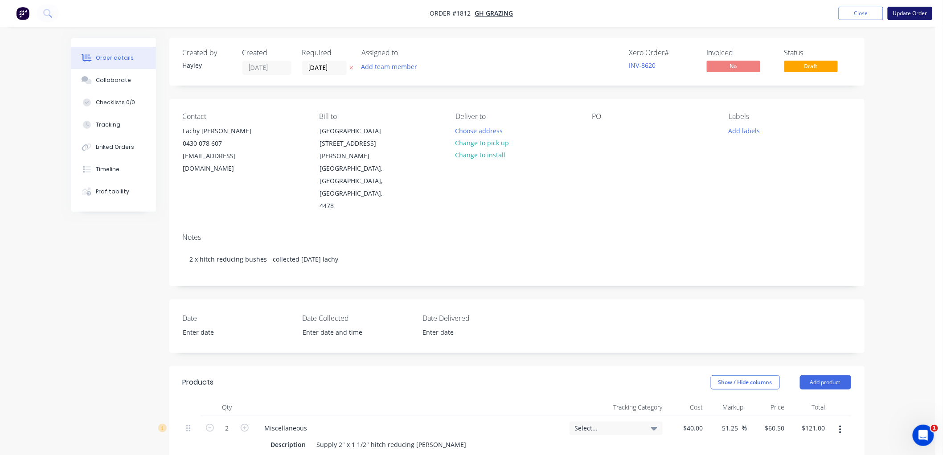
click at [906, 9] on button "Update Order" at bounding box center [910, 13] width 45 height 13
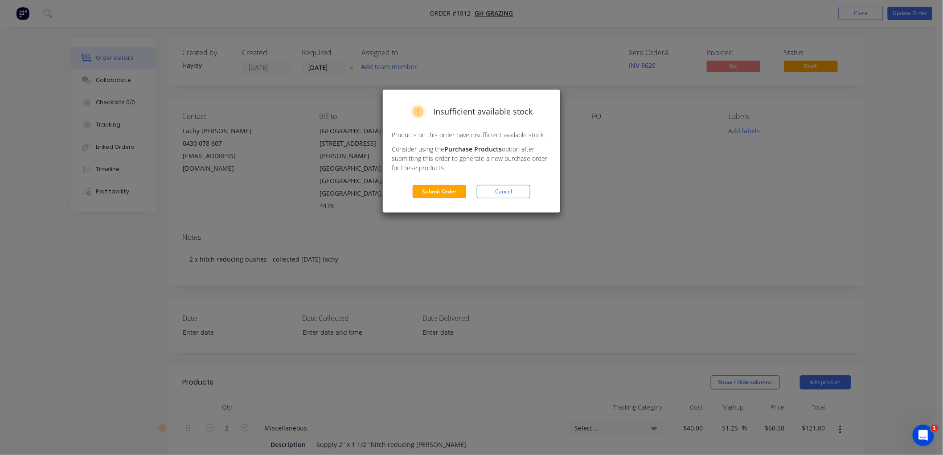
click at [436, 181] on div "Insufficient available stock Products on this order have insufficient available…" at bounding box center [471, 151] width 177 height 123
click at [436, 186] on button "Submit Order" at bounding box center [439, 191] width 53 height 13
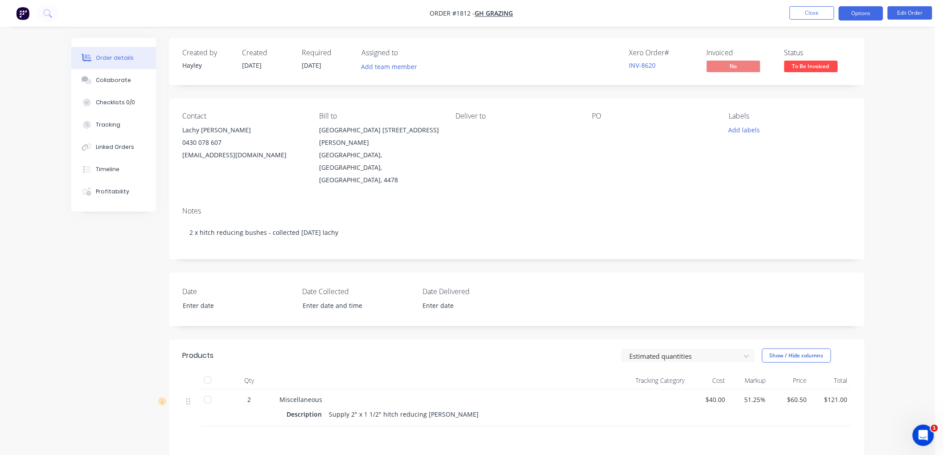
click at [856, 11] on button "Options" at bounding box center [861, 13] width 45 height 14
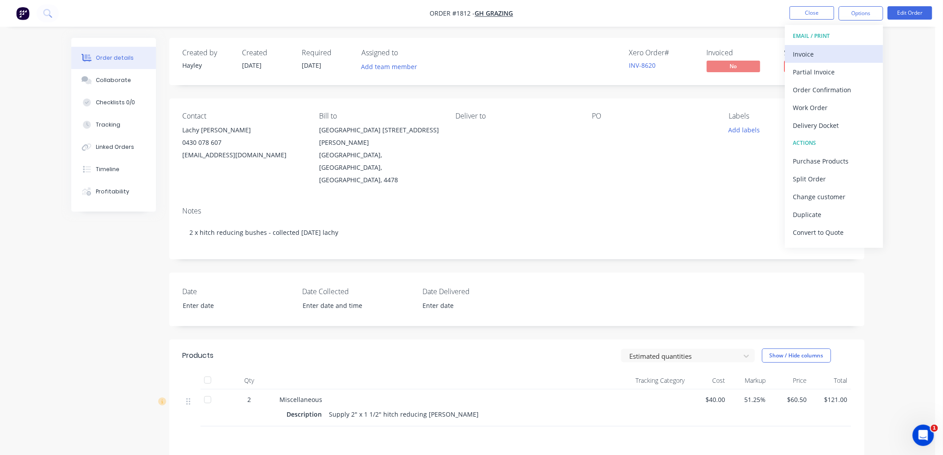
click at [828, 45] on button "Invoice" at bounding box center [834, 54] width 98 height 18
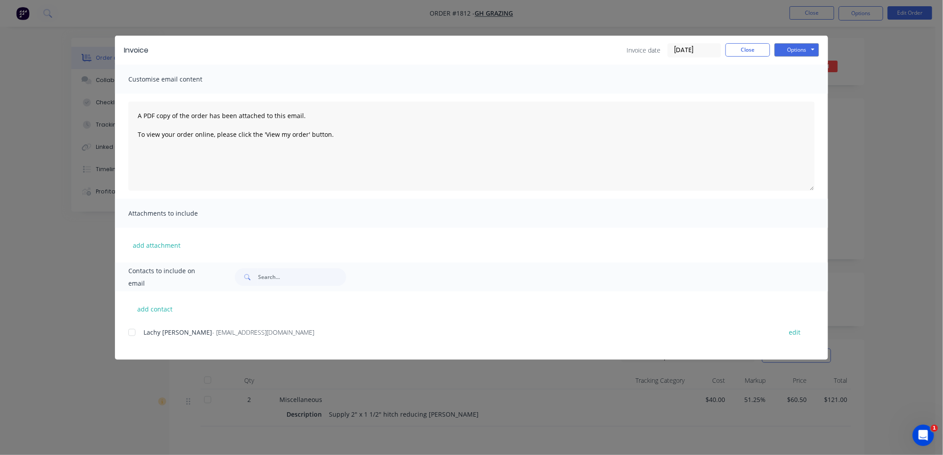
click at [678, 51] on input "[DATE]" at bounding box center [694, 50] width 53 height 13
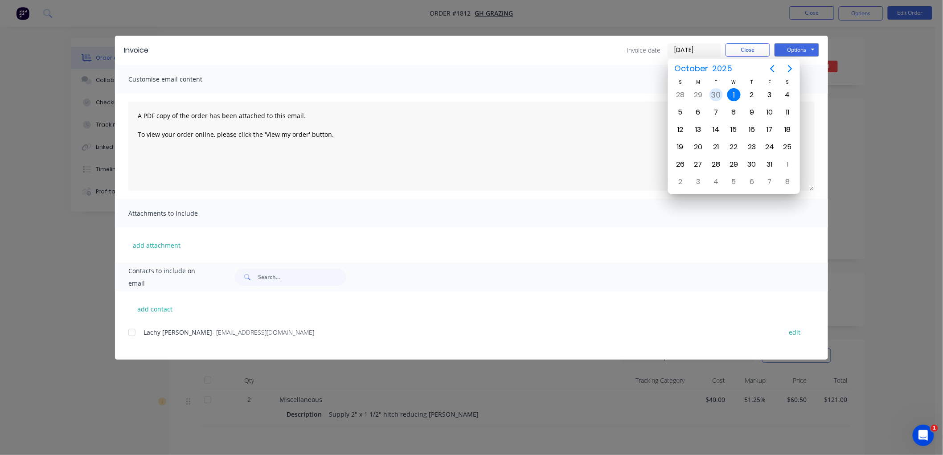
click at [717, 88] on div "30" at bounding box center [716, 94] width 13 height 13
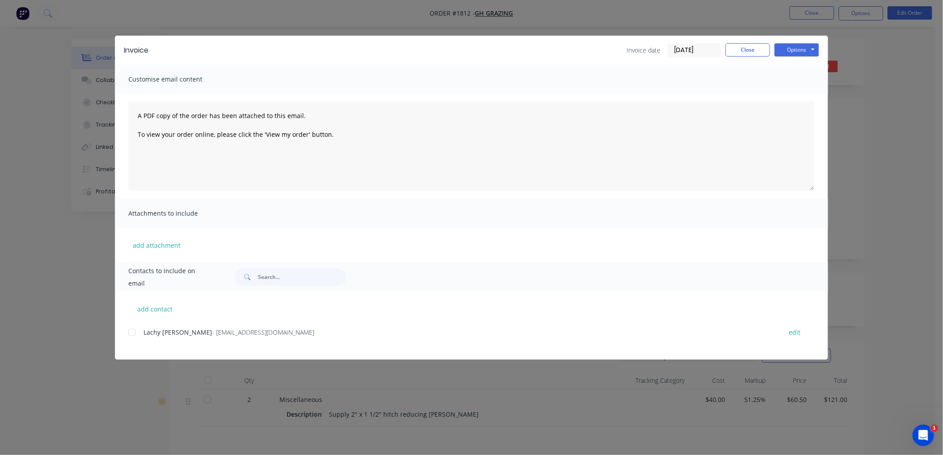
click at [131, 333] on div at bounding box center [132, 333] width 18 height 18
drag, startPoint x: 796, startPoint y: 51, endPoint x: 803, endPoint y: 56, distance: 9.0
click at [800, 51] on button "Options" at bounding box center [797, 49] width 45 height 13
click at [805, 74] on button "Print" at bounding box center [803, 80] width 57 height 15
click at [738, 45] on button "Close" at bounding box center [748, 49] width 45 height 13
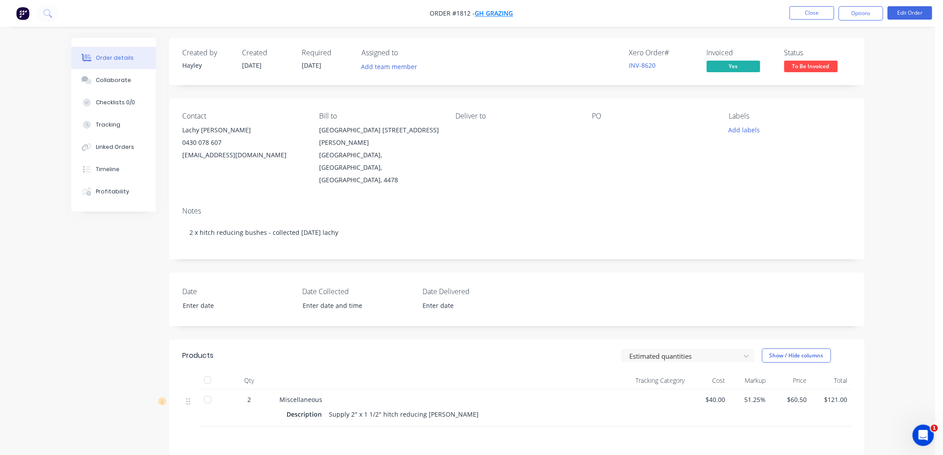
click at [493, 13] on span "GH Grazing" at bounding box center [494, 13] width 38 height 8
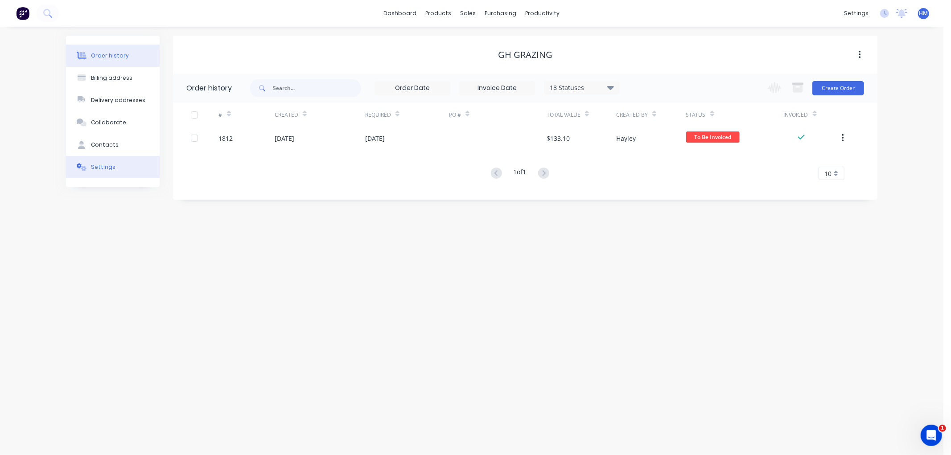
click at [99, 172] on button "Settings" at bounding box center [113, 167] width 94 height 22
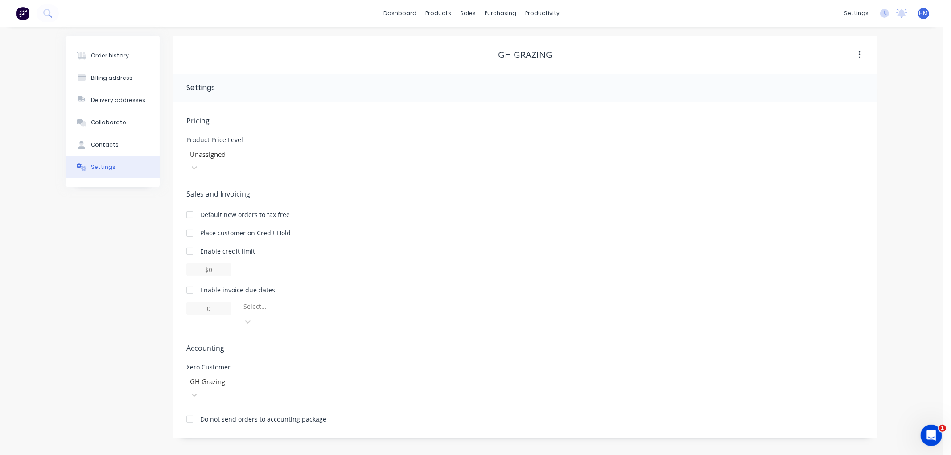
click at [188, 281] on div at bounding box center [190, 290] width 18 height 18
drag, startPoint x: 217, startPoint y: 296, endPoint x: 212, endPoint y: 296, distance: 4.9
click at [212, 302] on input "1" at bounding box center [208, 308] width 45 height 13
click at [322, 303] on div at bounding box center [306, 308] width 128 height 11
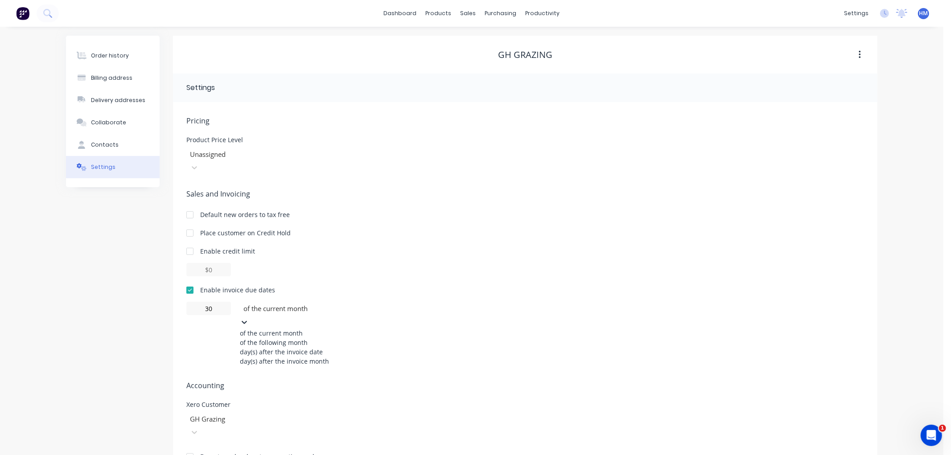
click at [318, 338] on div "of the following month" at bounding box center [307, 342] width 134 height 9
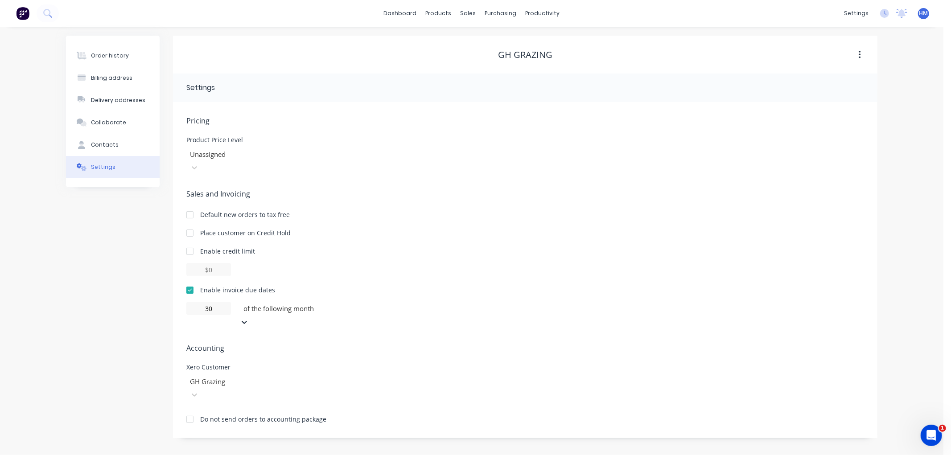
click at [383, 263] on div at bounding box center [525, 269] width 678 height 13
drag, startPoint x: 116, startPoint y: 53, endPoint x: 609, endPoint y: 53, distance: 493.5
click at [119, 53] on div "Order history" at bounding box center [110, 56] width 38 height 8
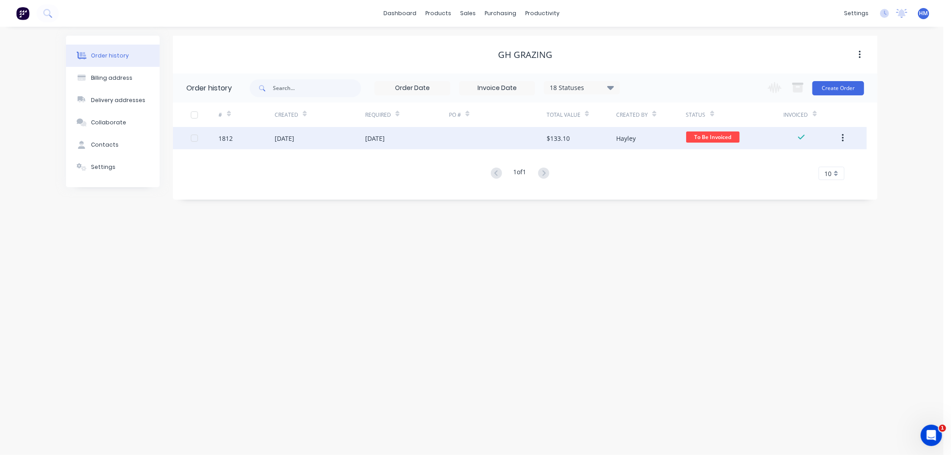
click at [337, 141] on div "05 Sep 2025" at bounding box center [320, 138] width 90 height 22
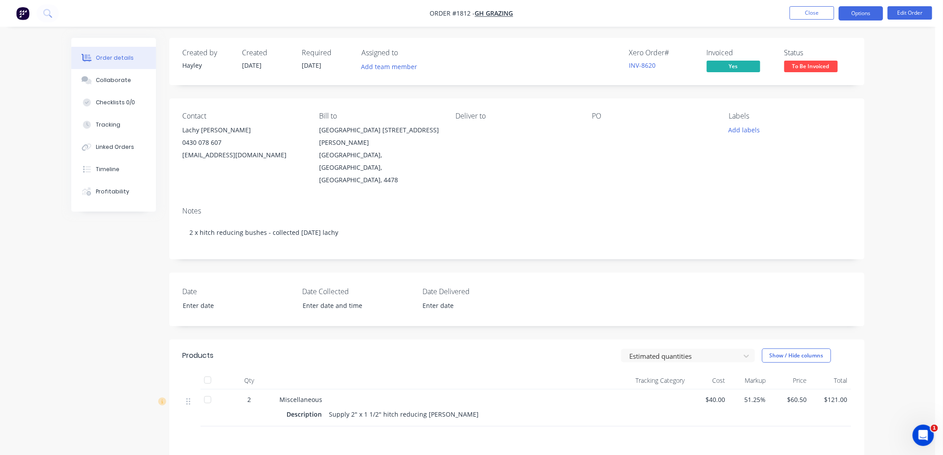
click at [854, 18] on button "Options" at bounding box center [861, 13] width 45 height 14
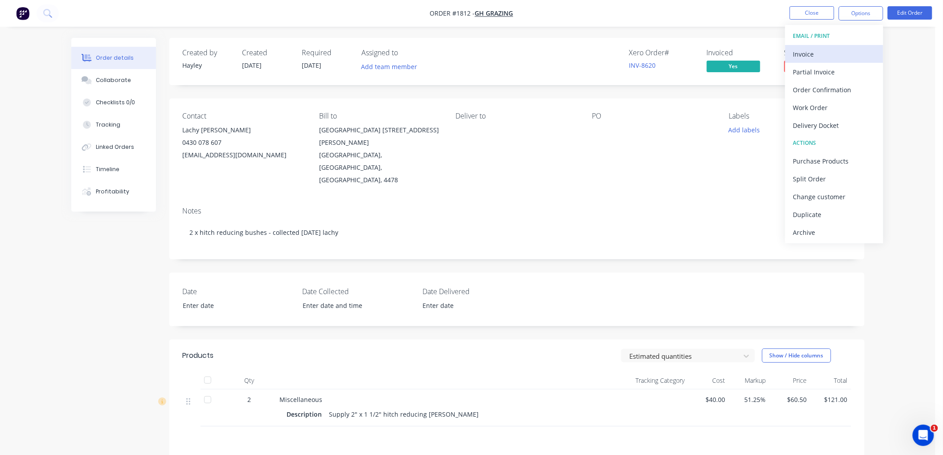
click at [825, 50] on div "Invoice" at bounding box center [834, 54] width 82 height 13
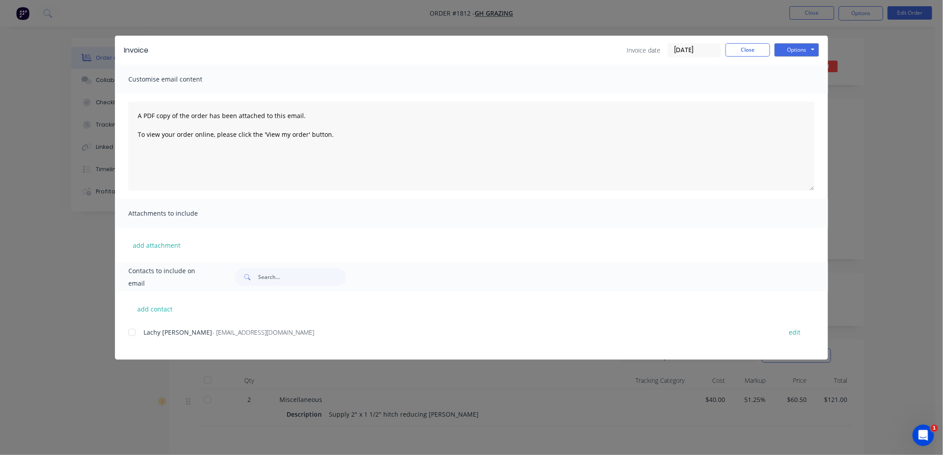
click at [129, 329] on div at bounding box center [132, 333] width 18 height 18
click at [795, 51] on button "Options" at bounding box center [797, 49] width 45 height 13
click at [807, 94] on button "Email" at bounding box center [803, 95] width 57 height 15
drag, startPoint x: 747, startPoint y: 47, endPoint x: 792, endPoint y: 42, distance: 45.3
click at [759, 45] on button "Close" at bounding box center [748, 49] width 45 height 13
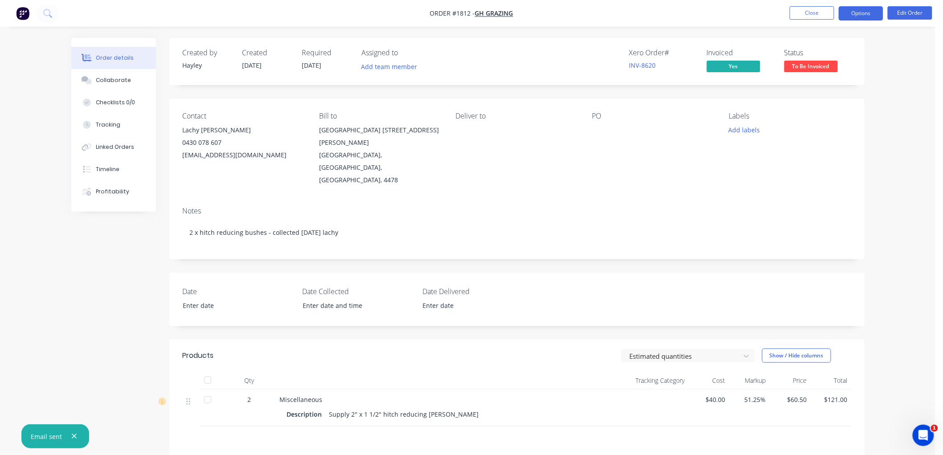
click at [853, 19] on button "Options" at bounding box center [861, 13] width 45 height 14
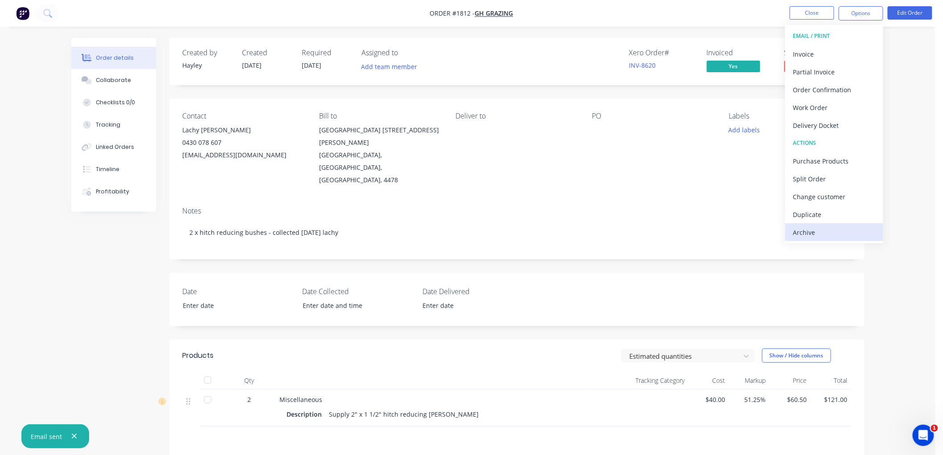
click at [813, 229] on div "Archive" at bounding box center [834, 232] width 82 height 13
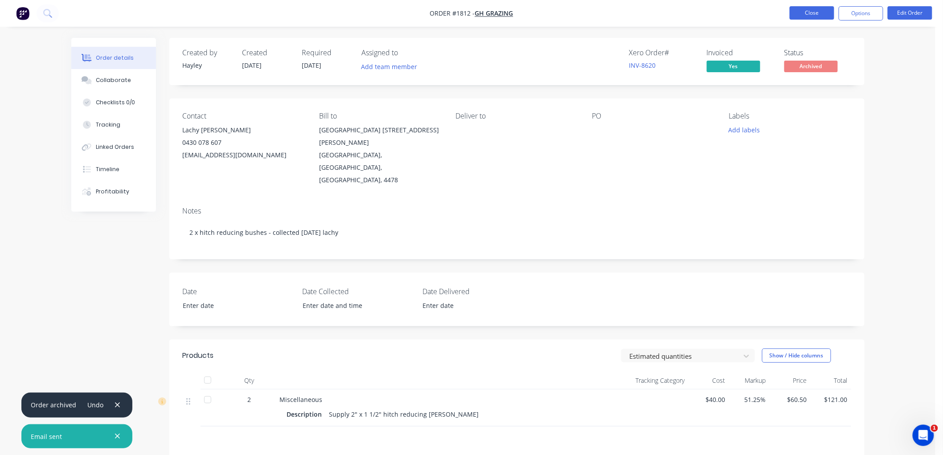
drag, startPoint x: 810, startPoint y: 20, endPoint x: 821, endPoint y: 8, distance: 16.1
click at [815, 12] on li "Close" at bounding box center [812, 13] width 45 height 14
click at [821, 8] on button "Close" at bounding box center [812, 12] width 45 height 13
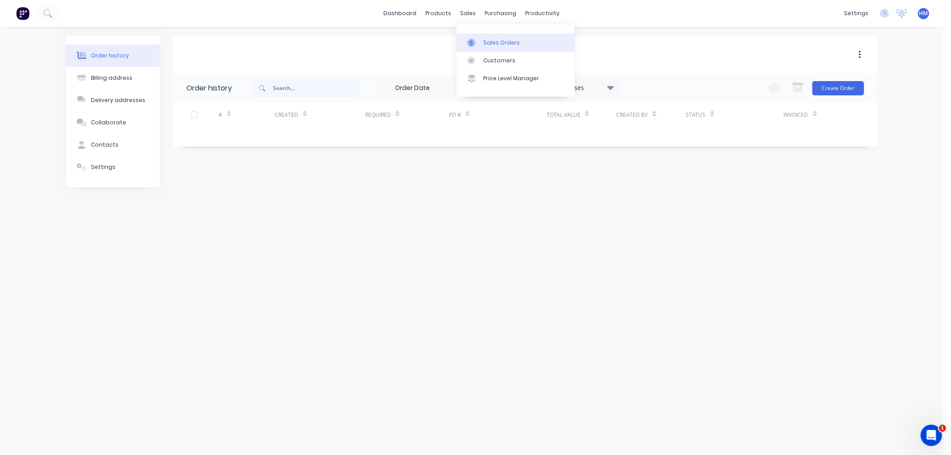
click at [479, 39] on div at bounding box center [473, 43] width 13 height 8
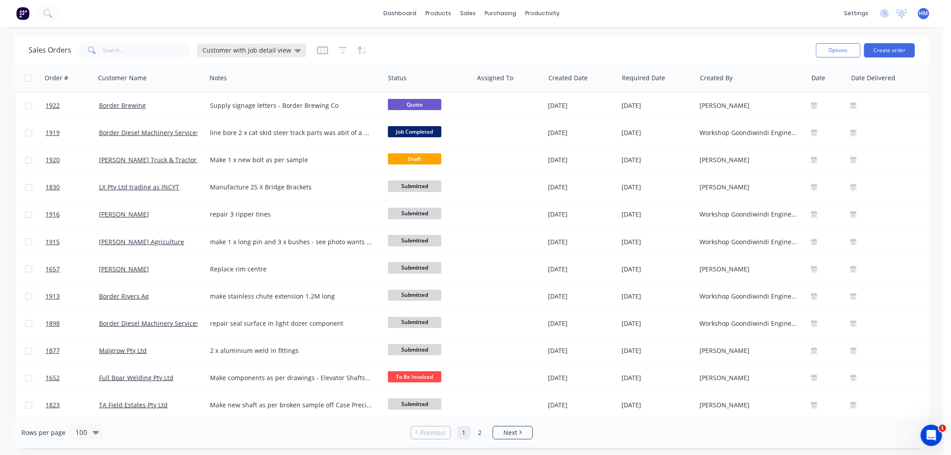
click at [241, 46] on span "Customer with job detail view" at bounding box center [246, 49] width 89 height 9
click at [215, 158] on button "Invoice" at bounding box center [251, 161] width 102 height 10
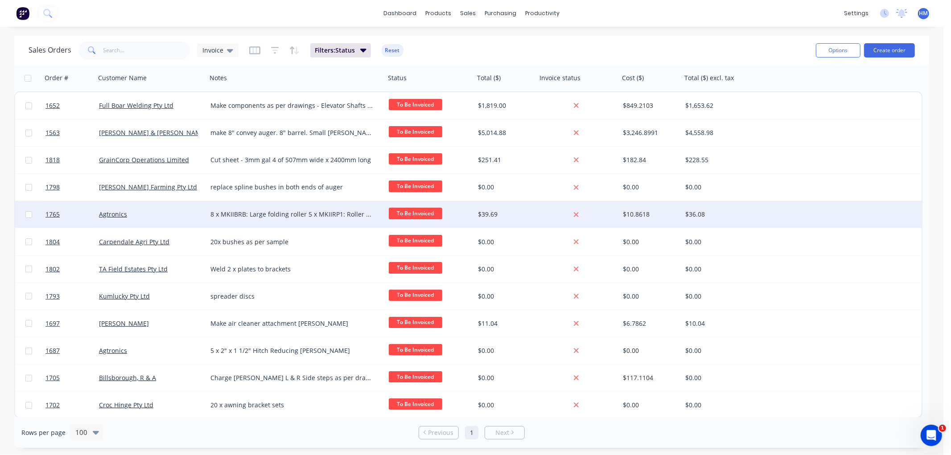
click at [157, 215] on div "Agtronics" at bounding box center [148, 214] width 99 height 9
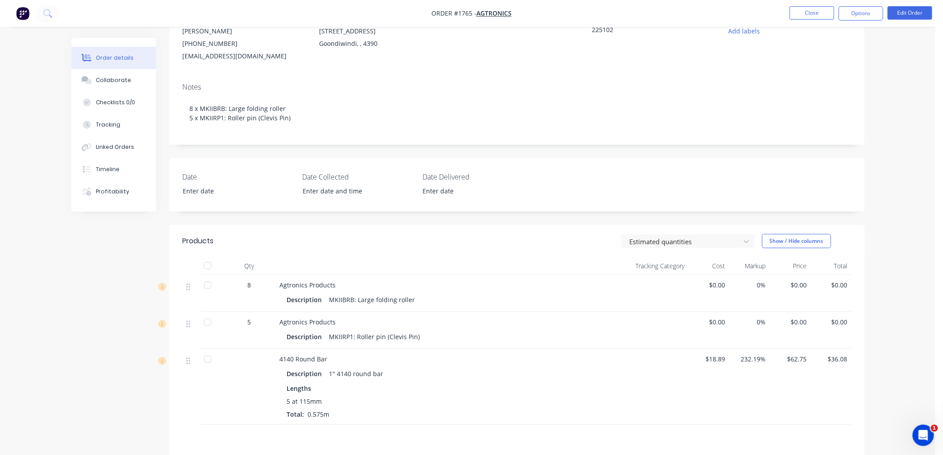
scroll to position [148, 0]
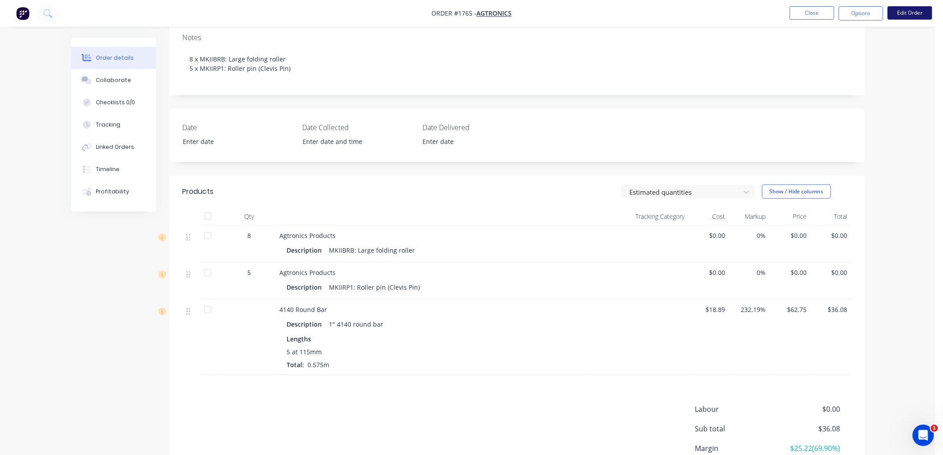
click at [913, 7] on button "Edit Order" at bounding box center [910, 12] width 45 height 13
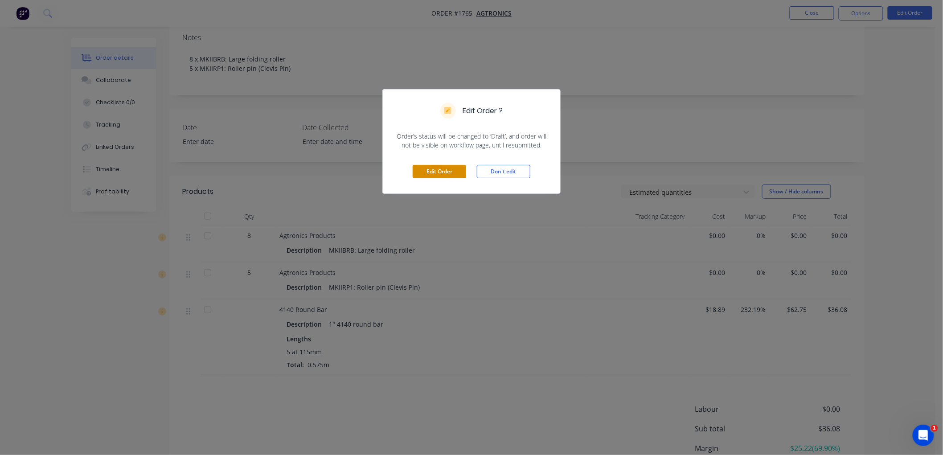
click at [449, 167] on button "Edit Order" at bounding box center [439, 171] width 53 height 13
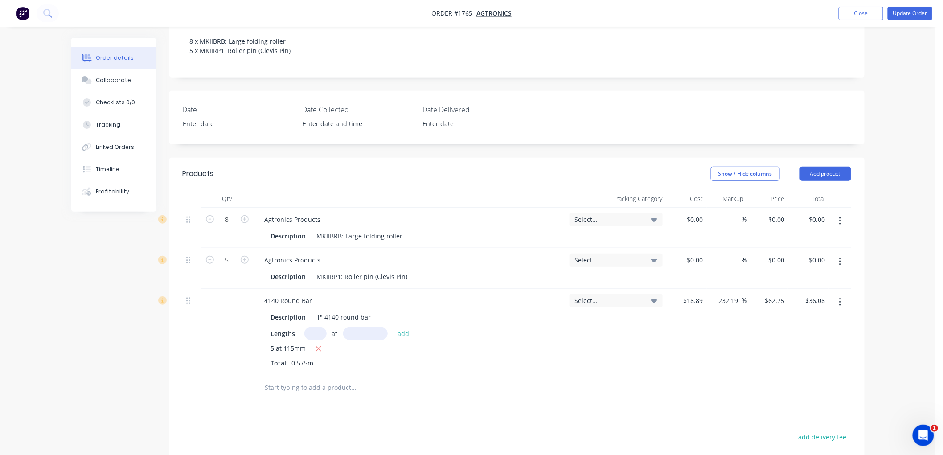
scroll to position [198, 0]
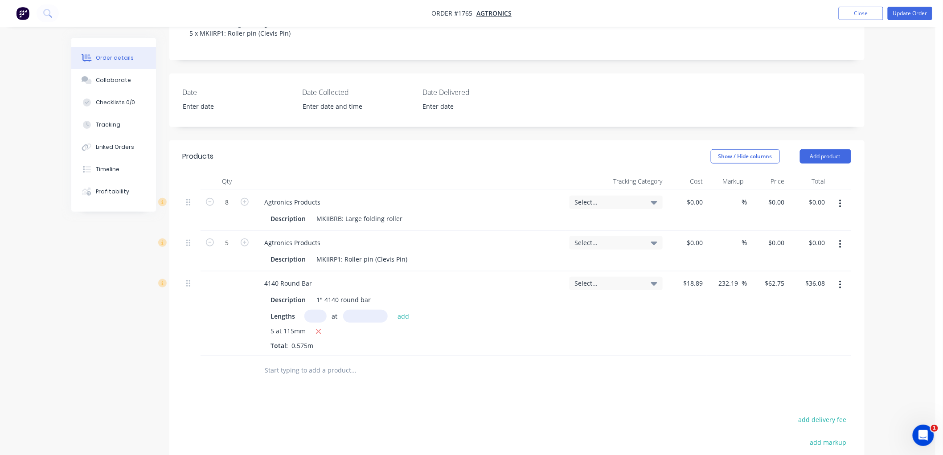
click at [843, 277] on button "button" at bounding box center [840, 285] width 21 height 16
click at [780, 355] on div "Delete" at bounding box center [809, 361] width 69 height 13
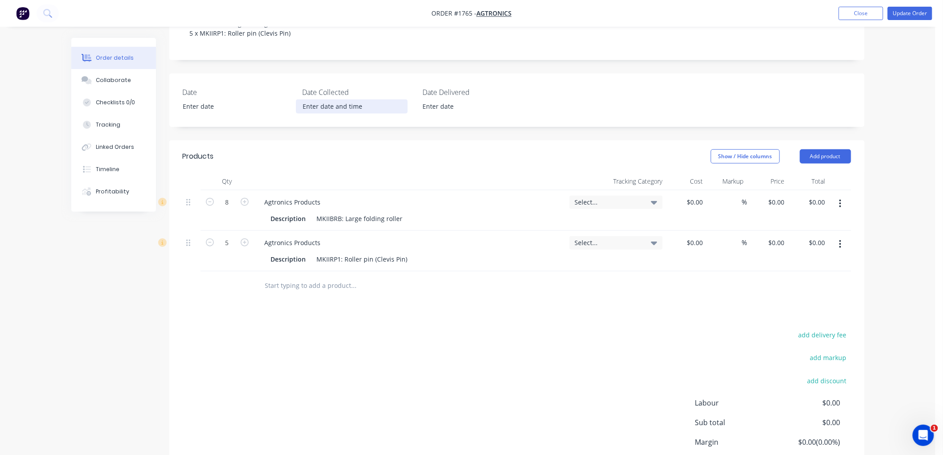
click at [333, 100] on input at bounding box center [351, 106] width 111 height 13
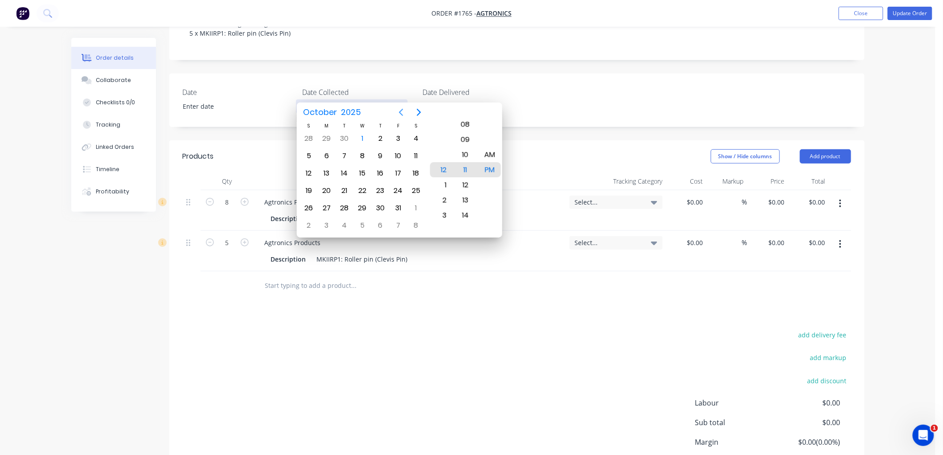
click at [401, 111] on icon "Previous page" at bounding box center [401, 112] width 11 height 11
click at [395, 134] on div "5" at bounding box center [398, 138] width 13 height 13
click at [362, 329] on div "add delivery fee add markup add discount Labour $0.00 Sub total $0.00 Margin $0…" at bounding box center [517, 415] width 669 height 172
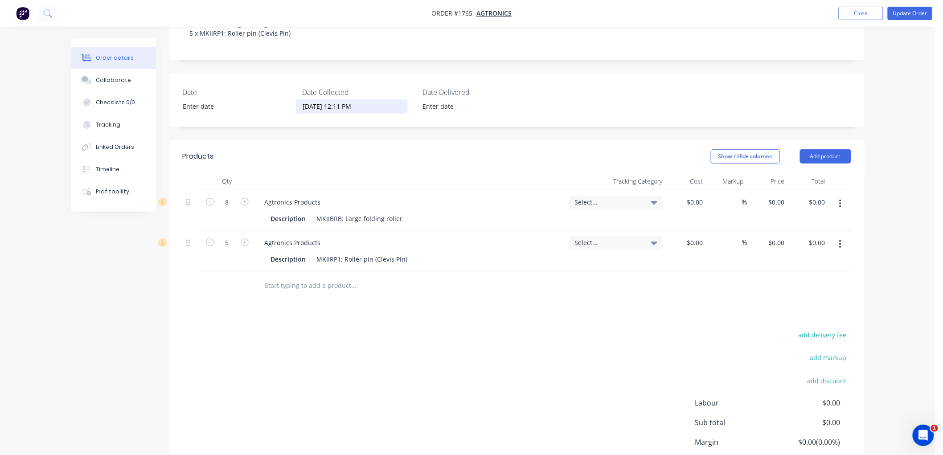
drag, startPoint x: 373, startPoint y: 92, endPoint x: 339, endPoint y: 91, distance: 33.9
click at [339, 100] on input "05/09/2025 12:11 PM" at bounding box center [351, 106] width 111 height 13
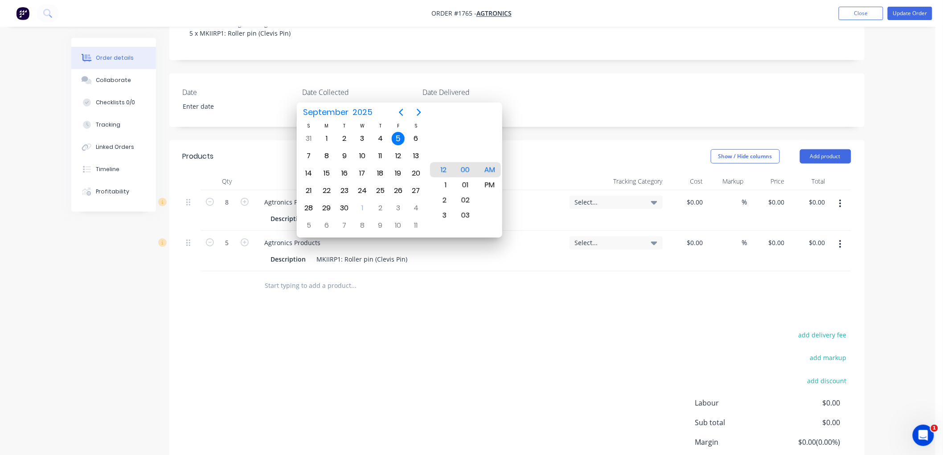
click at [406, 315] on div "Products Show / Hide columns Add product Qty Tracking Category Cost Markup Pric…" at bounding box center [516, 327] width 695 height 374
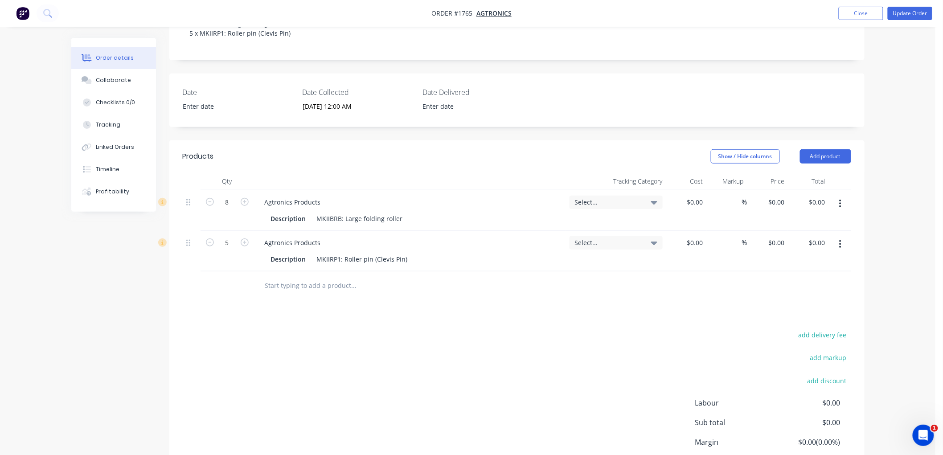
click at [329, 277] on input "text" at bounding box center [354, 286] width 178 height 18
click at [695, 196] on div "0 $0.00" at bounding box center [695, 202] width 24 height 13
click at [783, 196] on input "0" at bounding box center [783, 202] width 10 height 13
click at [516, 330] on div "add delivery fee add markup add discount Labour $0.00 Sub total $0.00 Margin $0…" at bounding box center [517, 415] width 669 height 172
click at [781, 236] on input "0" at bounding box center [783, 242] width 10 height 13
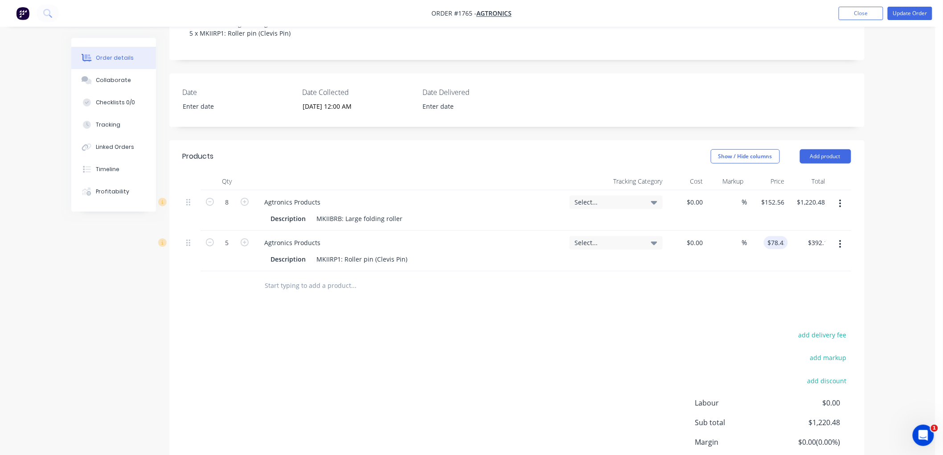
click at [735, 329] on div "add delivery fee add markup add discount Labour $0.00 Sub total $1,220.48 Margi…" at bounding box center [517, 415] width 669 height 172
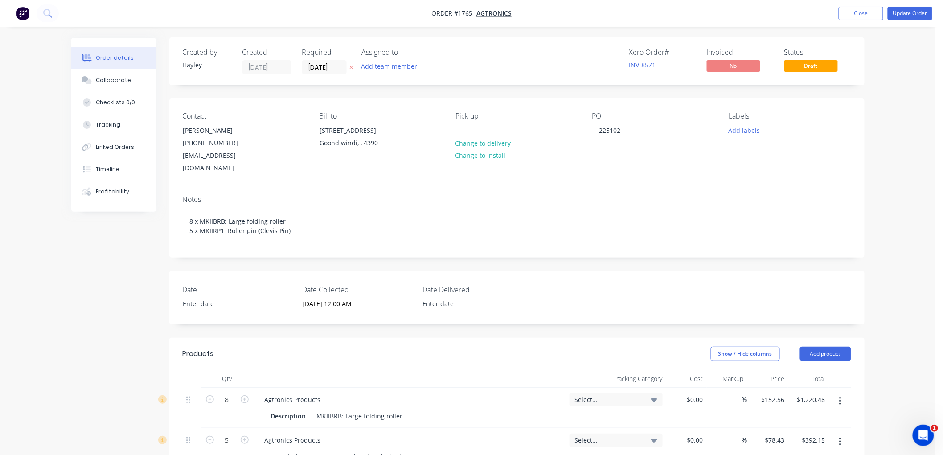
scroll to position [0, 0]
click at [909, 12] on button "Update Order" at bounding box center [910, 13] width 45 height 13
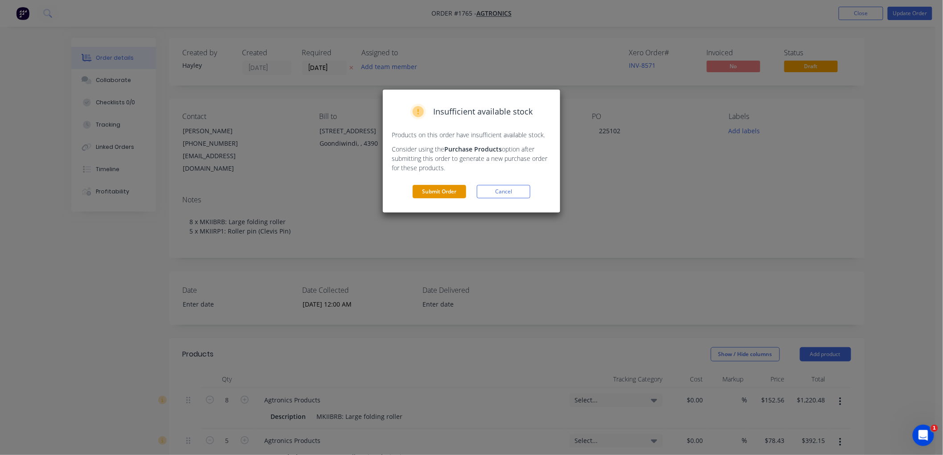
click at [431, 192] on button "Submit Order" at bounding box center [439, 191] width 53 height 13
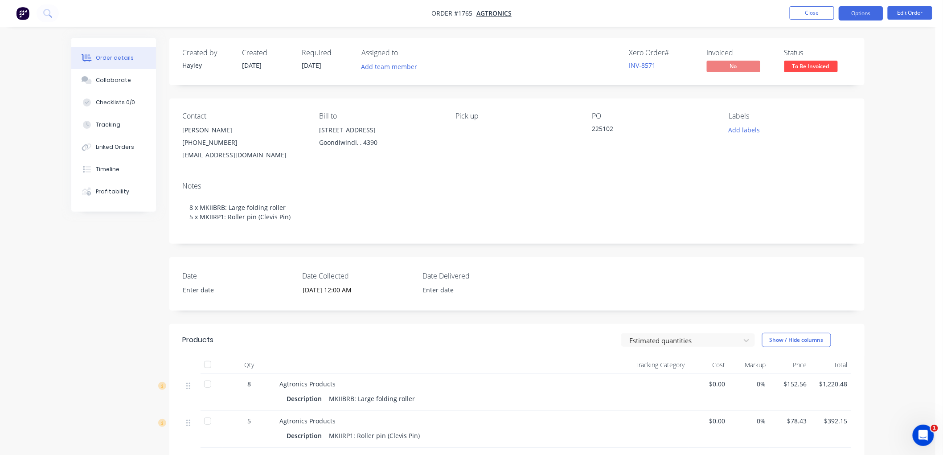
click at [865, 12] on button "Options" at bounding box center [861, 13] width 45 height 14
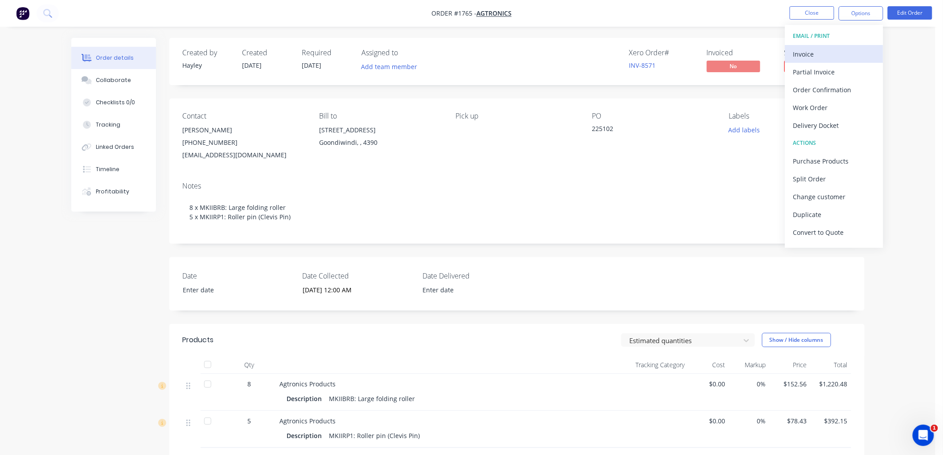
click at [829, 54] on div "Invoice" at bounding box center [834, 54] width 82 height 13
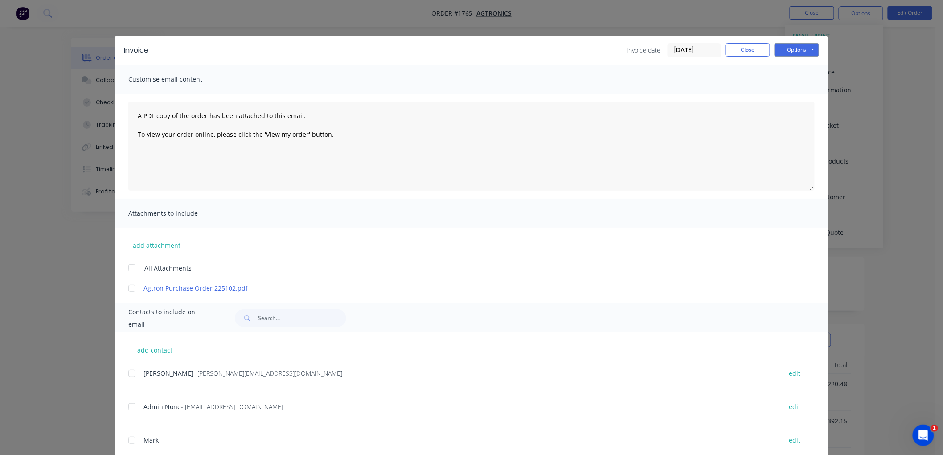
click at [774, 57] on div "Invoice Invoice date 01/10/25 Close Options Preview Print Email" at bounding box center [471, 50] width 713 height 29
click at [789, 51] on button "Options" at bounding box center [797, 49] width 45 height 13
click at [812, 65] on button "Preview" at bounding box center [803, 65] width 57 height 15
click at [128, 375] on div at bounding box center [132, 374] width 18 height 18
click at [127, 289] on div at bounding box center [132, 288] width 18 height 18
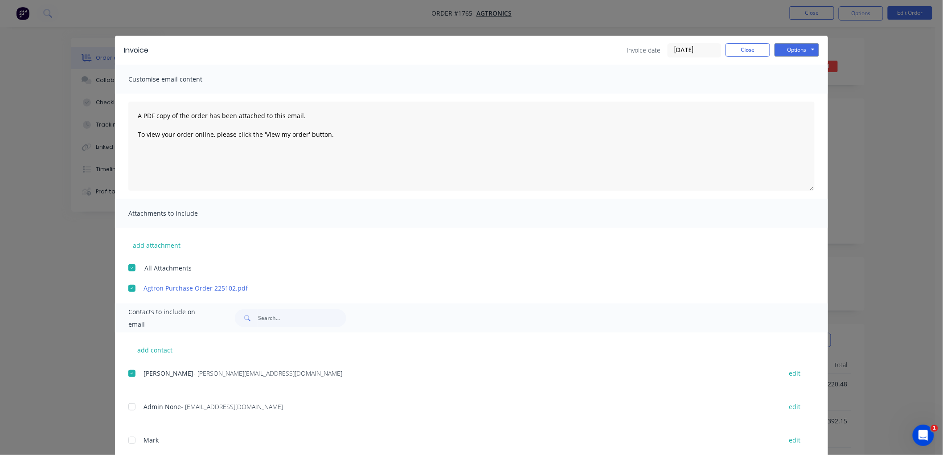
click at [703, 46] on input "[DATE]" at bounding box center [694, 50] width 53 height 13
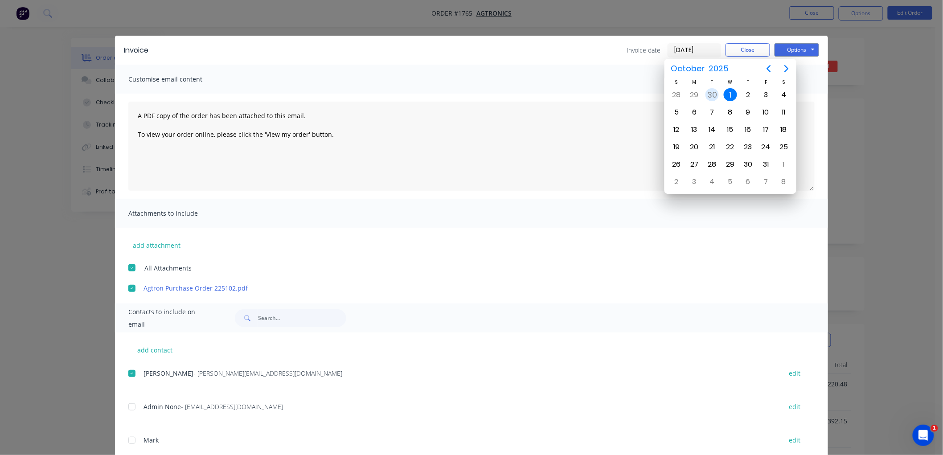
click at [711, 90] on div "30" at bounding box center [712, 94] width 13 height 13
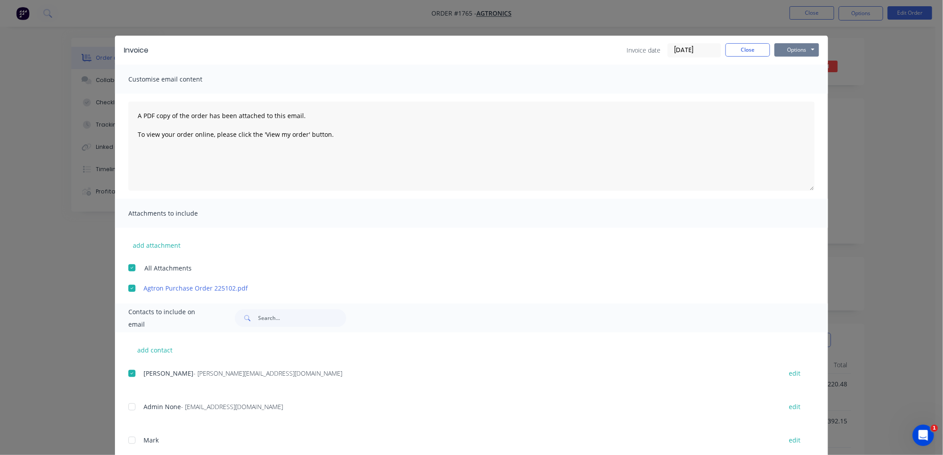
click at [784, 53] on button "Options" at bounding box center [797, 49] width 45 height 13
click at [784, 94] on button "Email" at bounding box center [803, 95] width 57 height 15
click at [751, 49] on button "Close" at bounding box center [748, 49] width 45 height 13
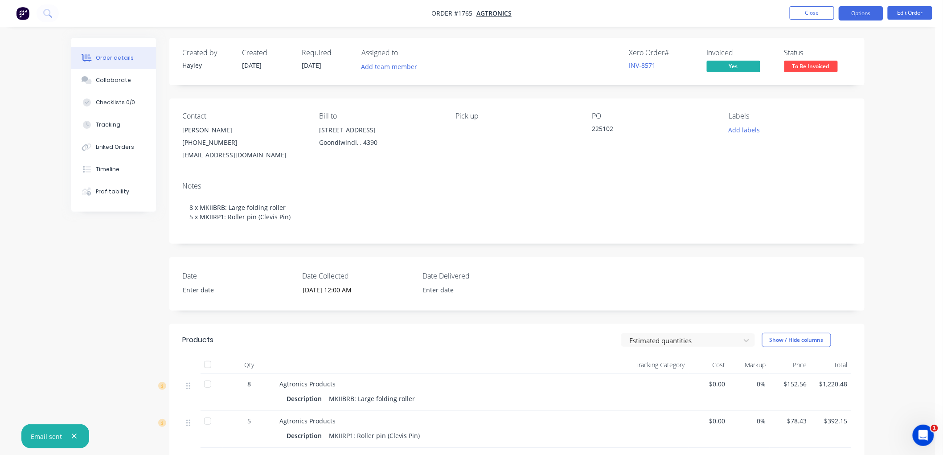
click at [860, 15] on button "Options" at bounding box center [861, 13] width 45 height 14
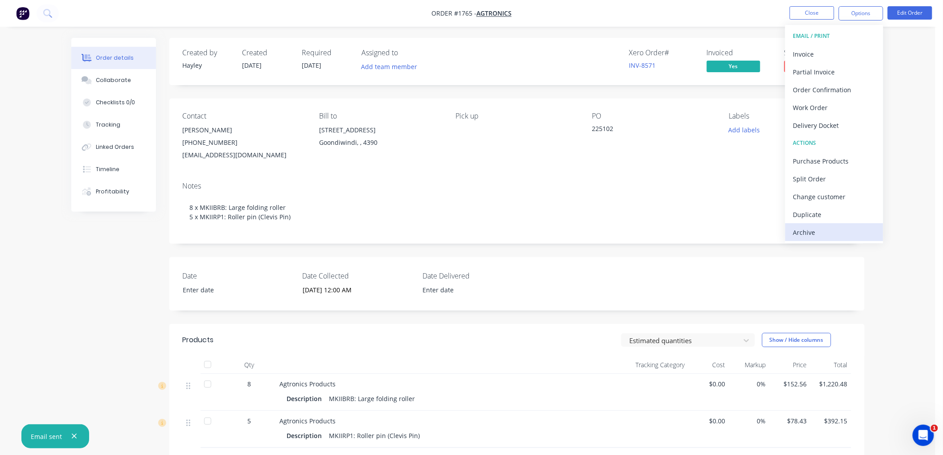
click at [819, 226] on div "Archive" at bounding box center [834, 232] width 82 height 13
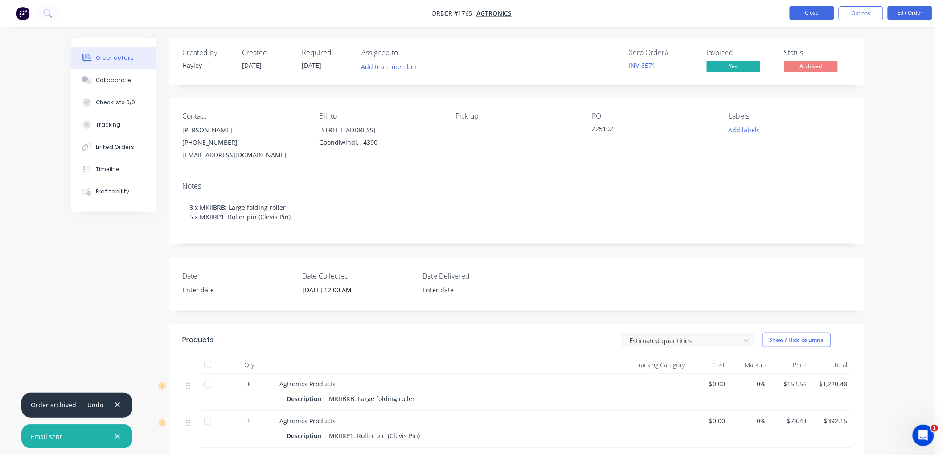
click at [815, 12] on button "Close" at bounding box center [812, 12] width 45 height 13
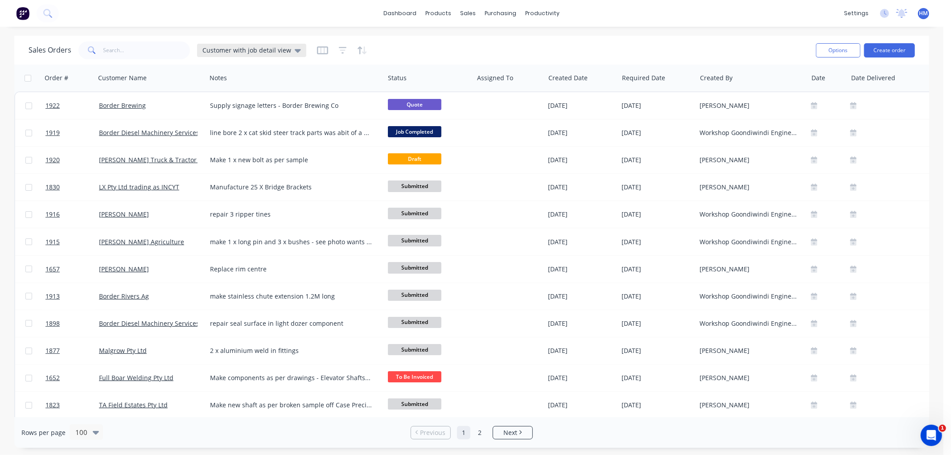
click at [260, 46] on span "Customer with job detail view" at bounding box center [246, 49] width 89 height 9
click at [216, 161] on button "Invoice" at bounding box center [251, 161] width 102 height 10
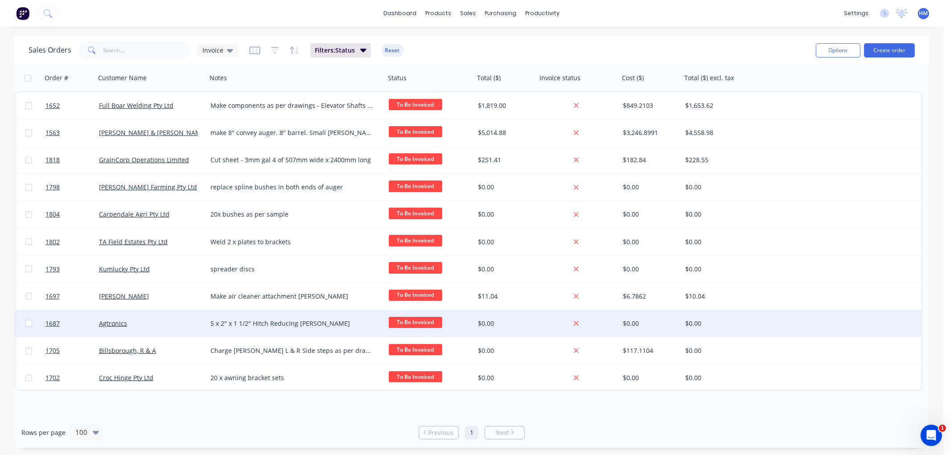
click at [162, 325] on div "Agtronics" at bounding box center [148, 323] width 99 height 9
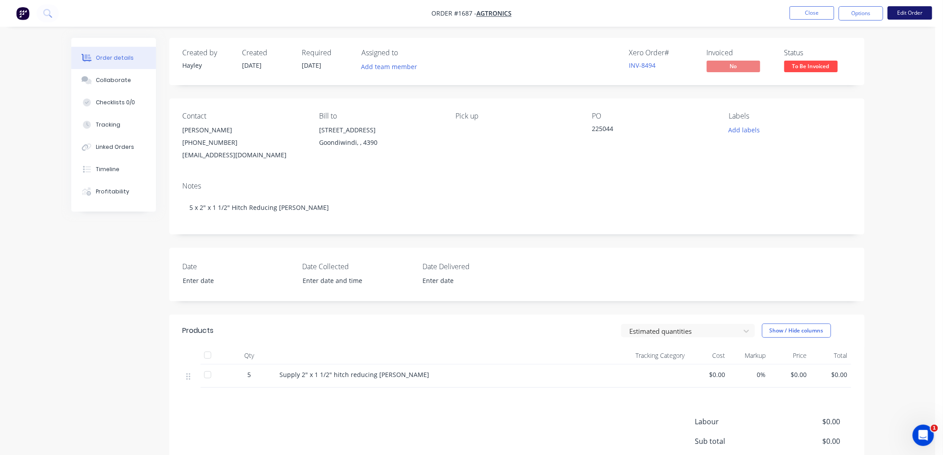
click at [912, 10] on button "Edit Order" at bounding box center [910, 12] width 45 height 13
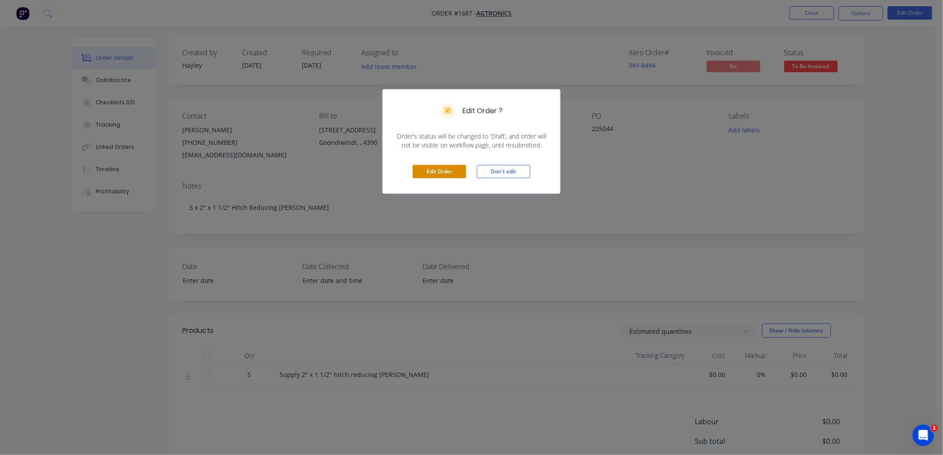
click at [434, 170] on button "Edit Order" at bounding box center [439, 171] width 53 height 13
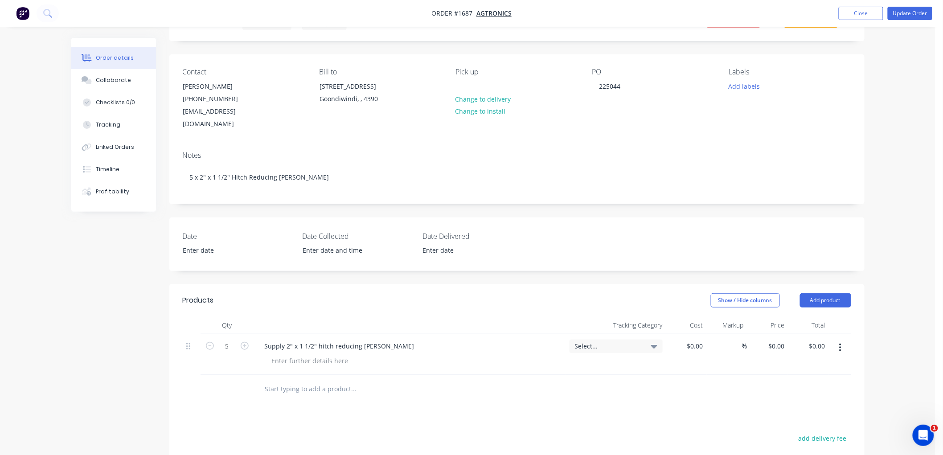
scroll to position [49, 0]
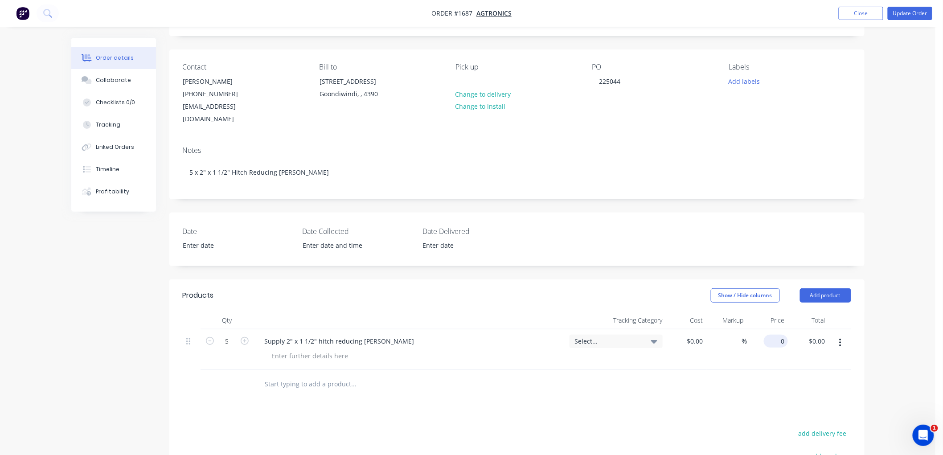
click at [777, 335] on div "0 $0.00" at bounding box center [776, 341] width 24 height 13
click at [705, 376] on div at bounding box center [517, 384] width 669 height 29
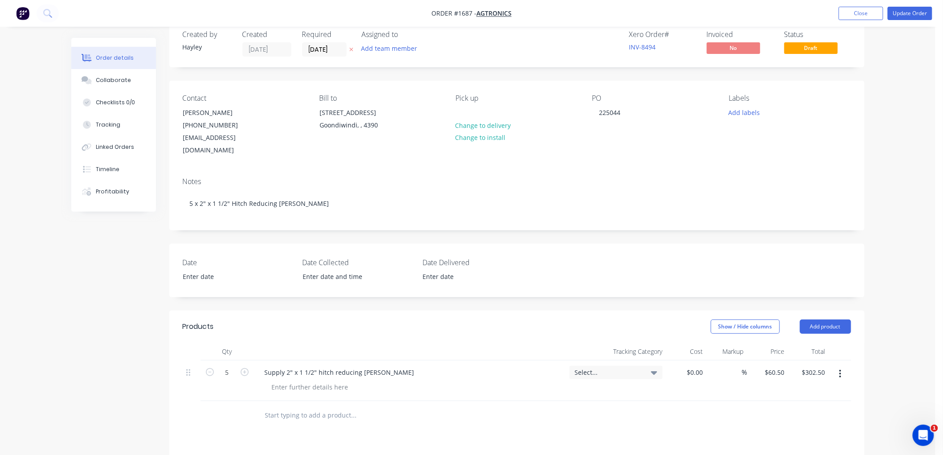
scroll to position [10, 0]
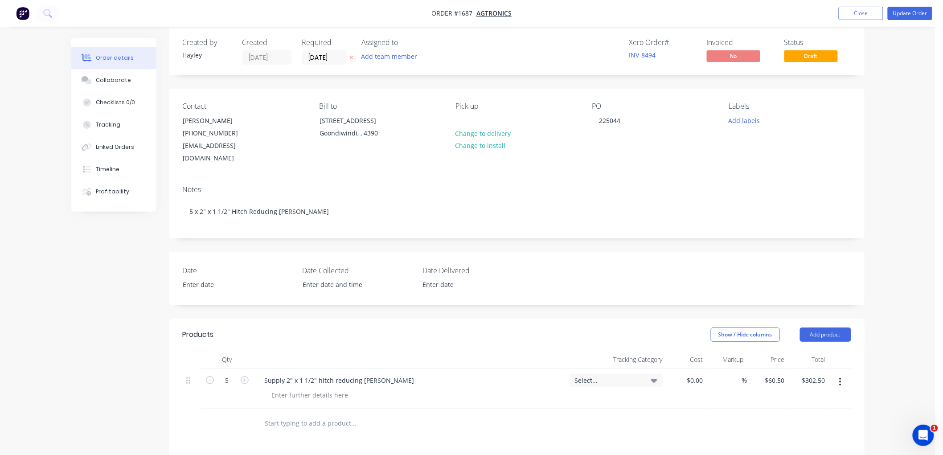
click at [319, 279] on label at bounding box center [352, 285] width 112 height 14
click at [319, 279] on input at bounding box center [351, 284] width 111 height 13
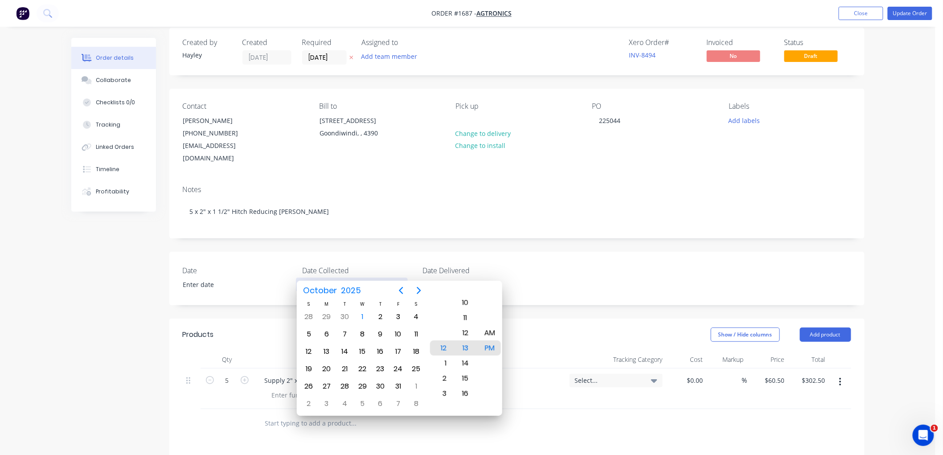
click at [328, 278] on input at bounding box center [351, 284] width 111 height 13
click at [403, 292] on icon "Previous page" at bounding box center [401, 290] width 11 height 11
click at [394, 316] on div "5" at bounding box center [398, 316] width 13 height 13
type input "[DATE] 12:13 PM"
click at [372, 265] on label "Date Collected" at bounding box center [358, 270] width 111 height 11
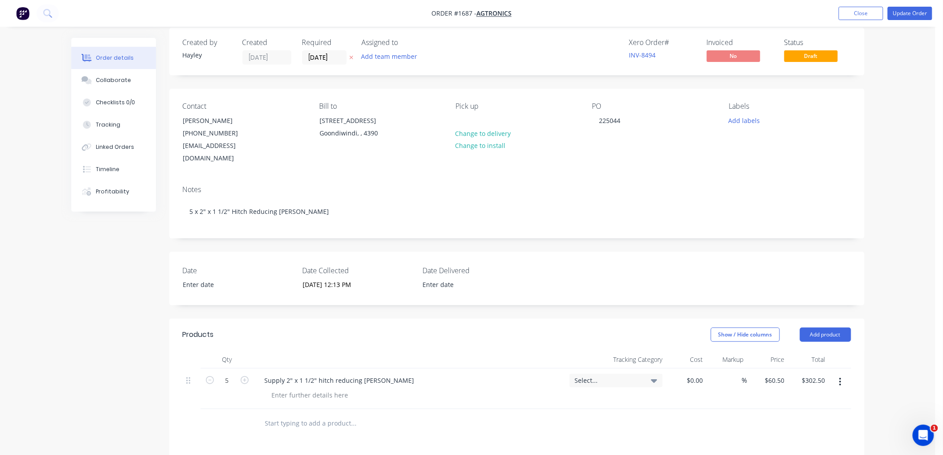
click at [344, 409] on div at bounding box center [414, 423] width 321 height 29
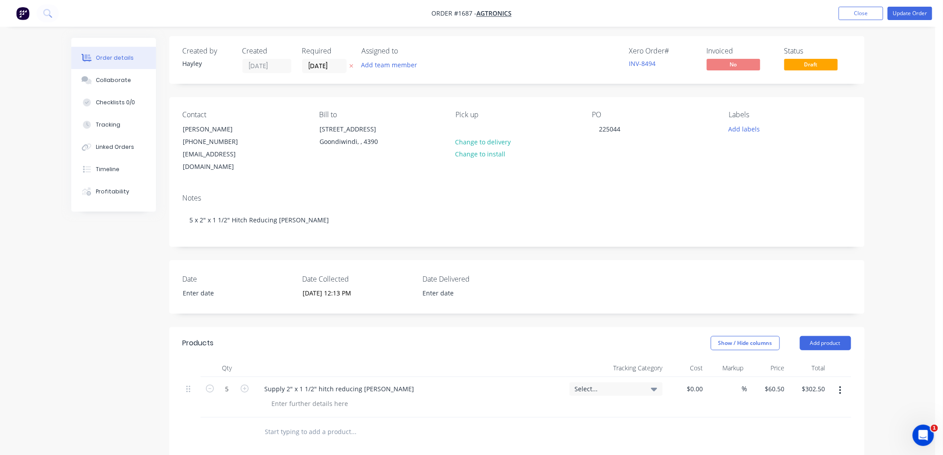
scroll to position [0, 0]
click at [920, 9] on button "Update Order" at bounding box center [910, 13] width 45 height 13
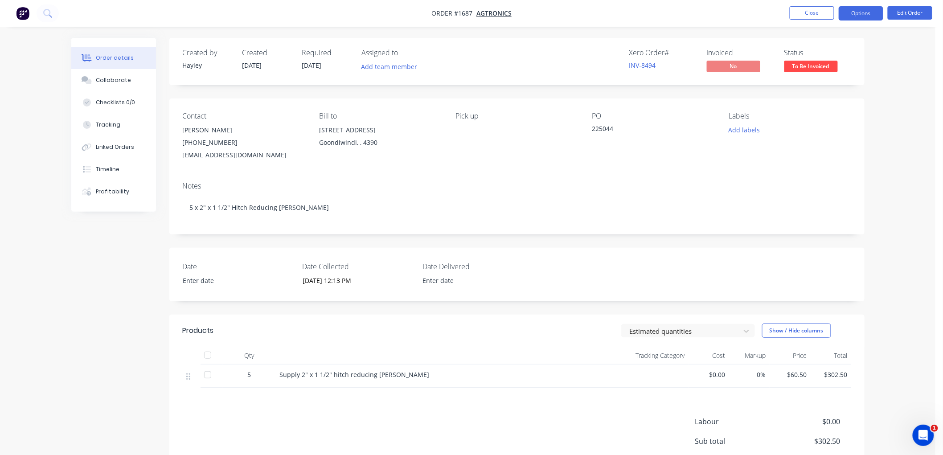
click at [850, 18] on button "Options" at bounding box center [861, 13] width 45 height 14
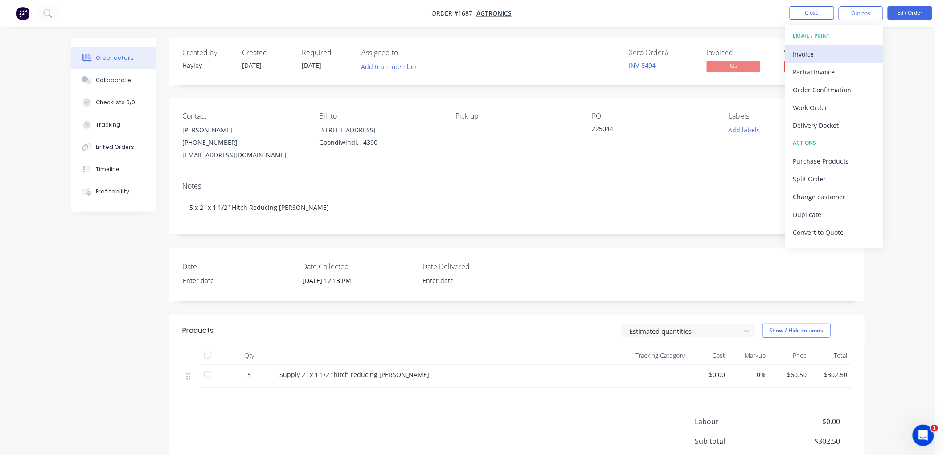
click at [818, 54] on div "Invoice" at bounding box center [834, 54] width 82 height 13
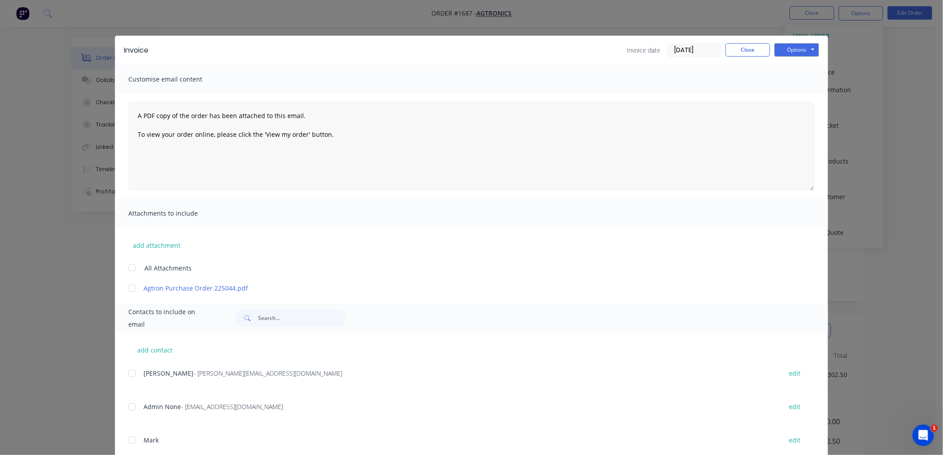
click at [129, 288] on div at bounding box center [132, 288] width 18 height 18
drag, startPoint x: 127, startPoint y: 368, endPoint x: 130, endPoint y: 381, distance: 13.2
click at [130, 381] on div at bounding box center [132, 374] width 18 height 18
click at [688, 47] on input "[DATE]" at bounding box center [694, 50] width 53 height 13
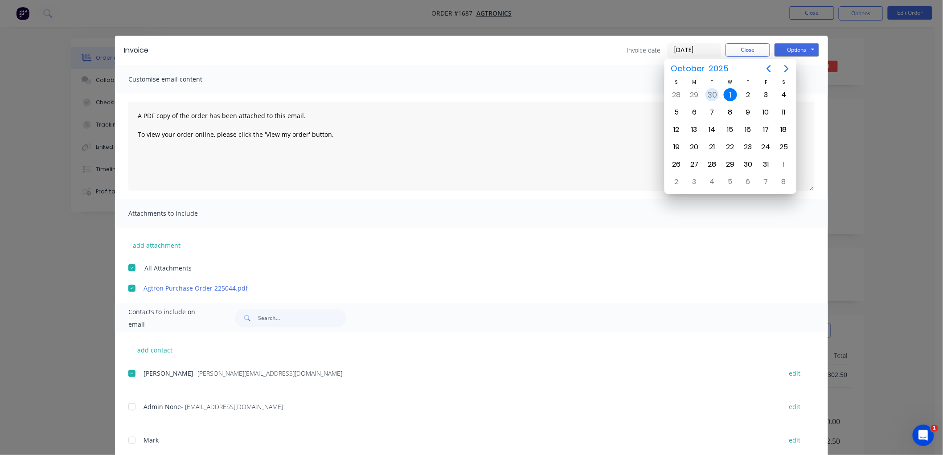
click at [712, 93] on div "30" at bounding box center [712, 94] width 13 height 13
type input "[DATE]"
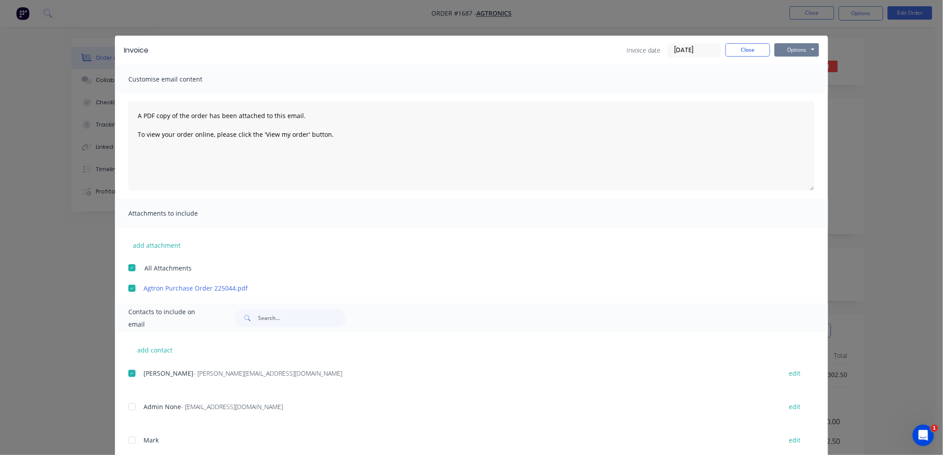
click at [794, 50] on button "Options" at bounding box center [797, 49] width 45 height 13
click at [804, 95] on button "Email" at bounding box center [803, 95] width 57 height 15
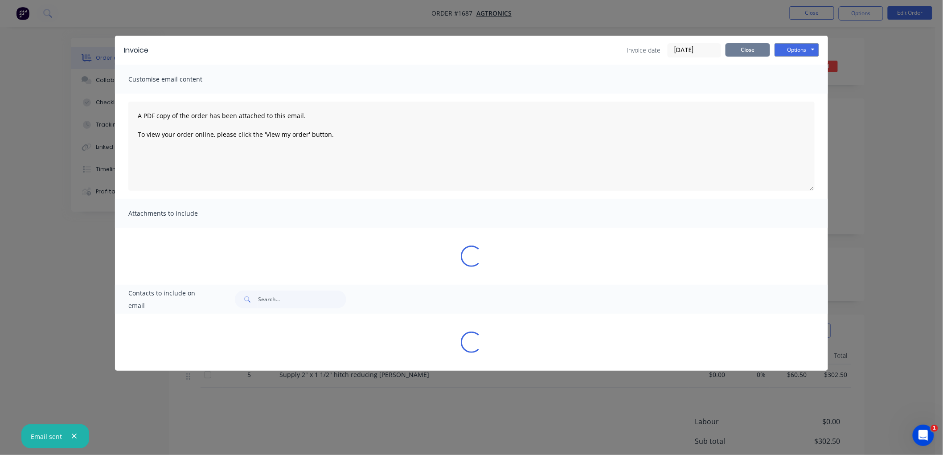
click at [747, 45] on button "Close" at bounding box center [748, 49] width 45 height 13
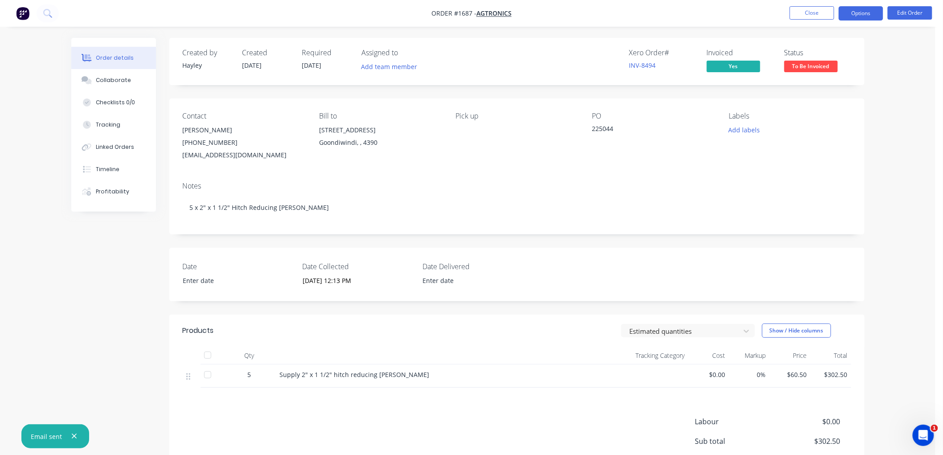
click at [855, 16] on button "Options" at bounding box center [861, 13] width 45 height 14
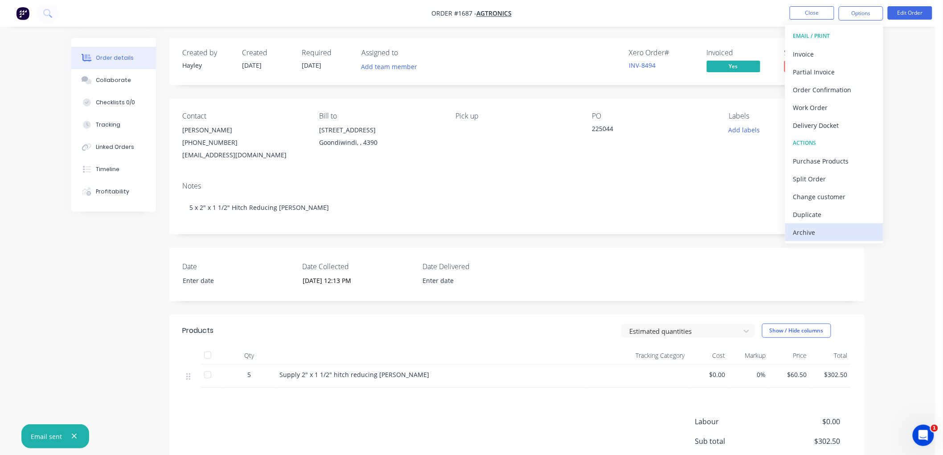
click at [827, 227] on div "Archive" at bounding box center [834, 232] width 82 height 13
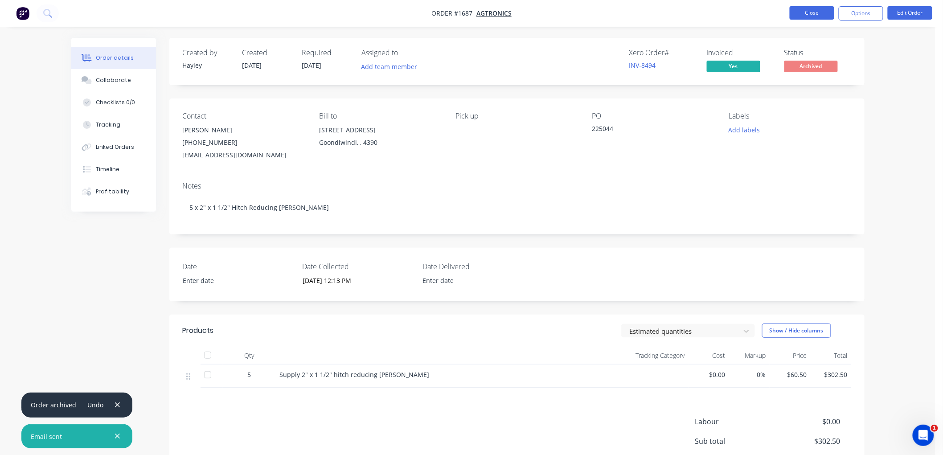
click at [814, 16] on button "Close" at bounding box center [812, 12] width 45 height 13
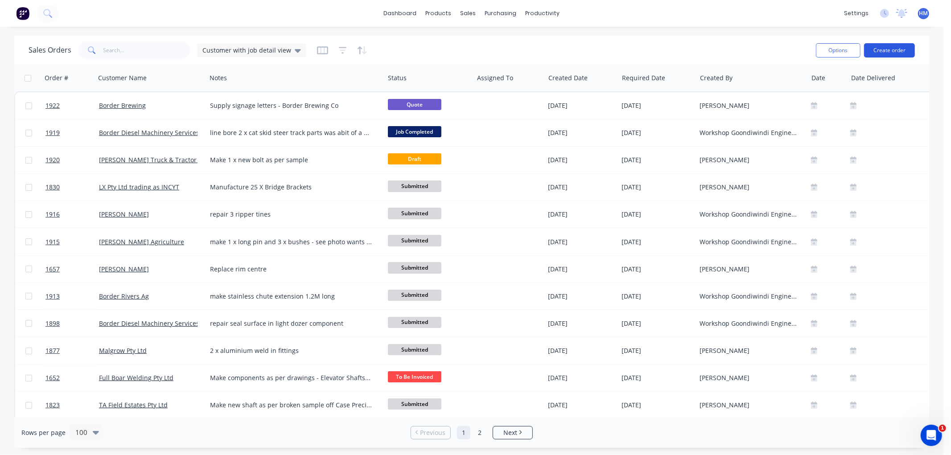
click at [872, 48] on button "Create order" at bounding box center [889, 50] width 51 height 14
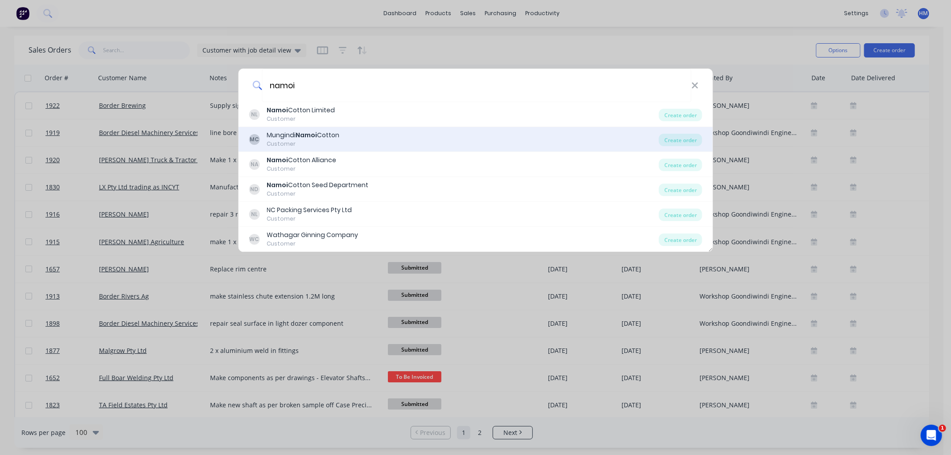
type input "namoi"
click at [331, 140] on div "Customer" at bounding box center [303, 144] width 73 height 8
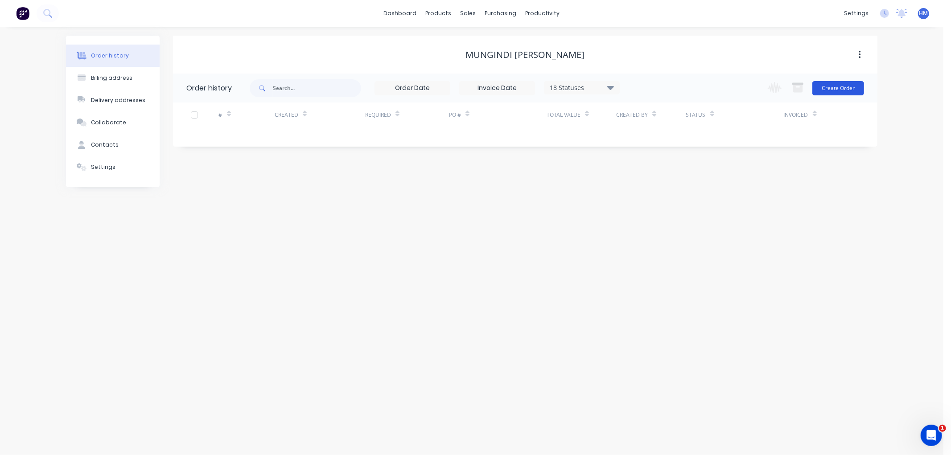
click at [852, 87] on button "Create Order" at bounding box center [838, 88] width 52 height 14
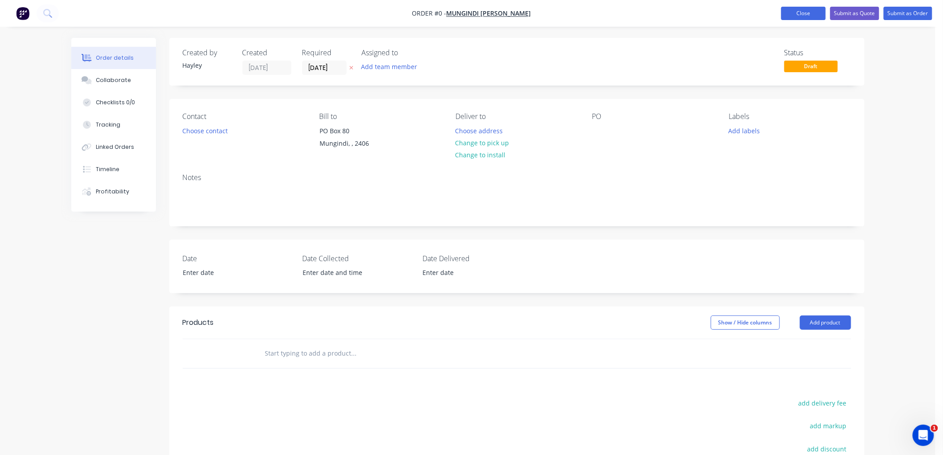
click at [794, 10] on button "Close" at bounding box center [803, 13] width 45 height 13
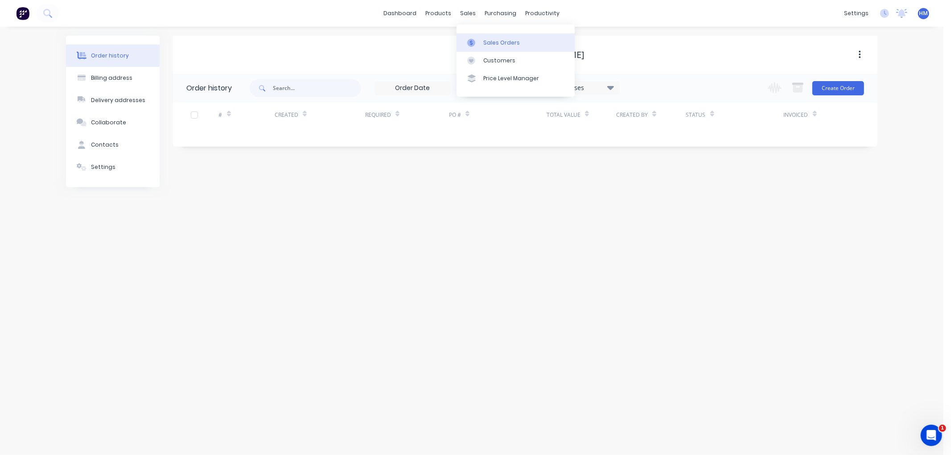
click at [500, 39] on div "Sales Orders" at bounding box center [501, 43] width 37 height 8
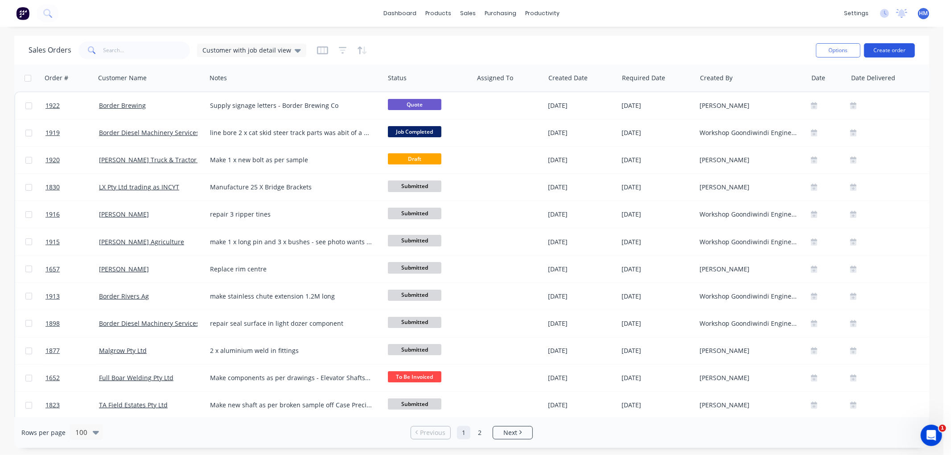
click at [888, 51] on button "Create order" at bounding box center [889, 50] width 51 height 14
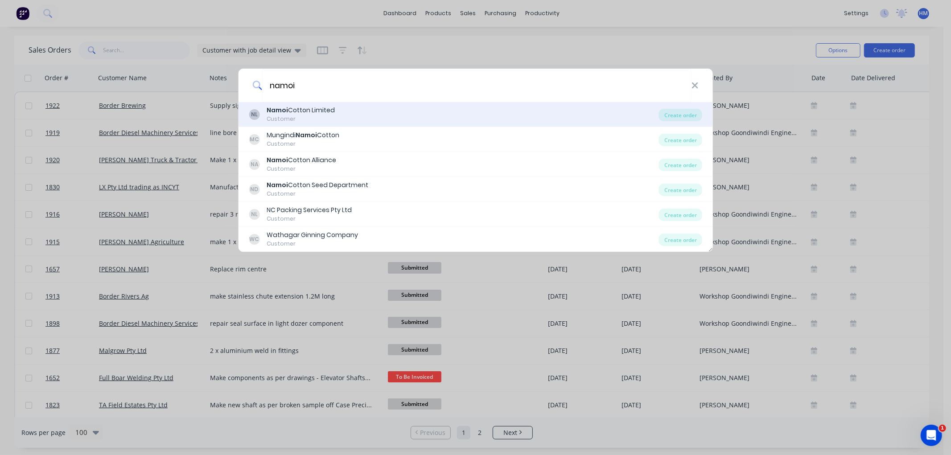
type input "namoi"
click at [301, 112] on div "[PERSON_NAME] Limited" at bounding box center [301, 110] width 68 height 9
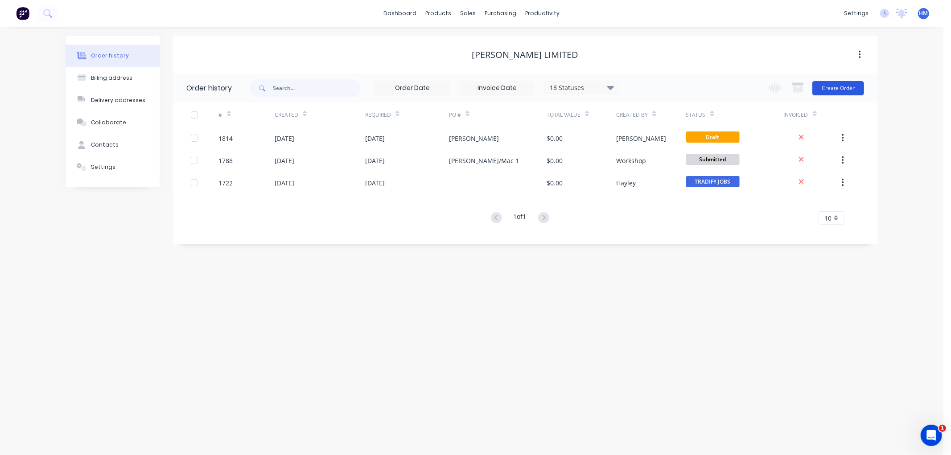
click at [834, 89] on button "Create Order" at bounding box center [838, 88] width 52 height 14
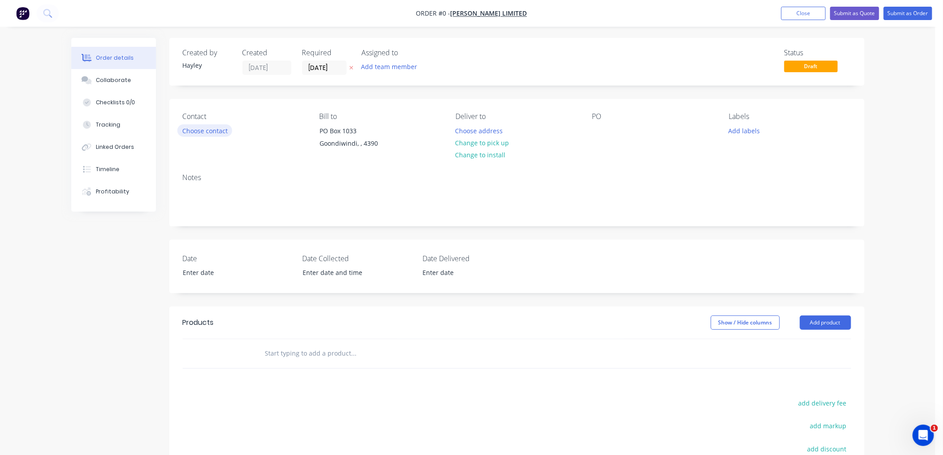
click at [206, 130] on button "Choose contact" at bounding box center [204, 130] width 55 height 12
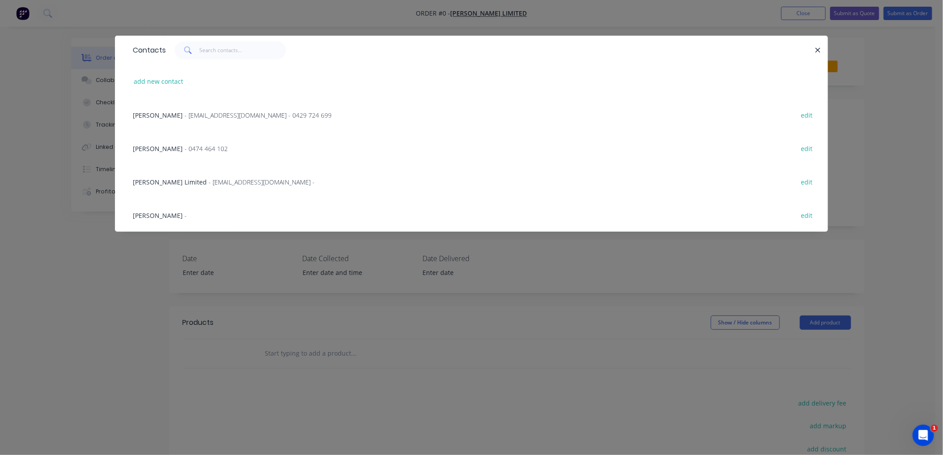
click at [144, 211] on span "[PERSON_NAME]" at bounding box center [158, 215] width 50 height 8
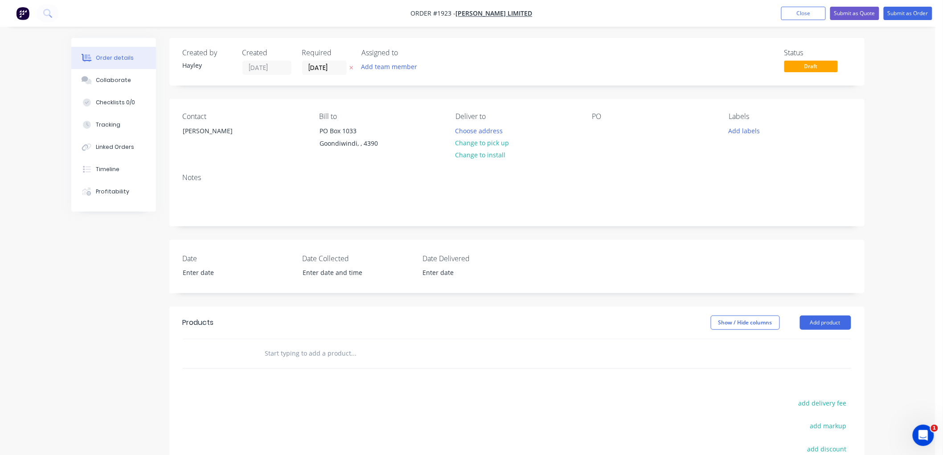
click at [305, 348] on input "text" at bounding box center [354, 354] width 178 height 18
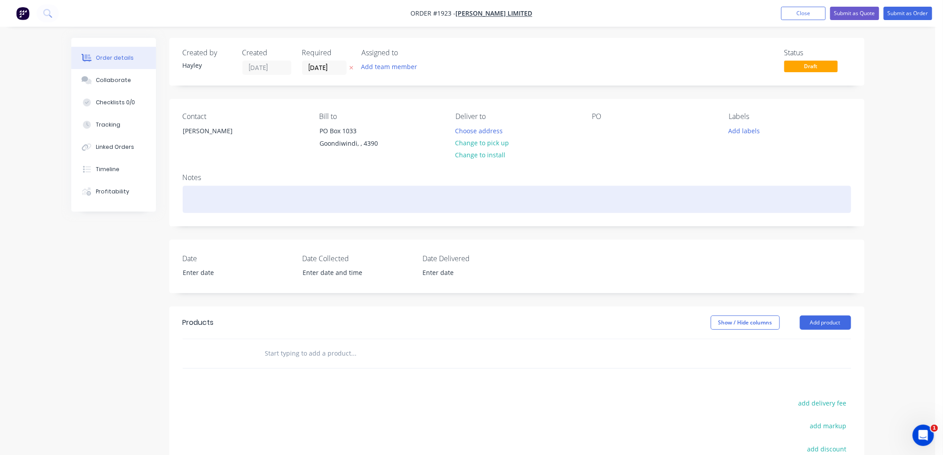
click at [223, 204] on div at bounding box center [517, 199] width 669 height 27
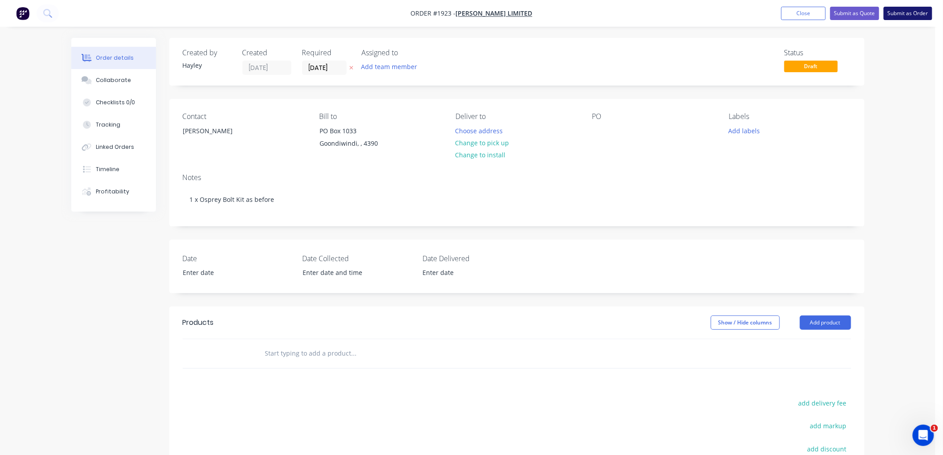
click at [906, 12] on button "Submit as Order" at bounding box center [908, 13] width 49 height 13
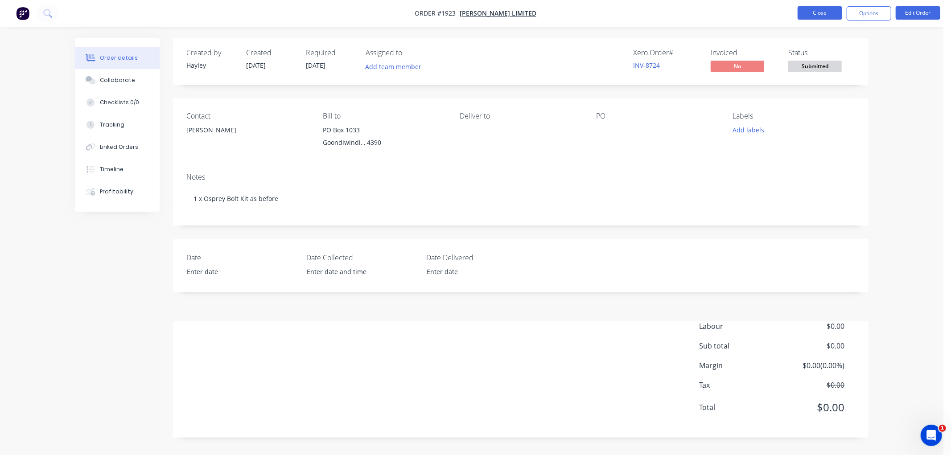
click at [825, 9] on button "Close" at bounding box center [819, 12] width 45 height 13
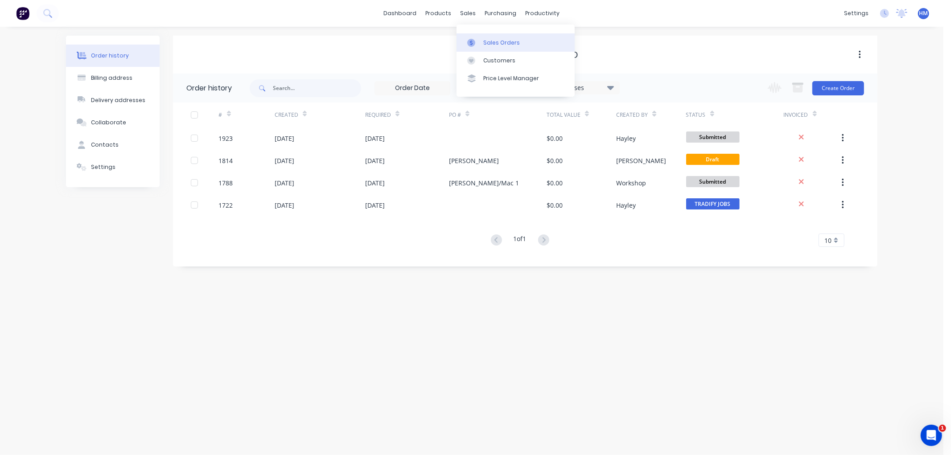
click at [484, 45] on div "Sales Orders" at bounding box center [501, 43] width 37 height 8
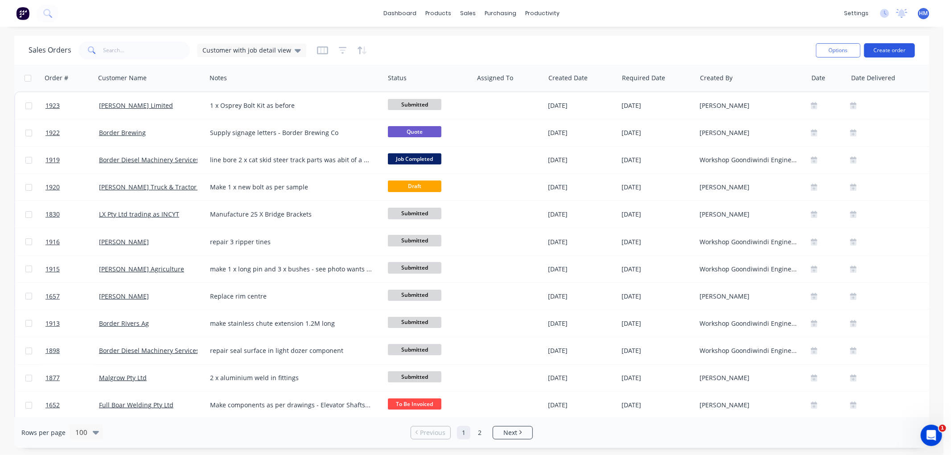
click at [889, 48] on button "Create order" at bounding box center [889, 50] width 51 height 14
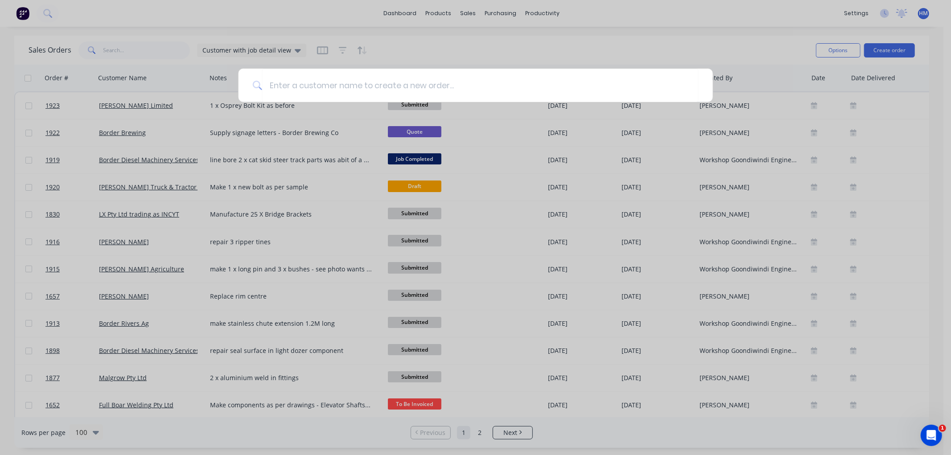
click at [193, 106] on div at bounding box center [475, 227] width 951 height 455
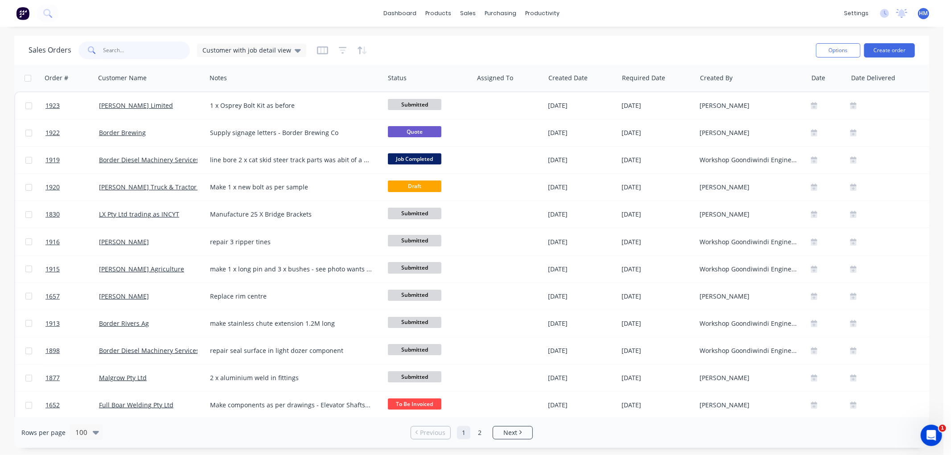
click at [135, 54] on input "text" at bounding box center [146, 50] width 87 height 18
click at [889, 45] on button "Create order" at bounding box center [889, 50] width 51 height 14
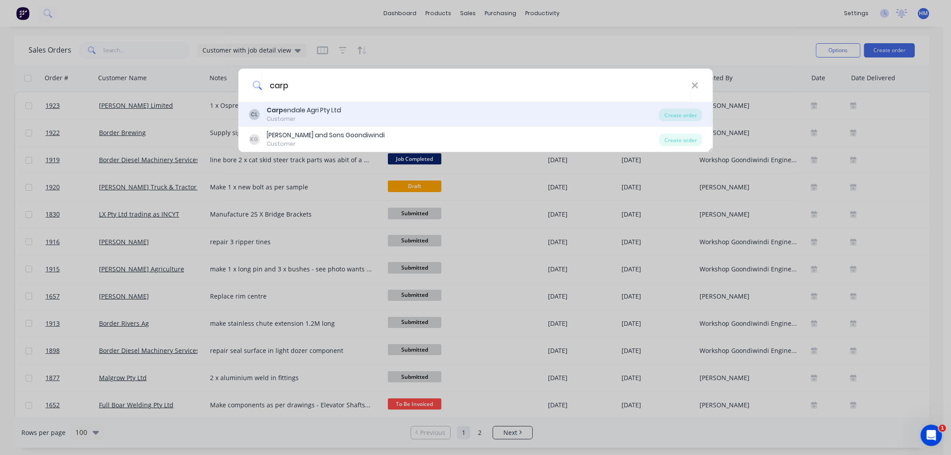
type input "carp"
click at [322, 113] on div "Carp endale Agri Pty Ltd" at bounding box center [304, 110] width 74 height 9
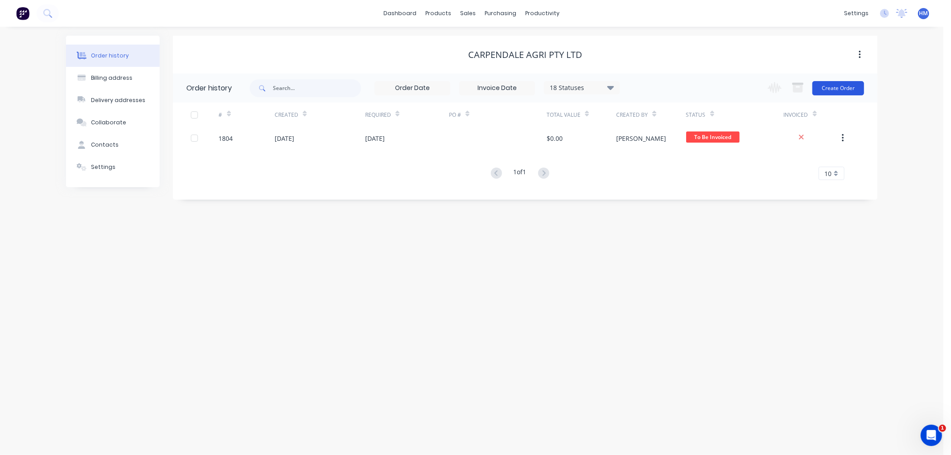
click at [826, 91] on button "Create Order" at bounding box center [838, 88] width 52 height 14
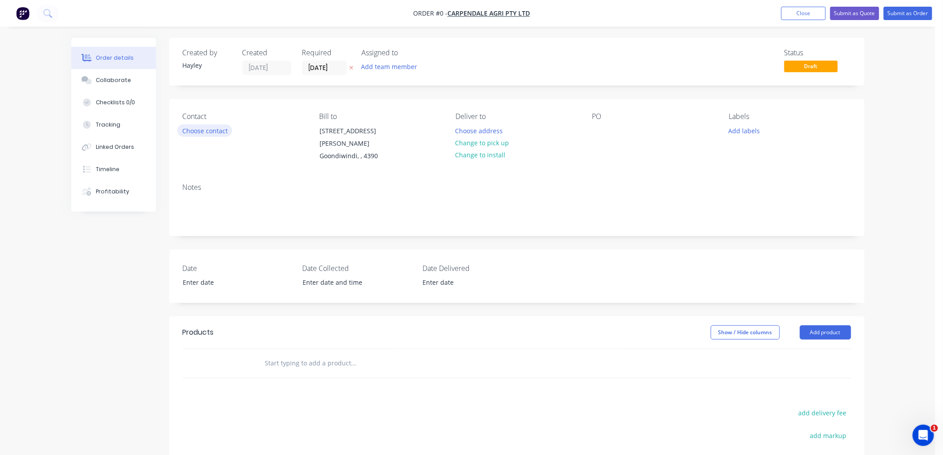
click at [211, 128] on button "Choose contact" at bounding box center [204, 130] width 55 height 12
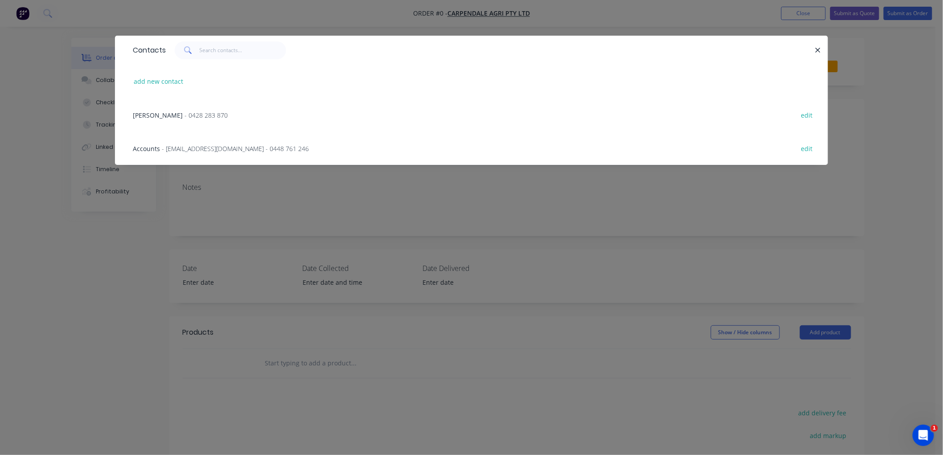
click at [160, 115] on span "[PERSON_NAME]" at bounding box center [158, 115] width 50 height 8
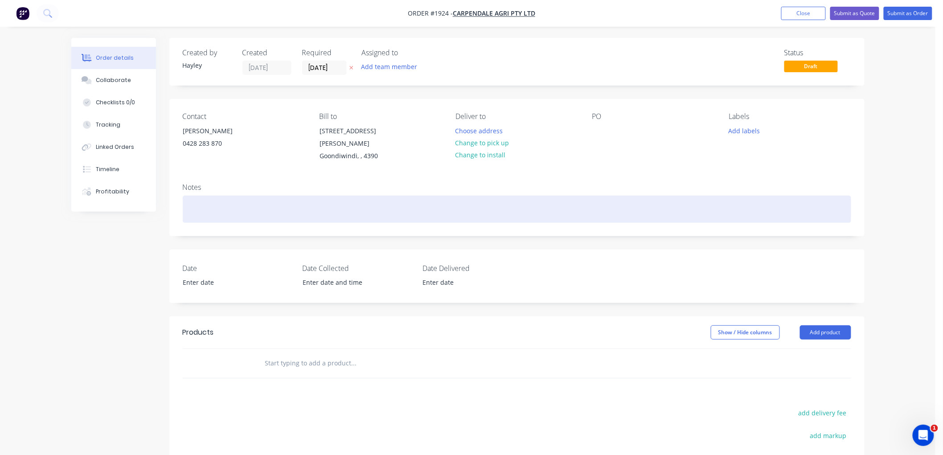
click at [183, 196] on div at bounding box center [517, 209] width 669 height 27
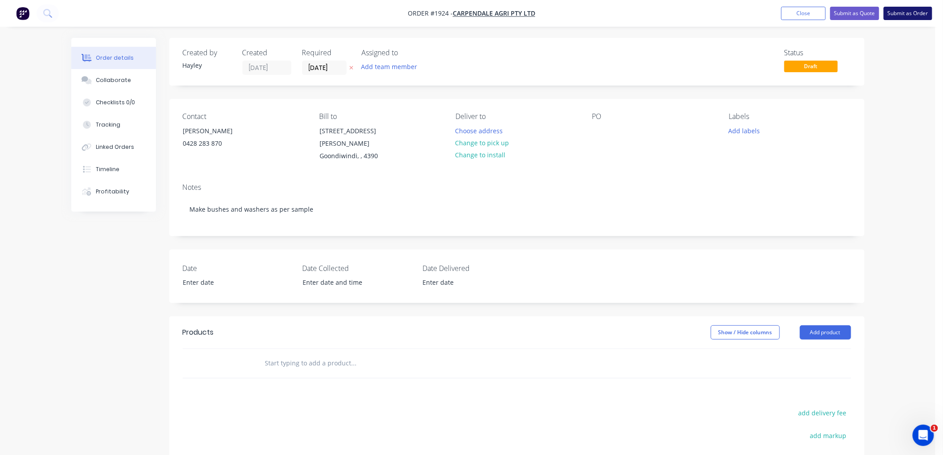
click at [909, 15] on button "Submit as Order" at bounding box center [908, 13] width 49 height 13
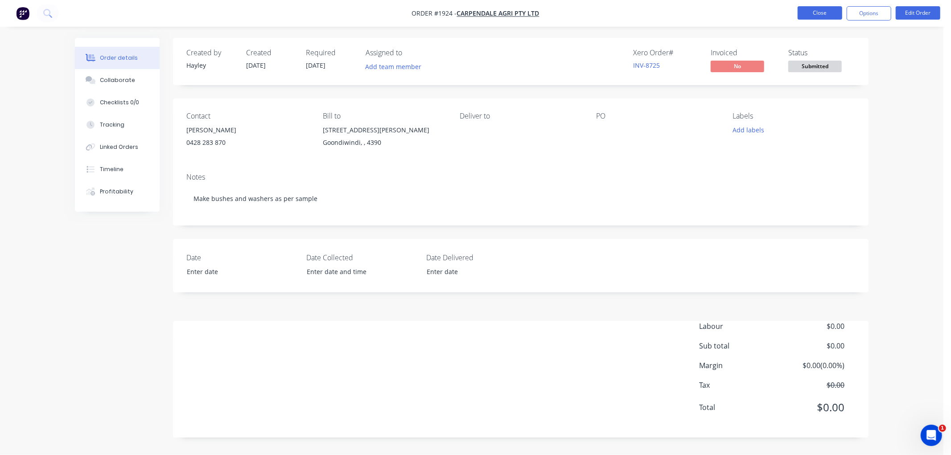
click at [818, 12] on button "Close" at bounding box center [819, 12] width 45 height 13
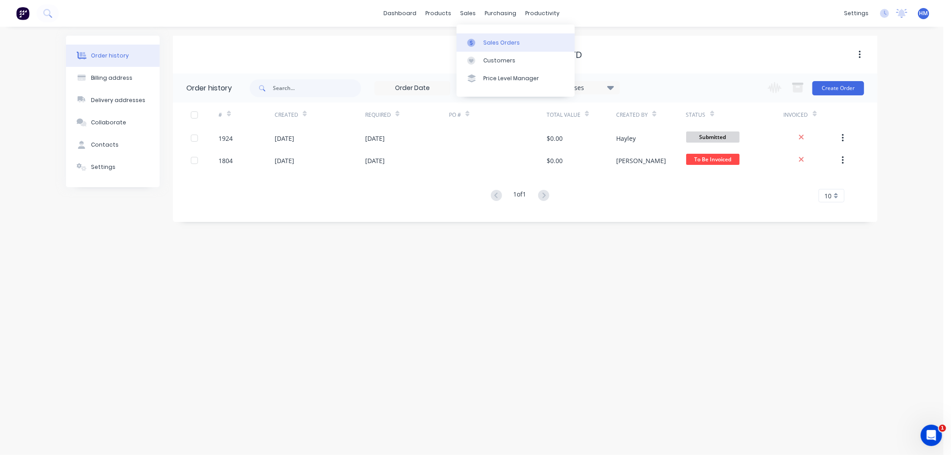
click at [488, 39] on div "Sales Orders" at bounding box center [501, 43] width 37 height 8
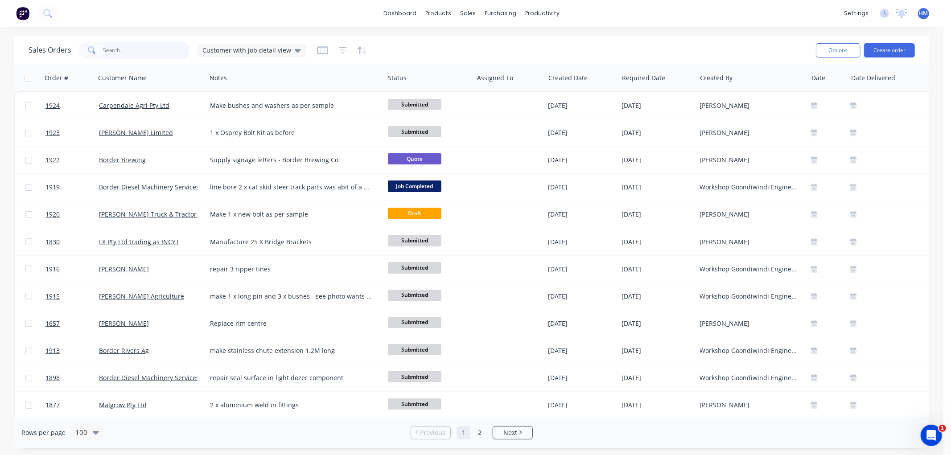
click at [148, 53] on input "text" at bounding box center [146, 50] width 87 height 18
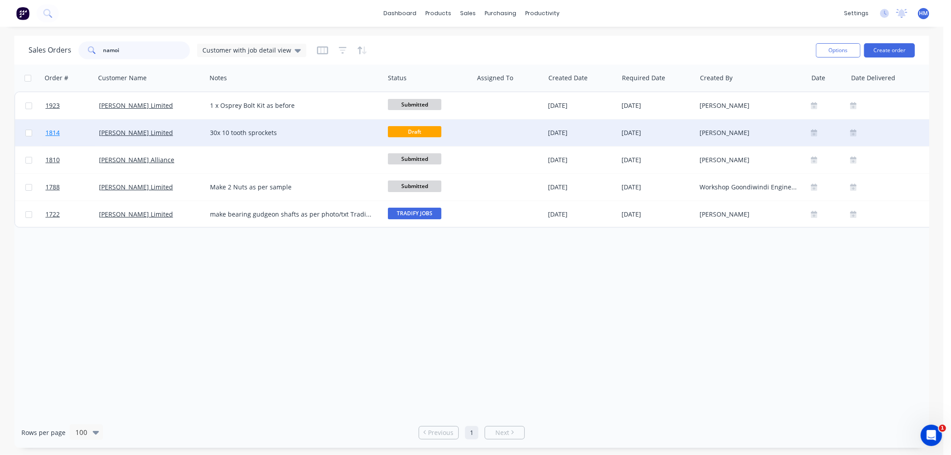
type input "namoi"
click at [87, 137] on link "1814" at bounding box center [71, 132] width 53 height 27
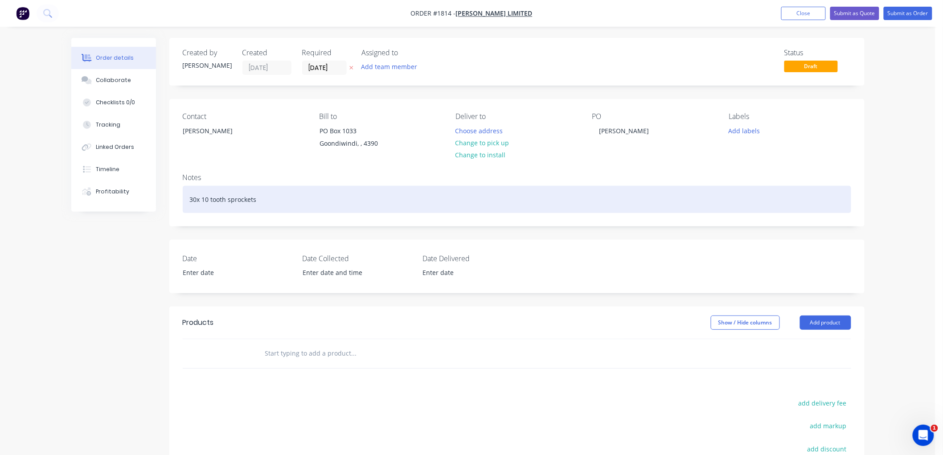
click at [278, 197] on div "30x 10 tooth sprockets" at bounding box center [517, 199] width 669 height 27
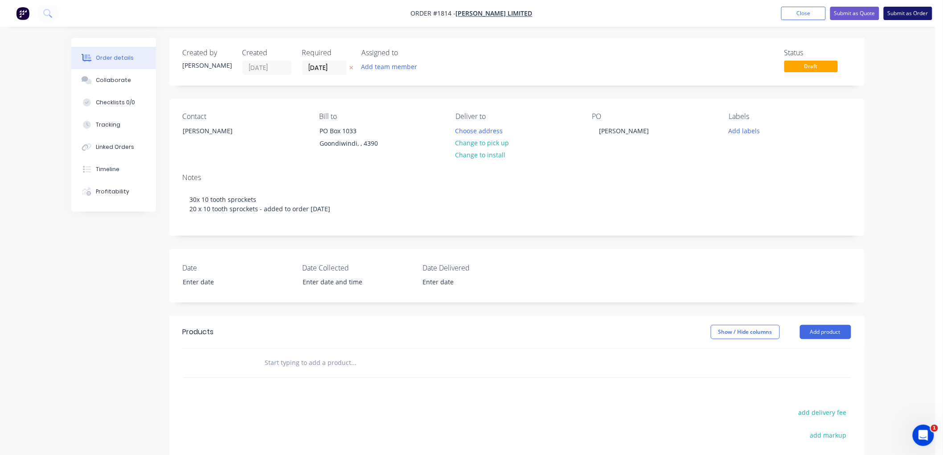
click at [920, 16] on button "Submit as Order" at bounding box center [908, 13] width 49 height 13
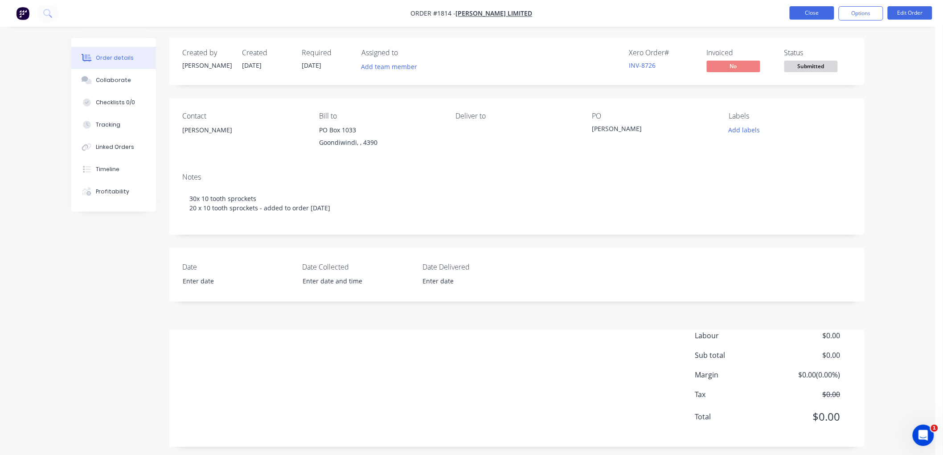
click at [813, 13] on button "Close" at bounding box center [812, 12] width 45 height 13
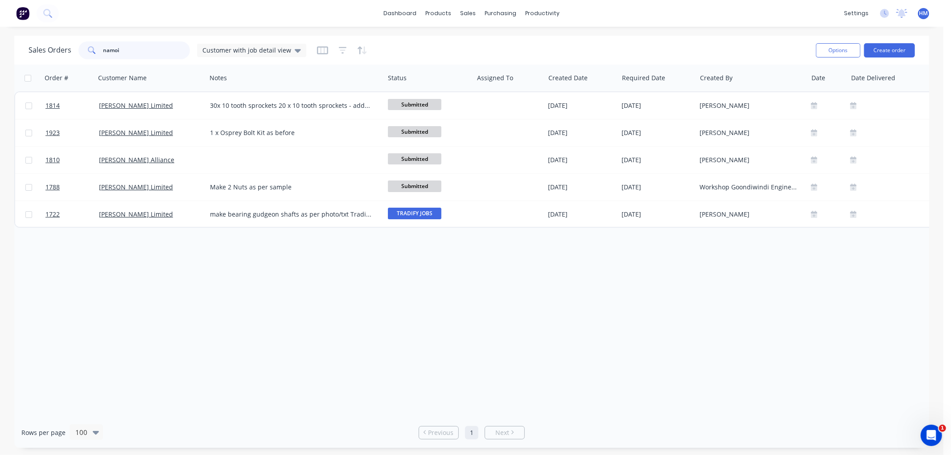
drag, startPoint x: 100, startPoint y: 47, endPoint x: 16, endPoint y: 51, distance: 83.9
click at [17, 50] on div "Sales Orders namoi Customer with job detail view Options Create order" at bounding box center [471, 50] width 915 height 29
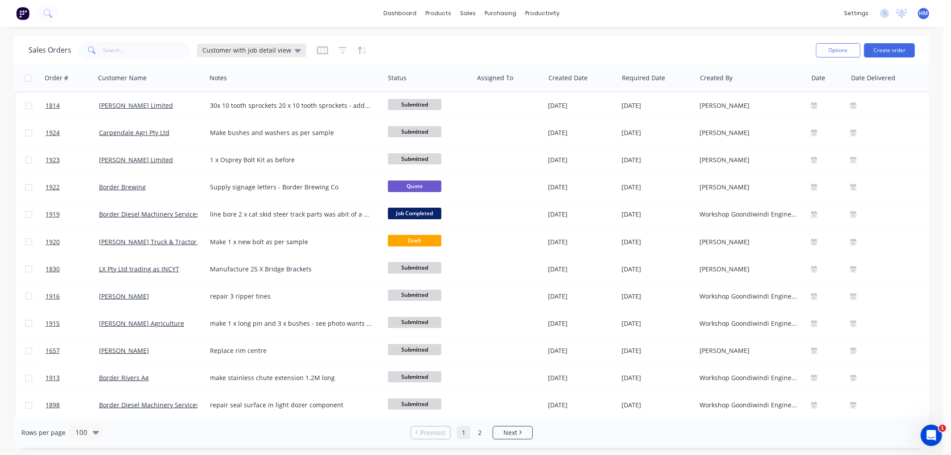
click at [242, 53] on span "Customer with job detail view" at bounding box center [246, 49] width 89 height 9
click at [214, 163] on button "Invoice" at bounding box center [251, 161] width 102 height 10
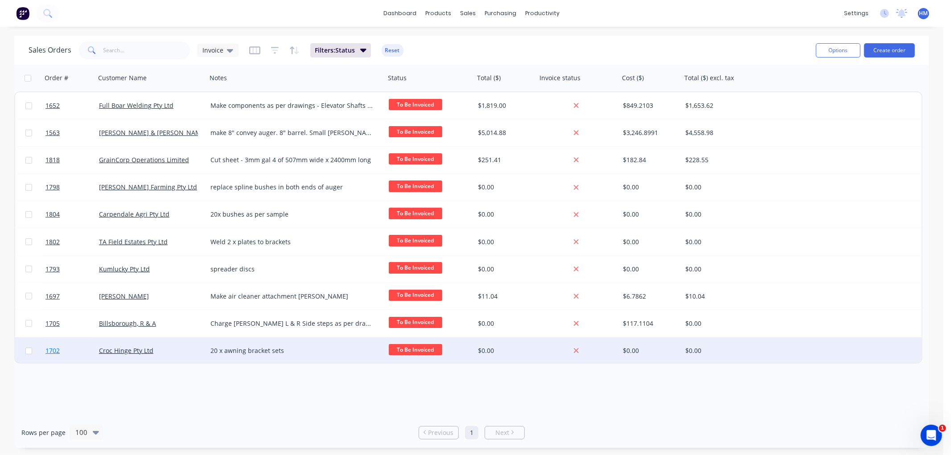
click at [69, 350] on link "1702" at bounding box center [71, 350] width 53 height 27
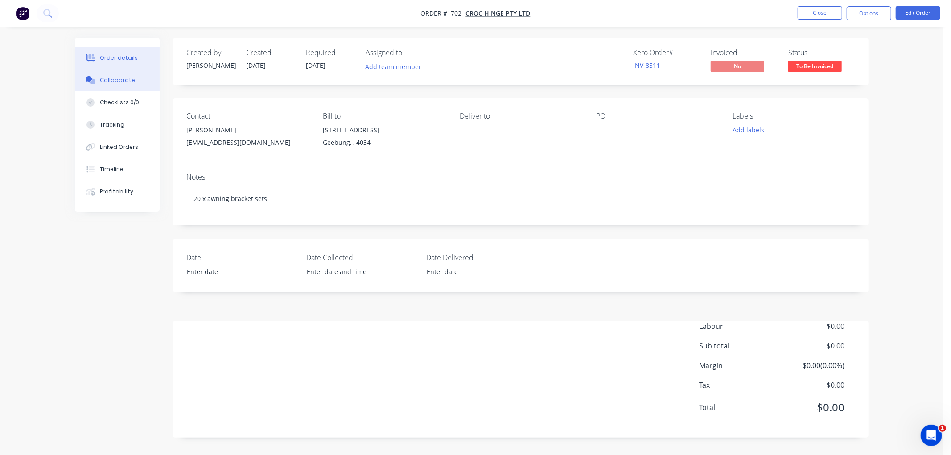
click at [137, 73] on button "Collaborate" at bounding box center [117, 80] width 85 height 22
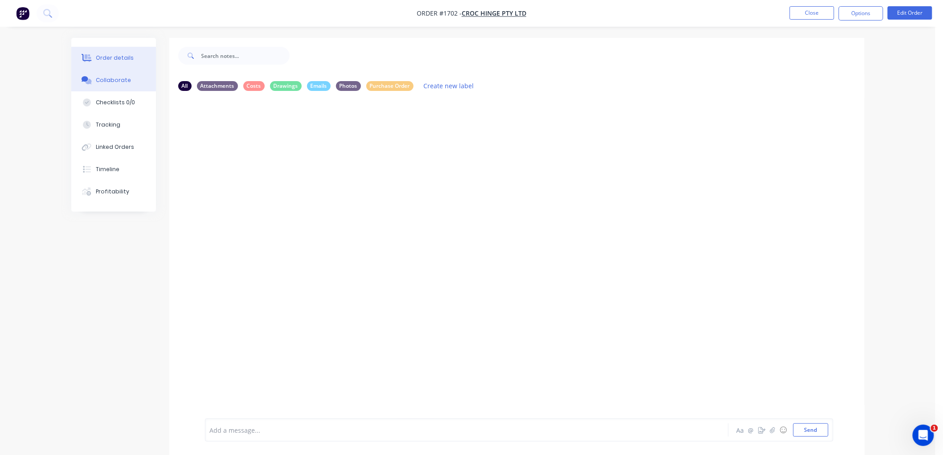
click at [134, 53] on button "Order details" at bounding box center [113, 58] width 85 height 22
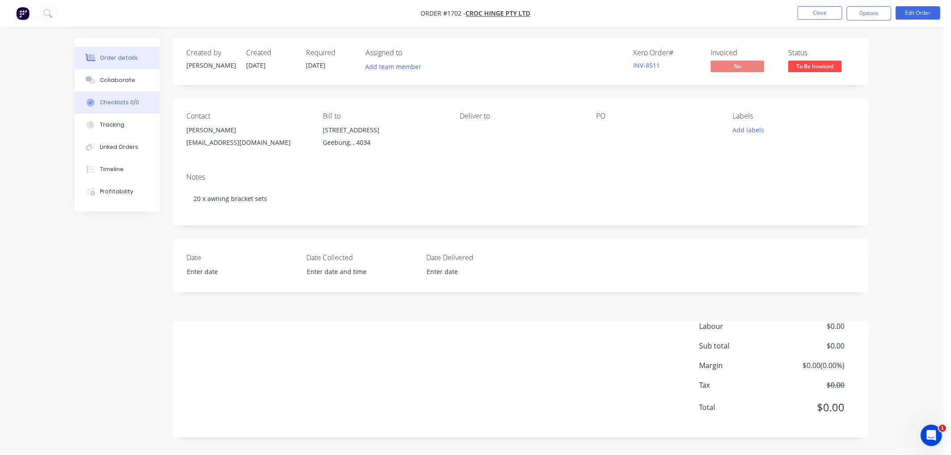
click at [128, 102] on div "Checklists 0/0" at bounding box center [119, 103] width 39 height 8
type textarea "x"
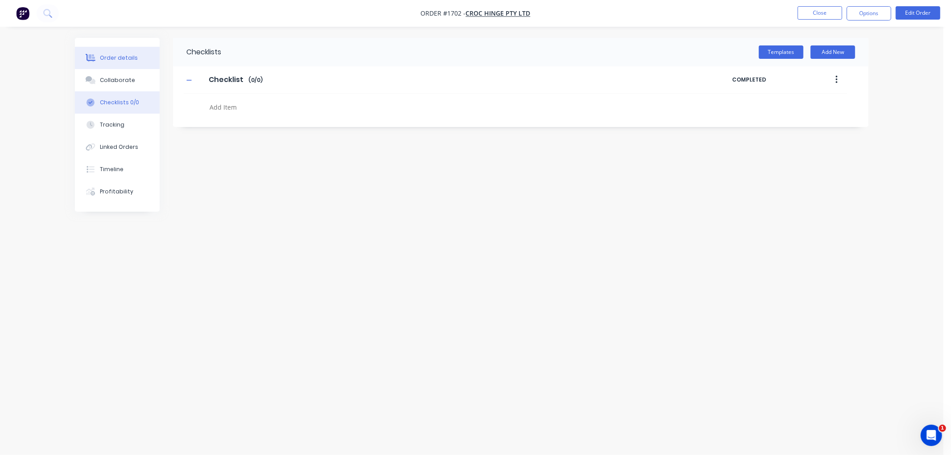
click at [126, 58] on div "Order details" at bounding box center [119, 58] width 38 height 8
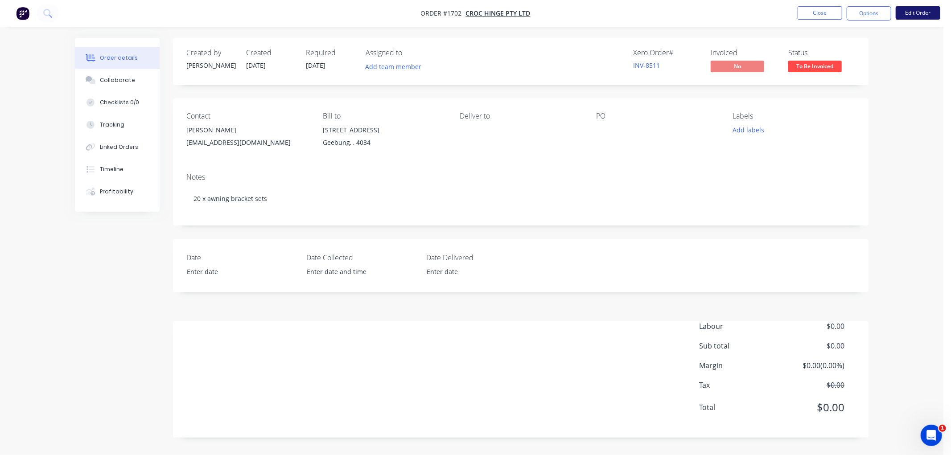
click at [908, 15] on button "Edit Order" at bounding box center [918, 12] width 45 height 13
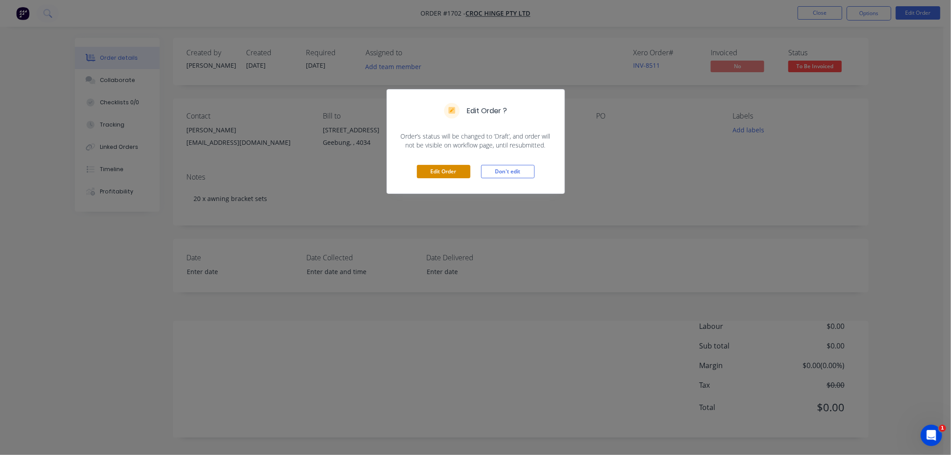
click at [433, 168] on button "Edit Order" at bounding box center [443, 171] width 53 height 13
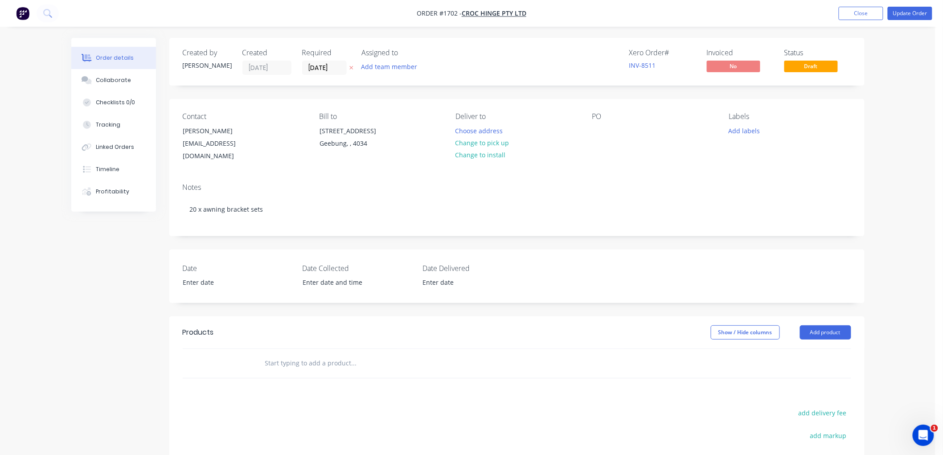
click at [315, 356] on input "text" at bounding box center [354, 363] width 178 height 18
type input "croc hin"
drag, startPoint x: 261, startPoint y: 352, endPoint x: 219, endPoint y: 353, distance: 42.4
click at [219, 353] on div "croc hin Add croc hin to order No results found" at bounding box center [517, 363] width 669 height 29
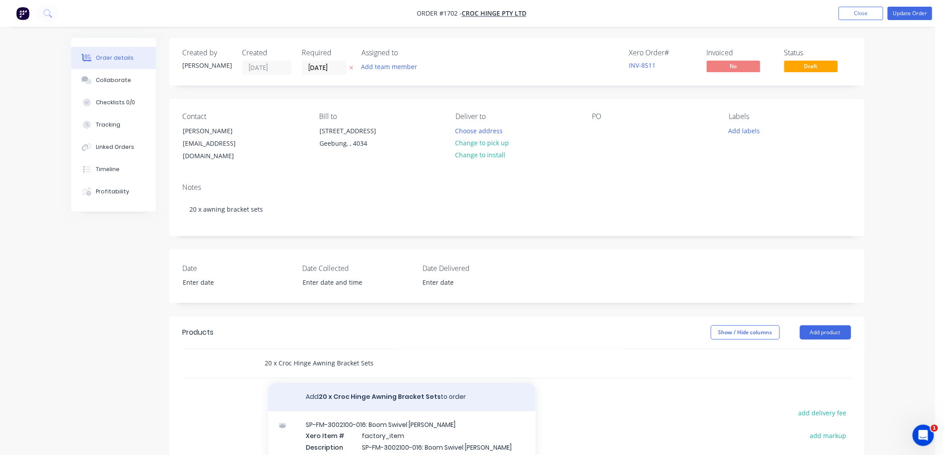
type input "20 x Croc Hinge Awning Bracket Sets"
click at [370, 387] on button "Add 20 x Croc Hinge Awning Bracket Sets to order" at bounding box center [401, 397] width 267 height 29
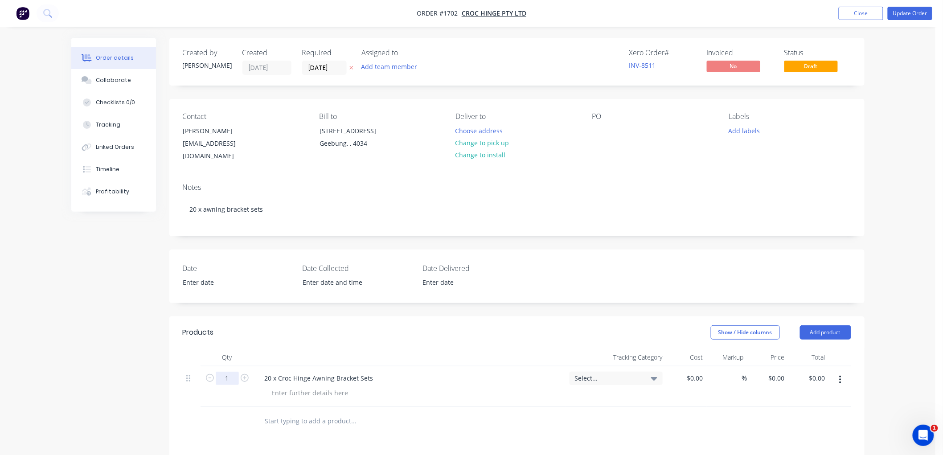
click at [235, 372] on input "1" at bounding box center [227, 378] width 23 height 13
type input "20"
click at [783, 372] on input "0" at bounding box center [783, 378] width 10 height 13
type input "$100.00"
type input "$2,000.00"
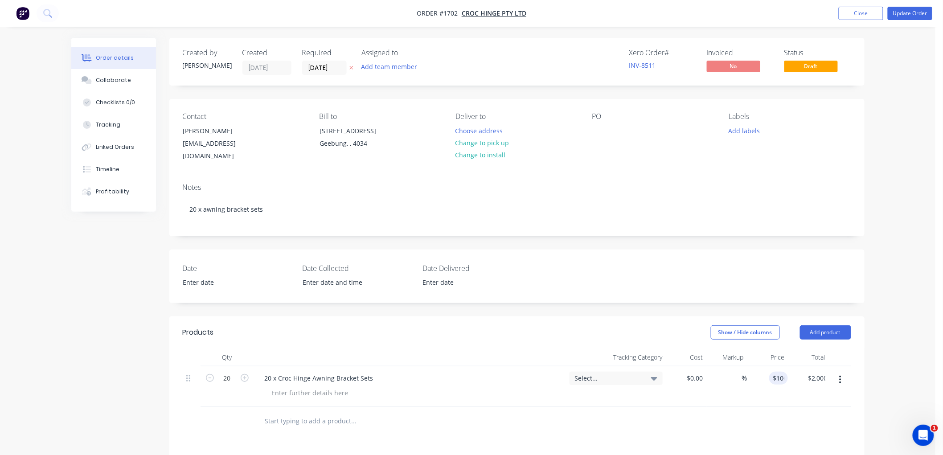
click at [754, 412] on div at bounding box center [517, 421] width 669 height 29
click at [301, 414] on input "text" at bounding box center [354, 421] width 178 height 18
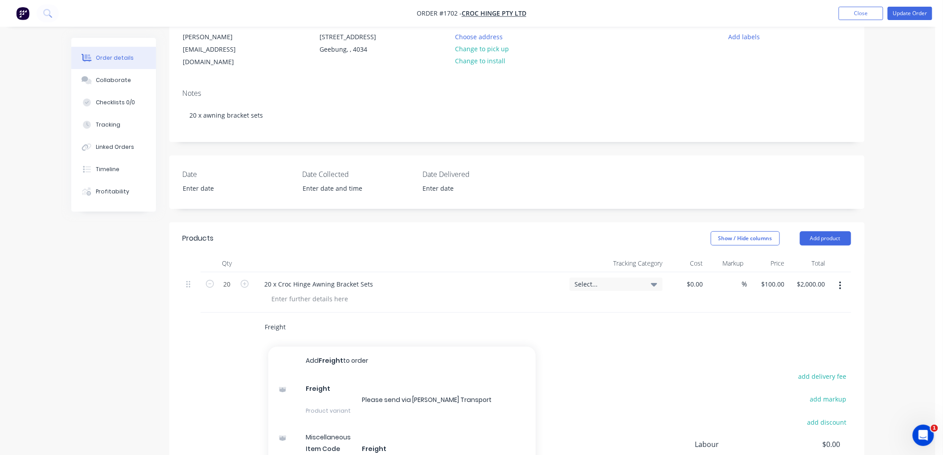
scroll to position [198, 0]
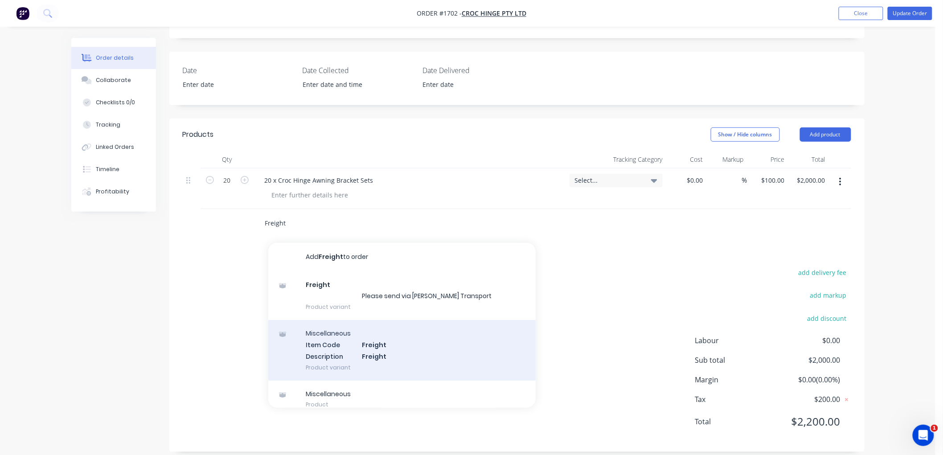
type input "Freight"
click at [395, 337] on div "Miscellaneous Item Code Freight Description Freight Product variant" at bounding box center [401, 350] width 267 height 60
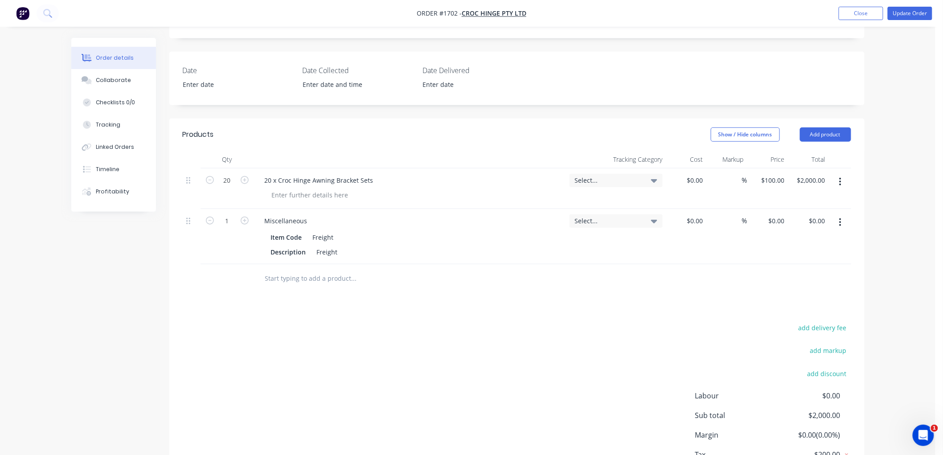
click at [843, 214] on button "button" at bounding box center [840, 222] width 21 height 16
click at [797, 293] on div "Delete" at bounding box center [809, 299] width 69 height 13
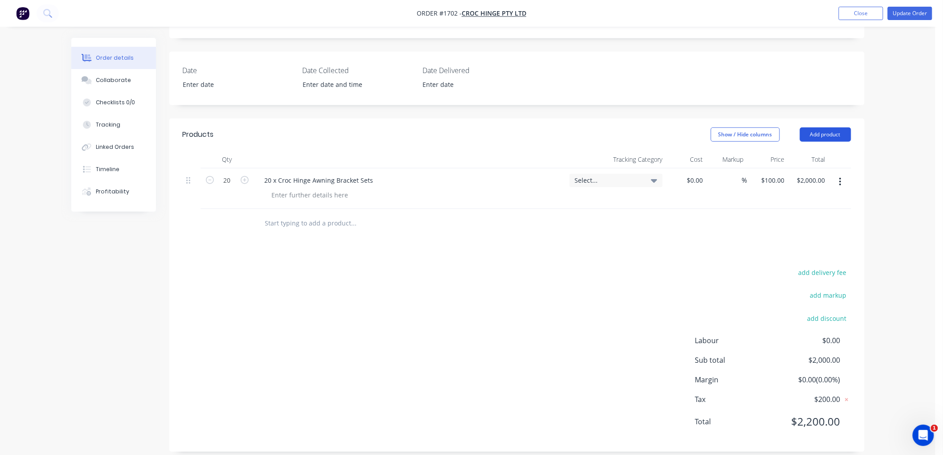
click at [828, 127] on button "Add product" at bounding box center [825, 134] width 51 height 14
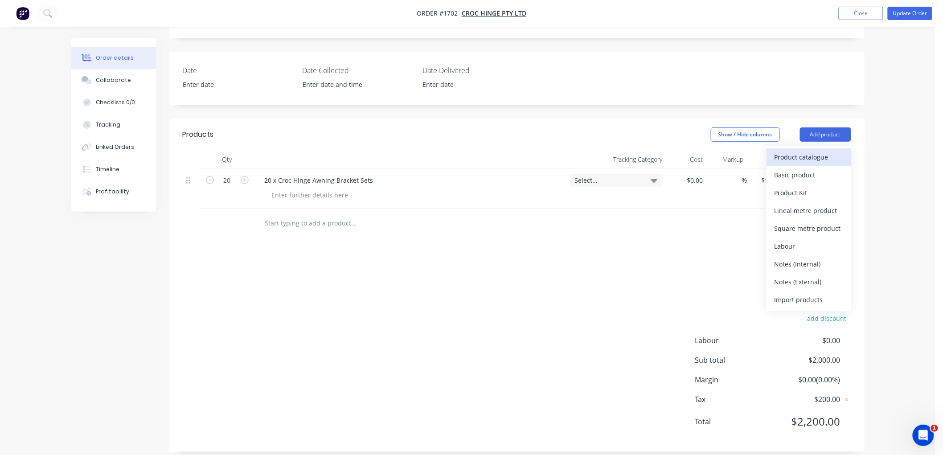
click at [800, 151] on div "Product catalogue" at bounding box center [809, 157] width 69 height 13
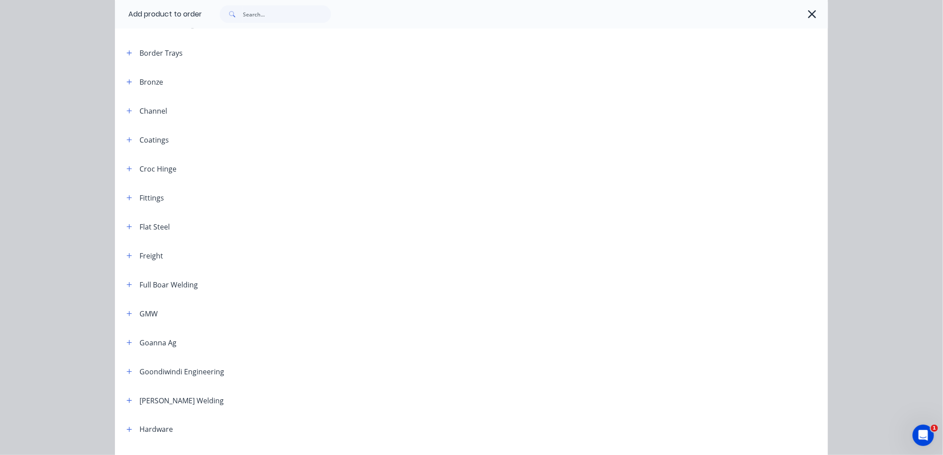
scroll to position [297, 0]
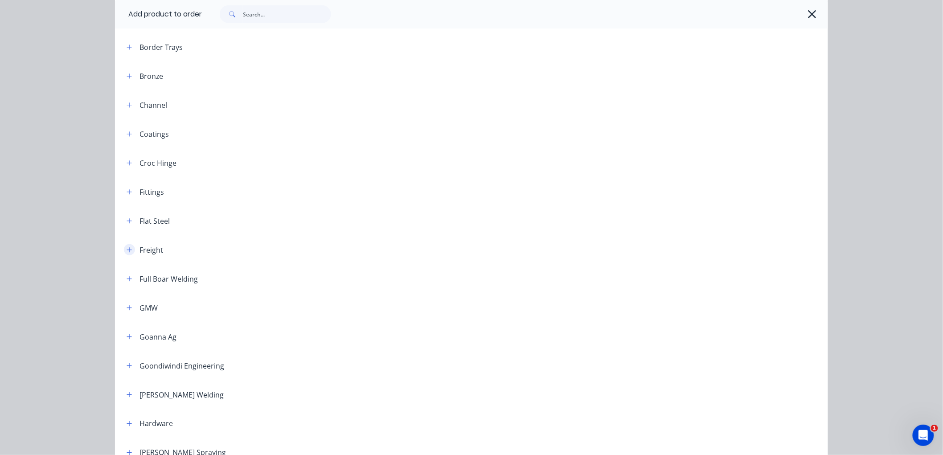
click at [127, 249] on icon "button" at bounding box center [129, 250] width 5 height 6
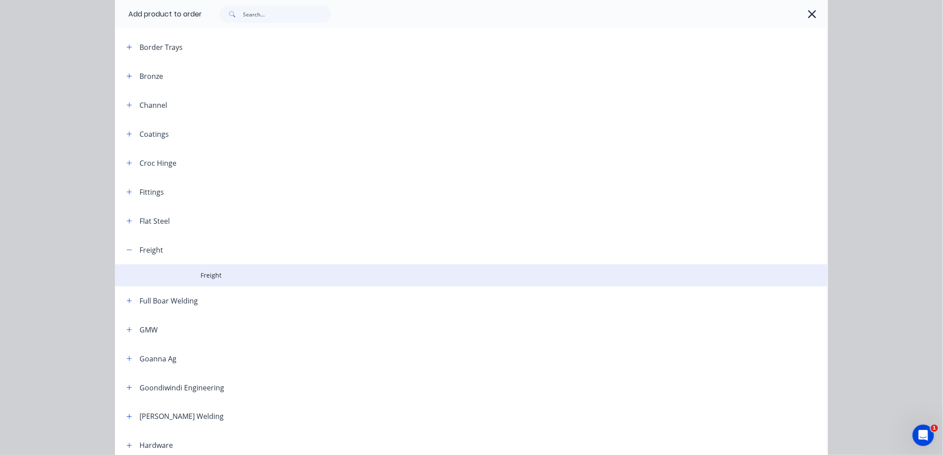
click at [224, 270] on td "Freight" at bounding box center [515, 275] width 628 height 22
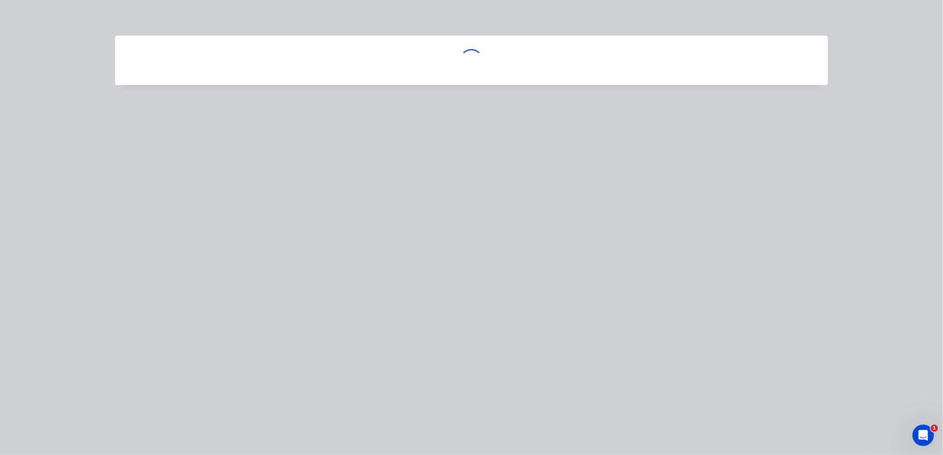
scroll to position [0, 0]
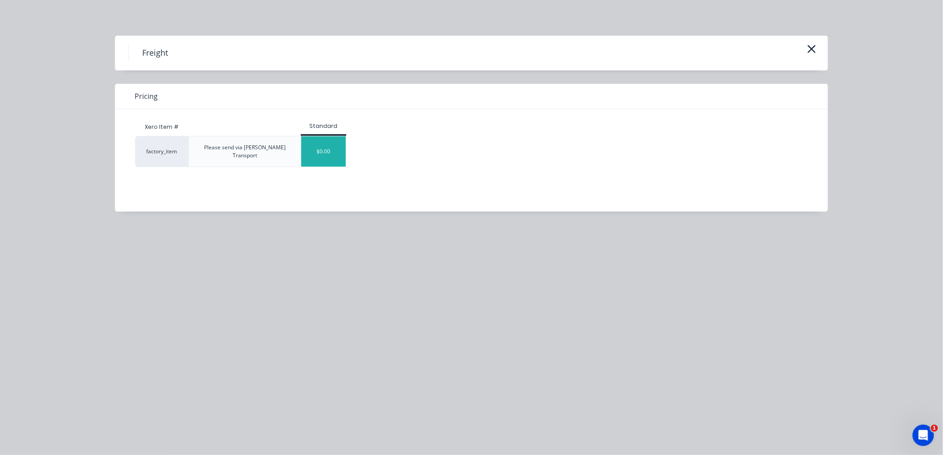
click at [328, 149] on div "$0.00" at bounding box center [323, 151] width 45 height 30
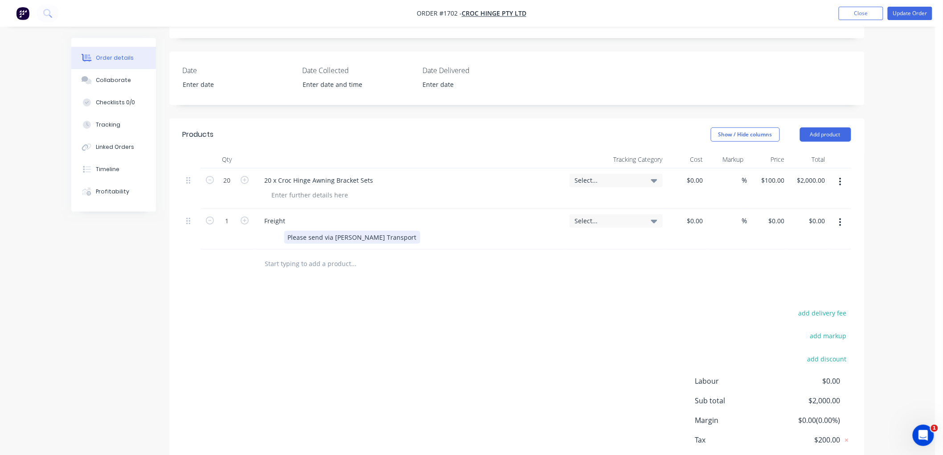
click at [388, 231] on div "Please send via [PERSON_NAME] Transport" at bounding box center [408, 237] width 282 height 13
click at [770, 211] on div "0 $0.00" at bounding box center [768, 229] width 41 height 41
type input "63"
type input "$63.00"
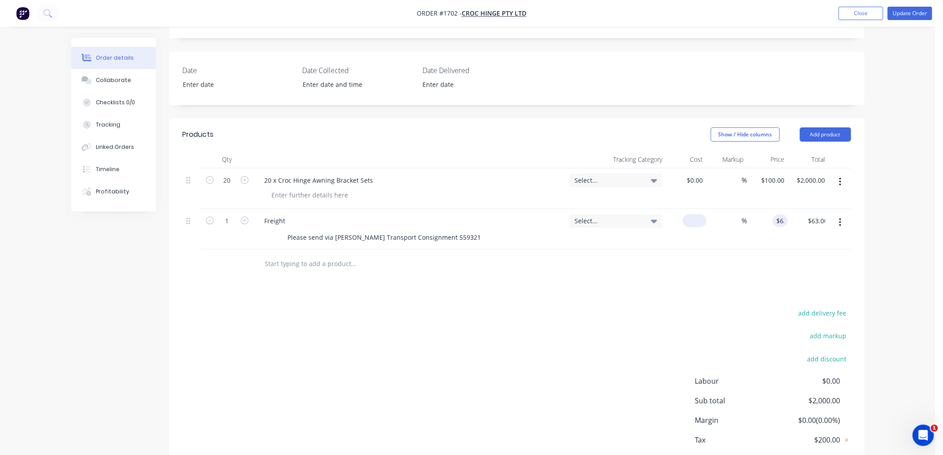
click at [691, 212] on div "$0.00" at bounding box center [686, 229] width 41 height 41
type input "$57.47"
click at [730, 214] on div "%" at bounding box center [737, 220] width 19 height 13
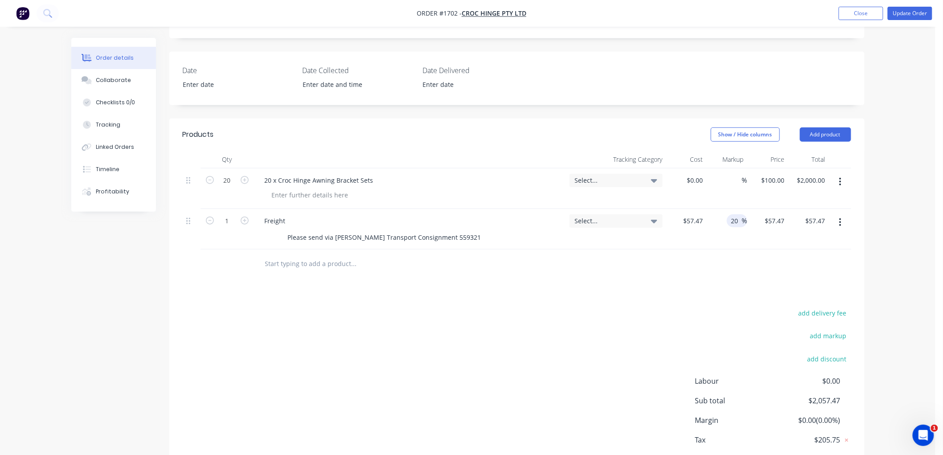
type input "20"
type input "$68.964"
type input "$68.96"
click at [727, 291] on div "Products Show / Hide columns Add product Qty Tracking Category Cost Markup Pric…" at bounding box center [516, 306] width 695 height 374
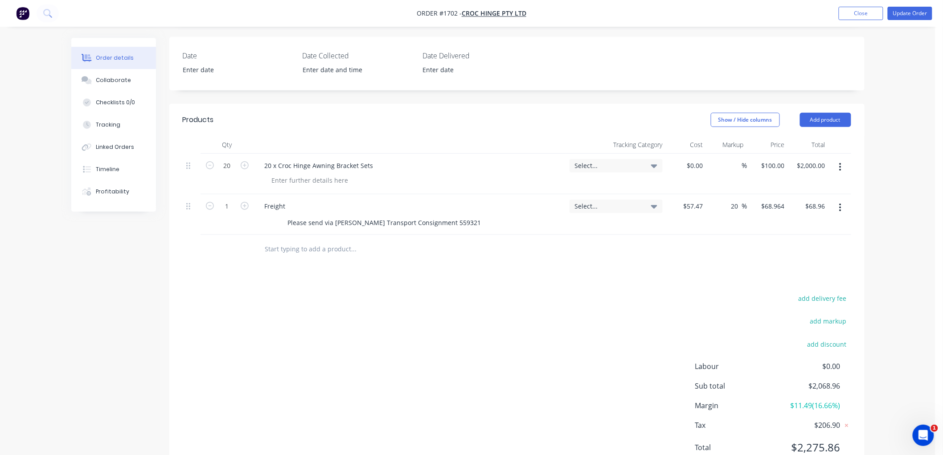
scroll to position [239, 0]
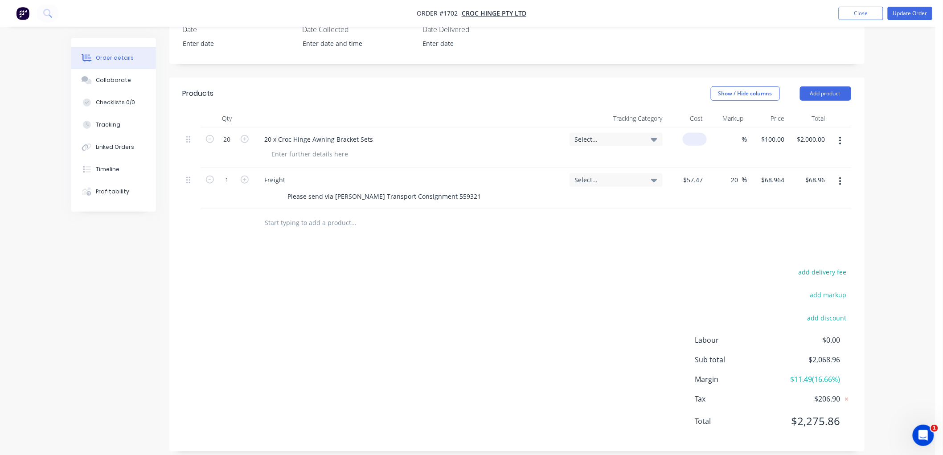
click at [689, 129] on div "$0.00" at bounding box center [686, 147] width 41 height 41
type input "$80.00"
type input "$1,600.00"
drag, startPoint x: 761, startPoint y: 139, endPoint x: 769, endPoint y: 132, distance: 10.8
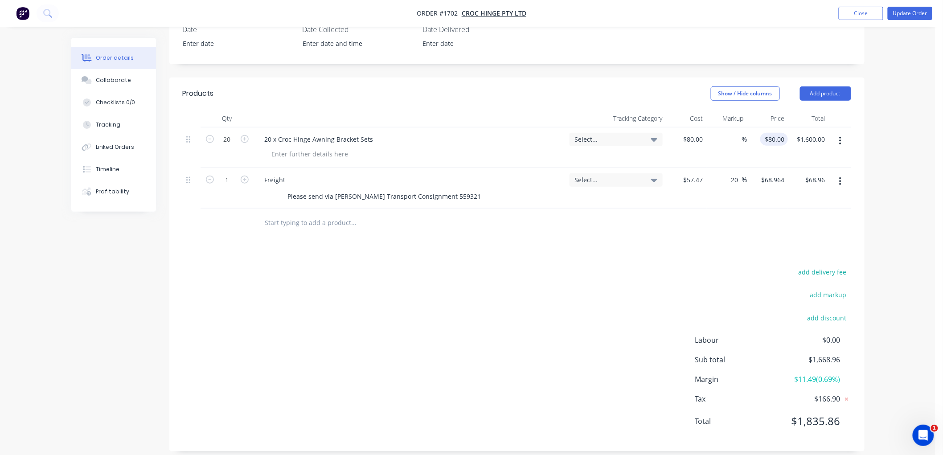
click at [763, 136] on div "$80.00 $80.00" at bounding box center [768, 147] width 41 height 41
click at [773, 133] on div "80 $80.00" at bounding box center [774, 139] width 28 height 13
type input "100"
type input "25"
type input "$100.00"
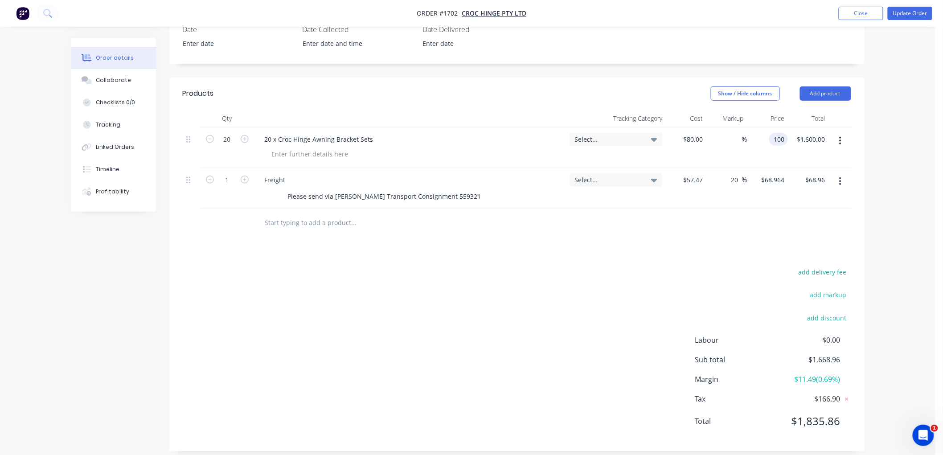
type input "$2,000.00"
click at [715, 252] on div "Products Show / Hide columns Add product Qty Tracking Category Cost Markup Pric…" at bounding box center [516, 265] width 695 height 374
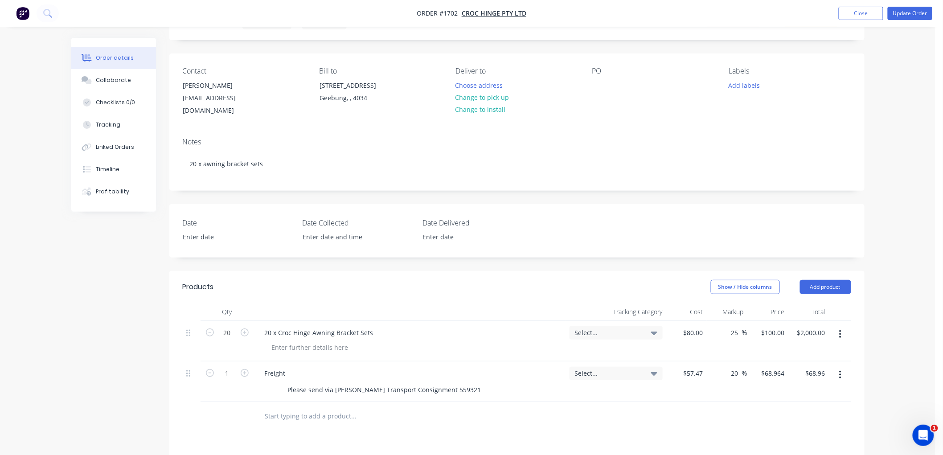
scroll to position [41, 0]
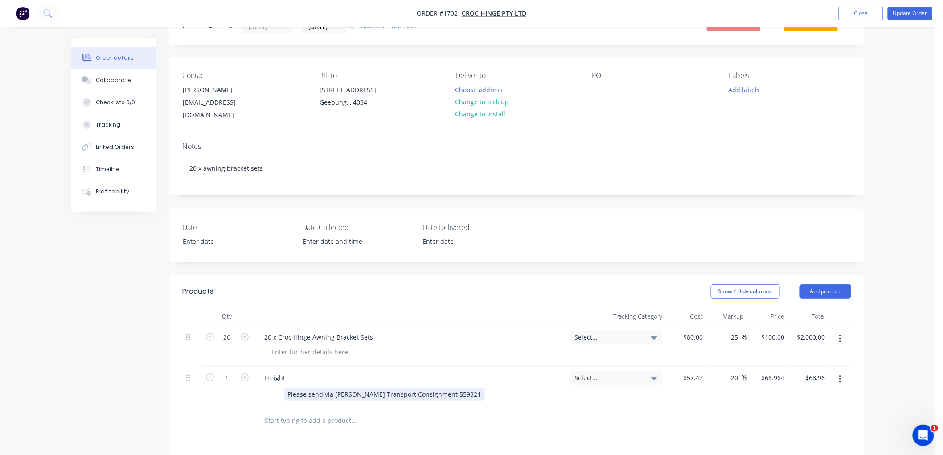
click at [447, 388] on div "Please send via [PERSON_NAME] Transport Consignment 559321" at bounding box center [384, 394] width 201 height 13
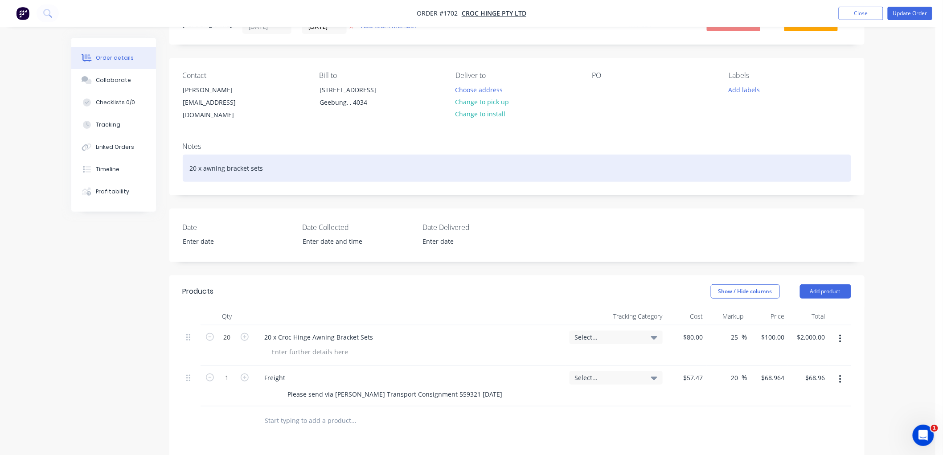
click at [421, 156] on div "20 x awning bracket sets" at bounding box center [517, 168] width 669 height 27
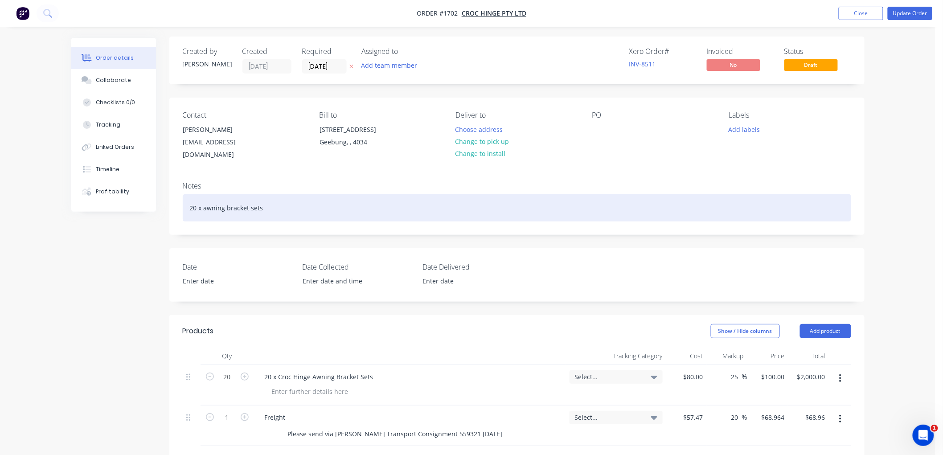
scroll to position [0, 0]
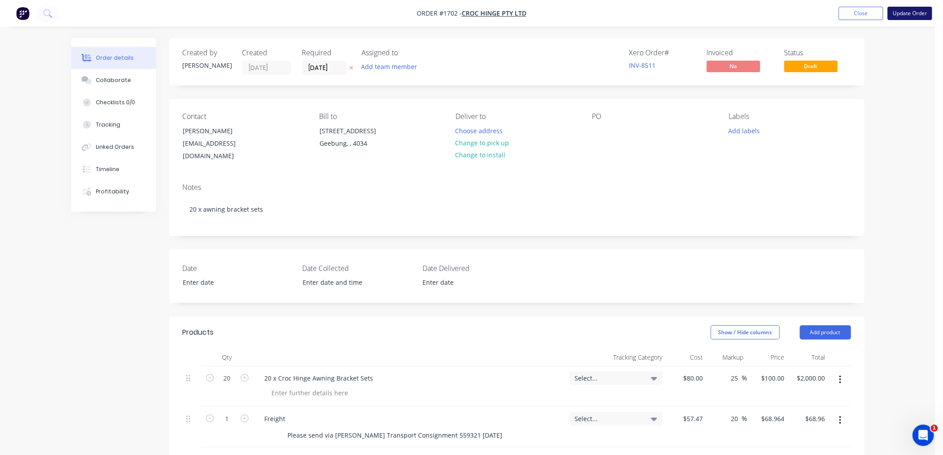
click at [919, 12] on button "Update Order" at bounding box center [910, 13] width 45 height 13
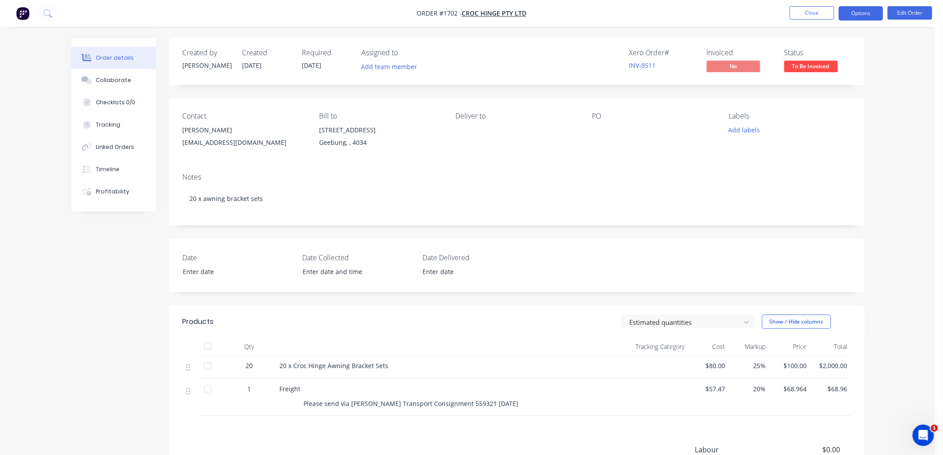
click at [860, 11] on button "Options" at bounding box center [861, 13] width 45 height 14
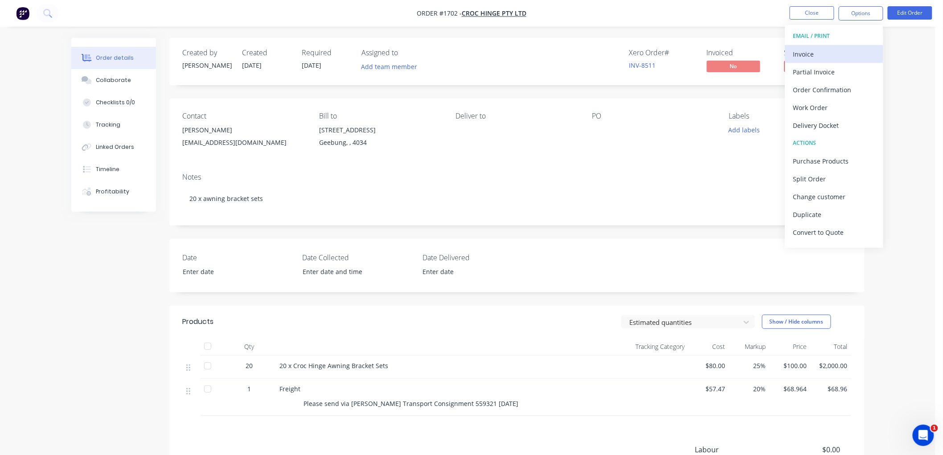
click at [831, 57] on div "Invoice" at bounding box center [834, 54] width 82 height 13
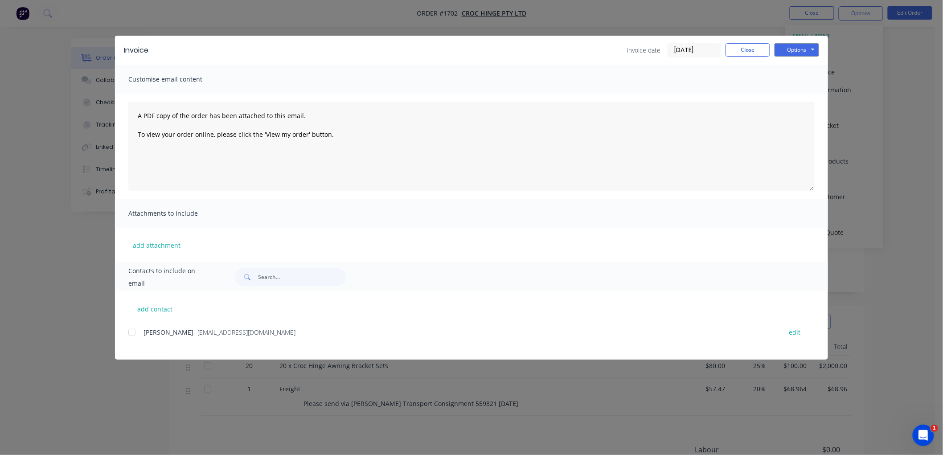
click at [691, 48] on input "[DATE]" at bounding box center [694, 50] width 53 height 13
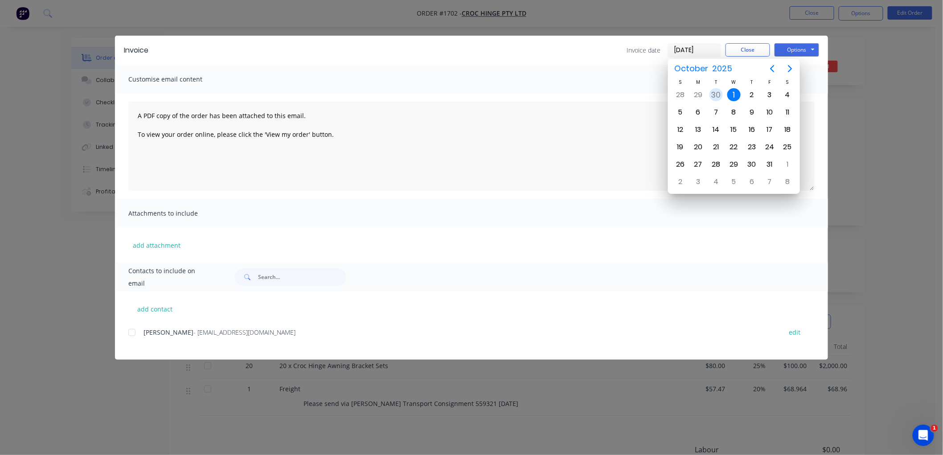
click at [718, 90] on div "30" at bounding box center [716, 94] width 13 height 13
type input "[DATE]"
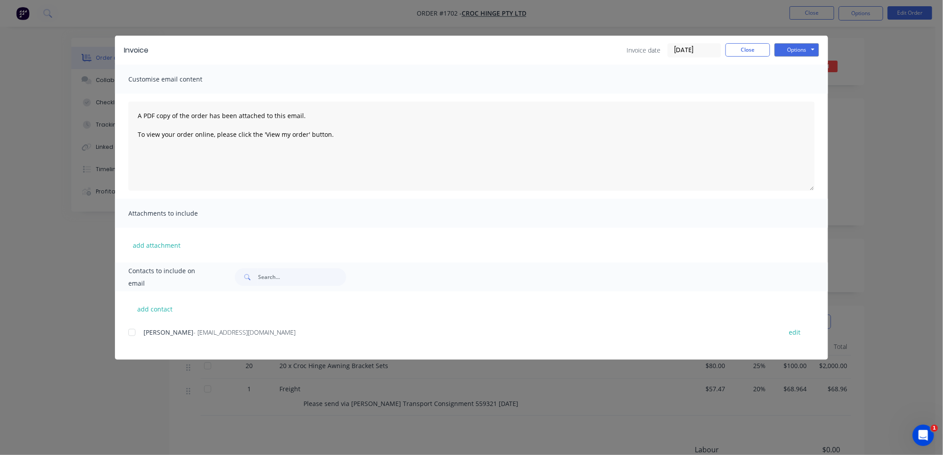
click at [130, 330] on div at bounding box center [132, 333] width 18 height 18
click at [797, 50] on button "Options" at bounding box center [797, 49] width 45 height 13
click at [804, 63] on button "Preview" at bounding box center [803, 65] width 57 height 15
click at [134, 329] on div at bounding box center [132, 333] width 18 height 18
drag, startPoint x: 807, startPoint y: 48, endPoint x: 802, endPoint y: 49, distance: 5.1
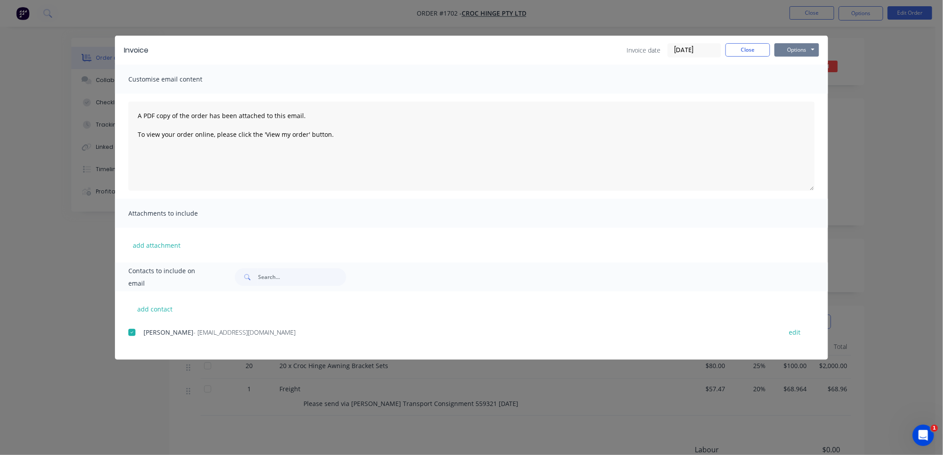
click at [804, 49] on button "Options" at bounding box center [797, 49] width 45 height 13
click at [809, 93] on button "Email" at bounding box center [803, 95] width 57 height 15
click at [759, 48] on button "Close" at bounding box center [748, 49] width 45 height 13
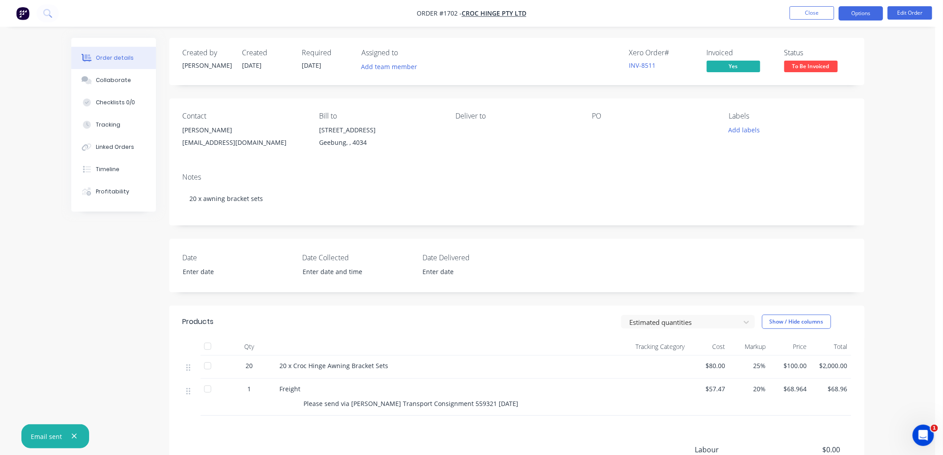
click at [854, 14] on button "Options" at bounding box center [861, 13] width 45 height 14
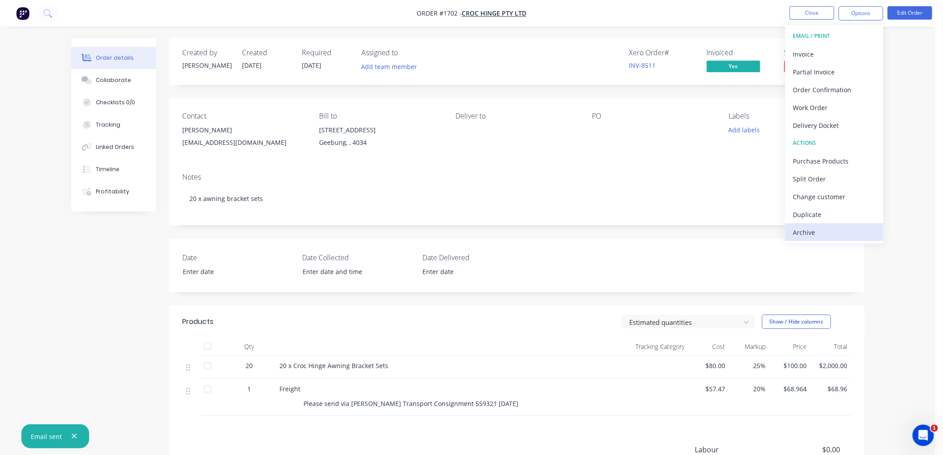
click at [828, 233] on div "Archive" at bounding box center [834, 232] width 82 height 13
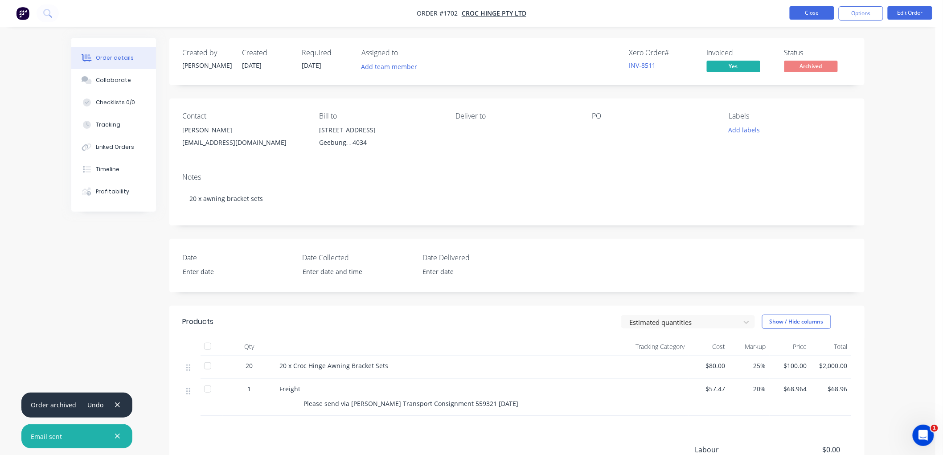
click at [812, 14] on button "Close" at bounding box center [812, 12] width 45 height 13
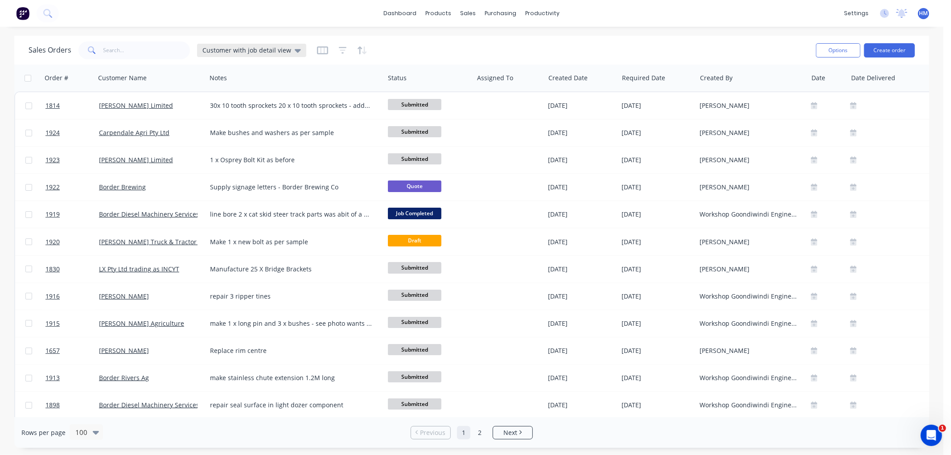
click at [236, 45] on div "Customer with job detail view" at bounding box center [251, 50] width 109 height 13
click at [237, 161] on button "Invoice" at bounding box center [251, 161] width 102 height 10
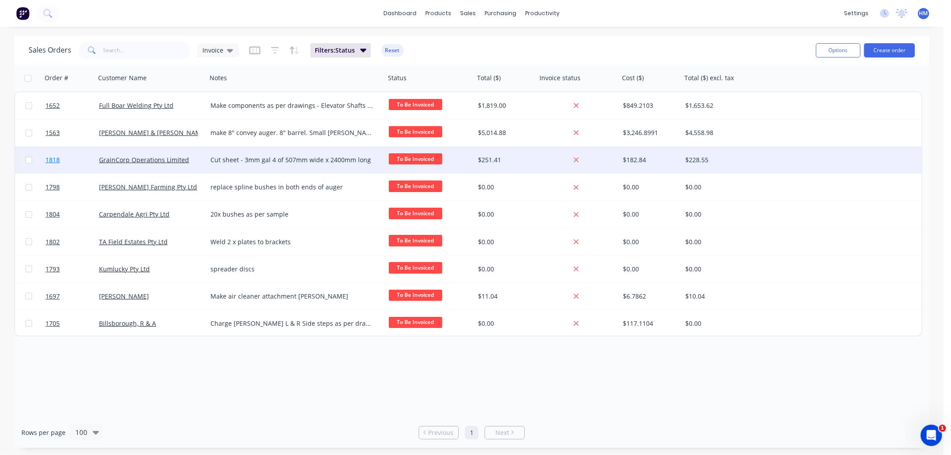
click at [74, 162] on link "1818" at bounding box center [71, 160] width 53 height 27
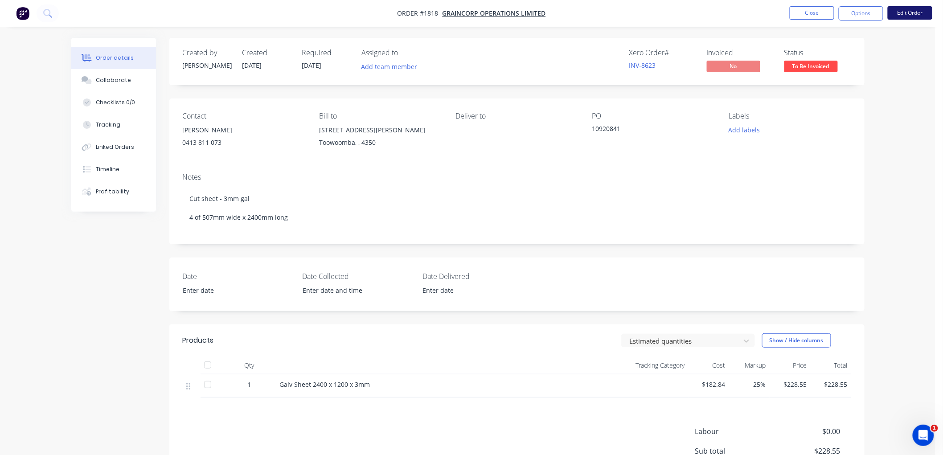
click at [921, 12] on button "Edit Order" at bounding box center [910, 12] width 45 height 13
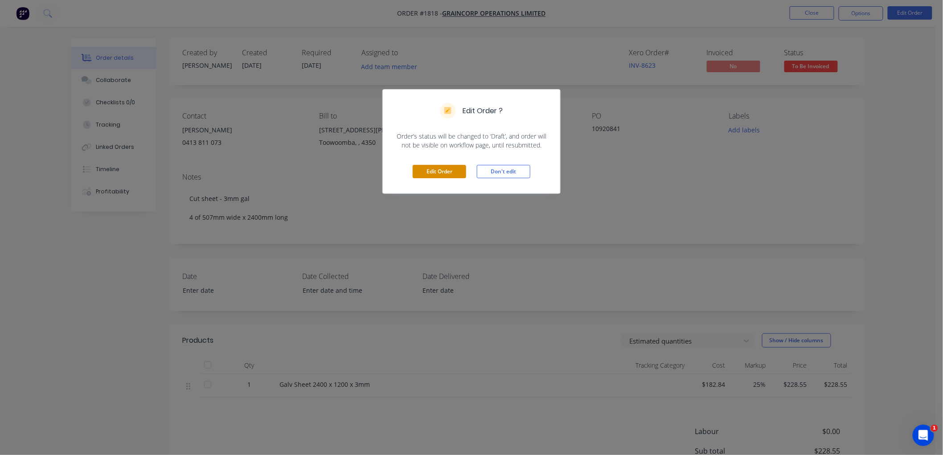
click at [419, 167] on button "Edit Order" at bounding box center [439, 171] width 53 height 13
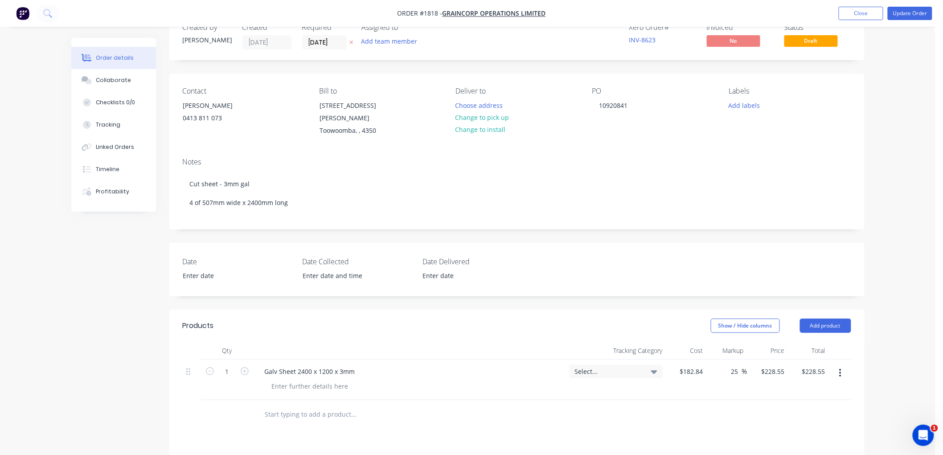
scroll to position [99, 0]
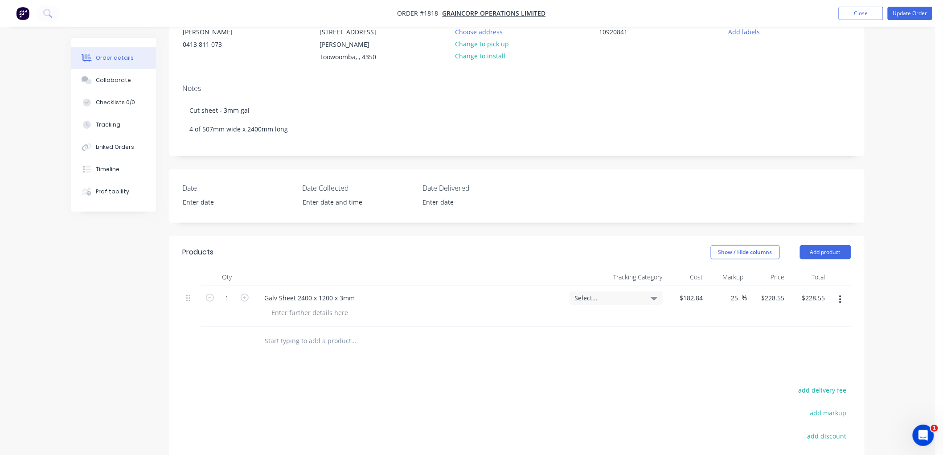
click at [295, 332] on input "text" at bounding box center [354, 341] width 178 height 18
type input "3mm gal"
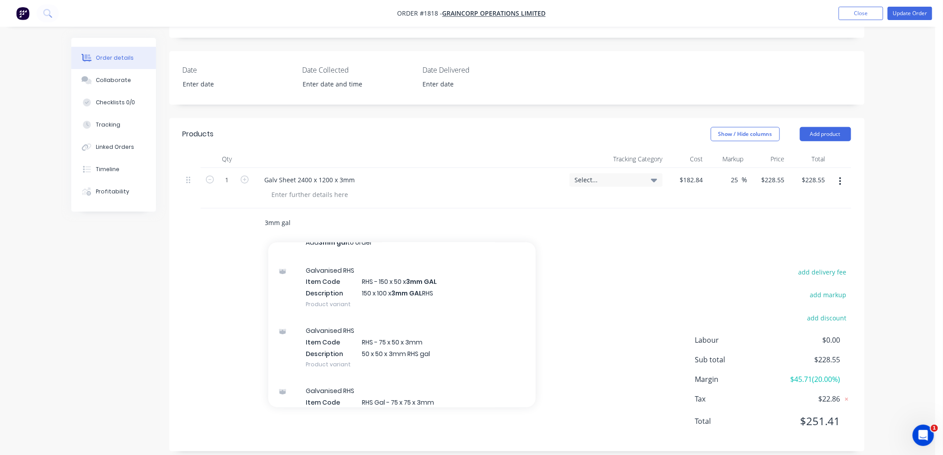
scroll to position [0, 0]
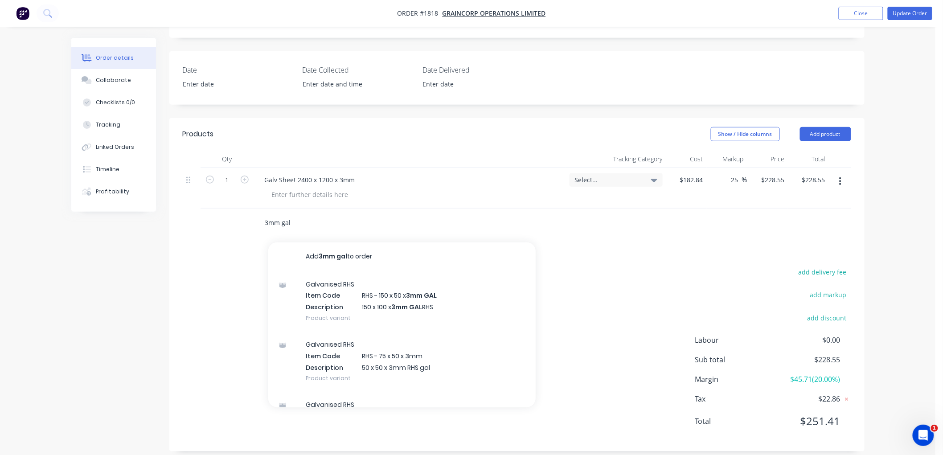
click at [308, 214] on input "3mm gal" at bounding box center [354, 223] width 178 height 18
drag, startPoint x: 309, startPoint y: 210, endPoint x: 220, endPoint y: 214, distance: 89.3
click at [220, 214] on div "3mm gal Add 3mm gal to order Galvanised RHS Item Code RHS - 150 x 50 x 3mm GAL …" at bounding box center [517, 223] width 669 height 29
click at [265, 214] on input "sheet - 3mm" at bounding box center [354, 223] width 178 height 18
type input "sheet - 3mm"
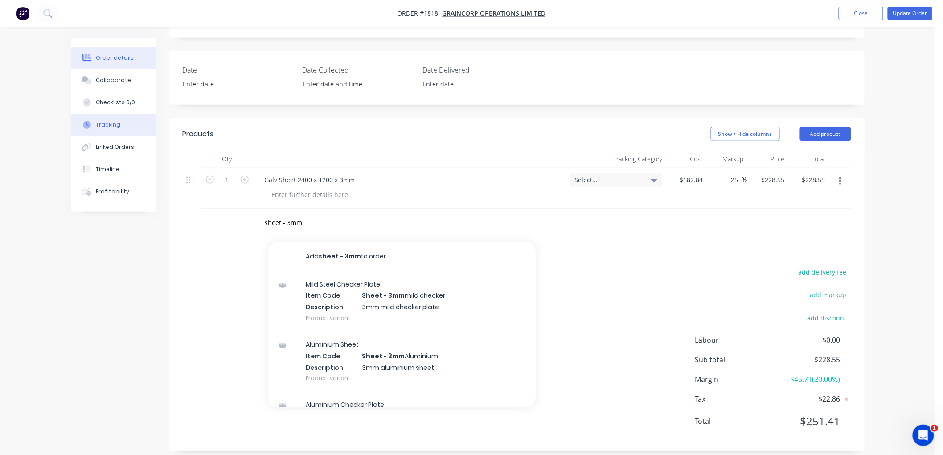
click at [119, 119] on button "Tracking" at bounding box center [113, 125] width 85 height 22
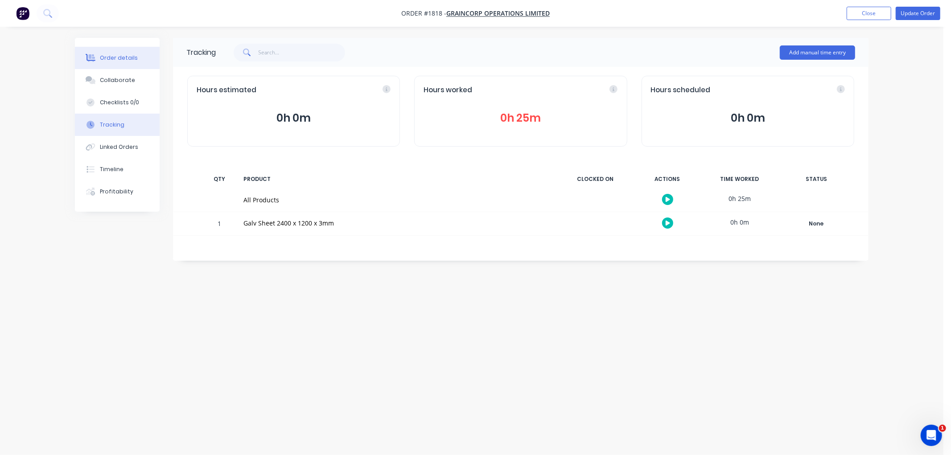
click at [118, 51] on button "Order details" at bounding box center [117, 58] width 85 height 22
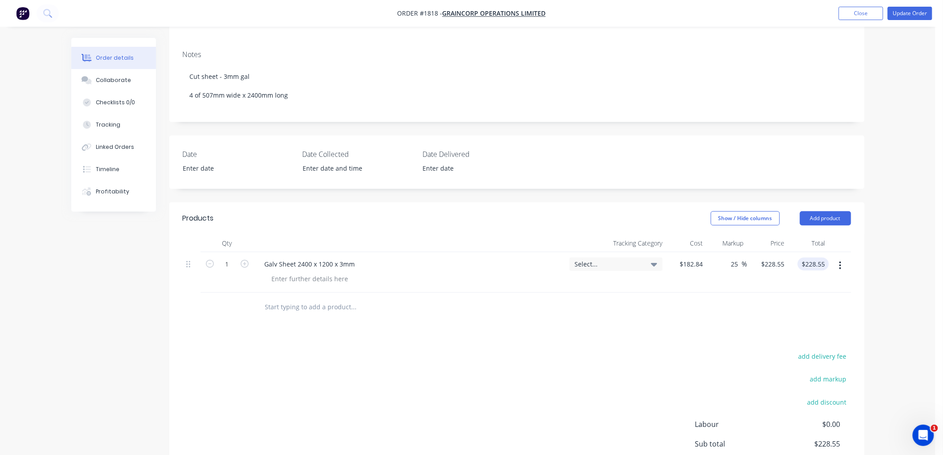
scroll to position [148, 0]
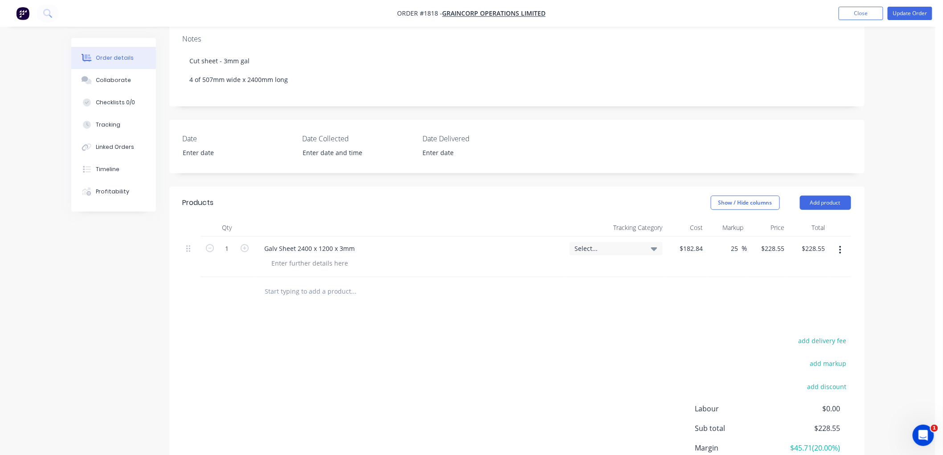
click at [838, 242] on button "button" at bounding box center [840, 250] width 21 height 16
click at [792, 321] on div "Delete" at bounding box center [809, 327] width 69 height 13
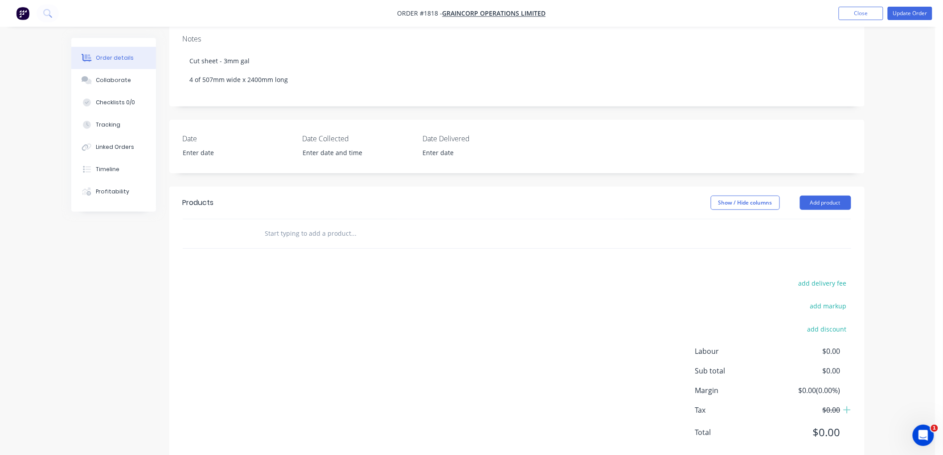
click at [319, 225] on input "text" at bounding box center [354, 234] width 178 height 18
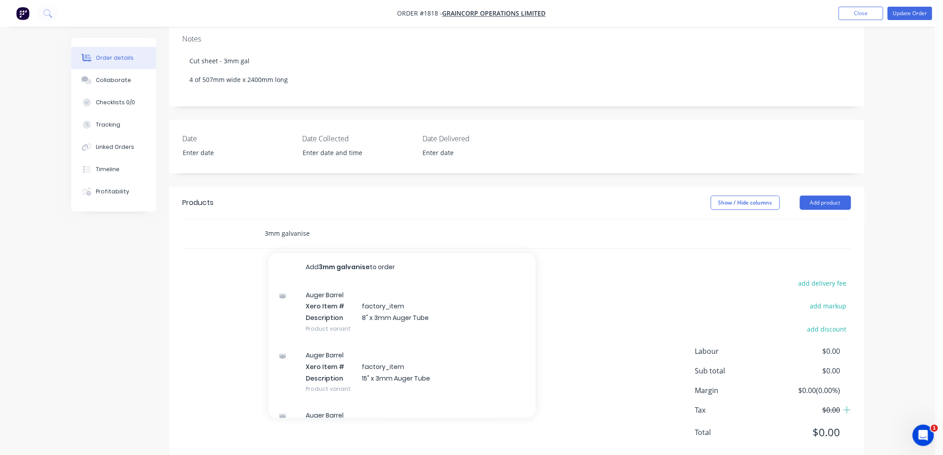
type input "3mm galvanised"
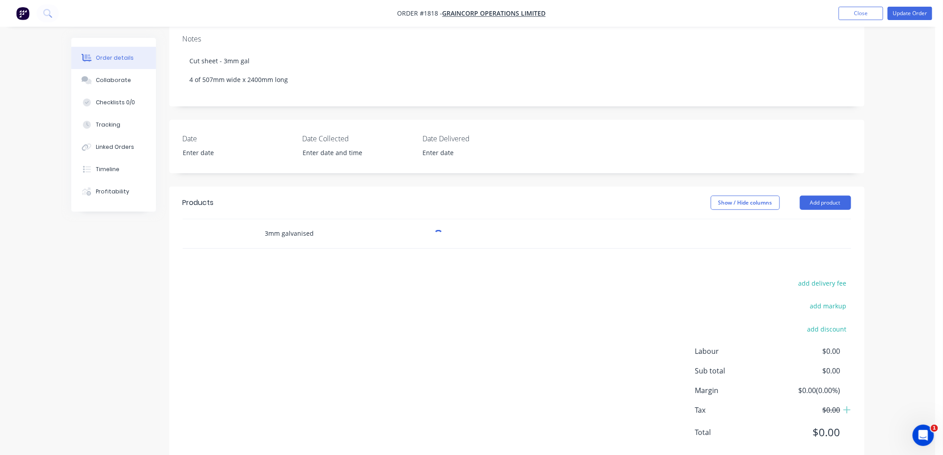
drag, startPoint x: 319, startPoint y: 223, endPoint x: 221, endPoint y: 223, distance: 98.1
click at [221, 223] on div "3mm galvanised" at bounding box center [517, 233] width 669 height 29
drag, startPoint x: 152, startPoint y: 225, endPoint x: 141, endPoint y: 225, distance: 10.7
click at [141, 225] on div "Created by [PERSON_NAME] Created [DATE] Required [DATE] Assigned to Add team me…" at bounding box center [467, 182] width 793 height 587
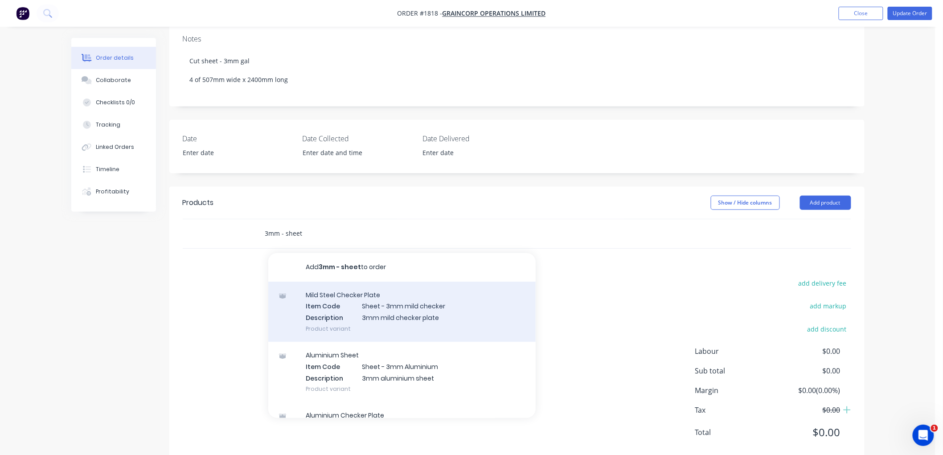
scroll to position [49, 0]
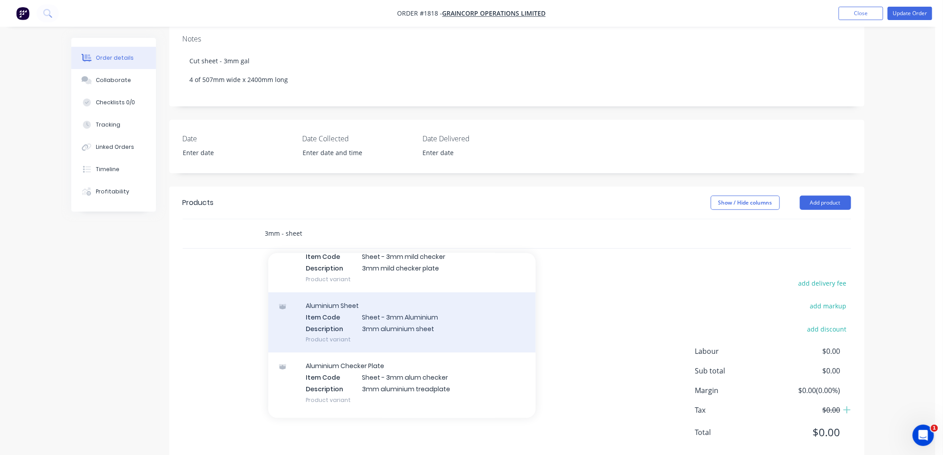
type input "3mm - sheet"
click at [412, 302] on div "Aluminium Sheet Item Code Sheet - 3mm Aluminium Description 3mm aluminium sheet…" at bounding box center [401, 322] width 267 height 60
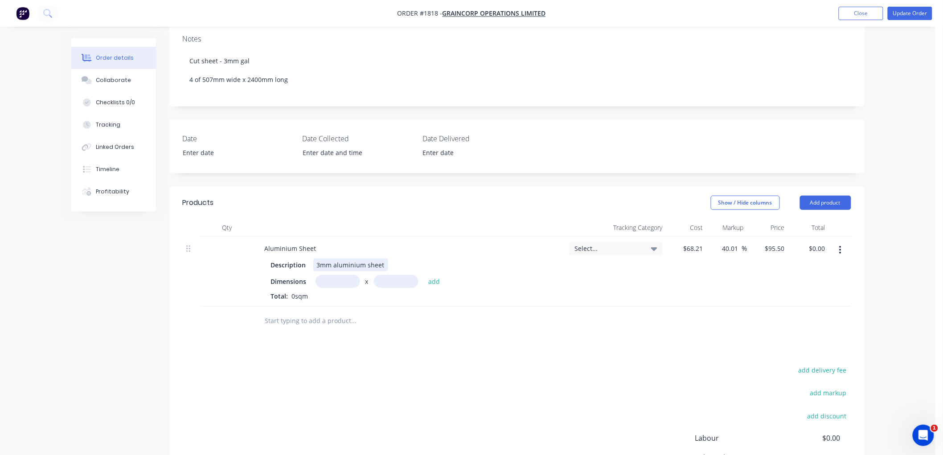
drag, startPoint x: 323, startPoint y: 255, endPoint x: 332, endPoint y: 255, distance: 9.0
click at [326, 259] on div "3mm aluminium sheet" at bounding box center [350, 265] width 75 height 13
drag, startPoint x: 296, startPoint y: 238, endPoint x: 190, endPoint y: 238, distance: 105.2
click at [190, 238] on div "Aluminium Sheet Description 3mm aluminium sheet Dimensions x add Total: 0sqm Se…" at bounding box center [517, 272] width 669 height 70
click at [363, 259] on div "3mm aluminium sheet" at bounding box center [350, 265] width 75 height 13
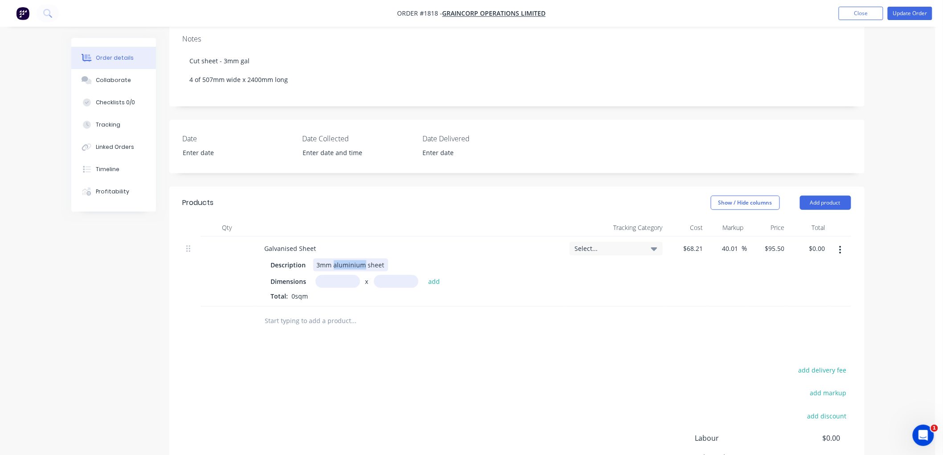
drag, startPoint x: 365, startPoint y: 255, endPoint x: 333, endPoint y: 255, distance: 31.2
click at [333, 259] on div "3mm aluminium sheet" at bounding box center [350, 265] width 75 height 13
click at [337, 275] on input "text" at bounding box center [338, 281] width 45 height 13
type input "5"
type input "0.507m"
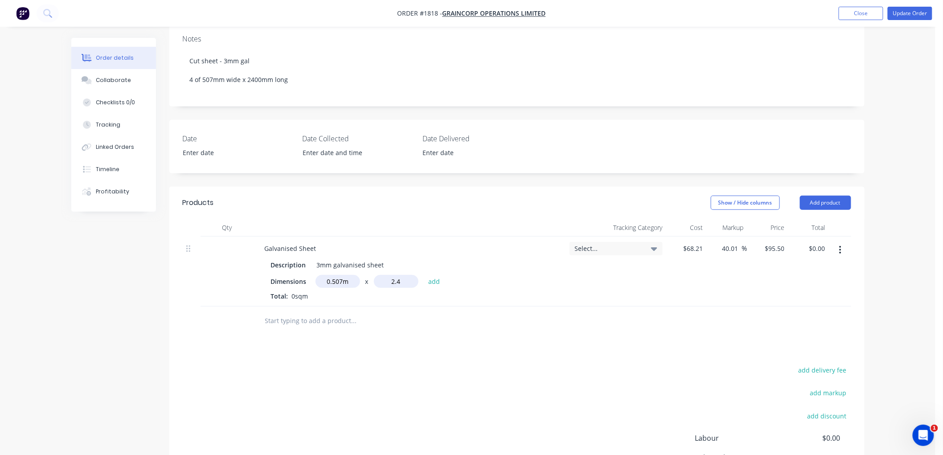
type input "2.4"
click at [424, 275] on button "add" at bounding box center [434, 281] width 21 height 12
type input "$116.20"
click at [337, 275] on input "text" at bounding box center [338, 281] width 45 height 13
type input "0.507m"
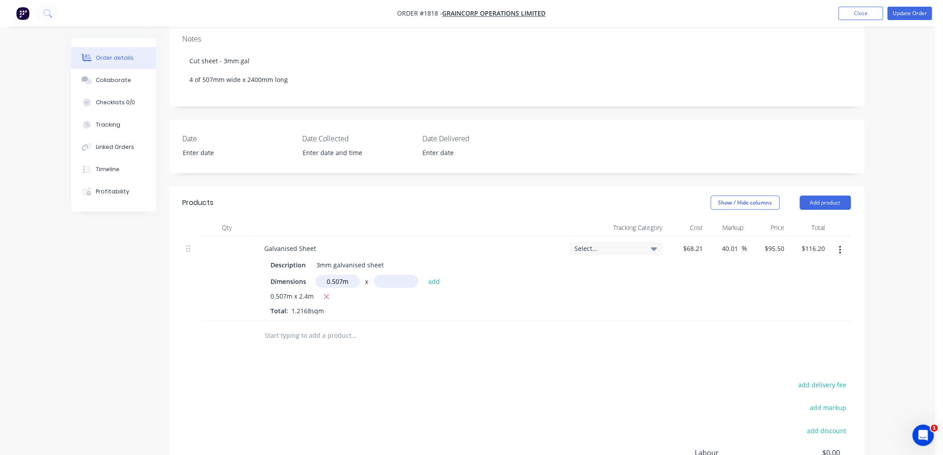
type input "."
type input "2.4"
click at [424, 275] on button "add" at bounding box center [434, 281] width 21 height 12
type input "$232.41"
click at [343, 275] on input "text" at bounding box center [338, 281] width 45 height 13
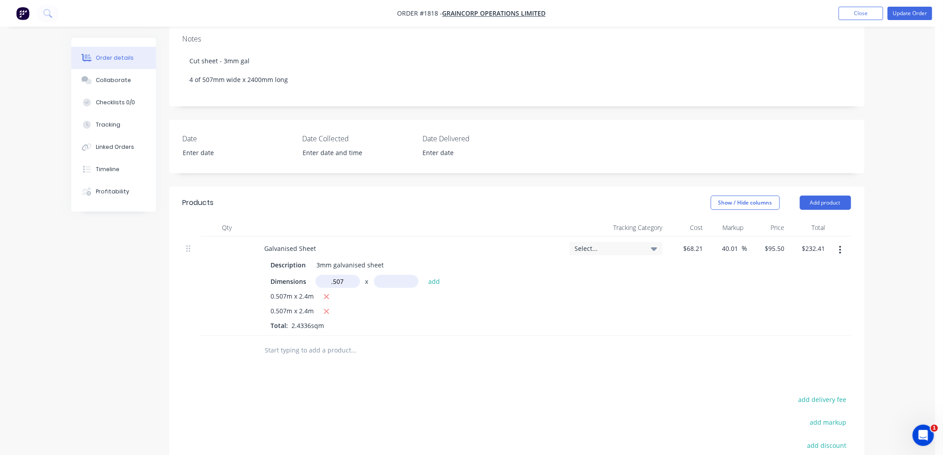
type input "0.507m"
type input "2.4"
click at [424, 275] on button "add" at bounding box center [434, 281] width 21 height 12
type input "$348.61"
click at [343, 275] on input "text" at bounding box center [338, 281] width 45 height 13
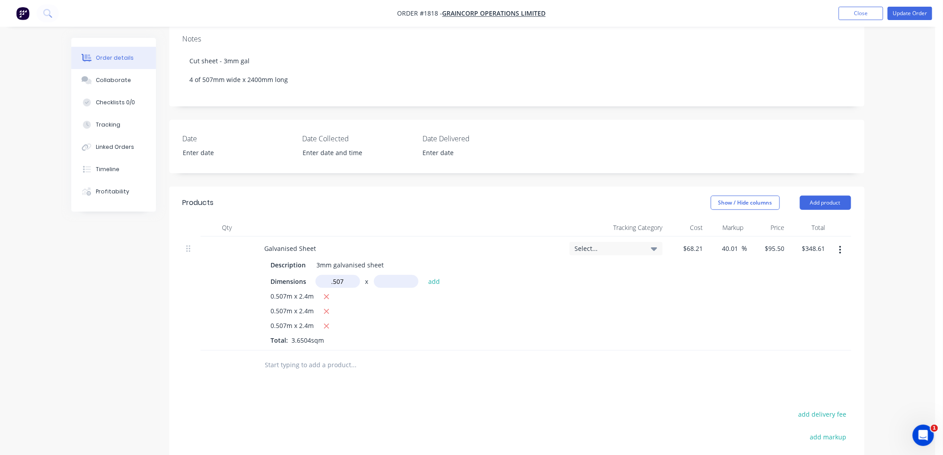
type input "0.507m"
type input "2.4"
click at [424, 275] on button "add" at bounding box center [434, 281] width 21 height 12
type input "$464.82"
click at [697, 242] on input "68.21" at bounding box center [695, 248] width 24 height 13
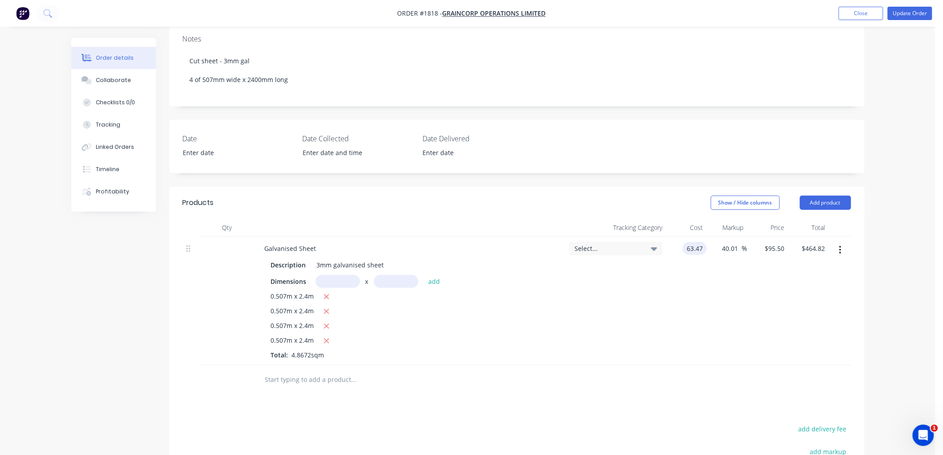
type input "$63.47"
type input "$88.8636"
type input "$432.52"
type input "$88.8643"
click at [724, 298] on div "40.01 40.01 %" at bounding box center [727, 301] width 41 height 129
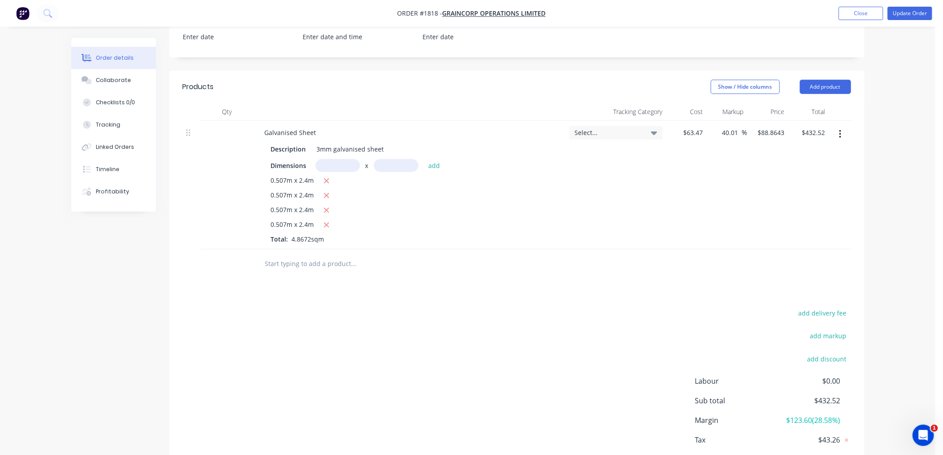
scroll to position [247, 0]
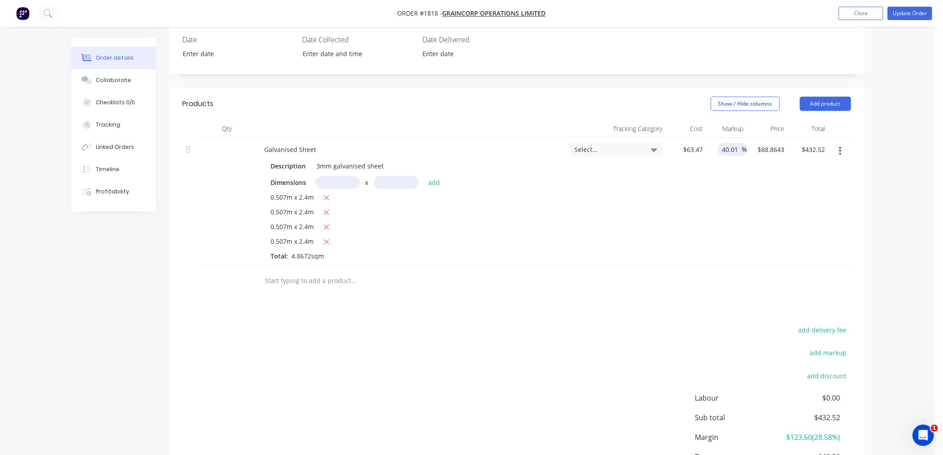
click at [725, 143] on input "40.01" at bounding box center [732, 149] width 21 height 13
drag, startPoint x: 739, startPoint y: 141, endPoint x: 687, endPoint y: 141, distance: 52.2
click at [687, 141] on div "Galvanised Sheet Description 3mm galvanised sheet Dimensions x add 0.507m x 2.4…" at bounding box center [517, 202] width 669 height 129
type input "30"
type input "$82.511"
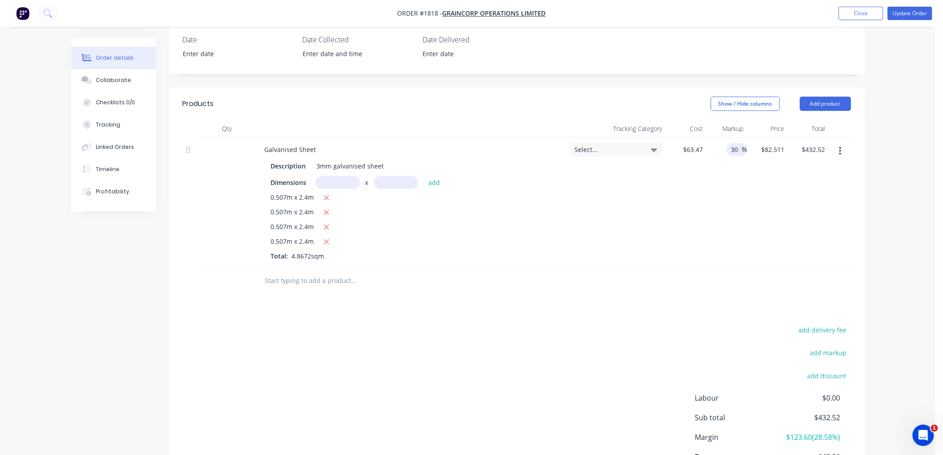
type input "$401.60"
click at [694, 184] on div "$63.47 $63.47" at bounding box center [686, 202] width 41 height 129
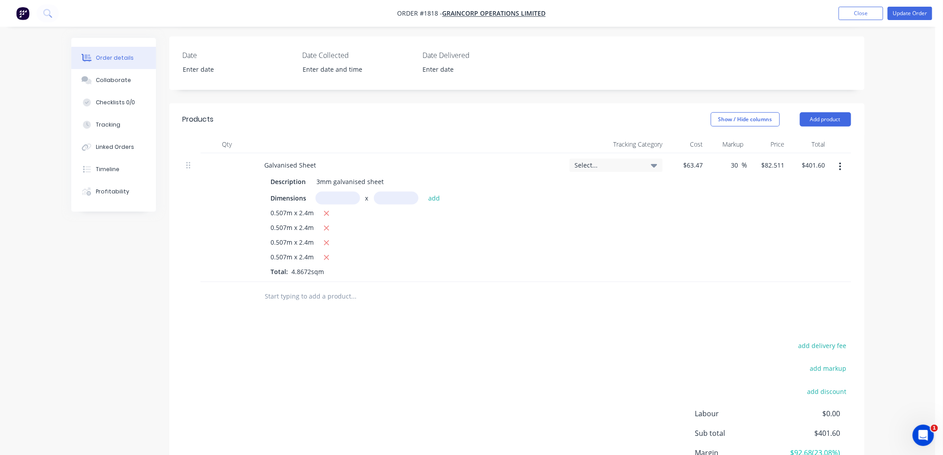
scroll to position [206, 0]
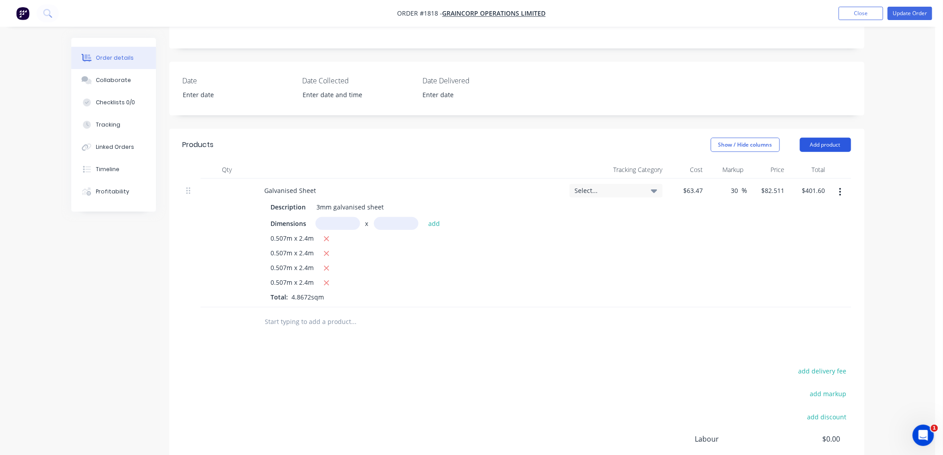
click at [827, 138] on button "Add product" at bounding box center [825, 145] width 51 height 14
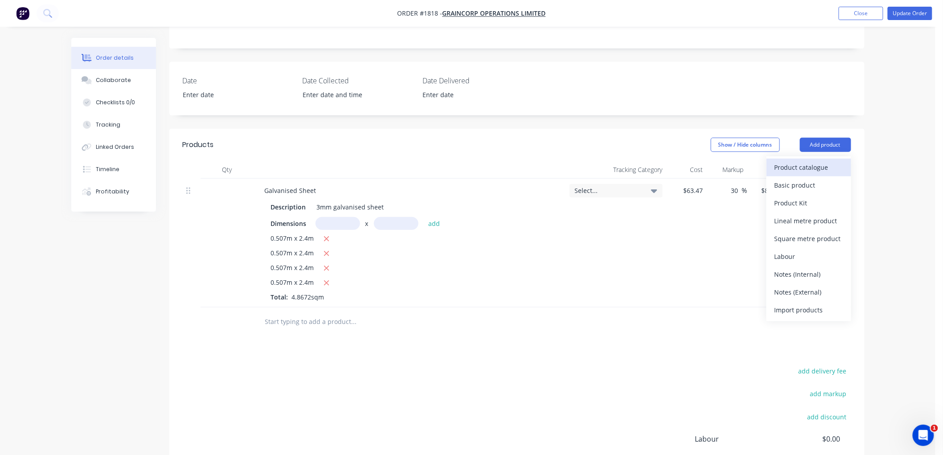
click at [805, 161] on div "Product catalogue" at bounding box center [809, 167] width 69 height 13
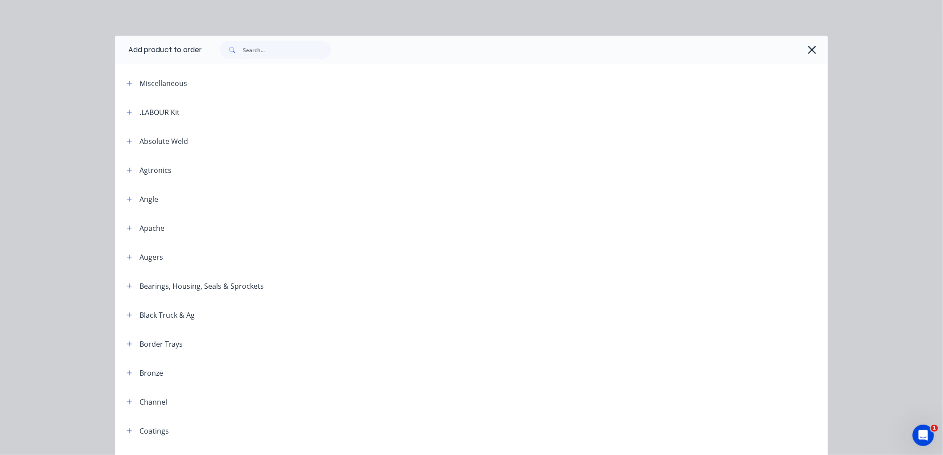
drag, startPoint x: 124, startPoint y: 111, endPoint x: 171, endPoint y: 117, distance: 47.7
click at [127, 111] on icon "button" at bounding box center [129, 112] width 5 height 6
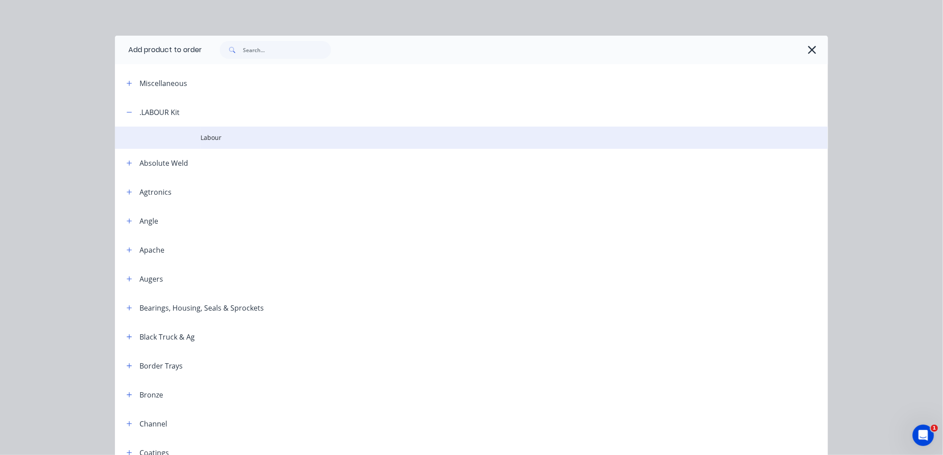
click at [211, 132] on td "Labour" at bounding box center [515, 138] width 628 height 22
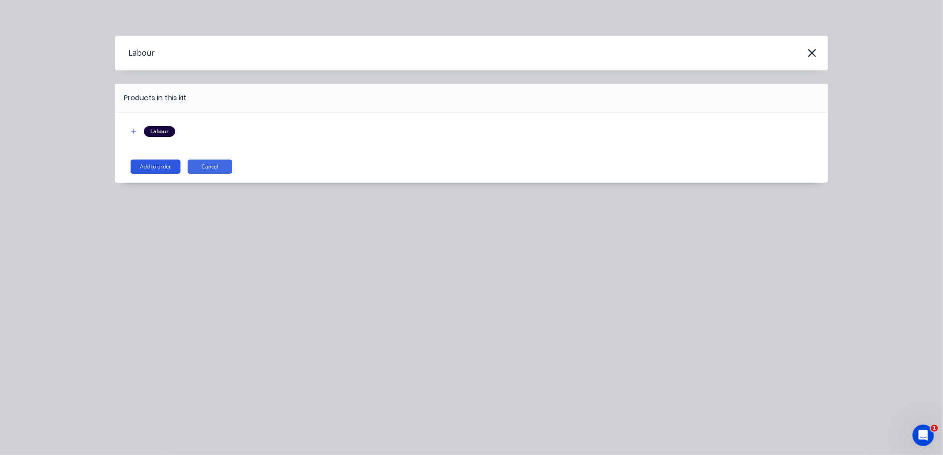
click at [158, 165] on button "Add to order" at bounding box center [156, 167] width 50 height 14
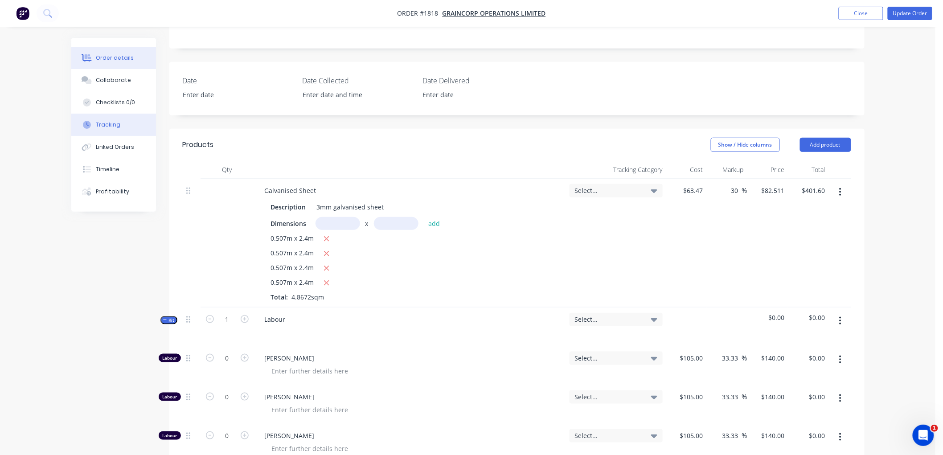
click at [110, 121] on div "Tracking" at bounding box center [108, 125] width 25 height 8
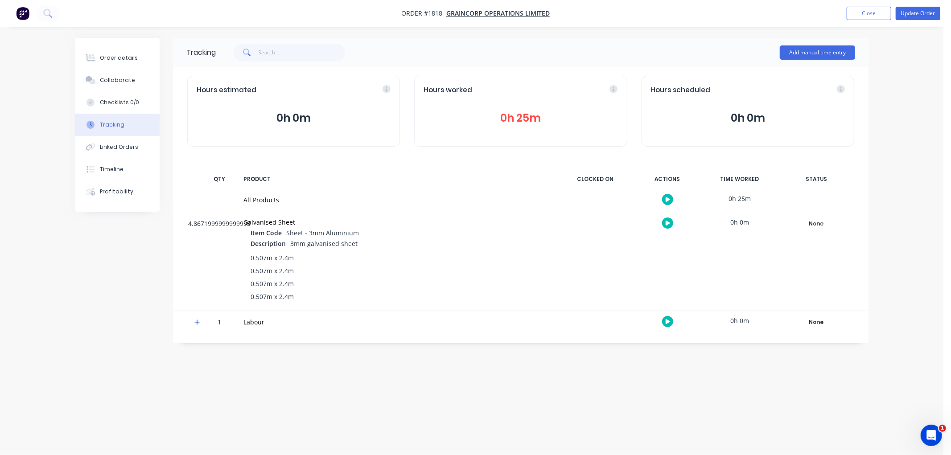
click at [521, 114] on button "0h 25m" at bounding box center [520, 118] width 194 height 17
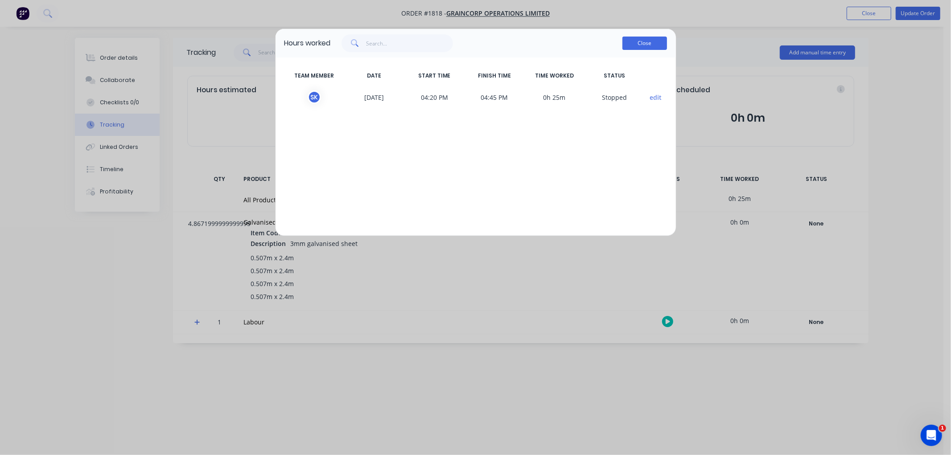
click at [641, 43] on button "Close" at bounding box center [644, 43] width 45 height 13
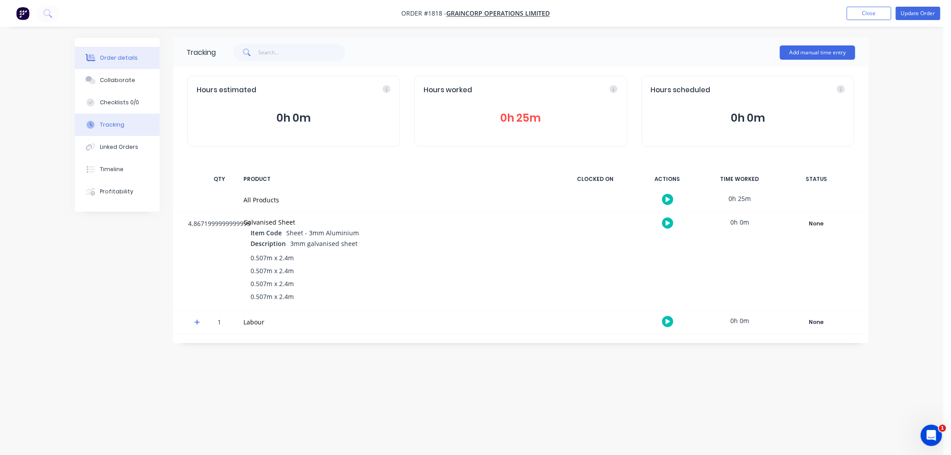
click at [105, 57] on div "Order details" at bounding box center [119, 58] width 38 height 8
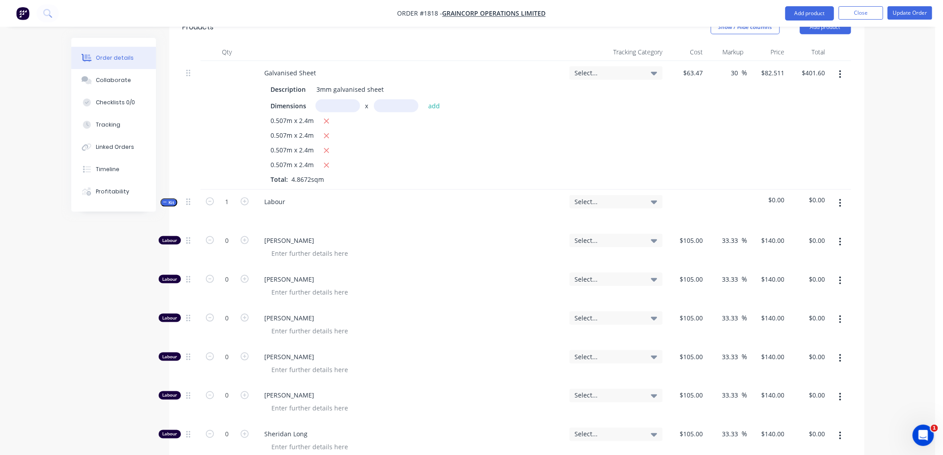
scroll to position [346, 0]
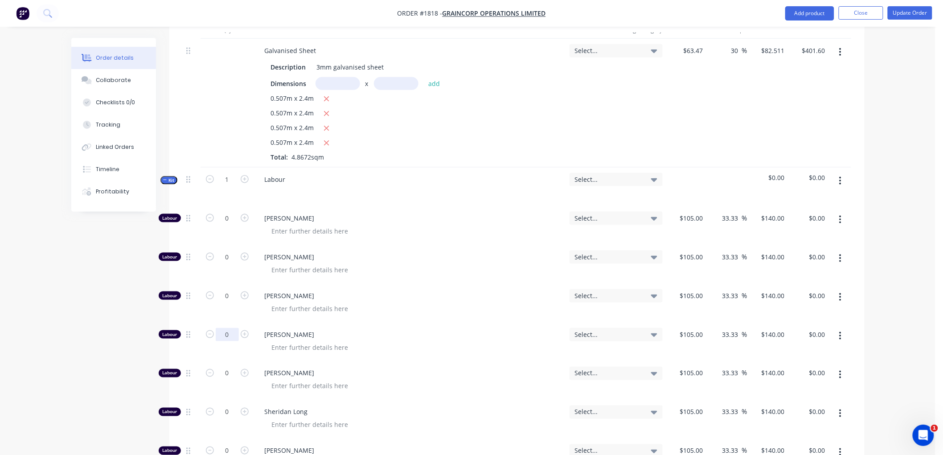
click at [230, 328] on input "0" at bounding box center [227, 334] width 23 height 13
type input "0.5"
type input "$70.00"
click at [163, 178] on icon "button" at bounding box center [165, 180] width 4 height 4
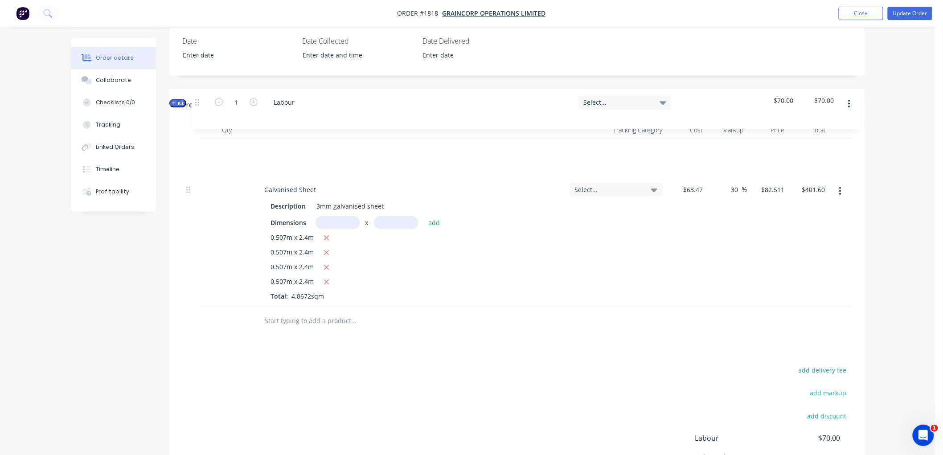
scroll to position [244, 0]
drag, startPoint x: 189, startPoint y: 172, endPoint x: 203, endPoint y: 122, distance: 52.2
click at [203, 123] on div "Qty Tracking Category Cost Markup Price Total Galvanised Sheet Description 3mm …" at bounding box center [517, 215] width 669 height 185
click at [296, 145] on div "Labour" at bounding box center [410, 160] width 312 height 39
click at [285, 146] on div "Labour" at bounding box center [275, 152] width 35 height 13
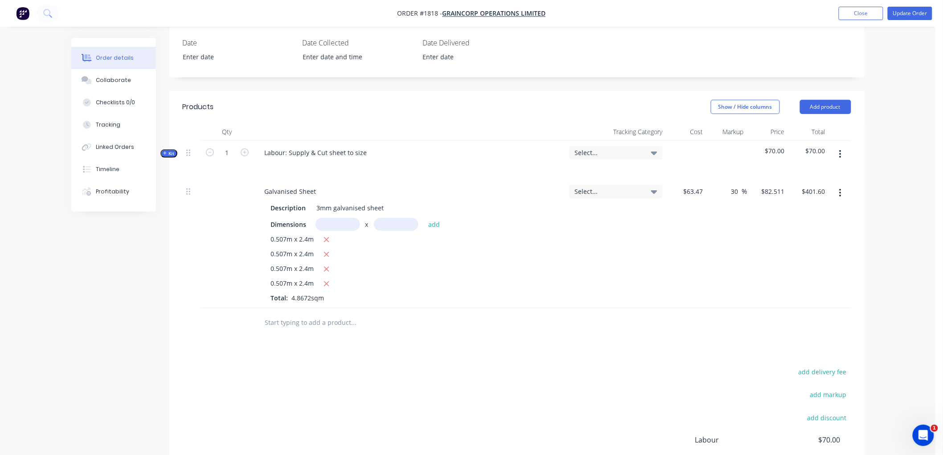
drag, startPoint x: 402, startPoint y: 323, endPoint x: 399, endPoint y: 312, distance: 10.6
click at [394, 320] on div at bounding box center [414, 322] width 321 height 29
click at [904, 12] on button "Update Order" at bounding box center [910, 13] width 45 height 13
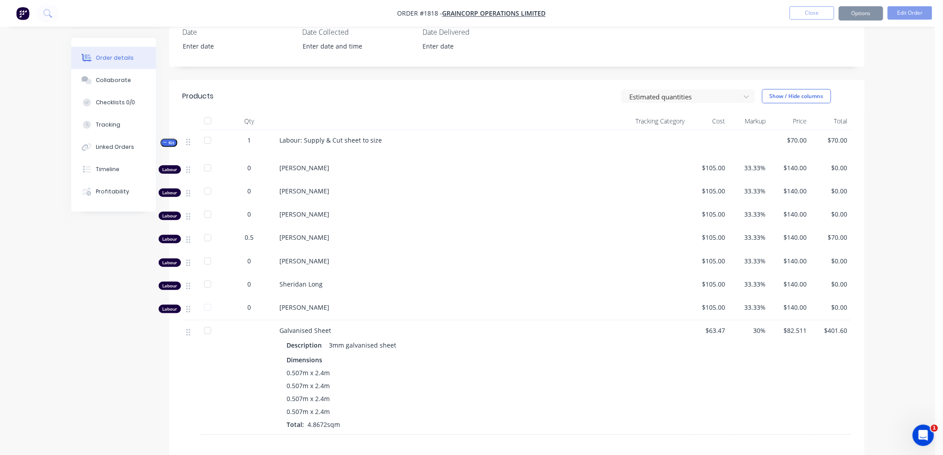
scroll to position [0, 0]
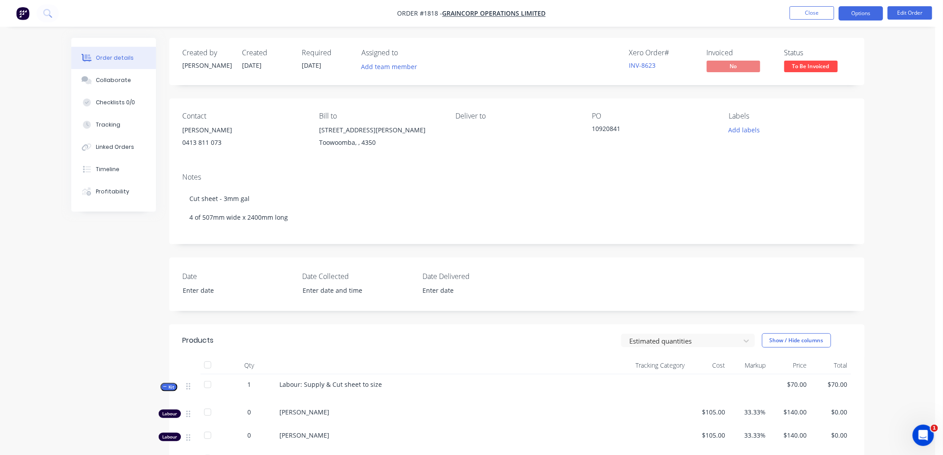
click at [871, 9] on button "Options" at bounding box center [861, 13] width 45 height 14
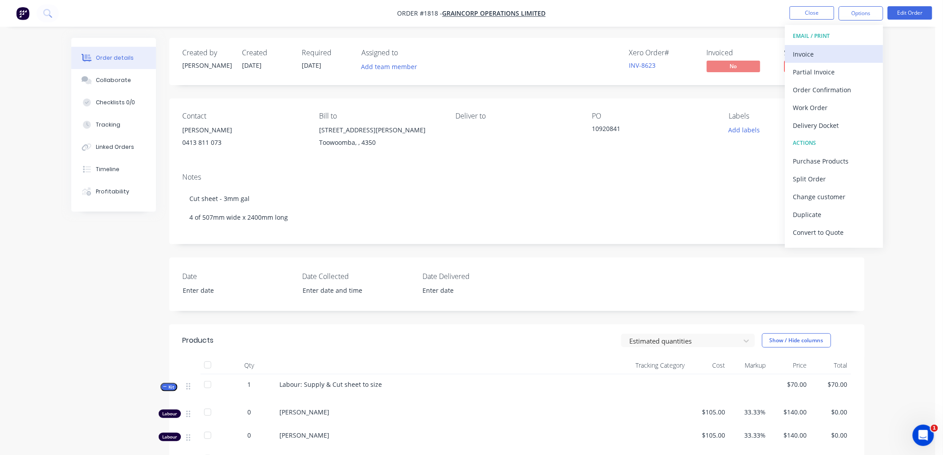
click at [825, 50] on div "Invoice" at bounding box center [834, 54] width 82 height 13
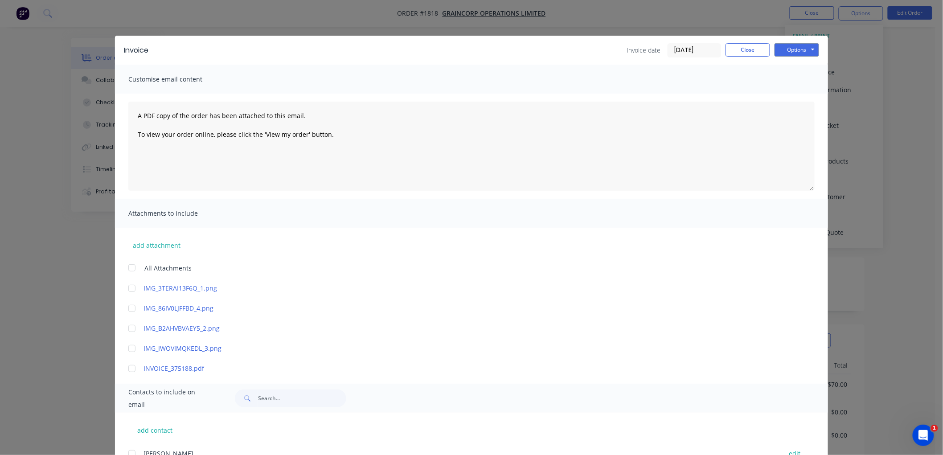
click at [705, 52] on input "[DATE]" at bounding box center [694, 50] width 53 height 13
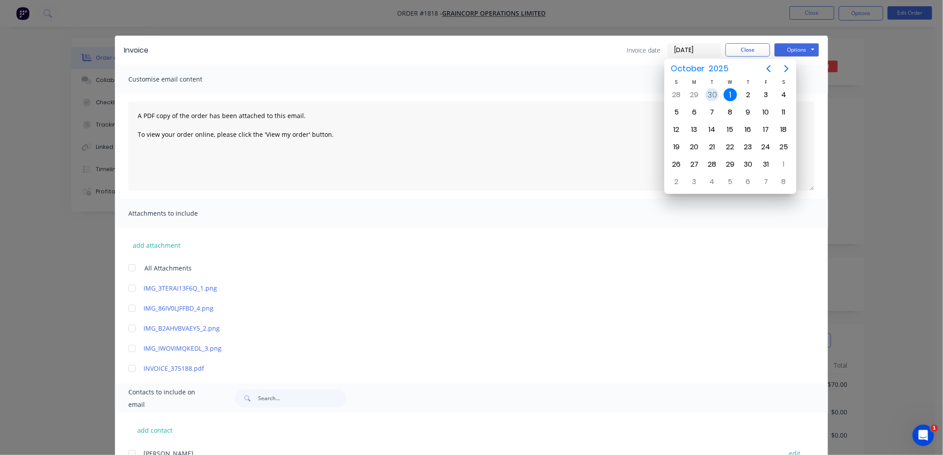
click at [718, 91] on div "30" at bounding box center [712, 94] width 13 height 13
type input "[DATE]"
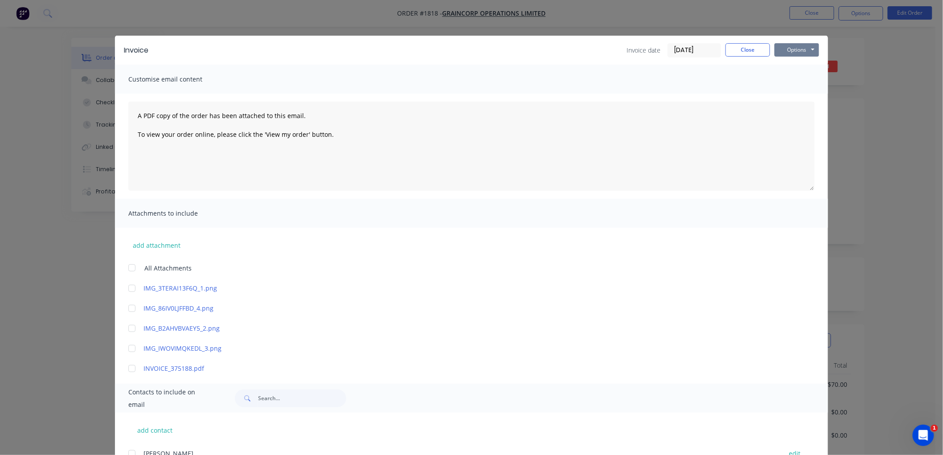
click at [810, 49] on button "Options" at bounding box center [797, 49] width 45 height 13
click at [805, 65] on button "Preview" at bounding box center [803, 65] width 57 height 15
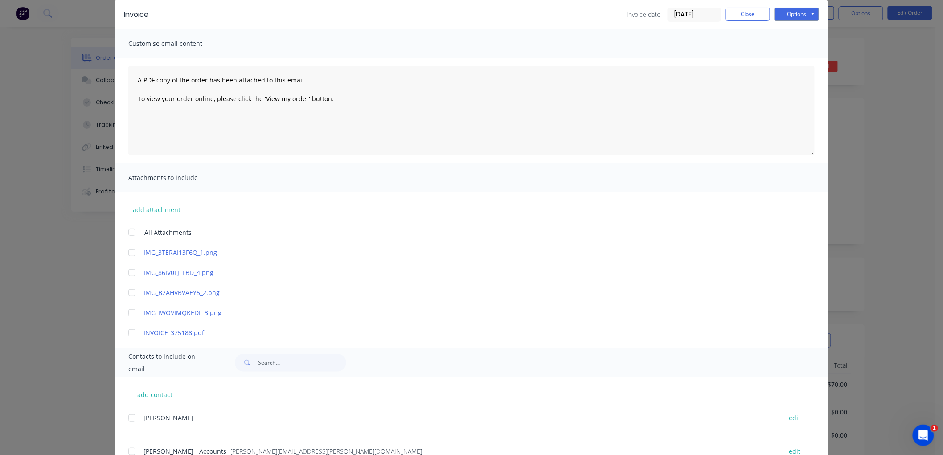
scroll to position [72, 0]
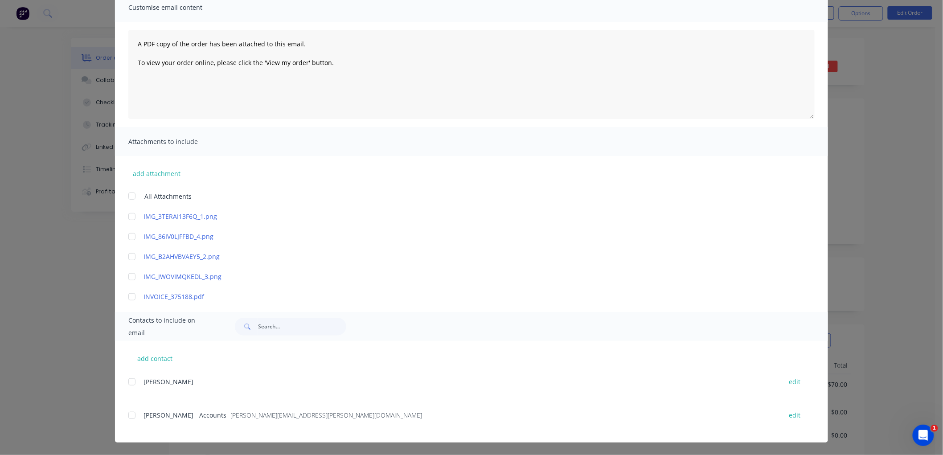
click at [126, 418] on div at bounding box center [132, 416] width 18 height 18
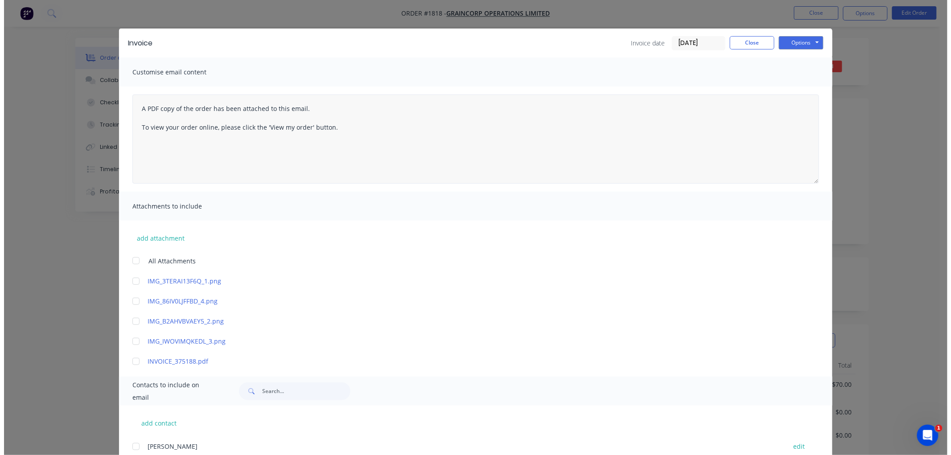
scroll to position [0, 0]
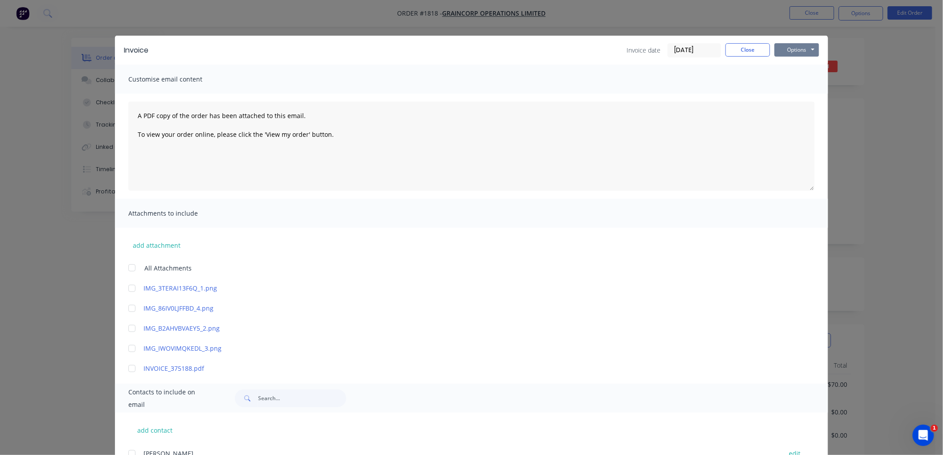
click at [795, 45] on button "Options" at bounding box center [797, 49] width 45 height 13
click at [799, 96] on button "Email" at bounding box center [803, 95] width 57 height 15
click at [739, 52] on button "Close" at bounding box center [748, 49] width 45 height 13
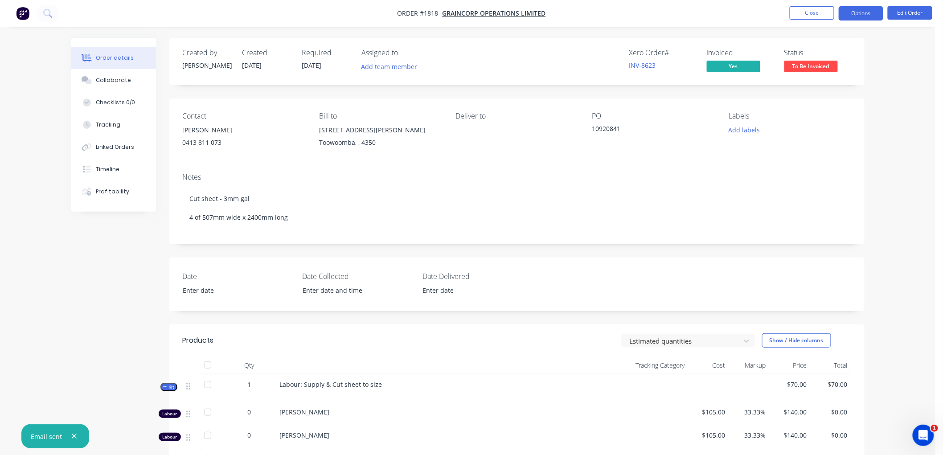
click at [864, 14] on button "Options" at bounding box center [861, 13] width 45 height 14
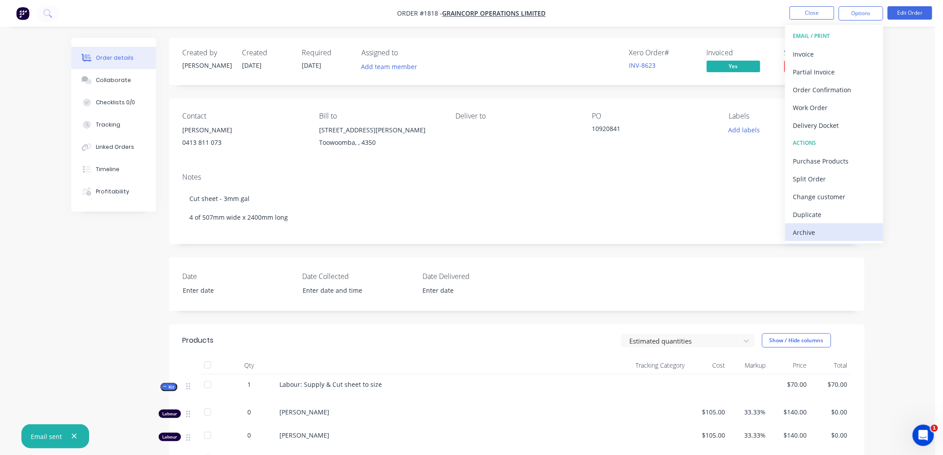
click at [827, 236] on div "Archive" at bounding box center [834, 232] width 82 height 13
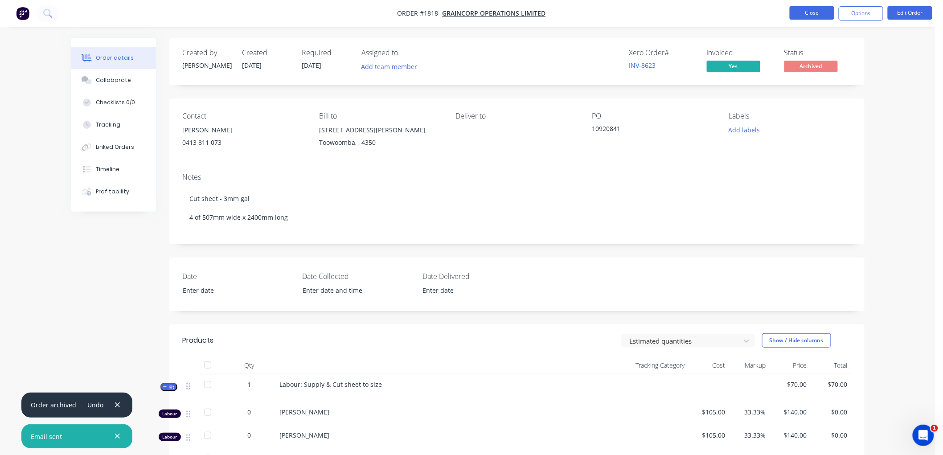
click at [807, 11] on button "Close" at bounding box center [812, 12] width 45 height 13
